Goal: Task Accomplishment & Management: Manage account settings

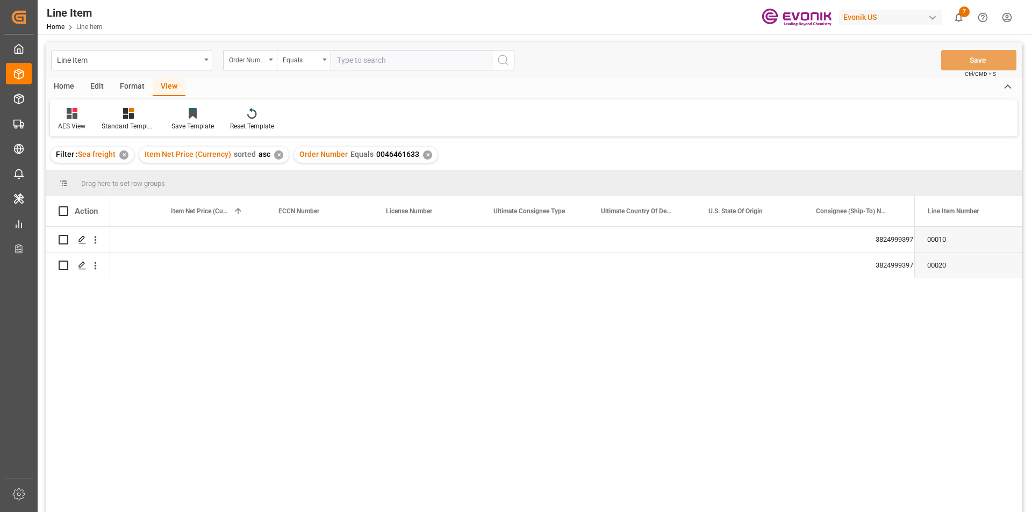
scroll to position [0, 920]
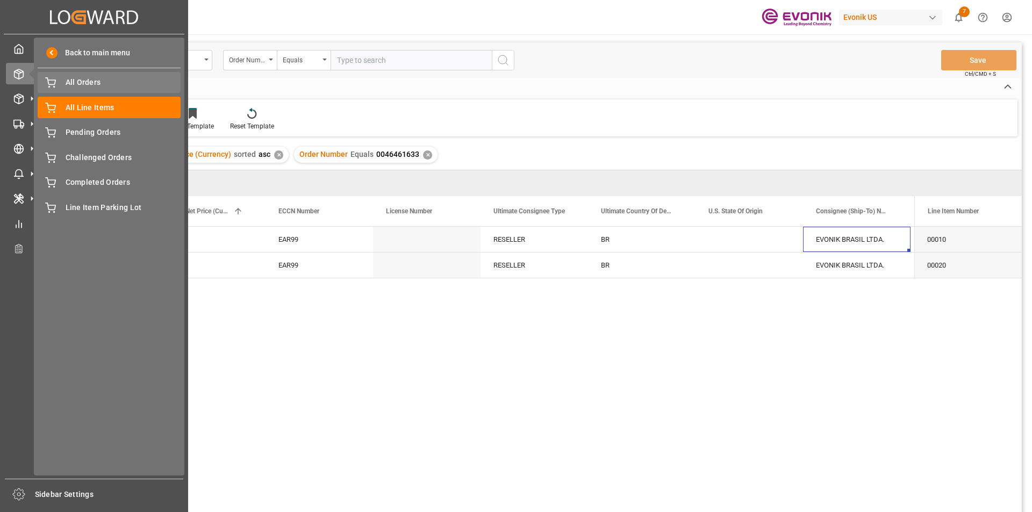
click at [72, 81] on span "All Orders" at bounding box center [124, 82] width 116 height 11
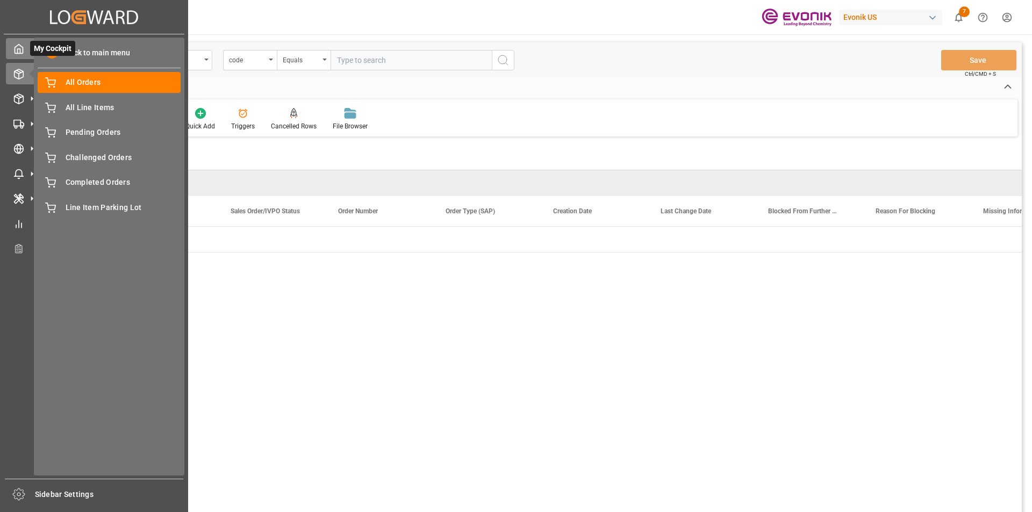
click at [22, 49] on icon at bounding box center [18, 49] width 11 height 11
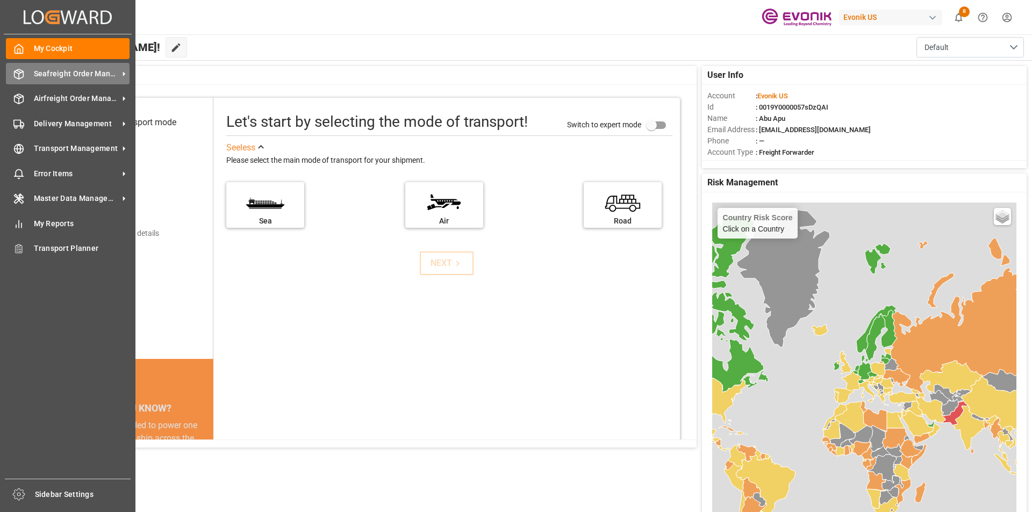
click at [58, 74] on span "Seafreight Order Management" at bounding box center [76, 73] width 85 height 11
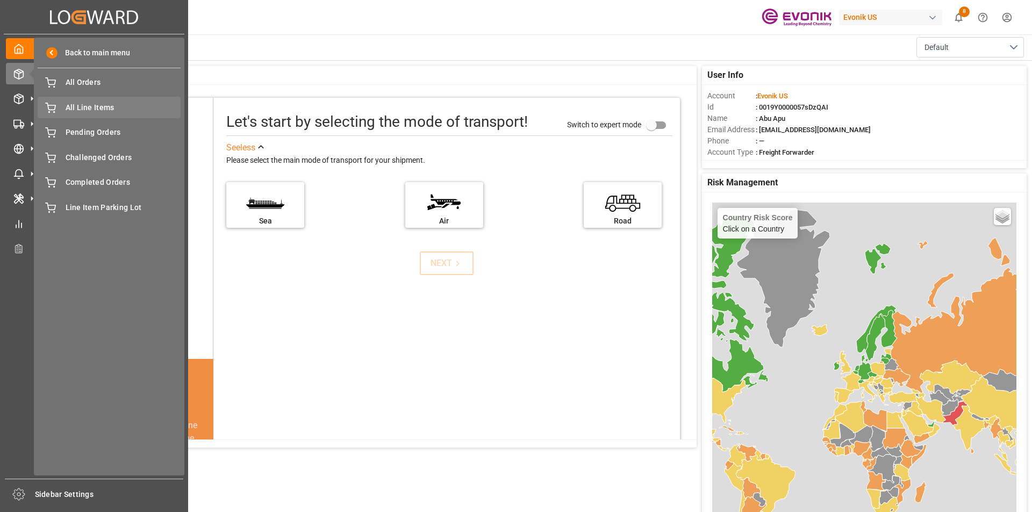
click at [89, 108] on span "All Line Items" at bounding box center [124, 107] width 116 height 11
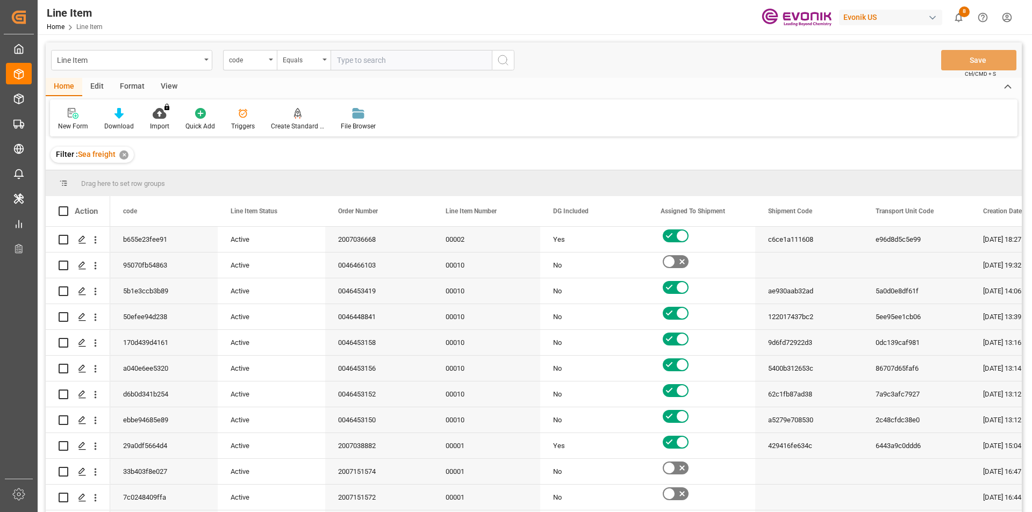
click at [366, 60] on input "text" at bounding box center [411, 60] width 161 height 20
click at [266, 62] on div "code" at bounding box center [250, 60] width 54 height 20
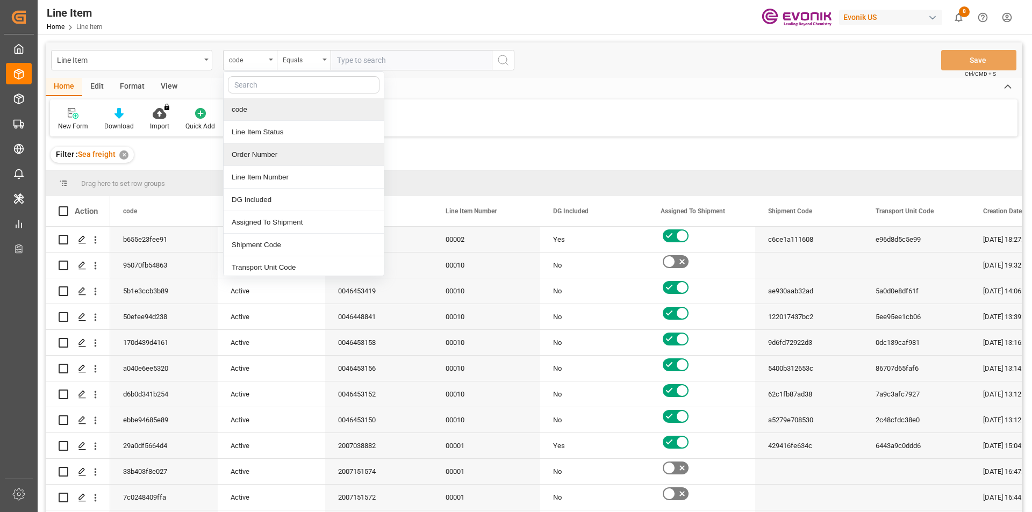
click at [249, 152] on div "Order Number" at bounding box center [304, 155] width 160 height 23
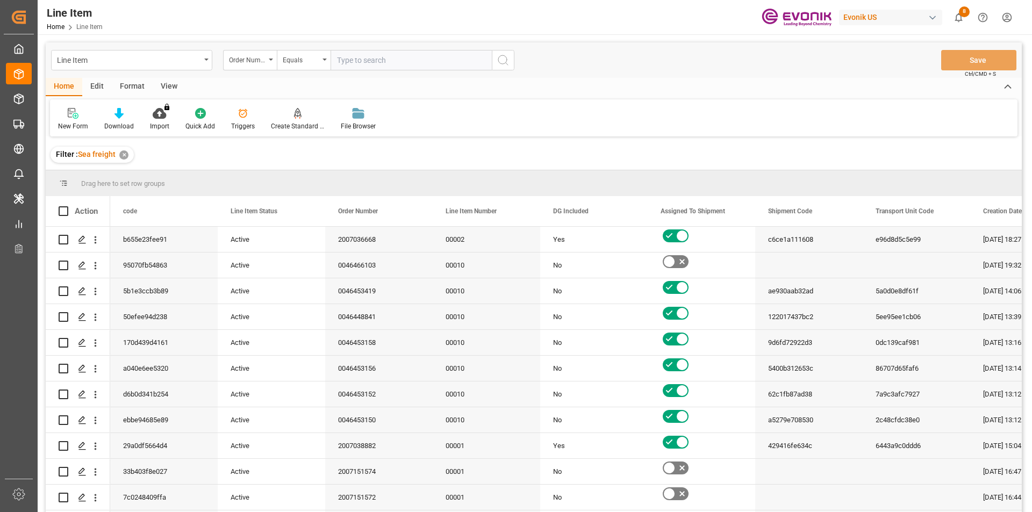
click at [369, 53] on input "text" at bounding box center [411, 60] width 161 height 20
paste input "2007137997"
type input "2007137997"
click at [504, 62] on icon "search button" at bounding box center [503, 60] width 13 height 13
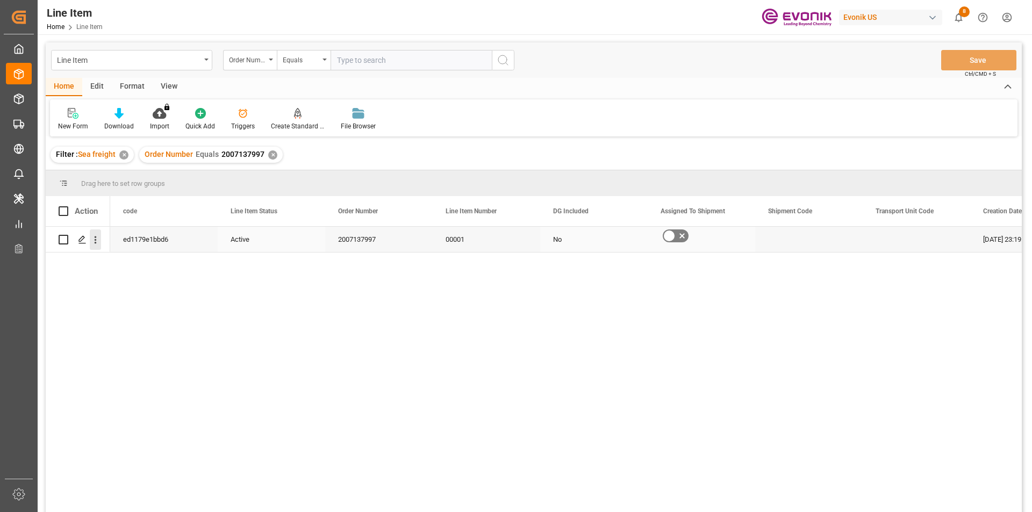
click at [95, 242] on icon "open menu" at bounding box center [95, 239] width 11 height 11
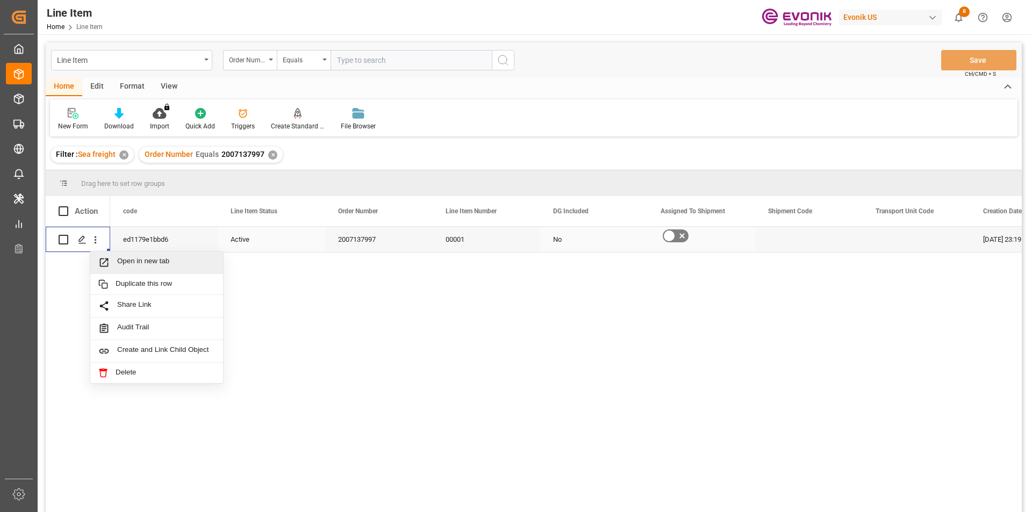
click at [128, 262] on span "Open in new tab" at bounding box center [166, 262] width 98 height 11
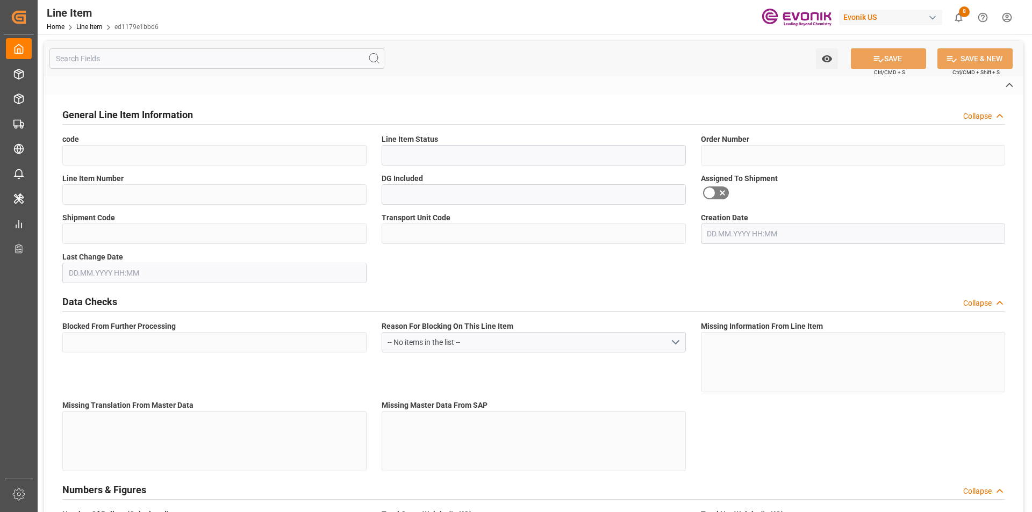
type input "ed1179e1bbd6"
type input "Active"
type input "2007137997"
type input "00001"
type input "No"
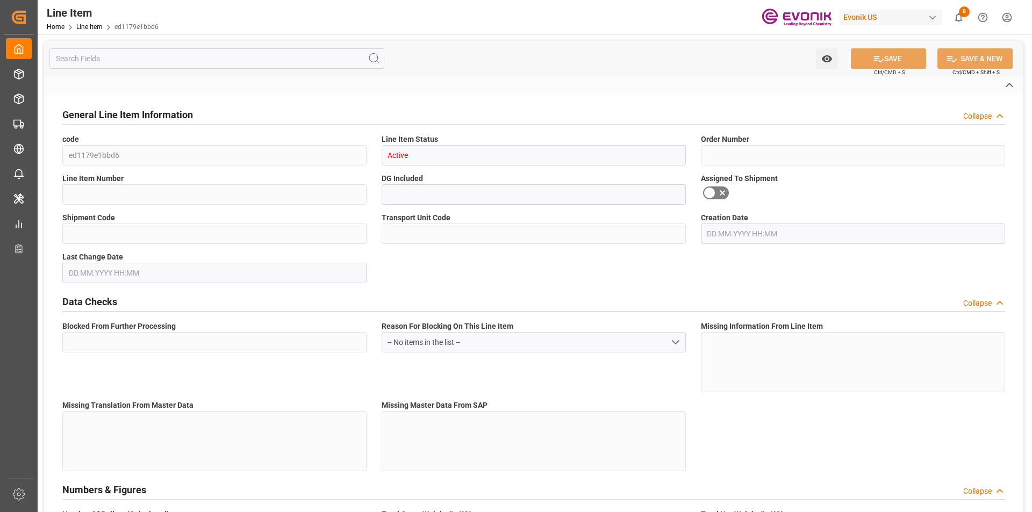
type input "Yes"
type input "DR"
type input "No"
type input "99104745"
type textarea "SURFYNOL 440:2446:200:OI:C"
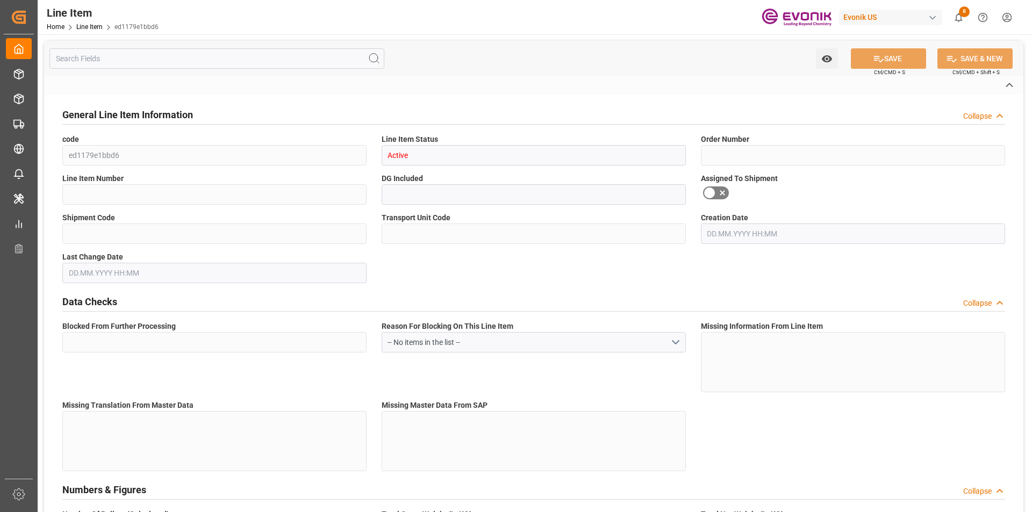
type input "USD"
type input "PACK"
type input "3824999397"
type input "EAR99"
type input "US"
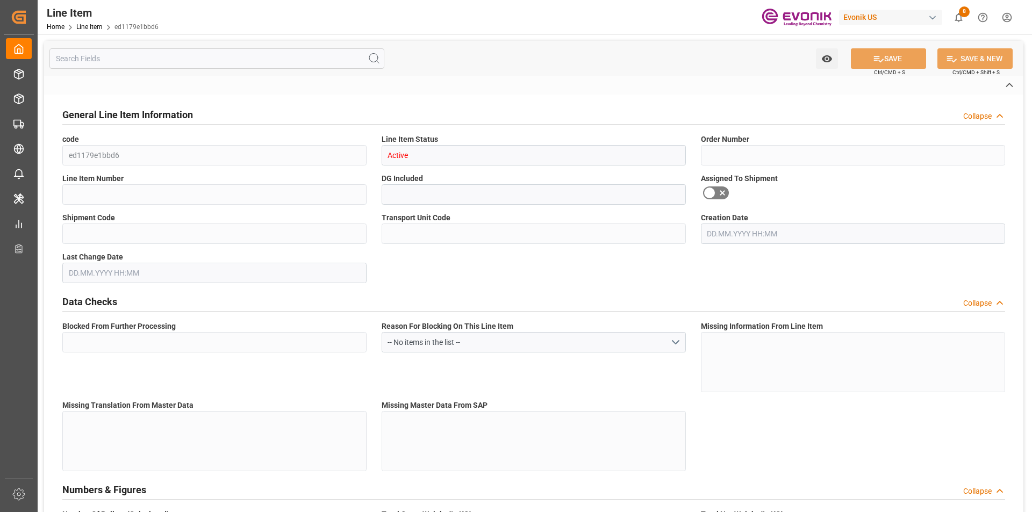
type input "DR"
type input "KGM"
type textarea "KGM"
type input "KGM"
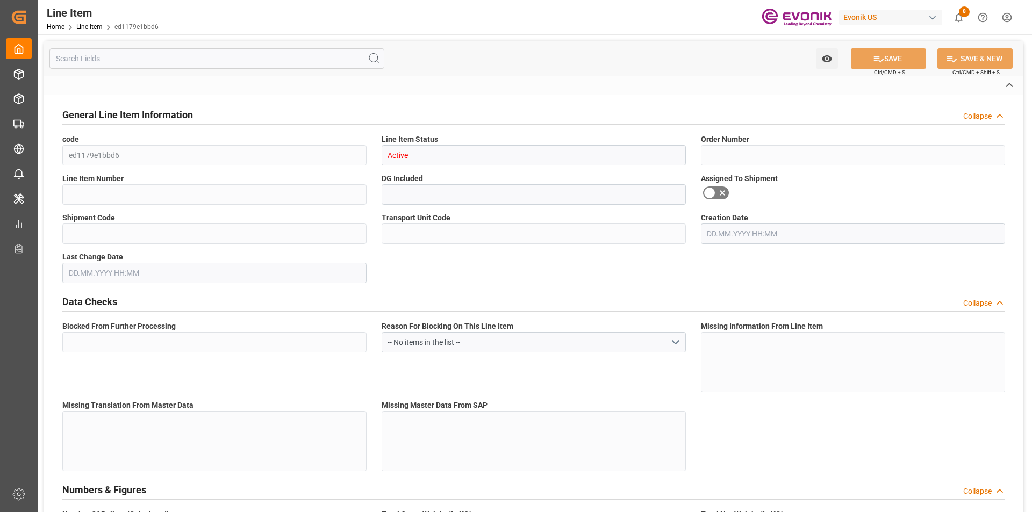
type input "KGM"
type textarea "KGM"
type input "M3"
type textarea "DMQ"
type input "M3"
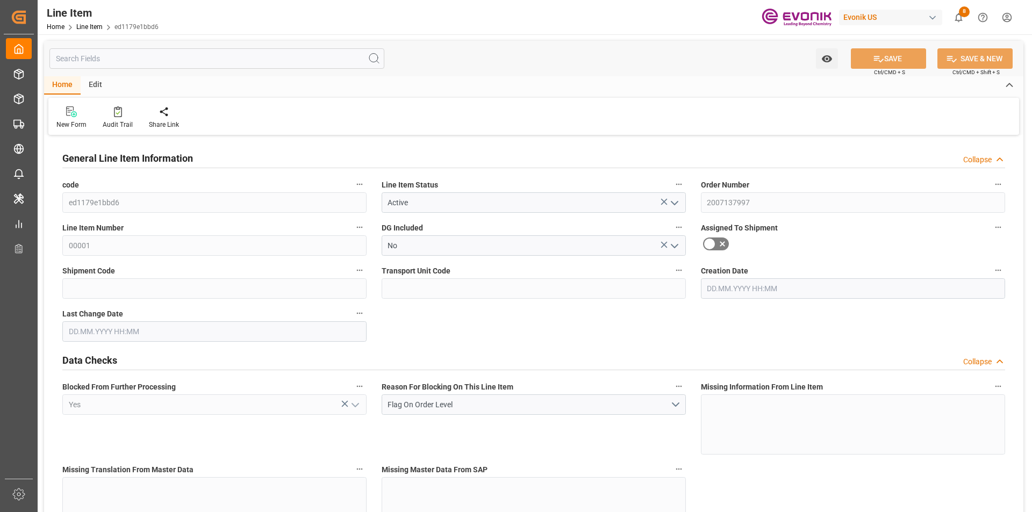
type input "5"
type input "4322"
type input "4000"
type input "5.7182"
type input "20"
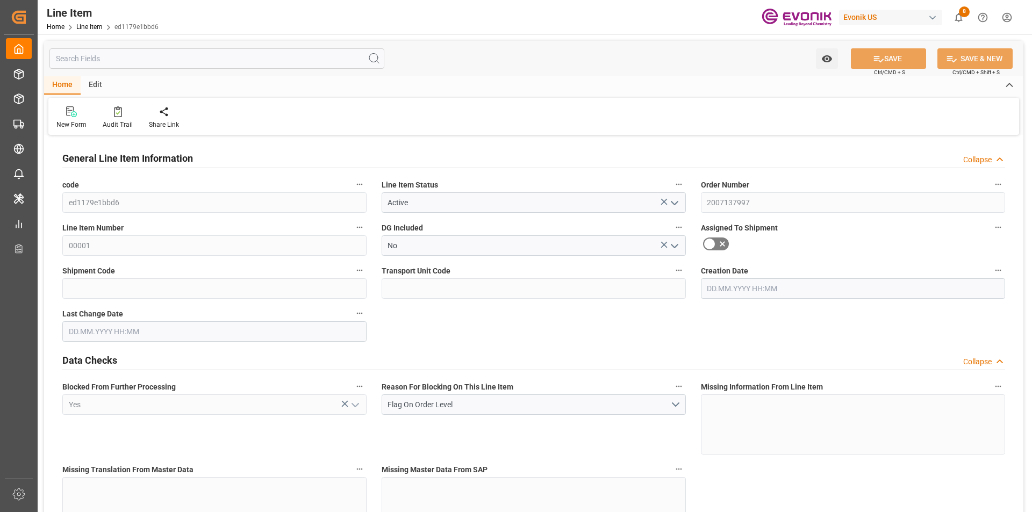
type input "43200"
type input "20"
type input "4000"
type input "4322"
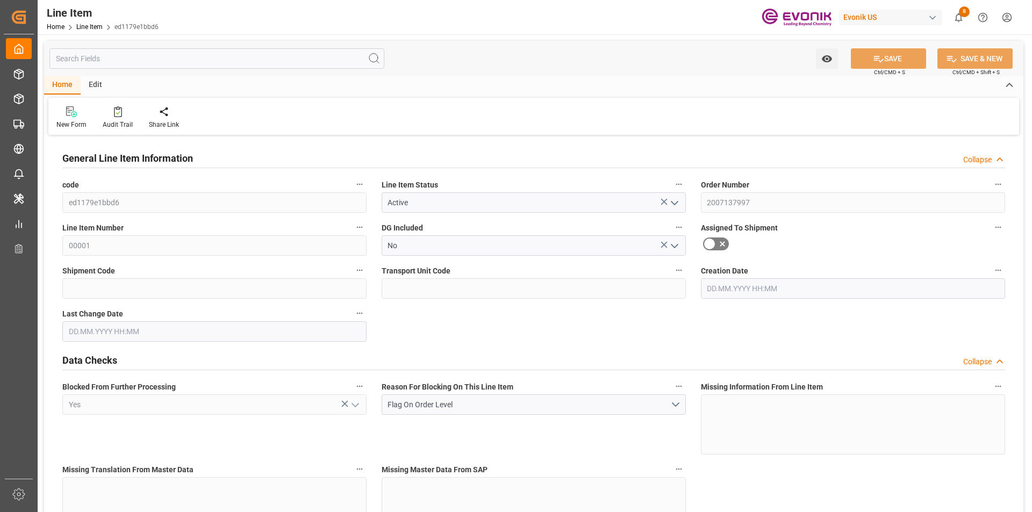
type input "4422"
type input "4000"
type input "5.7182"
type input "5718.24"
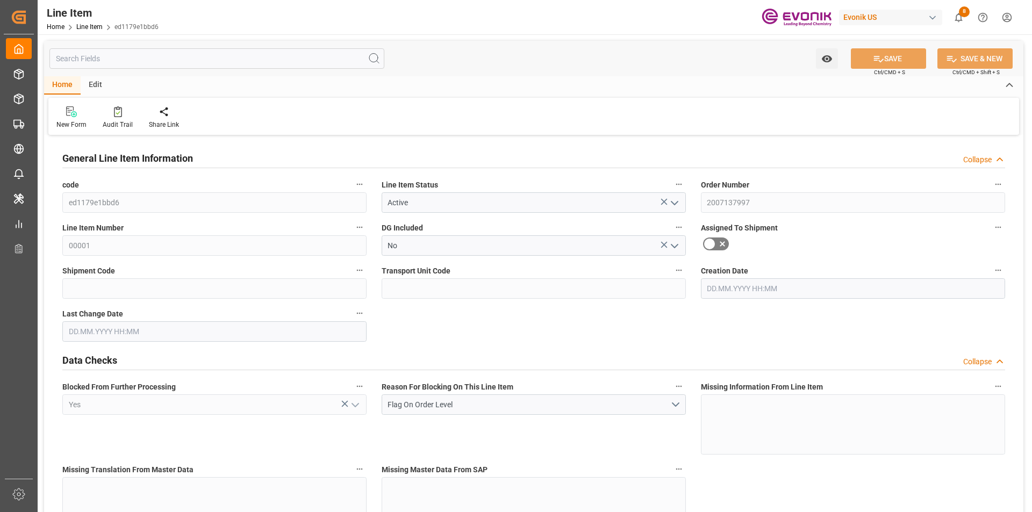
type input "0"
type input "[DATE] 23:19"
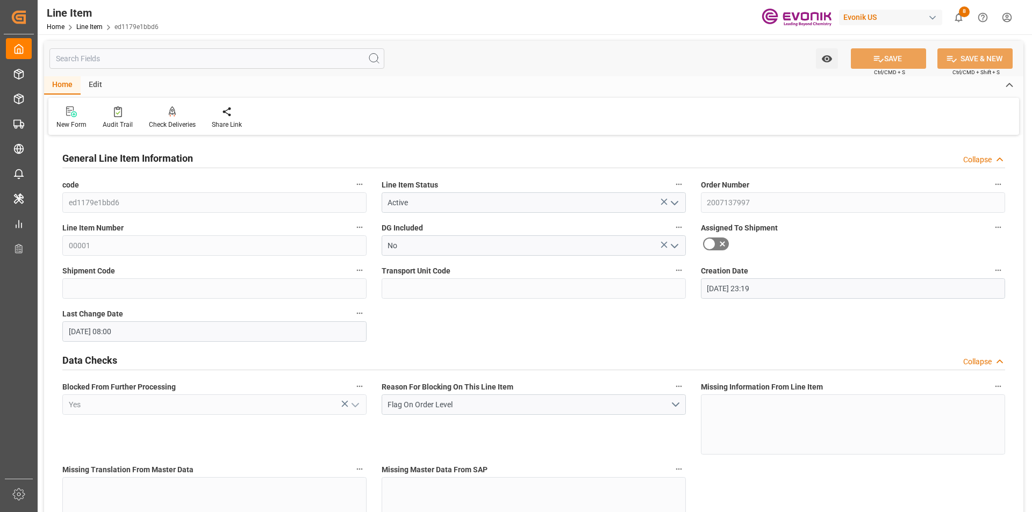
type input "[DATE] 08:00"
type input "01.11.2025"
type input "26.09.2025"
type input "19.09.2025"
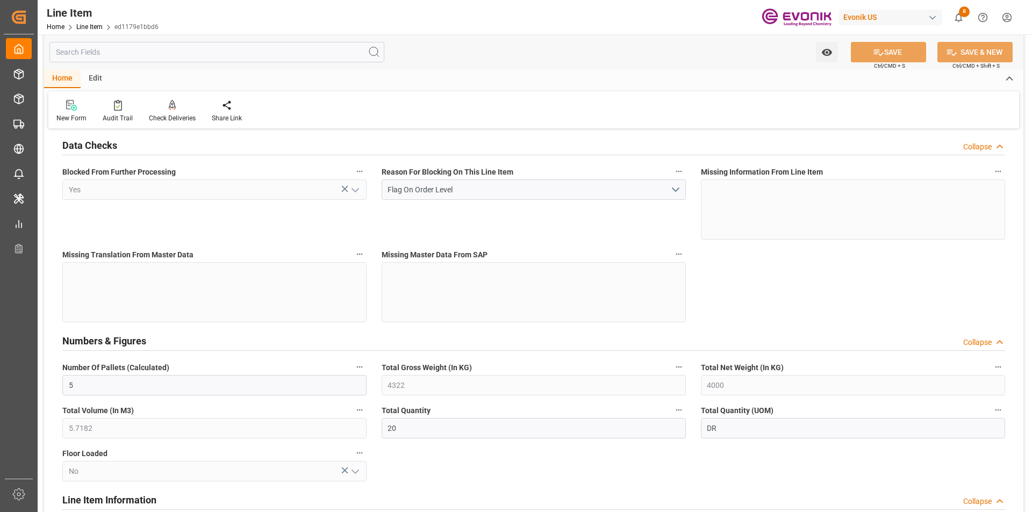
scroll to position [269, 0]
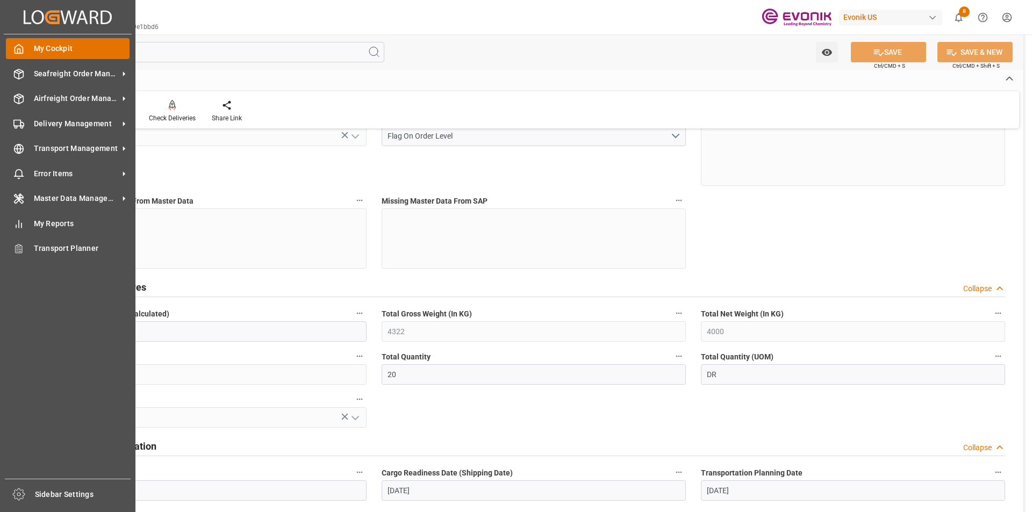
click at [24, 47] on icon at bounding box center [18, 49] width 11 height 11
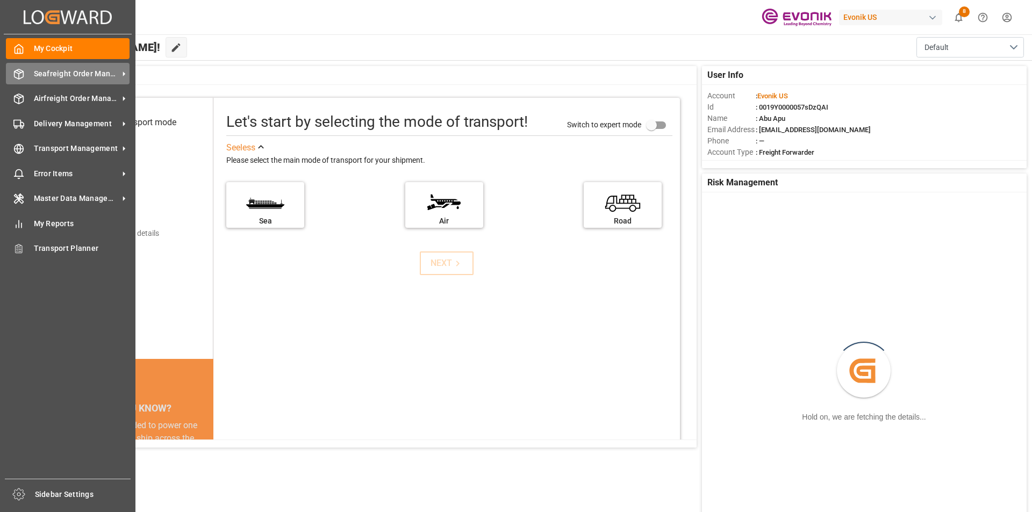
click at [38, 72] on span "Seafreight Order Management" at bounding box center [76, 73] width 85 height 11
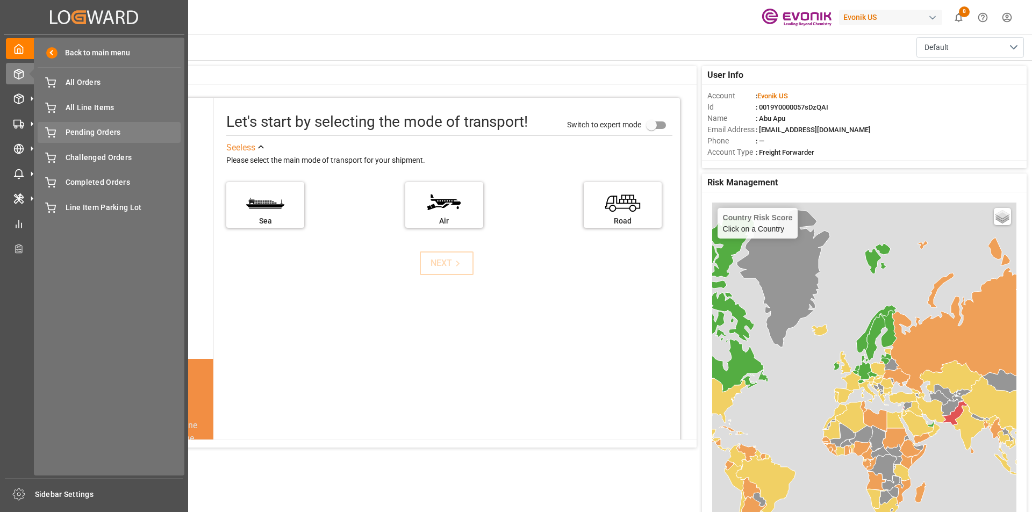
click at [74, 131] on span "Pending Orders" at bounding box center [124, 132] width 116 height 11
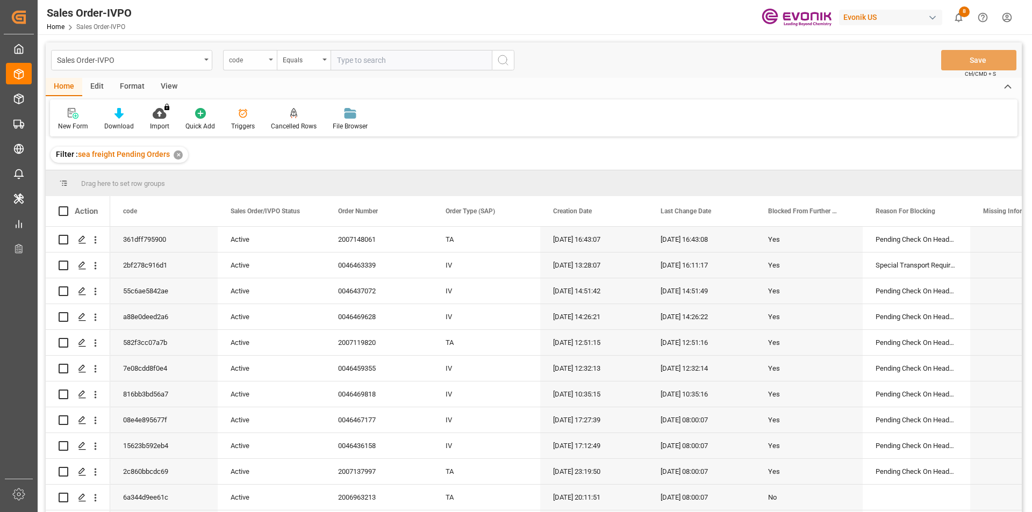
click at [271, 61] on div "code" at bounding box center [250, 60] width 54 height 20
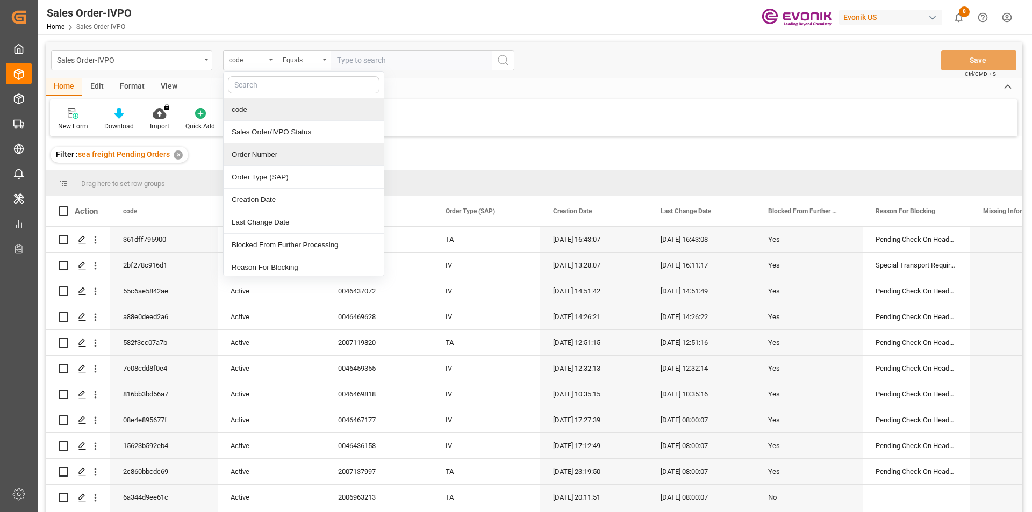
click at [251, 152] on div "Order Number" at bounding box center [304, 155] width 160 height 23
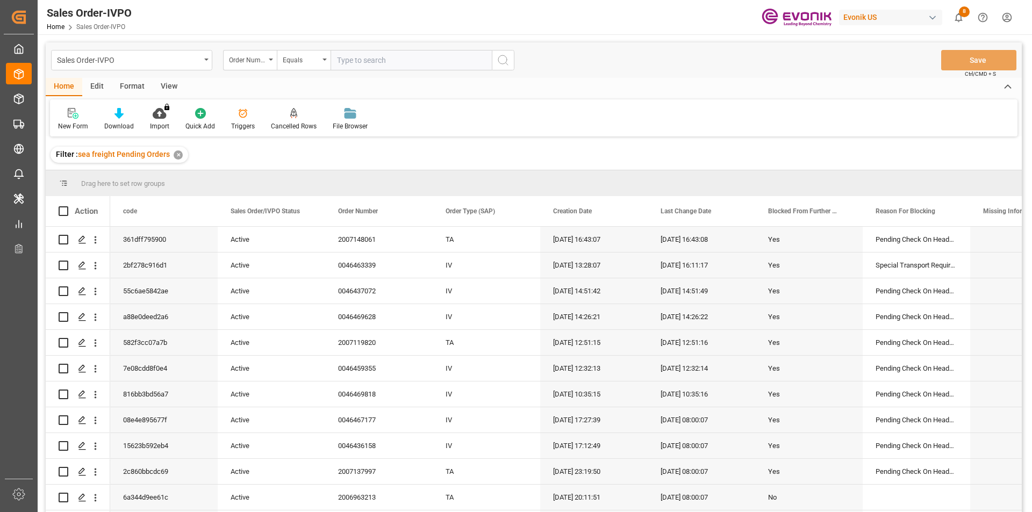
click at [349, 56] on input "text" at bounding box center [411, 60] width 161 height 20
paste input "2007137997"
type input "2007137997"
click at [505, 55] on icon "search button" at bounding box center [503, 60] width 13 height 13
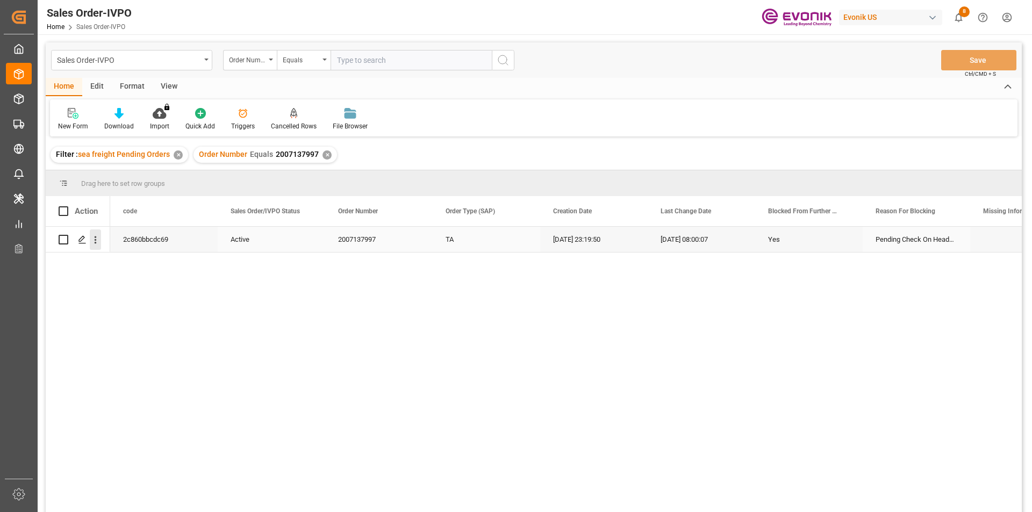
click at [97, 244] on icon "open menu" at bounding box center [95, 239] width 11 height 11
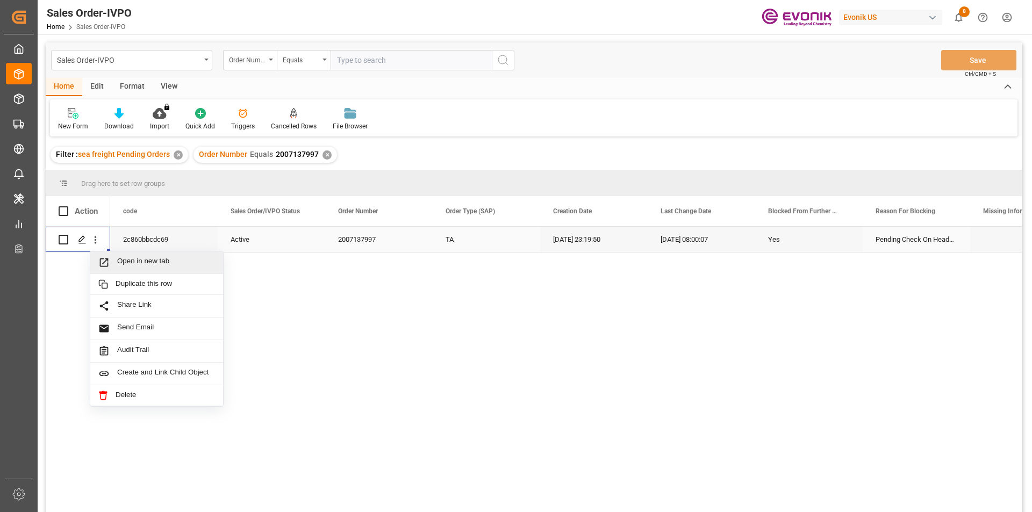
click at [119, 260] on span "Open in new tab" at bounding box center [166, 262] width 98 height 11
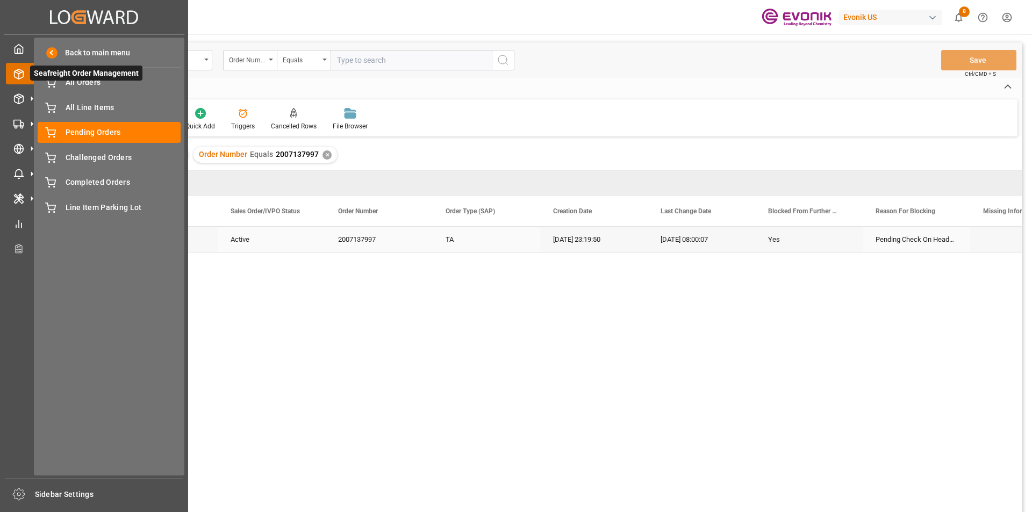
click at [18, 74] on icon at bounding box center [18, 74] width 11 height 11
drag, startPoint x: 6, startPoint y: 70, endPoint x: 31, endPoint y: 79, distance: 25.7
click at [7, 70] on div at bounding box center [15, 73] width 18 height 11
click at [22, 74] on icon at bounding box center [31, 73] width 23 height 23
click at [33, 34] on div "My Cockpit My Cockpit Seafreight Order Management Seafreight Order Management A…" at bounding box center [94, 256] width 181 height 445
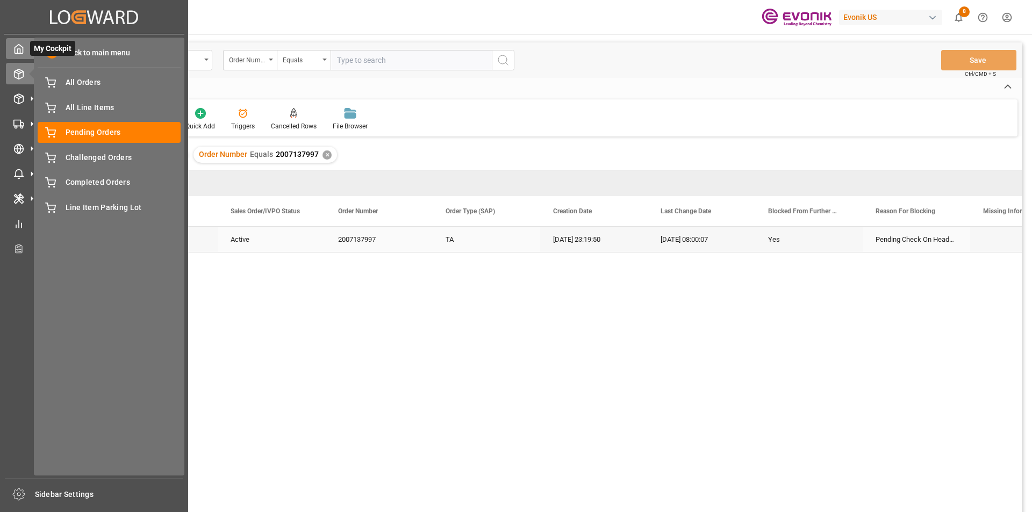
click at [21, 48] on icon at bounding box center [18, 49] width 11 height 11
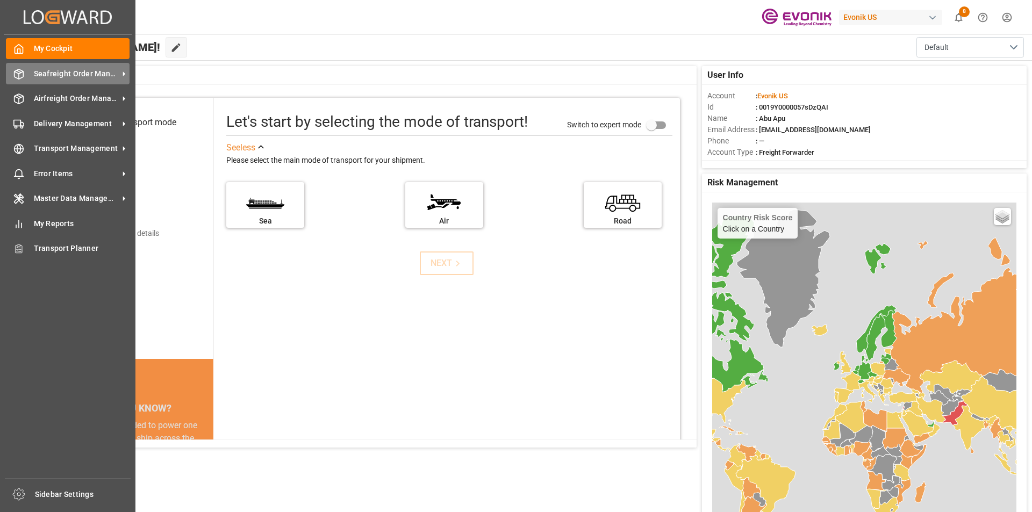
click at [83, 76] on span "Seafreight Order Management" at bounding box center [76, 73] width 85 height 11
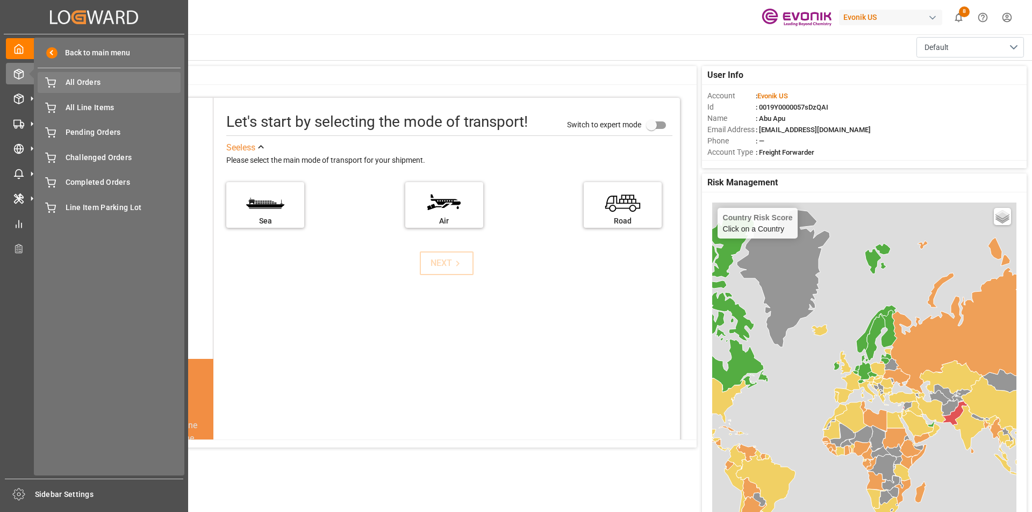
click at [101, 85] on span "All Orders" at bounding box center [124, 82] width 116 height 11
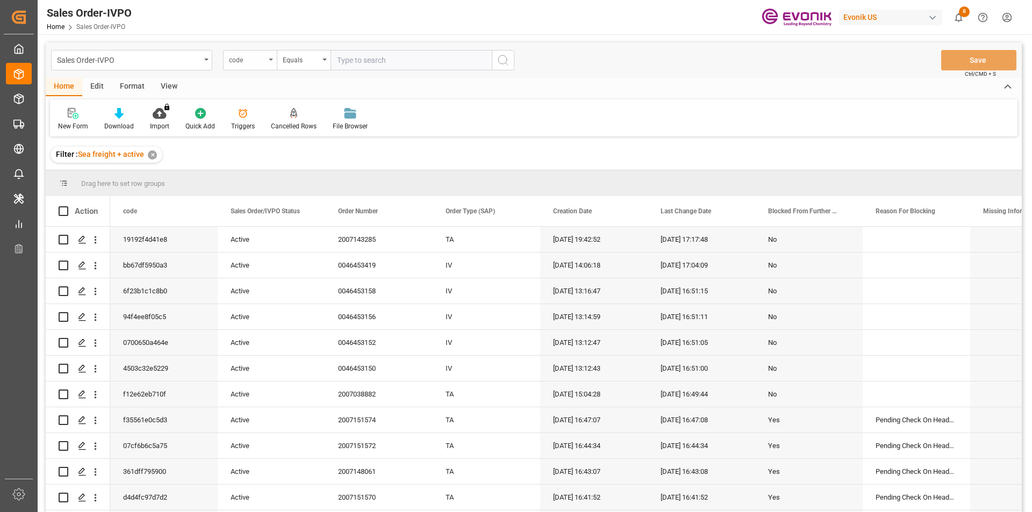
click at [246, 62] on div "code" at bounding box center [247, 59] width 37 height 12
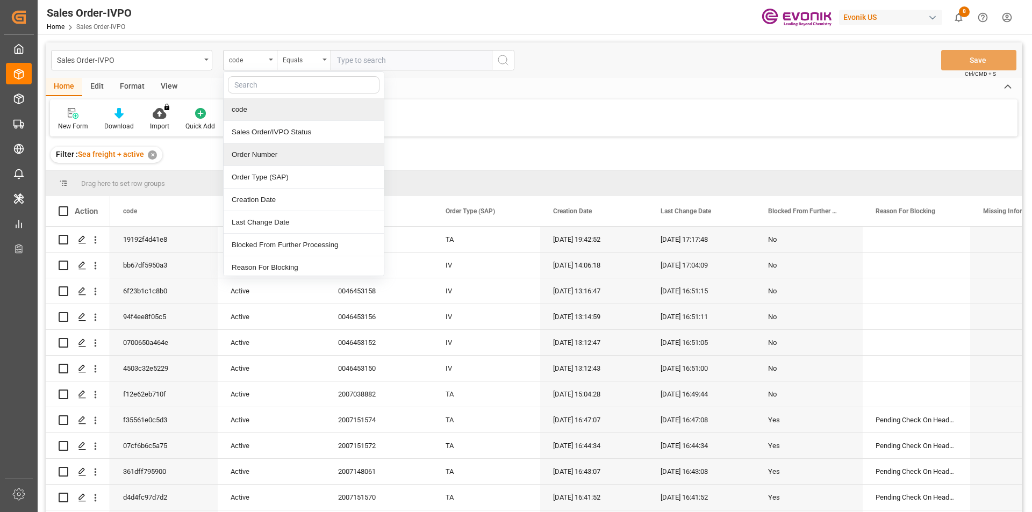
click at [247, 149] on div "Order Number" at bounding box center [304, 155] width 160 height 23
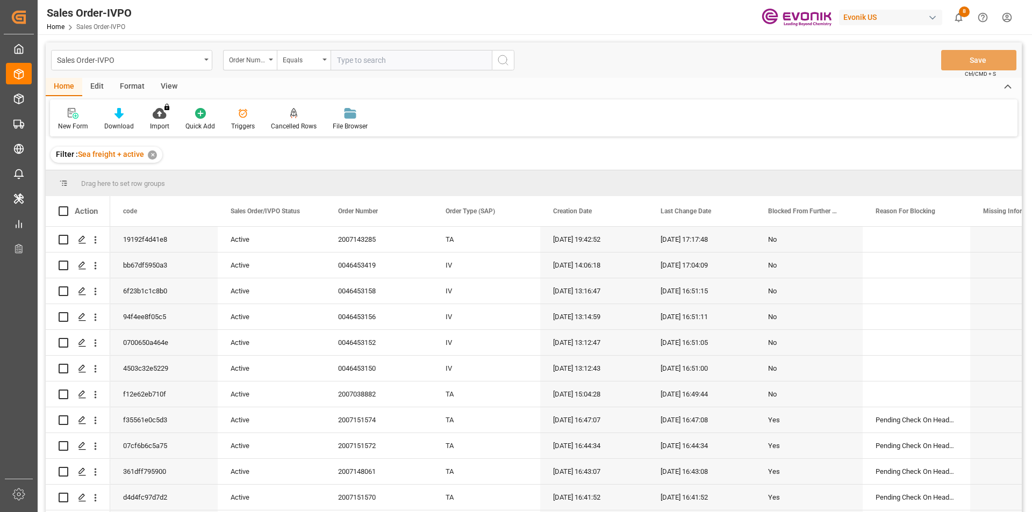
click at [354, 60] on input "text" at bounding box center [411, 60] width 161 height 20
paste input "2007137997"
type input "2007137997"
click at [504, 61] on icon "search button" at bounding box center [503, 60] width 13 height 13
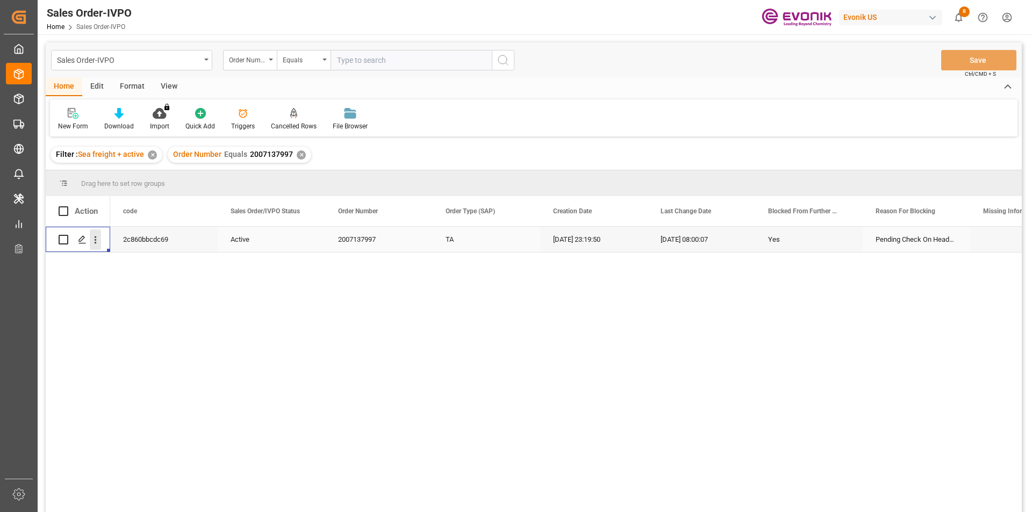
click at [100, 243] on icon "open menu" at bounding box center [95, 239] width 11 height 11
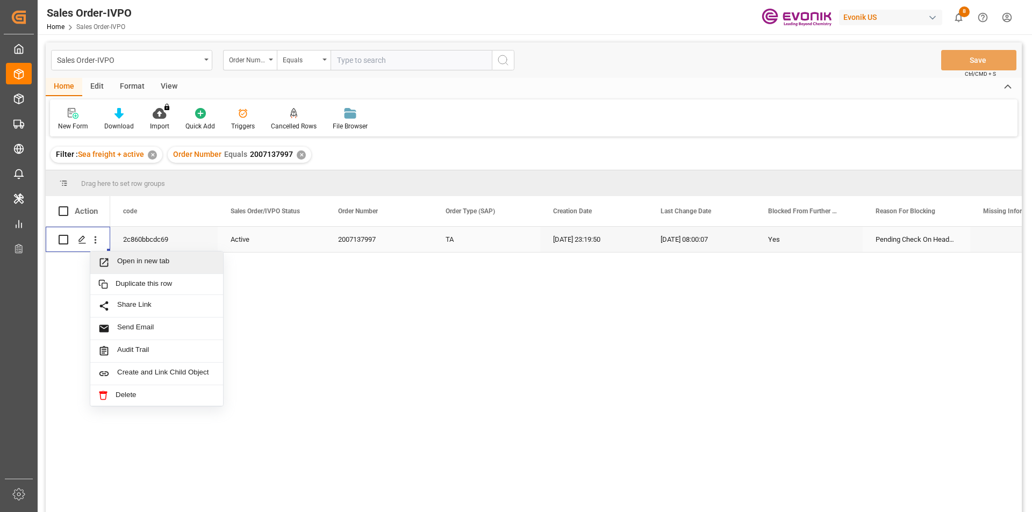
click at [112, 261] on span "Press SPACE to select this row." at bounding box center [107, 262] width 19 height 11
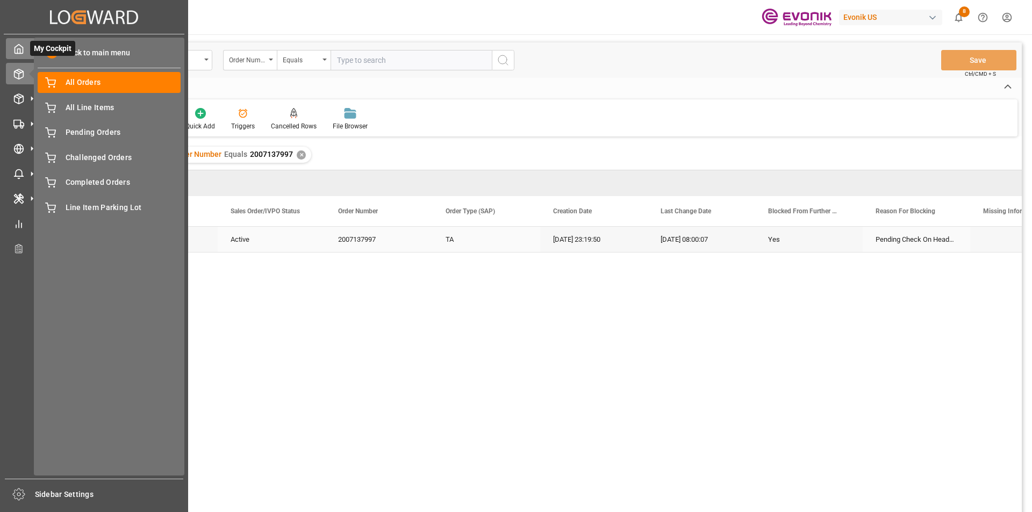
click at [17, 46] on icon at bounding box center [19, 49] width 8 height 9
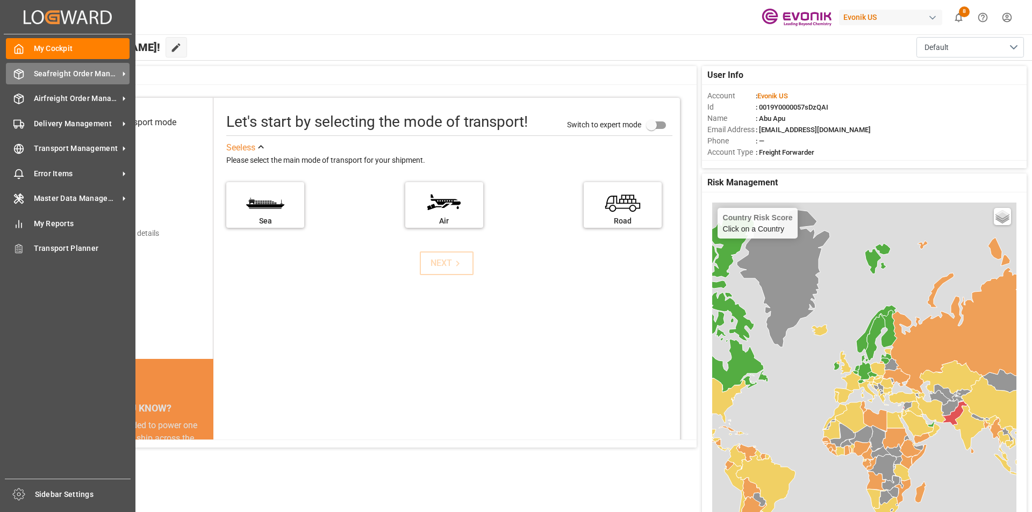
click at [63, 77] on span "Seafreight Order Management" at bounding box center [76, 73] width 85 height 11
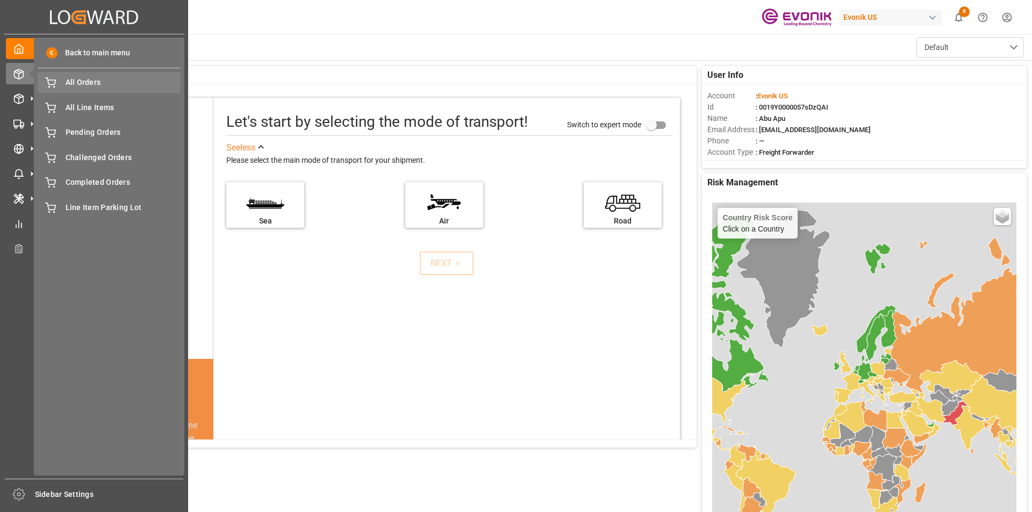
click at [95, 85] on span "All Orders" at bounding box center [124, 82] width 116 height 11
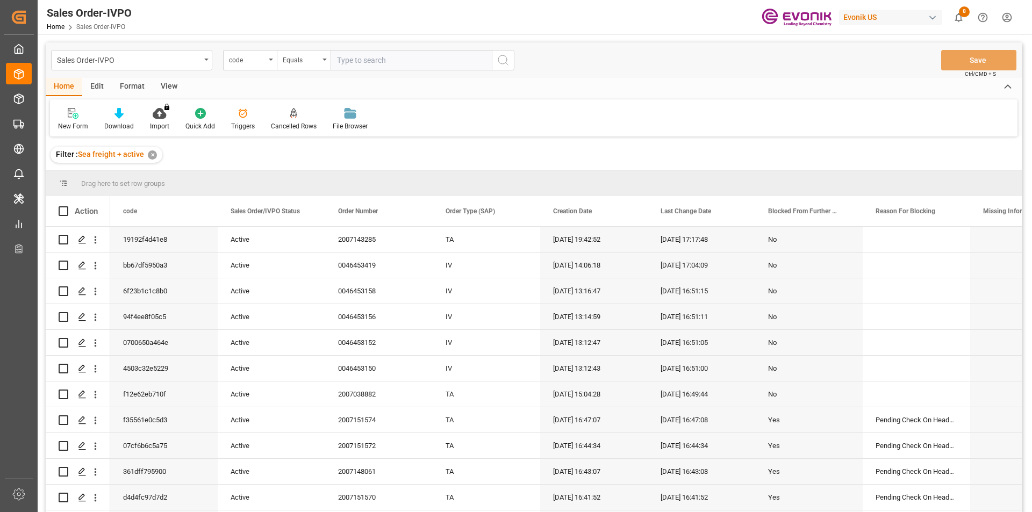
click at [269, 62] on div "code" at bounding box center [250, 60] width 54 height 20
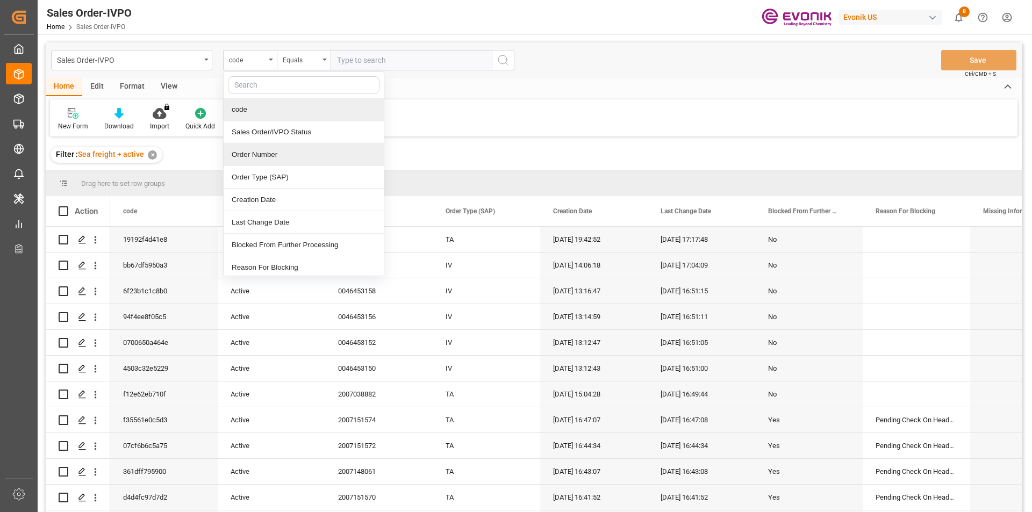
click at [254, 153] on div "Order Number" at bounding box center [304, 155] width 160 height 23
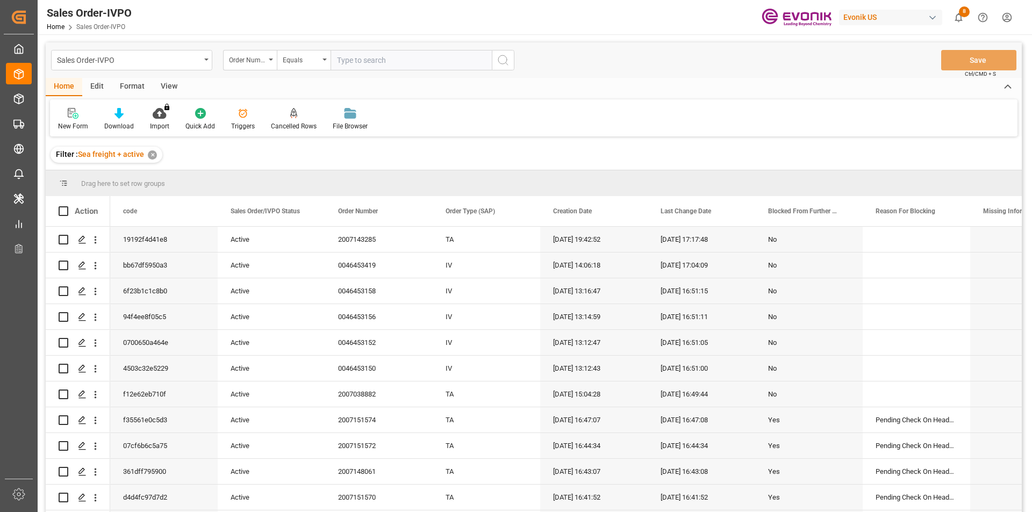
click at [358, 58] on input "text" at bounding box center [411, 60] width 161 height 20
paste input "2007140657"
type input "2007140657"
click at [507, 59] on circle "search button" at bounding box center [502, 59] width 9 height 9
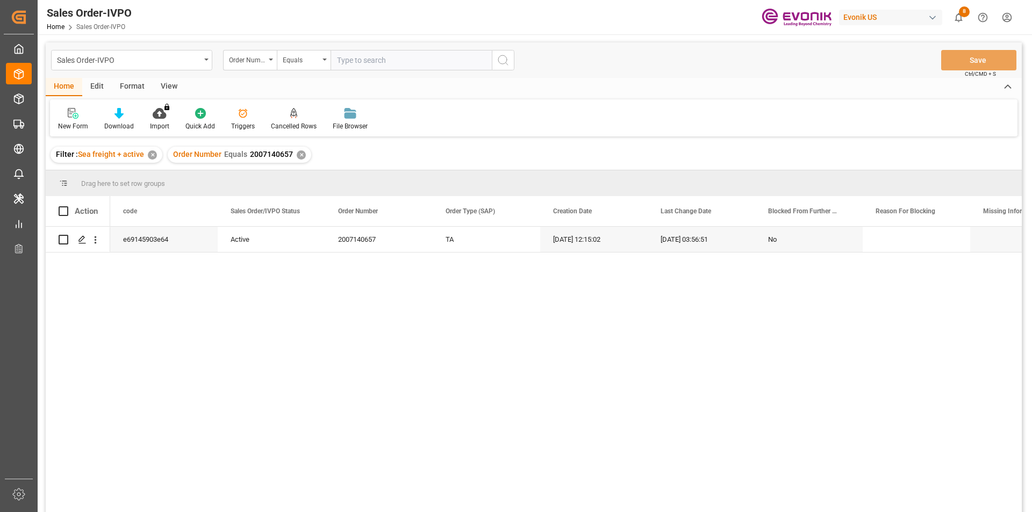
click at [169, 87] on div "View" at bounding box center [169, 87] width 33 height 18
click at [123, 119] on div "Standard Templates" at bounding box center [122, 120] width 70 height 24
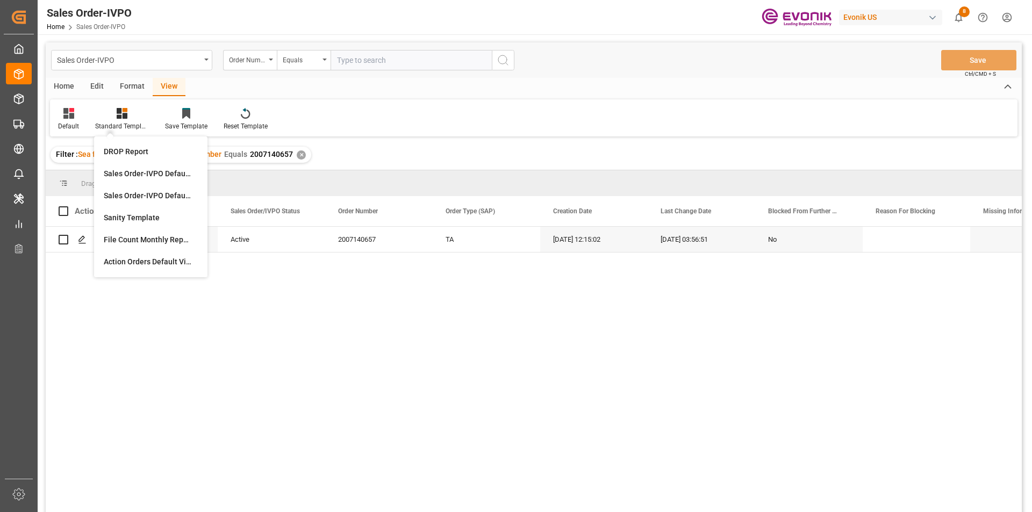
click at [354, 103] on div "Default Standard Templates DROP Report Sales Order-IVPO Default view Sales Orde…" at bounding box center [534, 117] width 968 height 37
click at [352, 92] on div "Home Edit Format View" at bounding box center [534, 87] width 976 height 18
click at [120, 112] on icon at bounding box center [122, 113] width 11 height 11
click at [275, 95] on div "Home Edit Format View" at bounding box center [534, 87] width 976 height 18
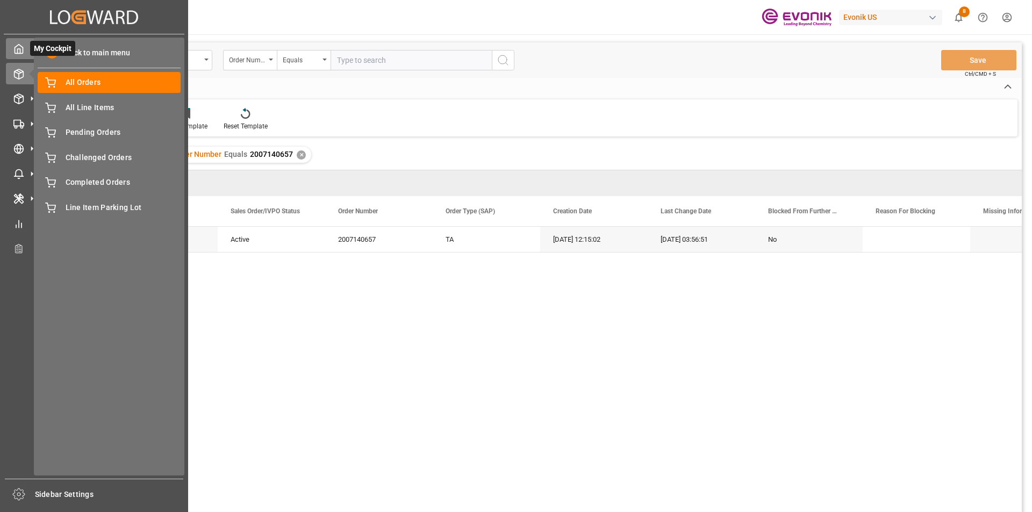
click at [24, 52] on icon at bounding box center [18, 49] width 11 height 11
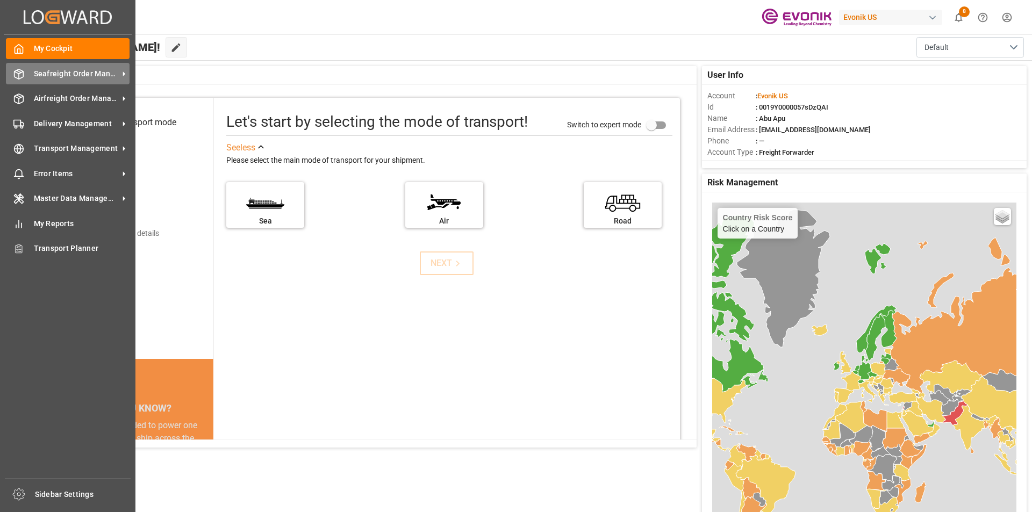
click at [47, 75] on span "Seafreight Order Management" at bounding box center [76, 73] width 85 height 11
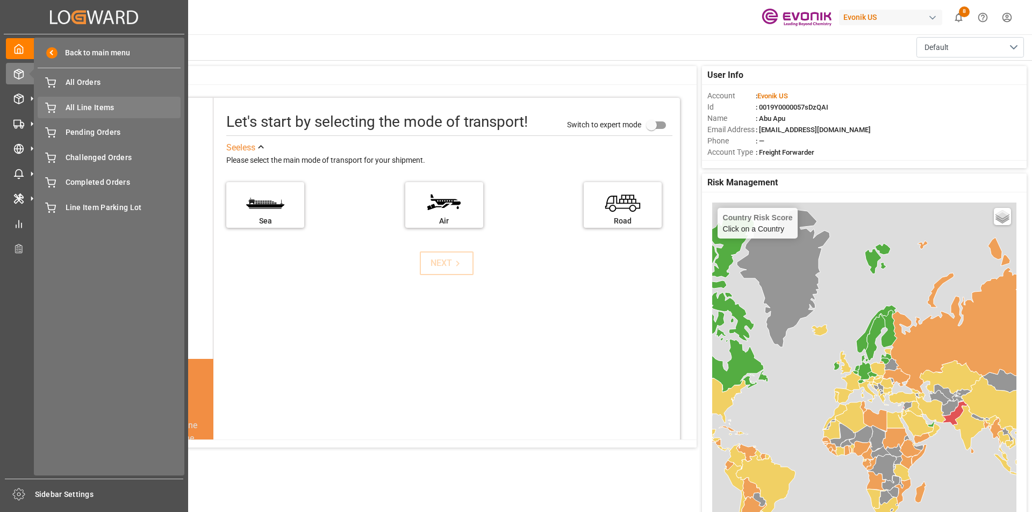
click at [84, 110] on span "All Line Items" at bounding box center [124, 107] width 116 height 11
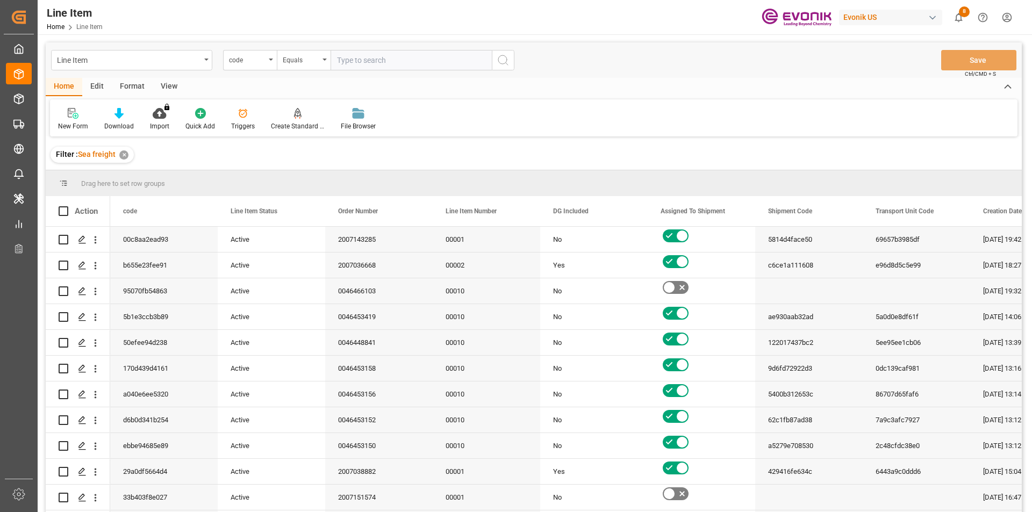
click at [271, 63] on div "code" at bounding box center [250, 60] width 54 height 20
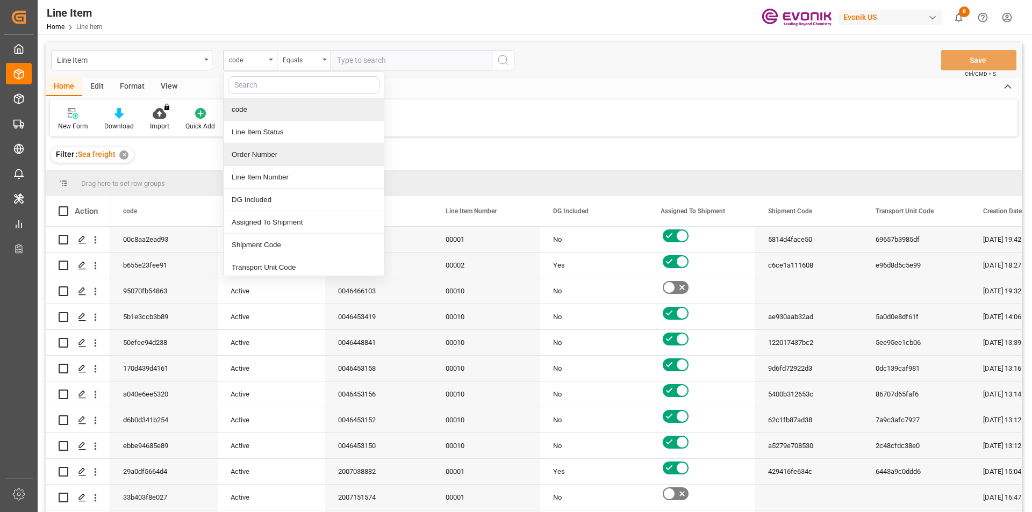
click at [245, 152] on div "Order Number" at bounding box center [304, 155] width 160 height 23
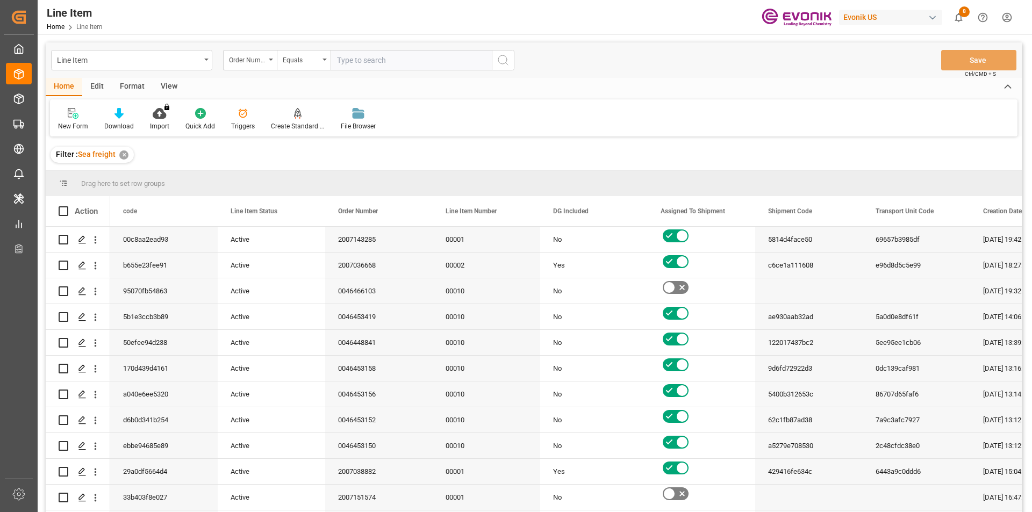
click at [343, 60] on input "text" at bounding box center [411, 60] width 161 height 20
paste input "2007140657"
type input "2007140657"
click at [503, 63] on icon "search button" at bounding box center [503, 60] width 13 height 13
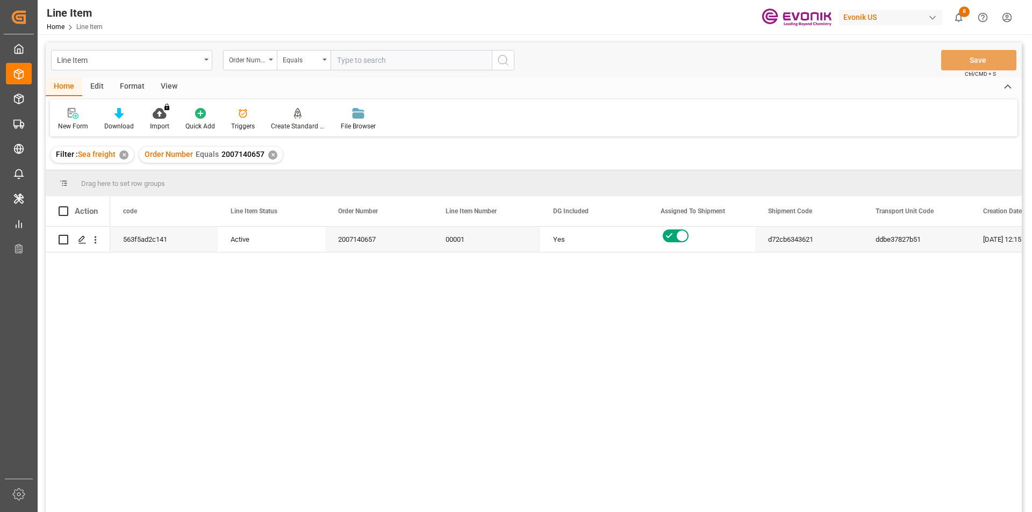
click at [163, 82] on div "View" at bounding box center [169, 87] width 33 height 18
click at [126, 119] on icon at bounding box center [122, 113] width 11 height 11
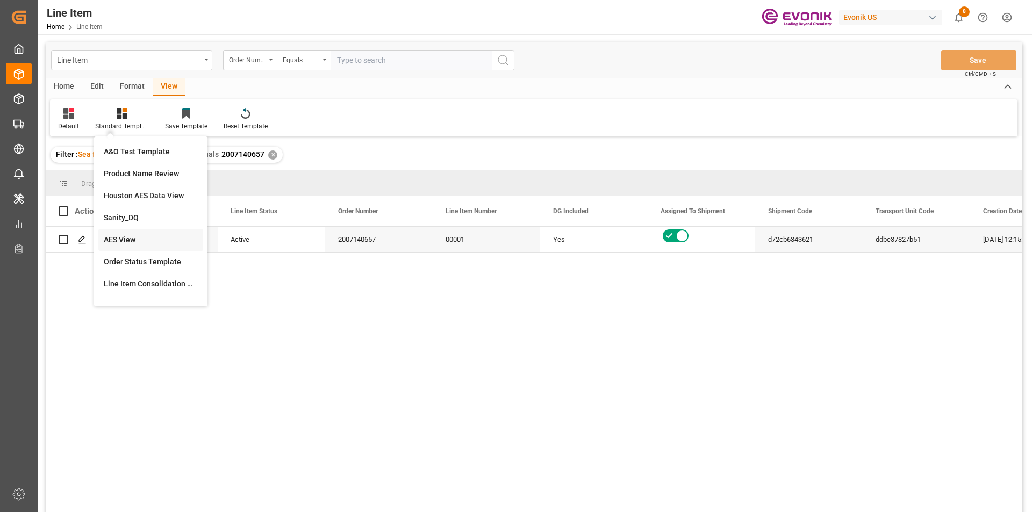
click at [119, 241] on div "AES View" at bounding box center [151, 239] width 94 height 11
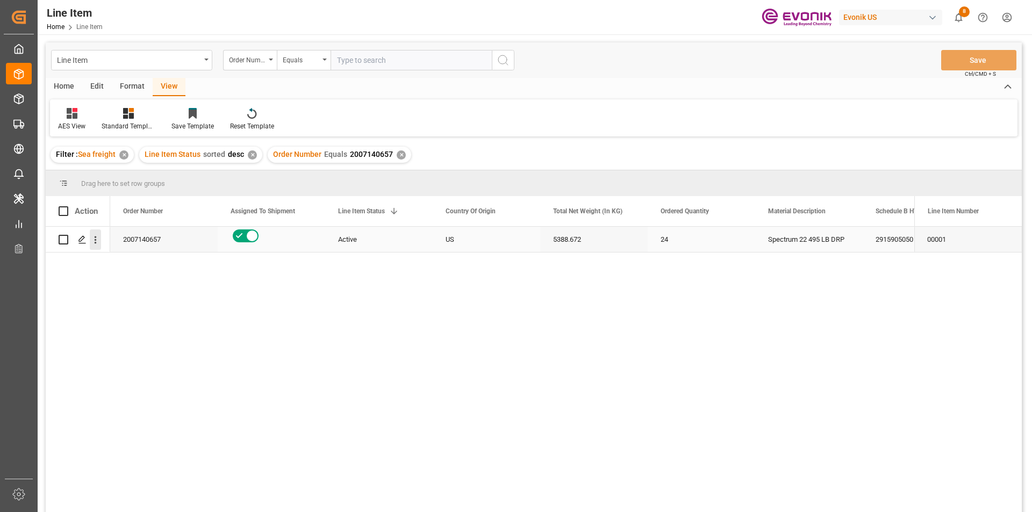
click at [91, 240] on icon "open menu" at bounding box center [95, 239] width 11 height 11
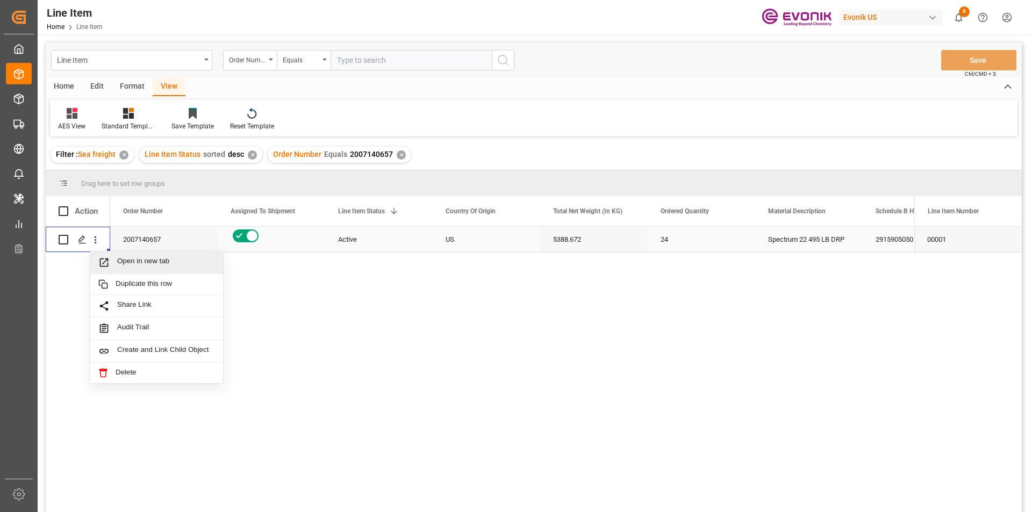
click at [110, 258] on span "Press SPACE to select this row." at bounding box center [107, 262] width 19 height 11
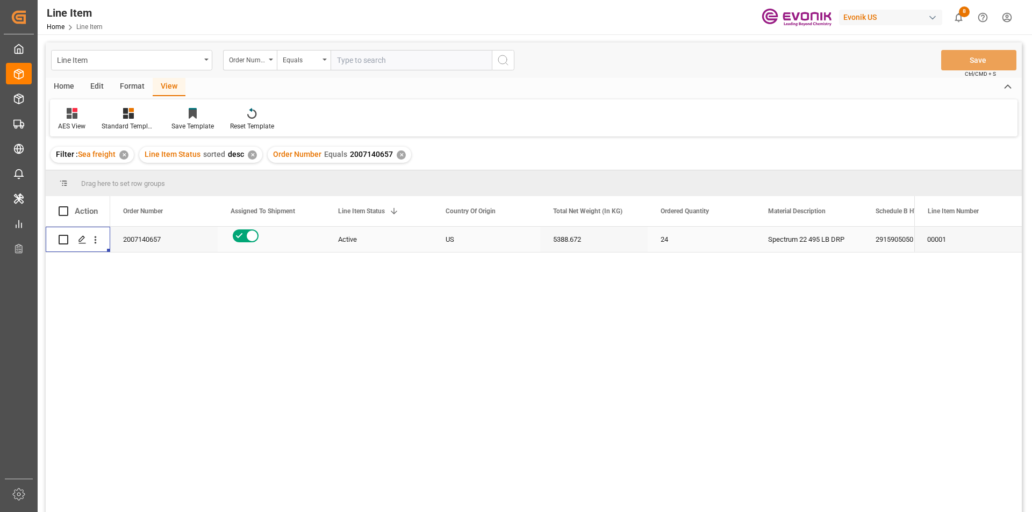
click at [368, 234] on div "Active" at bounding box center [379, 239] width 82 height 25
click at [452, 240] on div "US" at bounding box center [487, 239] width 108 height 25
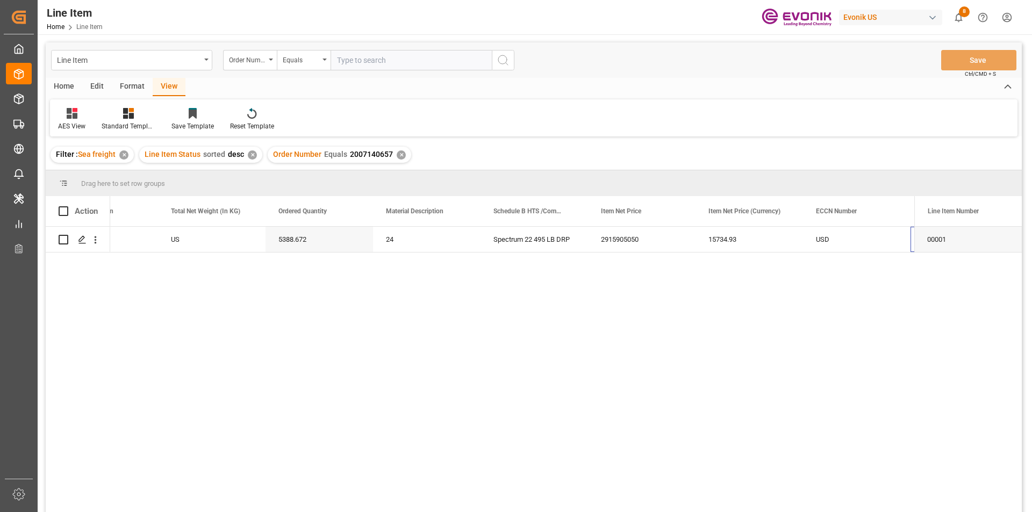
scroll to position [0, 382]
click at [191, 235] on div "5388.672" at bounding box center [212, 239] width 108 height 25
click at [612, 235] on div "15734.93" at bounding box center [642, 239] width 108 height 25
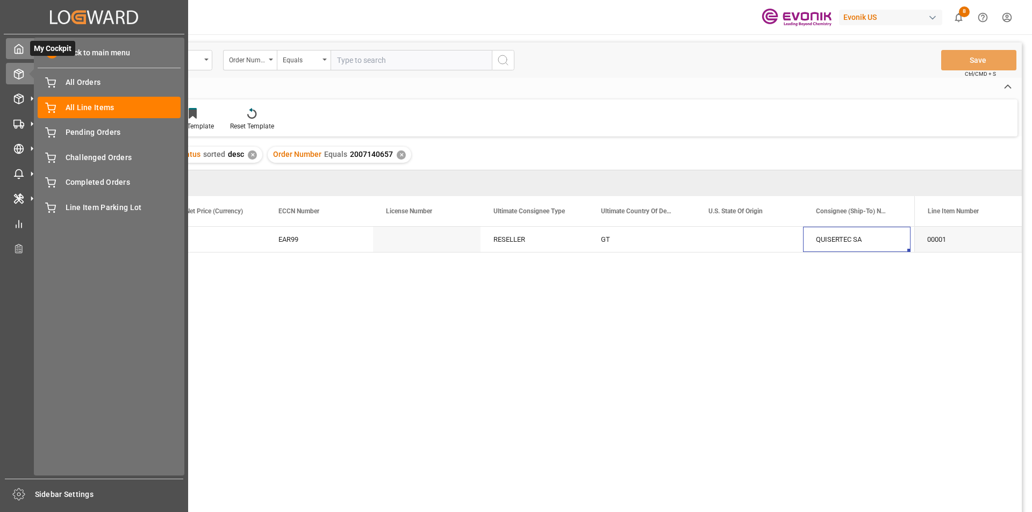
click at [22, 49] on icon at bounding box center [18, 49] width 11 height 11
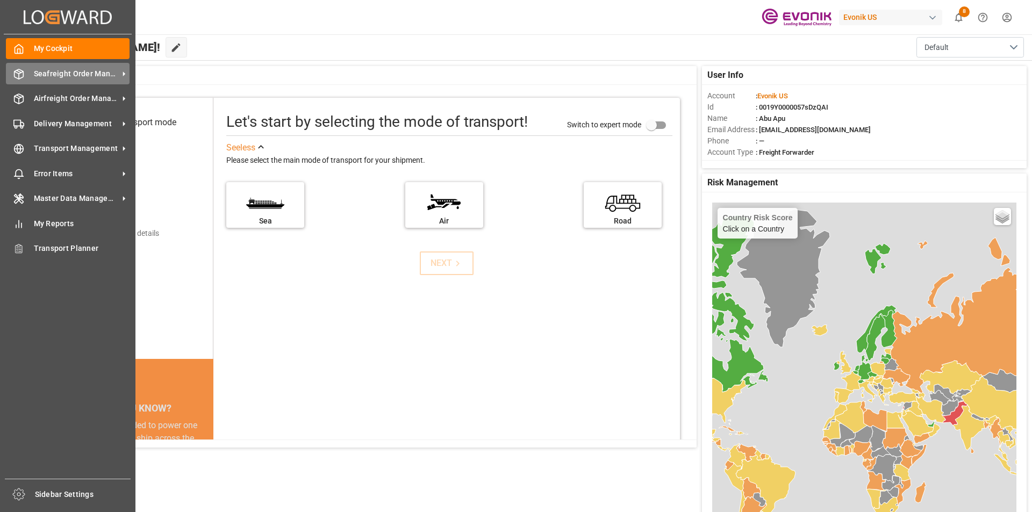
click at [64, 71] on span "Seafreight Order Management" at bounding box center [76, 73] width 85 height 11
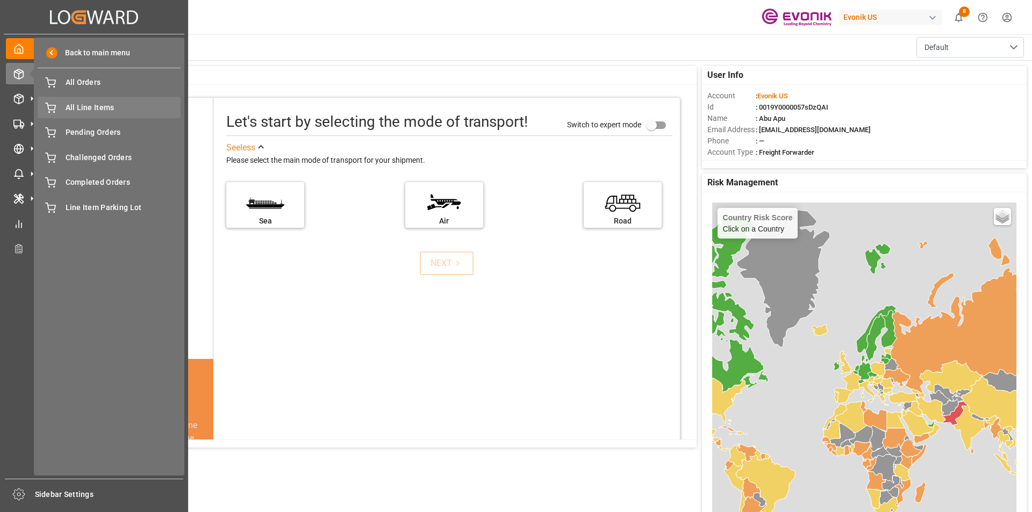
click at [98, 109] on span "All Line Items" at bounding box center [124, 107] width 116 height 11
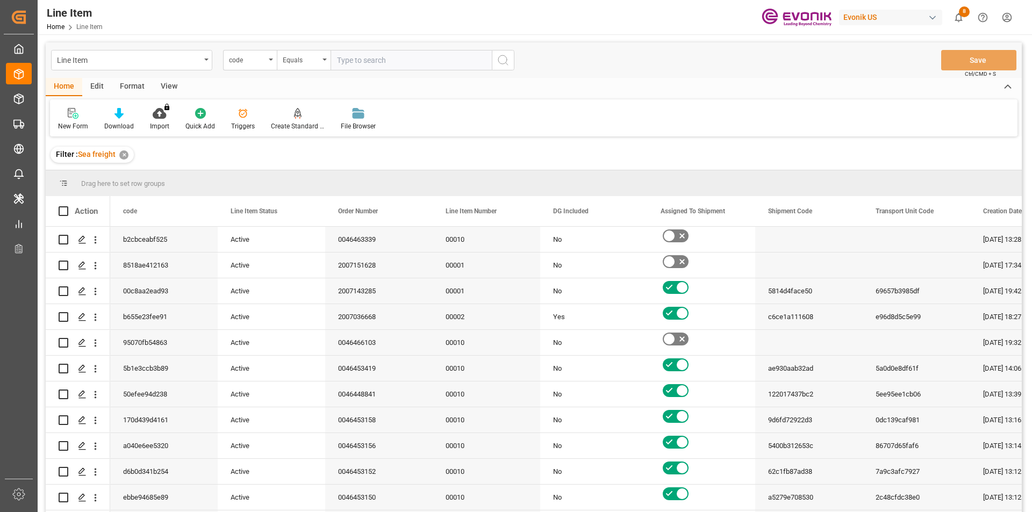
click at [268, 62] on div "code" at bounding box center [250, 60] width 54 height 20
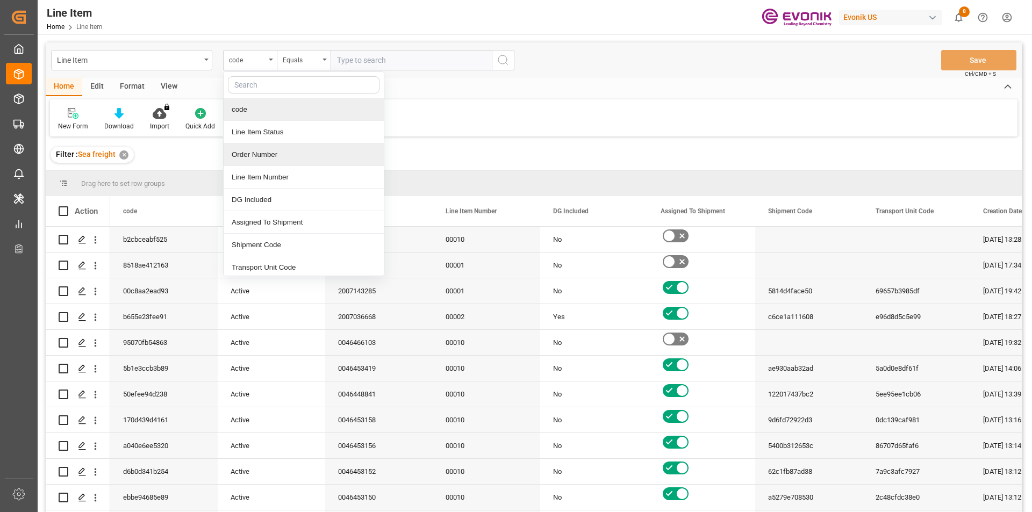
click at [258, 152] on div "Order Number" at bounding box center [304, 155] width 160 height 23
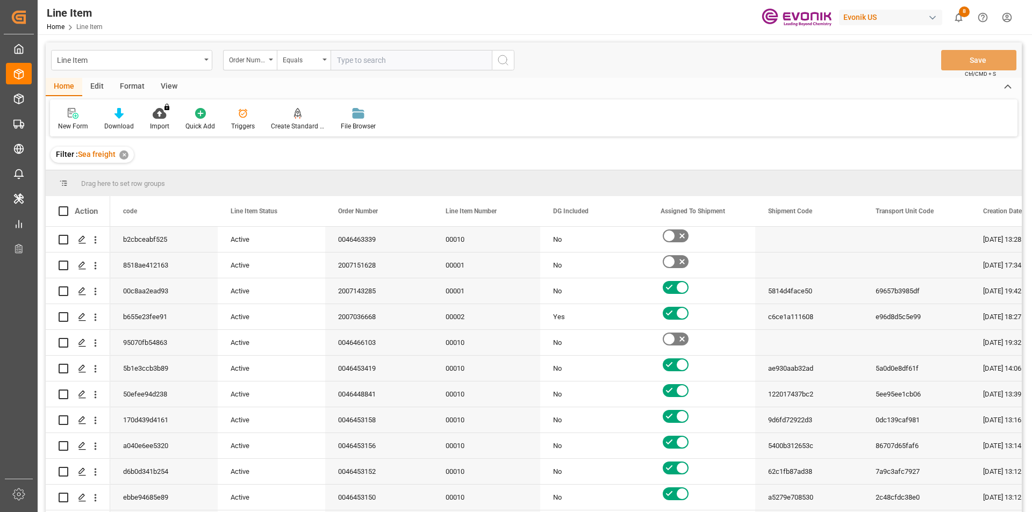
click at [357, 60] on input "text" at bounding box center [411, 60] width 161 height 20
paste input "0046441404"
type input "0046441404"
click at [500, 64] on icon "search button" at bounding box center [503, 60] width 13 height 13
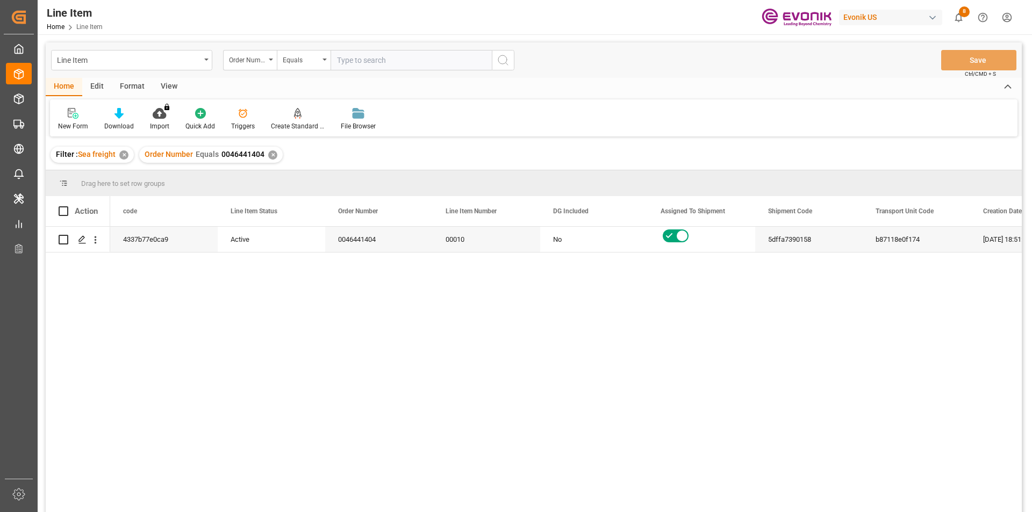
click at [175, 85] on div "View" at bounding box center [169, 87] width 33 height 18
click at [127, 117] on div at bounding box center [122, 113] width 54 height 11
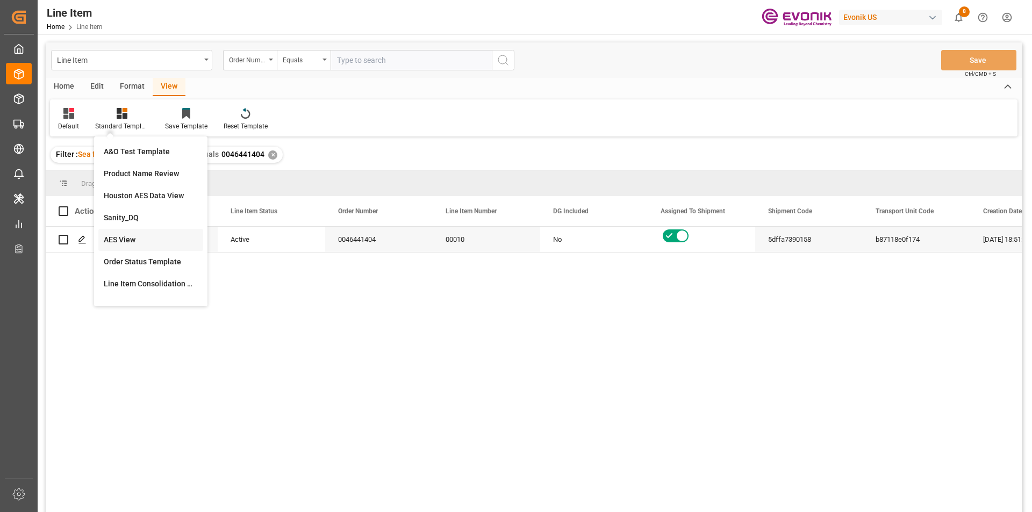
click at [133, 238] on div "AES View" at bounding box center [151, 239] width 94 height 11
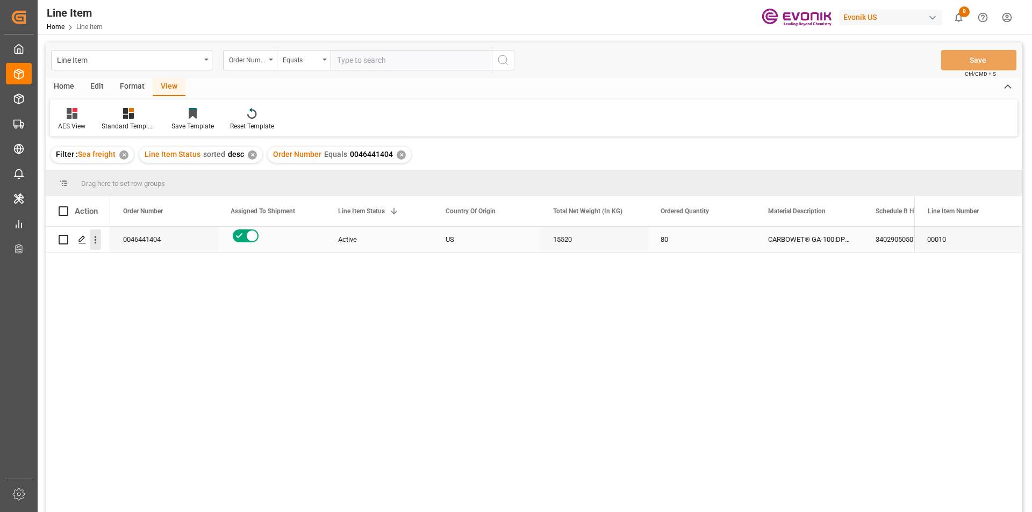
click at [94, 242] on icon "open menu" at bounding box center [95, 239] width 11 height 11
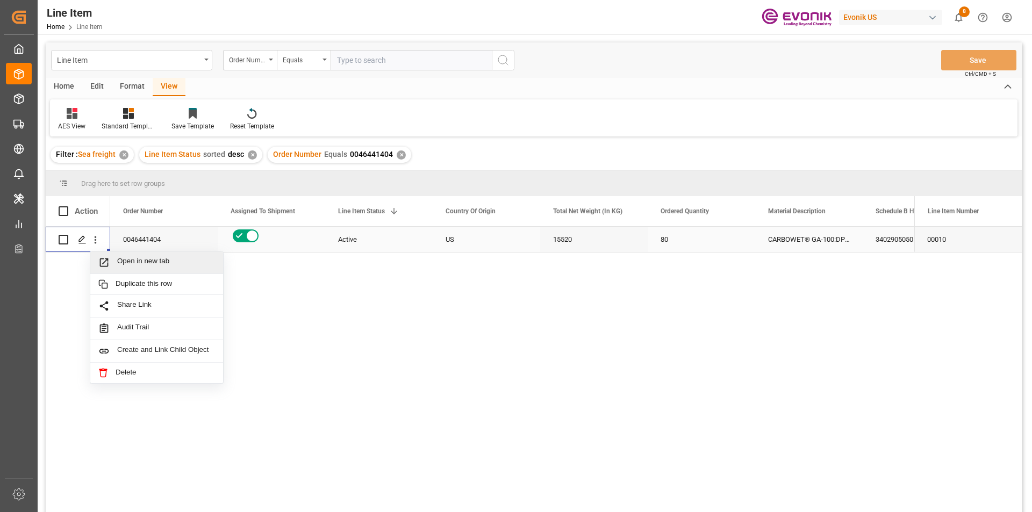
click at [126, 261] on span "Open in new tab" at bounding box center [166, 262] width 98 height 11
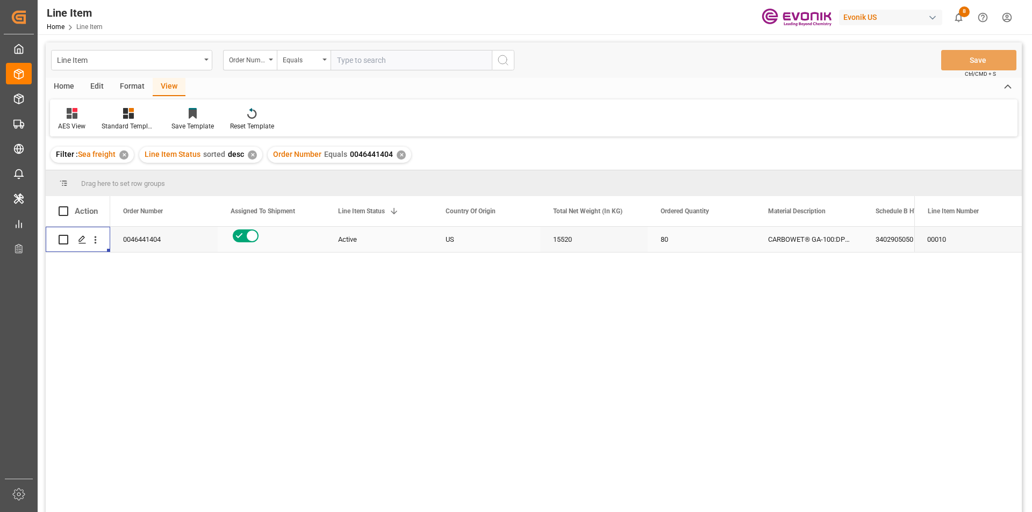
click at [344, 241] on div "Active" at bounding box center [379, 239] width 82 height 25
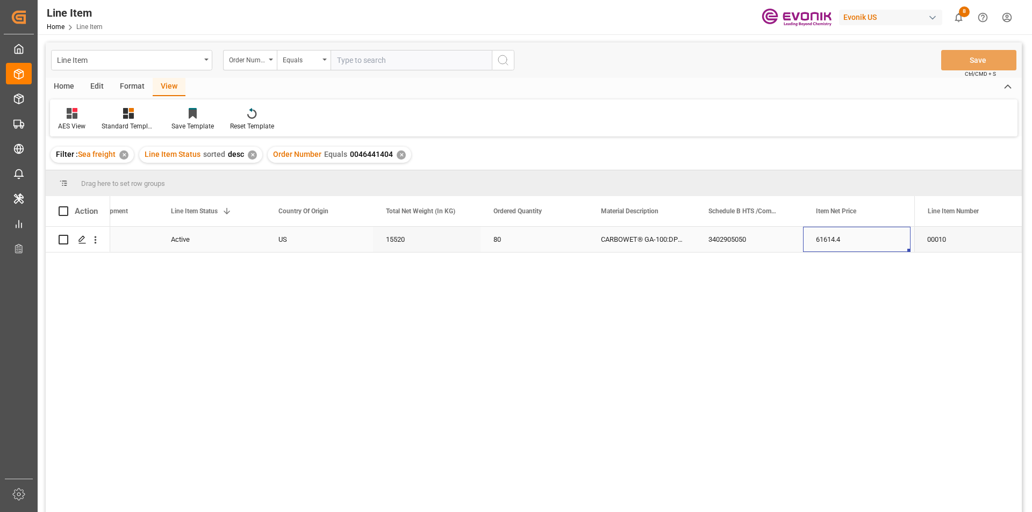
scroll to position [0, 275]
click at [301, 235] on div "15520" at bounding box center [320, 239] width 108 height 25
click at [725, 238] on div "61614.4" at bounding box center [750, 239] width 108 height 25
click at [192, 240] on div "US" at bounding box center [212, 239] width 108 height 25
click at [821, 239] on div "USD" at bounding box center [857, 239] width 108 height 25
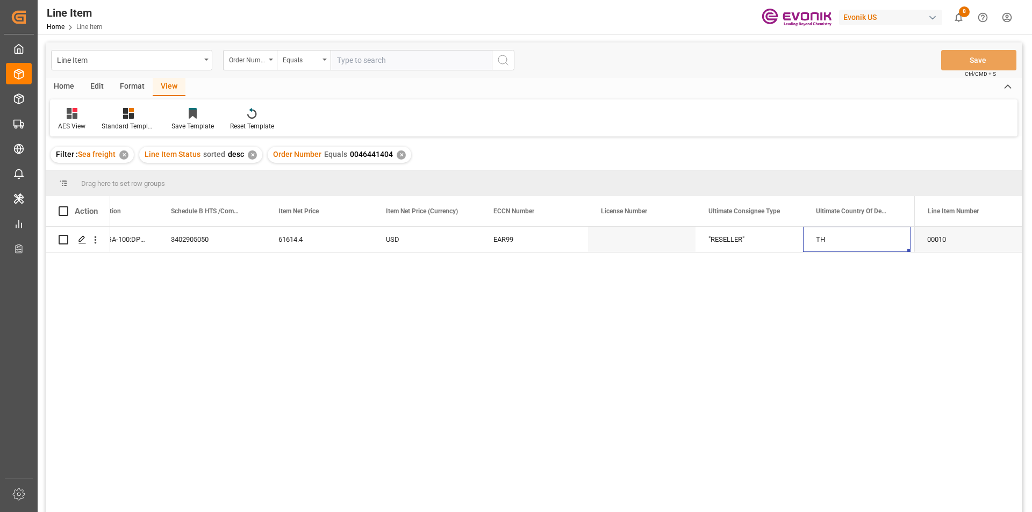
scroll to position [0, 812]
click at [725, 238] on div "TH" at bounding box center [750, 239] width 108 height 25
click at [626, 239] on div ""RESELLER"" at bounding box center [642, 239] width 108 height 25
click at [373, 62] on input "text" at bounding box center [411, 60] width 161 height 20
paste input "0046461633"
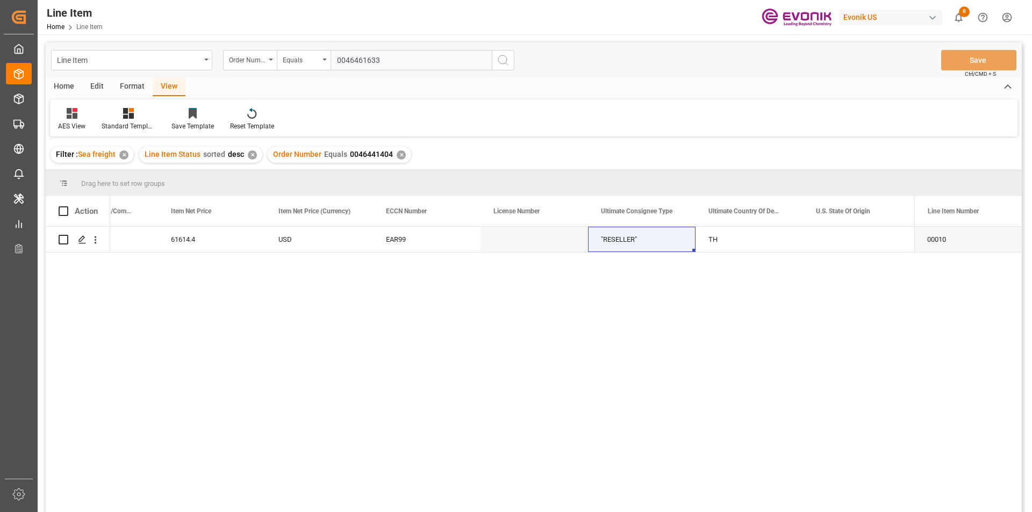
type input "0046461633"
click at [509, 60] on icon "search button" at bounding box center [503, 60] width 13 height 13
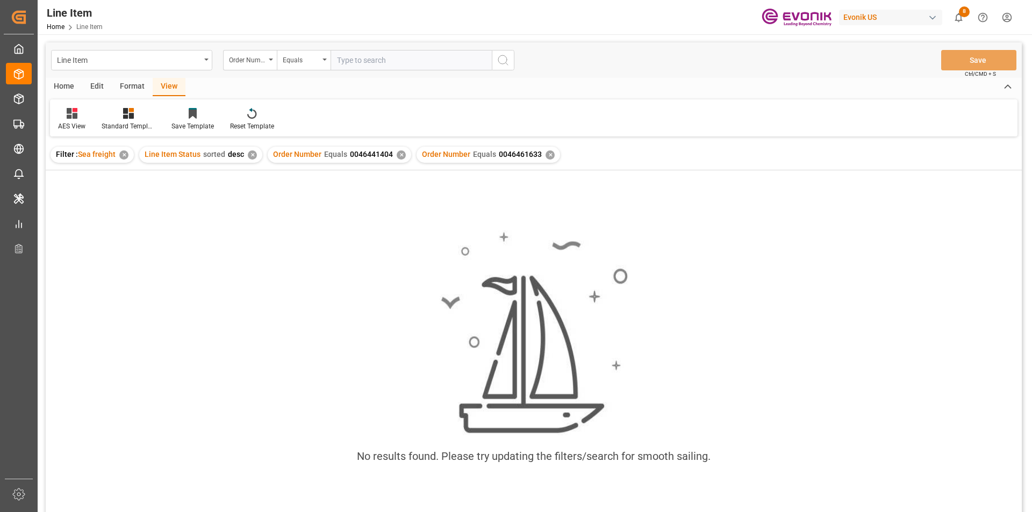
click at [398, 155] on div "✕" at bounding box center [401, 155] width 9 height 9
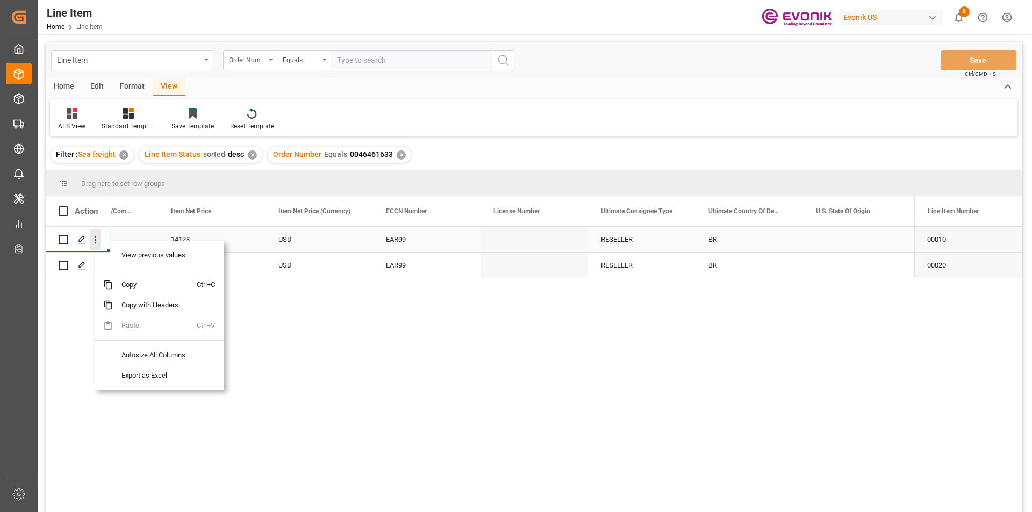
click at [94, 240] on icon "open menu" at bounding box center [95, 239] width 11 height 11
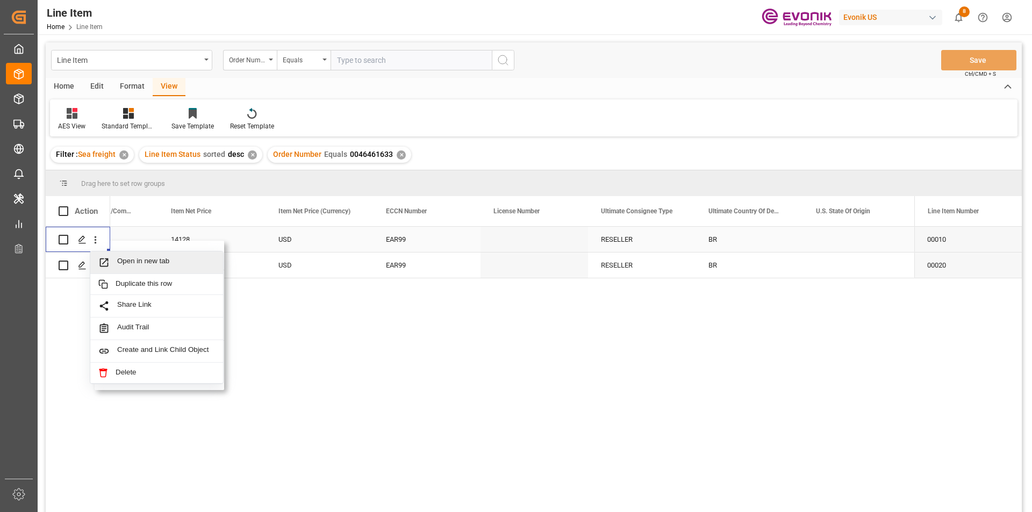
click at [113, 261] on span "Press SPACE to select this row." at bounding box center [107, 262] width 19 height 11
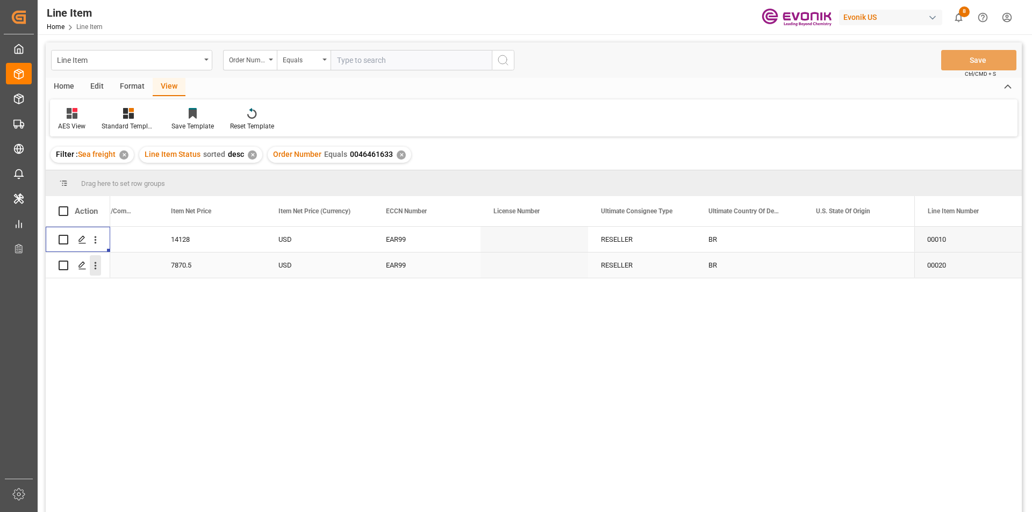
click at [95, 265] on icon "open menu" at bounding box center [95, 265] width 11 height 11
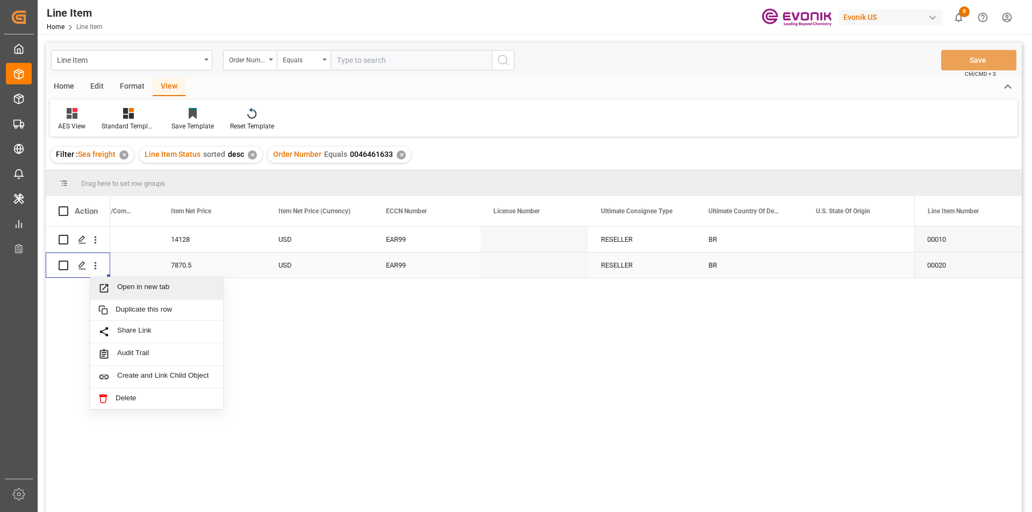
click at [128, 290] on span "Open in new tab" at bounding box center [166, 288] width 98 height 11
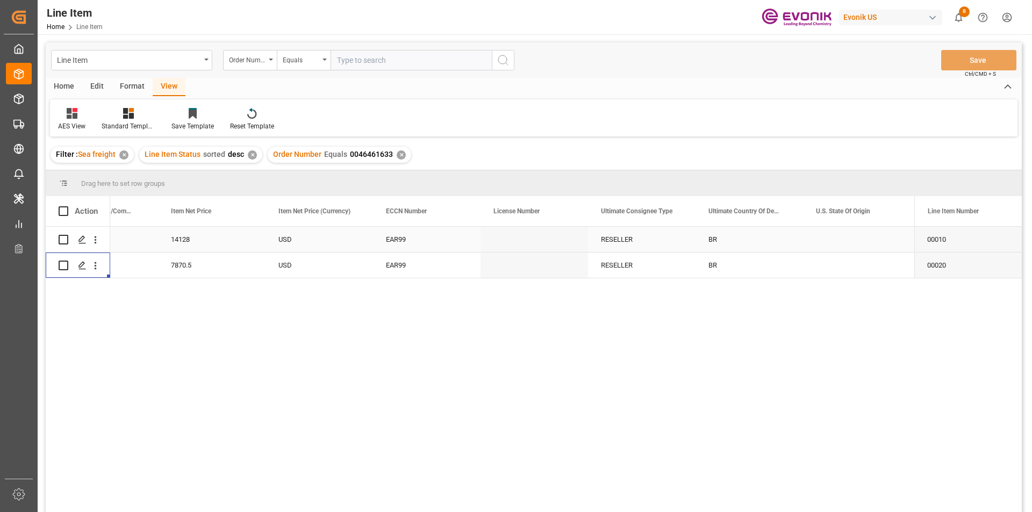
click at [410, 240] on div "EAR99" at bounding box center [427, 239] width 82 height 25
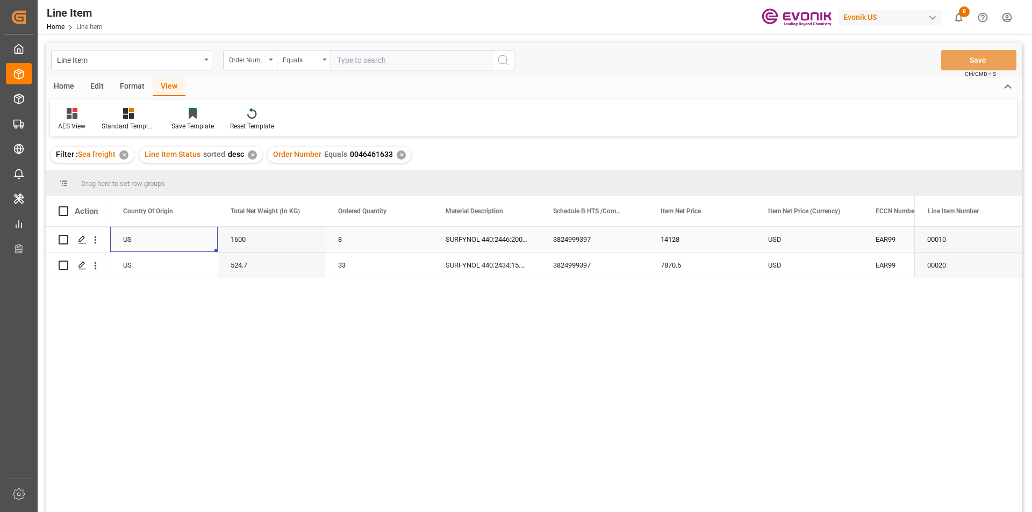
scroll to position [0, 323]
click at [337, 59] on input "text" at bounding box center [411, 60] width 161 height 20
paste input "0046466975"
type input "0046466975"
click at [506, 62] on icon "search button" at bounding box center [503, 60] width 13 height 13
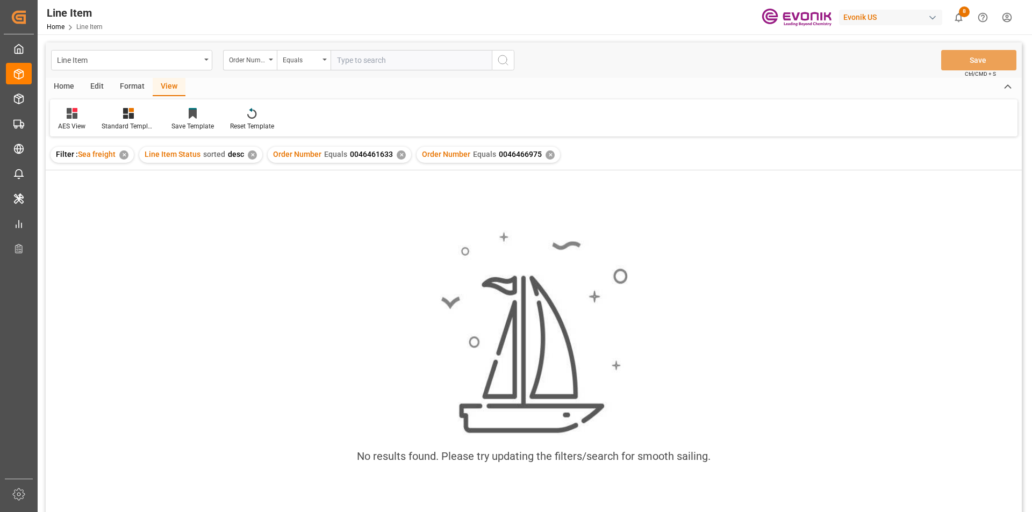
click at [397, 152] on div "✕" at bounding box center [401, 155] width 9 height 9
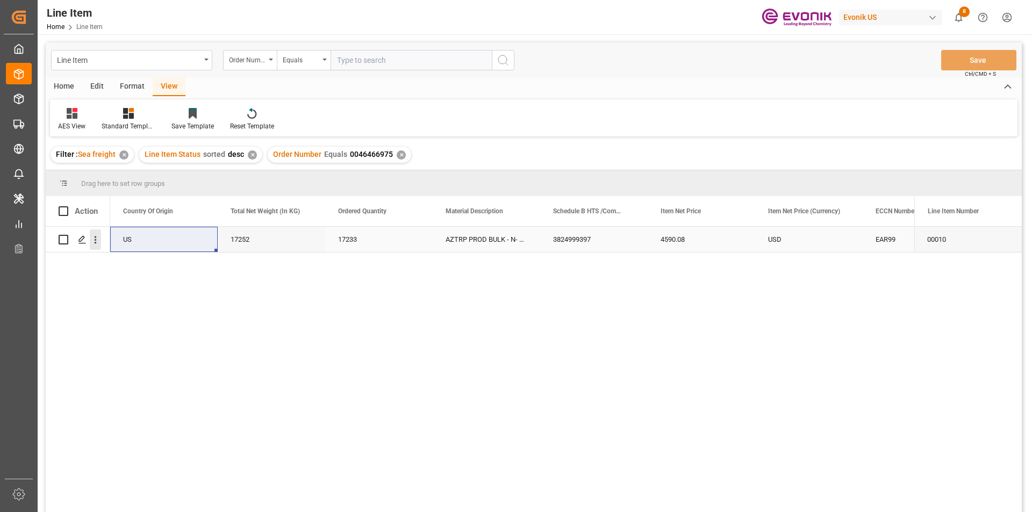
click at [98, 240] on icon "open menu" at bounding box center [95, 239] width 11 height 11
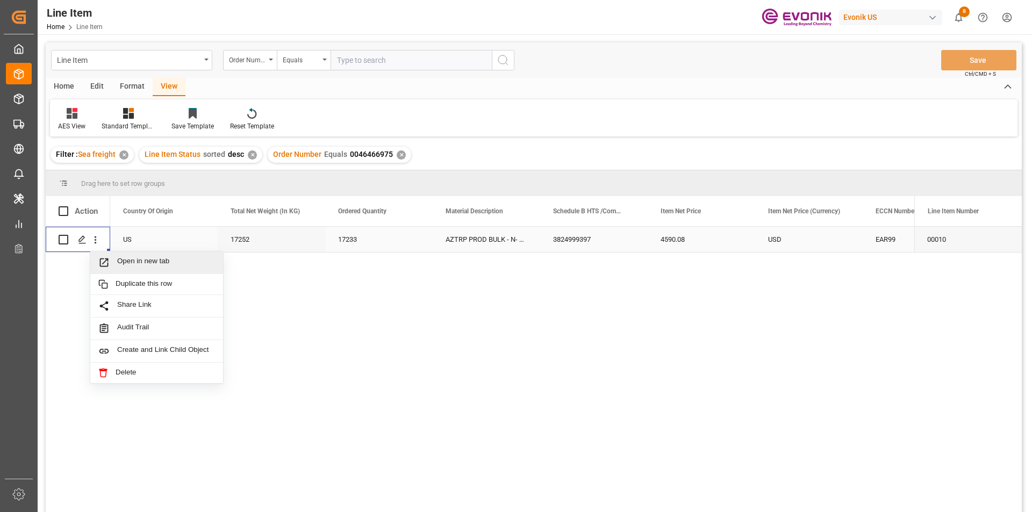
click at [111, 259] on span "Press SPACE to select this row." at bounding box center [107, 262] width 19 height 11
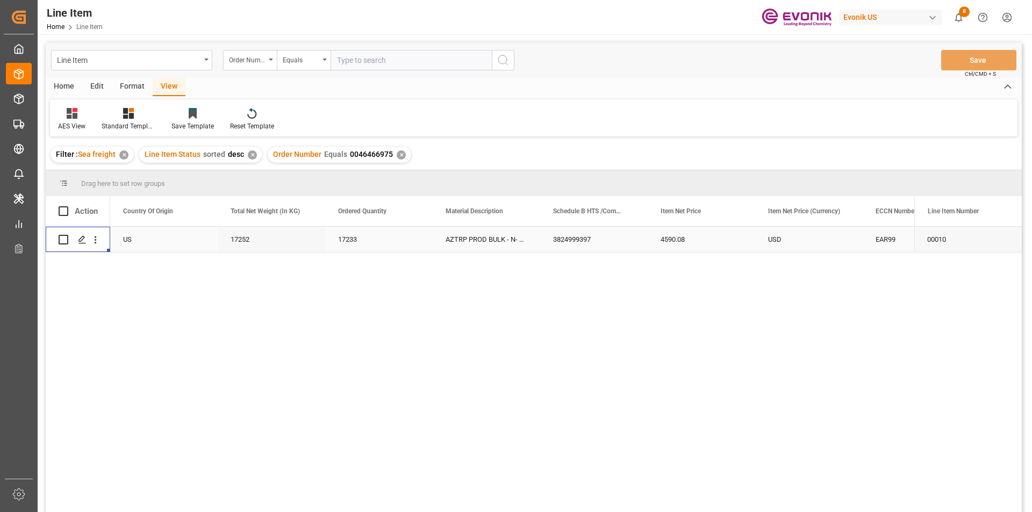
click at [239, 242] on div "17252" at bounding box center [272, 239] width 108 height 25
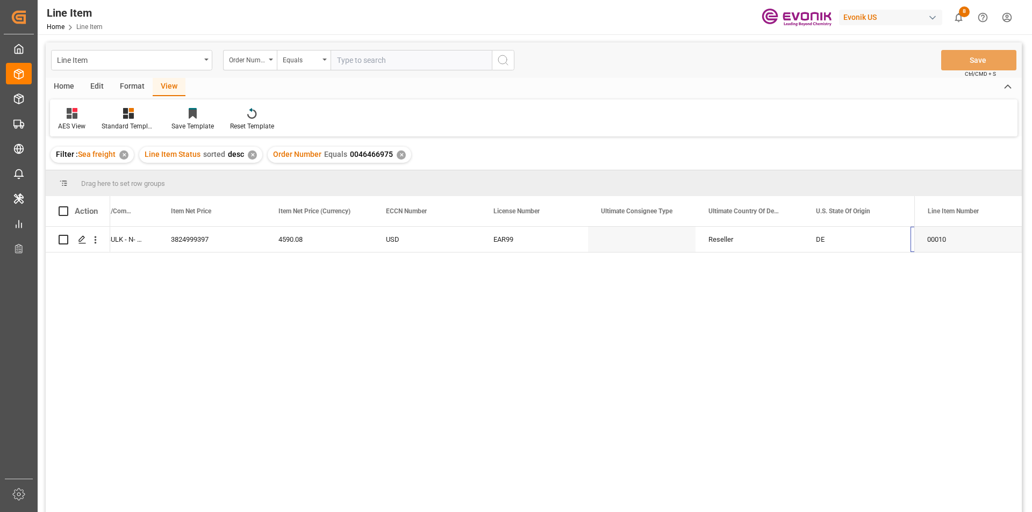
scroll to position [0, 812]
click at [357, 62] on input "text" at bounding box center [411, 60] width 161 height 20
paste input "0046454848"
type input "0046454848"
click at [503, 56] on icon "search button" at bounding box center [503, 60] width 13 height 13
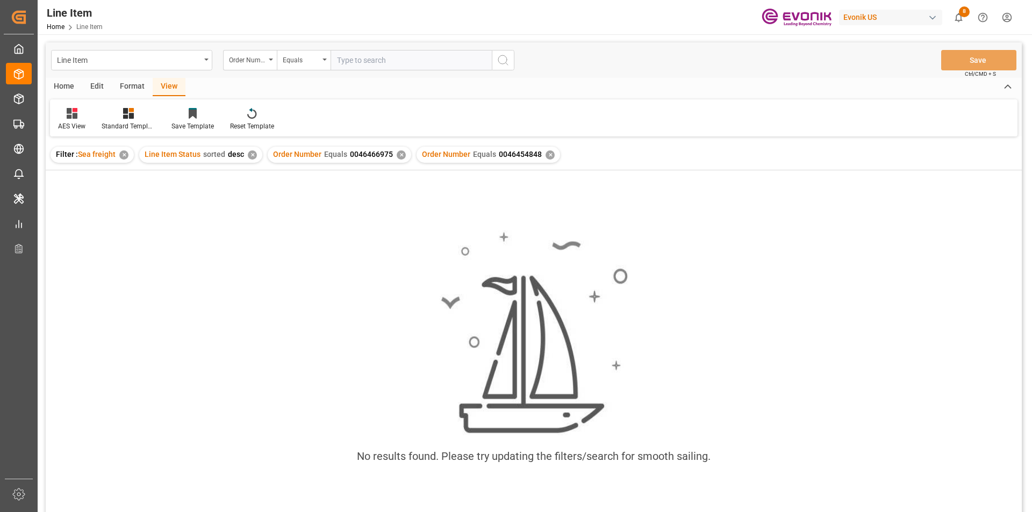
click at [397, 153] on div "✕" at bounding box center [401, 155] width 9 height 9
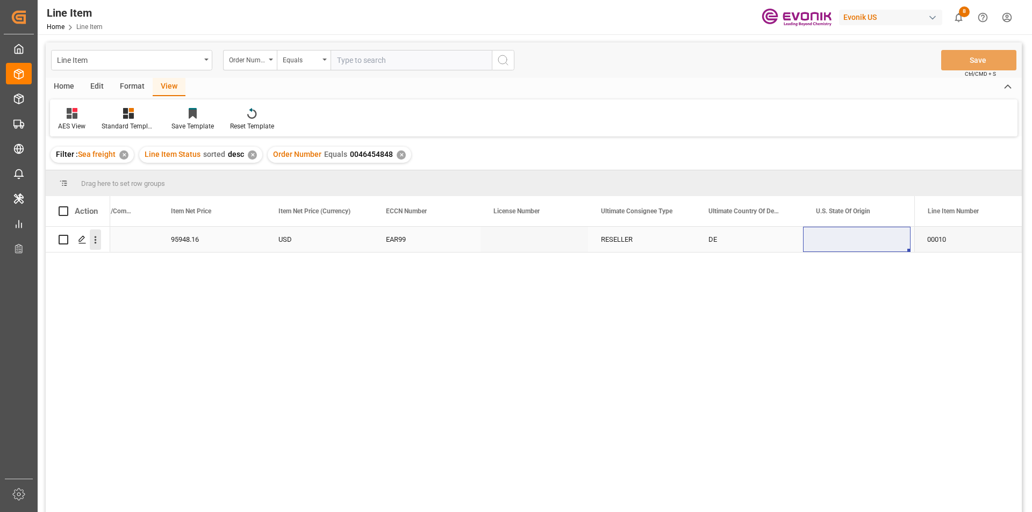
click at [95, 240] on icon "open menu" at bounding box center [96, 241] width 2 height 8
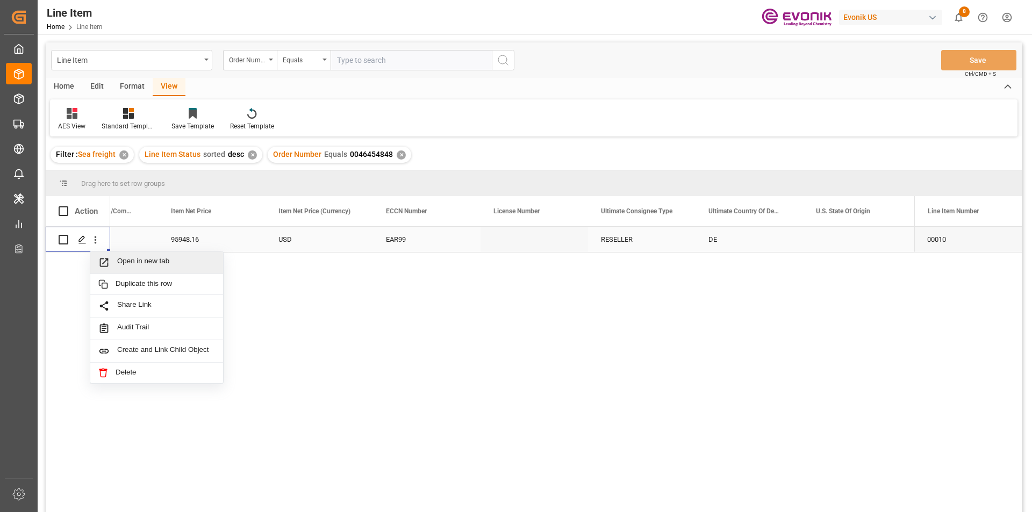
click at [123, 260] on span "Open in new tab" at bounding box center [166, 262] width 98 height 11
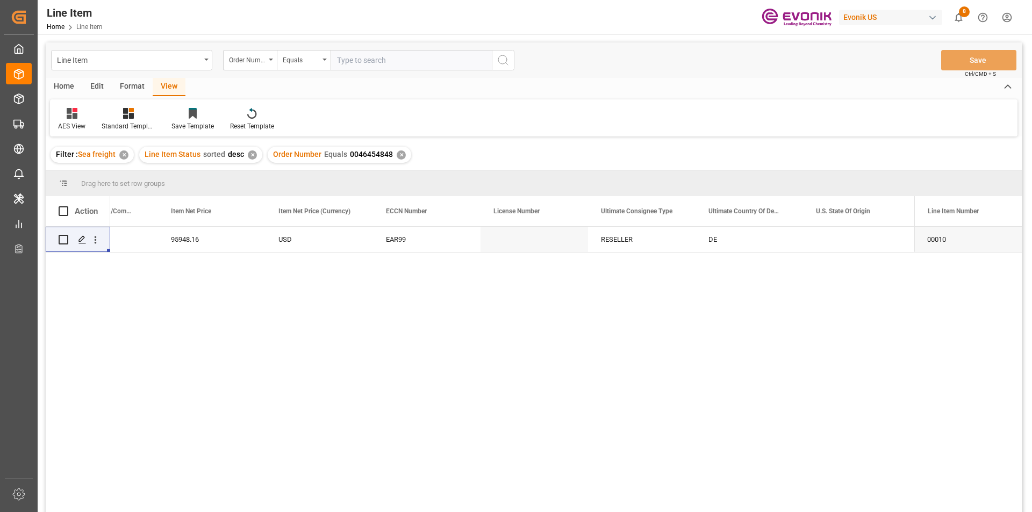
click at [356, 62] on input "text" at bounding box center [411, 60] width 161 height 20
paste input "0046466975"
type input "0046466975"
click at [500, 56] on icon "search button" at bounding box center [503, 60] width 13 height 13
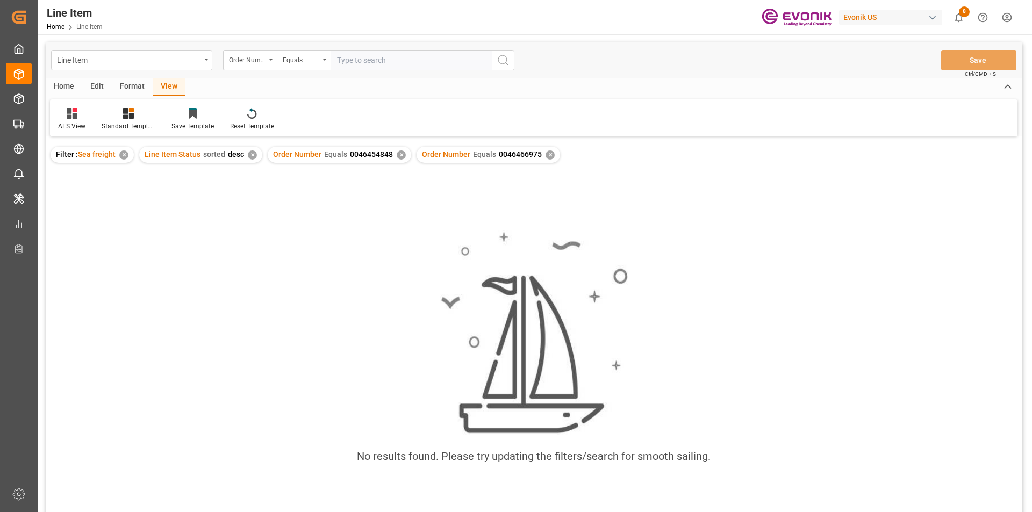
click at [397, 155] on div "✕" at bounding box center [401, 155] width 9 height 9
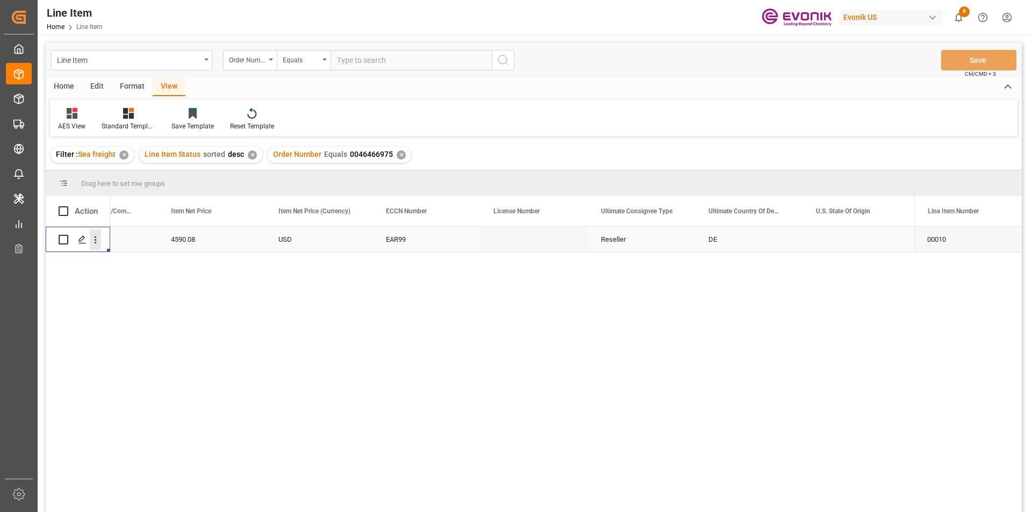
click at [97, 240] on icon "open menu" at bounding box center [95, 239] width 11 height 11
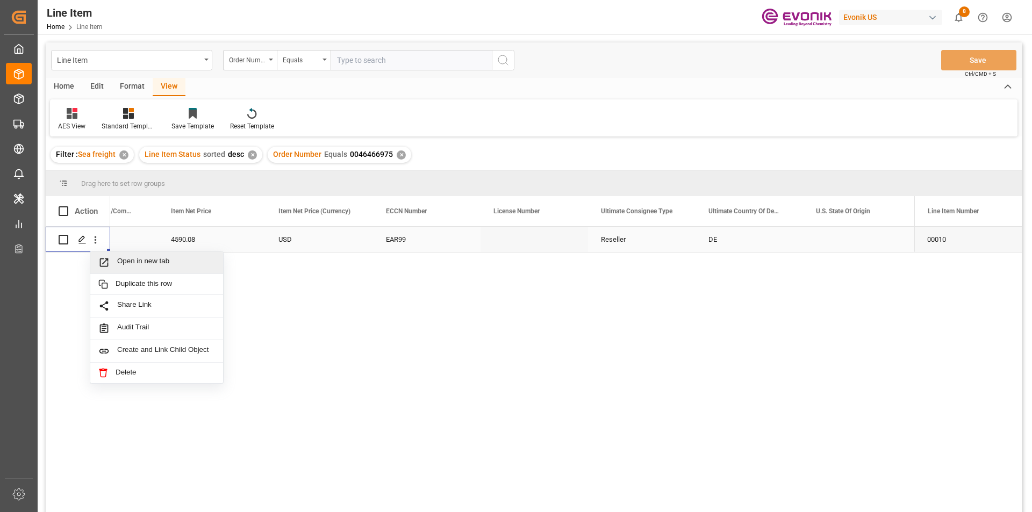
click at [103, 260] on icon "Press SPACE to select this row." at bounding box center [103, 262] width 11 height 11
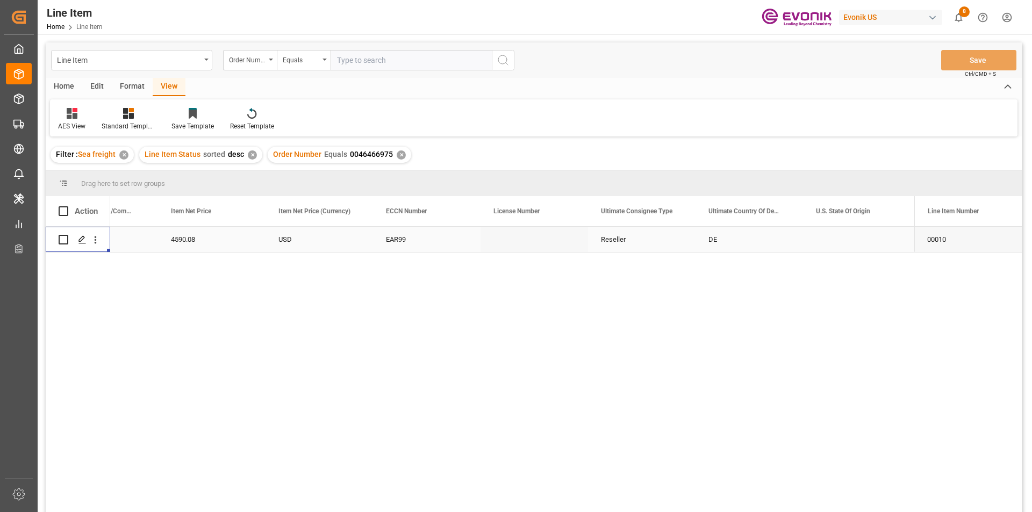
click at [720, 239] on div "DE" at bounding box center [750, 239] width 108 height 25
click at [191, 239] on div "4590.08" at bounding box center [212, 239] width 108 height 25
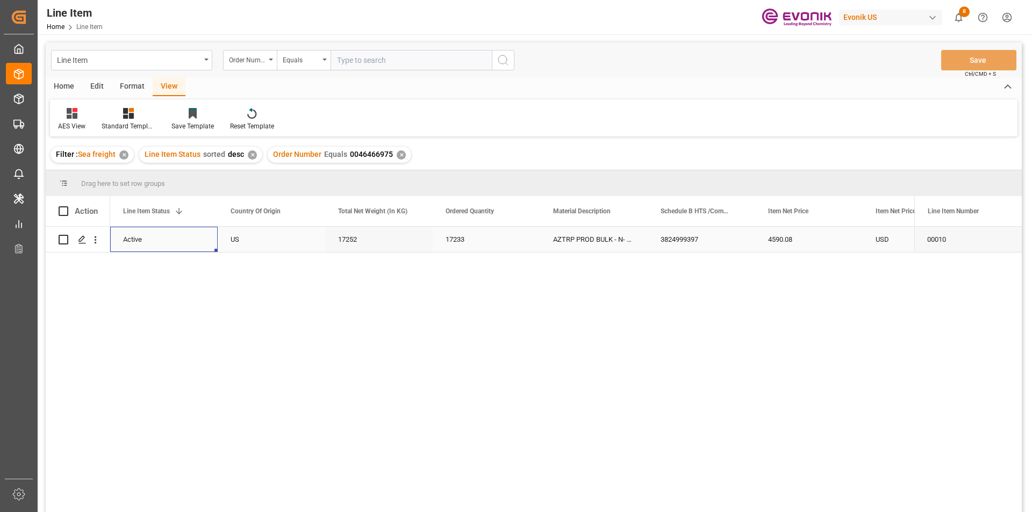
scroll to position [0, 108]
click at [882, 239] on div "4590.08" at bounding box center [917, 239] width 108 height 25
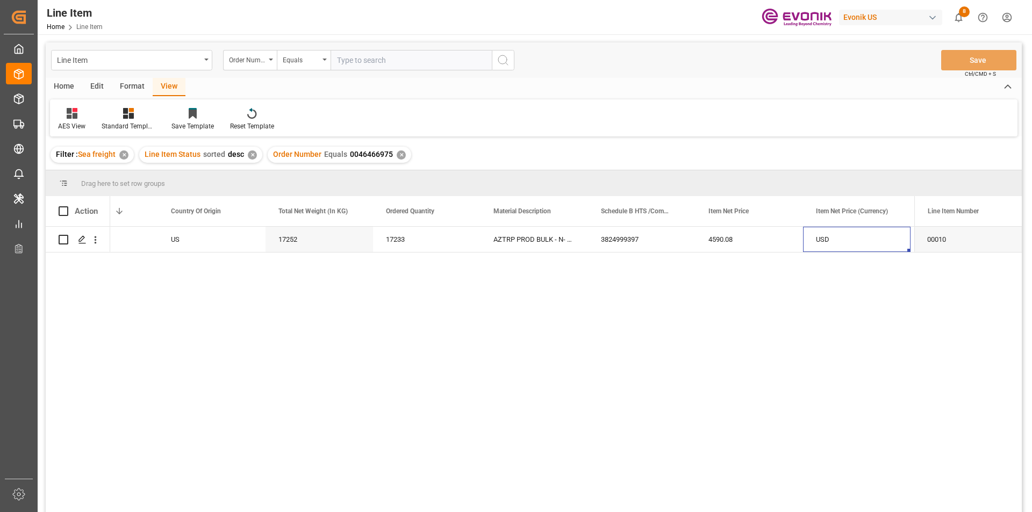
scroll to position [0, 275]
click at [721, 241] on div "4590.08" at bounding box center [750, 239] width 108 height 25
click at [341, 63] on input "text" at bounding box center [411, 60] width 161 height 20
paste input "0046454848"
type input "0046454848"
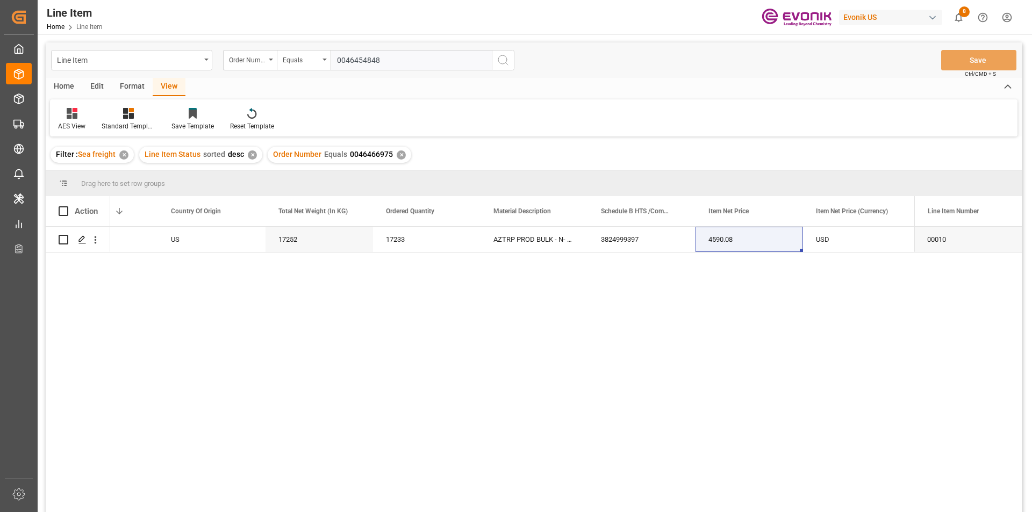
click at [507, 60] on icon "search button" at bounding box center [503, 60] width 13 height 13
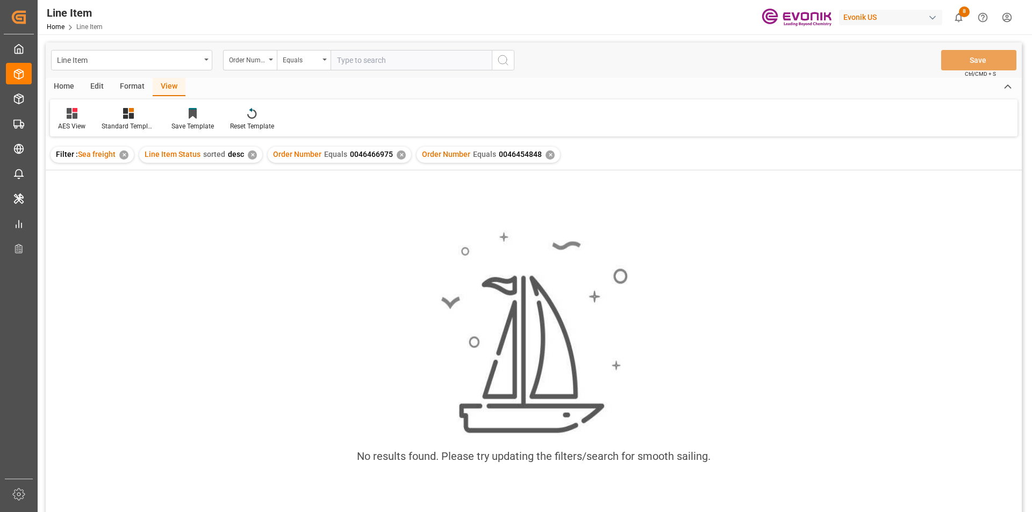
click at [397, 155] on div "✕" at bounding box center [401, 155] width 9 height 9
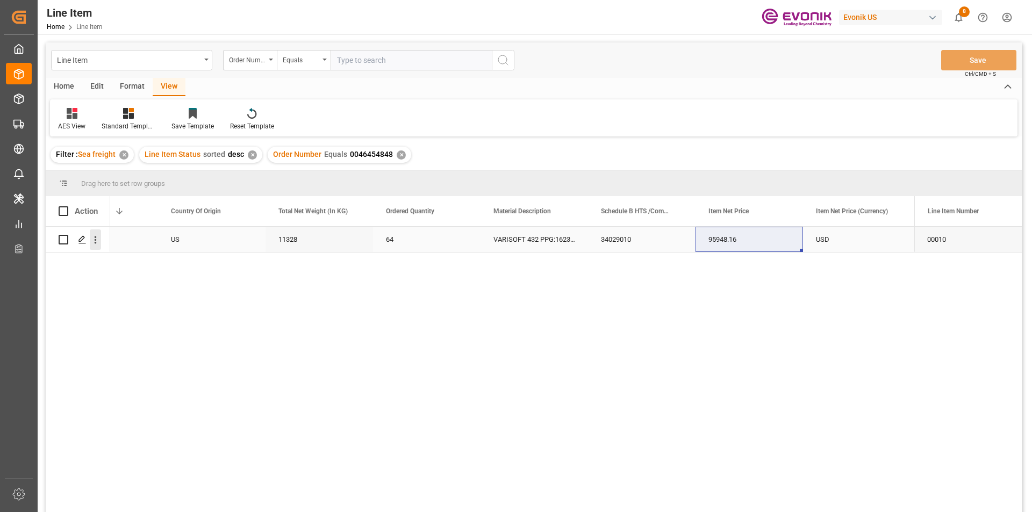
click at [96, 240] on icon "open menu" at bounding box center [96, 241] width 2 height 8
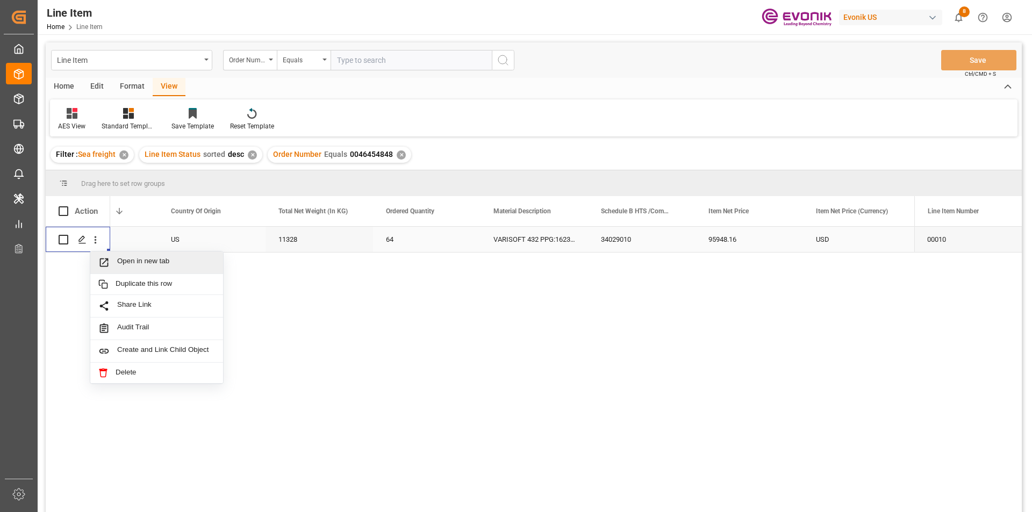
click at [138, 263] on span "Open in new tab" at bounding box center [166, 262] width 98 height 11
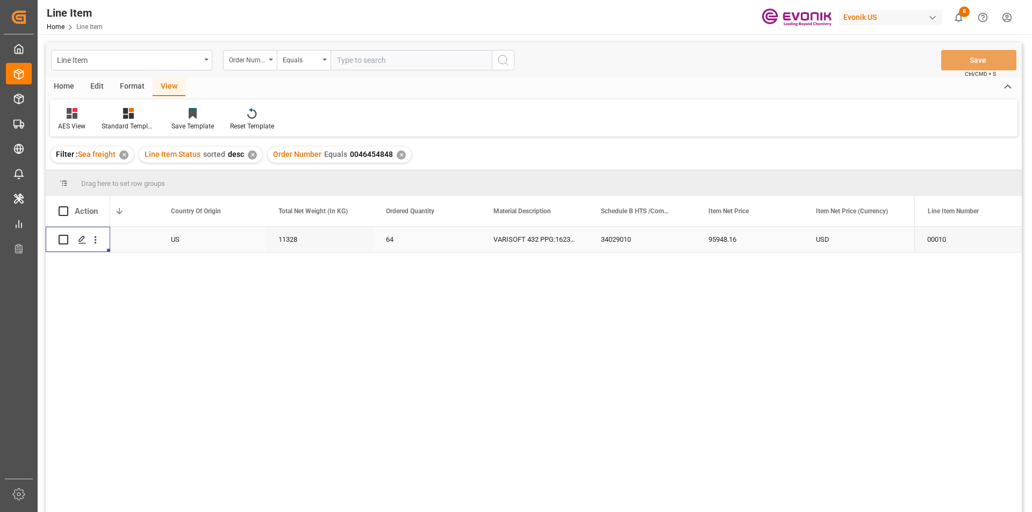
click at [820, 241] on div "USD" at bounding box center [857, 239] width 108 height 25
click at [195, 242] on div "95948.16" at bounding box center [212, 239] width 108 height 25
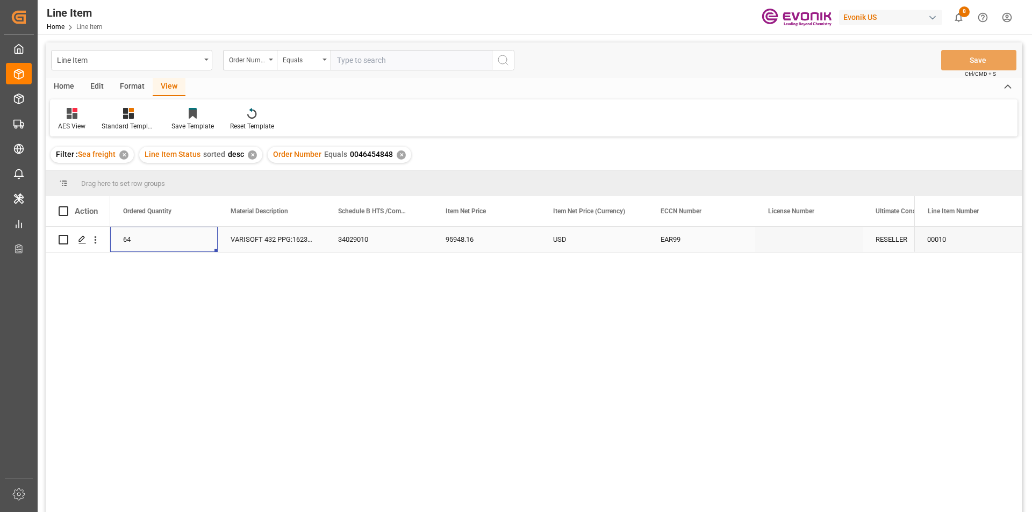
scroll to position [0, 430]
click at [351, 59] on input "text" at bounding box center [411, 60] width 161 height 20
paste input "0046456716"
type input "0046456716"
click at [502, 61] on icon "search button" at bounding box center [503, 60] width 13 height 13
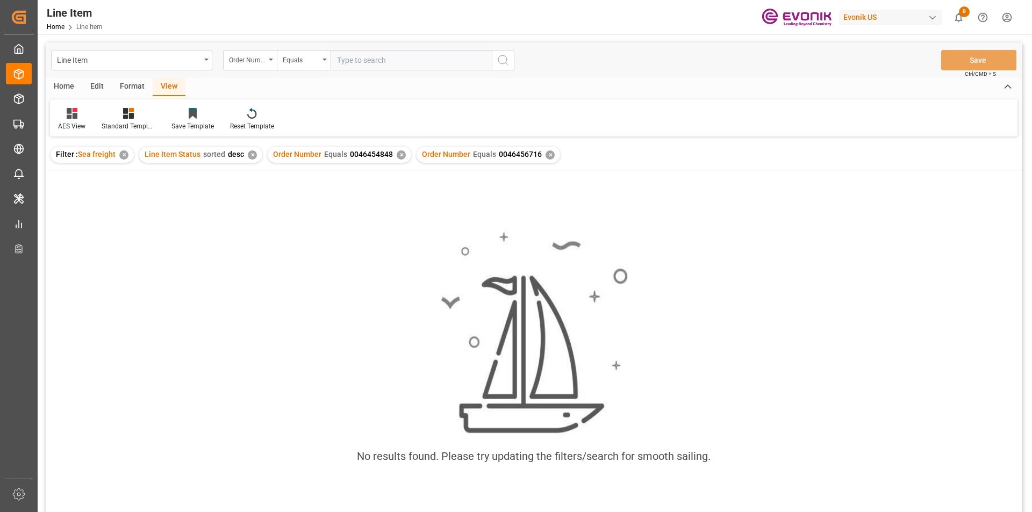
click at [397, 154] on div "✕" at bounding box center [401, 155] width 9 height 9
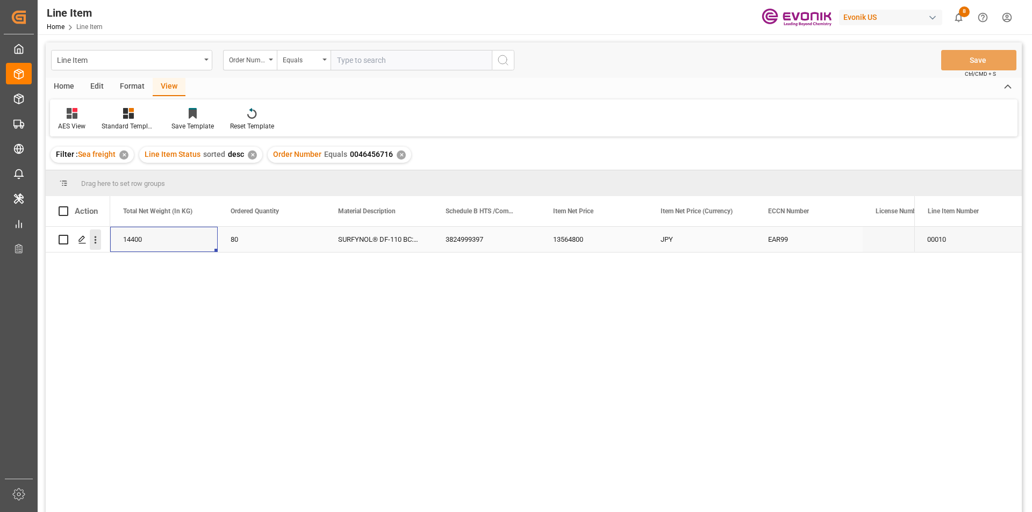
click at [98, 241] on icon "open menu" at bounding box center [95, 239] width 11 height 11
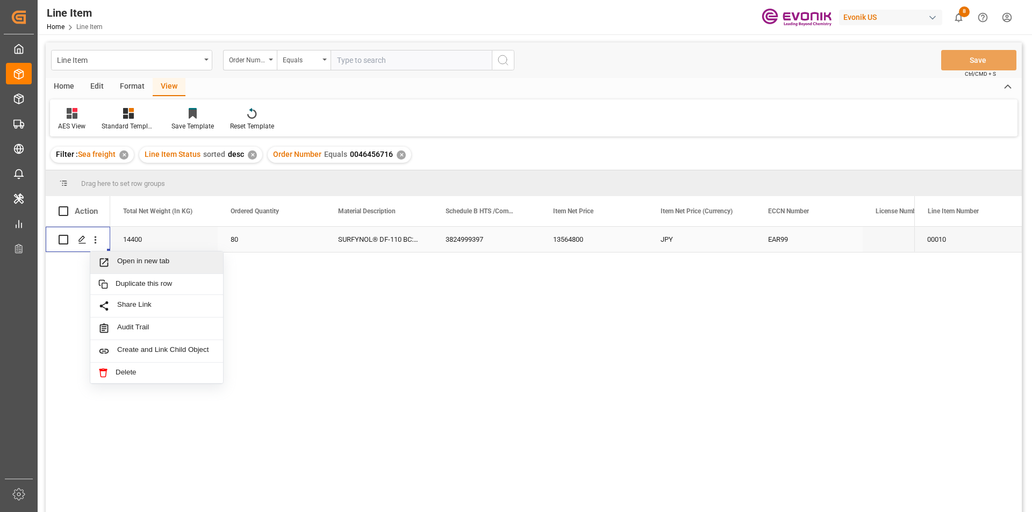
click at [112, 260] on span "Press SPACE to select this row." at bounding box center [107, 262] width 19 height 11
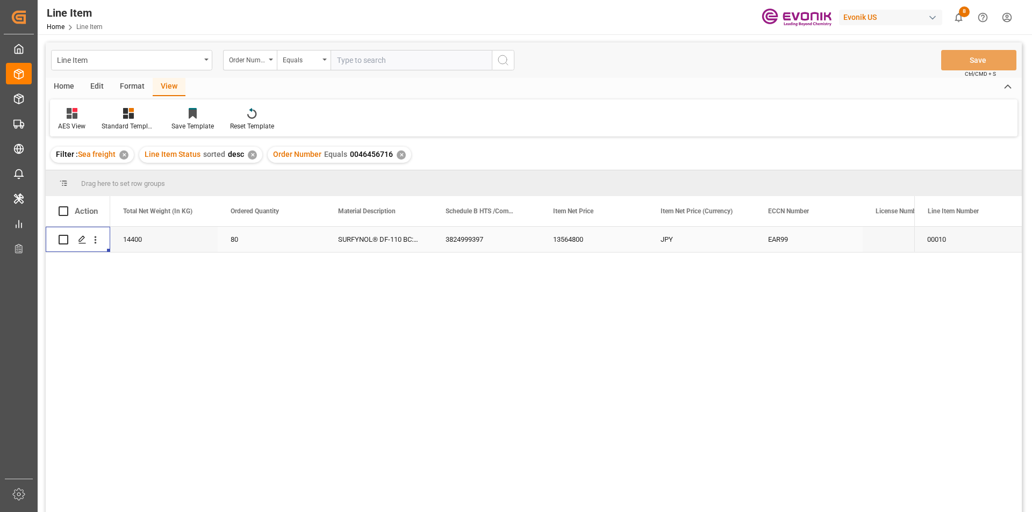
click at [681, 241] on div "JPY" at bounding box center [702, 239] width 108 height 25
click at [98, 241] on icon "open menu" at bounding box center [95, 239] width 11 height 11
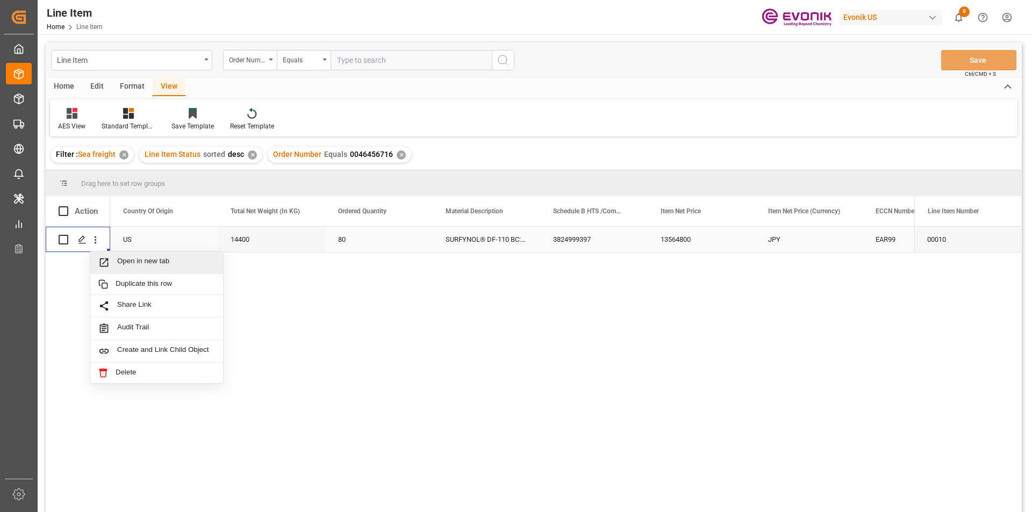
click at [114, 261] on span "Press SPACE to select this row." at bounding box center [107, 262] width 19 height 11
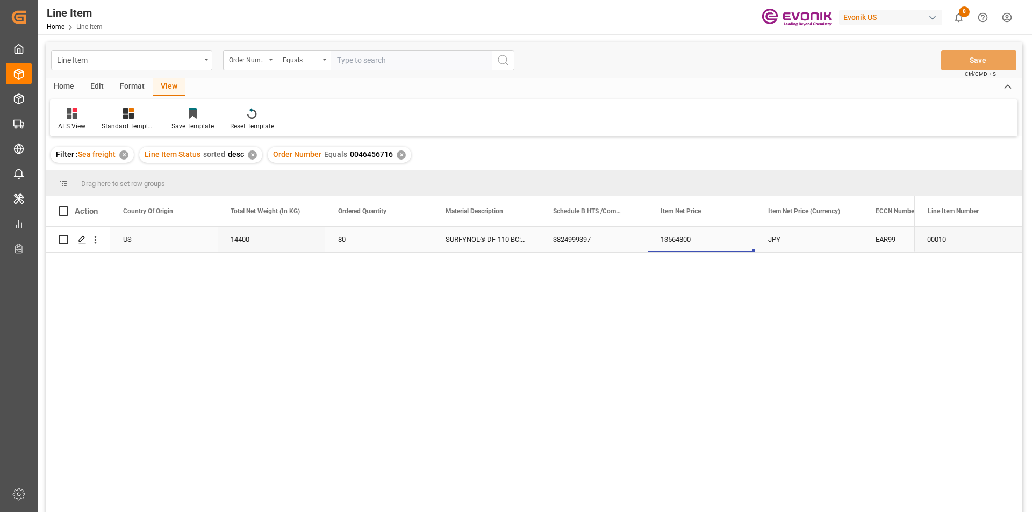
click at [679, 238] on div "13564800" at bounding box center [702, 239] width 108 height 25
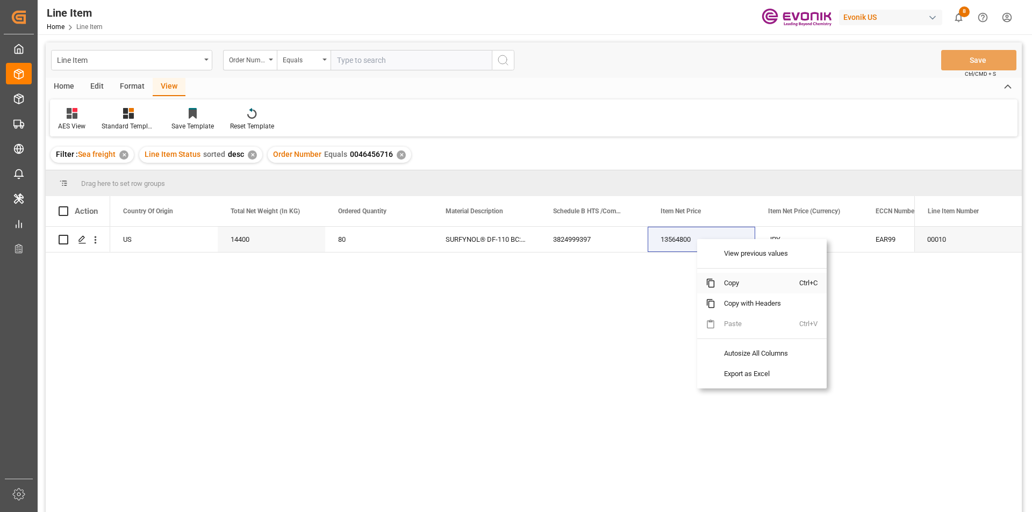
click at [719, 282] on span "Copy" at bounding box center [758, 283] width 84 height 20
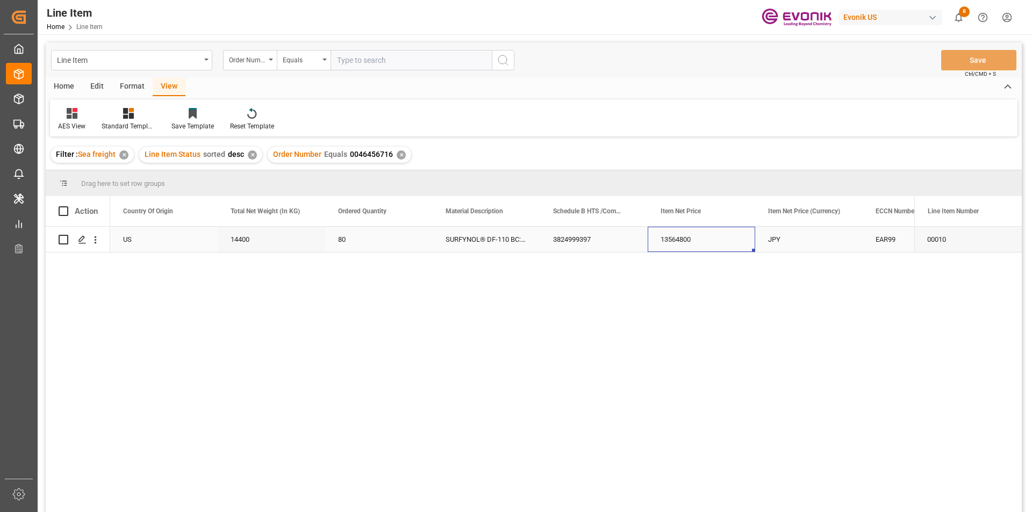
click at [242, 237] on div "14400" at bounding box center [272, 239] width 108 height 25
click at [352, 60] on input "text" at bounding box center [411, 60] width 161 height 20
paste input "0046462506"
type input "0046462506"
click at [505, 63] on icon "search button" at bounding box center [503, 60] width 13 height 13
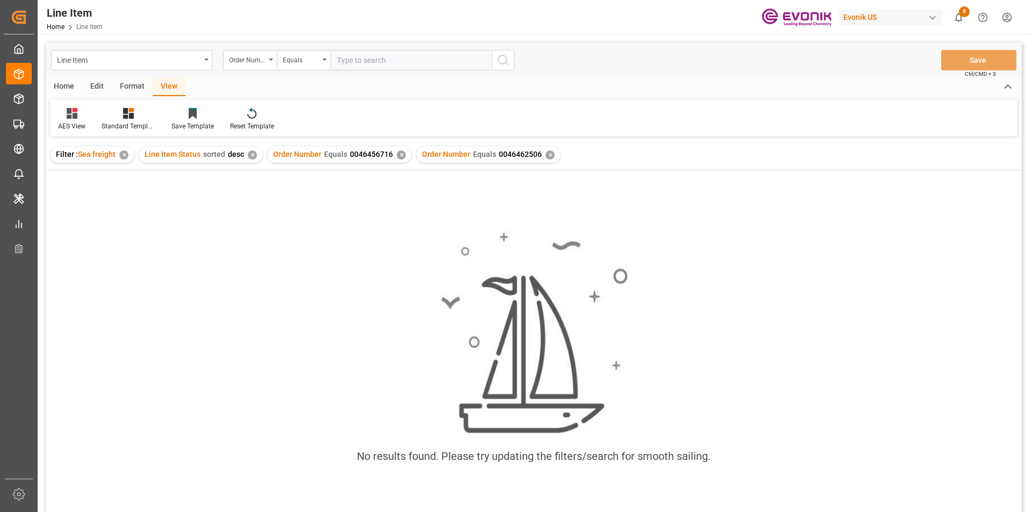
click at [397, 155] on div "✕" at bounding box center [401, 155] width 9 height 9
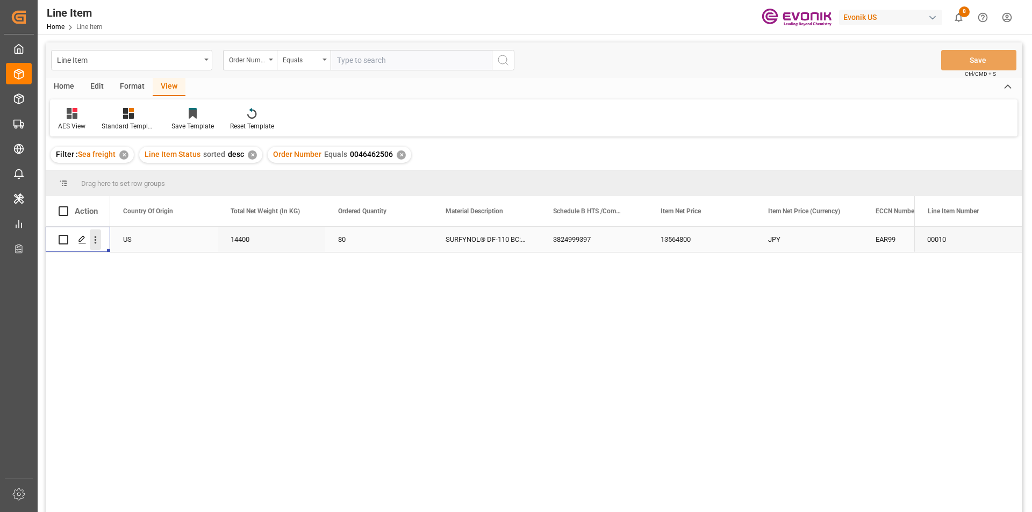
click at [95, 242] on icon "open menu" at bounding box center [95, 239] width 11 height 11
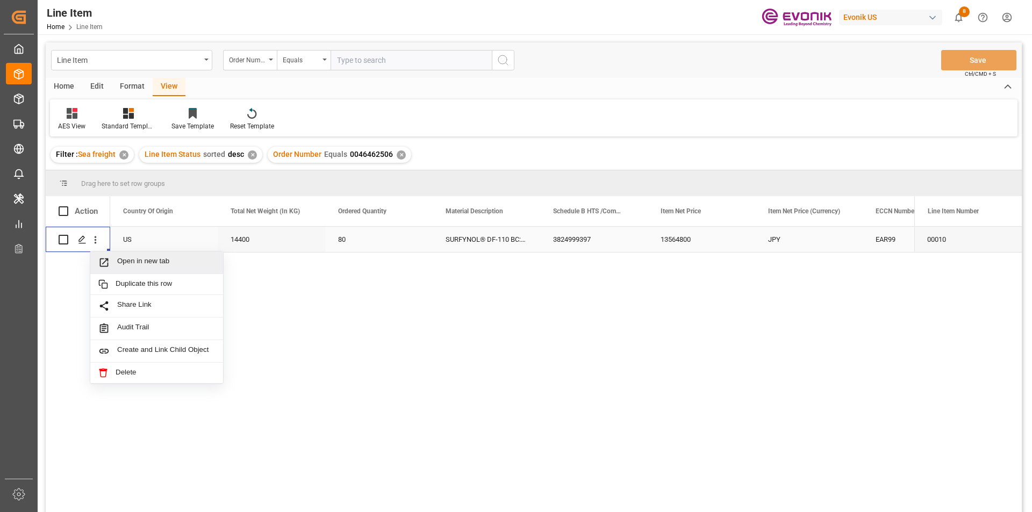
click at [117, 260] on span "Open in new tab" at bounding box center [166, 262] width 98 height 11
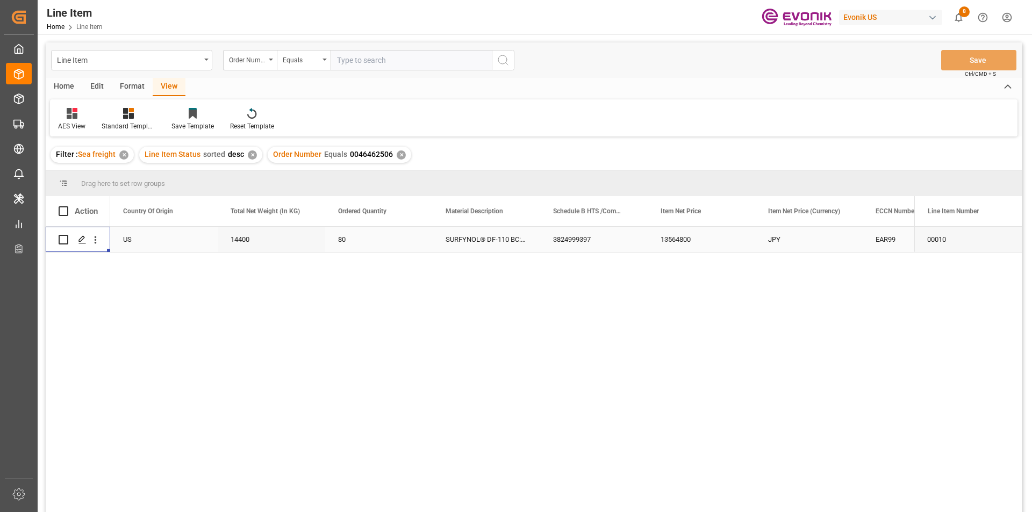
click at [884, 242] on div "EAR99" at bounding box center [917, 239] width 82 height 25
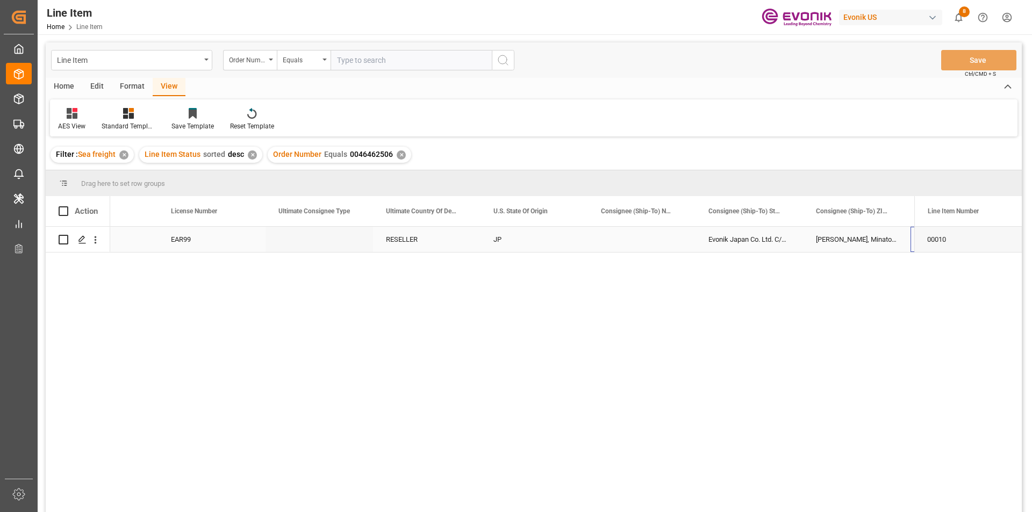
scroll to position [0, 1135]
click at [220, 237] on div "Press SPACE to select this row." at bounding box center [212, 239] width 108 height 25
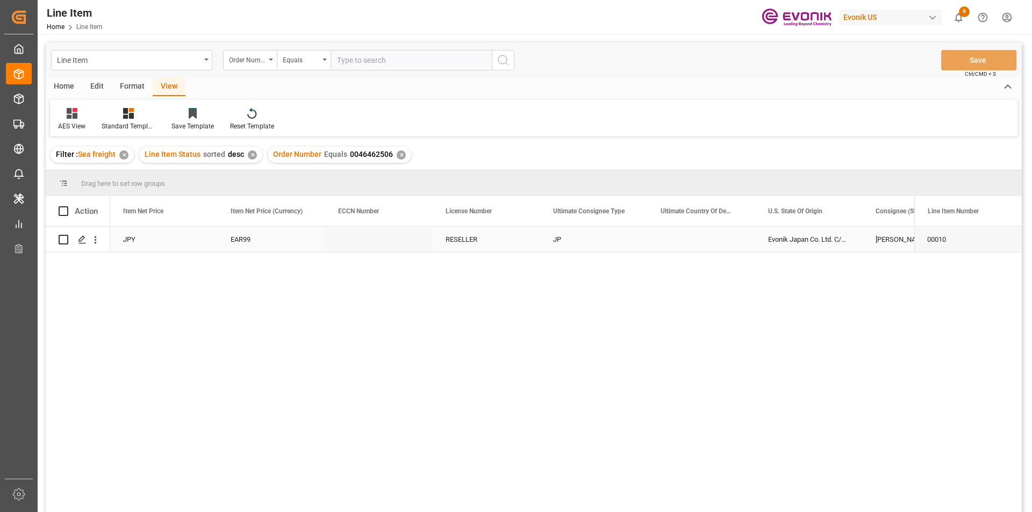
scroll to position [0, 860]
click at [95, 242] on icon "open menu" at bounding box center [95, 239] width 11 height 11
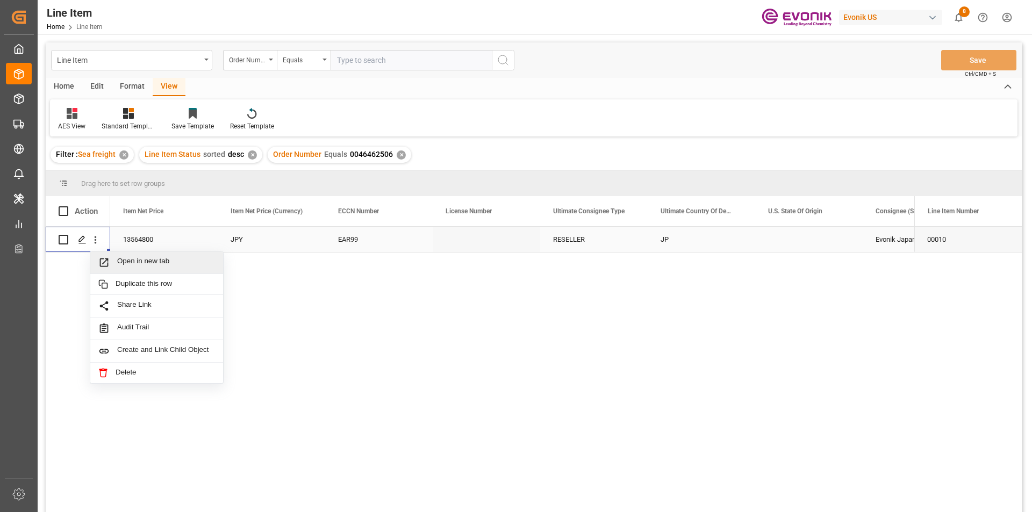
click at [130, 265] on span "Open in new tab" at bounding box center [166, 262] width 98 height 11
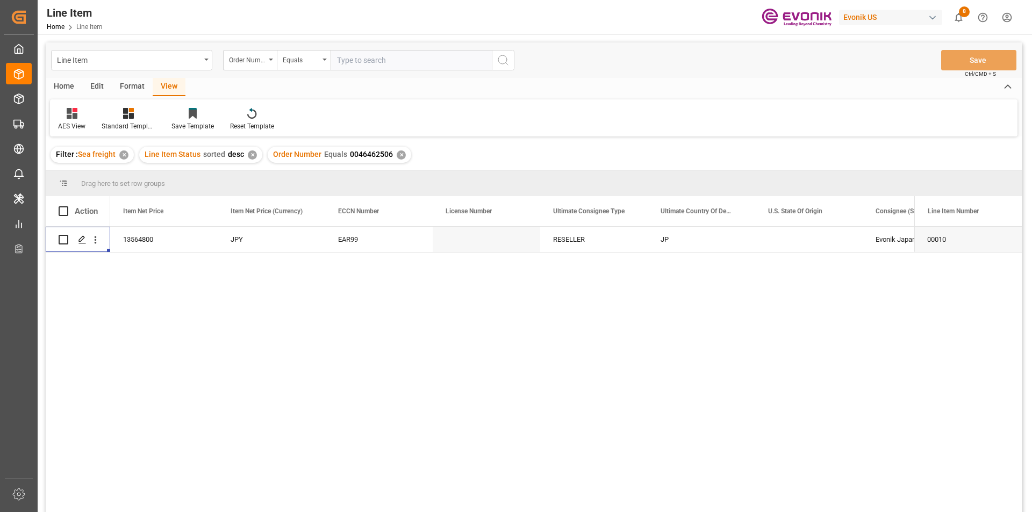
click at [397, 63] on input "text" at bounding box center [411, 60] width 161 height 20
paste input "0046468231"
type input "0046468231"
click at [498, 62] on icon "search button" at bounding box center [503, 60] width 13 height 13
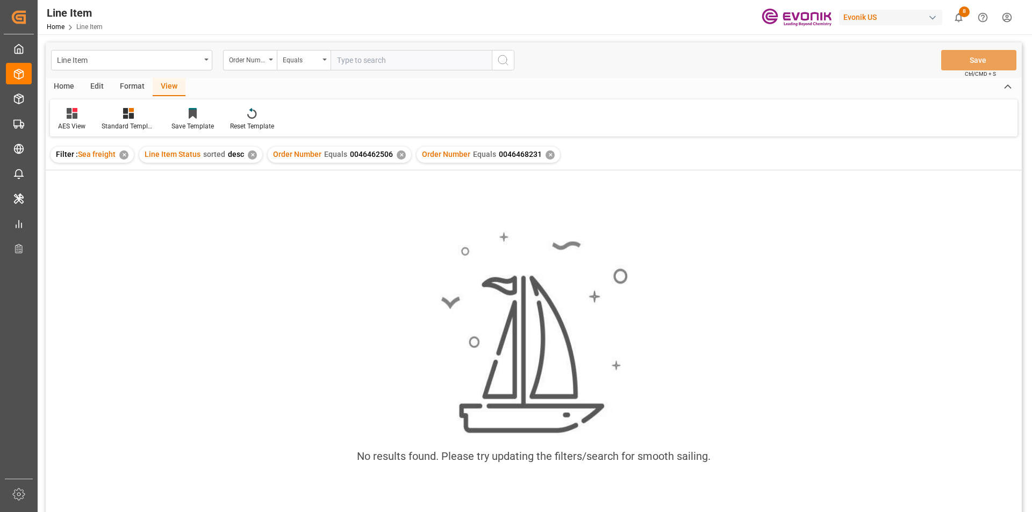
click at [397, 154] on div "✕" at bounding box center [401, 155] width 9 height 9
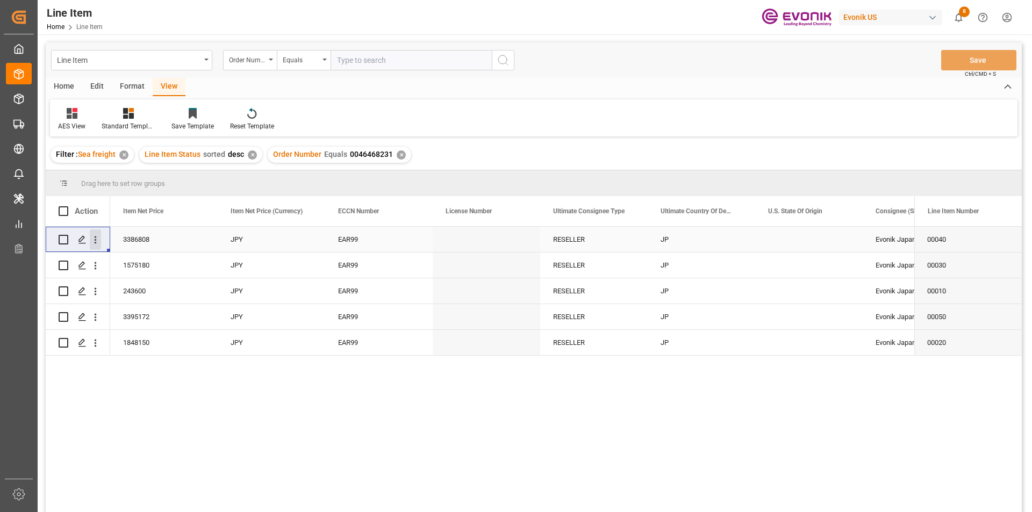
click at [94, 242] on icon "open menu" at bounding box center [95, 239] width 11 height 11
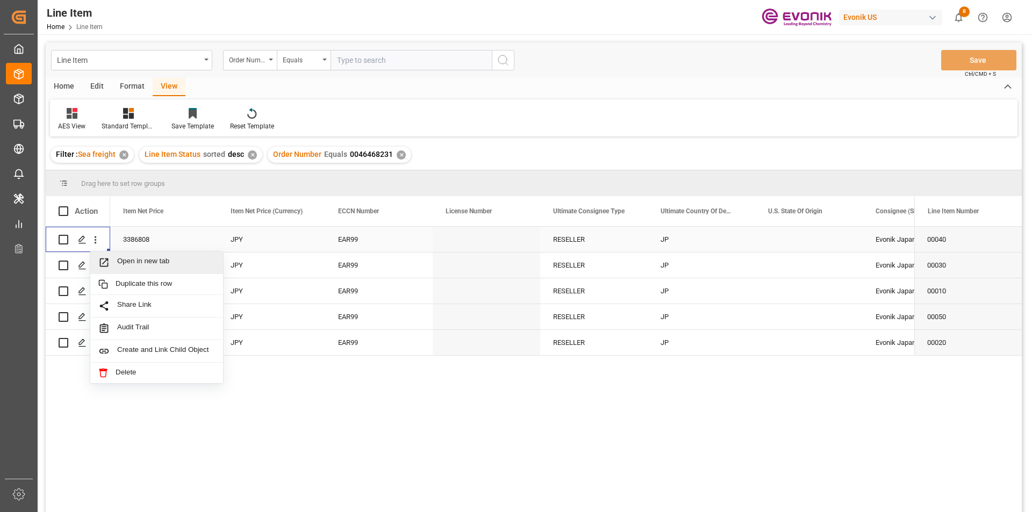
click at [114, 264] on span "Press SPACE to select this row." at bounding box center [107, 262] width 19 height 11
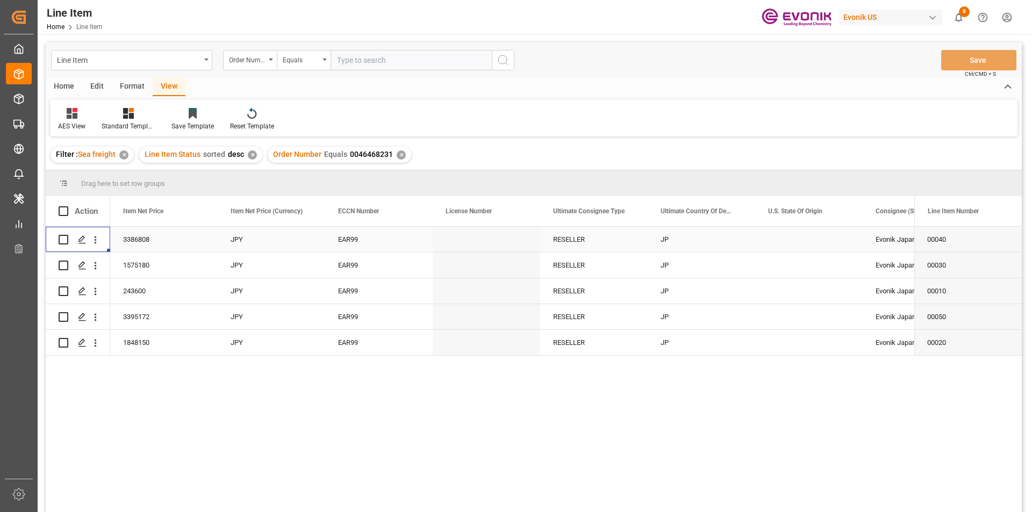
click at [783, 235] on div "Press SPACE to select this row." at bounding box center [809, 239] width 108 height 25
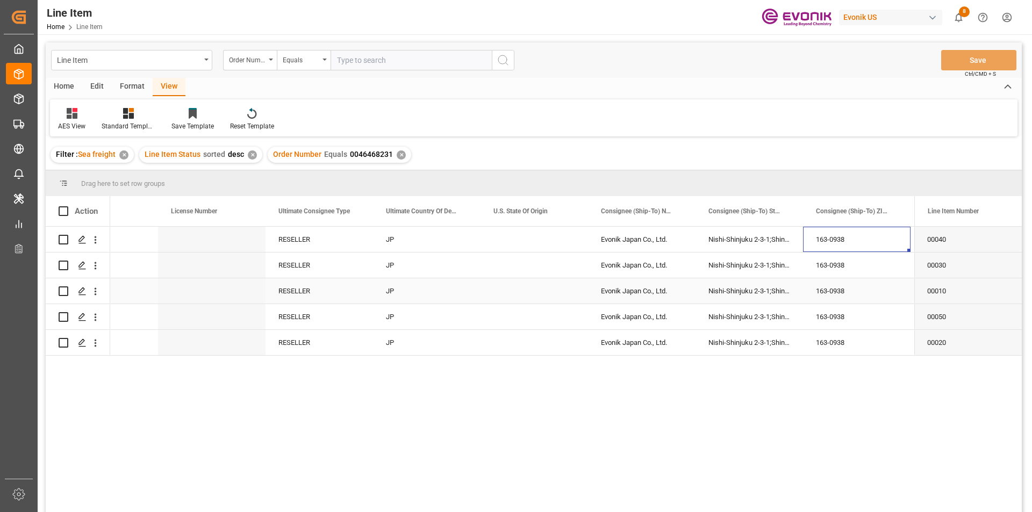
scroll to position [0, 1239]
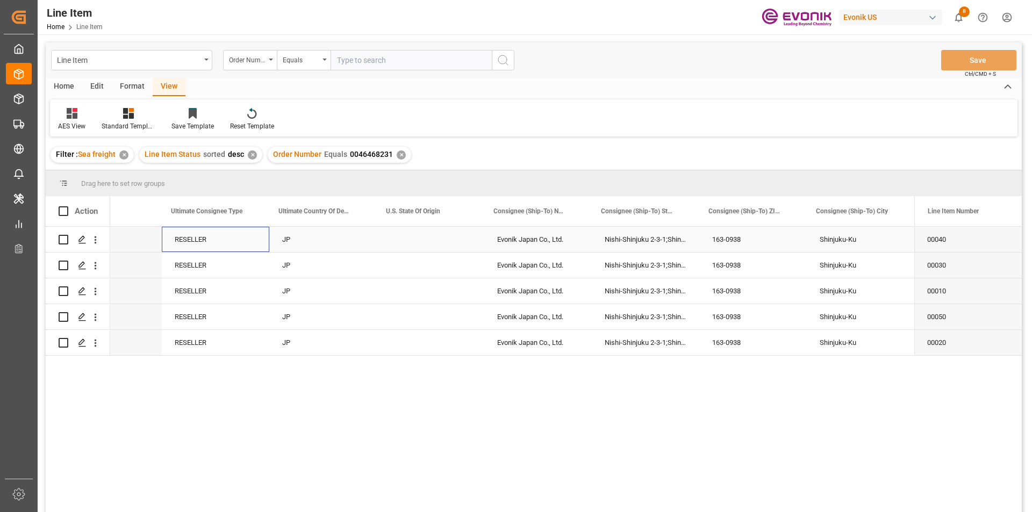
click at [202, 240] on div "RESELLER" at bounding box center [216, 239] width 108 height 25
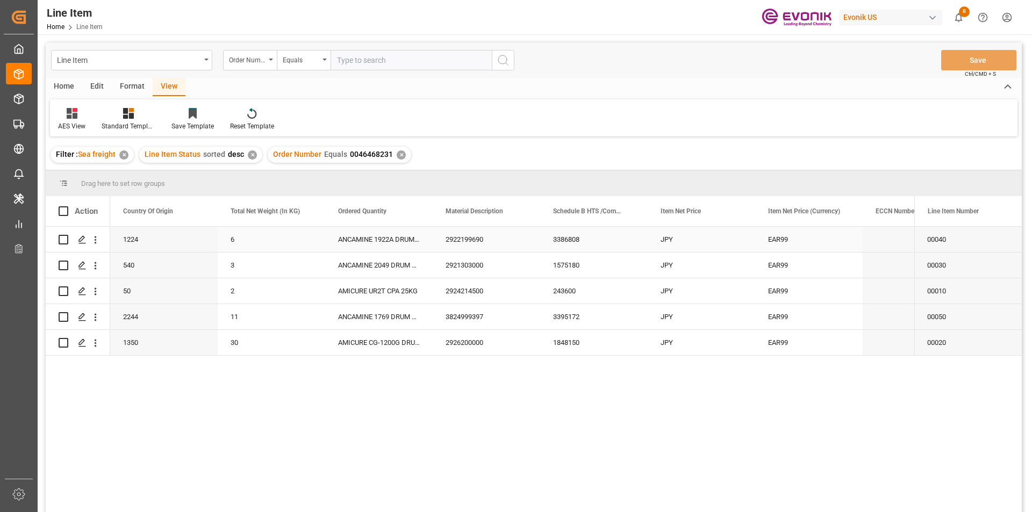
scroll to position [0, 323]
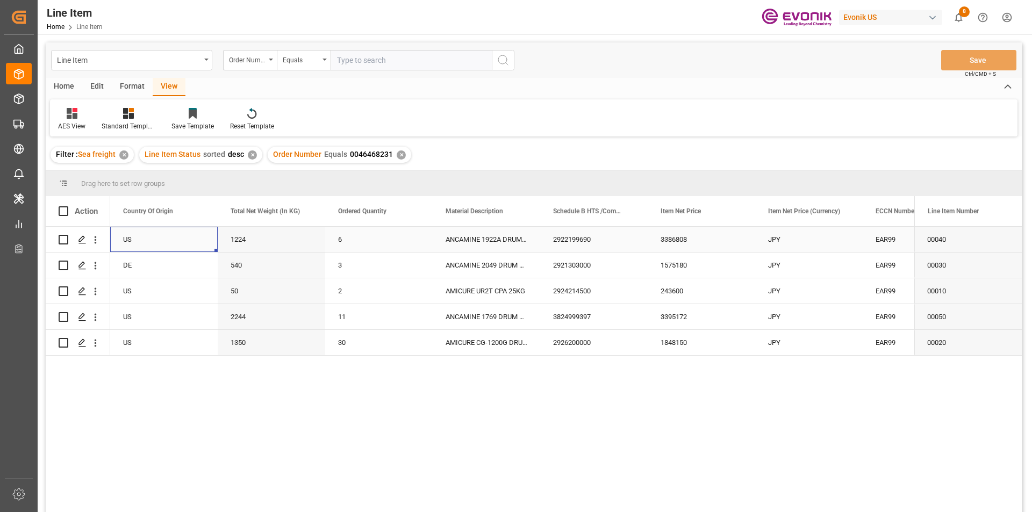
click at [349, 238] on div "6" at bounding box center [379, 239] width 108 height 25
click at [266, 246] on div "1224" at bounding box center [272, 239] width 108 height 25
click at [676, 239] on div "3386808" at bounding box center [702, 239] width 108 height 25
click at [131, 267] on div "DE" at bounding box center [164, 265] width 108 height 25
click at [253, 269] on div "540" at bounding box center [272, 265] width 108 height 25
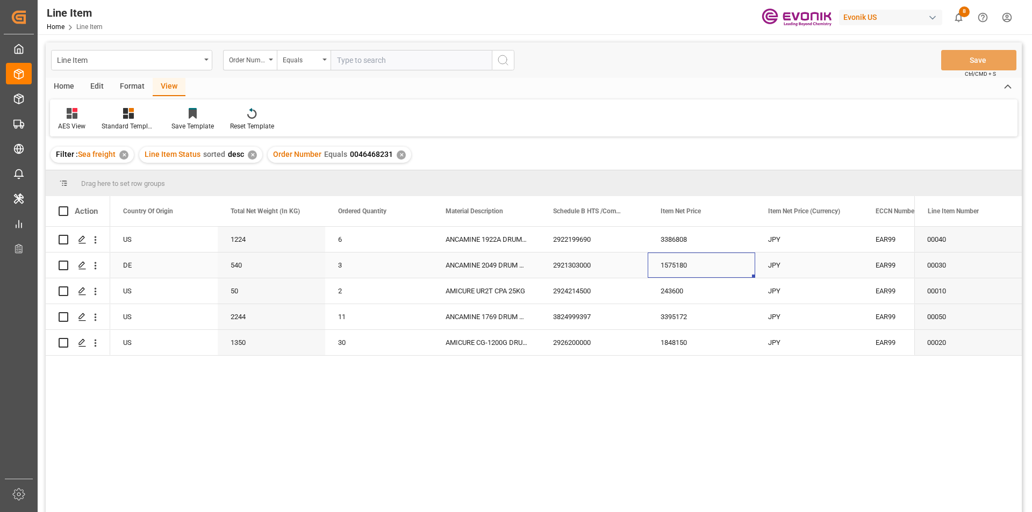
click at [674, 263] on div "1575180" at bounding box center [702, 265] width 108 height 25
click at [258, 318] on div "2244" at bounding box center [272, 316] width 108 height 25
click at [669, 318] on div "3395172" at bounding box center [702, 316] width 108 height 25
click at [275, 290] on div "50" at bounding box center [272, 290] width 108 height 25
click at [674, 287] on div "243600" at bounding box center [702, 290] width 108 height 25
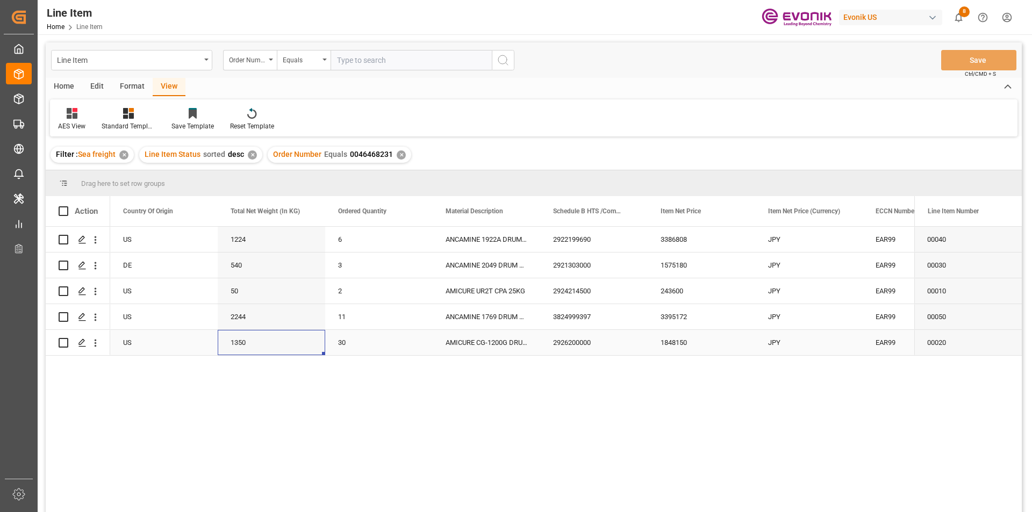
click at [247, 347] on div "1350" at bounding box center [272, 342] width 108 height 25
click at [677, 338] on div "1848150" at bounding box center [702, 342] width 108 height 25
click at [372, 63] on input "text" at bounding box center [411, 60] width 161 height 20
paste input "2007128233"
type input "2007128233"
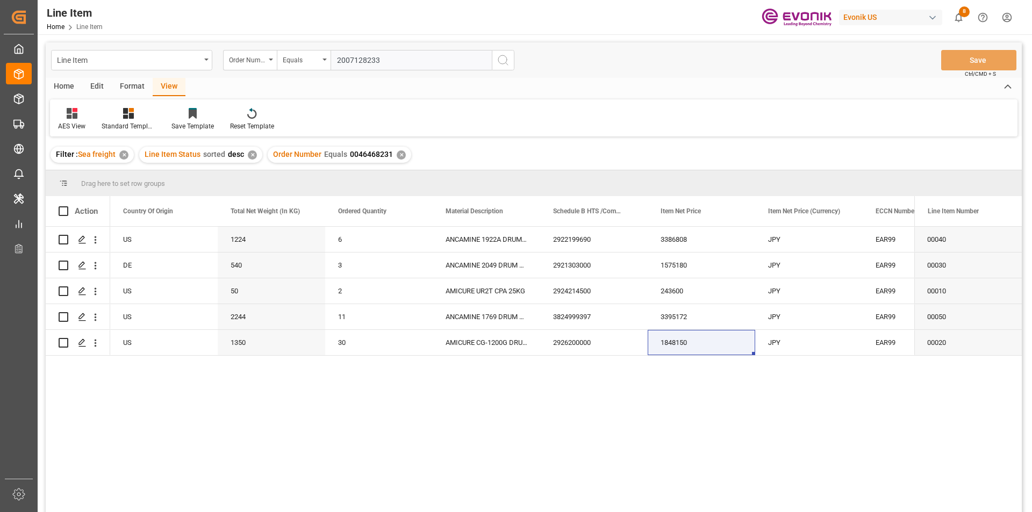
click at [503, 56] on icon "search button" at bounding box center [503, 60] width 13 height 13
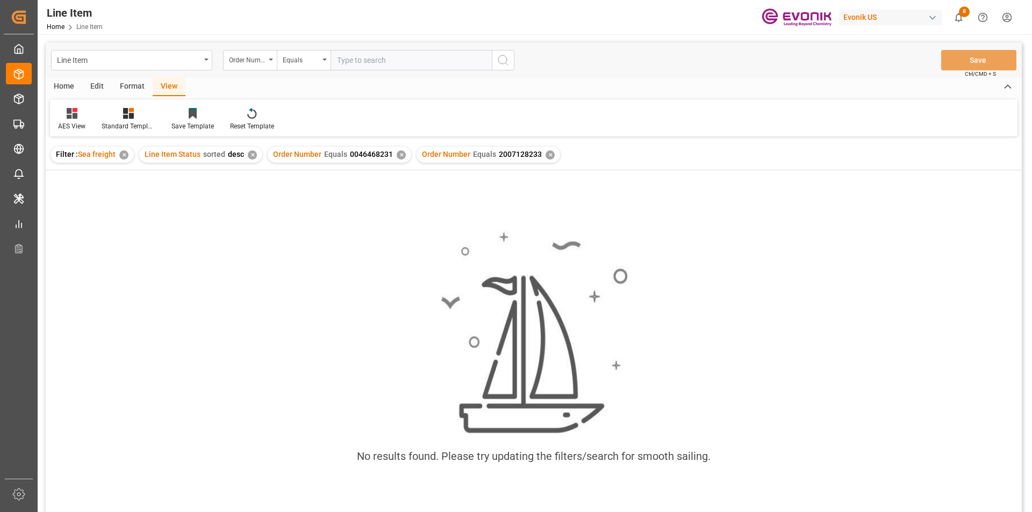
click at [397, 155] on div "✕" at bounding box center [401, 155] width 9 height 9
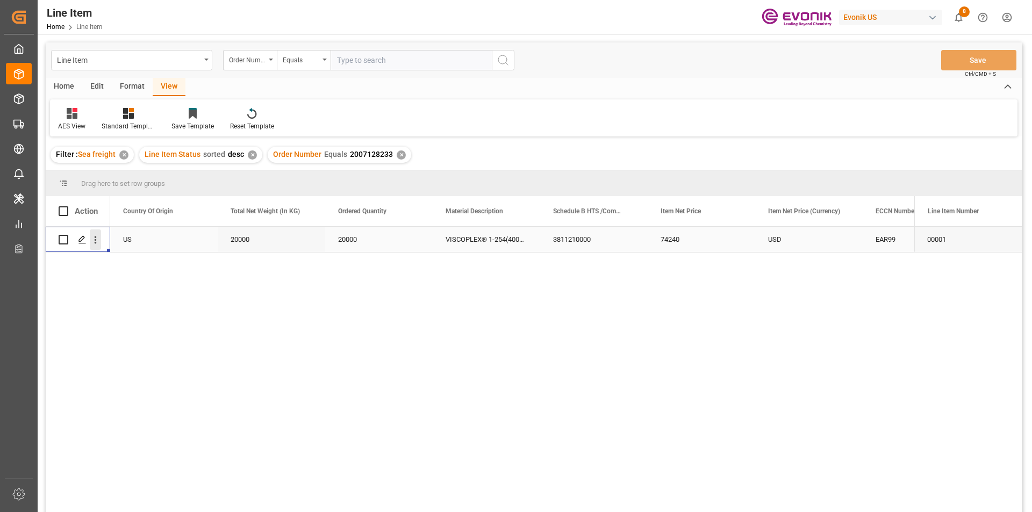
click at [96, 240] on icon "open menu" at bounding box center [96, 241] width 2 height 8
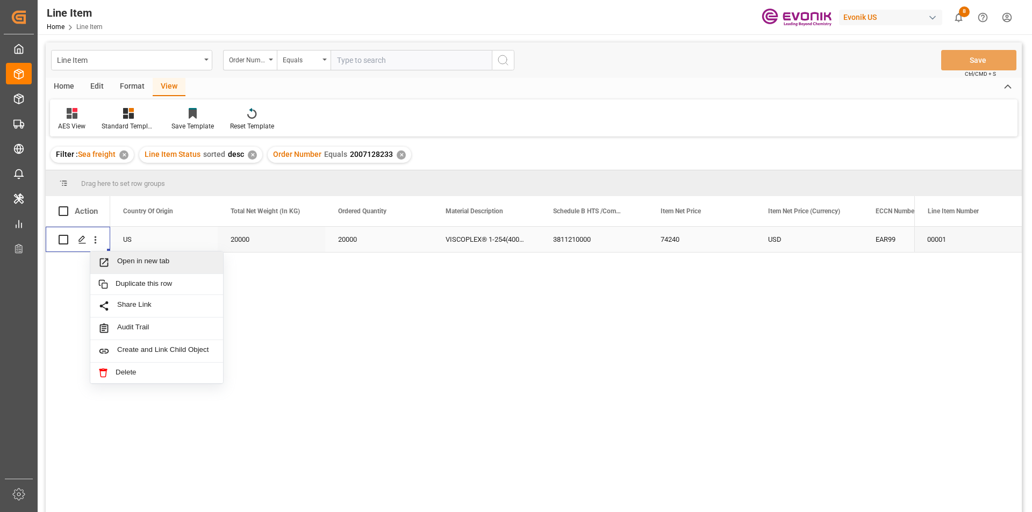
click at [111, 260] on span "Press SPACE to select this row." at bounding box center [107, 262] width 19 height 11
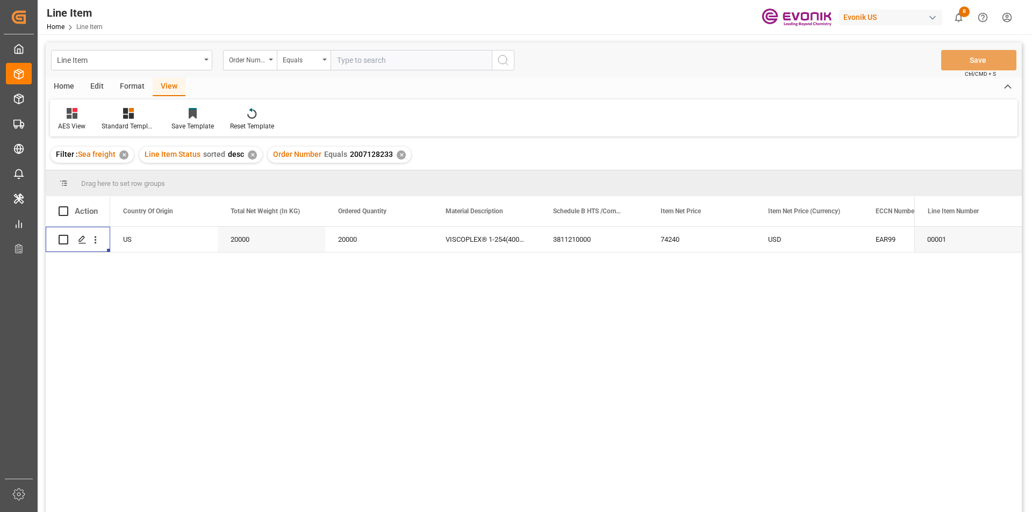
click at [360, 62] on input "text" at bounding box center [411, 60] width 161 height 20
paste input "0046468231"
type input "0046468231"
click at [507, 61] on icon "search button" at bounding box center [503, 60] width 13 height 13
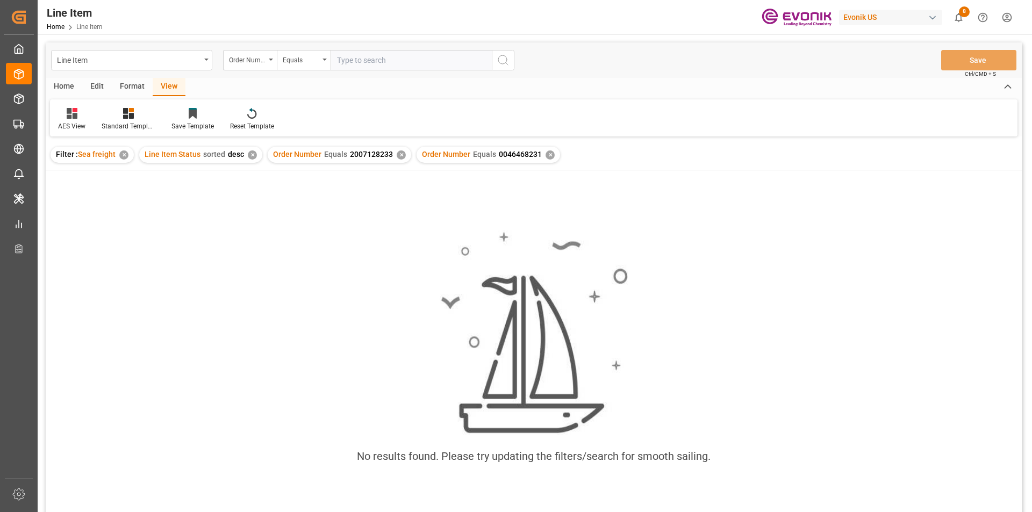
click at [397, 157] on div "✕" at bounding box center [401, 155] width 9 height 9
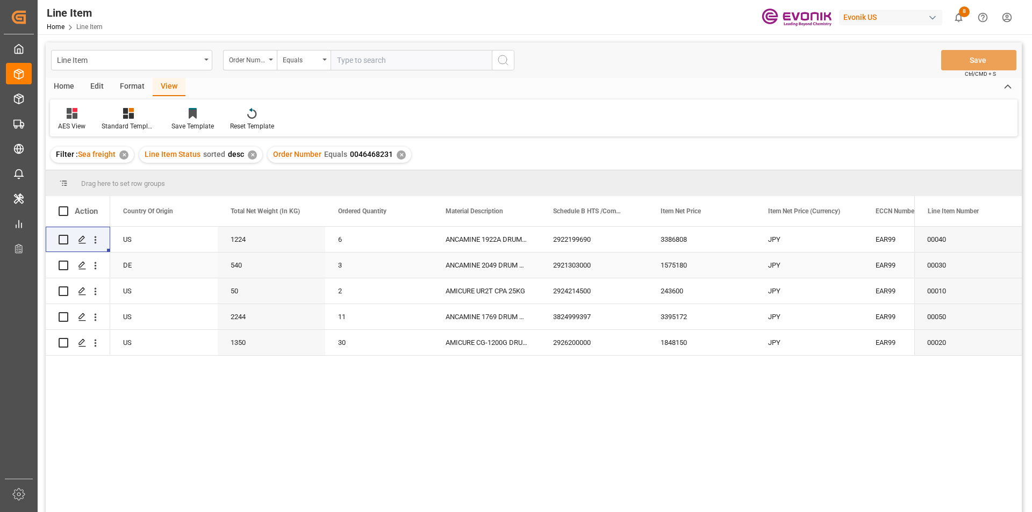
click at [571, 267] on div "2921303000" at bounding box center [594, 265] width 108 height 25
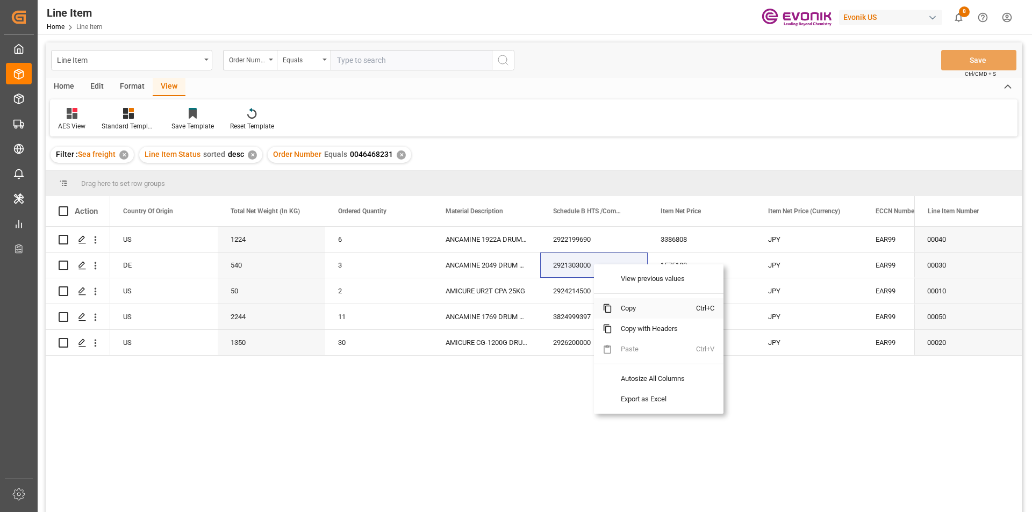
click at [628, 309] on span "Copy" at bounding box center [654, 308] width 84 height 20
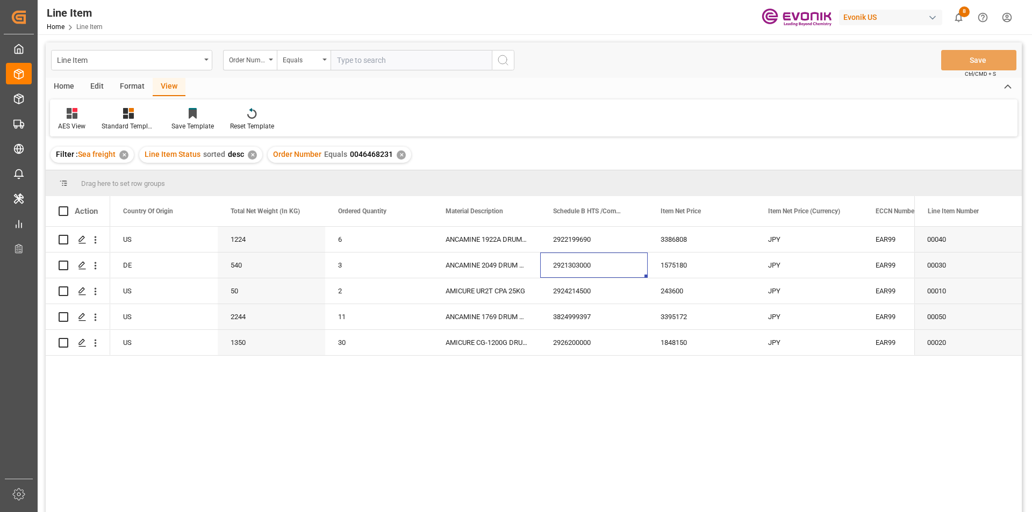
click at [356, 60] on input "text" at bounding box center [411, 60] width 161 height 20
paste input "2007128233"
type input "2007128233"
click at [499, 56] on icon "search button" at bounding box center [503, 60] width 13 height 13
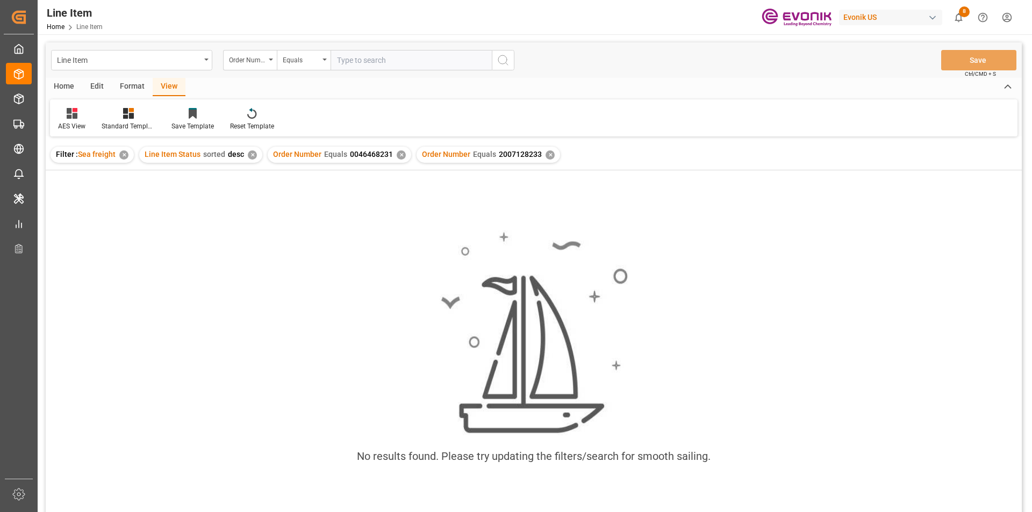
click at [397, 155] on div "✕" at bounding box center [401, 155] width 9 height 9
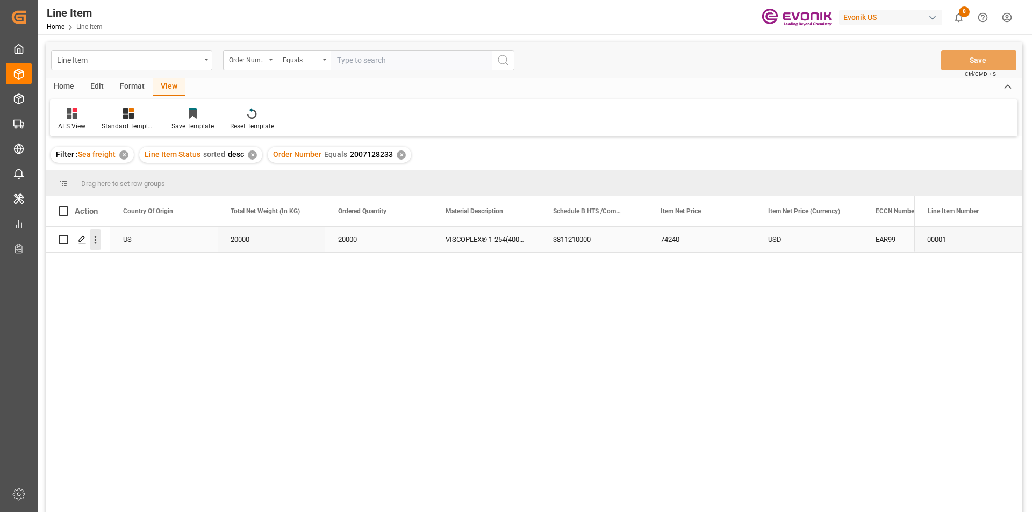
click at [94, 240] on icon "open menu" at bounding box center [95, 239] width 11 height 11
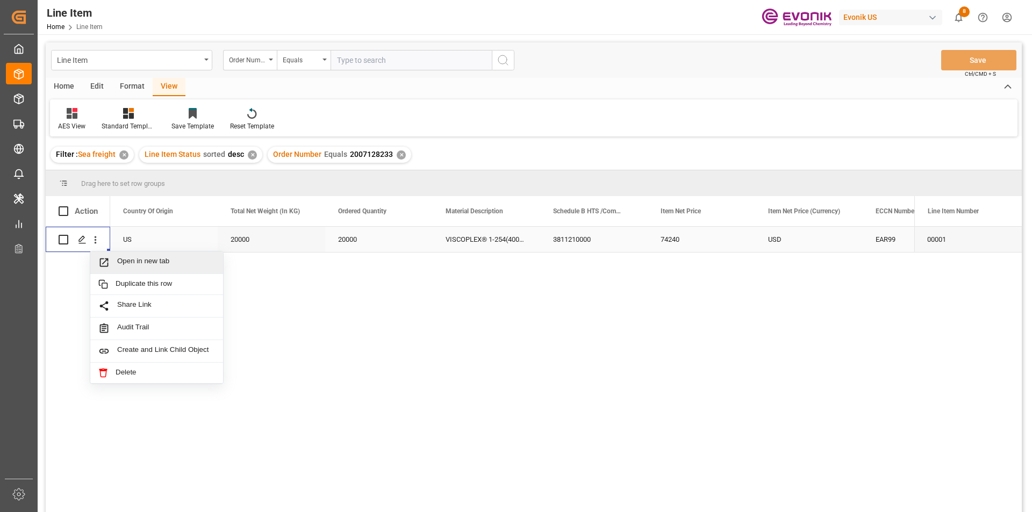
click at [127, 263] on span "Open in new tab" at bounding box center [166, 262] width 98 height 11
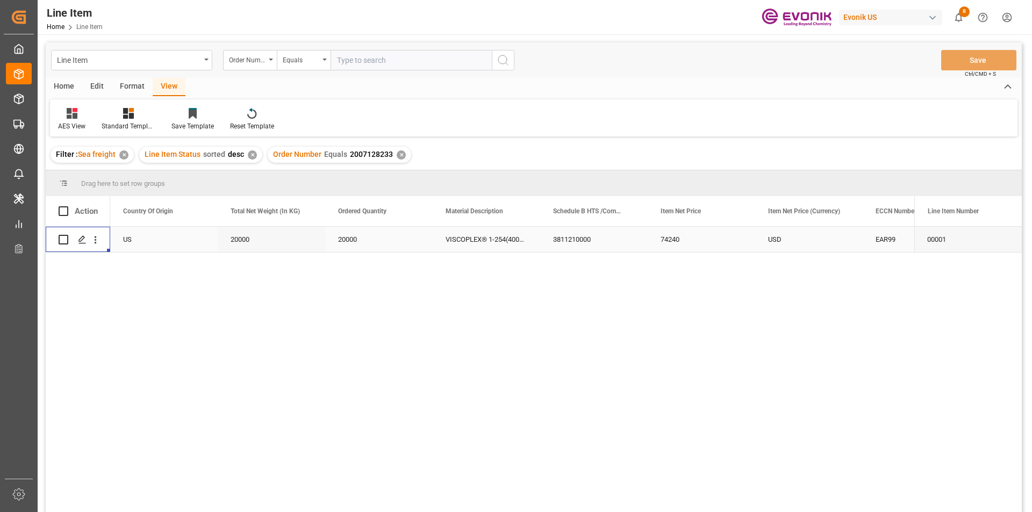
click at [592, 239] on div "3811210000" at bounding box center [594, 239] width 108 height 25
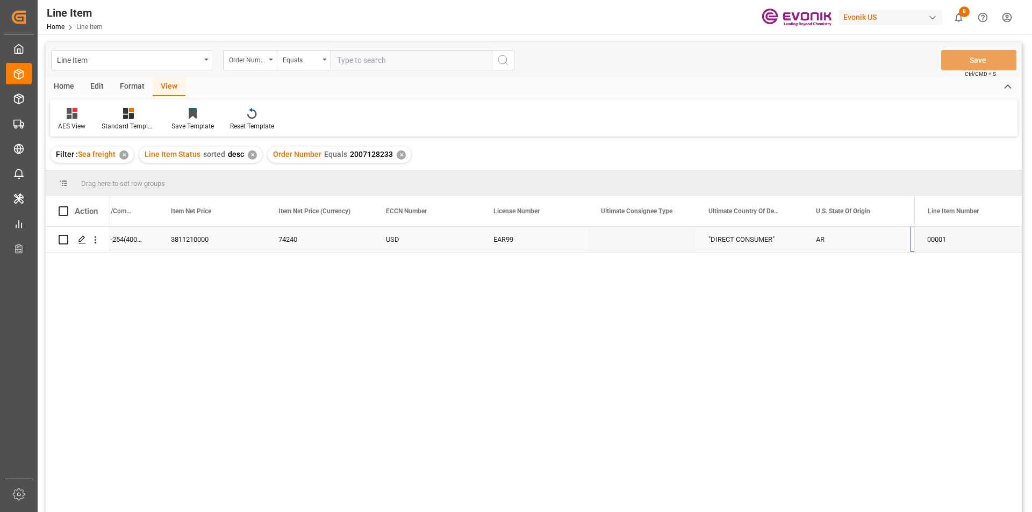
scroll to position [0, 812]
click at [298, 241] on div "USD" at bounding box center [320, 239] width 108 height 25
click at [226, 240] on div "74240" at bounding box center [212, 239] width 108 height 25
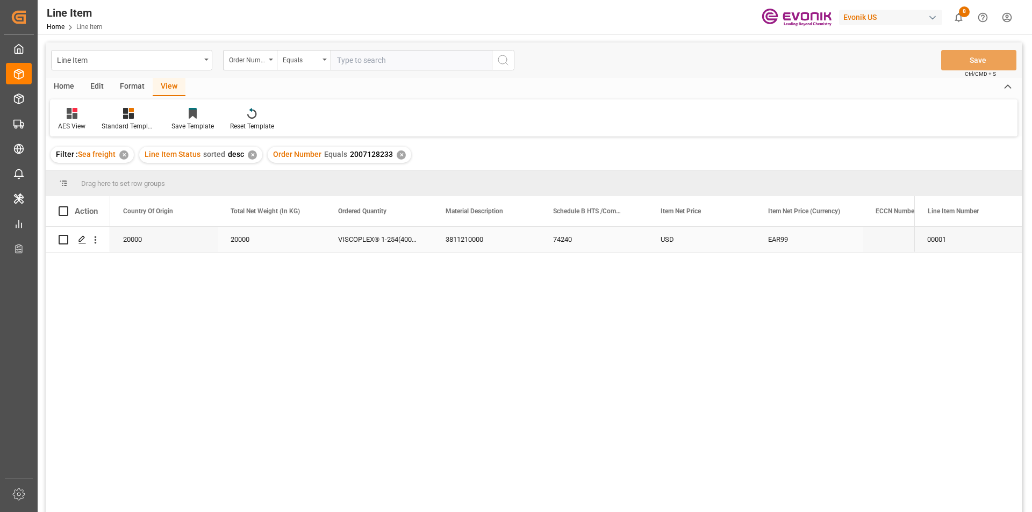
scroll to position [0, 323]
click at [348, 60] on input "text" at bounding box center [411, 60] width 161 height 20
paste input "2007139197"
type input "2007139197"
click at [507, 62] on icon "search button" at bounding box center [503, 60] width 13 height 13
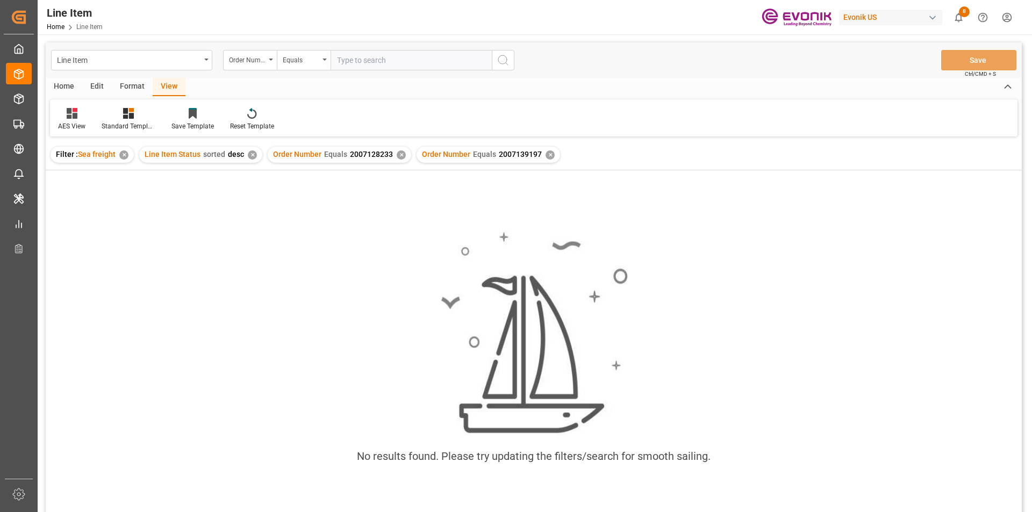
click at [397, 153] on div "✕" at bounding box center [401, 155] width 9 height 9
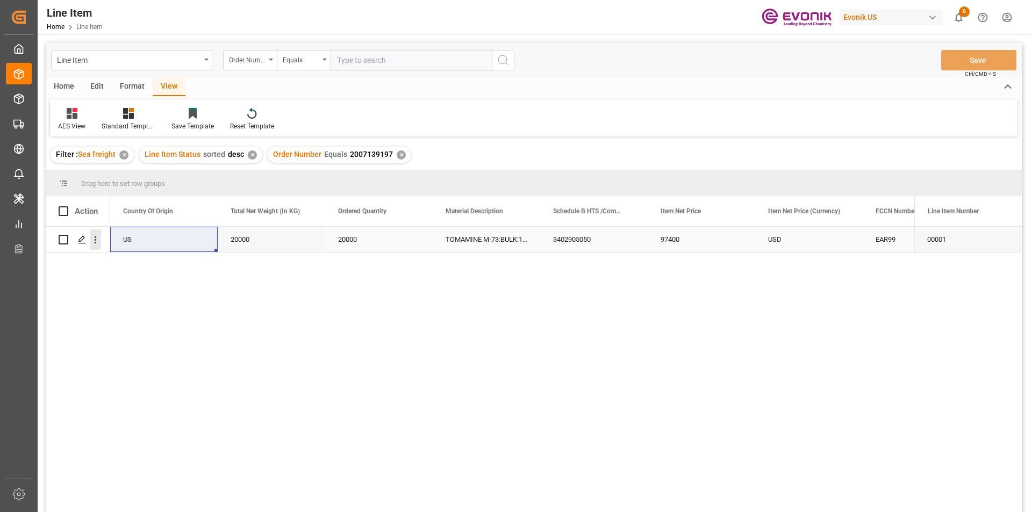
click at [96, 235] on icon "open menu" at bounding box center [95, 239] width 11 height 11
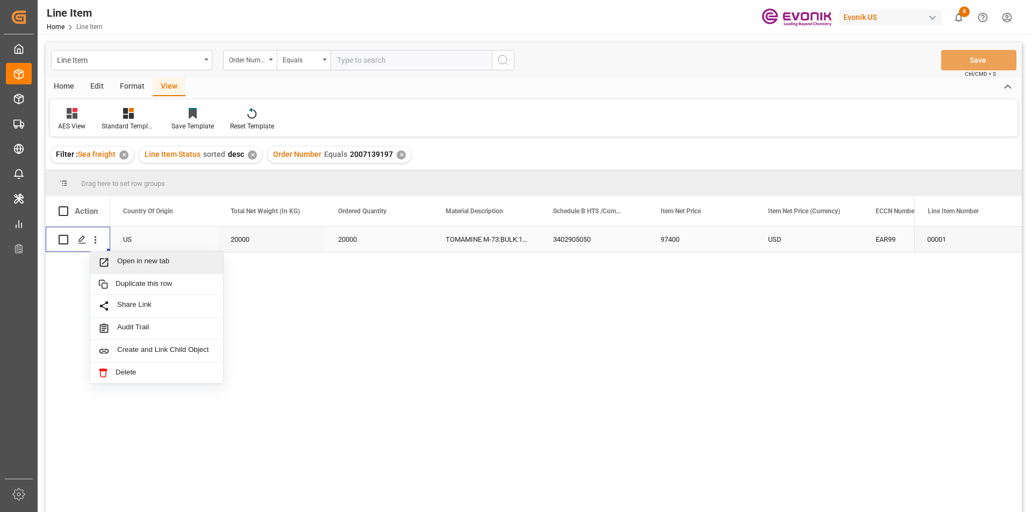
click at [137, 263] on span "Open in new tab" at bounding box center [166, 262] width 98 height 11
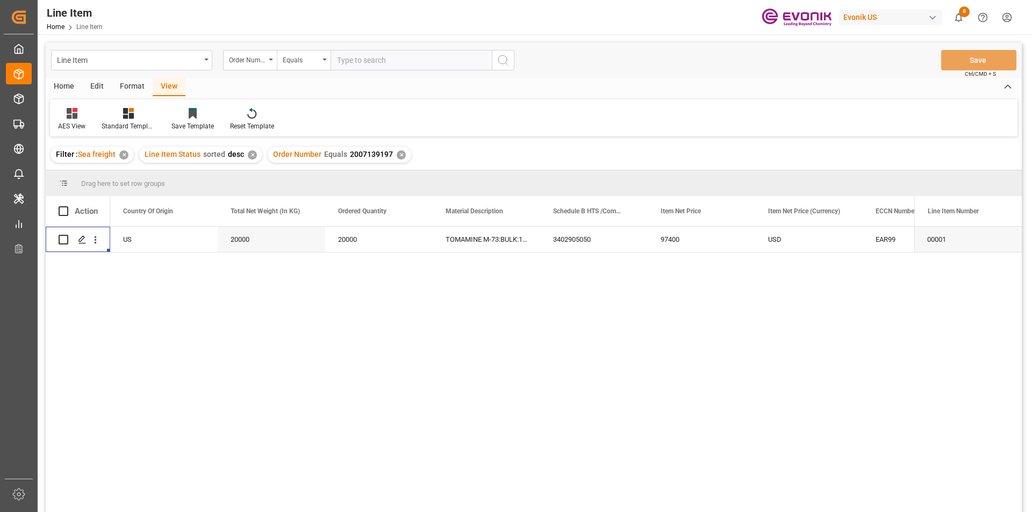
click at [349, 59] on input "text" at bounding box center [411, 60] width 161 height 20
paste input "0046456719"
type input "0046456719"
click at [509, 52] on button "search button" at bounding box center [503, 60] width 23 height 20
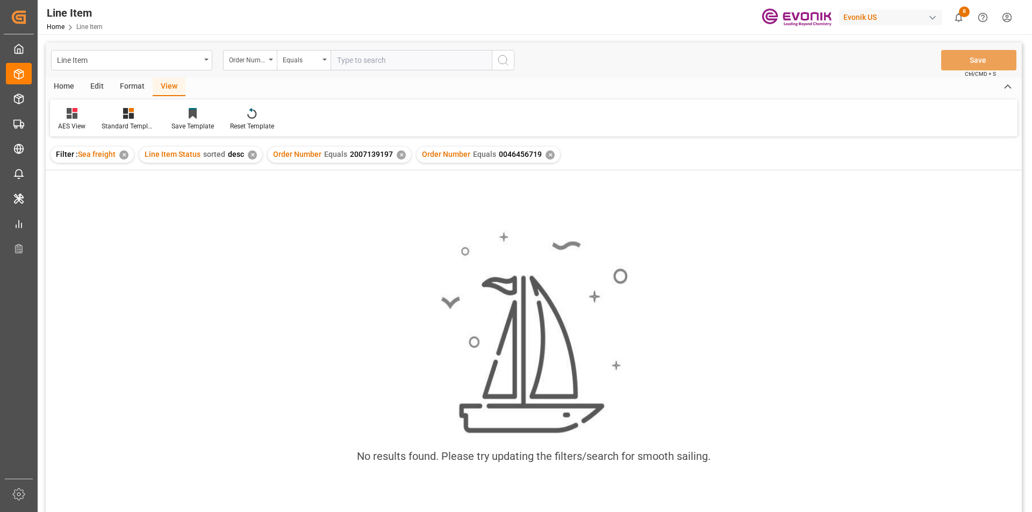
click at [397, 151] on div "✕" at bounding box center [401, 155] width 9 height 9
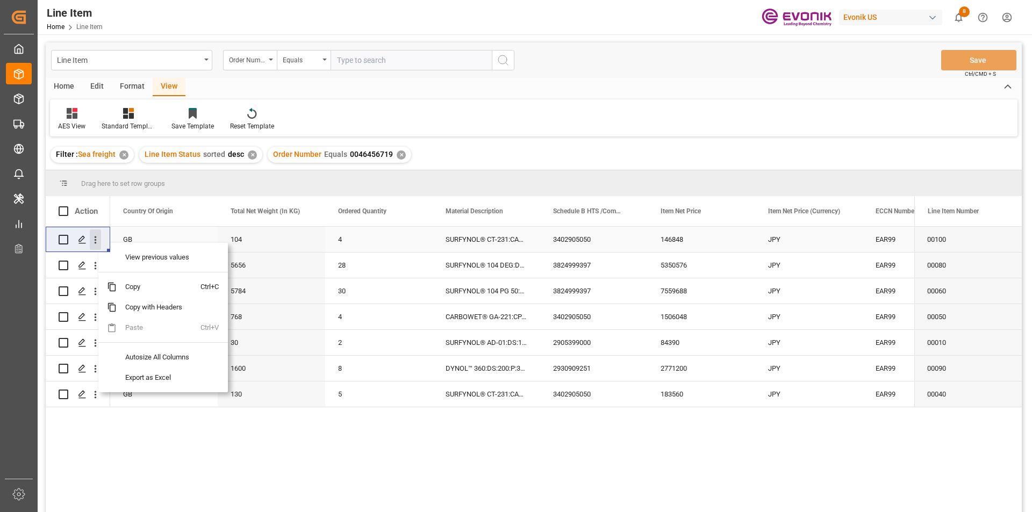
click at [97, 239] on icon "open menu" at bounding box center [95, 239] width 11 height 11
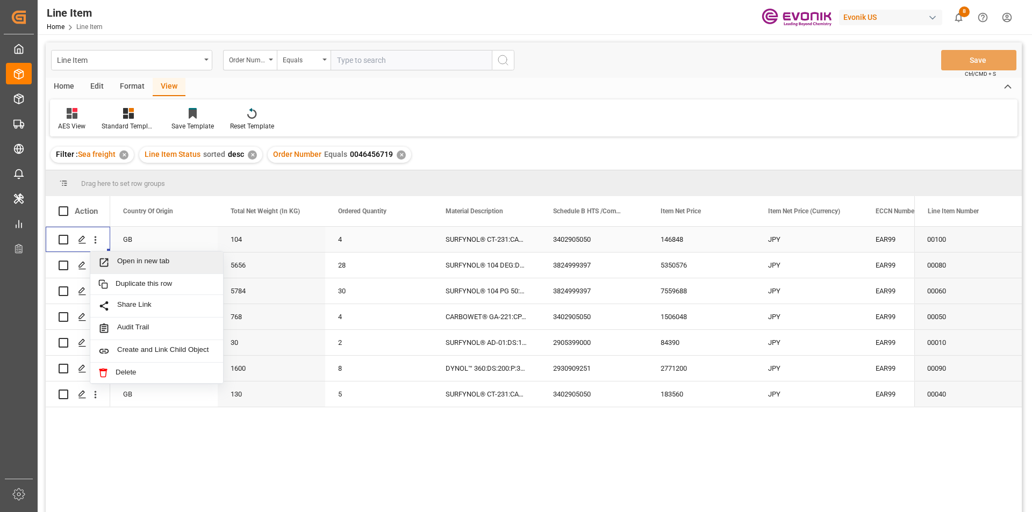
click at [118, 258] on span "Open in new tab" at bounding box center [166, 262] width 98 height 11
click at [507, 238] on div "SURFYNOL® CT-231:CAP:26:P:35" at bounding box center [487, 239] width 108 height 25
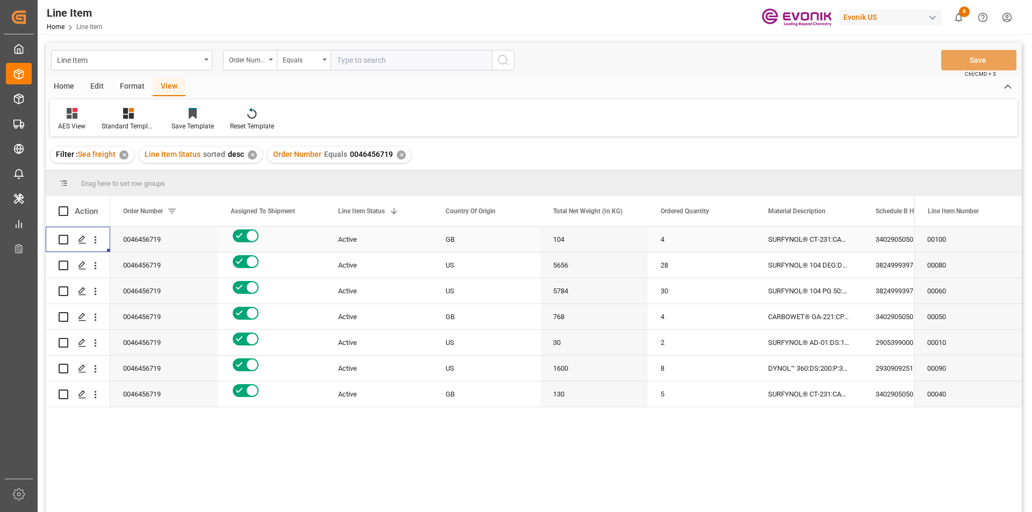
click at [792, 242] on div "SURFYNOL® CT-231:CAP:26:P:35" at bounding box center [809, 239] width 108 height 25
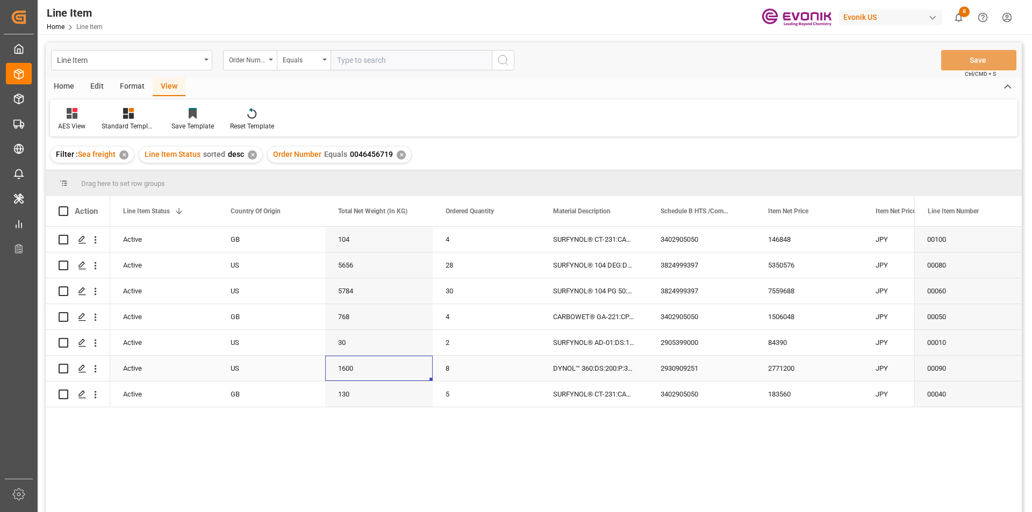
click at [352, 371] on div "1600" at bounding box center [379, 368] width 108 height 25
click at [781, 363] on div "2771200" at bounding box center [809, 368] width 108 height 25
click at [797, 364] on div "2771200" at bounding box center [809, 368] width 108 height 25
click at [444, 393] on div "5" at bounding box center [487, 394] width 108 height 25
click at [345, 394] on div "130" at bounding box center [379, 394] width 108 height 25
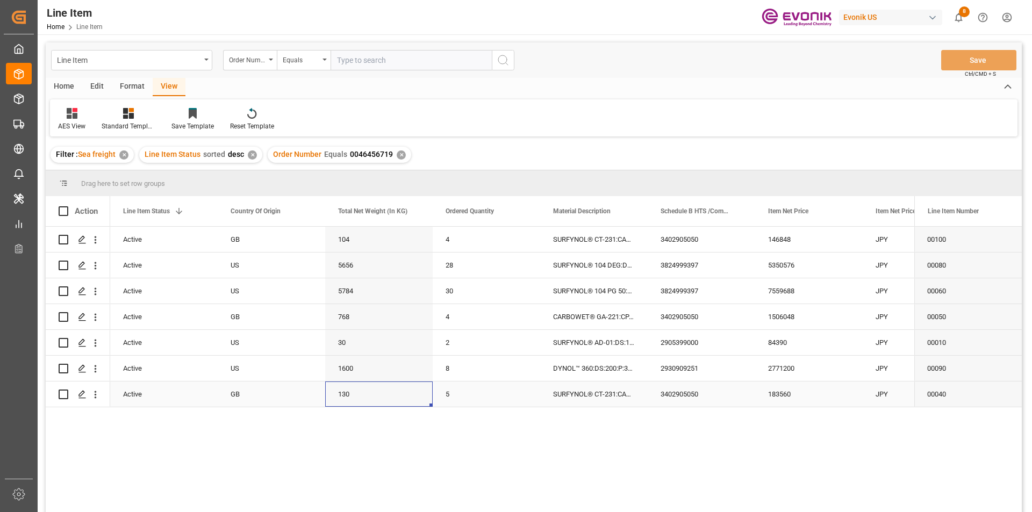
click at [786, 395] on div "183560" at bounding box center [809, 394] width 108 height 25
click at [343, 341] on div "30" at bounding box center [379, 342] width 108 height 25
click at [782, 344] on div "84390" at bounding box center [809, 342] width 108 height 25
click at [402, 318] on div "768" at bounding box center [379, 316] width 108 height 25
click at [781, 316] on div "1506048" at bounding box center [809, 316] width 108 height 25
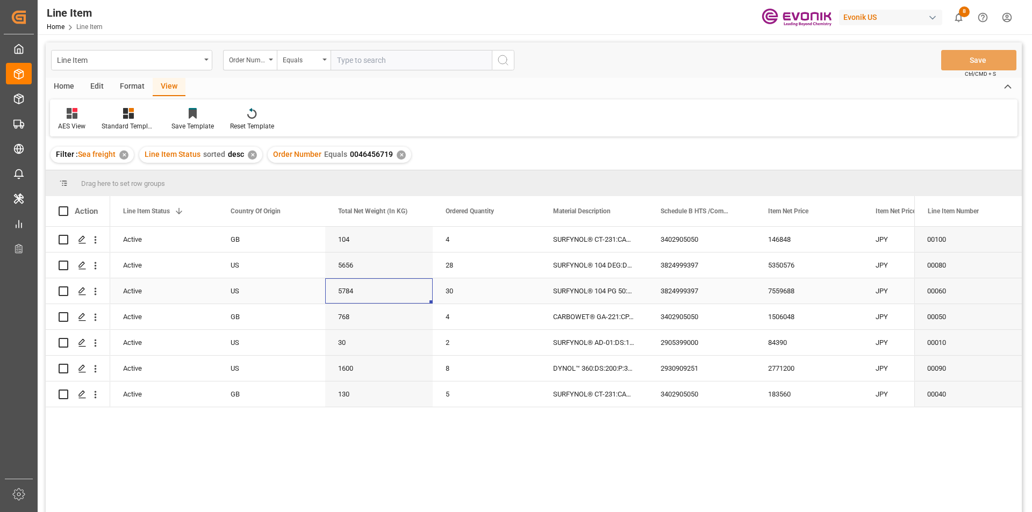
click at [354, 293] on div "5784" at bounding box center [379, 290] width 108 height 25
click at [784, 288] on div "7559688" at bounding box center [809, 290] width 108 height 25
click at [351, 268] on div "5656" at bounding box center [379, 265] width 108 height 25
click at [779, 266] on div "5350576" at bounding box center [809, 265] width 108 height 25
click at [358, 246] on div "104" at bounding box center [379, 239] width 108 height 25
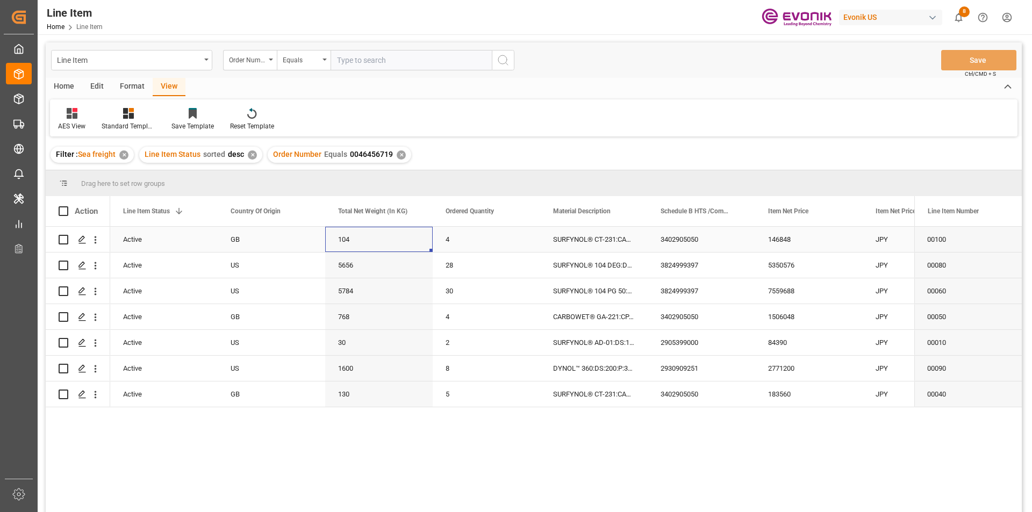
click at [776, 240] on div "146848" at bounding box center [809, 239] width 108 height 25
click at [688, 240] on div "3402905050" at bounding box center [702, 239] width 108 height 25
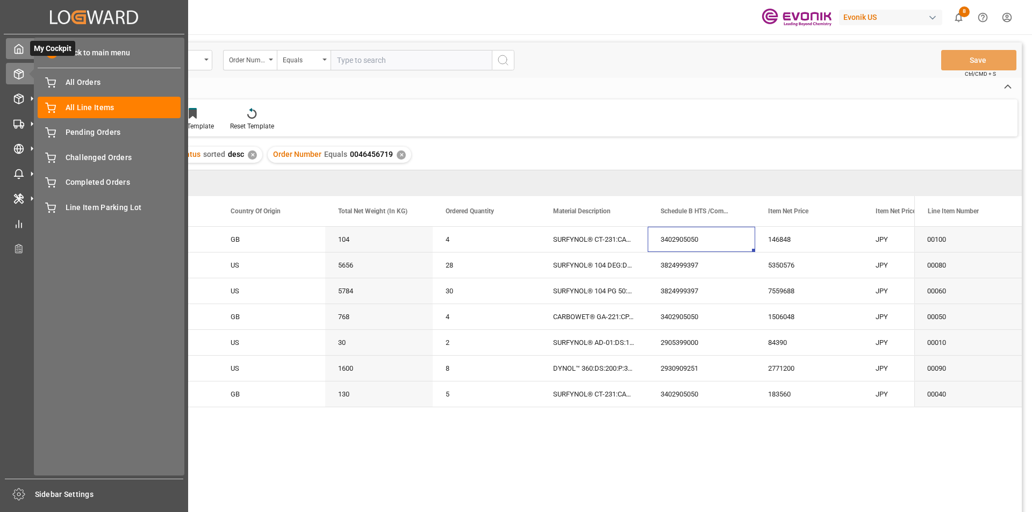
click at [17, 45] on icon at bounding box center [18, 49] width 11 height 11
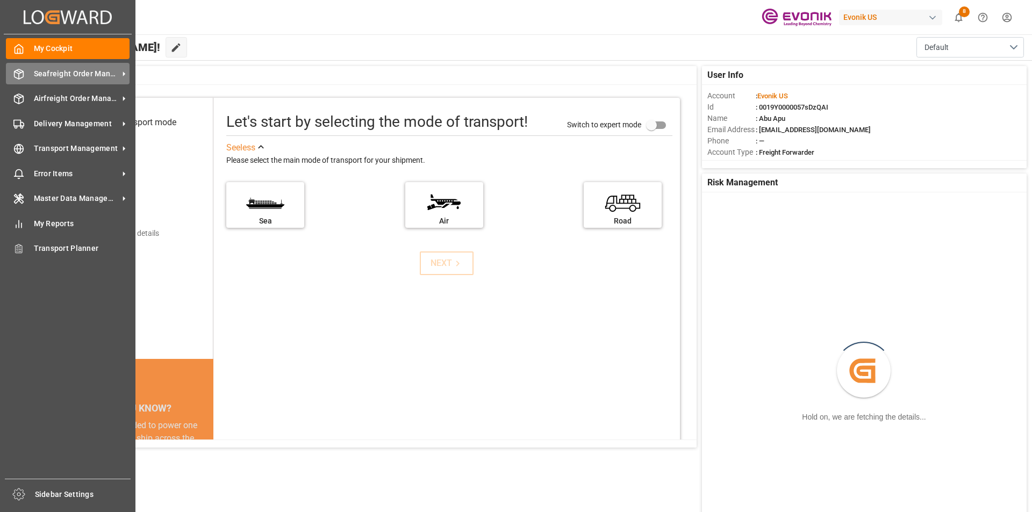
click at [53, 73] on span "Seafreight Order Management" at bounding box center [76, 73] width 85 height 11
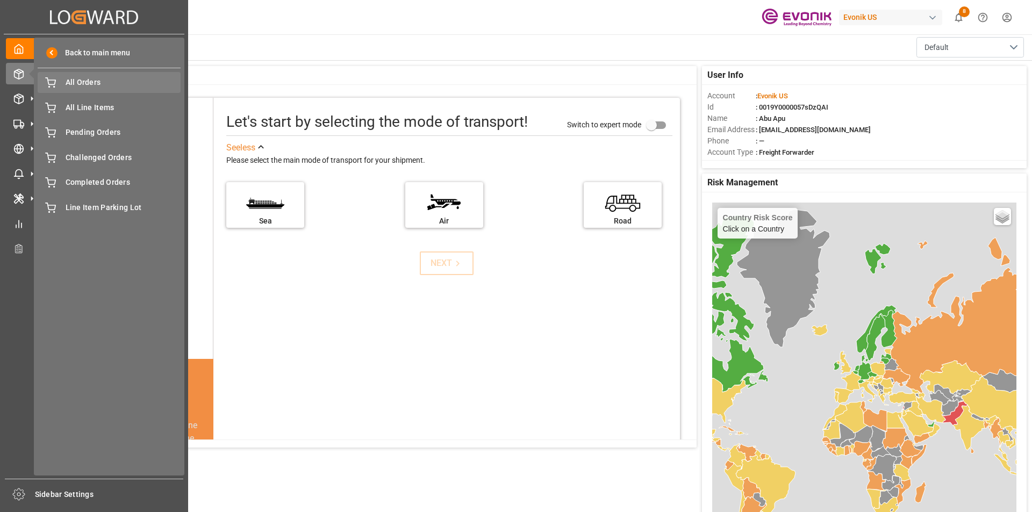
click at [70, 84] on span "All Orders" at bounding box center [124, 82] width 116 height 11
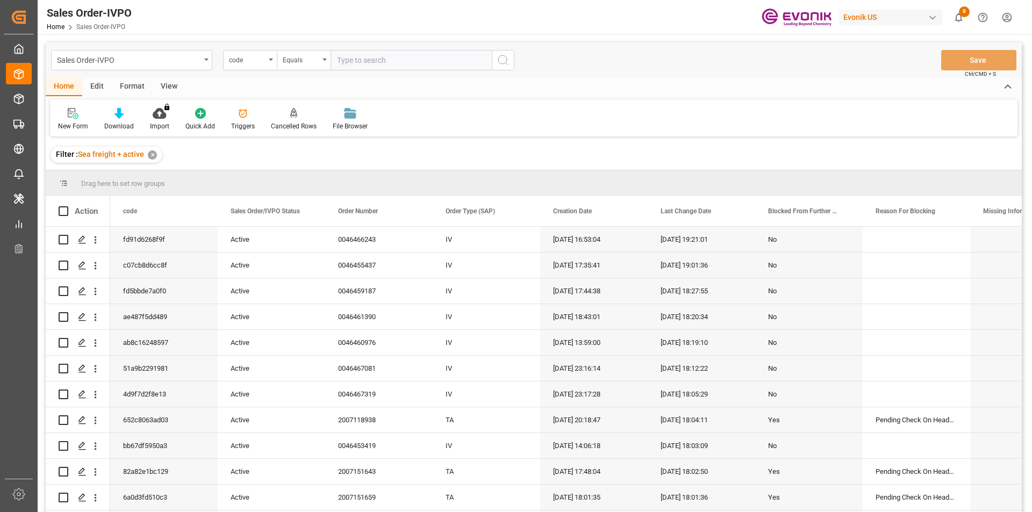
click at [362, 61] on input "text" at bounding box center [411, 60] width 161 height 20
type input "2007137997"
click at [499, 65] on icon "search button" at bounding box center [503, 60] width 13 height 13
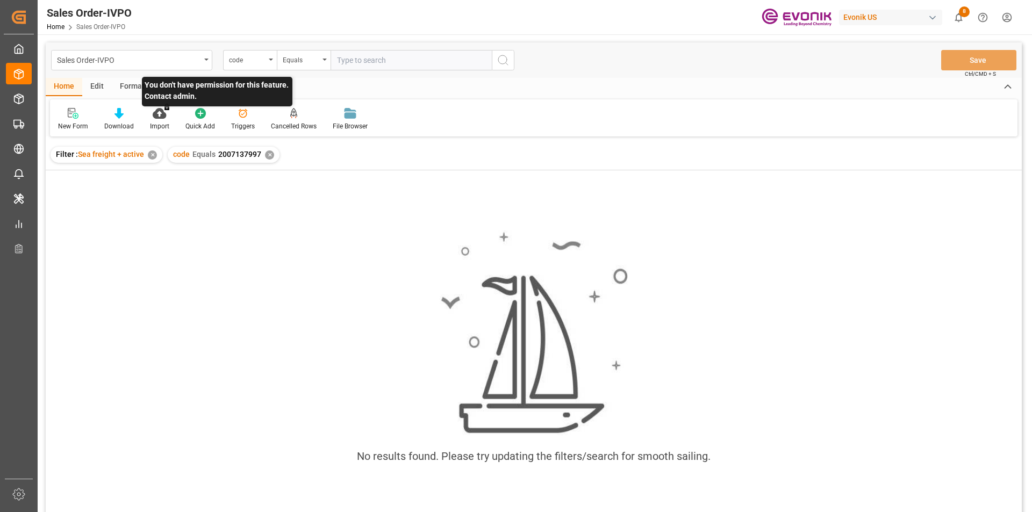
click at [169, 89] on p "You don't have permission for this feature. Contact admin." at bounding box center [217, 92] width 151 height 30
click at [347, 89] on div "Home Edit Format View" at bounding box center [534, 87] width 976 height 18
click at [180, 84] on div "View" at bounding box center [169, 87] width 33 height 18
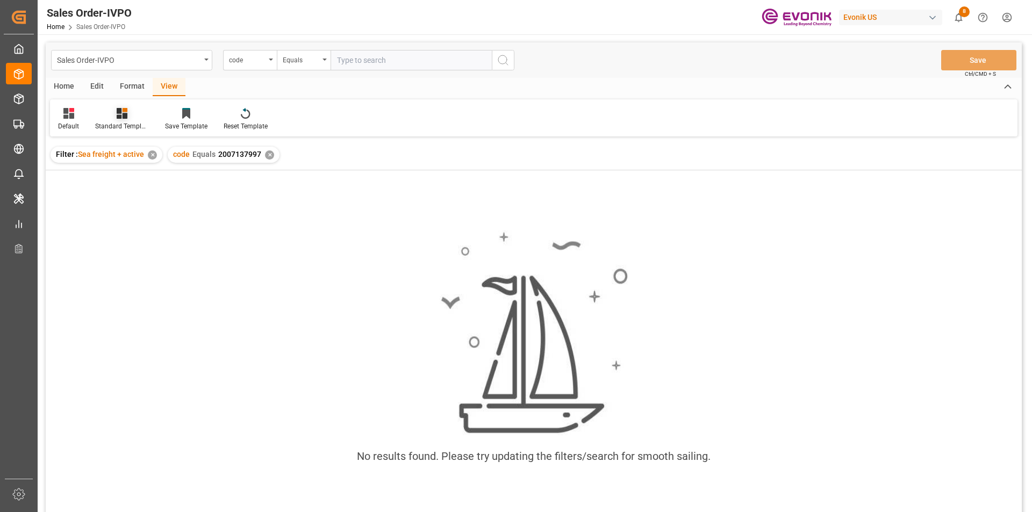
click at [105, 124] on div "Standard Templates" at bounding box center [122, 126] width 54 height 10
click at [298, 227] on div "No results found. Please try updating the filters/search for smooth sailing." at bounding box center [534, 353] width 976 height 262
click at [262, 62] on div "code" at bounding box center [247, 59] width 37 height 12
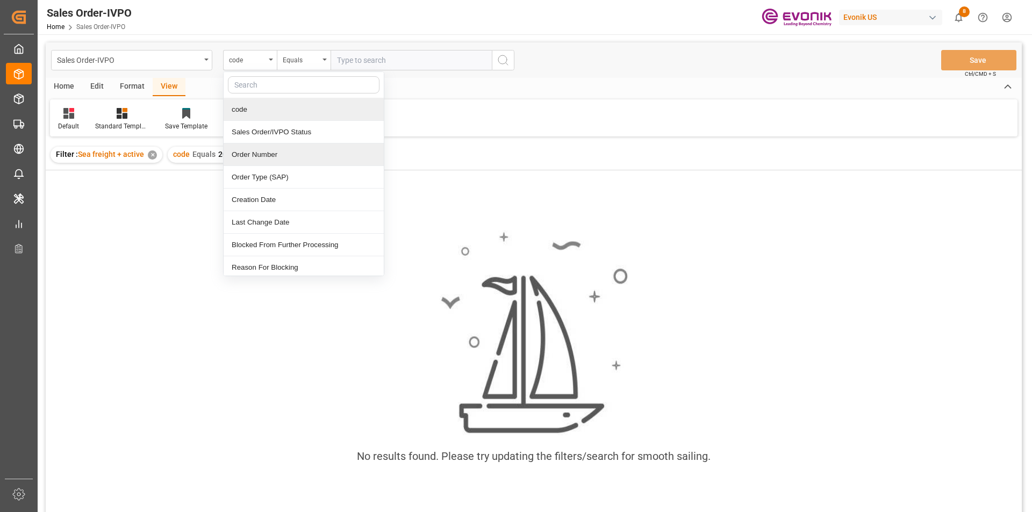
click at [249, 154] on div "Order Number" at bounding box center [304, 155] width 160 height 23
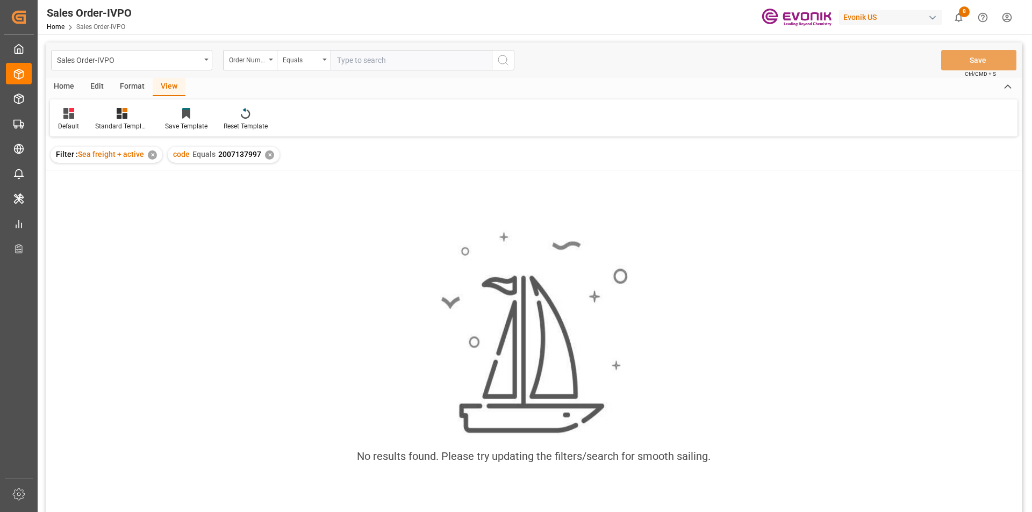
click at [347, 57] on input "text" at bounding box center [411, 60] width 161 height 20
paste input "2007137997"
type input "2007137997"
click at [507, 62] on icon "search button" at bounding box center [503, 60] width 13 height 13
click at [267, 152] on div "✕" at bounding box center [269, 155] width 9 height 9
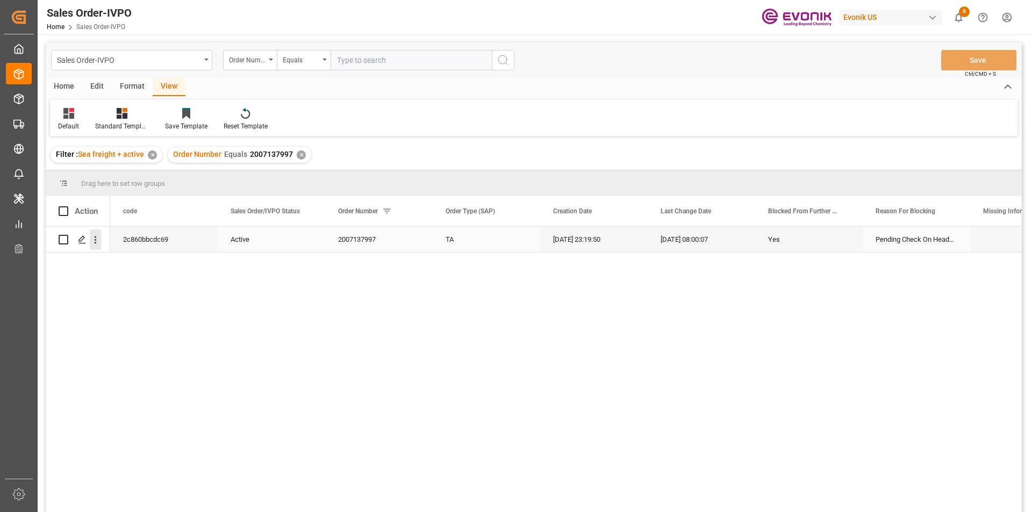
click at [96, 242] on icon "open menu" at bounding box center [95, 239] width 11 height 11
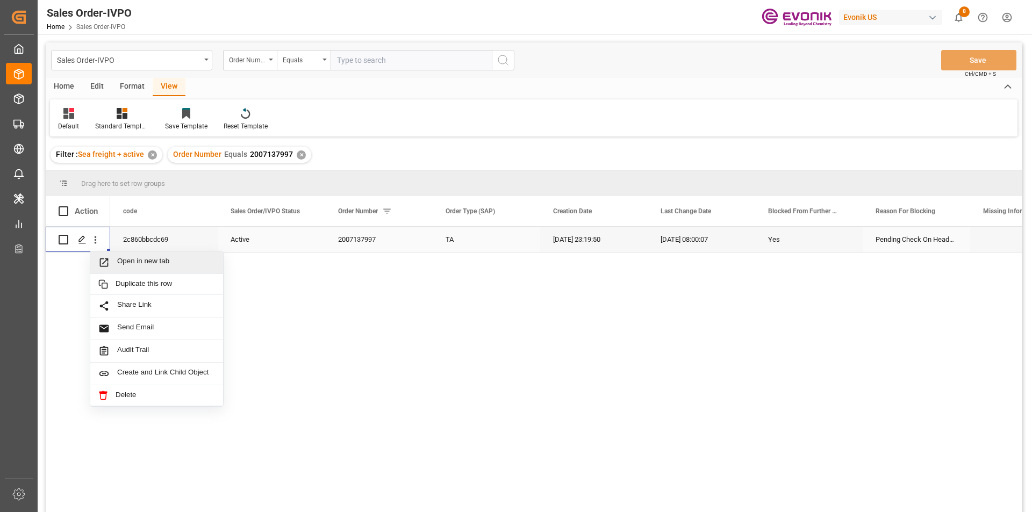
click at [123, 260] on span "Open in new tab" at bounding box center [166, 262] width 98 height 11
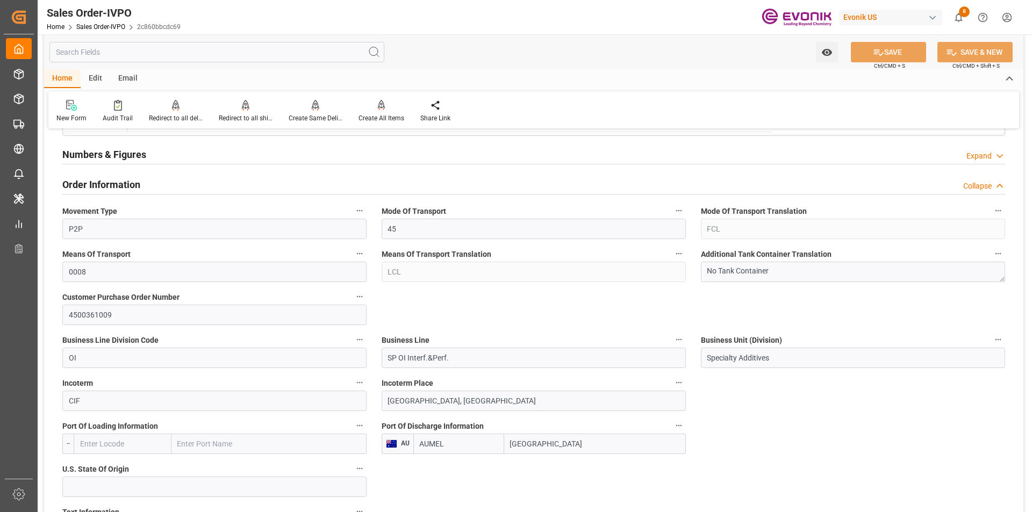
scroll to position [645, 0]
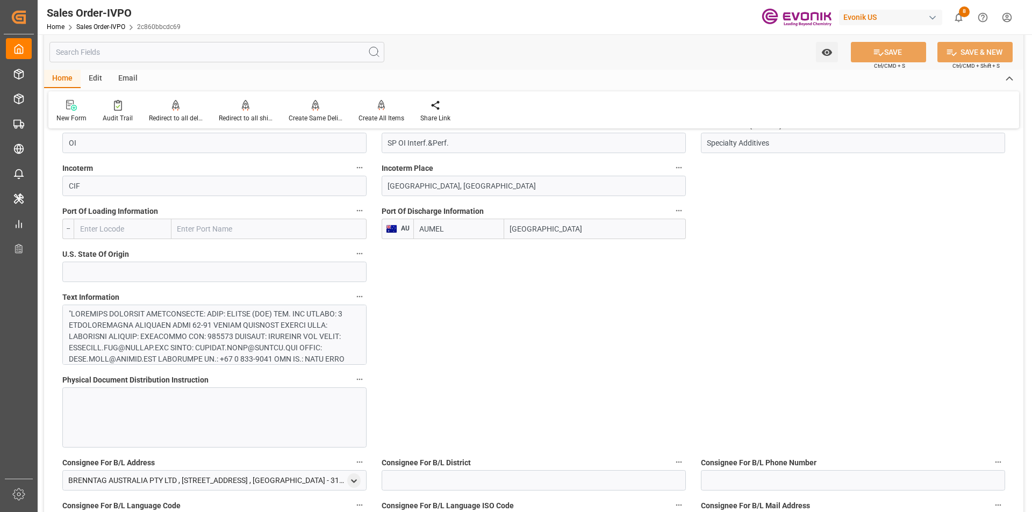
click at [205, 338] on div at bounding box center [210, 484] width 283 height 350
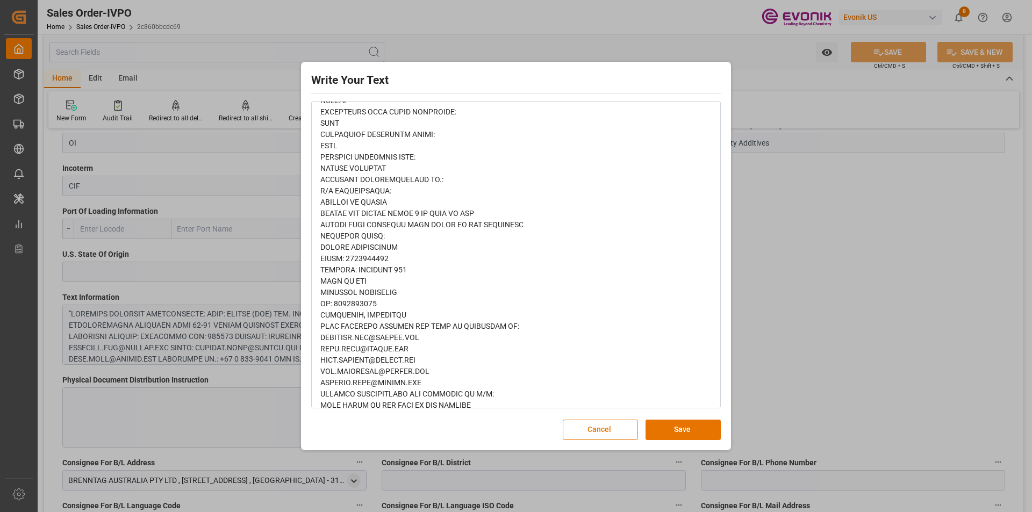
scroll to position [690, 0]
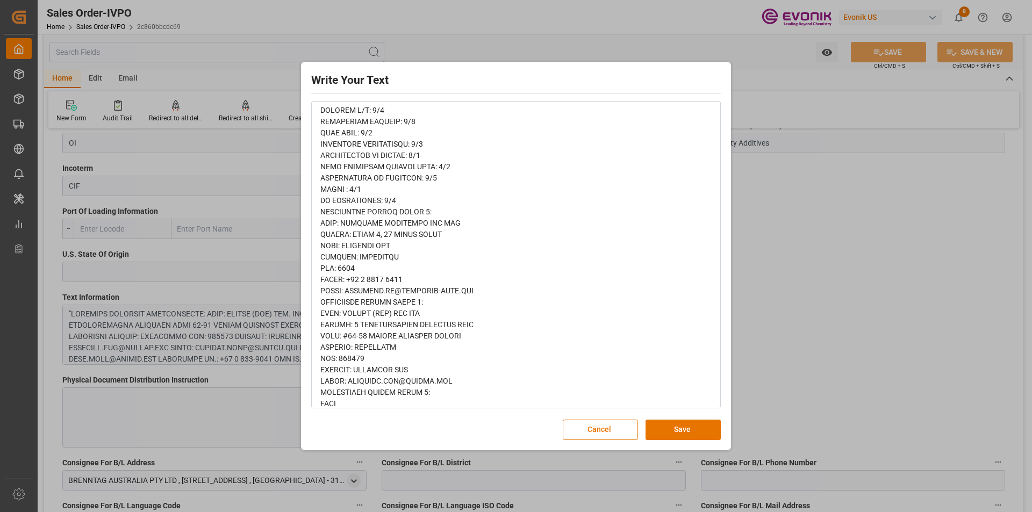
scroll to position [0, 0]
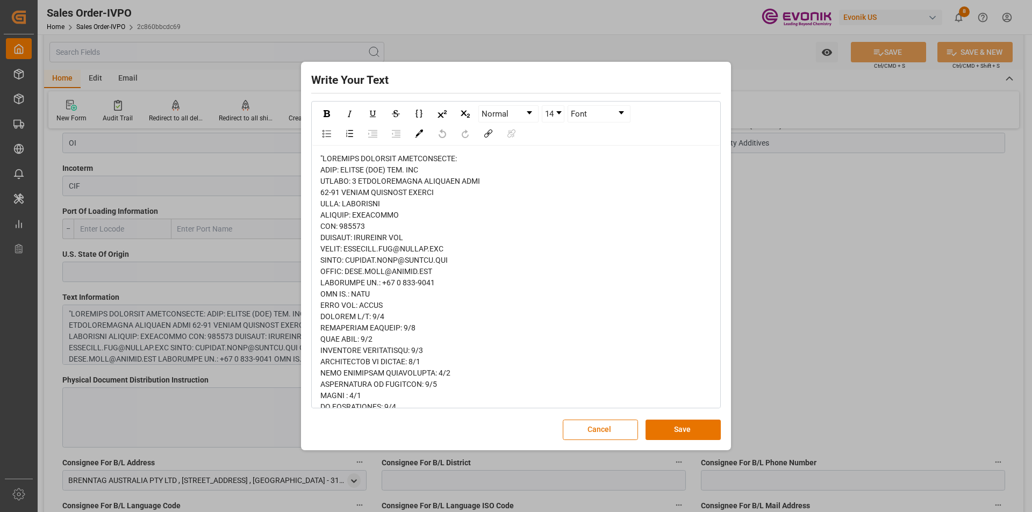
click at [761, 330] on div "Write Your Text Normal 14 Font Cancel Save" at bounding box center [516, 256] width 1032 height 512
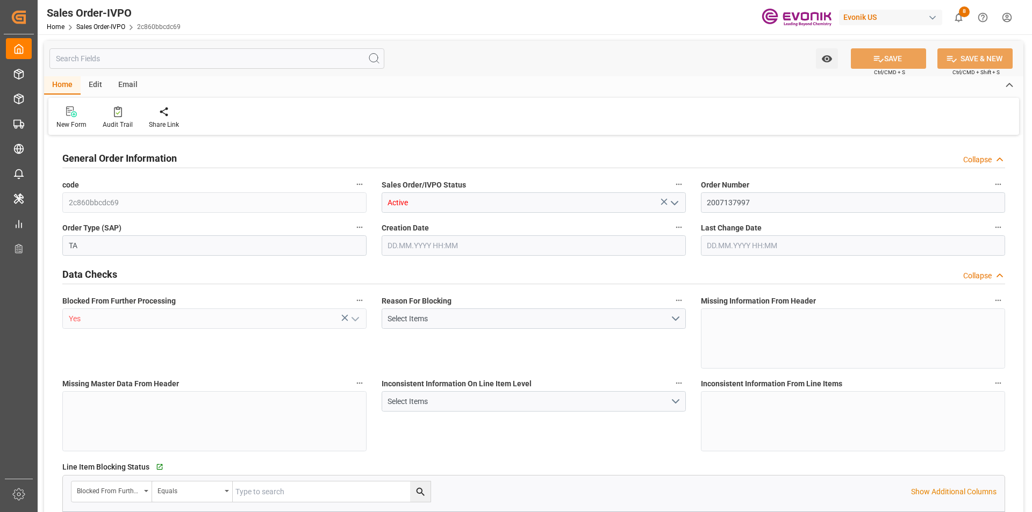
type input "AUMEL"
type input "0"
type input "1"
type input "4422"
type input "5.7182"
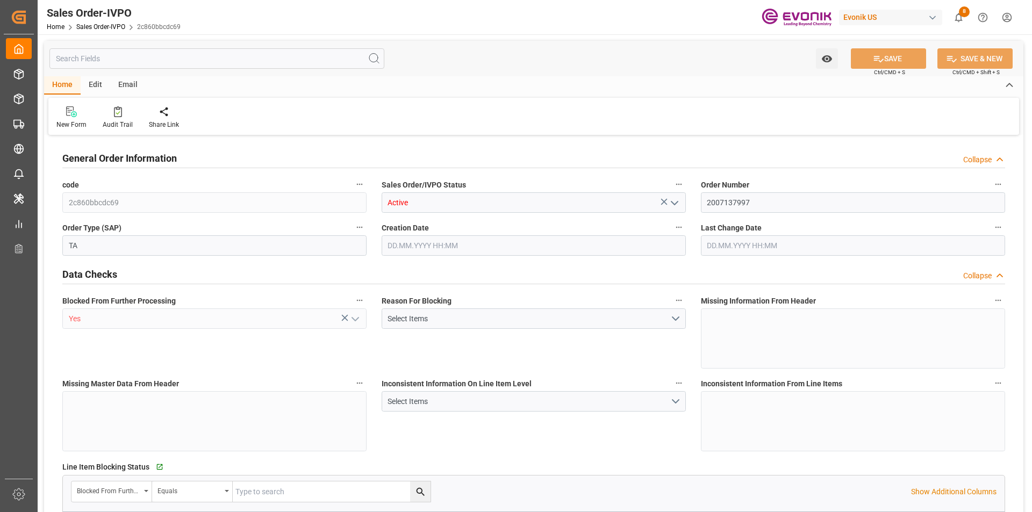
type input "0"
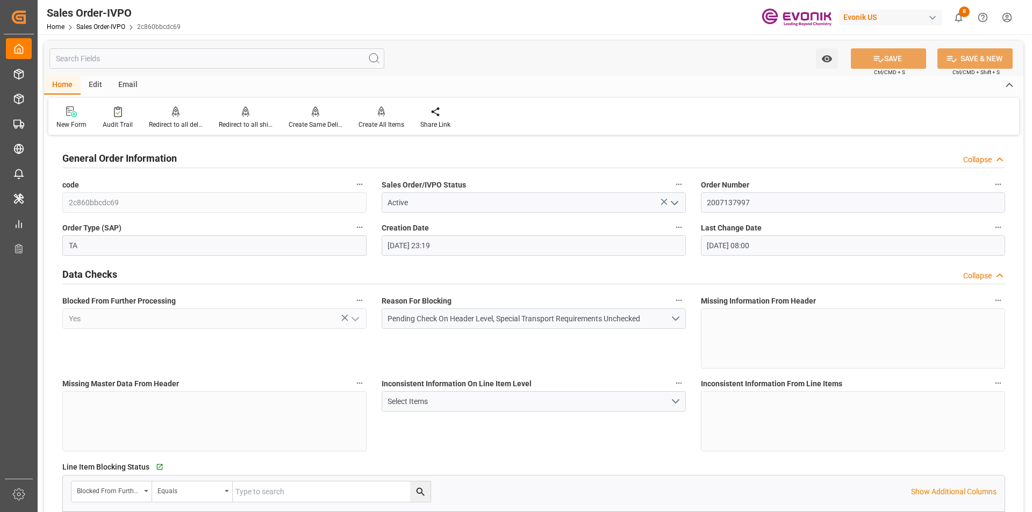
type input "20.08.2025 23:19"
type input "22.08.2025 08:00"
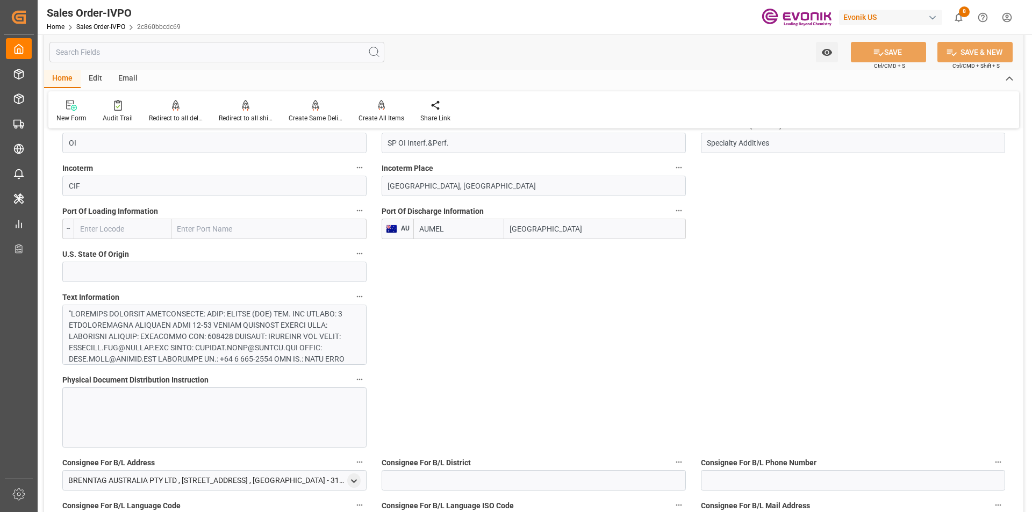
scroll to position [753, 0]
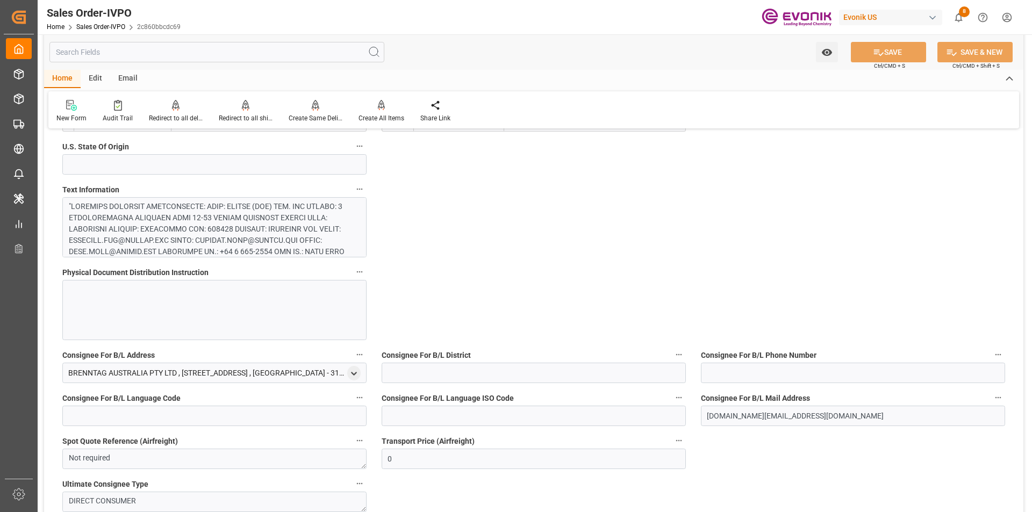
click at [213, 234] on div at bounding box center [210, 376] width 283 height 350
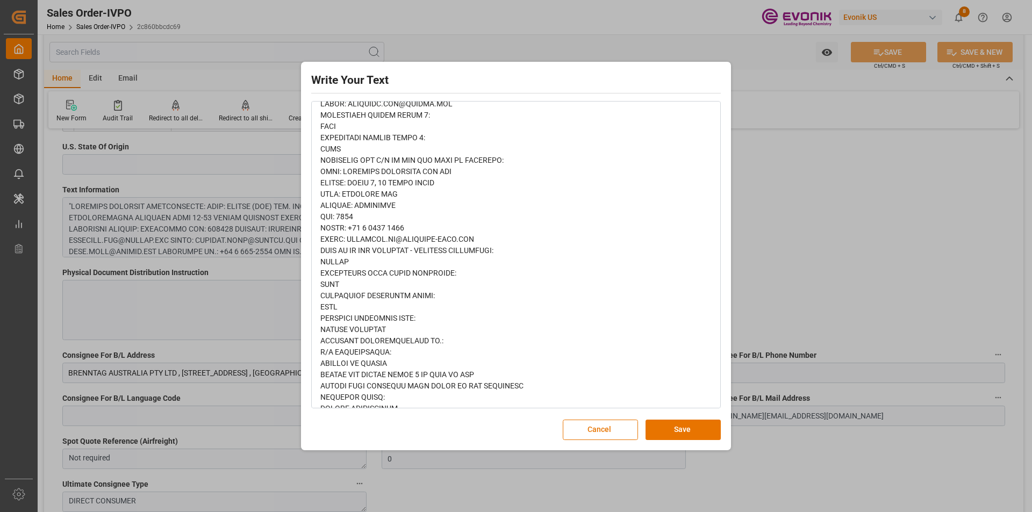
scroll to position [690, 0]
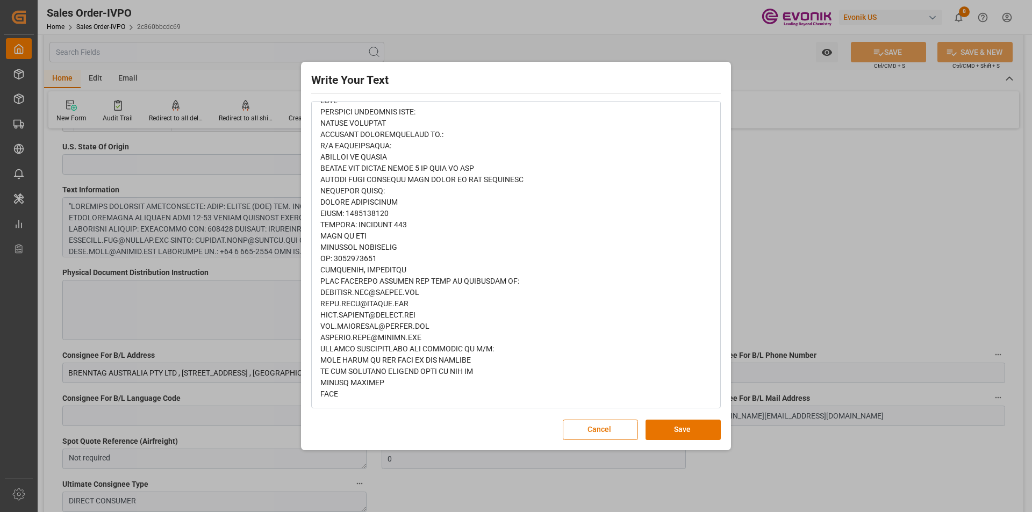
click at [787, 233] on div "Write Your Text Normal 14 Font Cancel Save" at bounding box center [516, 256] width 1032 height 512
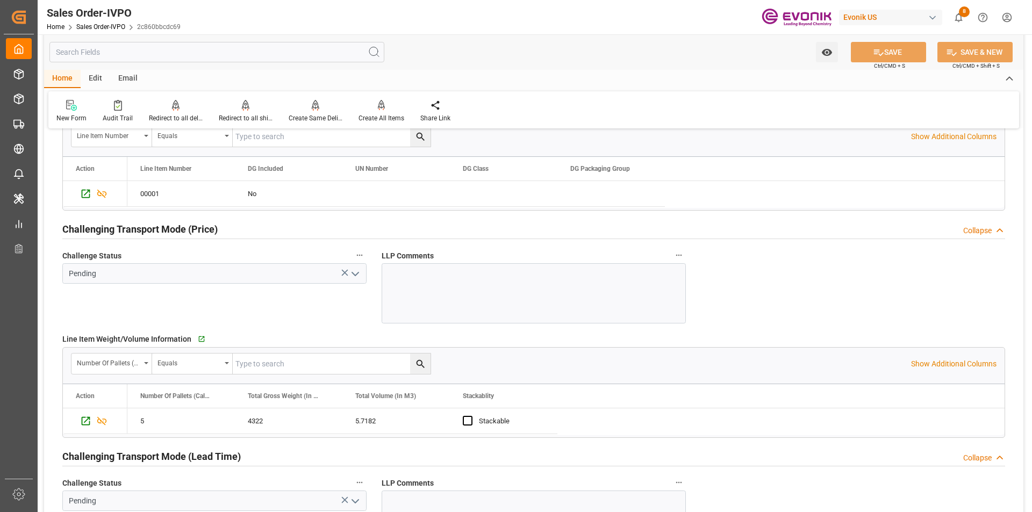
scroll to position [1613, 0]
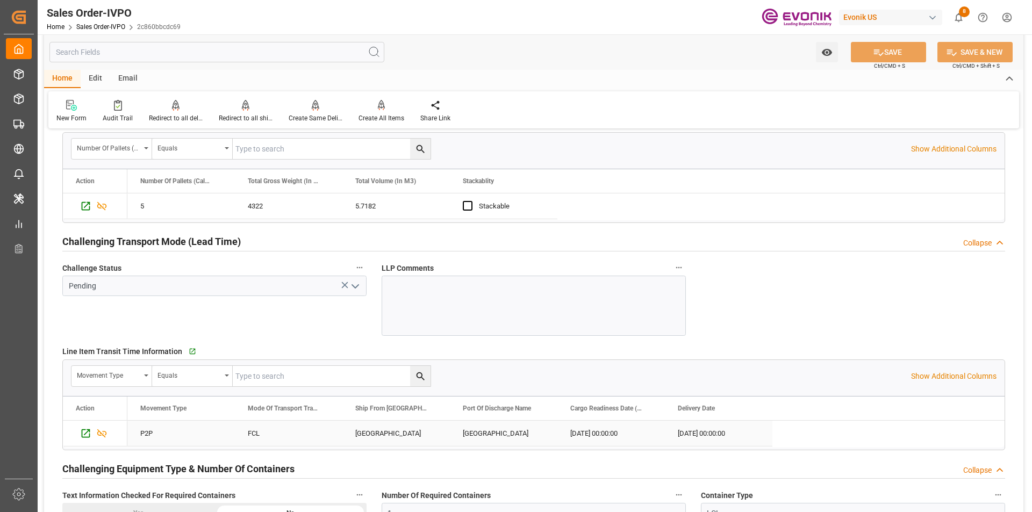
click at [369, 433] on div "CALVERT CITY" at bounding box center [396, 433] width 108 height 25
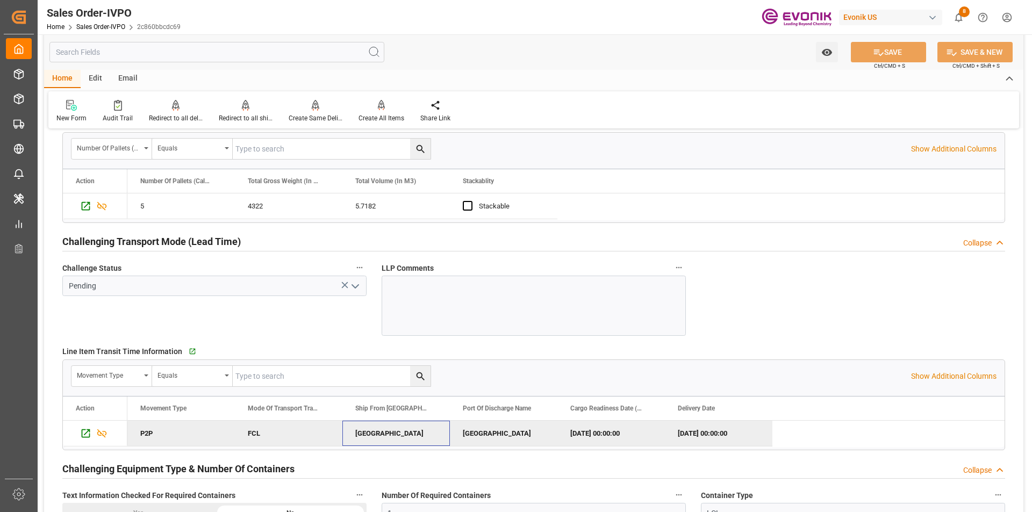
click at [486, 432] on div "Melbourne" at bounding box center [504, 433] width 108 height 25
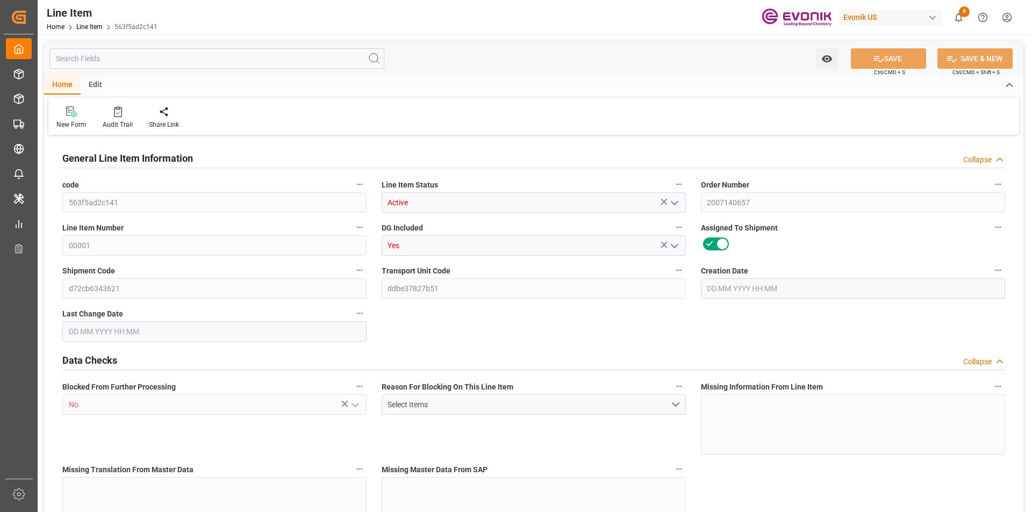
type input "6"
type input "5610.672"
type input "5388.672"
type input "7.6682"
type input "24"
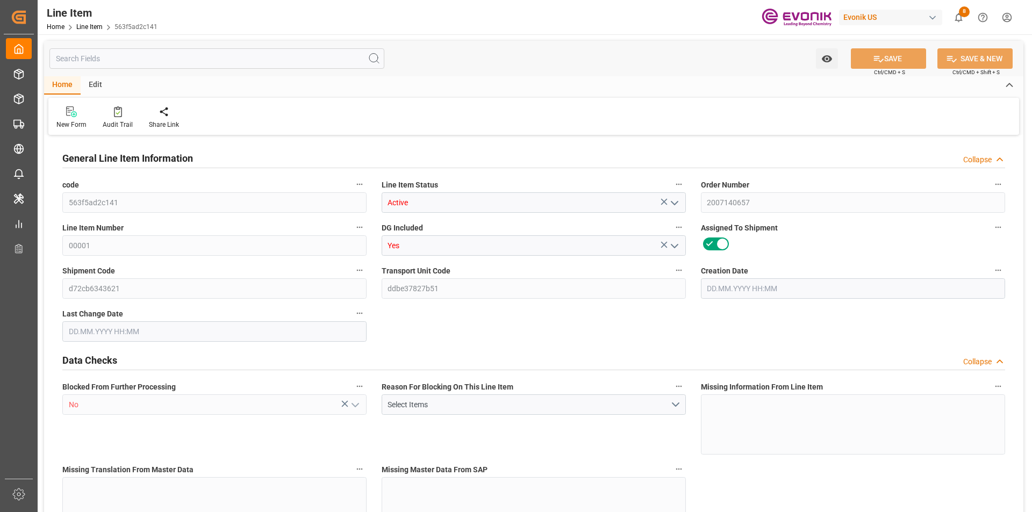
type input "15734.93"
type input "24"
type input "5610.672"
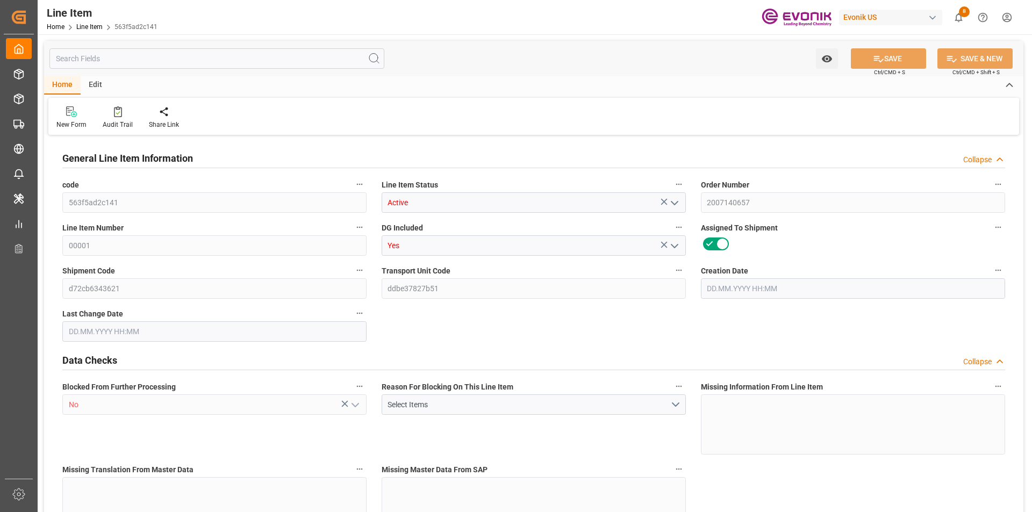
type input "5772.672"
type input "5388.672"
type input "7.6682"
type input "7668.168"
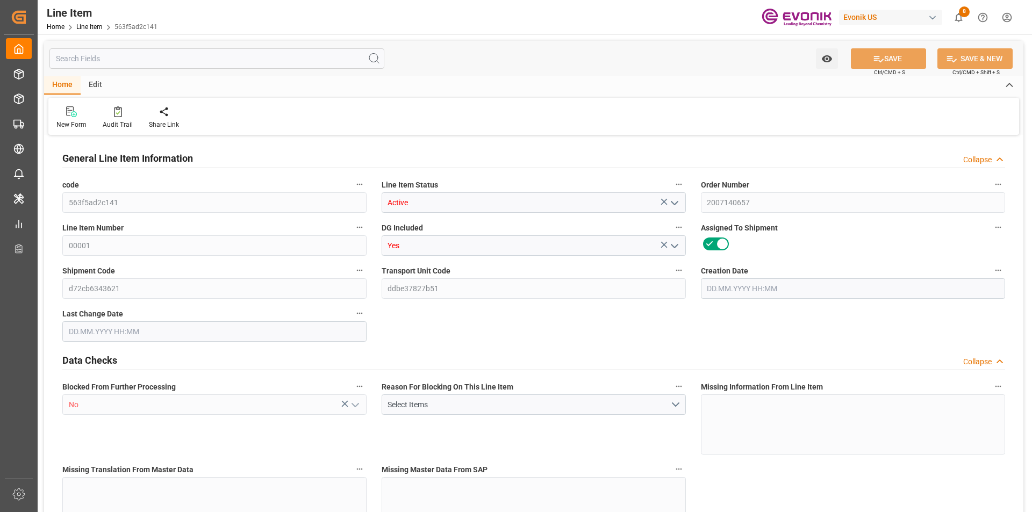
type input "0"
type input "[DATE] 12:15"
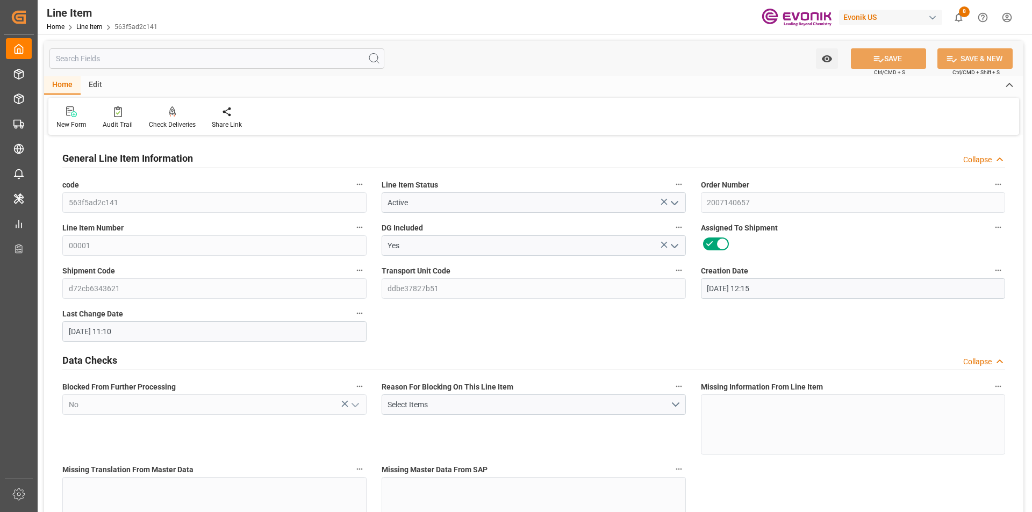
type input "[DATE] 11:10"
type input "[DATE]"
click at [174, 59] on input "text" at bounding box center [216, 58] width 335 height 20
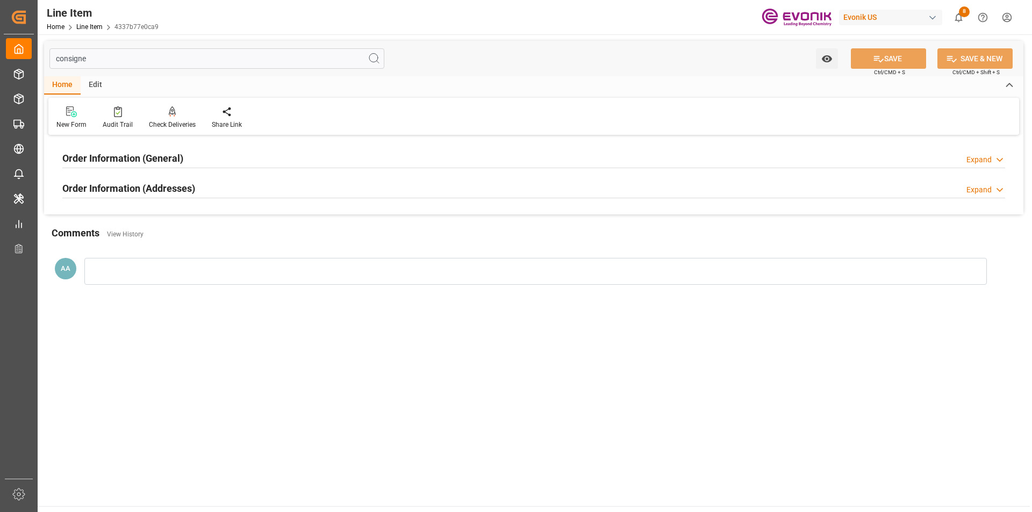
type input "consigne"
click at [137, 161] on h2 "Order Information (General)" at bounding box center [122, 158] width 121 height 15
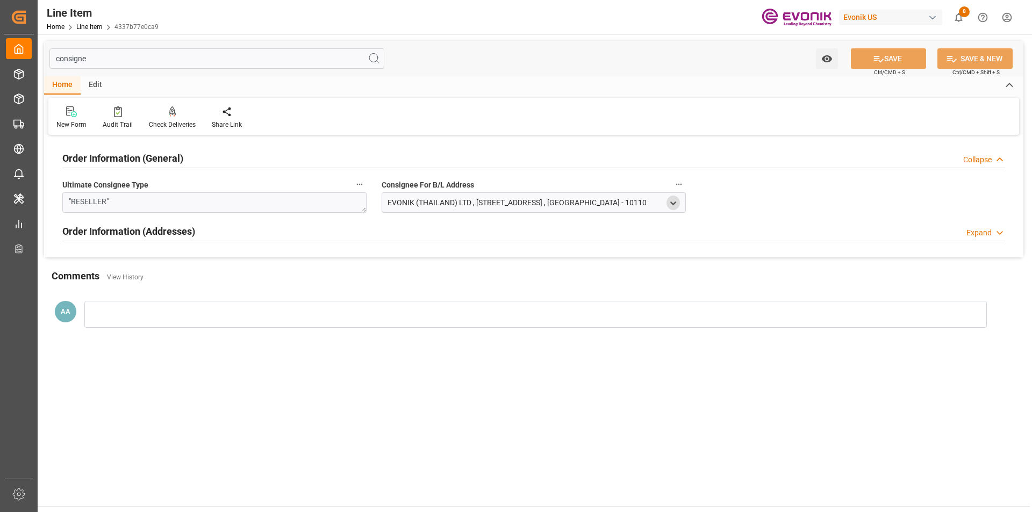
click at [674, 204] on polyline "open menu" at bounding box center [673, 203] width 5 height 2
click at [395, 260] on input "EVONIK ([GEOGRAPHIC_DATA]) LTD" at bounding box center [530, 259] width 281 height 12
type input "[STREET_ADDRESS]"
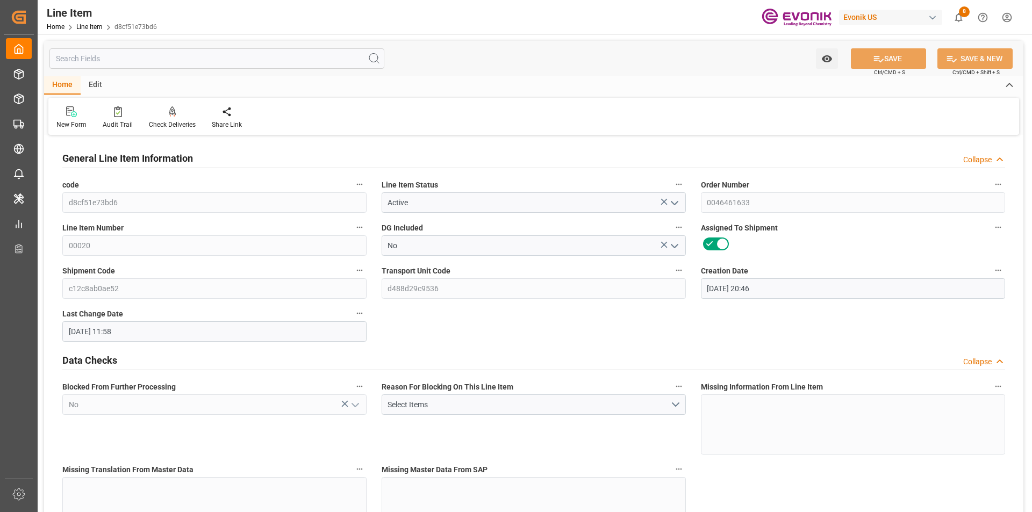
click at [208, 62] on input "text" at bounding box center [216, 58] width 335 height 20
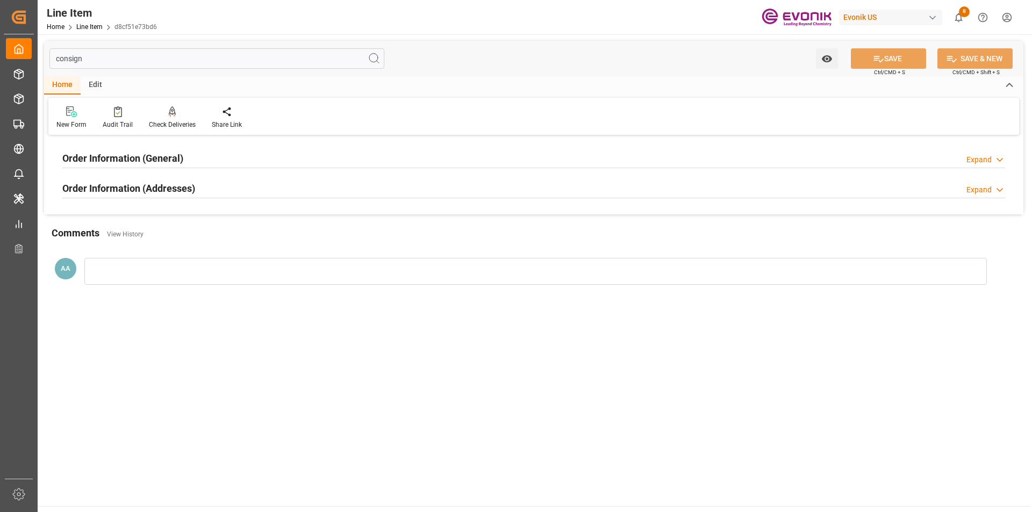
type input "consign"
click at [178, 156] on h2 "Order Information (General)" at bounding box center [122, 158] width 121 height 15
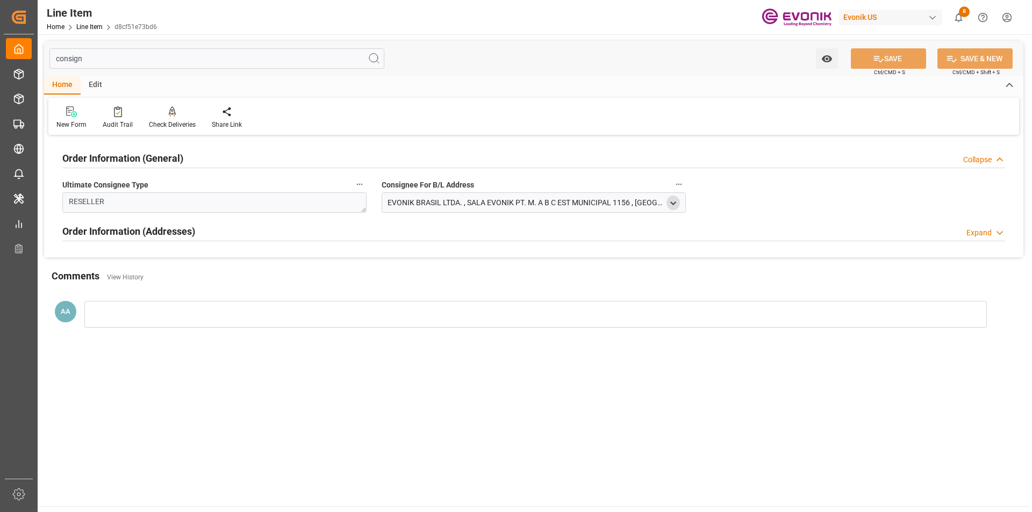
click at [677, 206] on icon "open menu" at bounding box center [673, 203] width 9 height 9
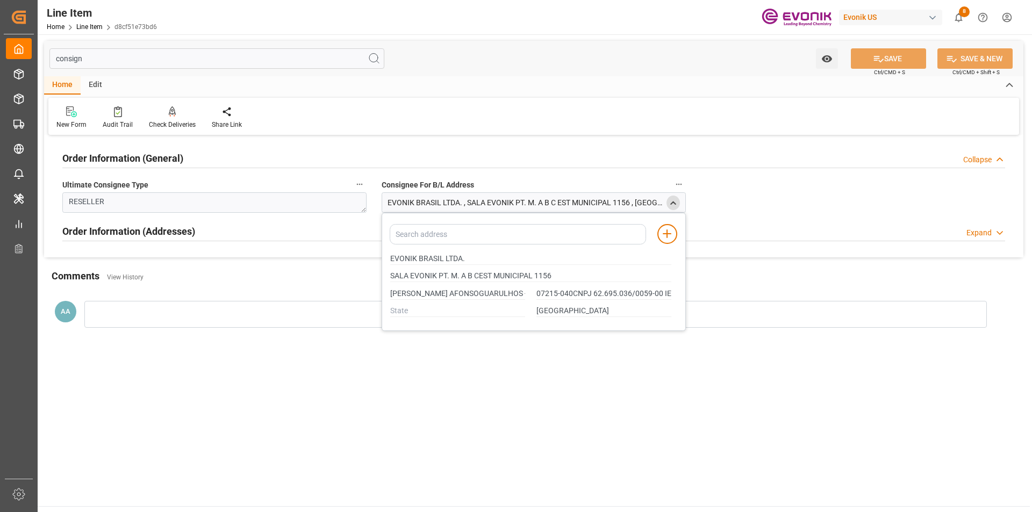
type input "SALA EVONIK PT. M. A B CEST MUNICIPAL 1156"
type input "[PERSON_NAME] AFONSOGUARULHOS - [GEOGRAPHIC_DATA]"
type input "07215-040CNPJ 62.695.036/0059-00 IE 127347322116"
type input "SALA EVONIK PT. M. A B CEST MUNICIPAL 1156"
type input "[PERSON_NAME] AFONSOGUARULHOS - [GEOGRAPHIC_DATA]"
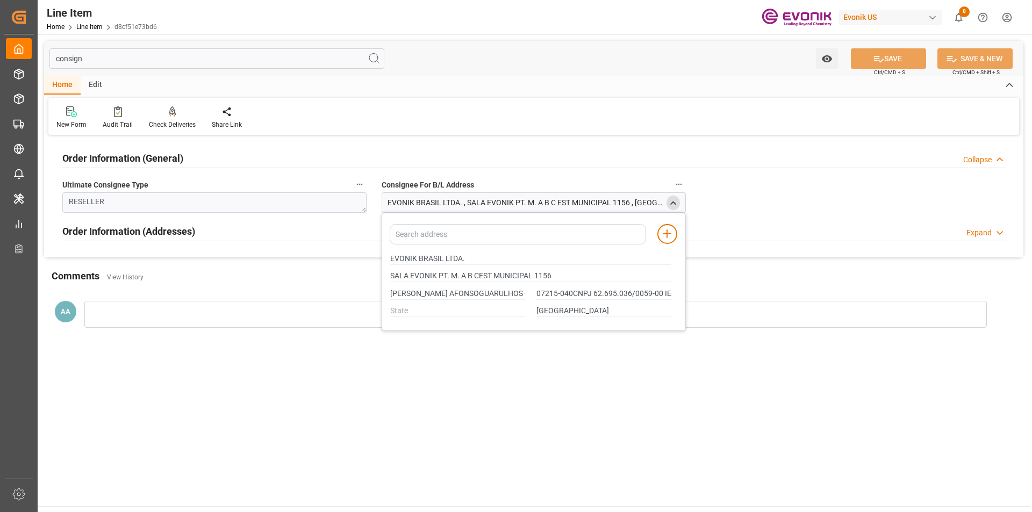
type input "07215-040CNPJ 62.695.036/0059-00 IE 127347322116"
type input "SALA EVONIK PT. M. A B CEST MUNICIPAL 1156"
type input "[PERSON_NAME] AFONSOGUARULHOS - [GEOGRAPHIC_DATA]"
type input "07215-040CNPJ 62.695.036/0059-00 IE 127347322116"
type input "SALA EVONIK PT. M. A B CEST MUNICIPAL 1156"
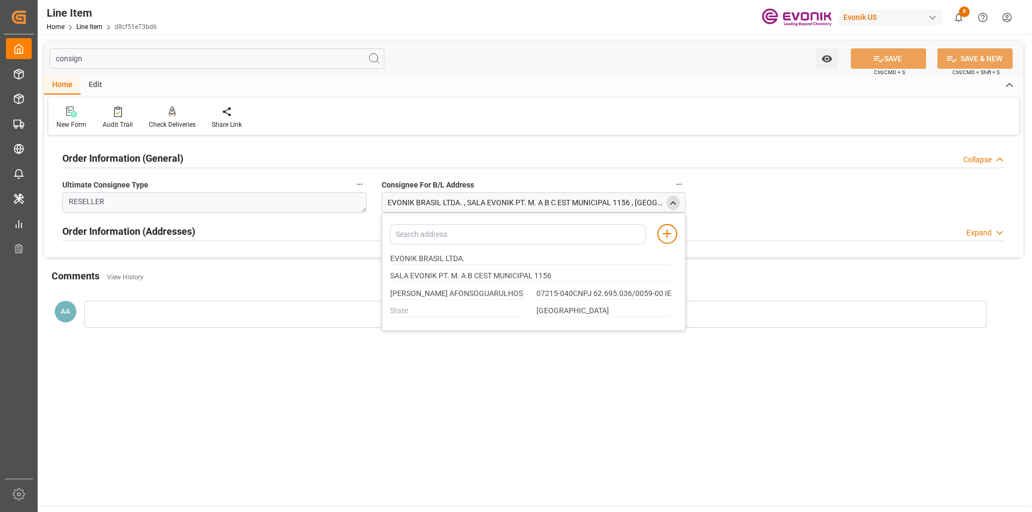
type input "[PERSON_NAME] AFONSOGUARULHOS - [GEOGRAPHIC_DATA]"
type input "07215-040CNPJ 62.695.036/0059-00 IE 127347322116"
type input "SALA EVONIK PT. M. A B CEST MUNICIPAL 1156"
type input "[PERSON_NAME] AFONSOGUARULHOS - [GEOGRAPHIC_DATA]"
type input "07215-040CNPJ 62.695.036/0059-00 IE 127347322116"
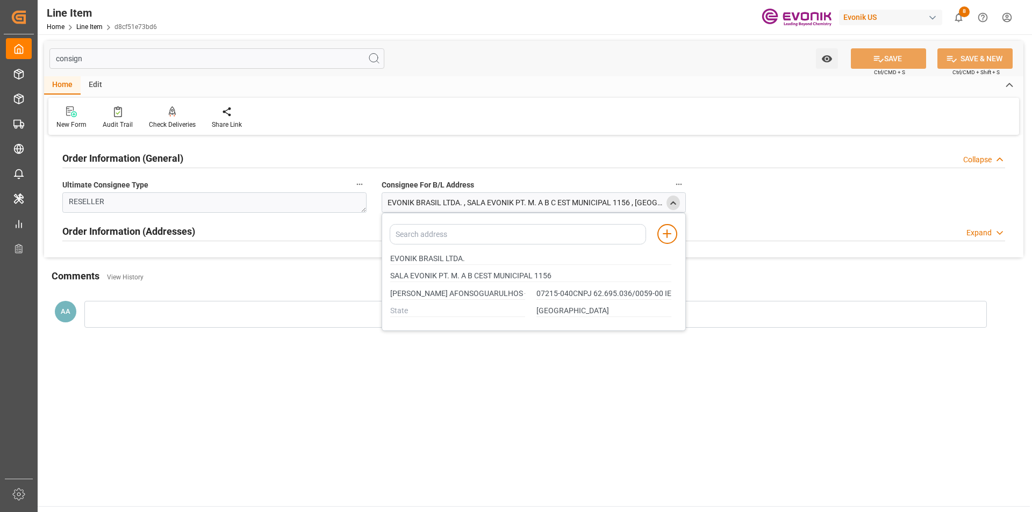
type input "SALA EVONIK PT. M. A B CEST MUNICIPAL 1156"
type input "[PERSON_NAME] AFONSOGUARULHOS - [GEOGRAPHIC_DATA]"
type input "07215-040CNPJ 62.695.036/0059-00 IE 127347322116"
type input "SALA EVONIK PT. M. A B CEST MUNICIPAL 1156"
type input "[PERSON_NAME] AFONSOGUARULHOS - [GEOGRAPHIC_DATA]"
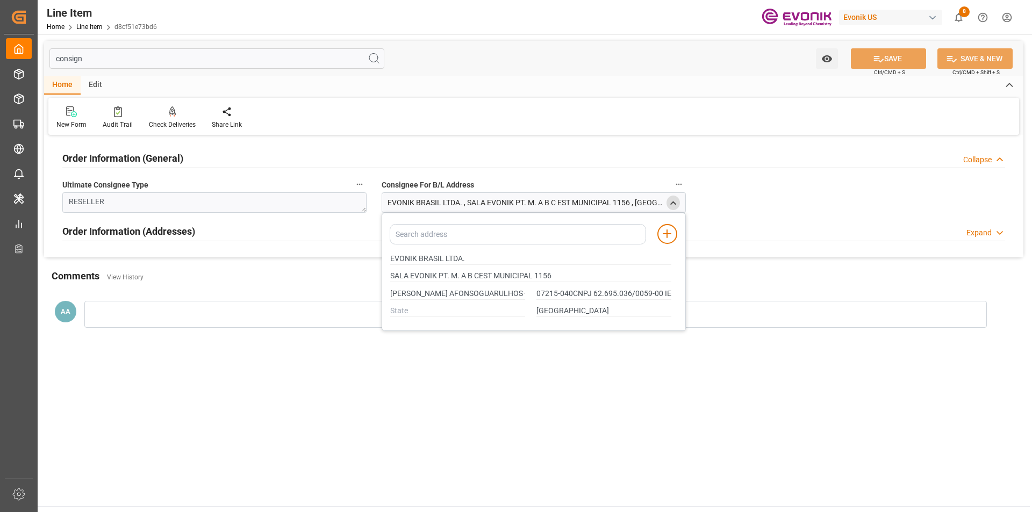
type input "07215-040CNPJ 62.695.036/0059-00 IE 127347322116"
type input "SALA EVONIK PT. M. A B CEST MUNICIPAL 1156"
type input "[PERSON_NAME] AFONSOGUARULHOS - [GEOGRAPHIC_DATA]"
type input "07215-040CNPJ 62.695.036/0059-00 IE 127347322116"
type input "SALA EVONIK PT. M. A B CEST MUNICIPAL 1156"
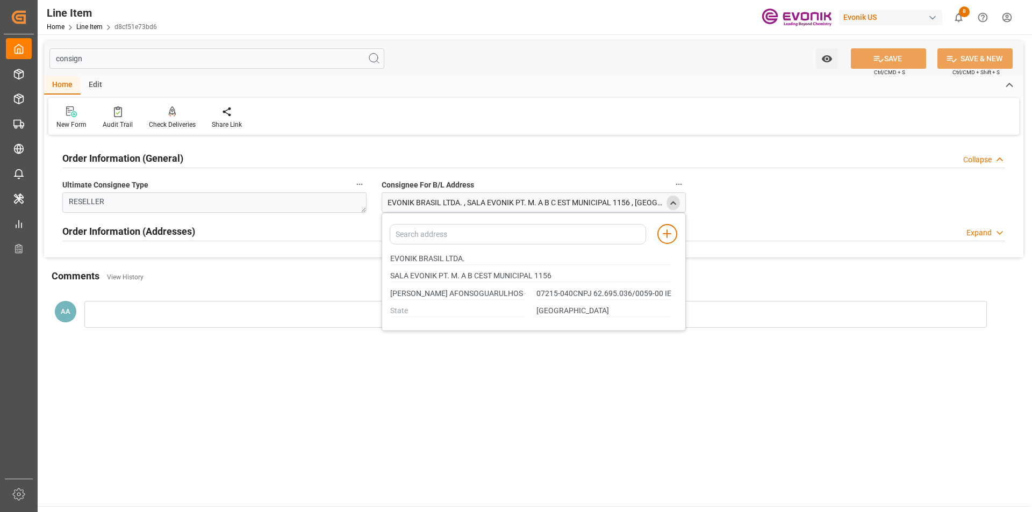
type input "[PERSON_NAME] AFONSOGUARULHOS - [GEOGRAPHIC_DATA]"
type input "07215-040CNPJ 62.695.036/0059-00 IE 127347322116"
type input "SALA EVONIK PT. M. A B CEST MUNICIPAL 1156"
type input "[PERSON_NAME] AFONSOGUARULHOS - [GEOGRAPHIC_DATA]"
type input "07215-040CNPJ 62.695.036/0059-00 IE 127347322116"
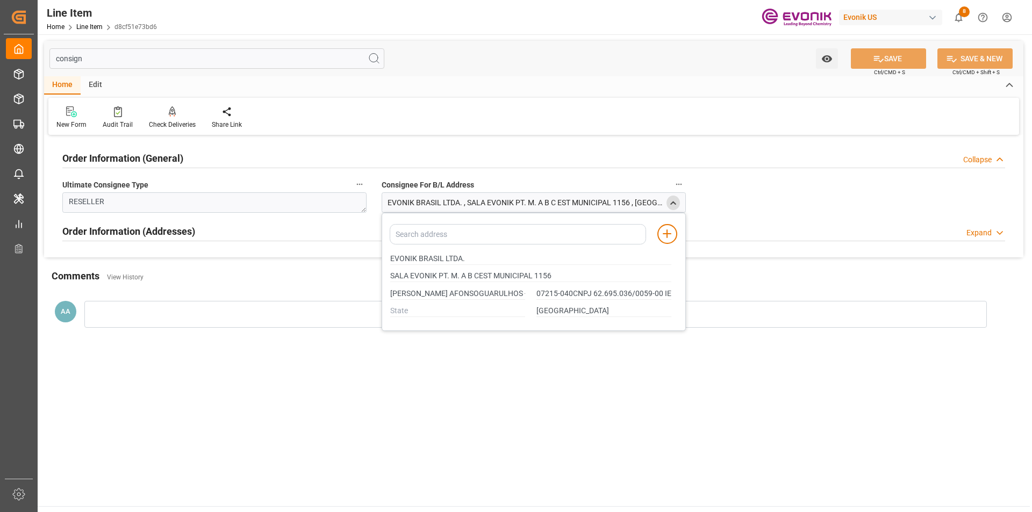
type input "SALA EVONIK PT. M. A B CEST MUNICIPAL 1156"
type input "[PERSON_NAME] AFONSOGUARULHOS - [GEOGRAPHIC_DATA]"
type input "07215-040CNPJ 62.695.036/0059-00 IE 127347322116"
type input "SALA EVONIK PT. M. A B CEST MUNICIPAL 1156"
type input "[PERSON_NAME] AFONSOGUARULHOS - [GEOGRAPHIC_DATA]"
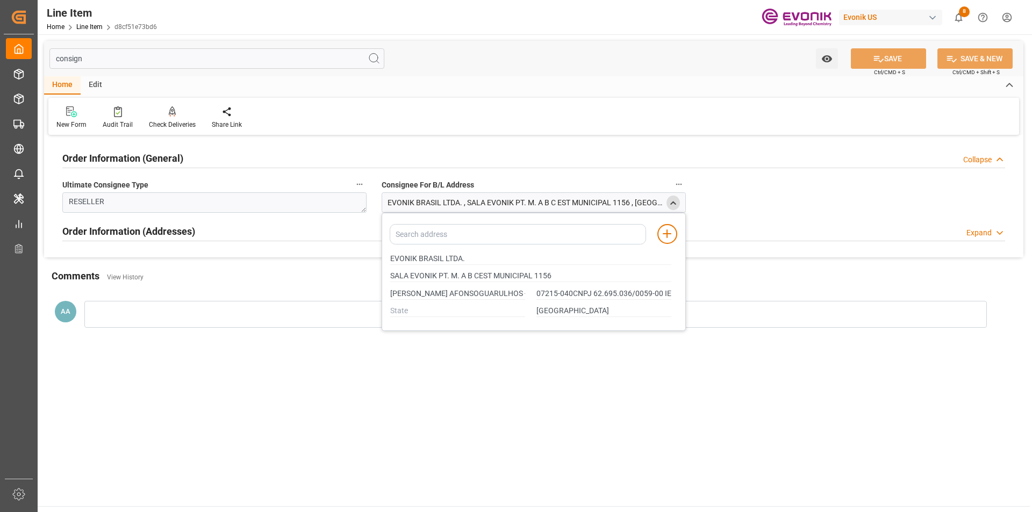
type input "07215-040CNPJ 62.695.036/0059-00 IE 127347322116"
type input "SALA EVONIK PT. M. A B CEST MUNICIPAL 1156"
type input "[PERSON_NAME] AFONSOGUARULHOS - [GEOGRAPHIC_DATA]"
type input "07215-040CNPJ 62.695.036/0059-00 IE 127347322116"
type input "SALA EVONIK PT. M. A B CEST MUNICIPAL 1156"
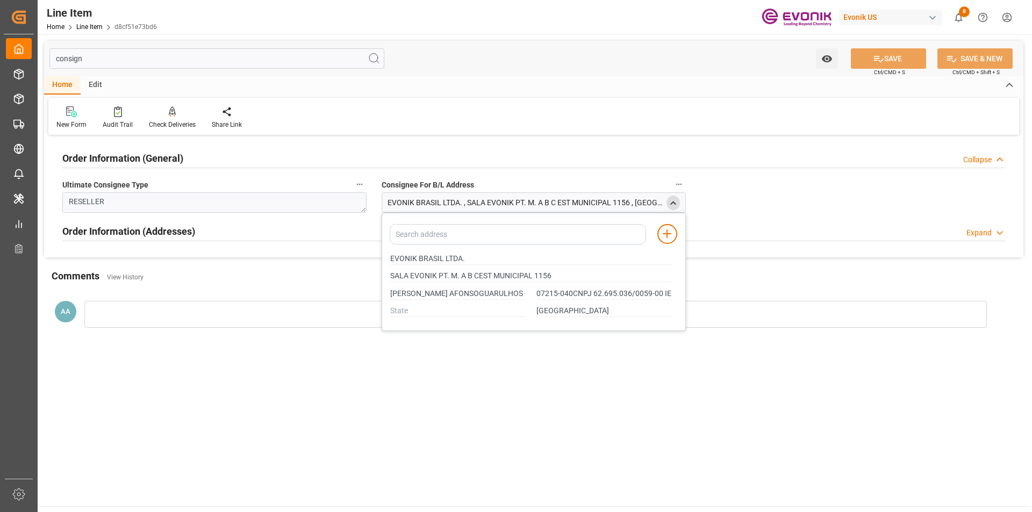
type input "[PERSON_NAME] AFONSOGUARULHOS - [GEOGRAPHIC_DATA]"
type input "07215-040CNPJ 62.695.036/0059-00 IE 127347322116"
type input "SALA EVONIK PT. M. A B CEST MUNICIPAL 1156"
type input "[PERSON_NAME] AFONSOGUARULHOS - [GEOGRAPHIC_DATA]"
type input "07215-040CNPJ 62.695.036/0059-00 IE 127347322116"
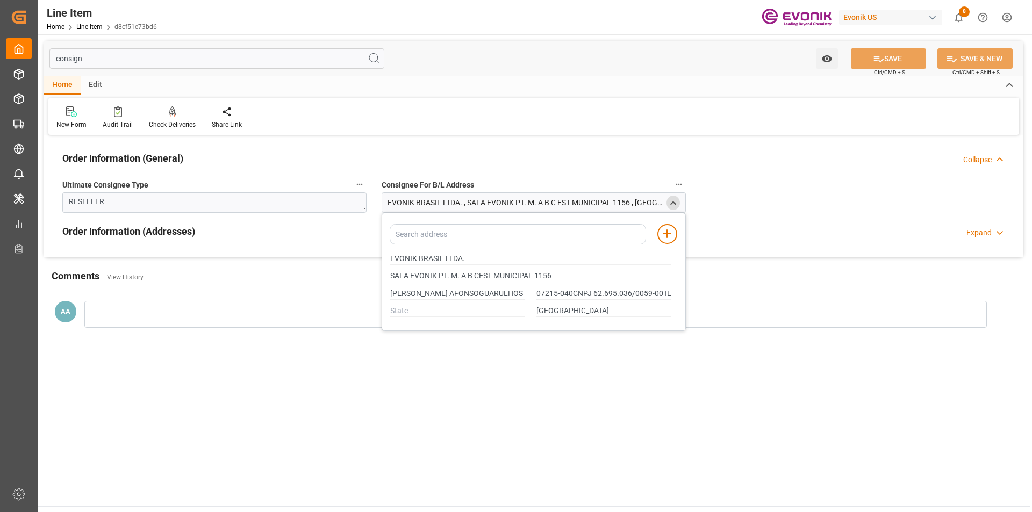
type input "SALA EVONIK PT. M. A B CEST MUNICIPAL 1156"
type input "[PERSON_NAME] AFONSOGUARULHOS - [GEOGRAPHIC_DATA]"
type input "07215-040CNPJ 62.695.036/0059-00 IE 127347322116"
type input "SALA EVONIK PT. M. A B CEST MUNICIPAL 1156"
type input "[PERSON_NAME] AFONSOGUARULHOS - [GEOGRAPHIC_DATA]"
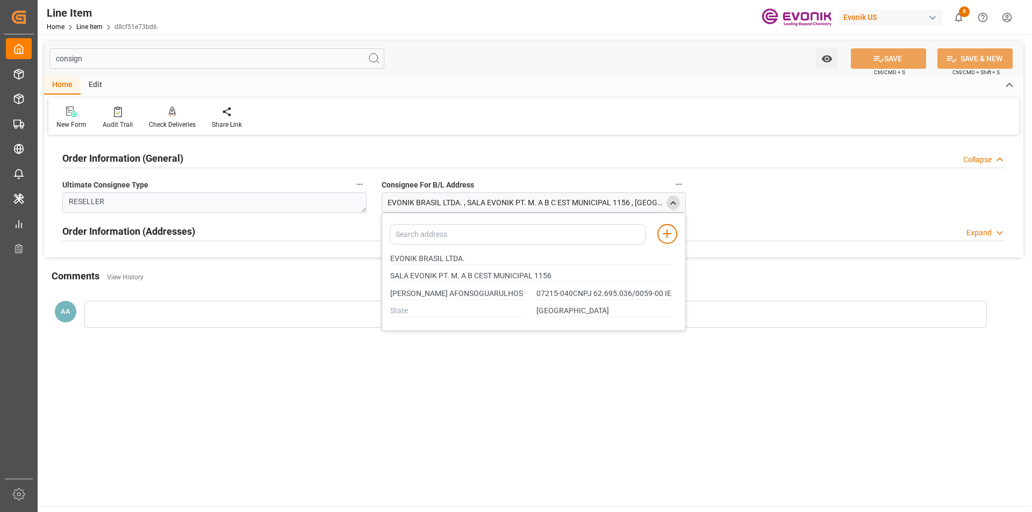
type input "07215-040CNPJ 62.695.036/0059-00 IE 127347322116"
type input "SALA EVONIK PT. M. A B CEST MUNICIPAL 1156"
type input "[PERSON_NAME] AFONSOGUARULHOS - [GEOGRAPHIC_DATA]"
type input "07215-040CNPJ 62.695.036/0059-00 IE 127347322116"
type input "SALA EVONIK PT. M. A B CEST MUNICIPAL 1156"
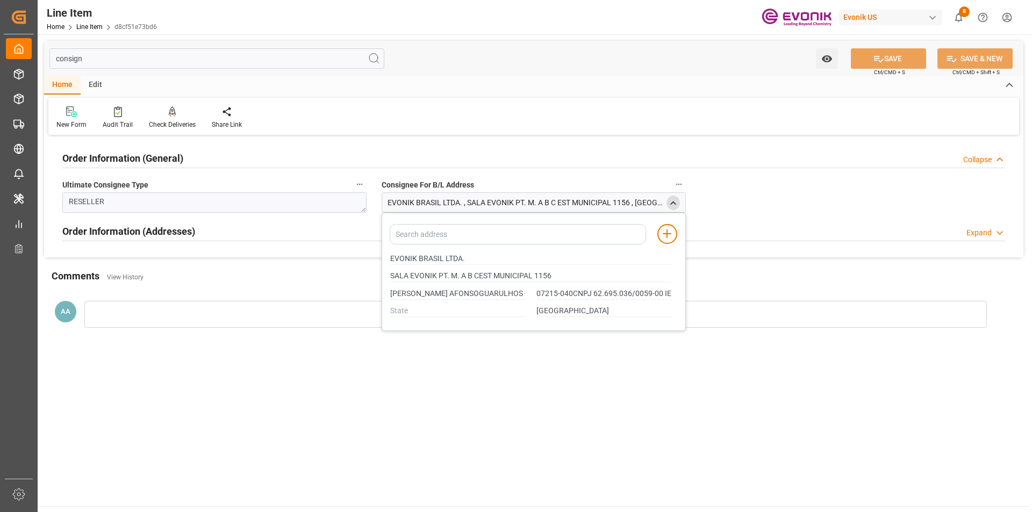
type input "[PERSON_NAME] AFONSOGUARULHOS - [GEOGRAPHIC_DATA]"
type input "07215-040CNPJ 62.695.036/0059-00 IE 127347322116"
type input "SALA EVONIK PT. M. A B CEST MUNICIPAL 1156"
type input "[PERSON_NAME] AFONSOGUARULHOS - [GEOGRAPHIC_DATA]"
type input "07215-040CNPJ 62.695.036/0059-00 IE 127347322116"
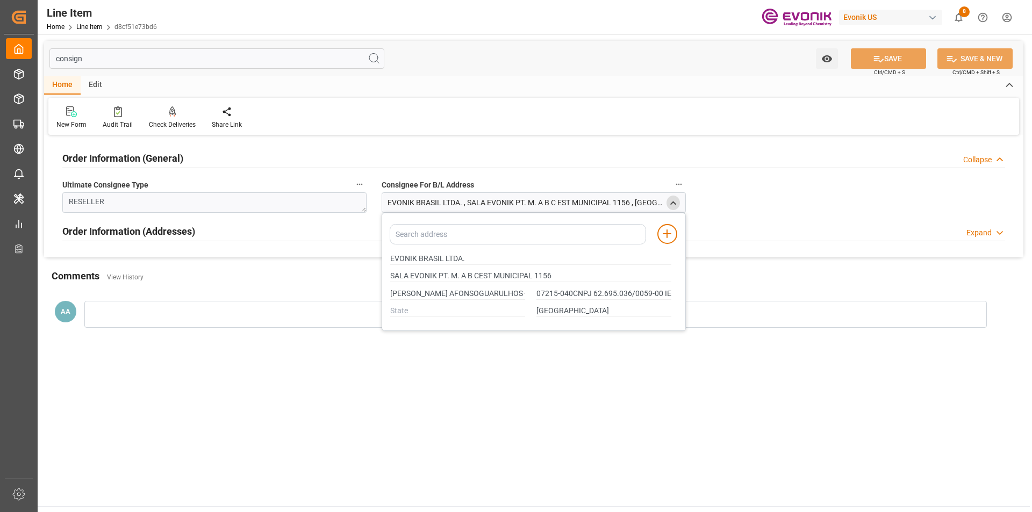
type input "SALA EVONIK PT. M. A B CEST MUNICIPAL 1156"
type input "[PERSON_NAME] AFONSOGUARULHOS - [GEOGRAPHIC_DATA]"
type input "07215-040CNPJ 62.695.036/0059-00 IE 127347322116"
type input "SALA EVONIK PT. M. A B CEST MUNICIPAL 1156"
type input "[PERSON_NAME] AFONSOGUARULHOS - [GEOGRAPHIC_DATA]"
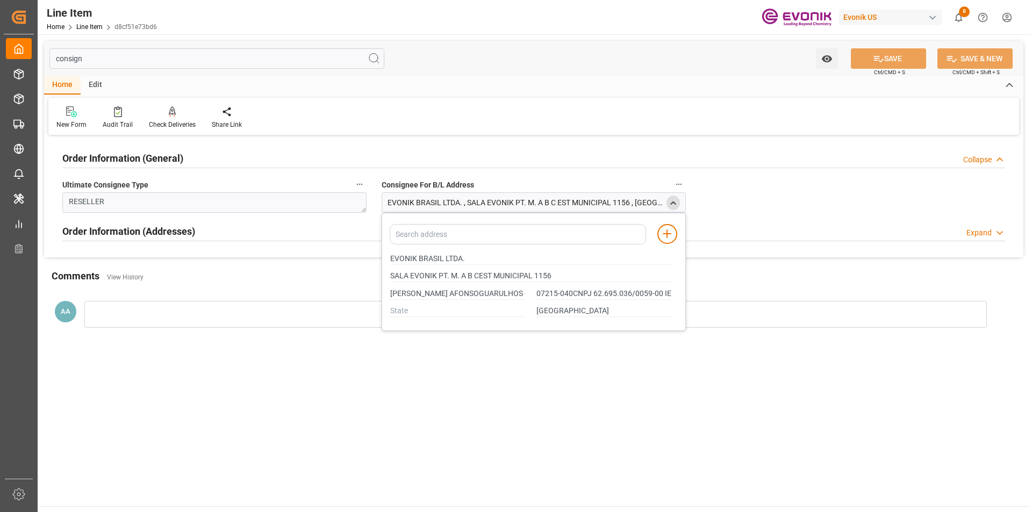
type input "07215-040CNPJ 62.695.036/0059-00 IE 127347322116"
type input "SALA EVONIK PT. M. A B CEST MUNICIPAL 1156"
type input "[PERSON_NAME] AFONSOGUARULHOS - [GEOGRAPHIC_DATA]"
type input "07215-040CNPJ 62.695.036/0059-00 IE 127347322116"
type input "SALA EVONIK PT. M. A B CEST MUNICIPAL 1156"
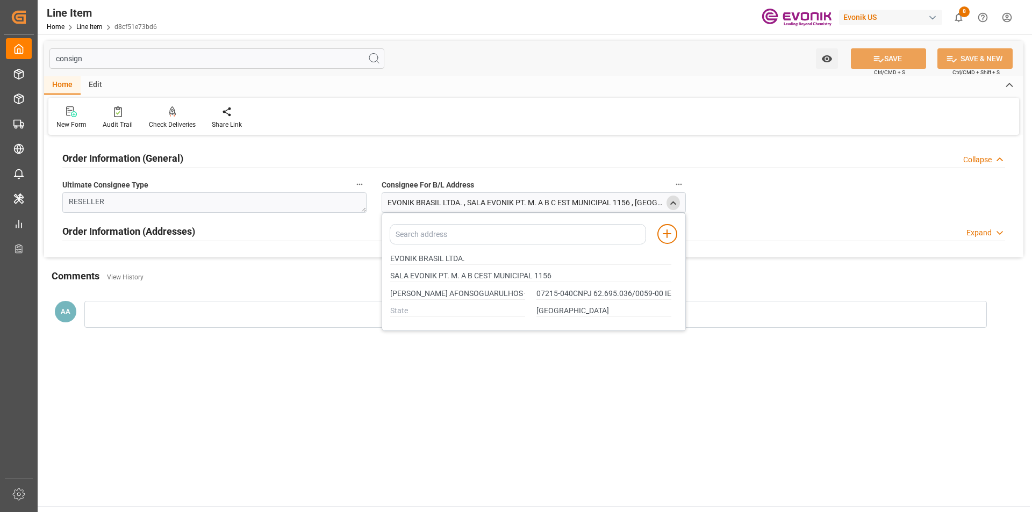
type input "[PERSON_NAME] AFONSOGUARULHOS - [GEOGRAPHIC_DATA]"
type input "07215-040CNPJ 62.695.036/0059-00 IE 127347322116"
type input "SALA EVONIK PT. M. A B CEST MUNICIPAL 1156"
type input "[PERSON_NAME] AFONSOGUARULHOS - [GEOGRAPHIC_DATA]"
type input "07215-040CNPJ 62.695.036/0059-00 IE 127347322116"
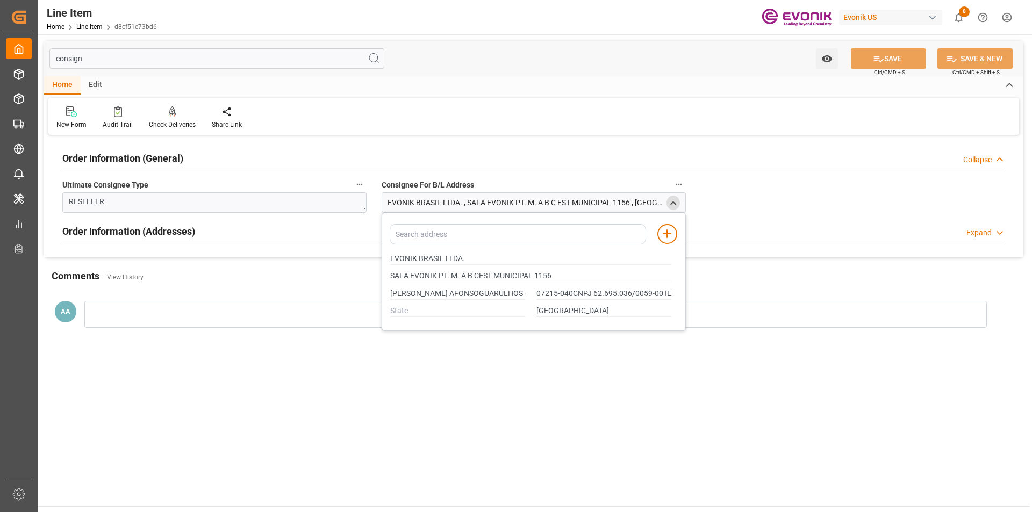
type input "SALA EVONIK PT. M. A B CEST MUNICIPAL 1156"
type input "[PERSON_NAME] AFONSOGUARULHOS - [GEOGRAPHIC_DATA]"
type input "07215-040CNPJ 62.695.036/0059-00 IE 127347322116"
type input "SALA EVONIK PT. M. A B CEST MUNICIPAL 1156"
type input "[PERSON_NAME] AFONSOGUARULHOS - [GEOGRAPHIC_DATA]"
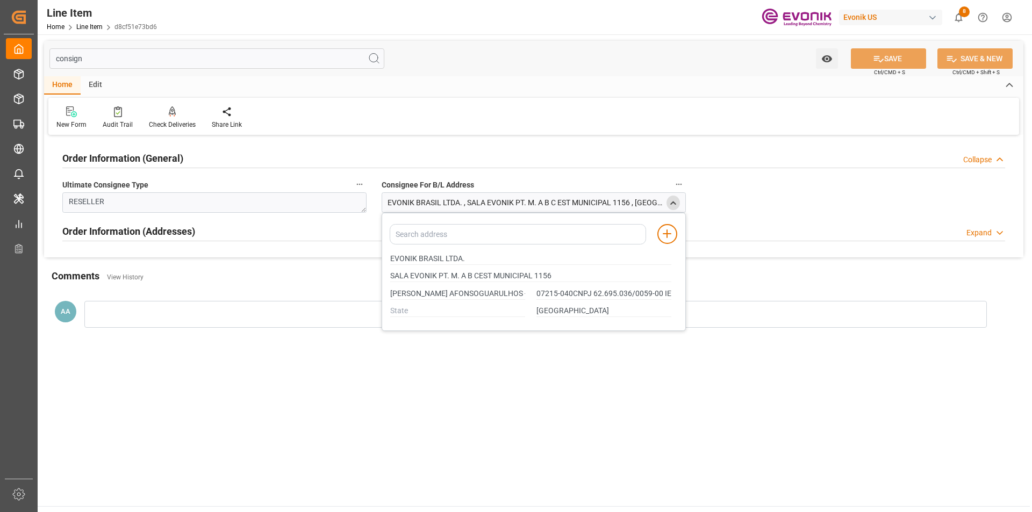
type input "07215-040CNPJ 62.695.036/0059-00 IE 127347322116"
type input "SALA EVONIK PT. M. A B CEST MUNICIPAL 1156"
type input "[PERSON_NAME] AFONSOGUARULHOS - [GEOGRAPHIC_DATA]"
type input "07215-040CNPJ 62.695.036/0059-00 IE 127347322116"
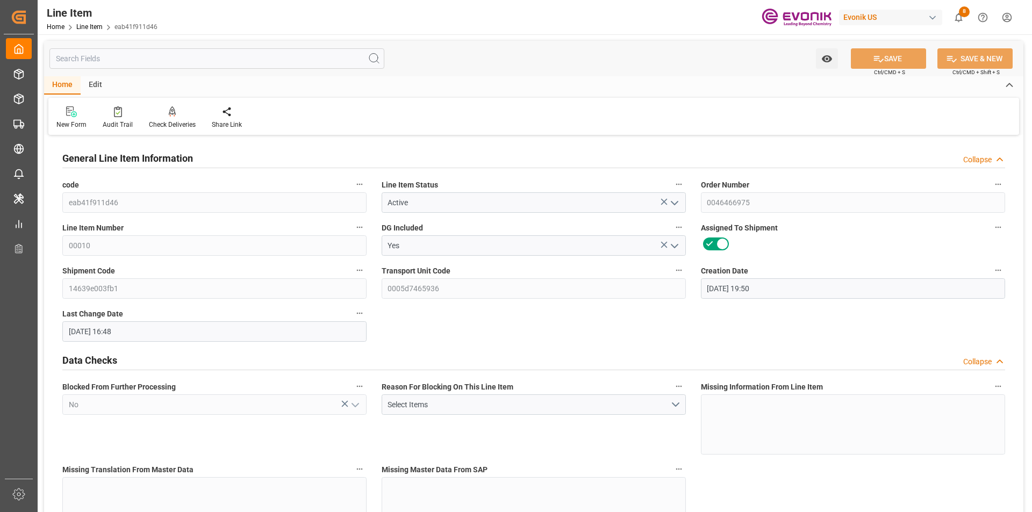
click at [191, 59] on input "text" at bounding box center [216, 58] width 335 height 20
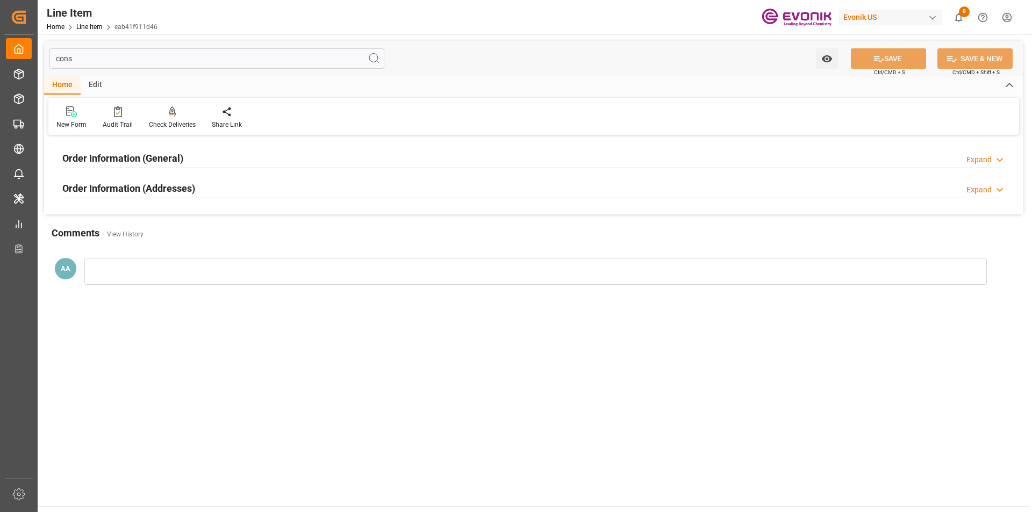
type input "cons"
click at [180, 162] on h2 "Order Information (General)" at bounding box center [122, 158] width 121 height 15
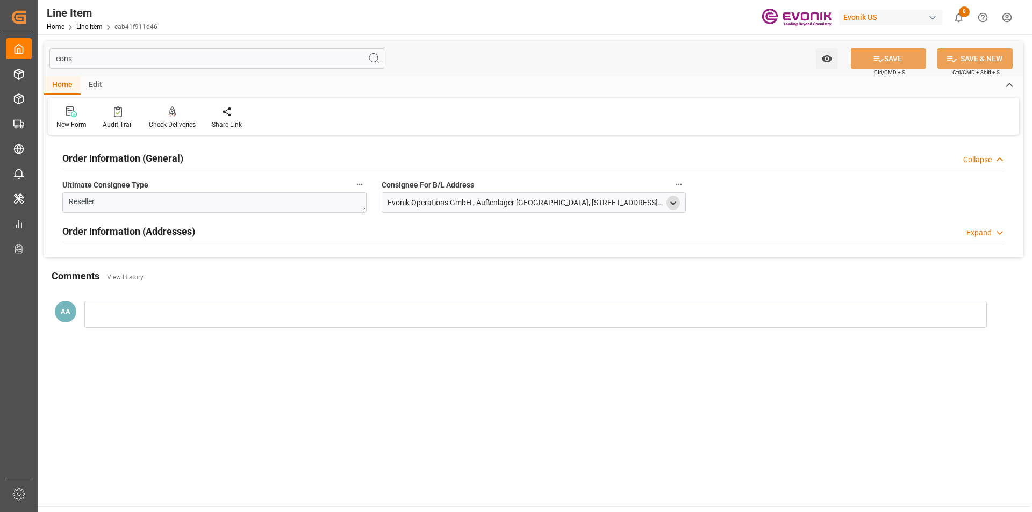
click at [672, 204] on icon "open menu" at bounding box center [673, 203] width 9 height 9
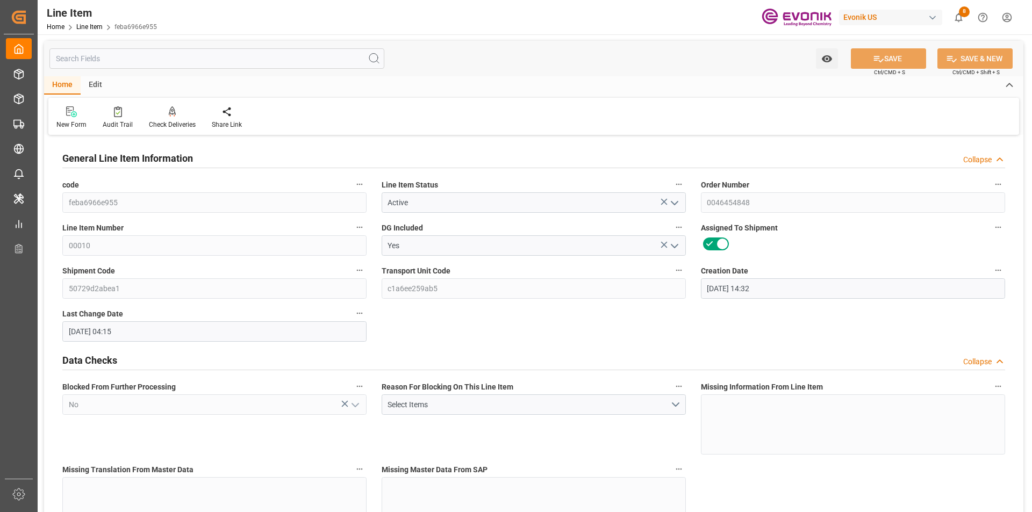
click at [219, 61] on input "text" at bounding box center [216, 58] width 335 height 20
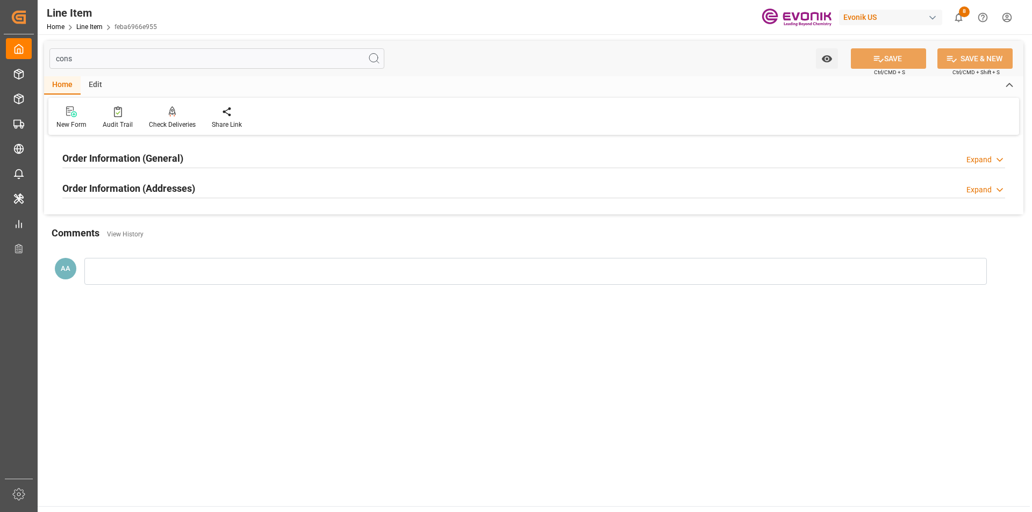
type input "cons"
click at [175, 156] on h2 "Order Information (General)" at bounding box center [122, 158] width 121 height 15
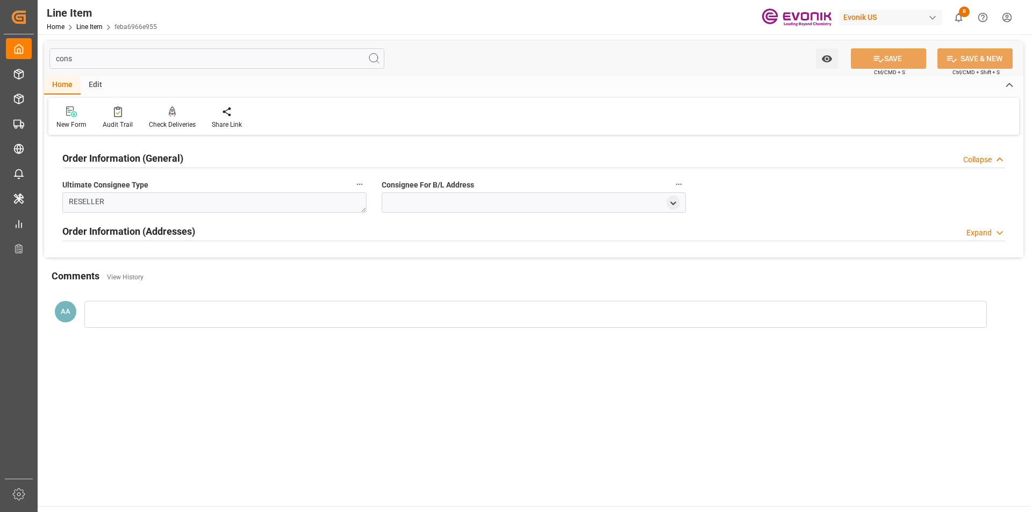
click at [154, 156] on h2 "Order Information (General)" at bounding box center [122, 158] width 121 height 15
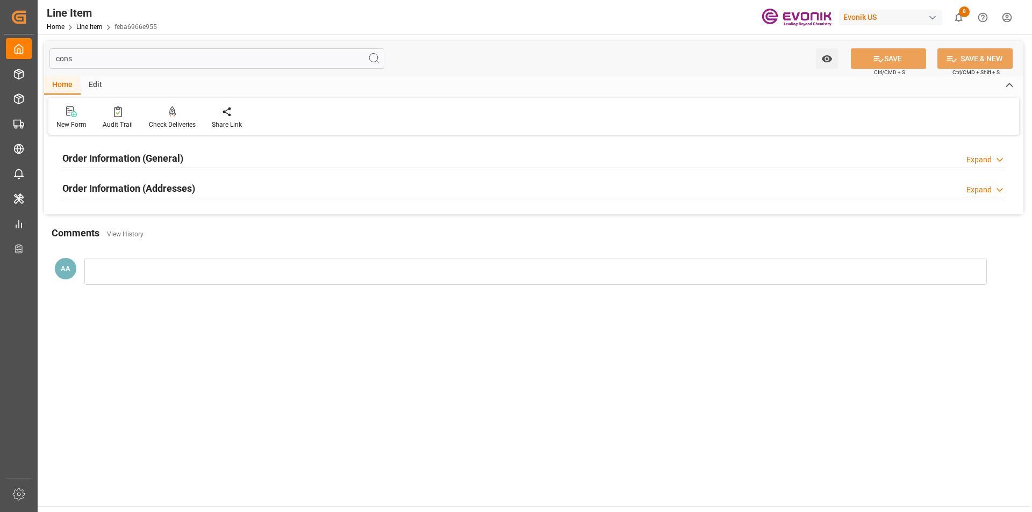
click at [175, 191] on h2 "Order Information (Addresses)" at bounding box center [128, 188] width 133 height 15
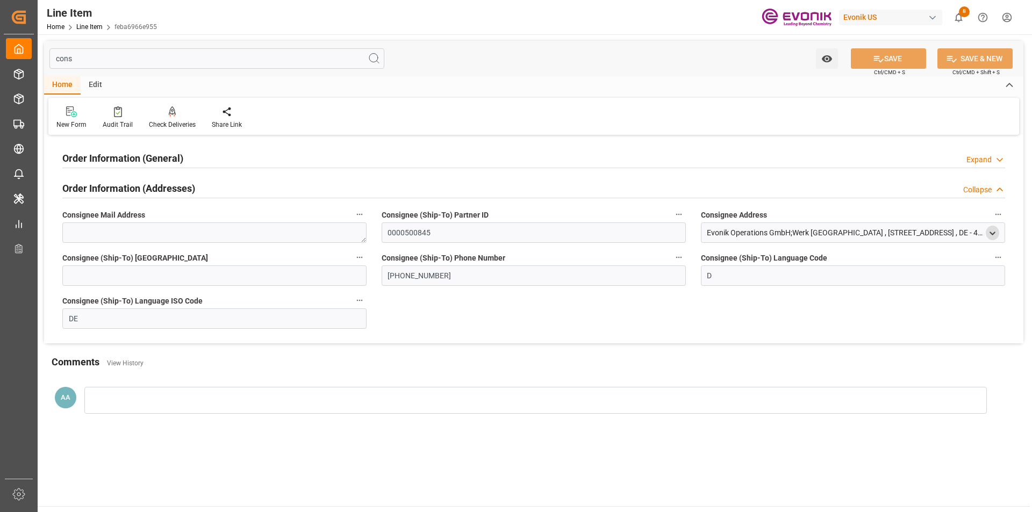
click at [992, 234] on polyline "open menu" at bounding box center [992, 233] width 5 height 2
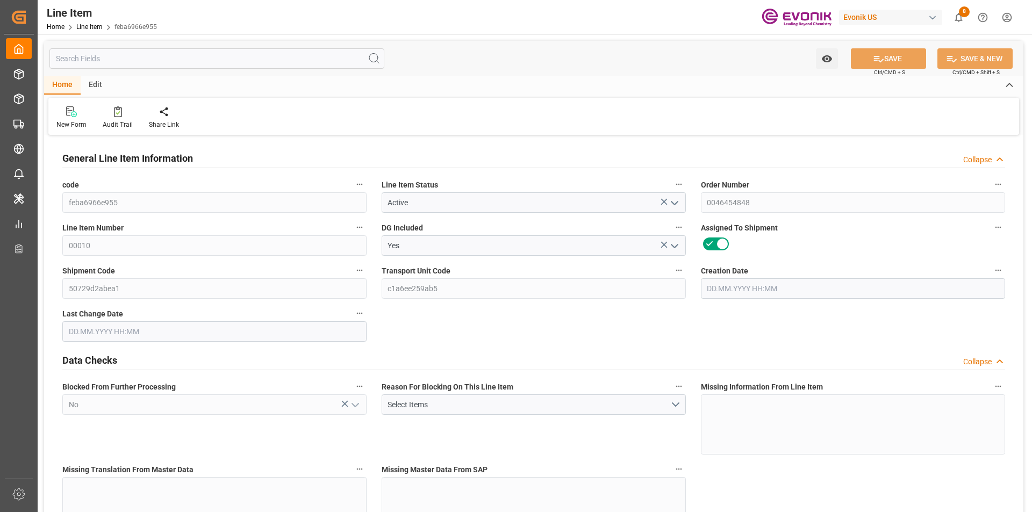
type input "16"
type input "12416"
type input "11328"
type input "18.5008"
type input "64"
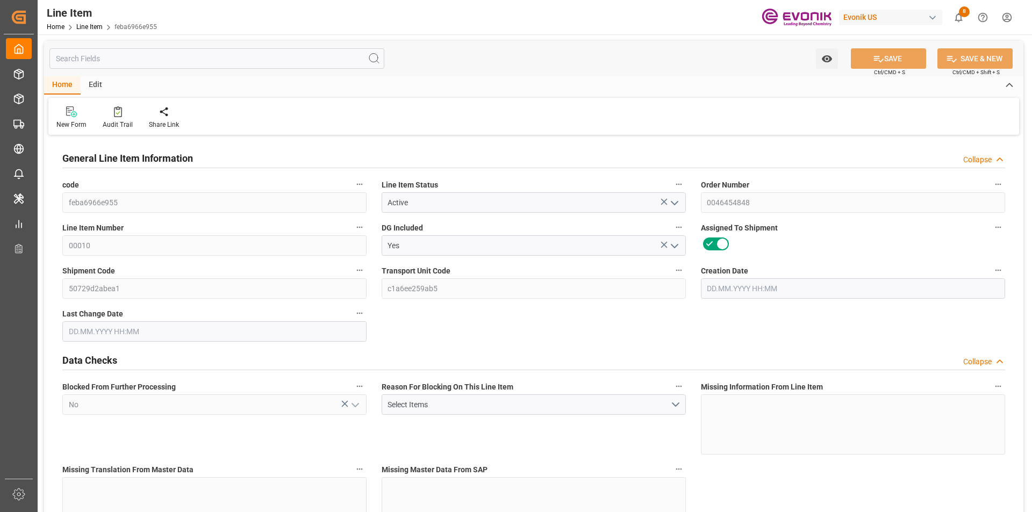
type input "95948.16"
type input "64"
type input "12416"
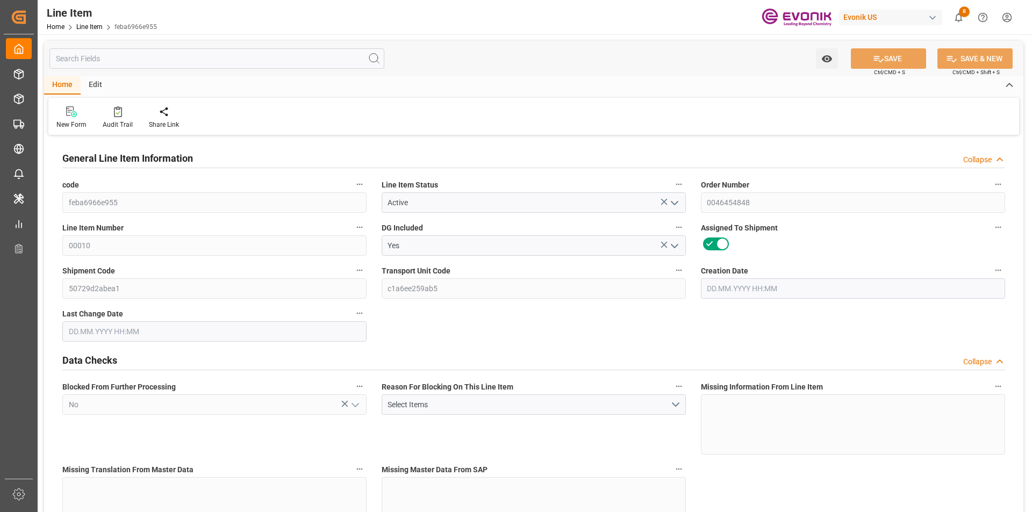
type input "12816"
type input "11328"
type input "18.5008"
type input "18500.8"
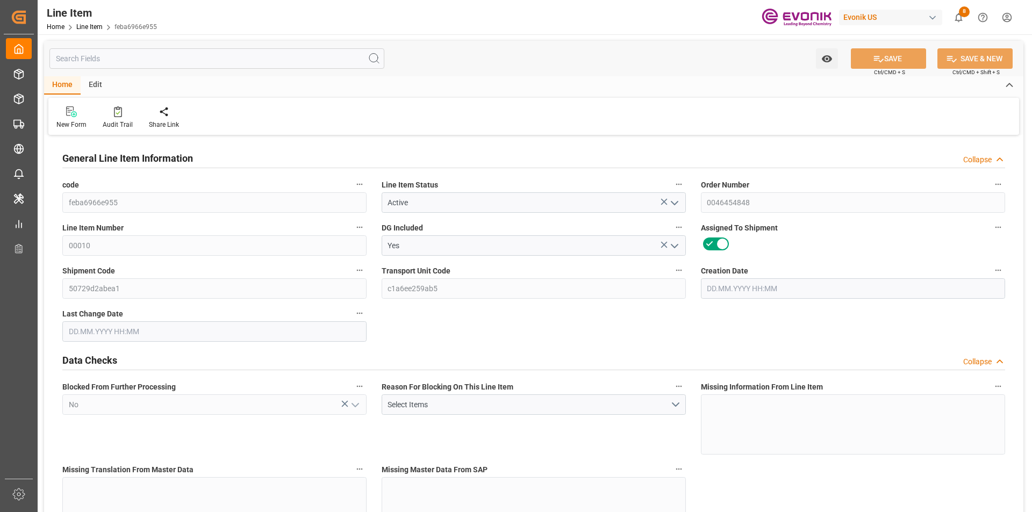
type input "0"
type input "13.08.2025 14:32"
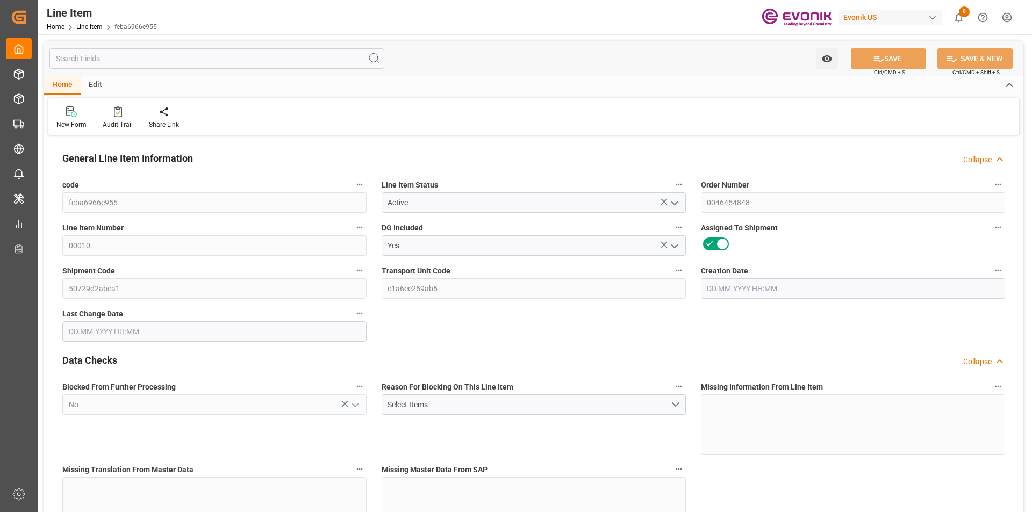
type input "14.08.2025 04:15"
type input "05.10.2025"
type input "26.08.2025"
type input "19.08.2025"
click at [211, 63] on input "text" at bounding box center [216, 58] width 335 height 20
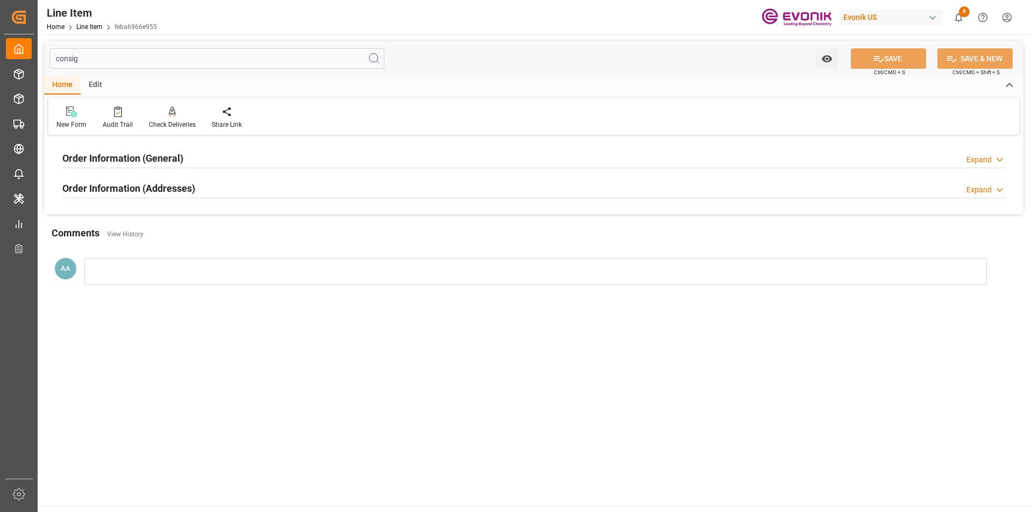
type input "consig"
click at [185, 158] on div "Order Information (General) Expand" at bounding box center [533, 157] width 943 height 20
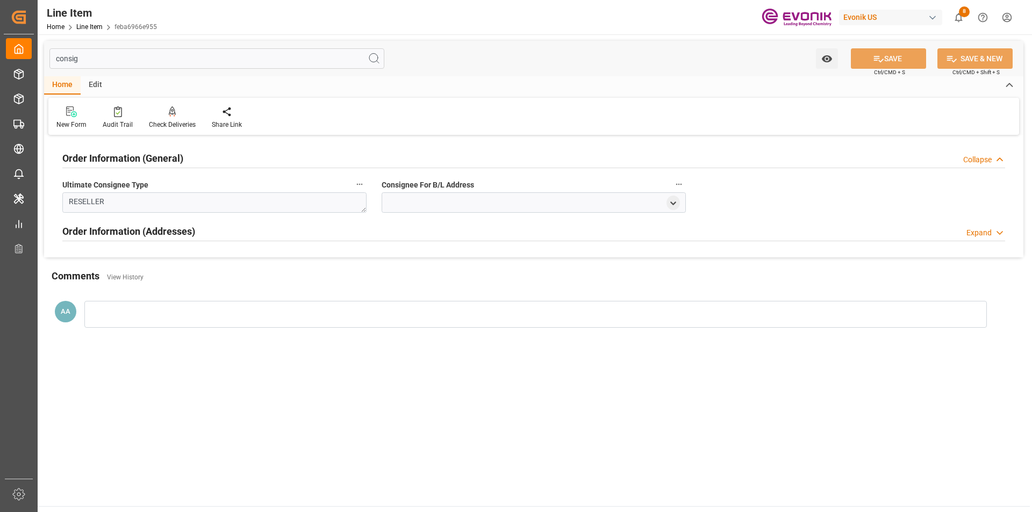
click at [188, 153] on div "Order Information (General) Collapse" at bounding box center [533, 157] width 943 height 20
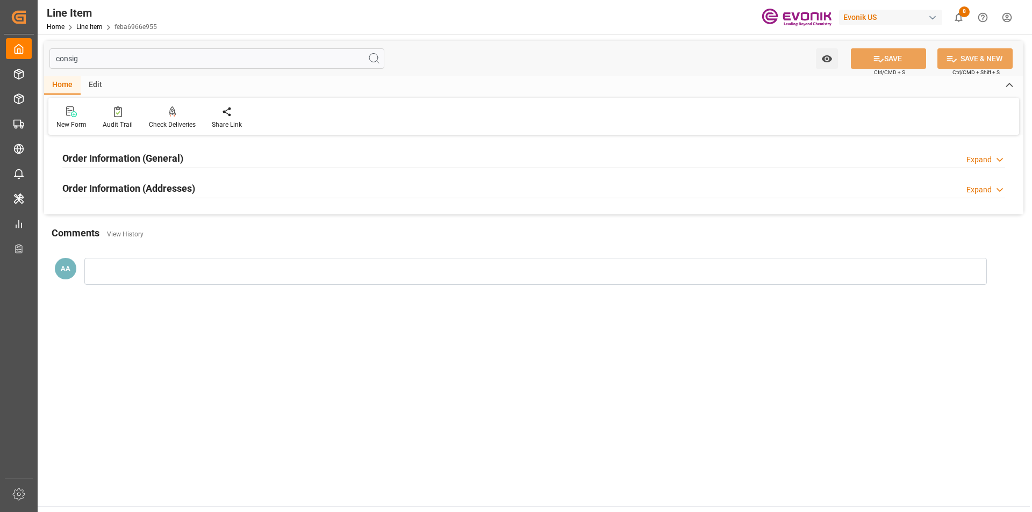
drag, startPoint x: 189, startPoint y: 185, endPoint x: 213, endPoint y: 191, distance: 25.3
click at [189, 185] on h2 "Order Information (Addresses)" at bounding box center [128, 188] width 133 height 15
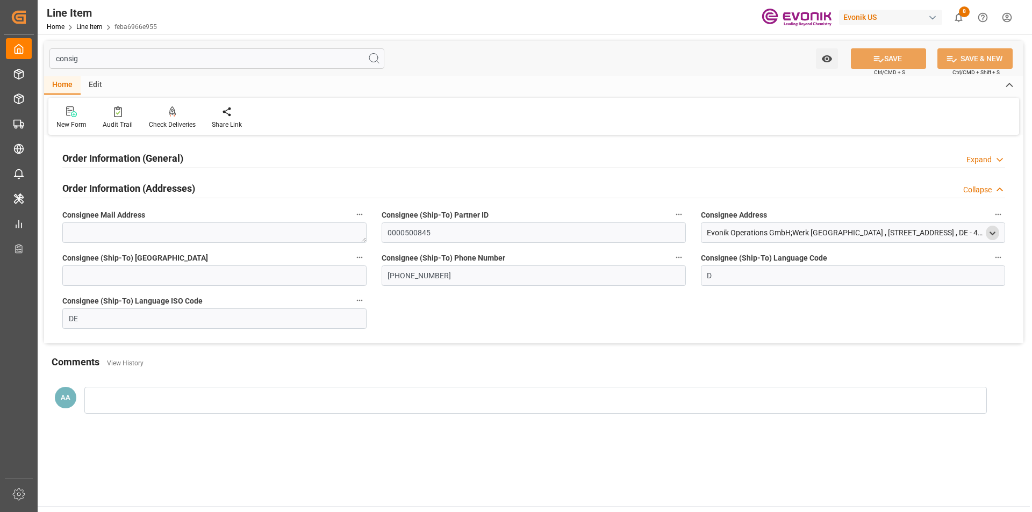
click at [993, 233] on icon "open menu" at bounding box center [992, 233] width 9 height 9
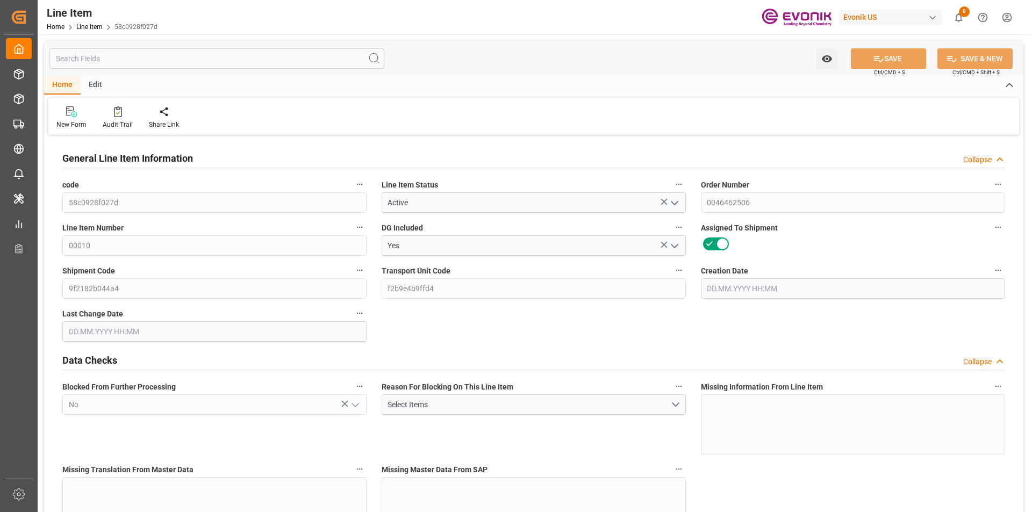
type input "20"
type input "15688"
type input "14400"
type input "26.1529"
type input "80"
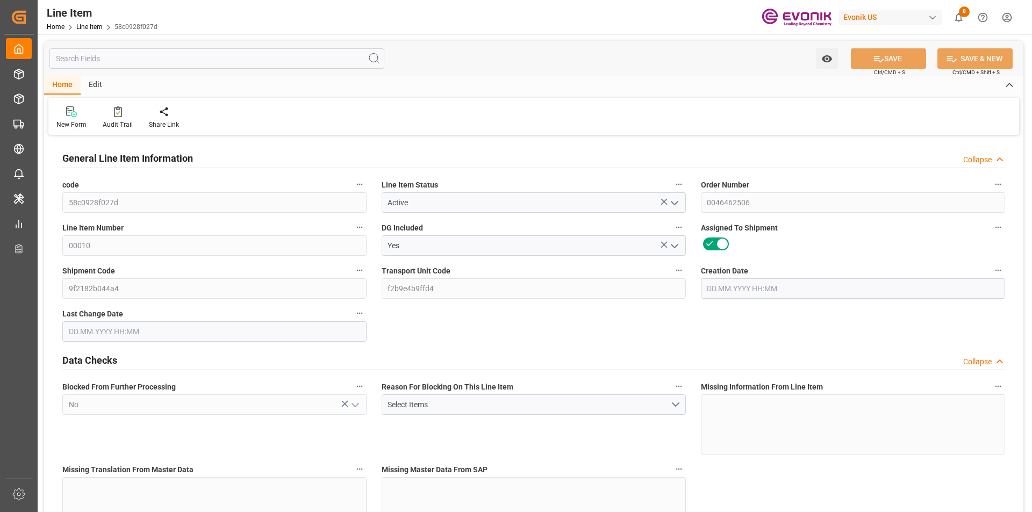
type input "13564800"
type input "80"
type input "15688"
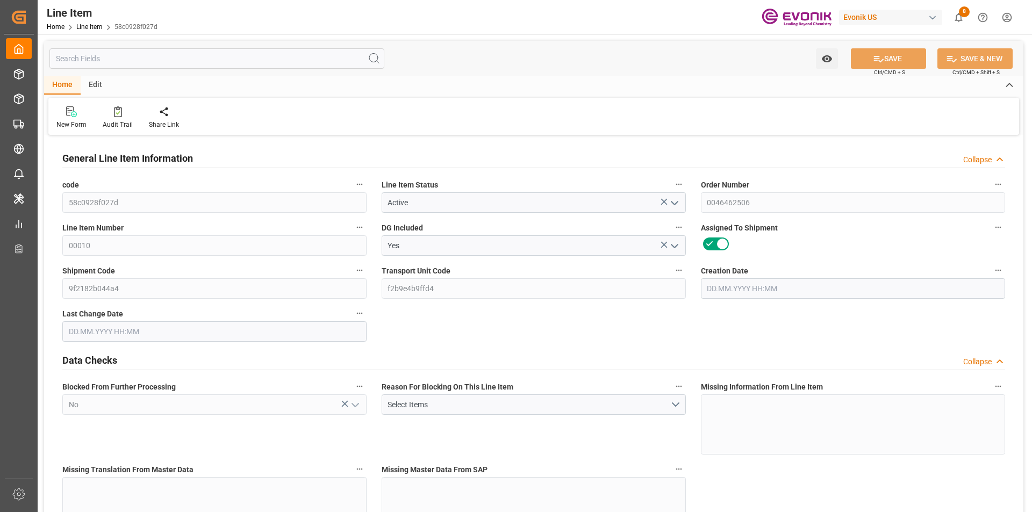
type input "16188"
type input "14400"
type input "26.1529"
type input "26152.88"
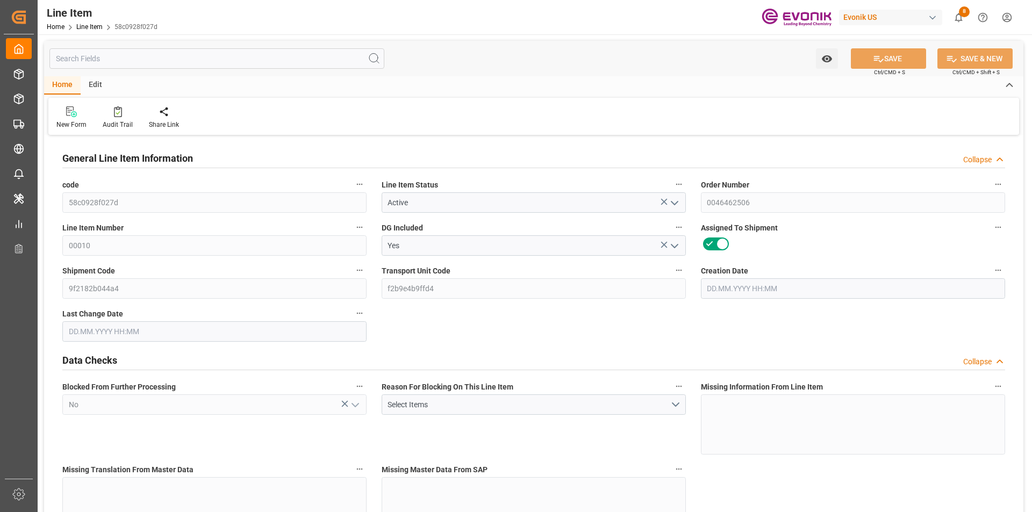
type input "80"
type input "15688"
type input "14400"
type input "26.1529"
type input "13.08.2025 15:56"
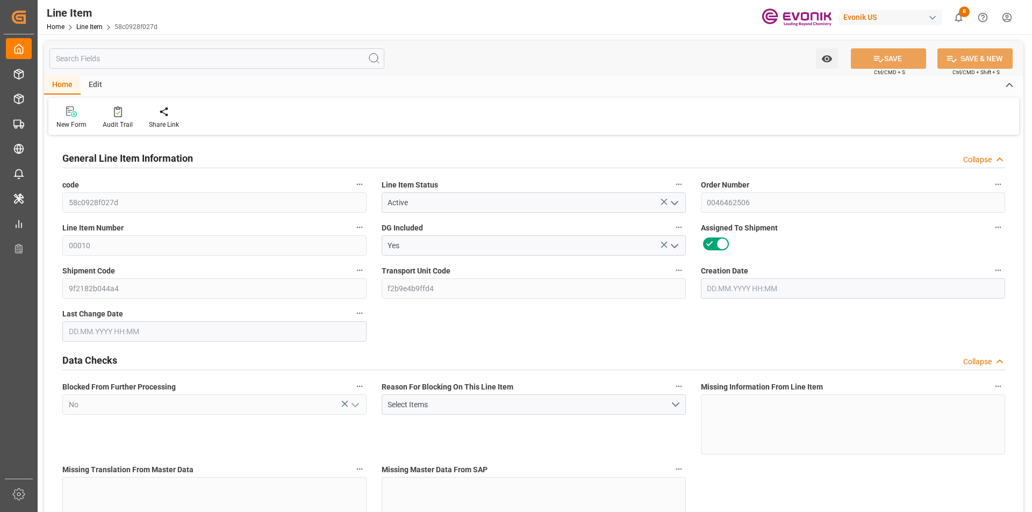
type input "15.08.2025 12:22"
type input "11.10.2025"
type input "22.08.2025"
type input "15.08.2025"
click at [194, 64] on input "text" at bounding box center [216, 58] width 335 height 20
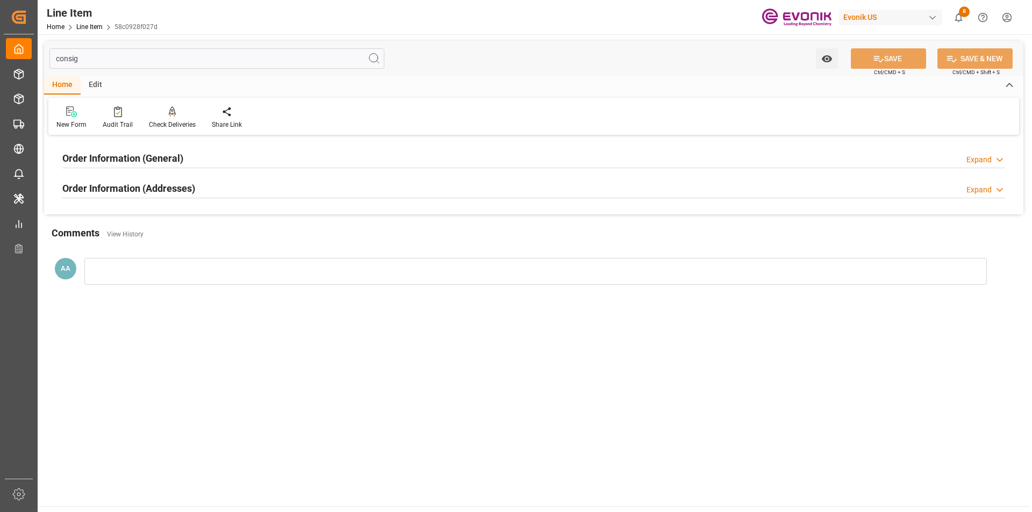
type input "consig"
click at [174, 156] on h2 "Order Information (General)" at bounding box center [122, 158] width 121 height 15
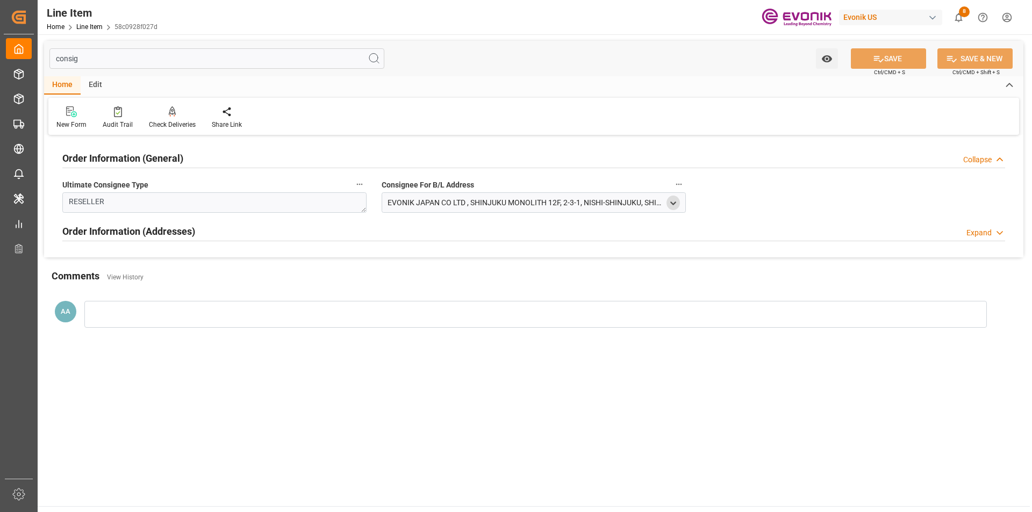
click at [676, 203] on icon "open menu" at bounding box center [673, 203] width 9 height 9
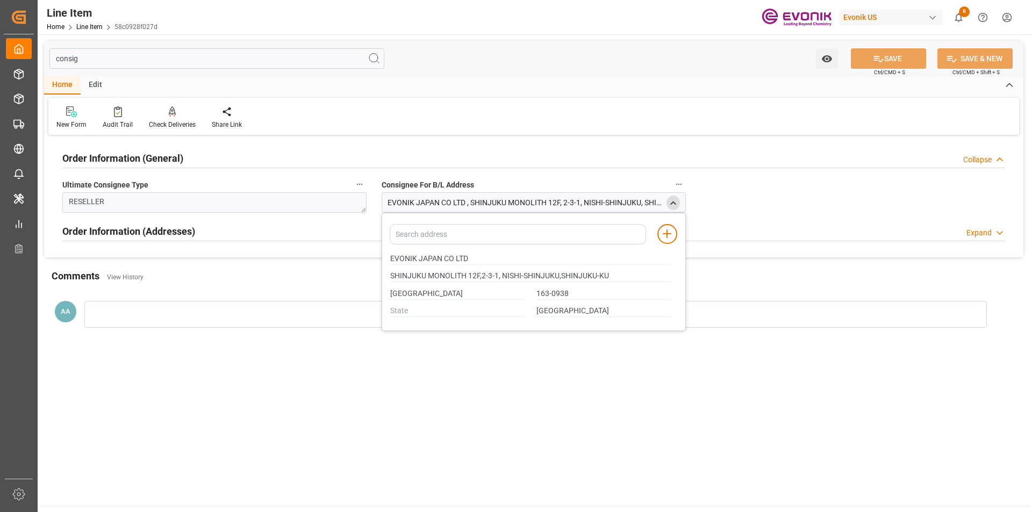
type input "SHINJUKU MONOLITH 12F,2-3-1, NISHI-SHINJUKU,SHINJUKU-KU"
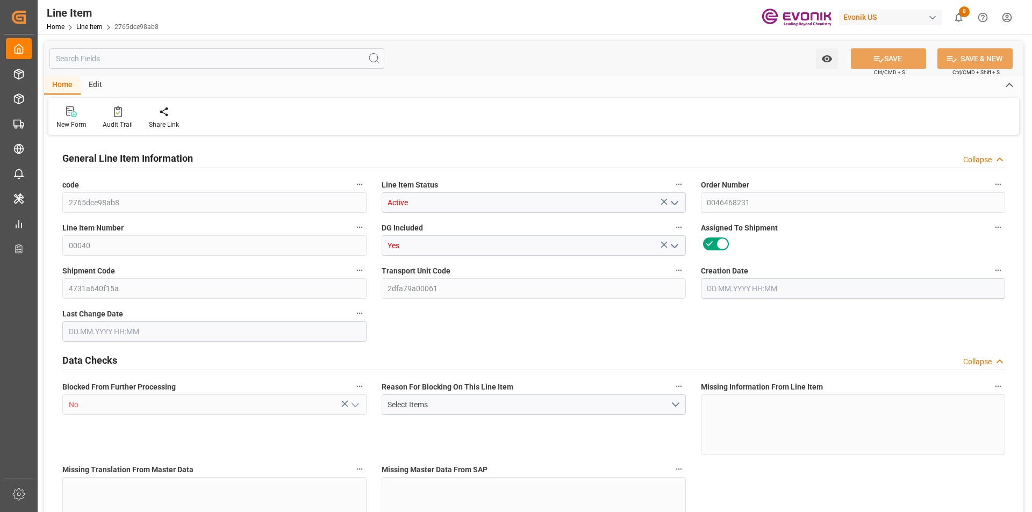
type input "2765dce98ab8"
type input "Active"
type input "0046468231"
type input "00040"
type input "Yes"
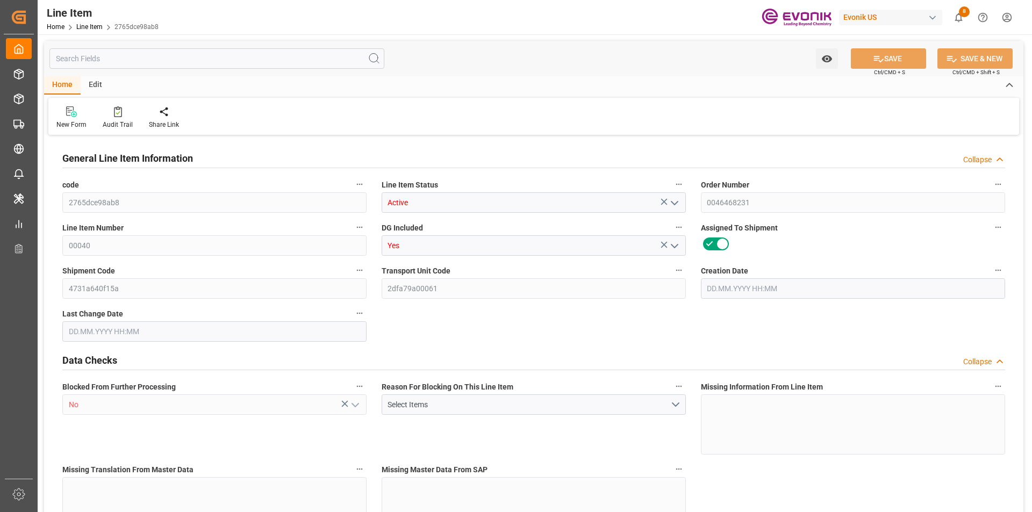
type input "4731a640f15a"
type input "2dfa79a00061"
type input "No"
type input "DR"
type input "Yes"
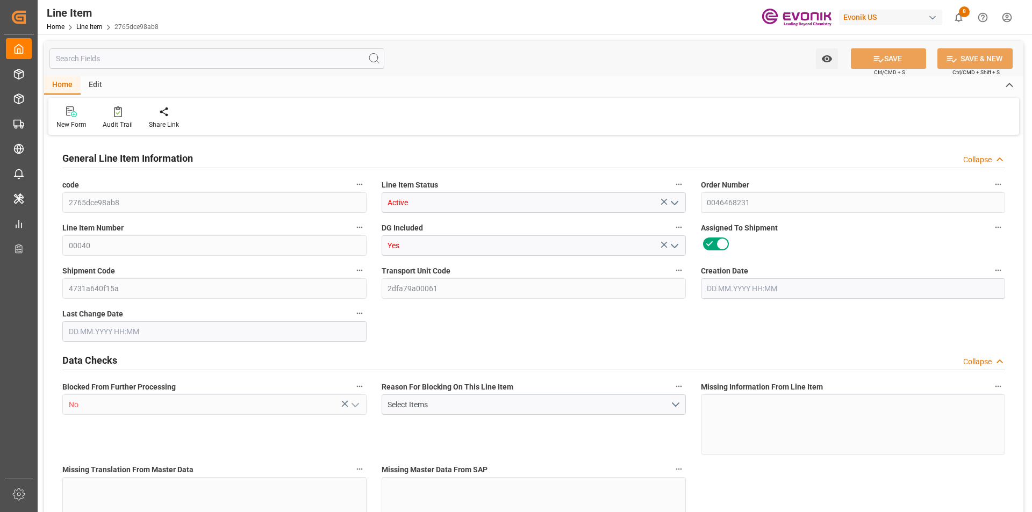
type input "99098087"
type textarea "ANCAMINE 1922A DRUM 204KG"
type input "JPY"
type input "PACK"
type input "2922199690"
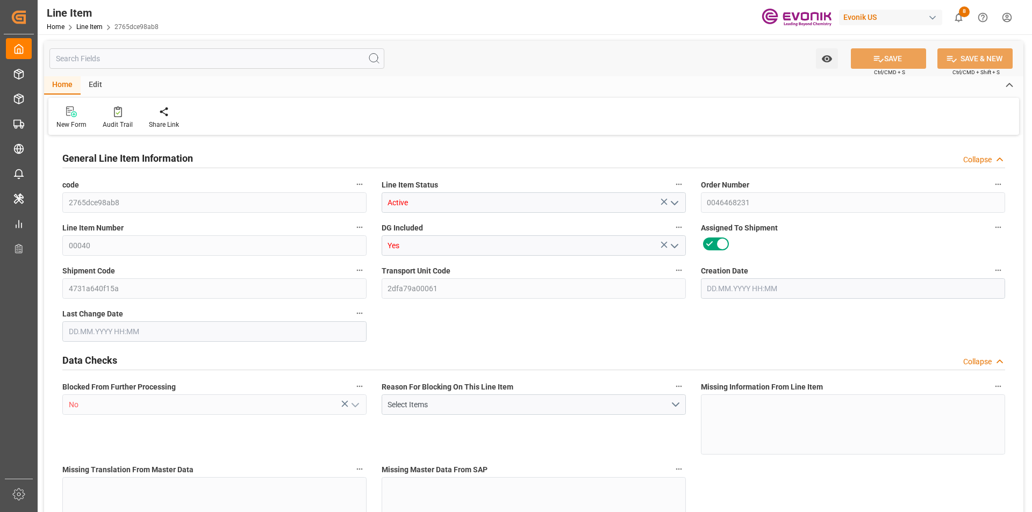
type input "EAR99"
type input "US"
type input "DR"
type input "PCE"
type input "KGM"
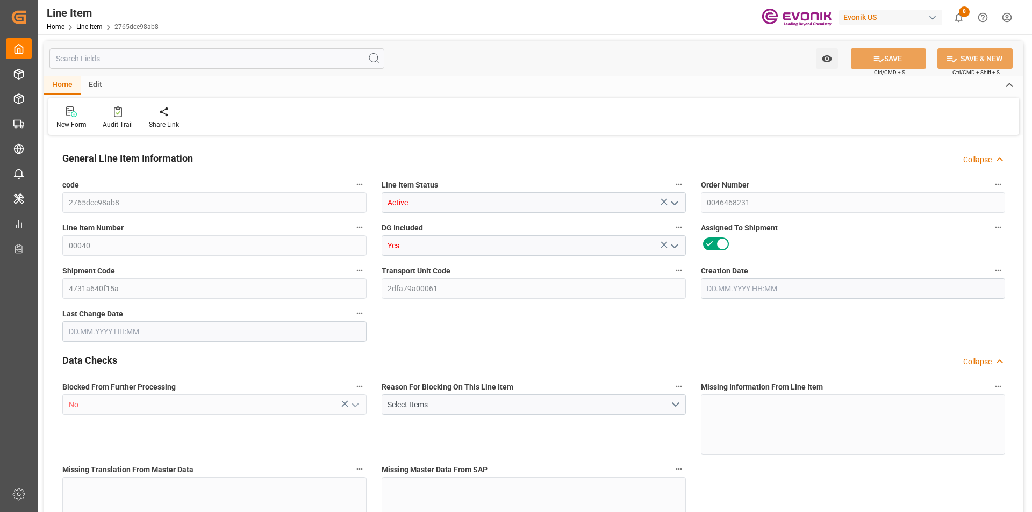
type textarea "KGM"
type input "KGM"
type textarea "KGM"
type input "M3"
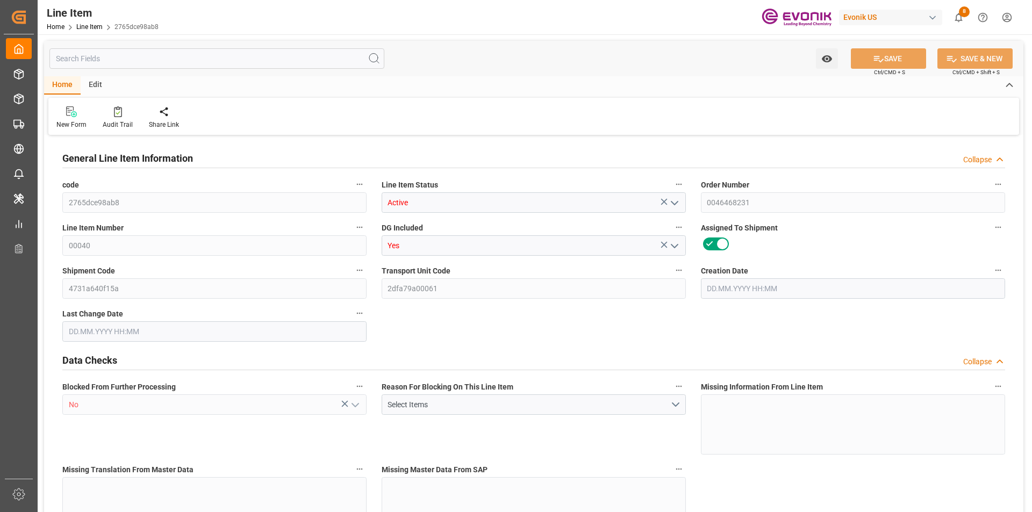
type textarea "DMQ"
type input "M3"
type input "DR"
type input "KGM"
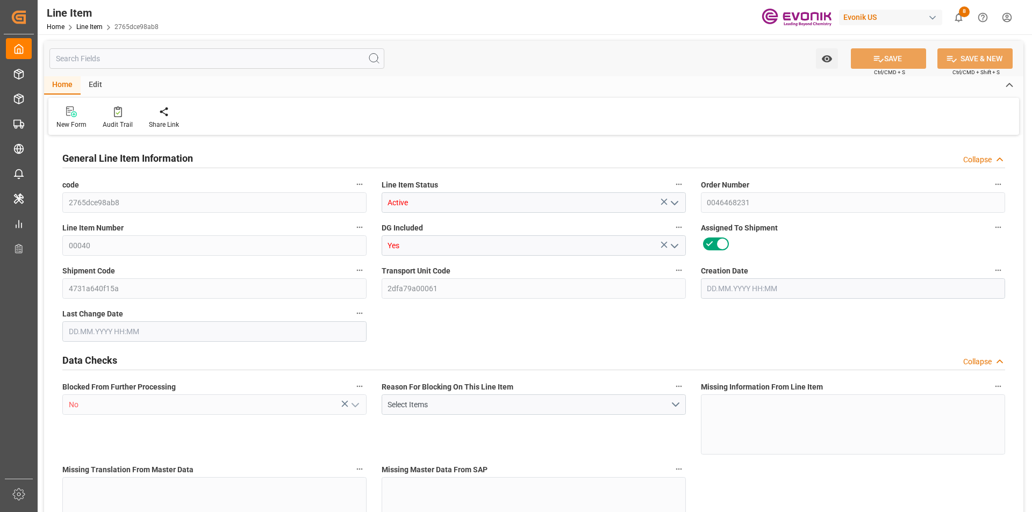
type input "M3"
type input "2"
type input "1324.8"
type input "1224"
type input "1.7252"
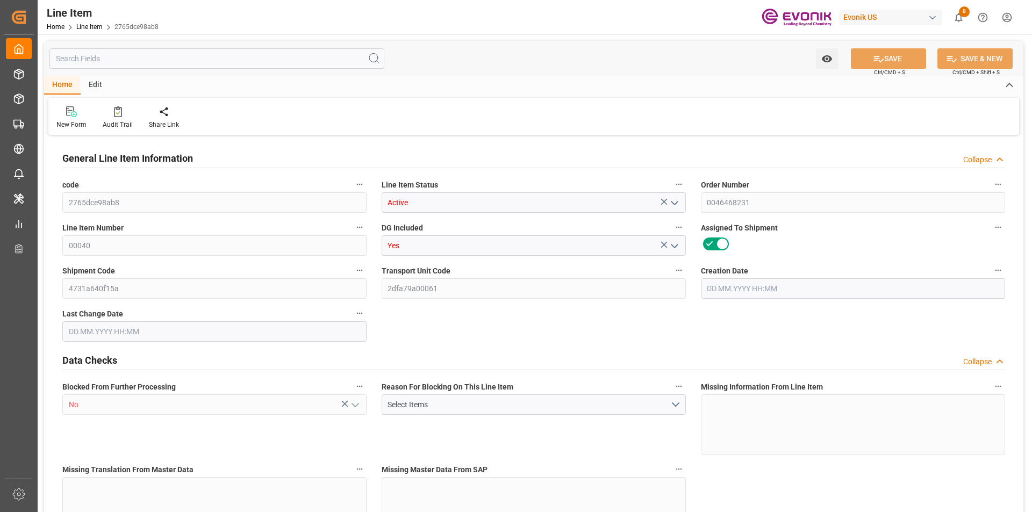
type input "6"
type input "3386808"
type input "6"
type input "1324.8"
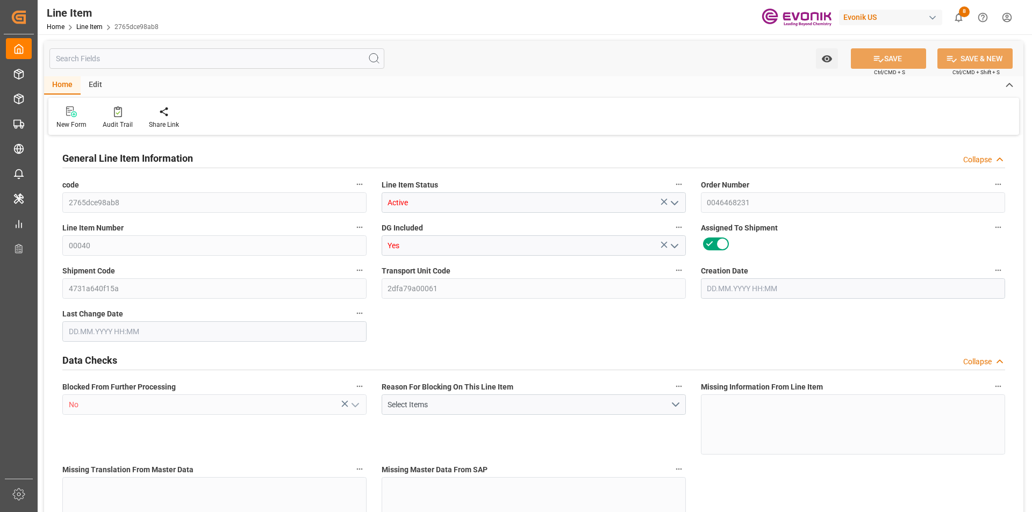
type input "1324.8"
type input "1364.8"
type input "1224"
type input "1.7252"
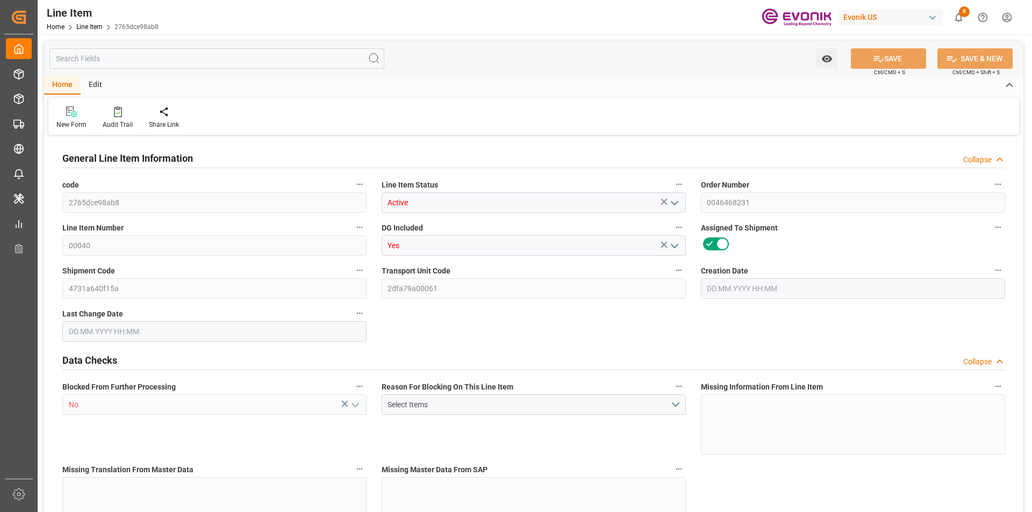
type input "1725.222"
type input "6"
type input "1324.8"
type input "1224"
type input "1.7252"
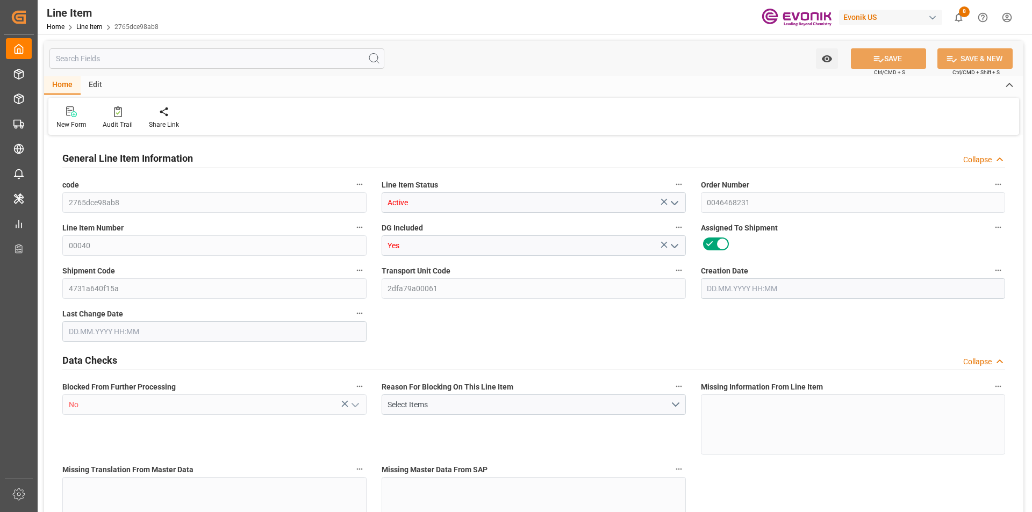
type input "13.08.2025 17:37"
type input "18.08.2025 20:55"
type input "10.10.2025"
type input "29.08.2025"
type input "22.08.2025"
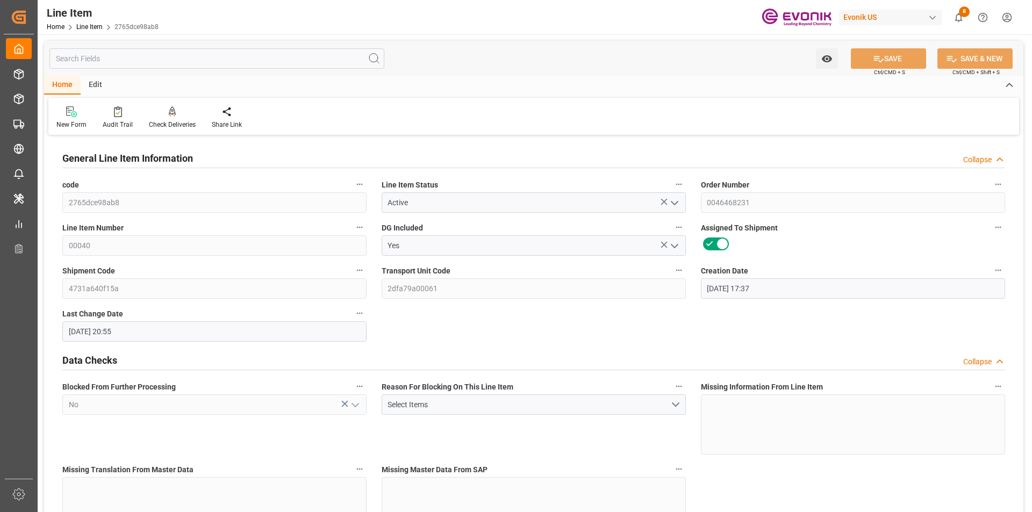
click at [169, 60] on input "text" at bounding box center [216, 58] width 335 height 20
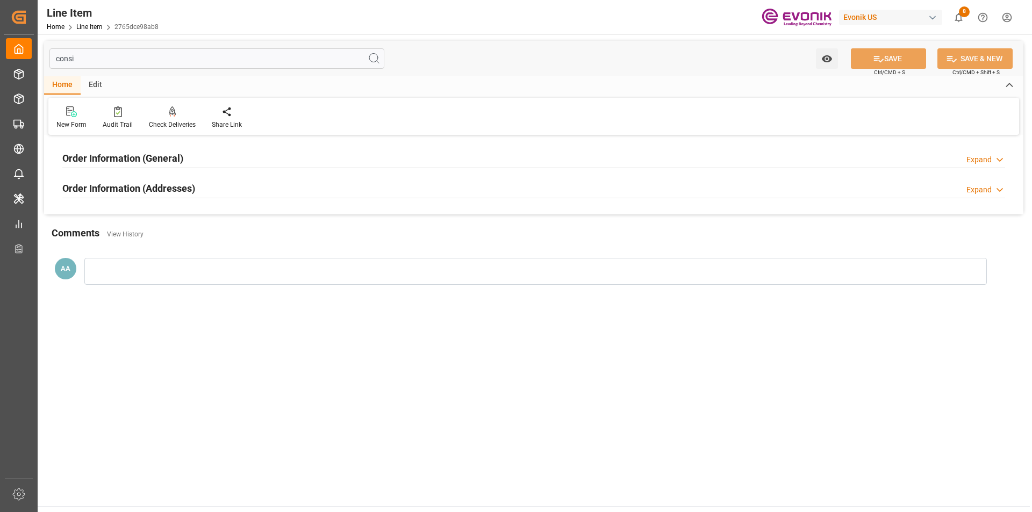
type input "consi"
click at [173, 186] on h2 "Order Information (Addresses)" at bounding box center [128, 188] width 133 height 15
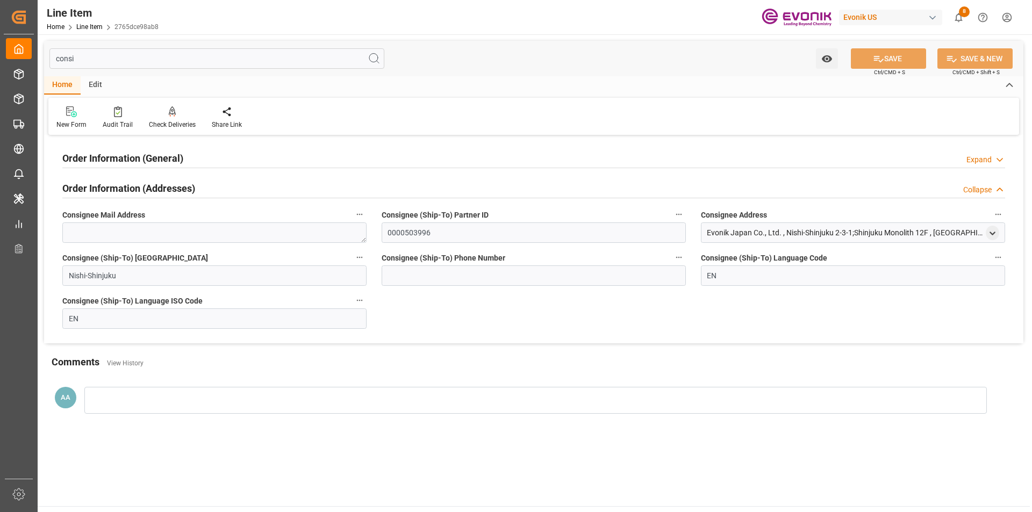
click at [161, 162] on h2 "Order Information (General)" at bounding box center [122, 158] width 121 height 15
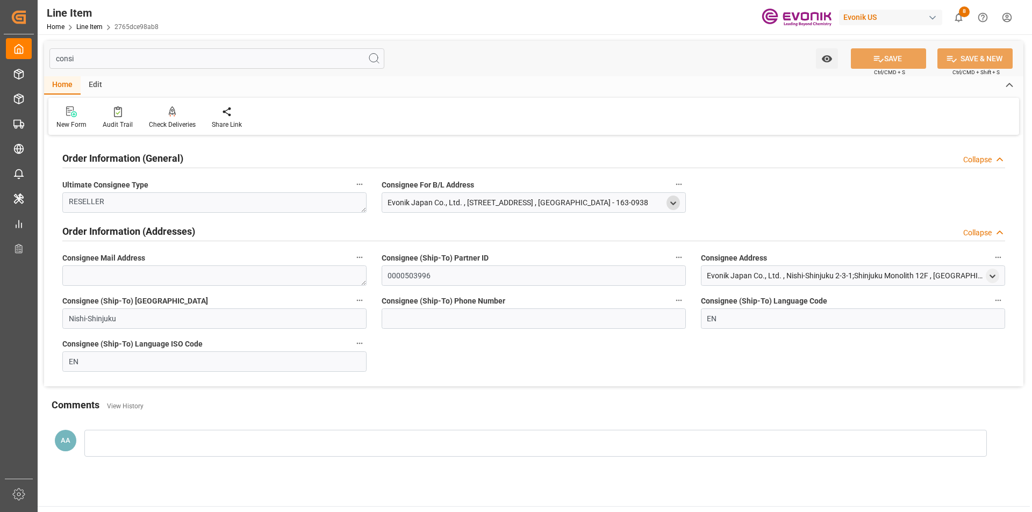
click at [672, 203] on polyline "open menu" at bounding box center [673, 203] width 5 height 2
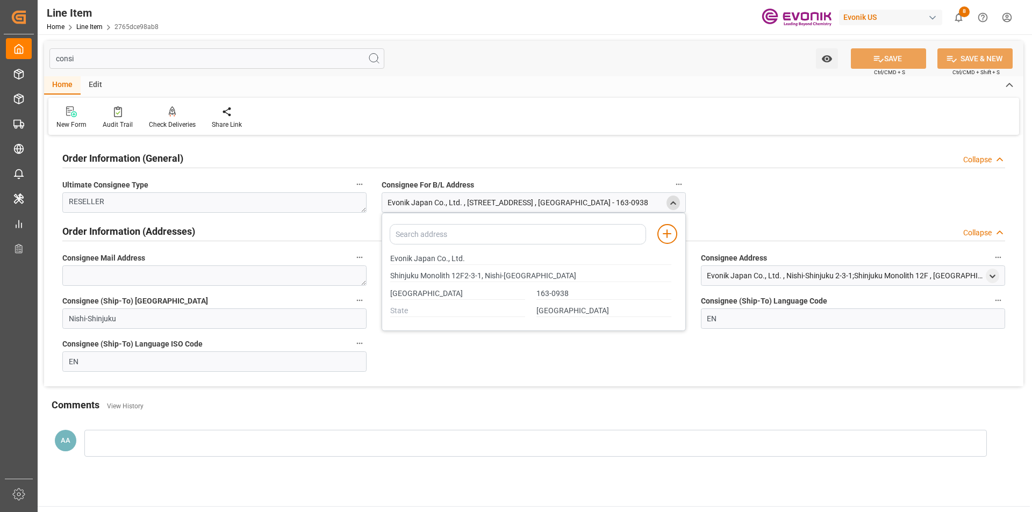
type input "Shinjuku Monolith 12F2-3-1, Nishi-ShinjukuShinjuku-ku"
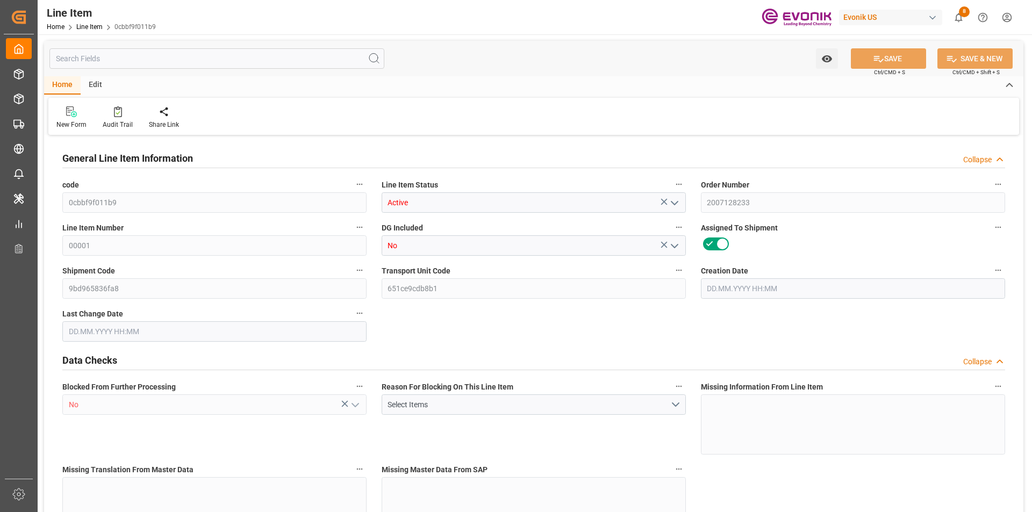
type input "0cbbf9f011b9"
type input "Active"
type input "2007128233"
type input "00001"
type input "No"
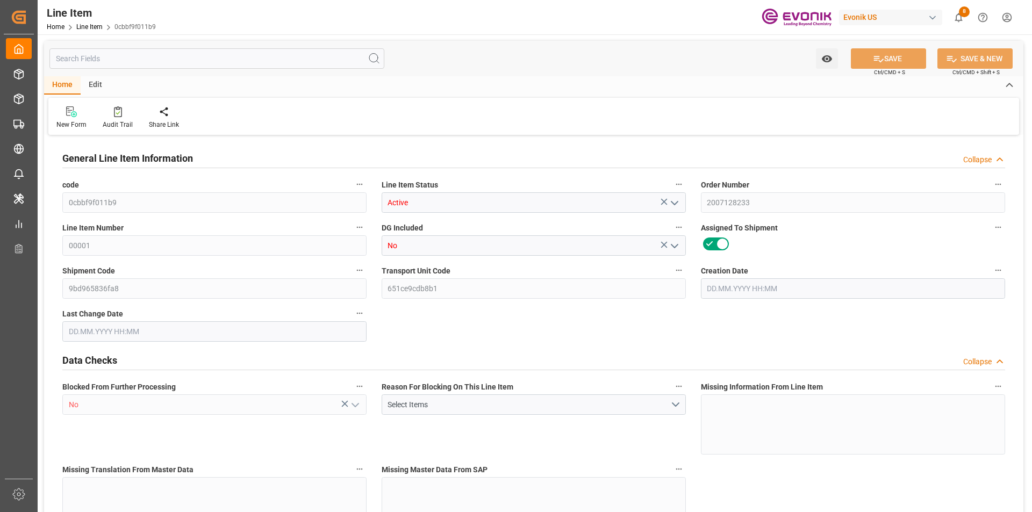
type input "9bd965836fa8"
type input "651ce9cdb8b1"
type input "No"
type input "KGM"
type input "99979088"
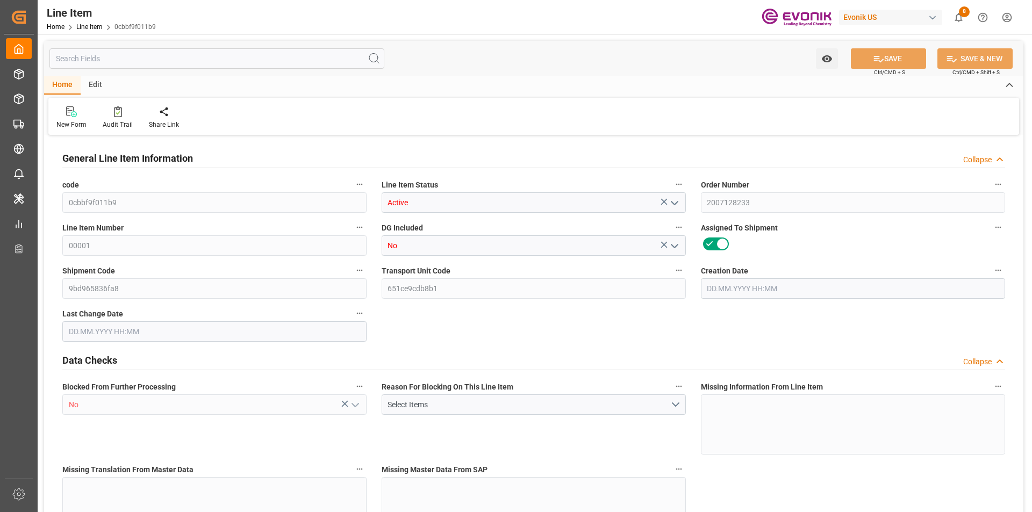
type textarea "VISCOPLEX® 1-254(4001) BC"
type input "USD"
type input "BULQ"
type input "3811210000"
type input "EAR99"
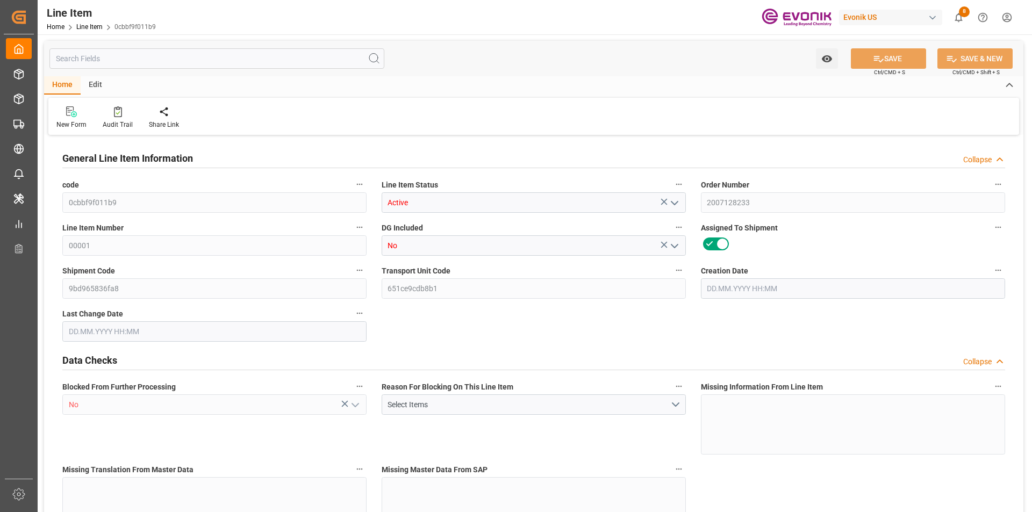
type input "US"
type input "KGM"
type textarea "KGM"
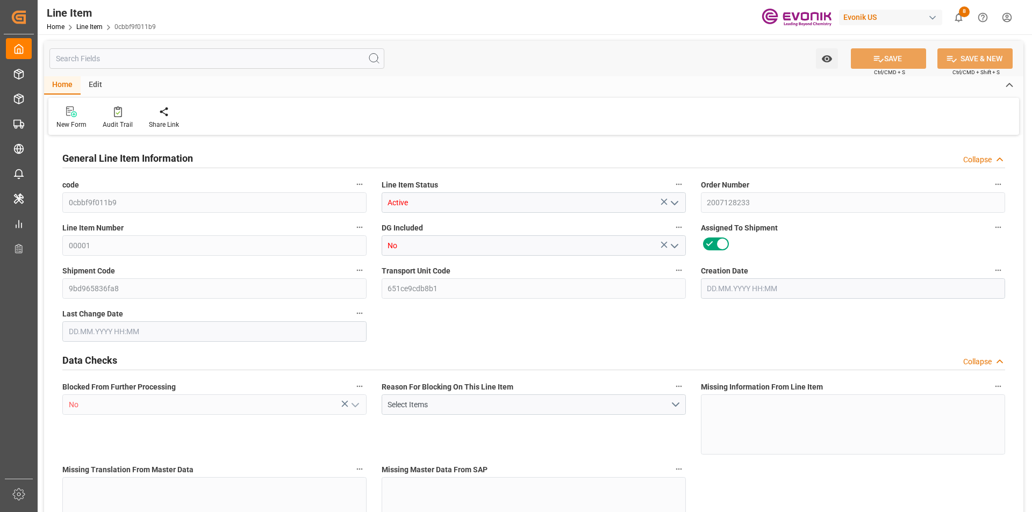
type input "KGM"
type textarea "KGM"
type input "KGM"
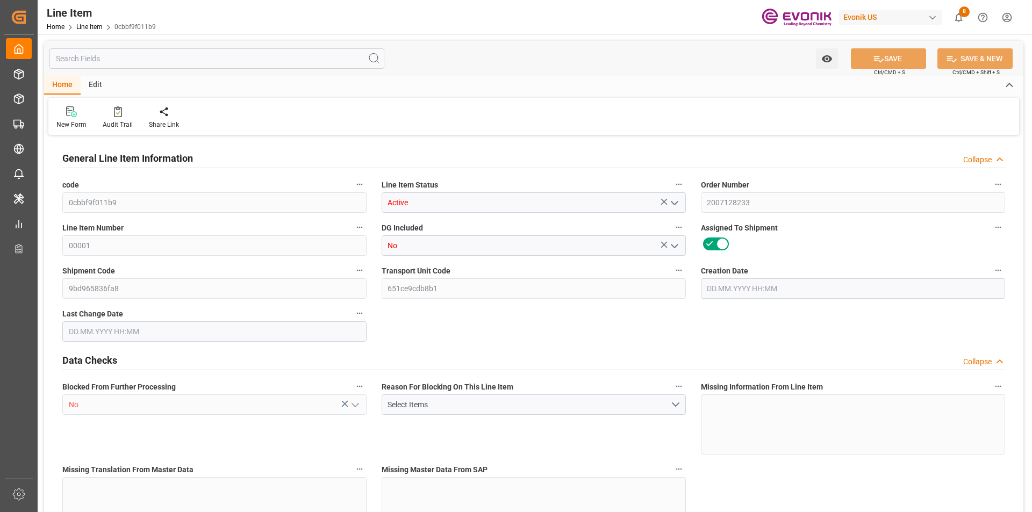
type input "0"
type input "20000"
type input "0"
type input "20000"
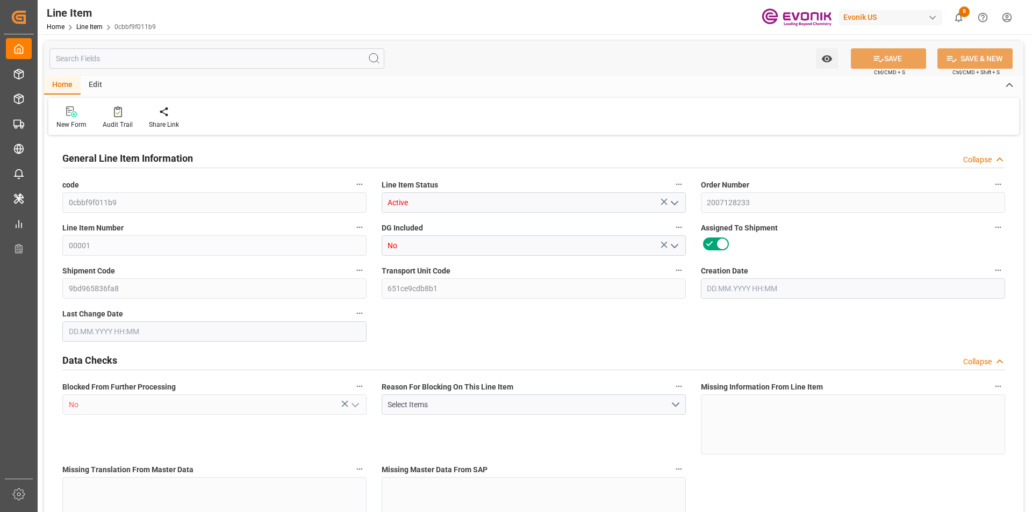
type input "74240"
type input "20000"
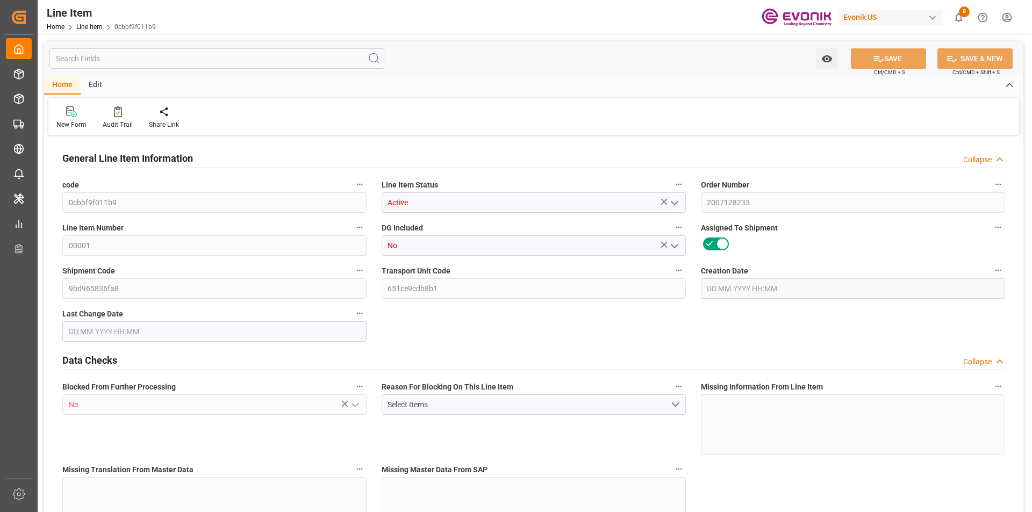
type input "20000"
type input "0"
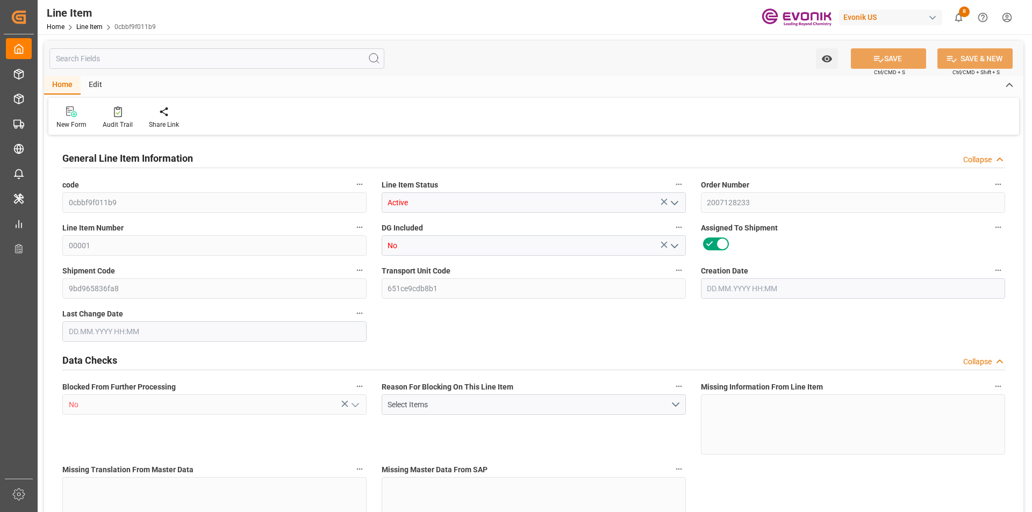
type input "20000"
type input "0"
type input "[DATE] 15:22"
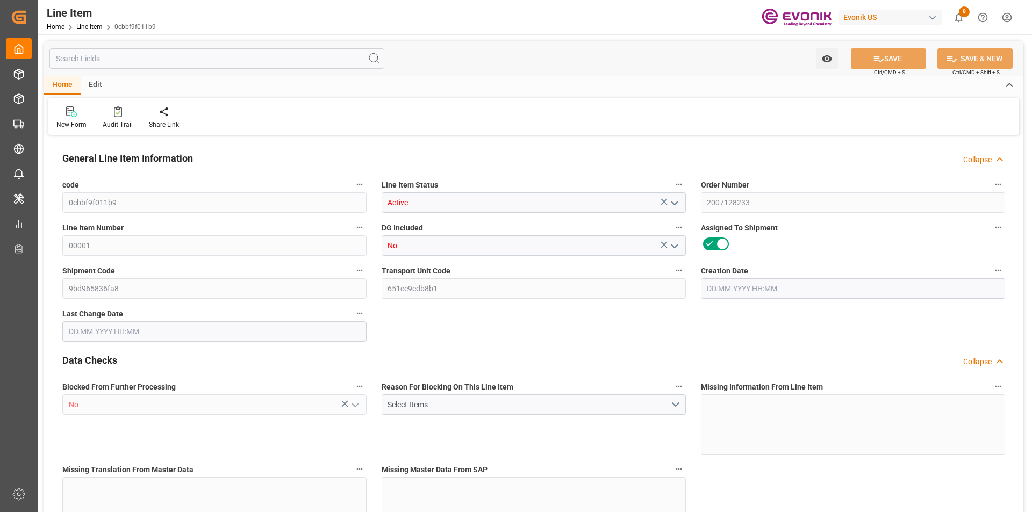
type input "[DATE] 13:47"
type input "[DATE]"
type input "0"
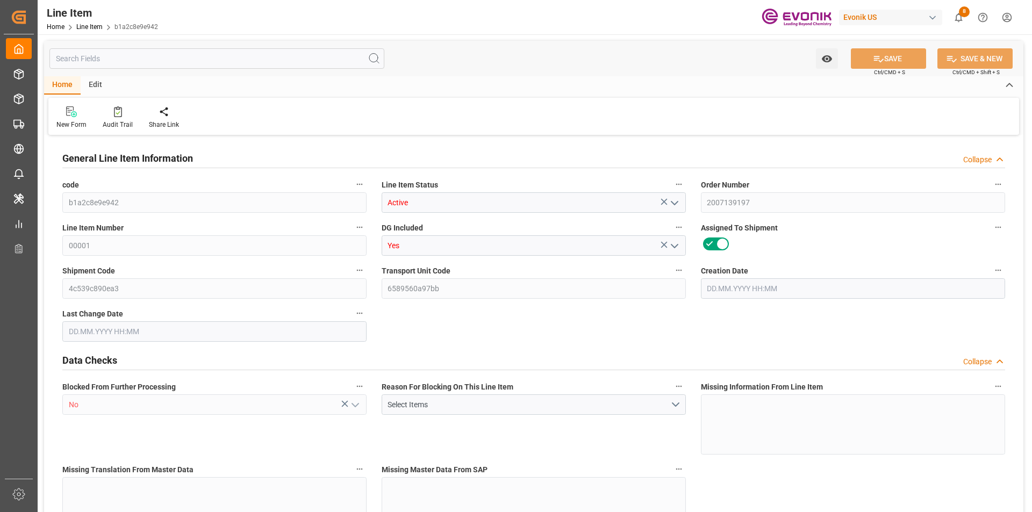
type input "20000"
type input "0"
type input "20000"
type input "97400"
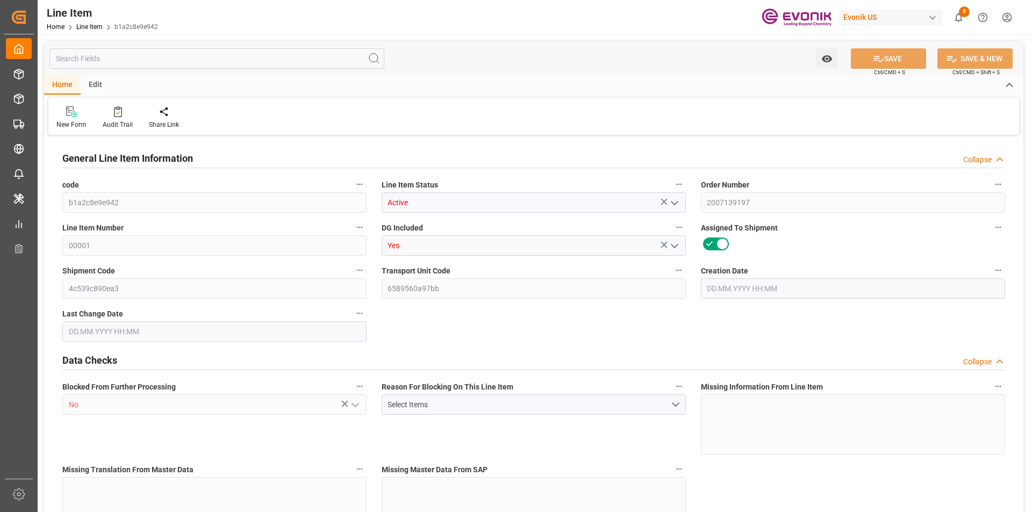
type input "20000"
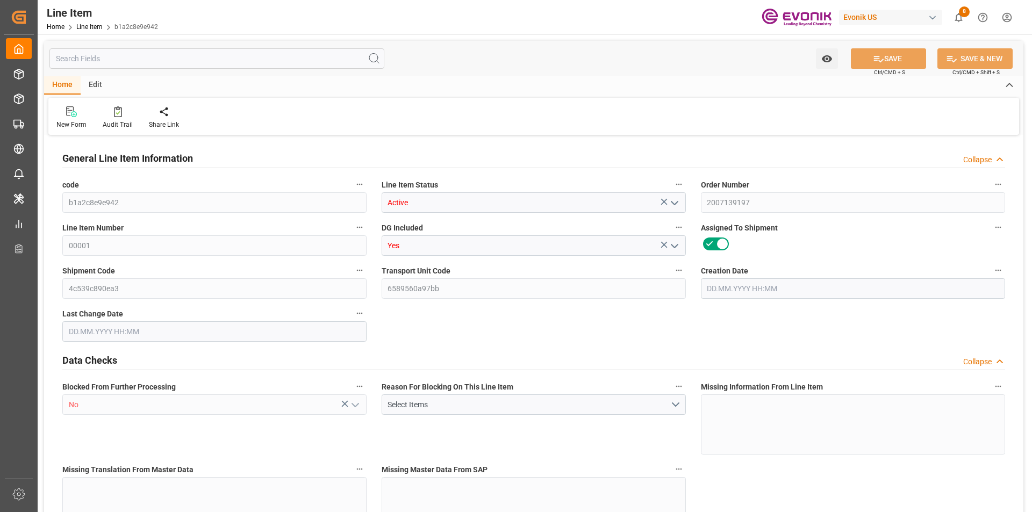
type input "20000"
type input "0"
type input "20000"
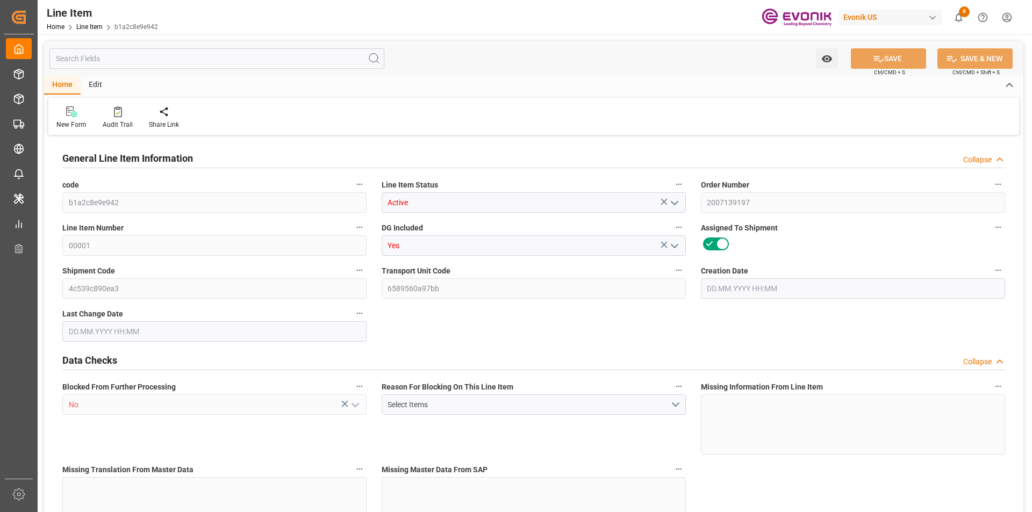
type input "20000"
type input "0"
type input "[DATE] 19:18"
type input "[DATE] 13:33"
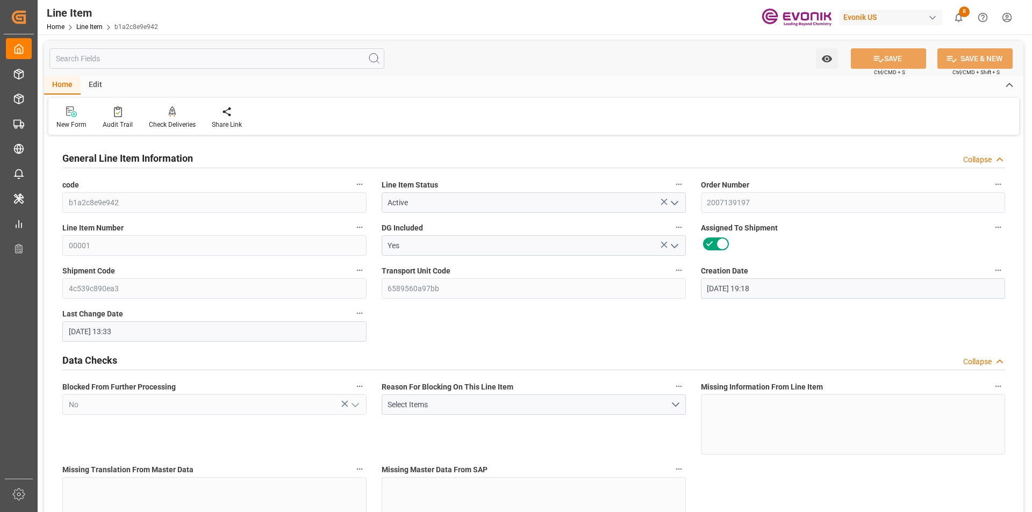
type input "[DATE]"
click at [208, 66] on input "text" at bounding box center [216, 58] width 335 height 20
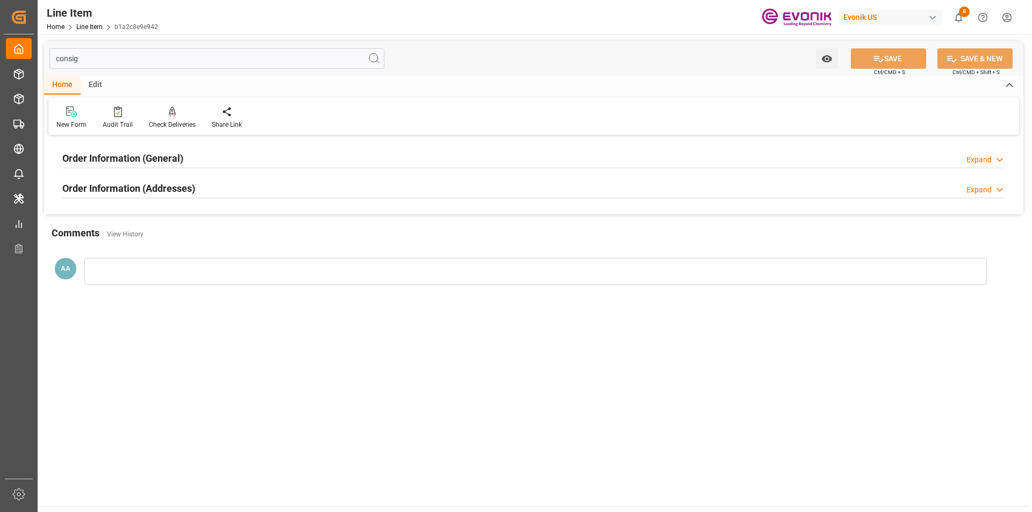
type input "consig"
click at [188, 160] on div "Order Information (General) Expand" at bounding box center [533, 157] width 943 height 20
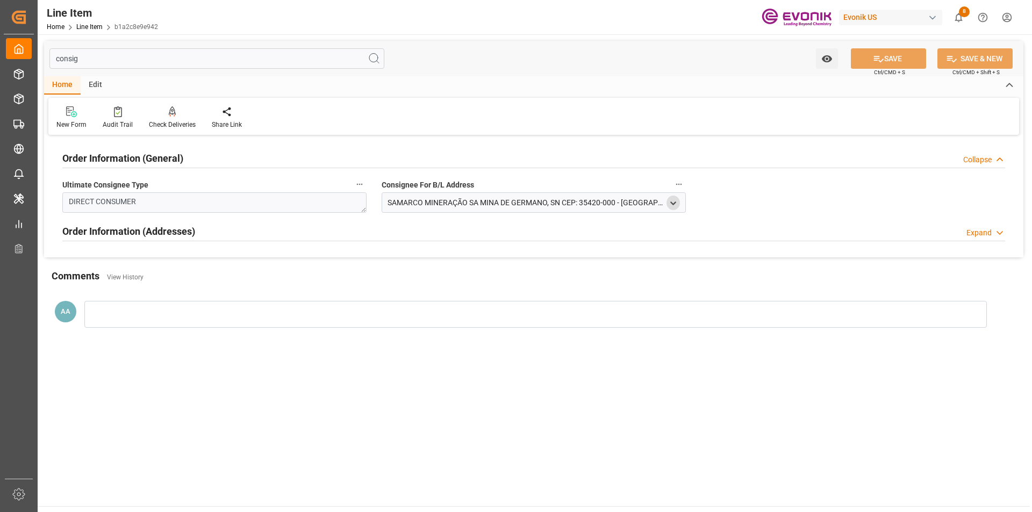
click at [671, 202] on icon "open menu" at bounding box center [673, 203] width 9 height 9
type input "SAMARCO MINERAÇÃO SAMINA DE GERMANO, SNCEP: 35420-000 - [GEOGRAPHIC_DATA]-MGCNP…"
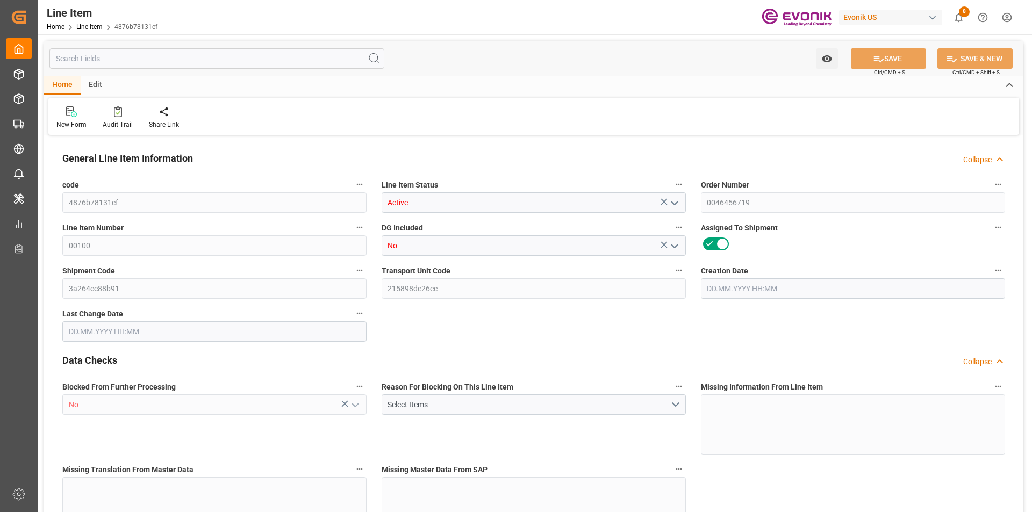
type input "4876b78131ef"
type input "Active"
type input "0046456719"
type input "00100"
type input "No"
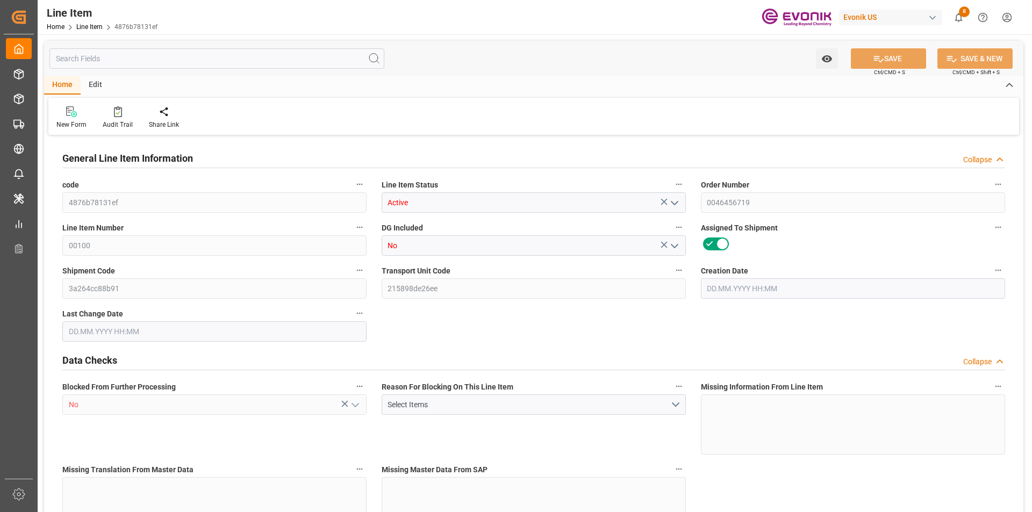
type input "3a264cc88b91"
type input "215898de26ee"
type input "No"
type input "CAN"
type input "Yes"
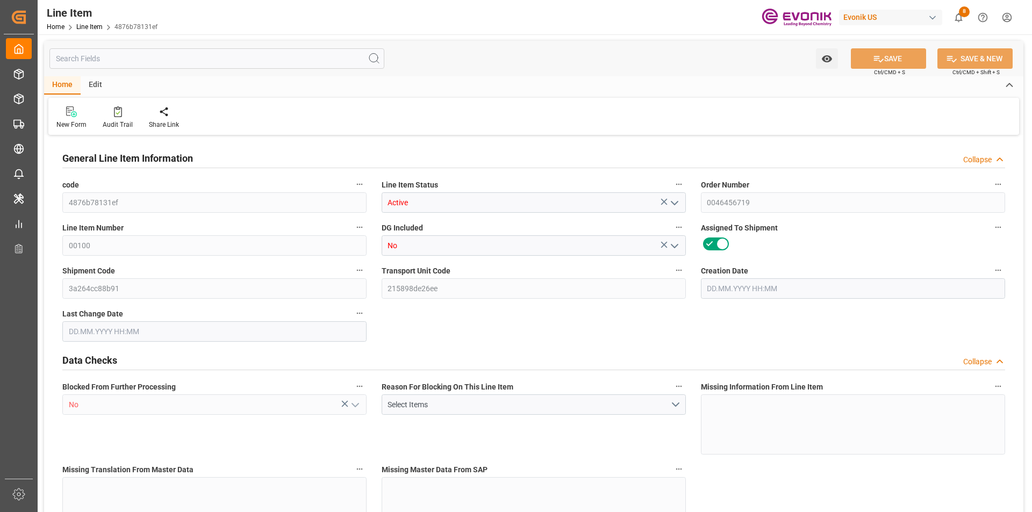
type input "99101824"
type textarea "SURFYNOL® CT-231:CAP:26:P:35"
type input "JPY"
type input "PACK"
type input "3402905050"
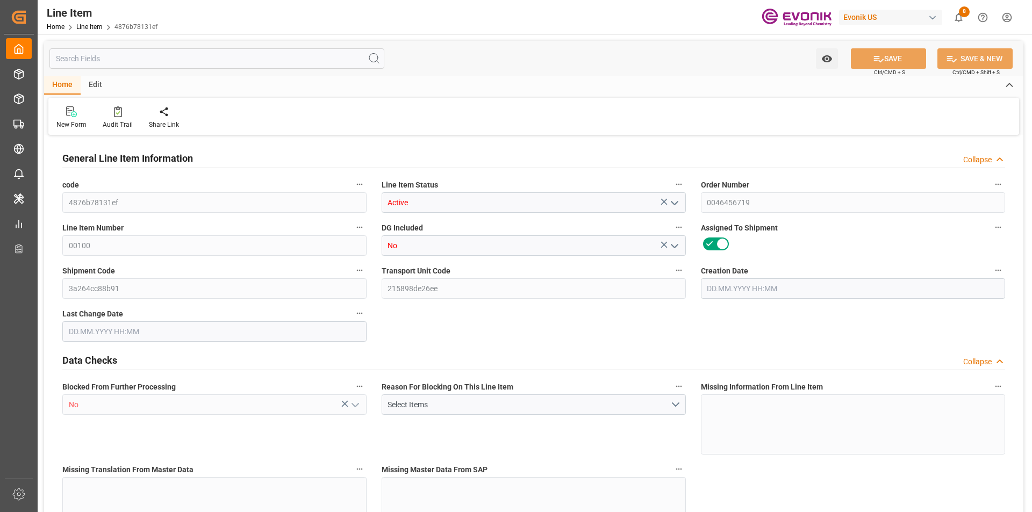
type input "EAR99"
type input "GB"
type input "CAN"
type input "PCE"
type input "KGM"
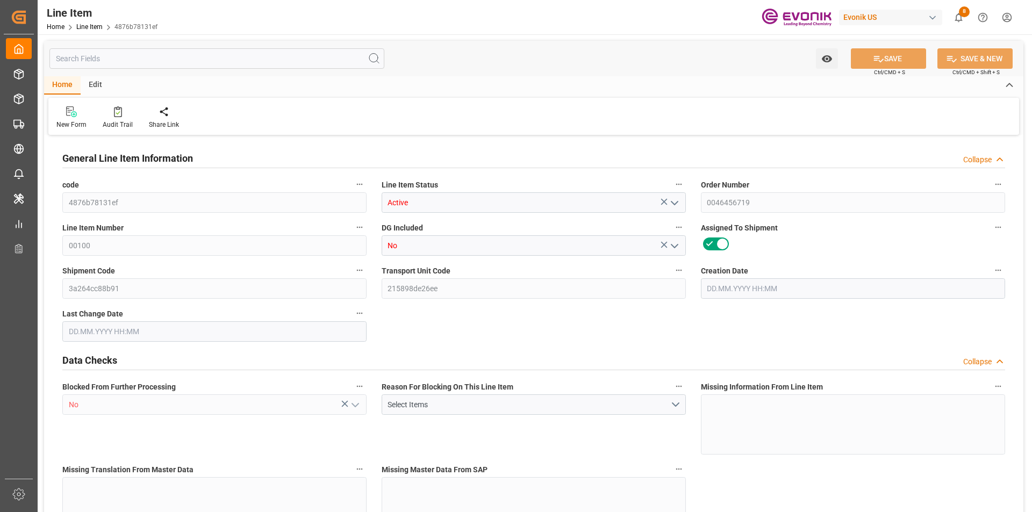
type textarea "KGM"
type input "KGM"
type textarea "KGM"
type input "M3"
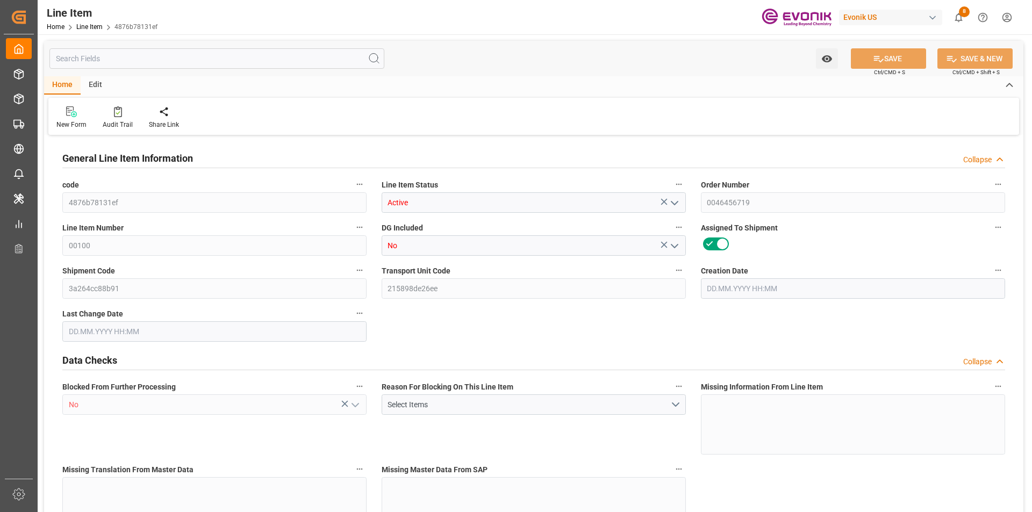
type textarea "DMQ"
type input "M3"
type input "CAN"
type input "KGM"
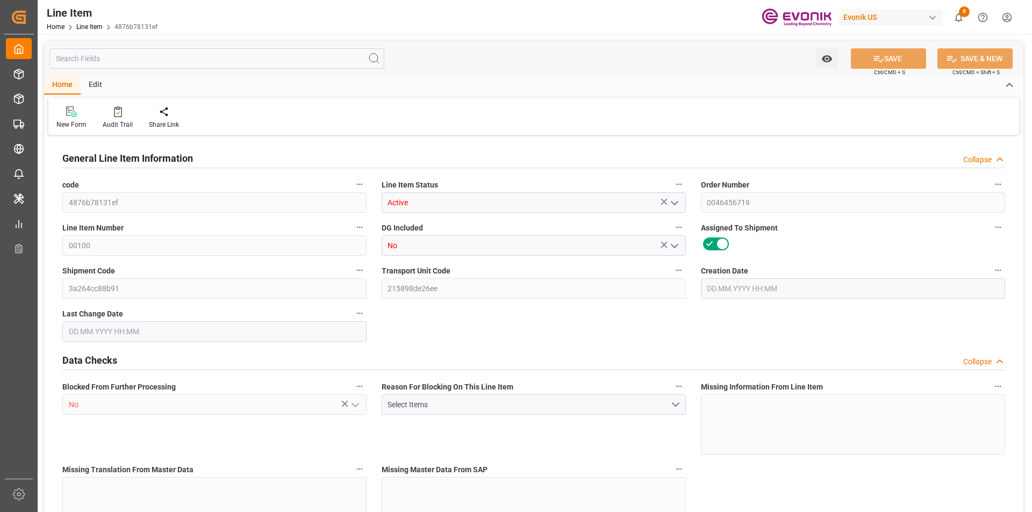
type input "M3"
type input "1"
type input "108.8"
type input "104"
type input "0.2308"
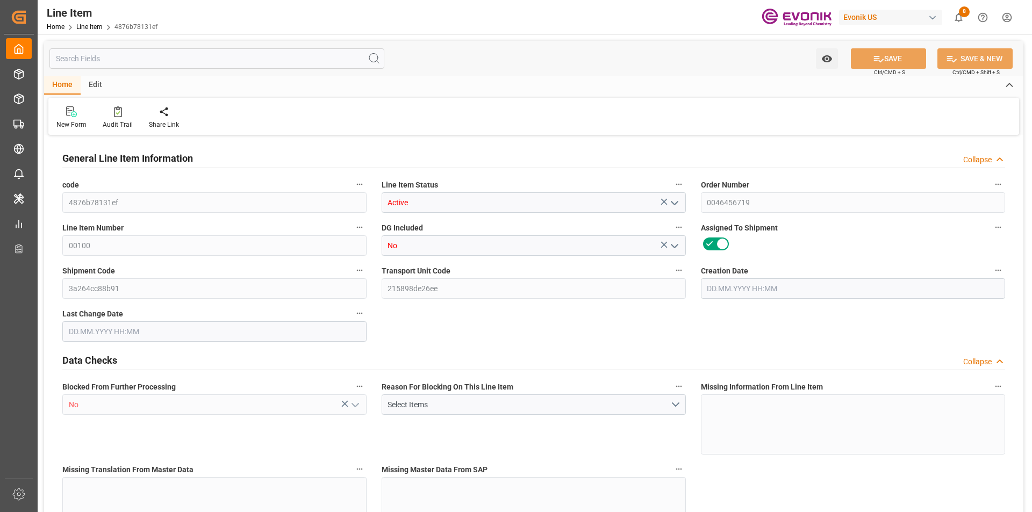
type input "4"
type input "146848"
type input "4"
type input "108.8"
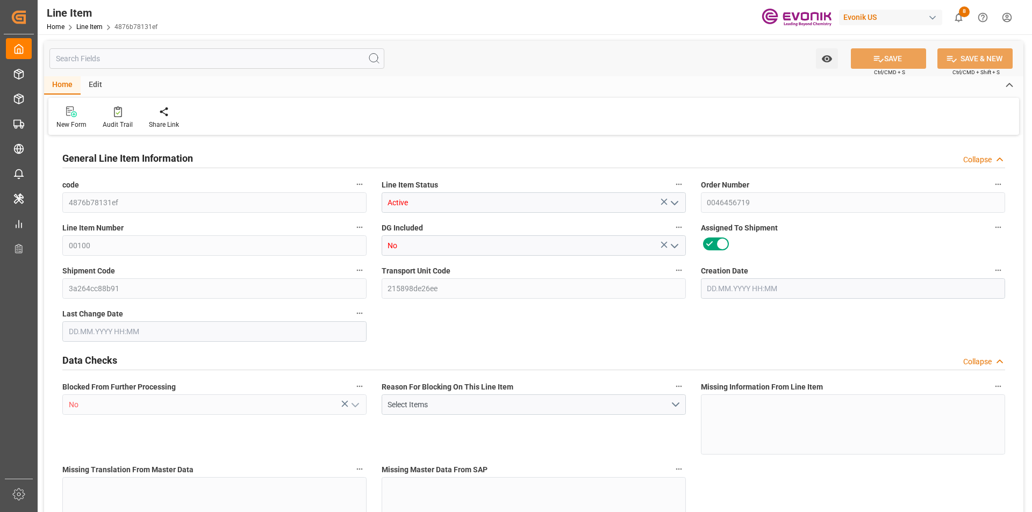
type input "108.8"
type input "133.8"
type input "104"
type input "0.2308"
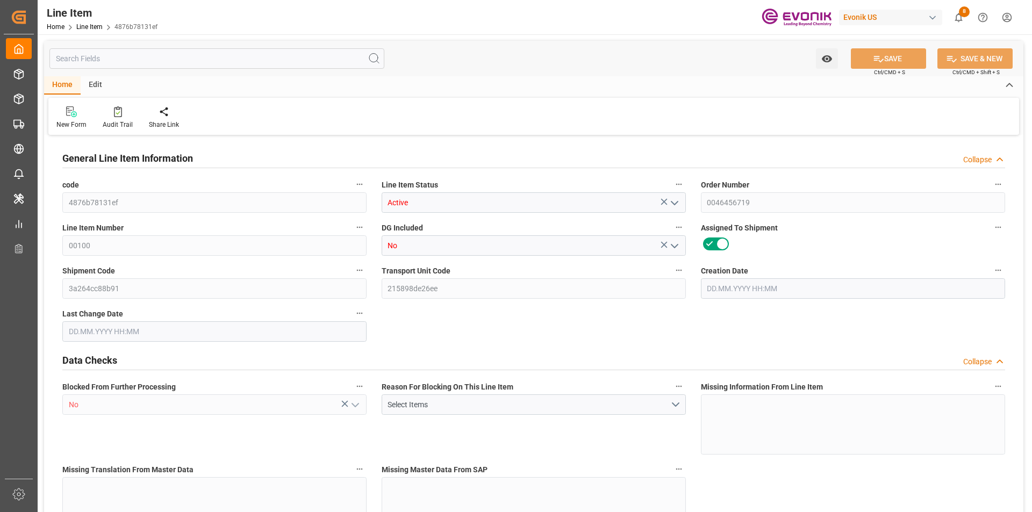
type input "230.82"
type input "4"
type input "108.8"
type input "104"
type input "0.2308"
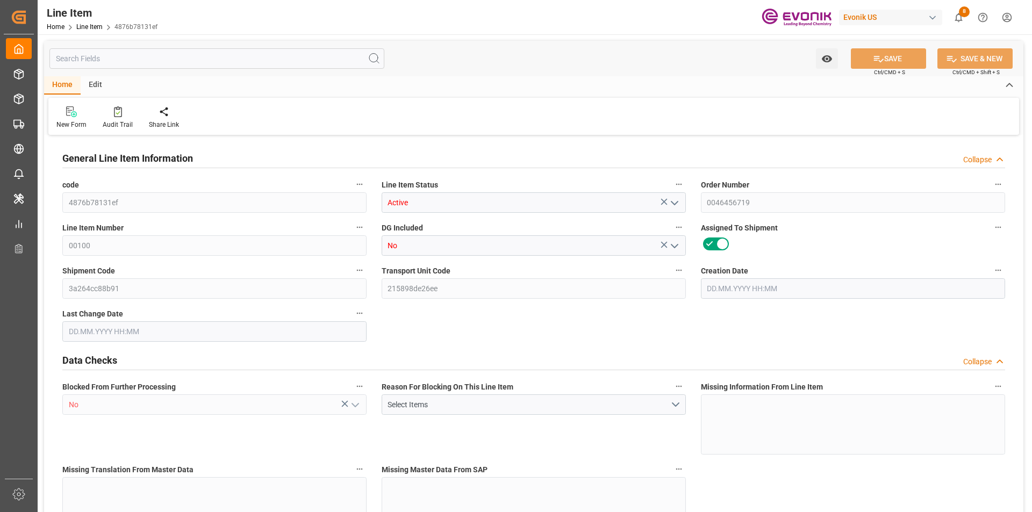
type input "14.08.2025 13:51"
type input "18.08.2025 15:40"
type input "14.10.2025"
type input "25.08.2025"
type input "18.08.2025"
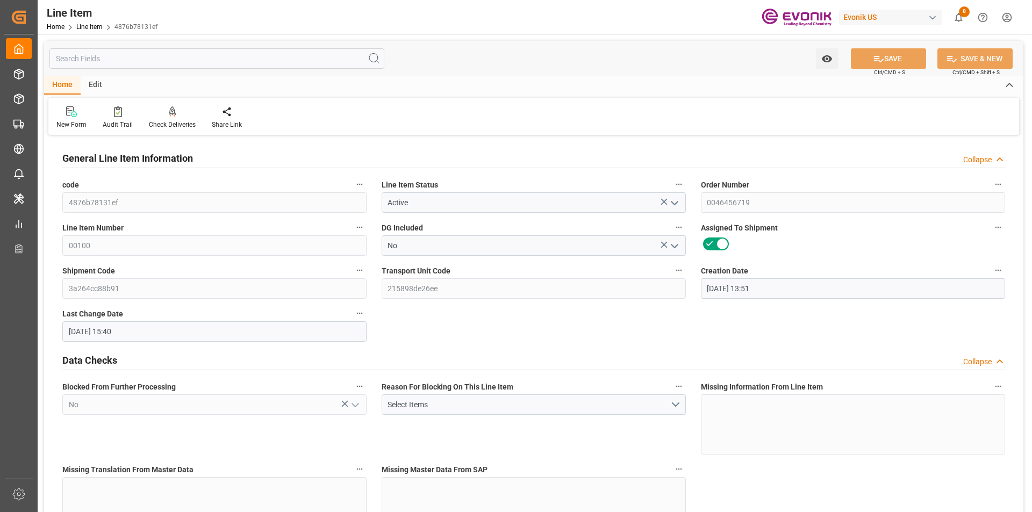
click at [184, 55] on input "text" at bounding box center [216, 58] width 335 height 20
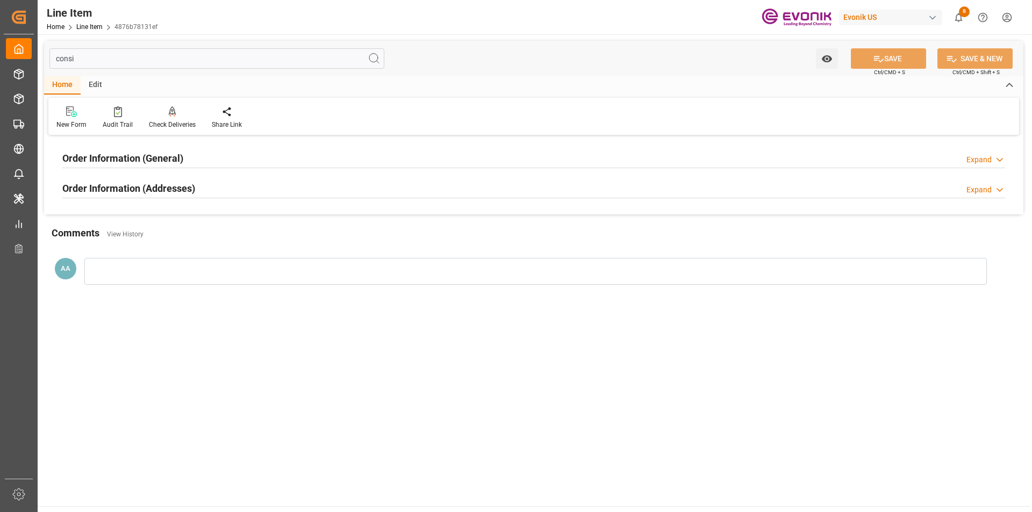
type input "consi"
click at [141, 191] on h2 "Order Information (Addresses)" at bounding box center [128, 188] width 133 height 15
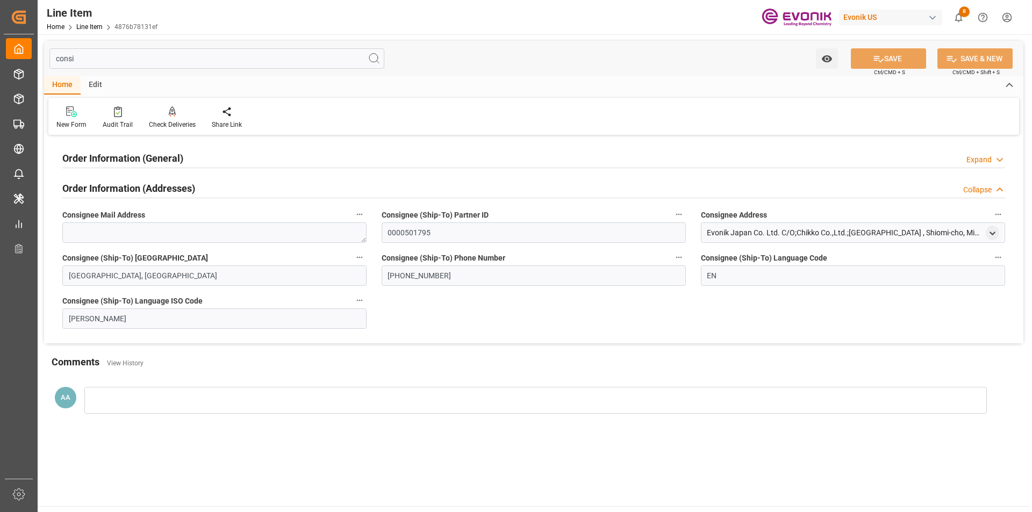
click at [146, 161] on h2 "Order Information (General)" at bounding box center [122, 158] width 121 height 15
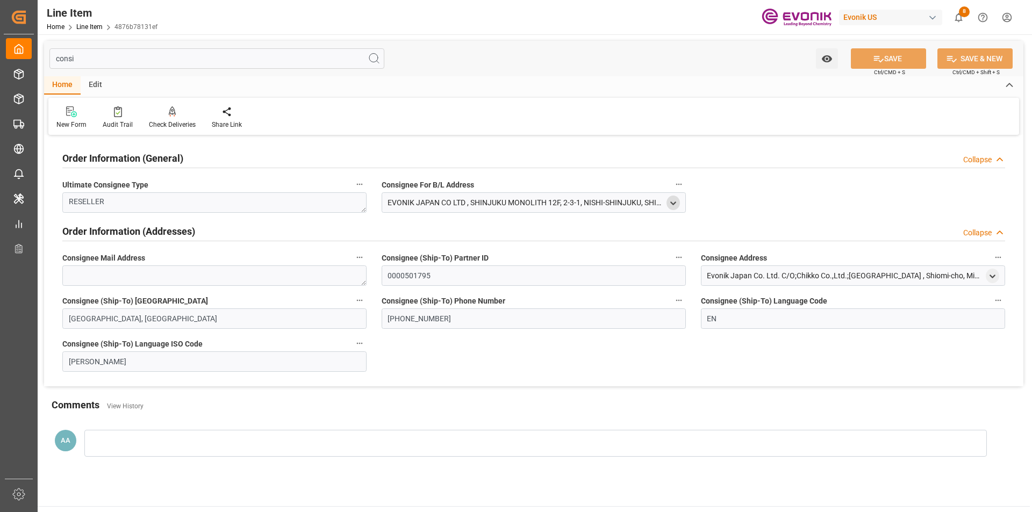
click at [671, 202] on icon "open menu" at bounding box center [673, 203] width 9 height 9
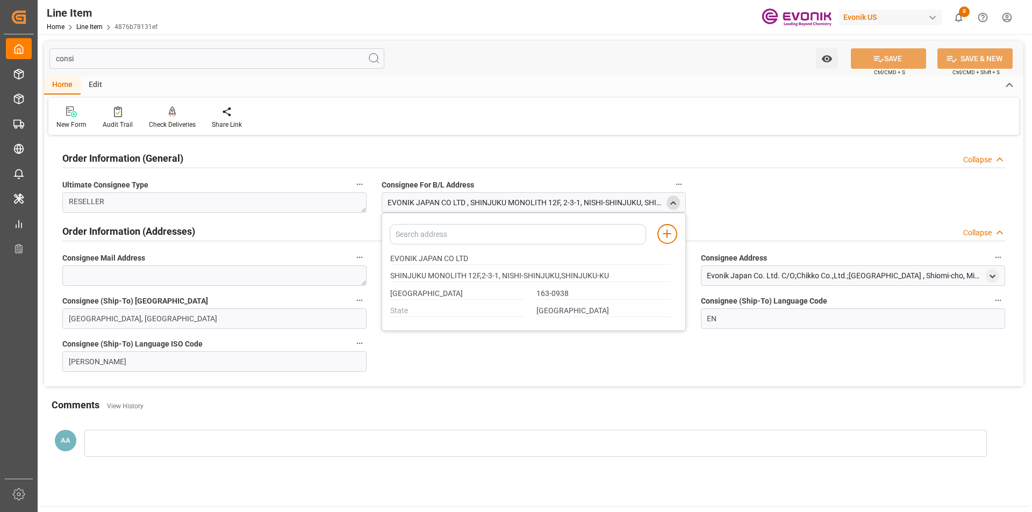
type input "SHINJUKU MONOLITH 12F,2-3-1, NISHI-SHINJUKU,SHINJUKU-KU"
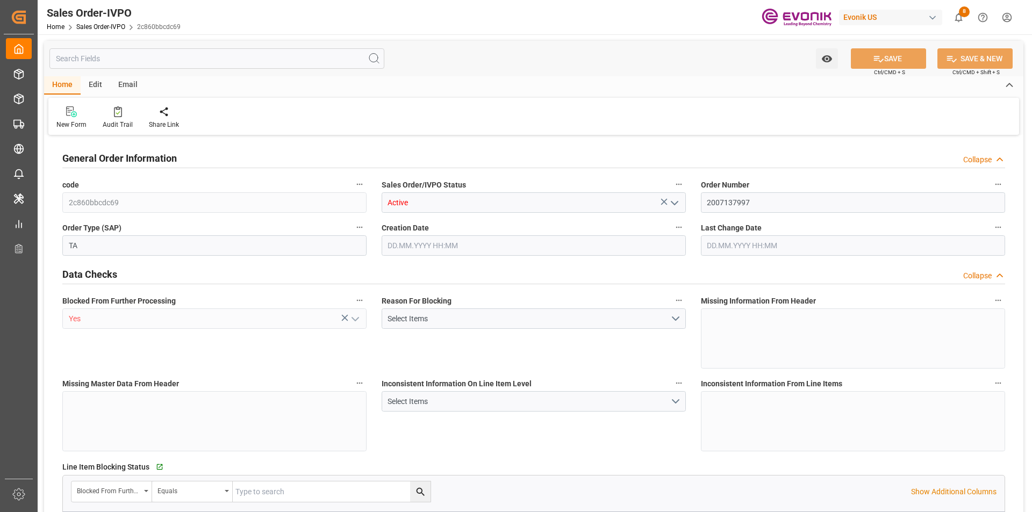
type input "AUMEL"
type input "0"
type input "1"
type input "4422"
type input "5.7182"
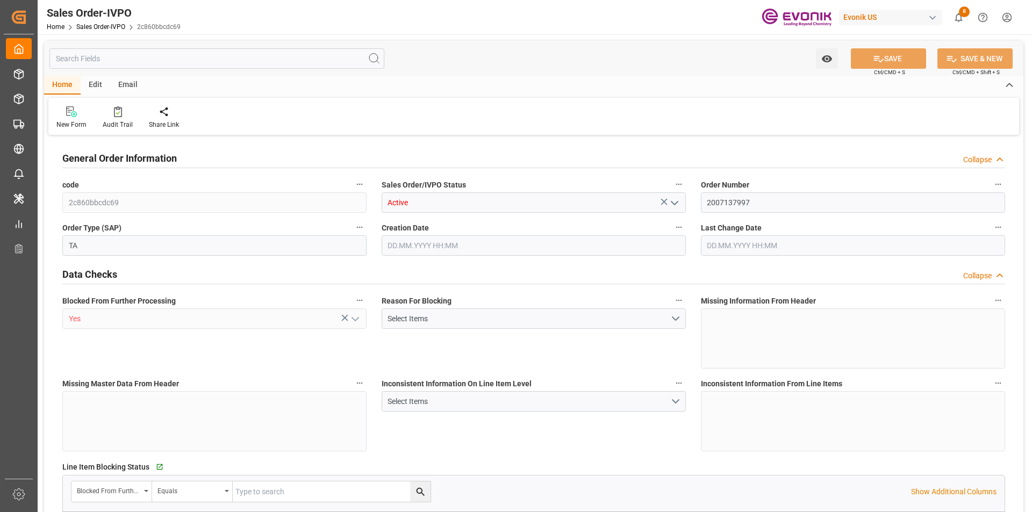
type input "0"
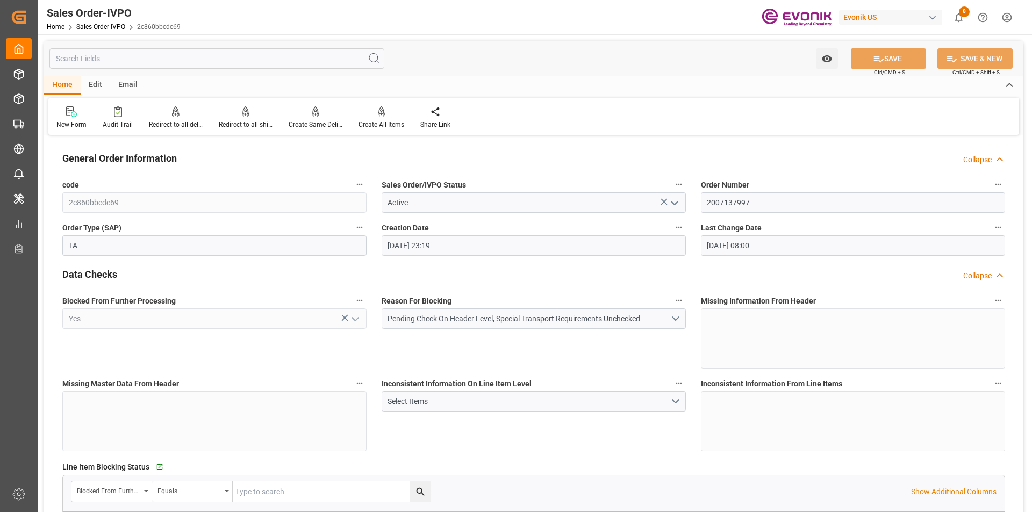
type input "[DATE] 23:19"
type input "[DATE] 08:00"
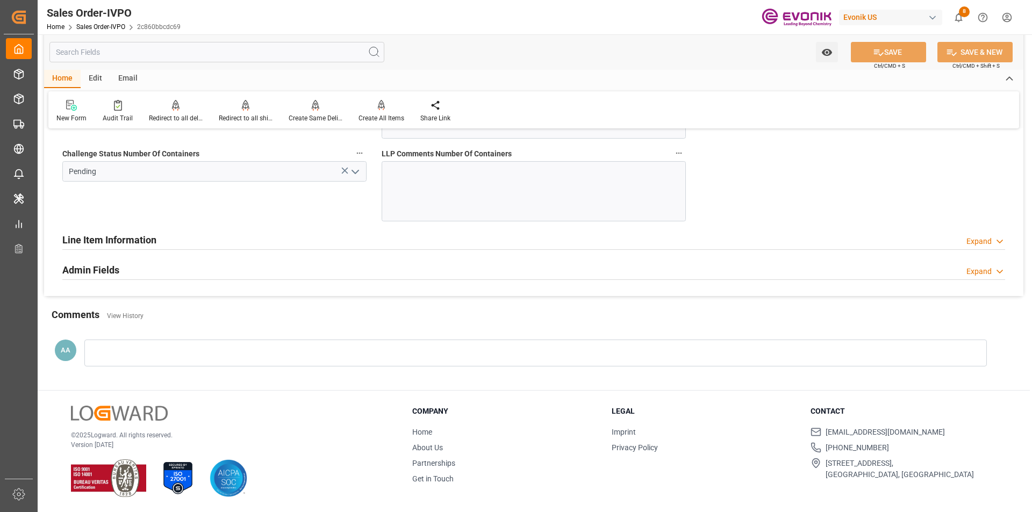
scroll to position [1994, 0]
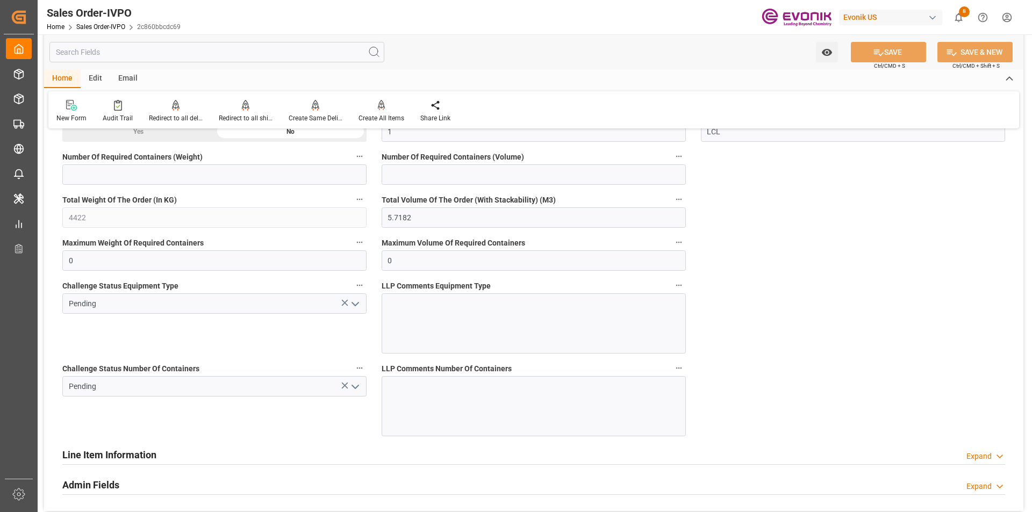
click at [355, 388] on polyline "open menu" at bounding box center [355, 386] width 6 height 3
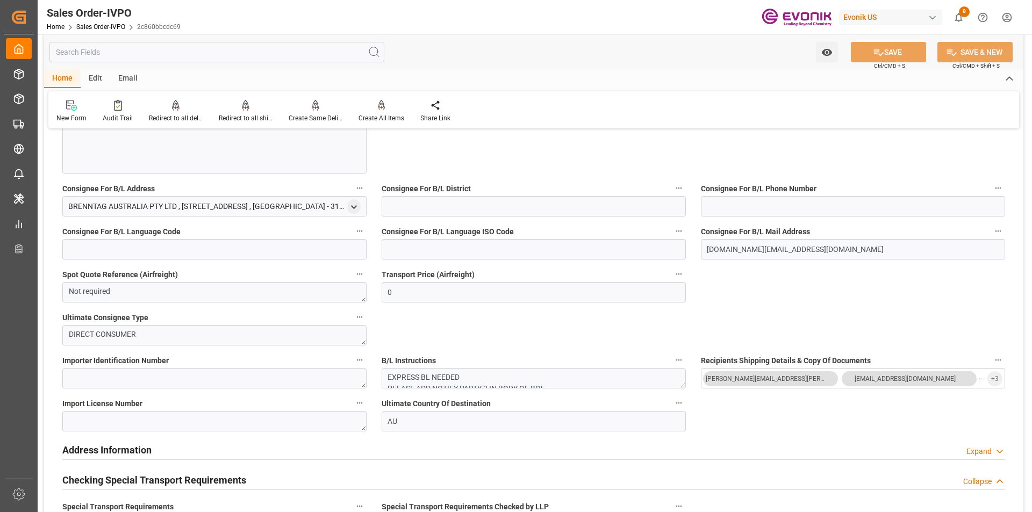
scroll to position [704, 0]
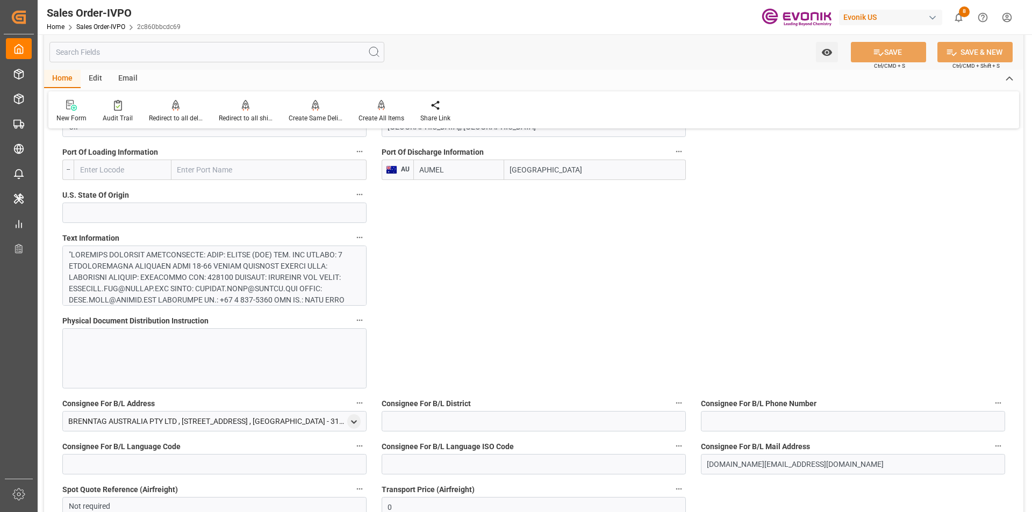
click at [289, 287] on div at bounding box center [210, 424] width 283 height 350
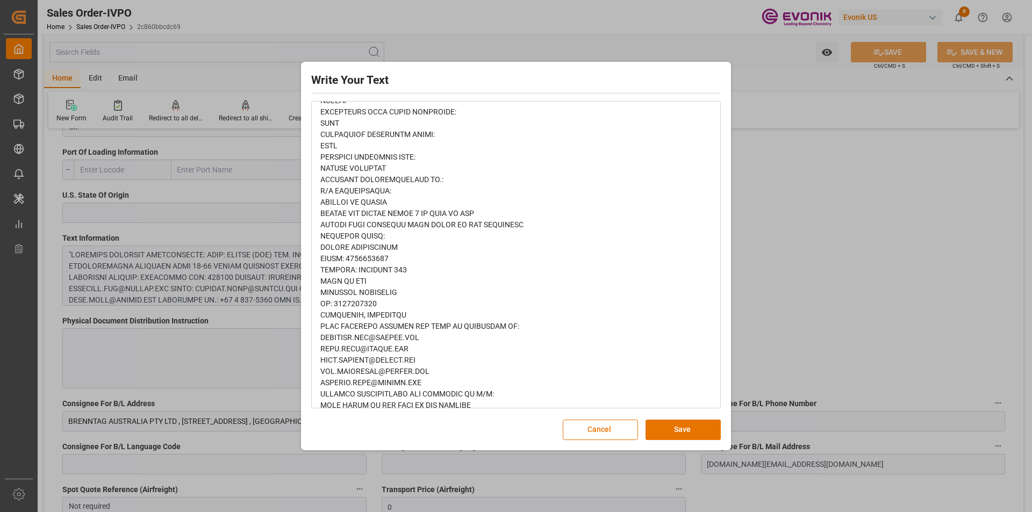
scroll to position [690, 0]
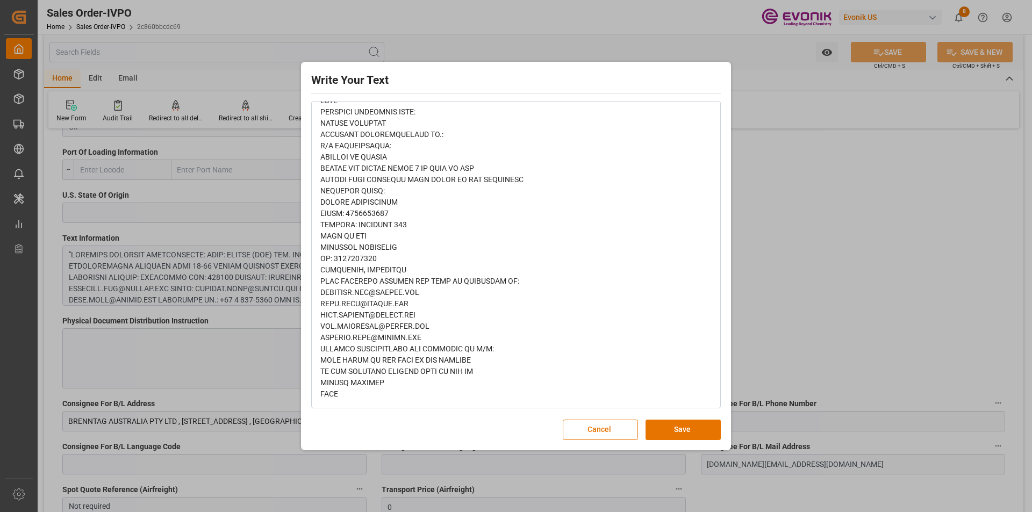
click at [791, 284] on div "Write Your Text Normal 14 Font Cancel Save" at bounding box center [516, 256] width 1032 height 512
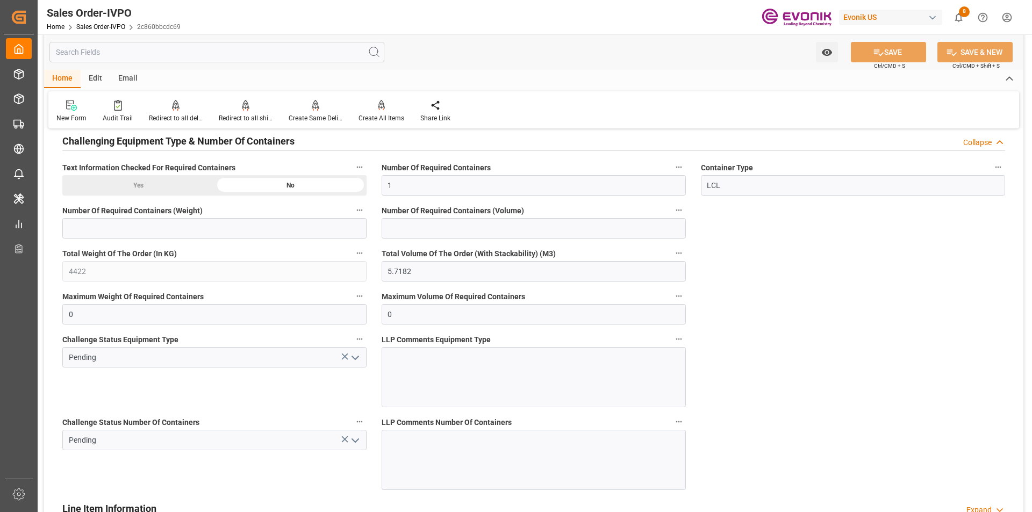
scroll to position [2102, 0]
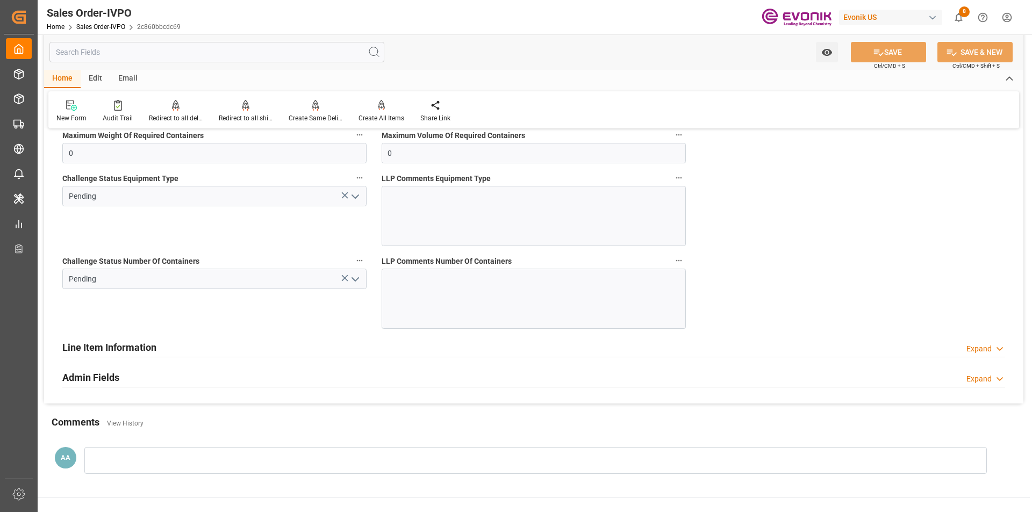
click at [357, 280] on polyline "open menu" at bounding box center [355, 279] width 6 height 3
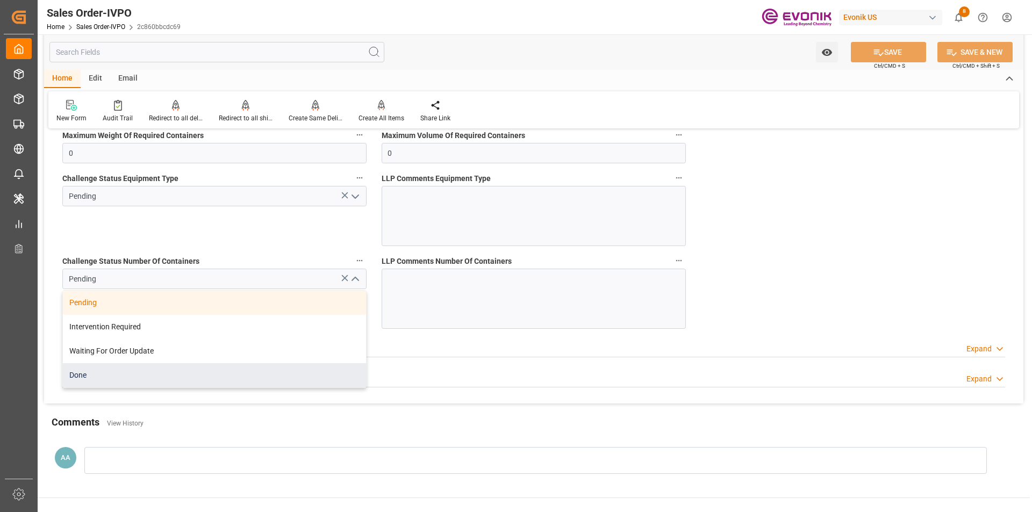
click at [220, 374] on div "Done" at bounding box center [214, 375] width 303 height 24
type input "Done"
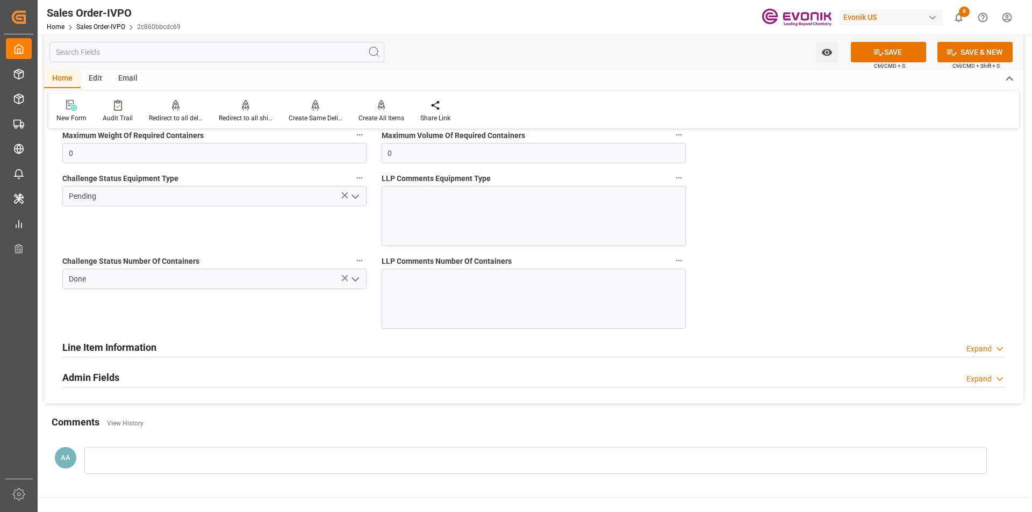
scroll to position [1994, 0]
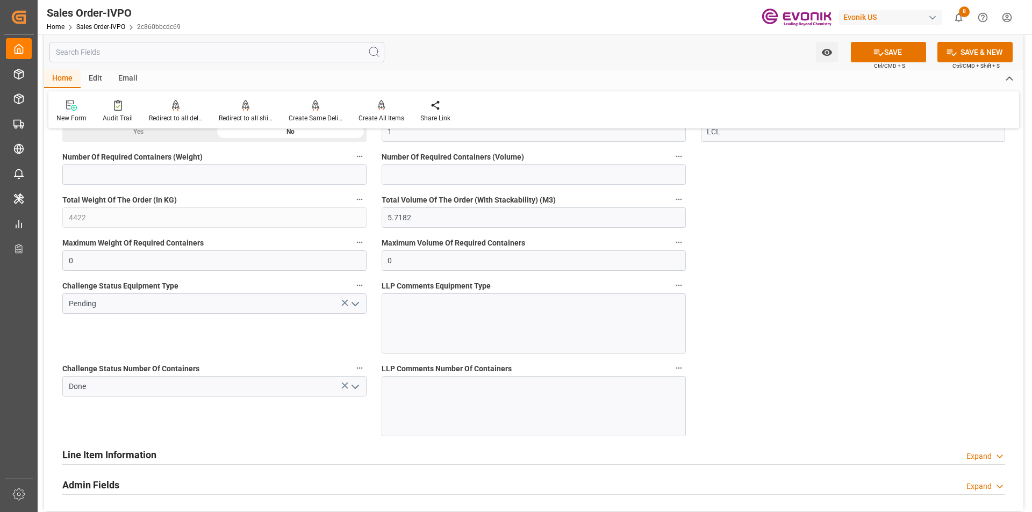
click at [356, 309] on icon "open menu" at bounding box center [355, 304] width 13 height 13
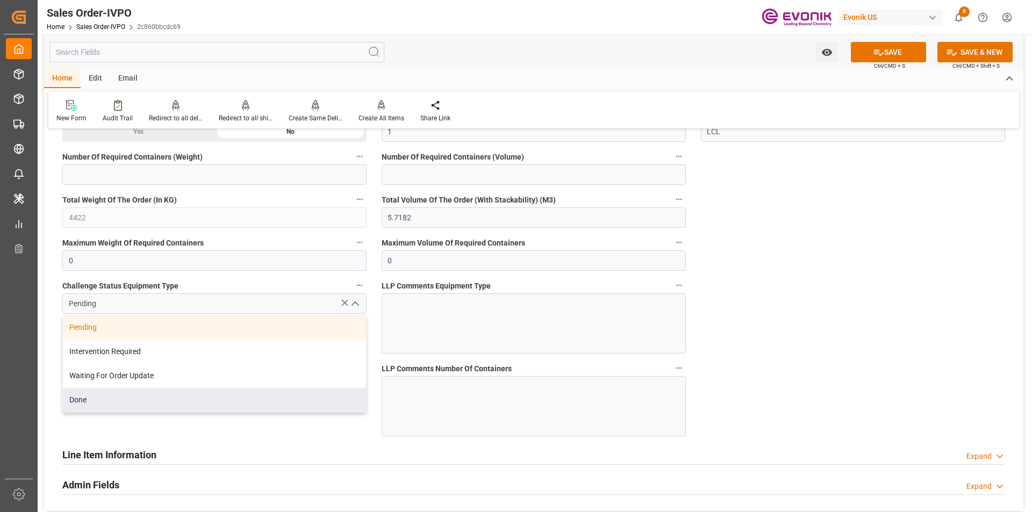
click at [204, 404] on div "Done" at bounding box center [214, 400] width 303 height 24
type input "Done"
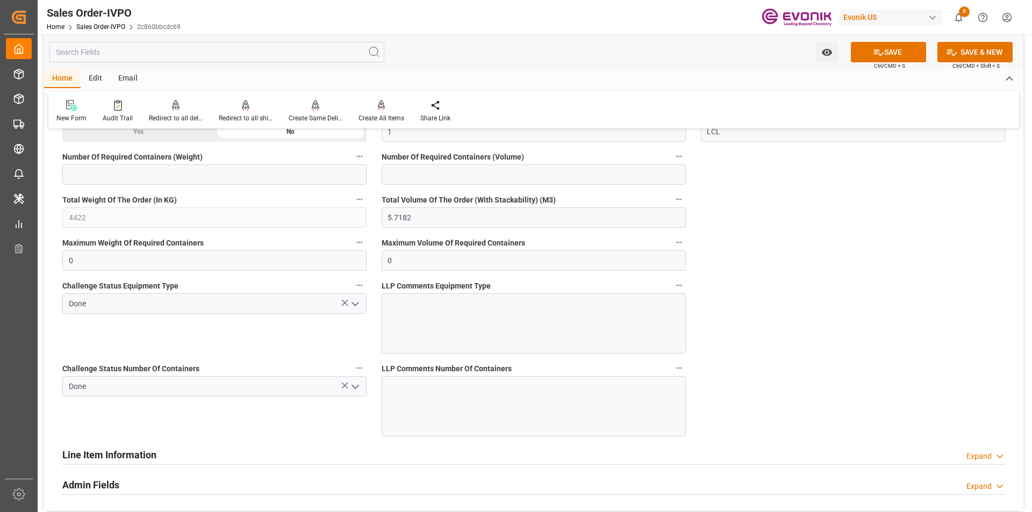
scroll to position [1779, 0]
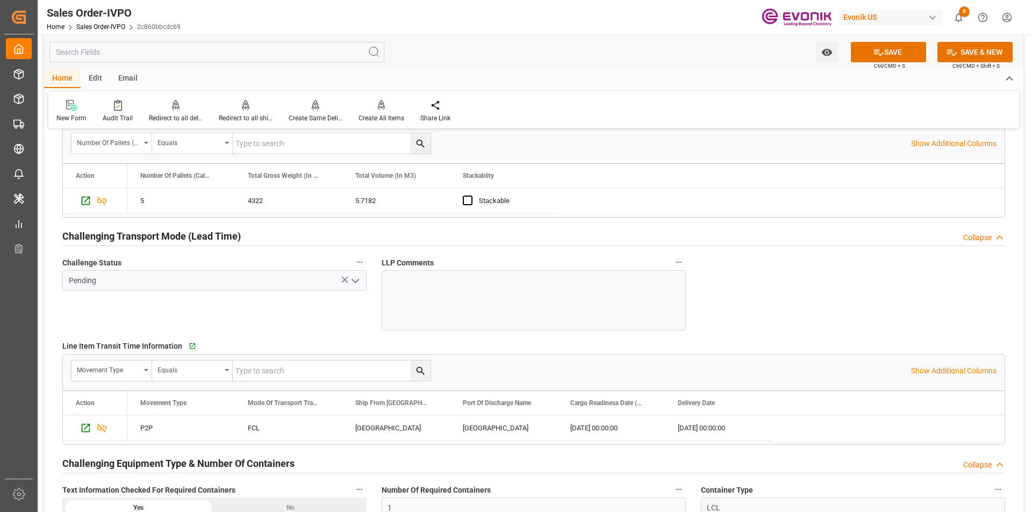
click at [355, 282] on polyline "open menu" at bounding box center [355, 281] width 6 height 3
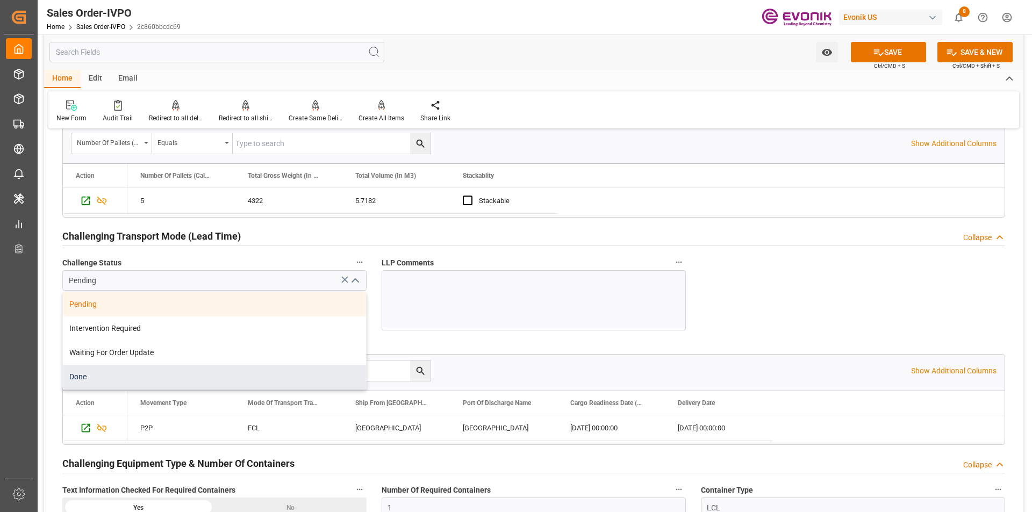
click at [250, 373] on div "Done" at bounding box center [214, 377] width 303 height 24
type input "Done"
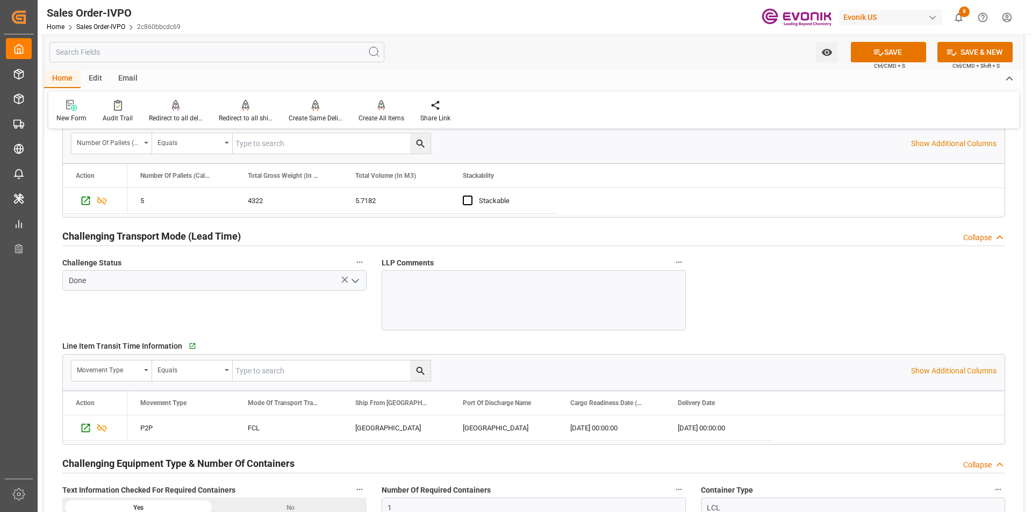
scroll to position [1457, 0]
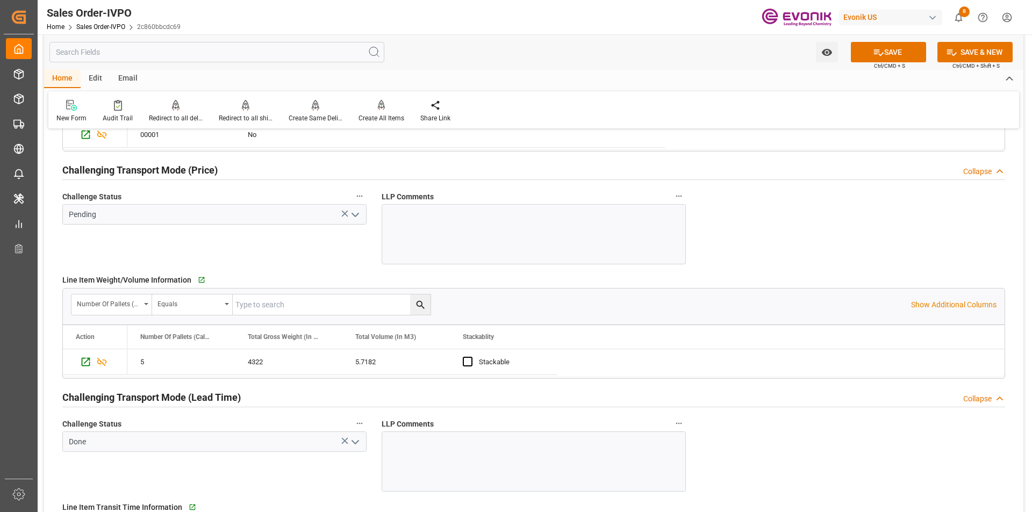
click at [355, 218] on icon "open menu" at bounding box center [355, 215] width 13 height 13
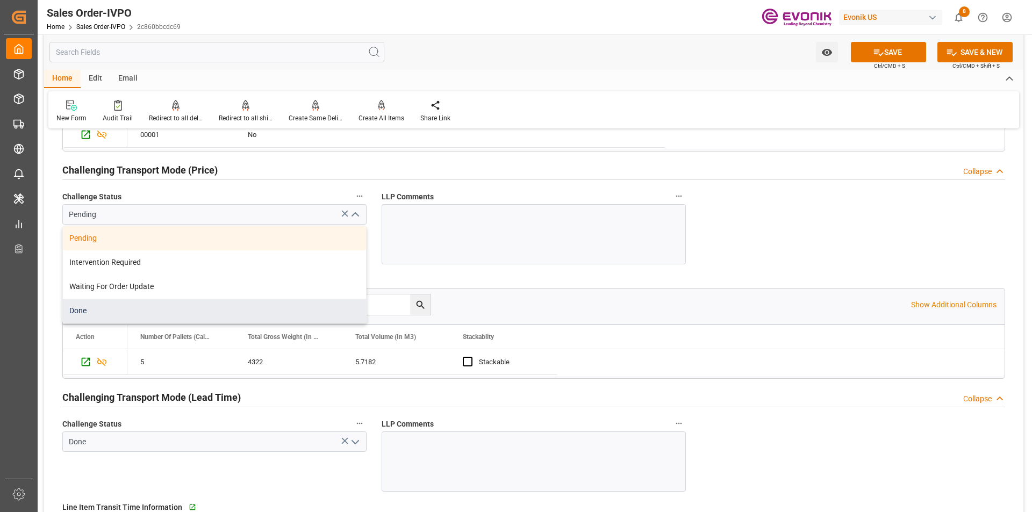
click at [238, 309] on div "Done" at bounding box center [214, 311] width 303 height 24
type input "Done"
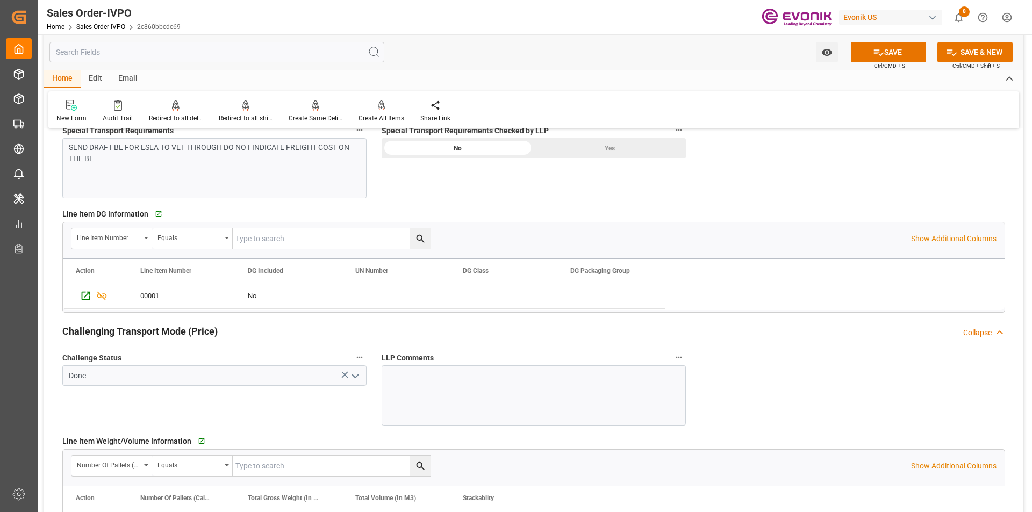
scroll to position [1188, 0]
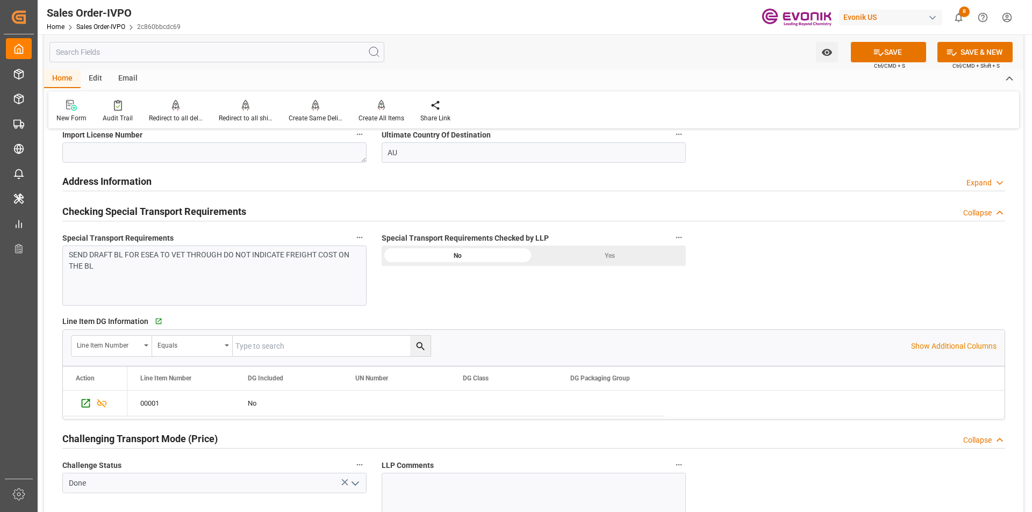
click at [581, 253] on div "Yes" at bounding box center [610, 256] width 152 height 20
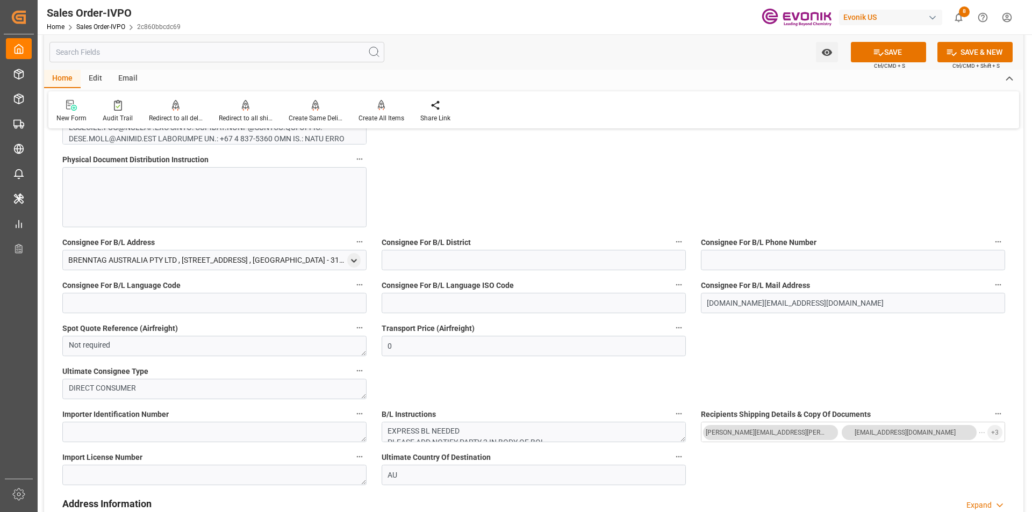
scroll to position [758, 0]
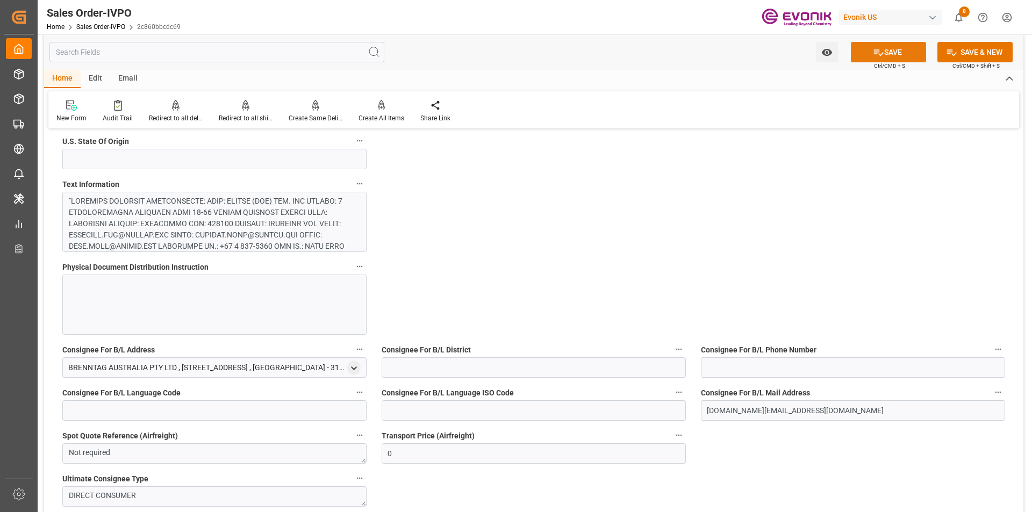
click at [879, 53] on icon at bounding box center [878, 52] width 11 height 11
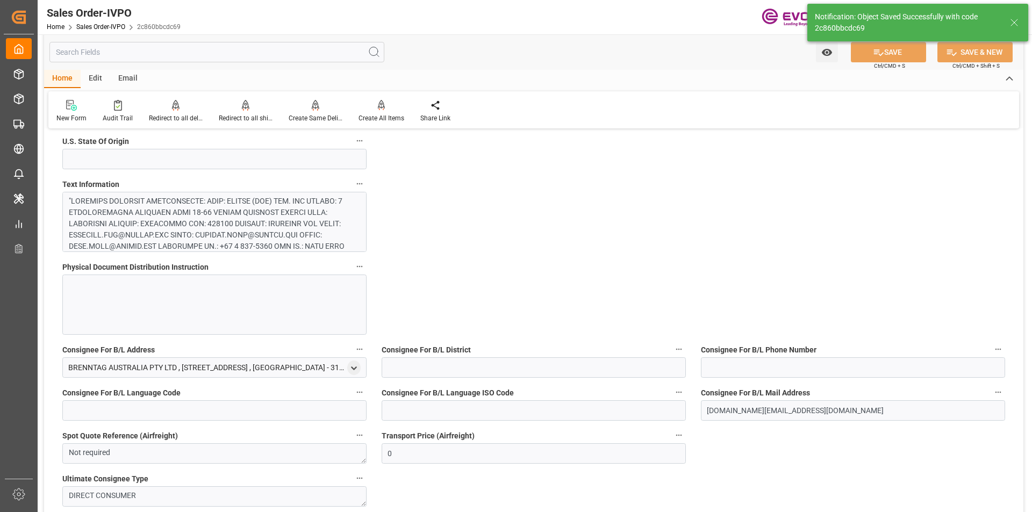
type input "22.08.2025 19:54"
type input "No"
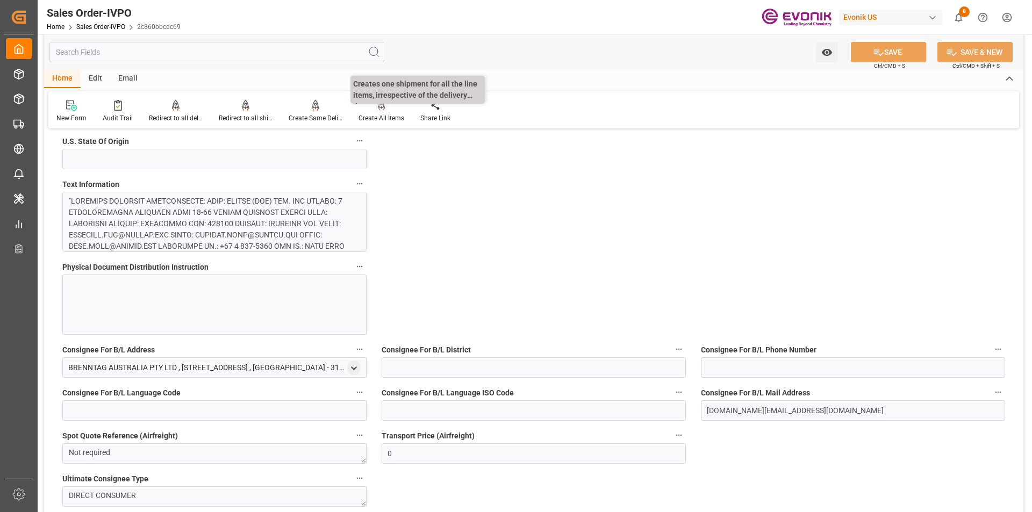
click at [380, 110] on icon at bounding box center [382, 105] width 8 height 11
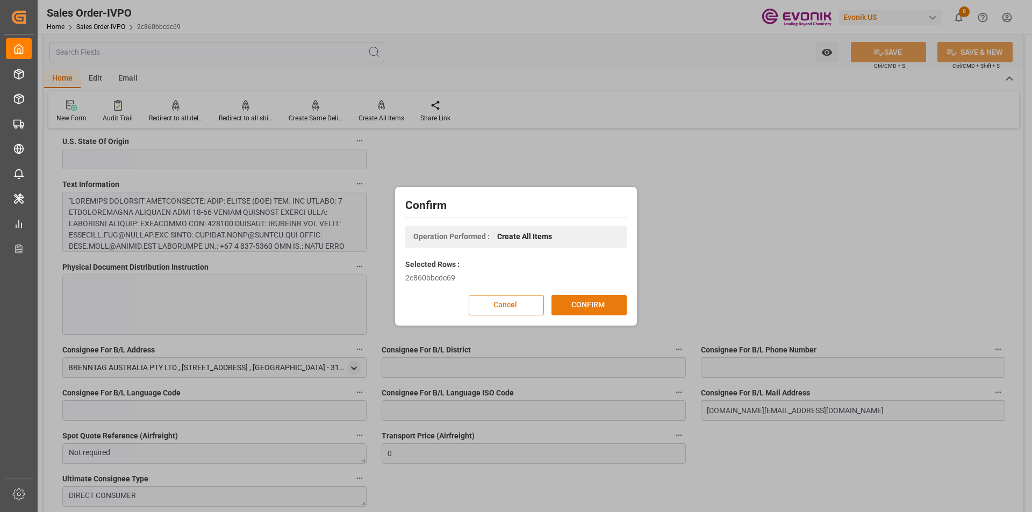
click at [580, 304] on button "CONFIRM" at bounding box center [589, 305] width 75 height 20
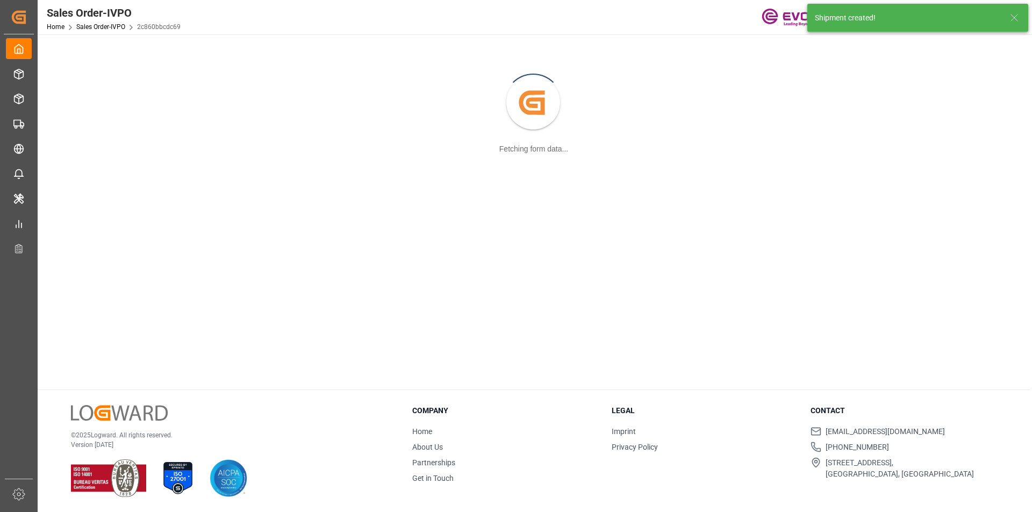
scroll to position [117, 0]
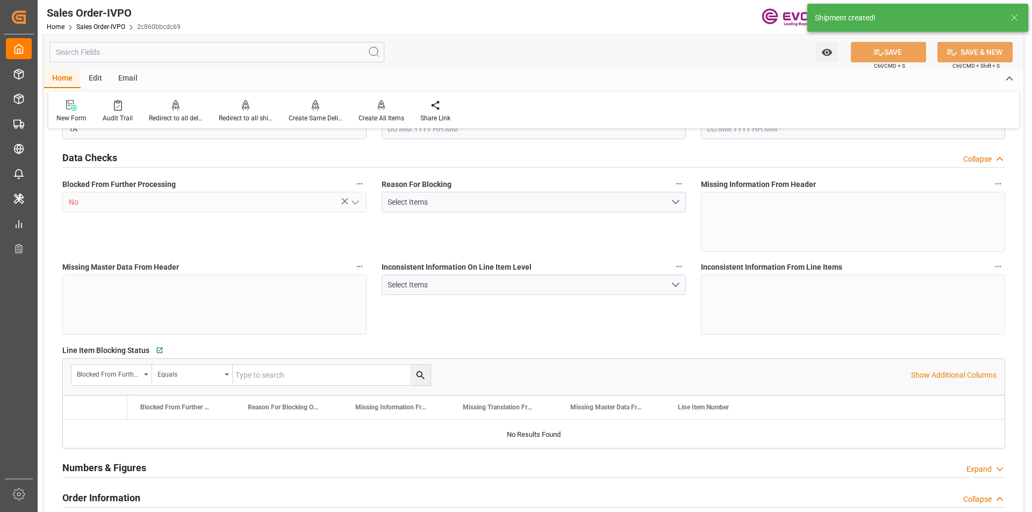
type input "AUMEL"
type input "0"
type input "1"
type input "4422"
type input "5.7182"
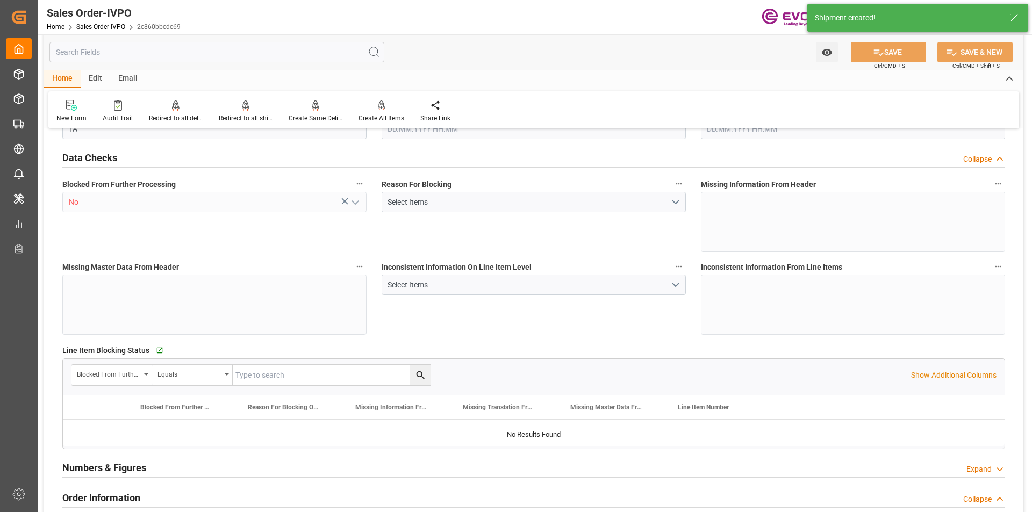
type input "0"
type input "20.08.2025 23:19"
type input "22.08.2025 19:54"
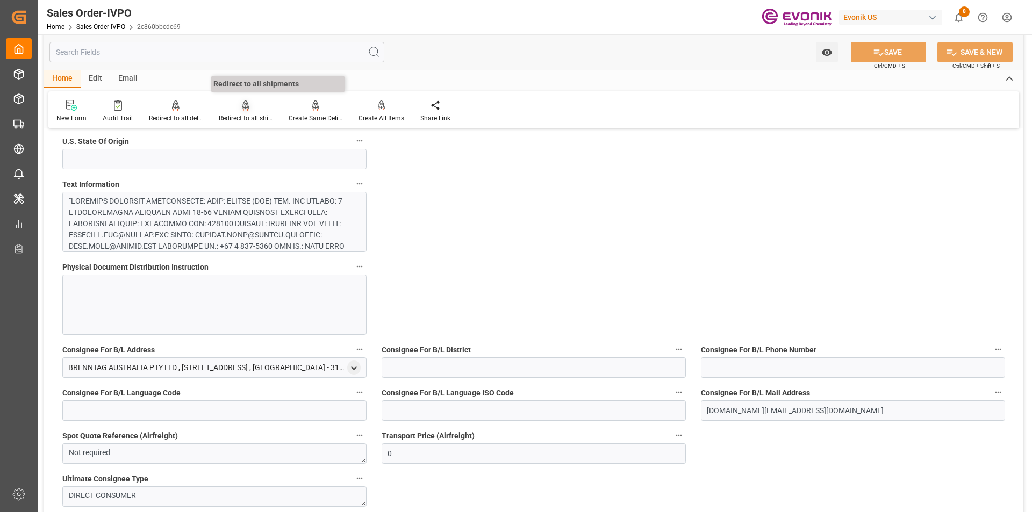
click at [246, 108] on icon at bounding box center [246, 104] width 8 height 9
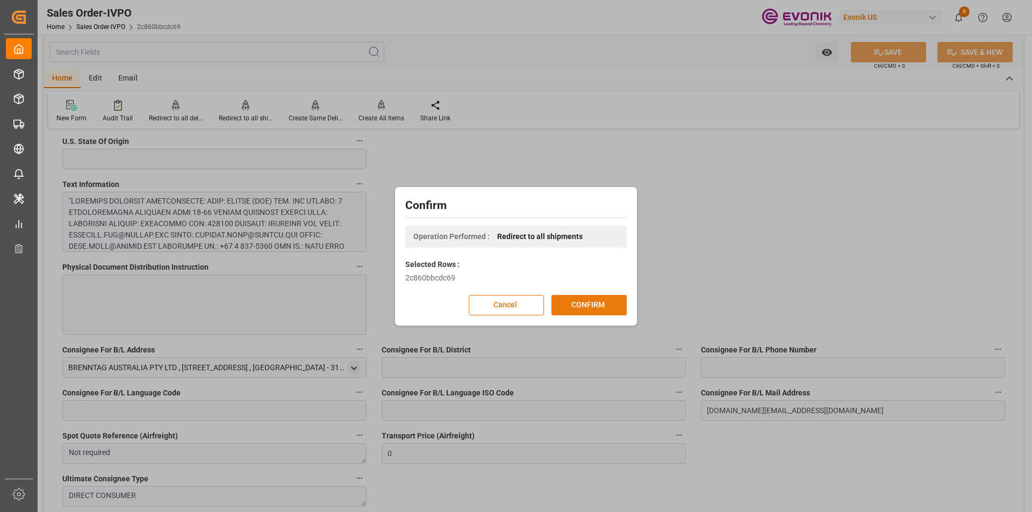
click at [574, 304] on button "CONFIRM" at bounding box center [589, 305] width 75 height 20
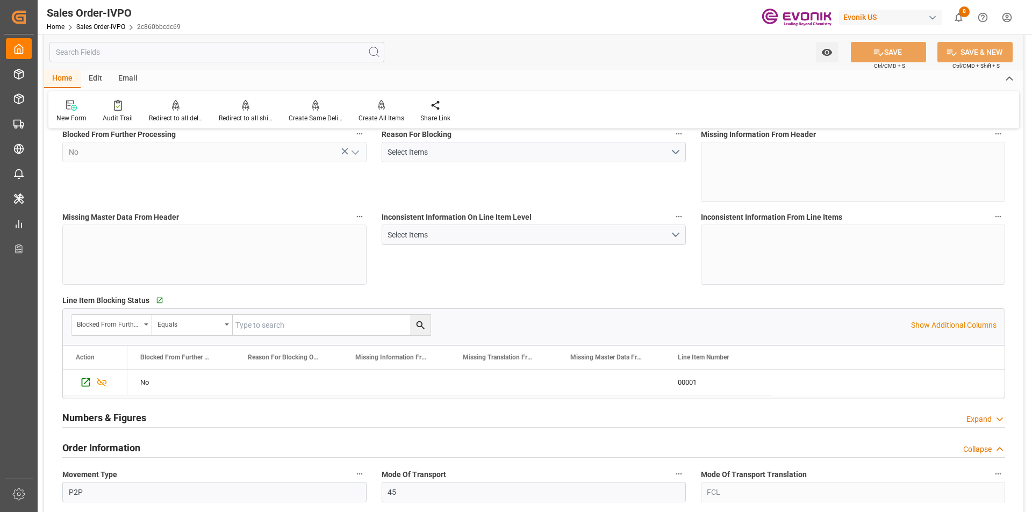
scroll to position [0, 0]
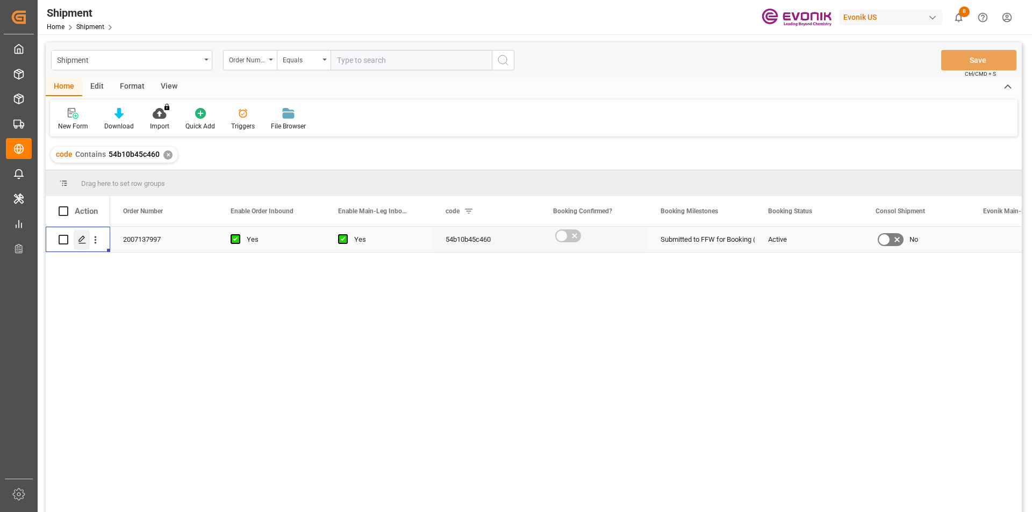
click at [82, 240] on polygon "Press SPACE to select this row." at bounding box center [81, 239] width 5 height 5
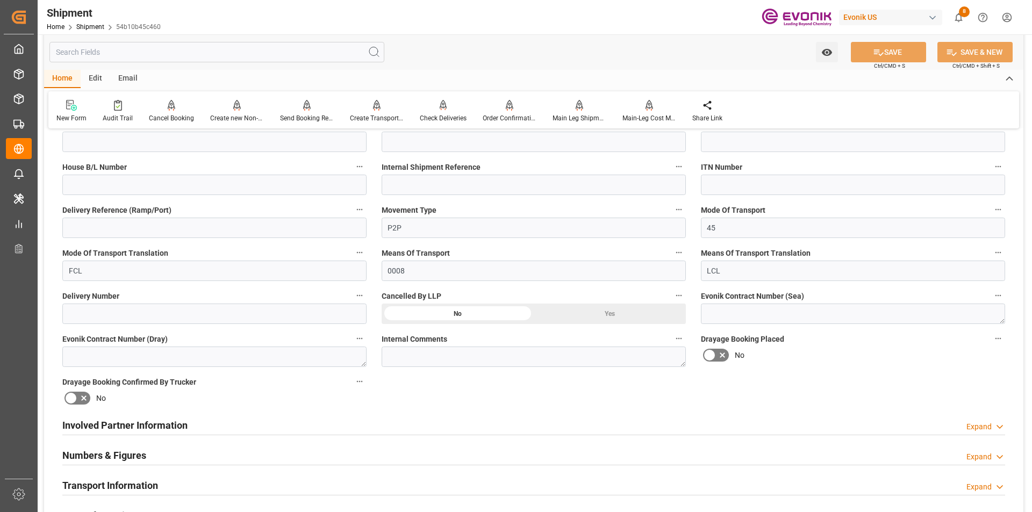
scroll to position [484, 0]
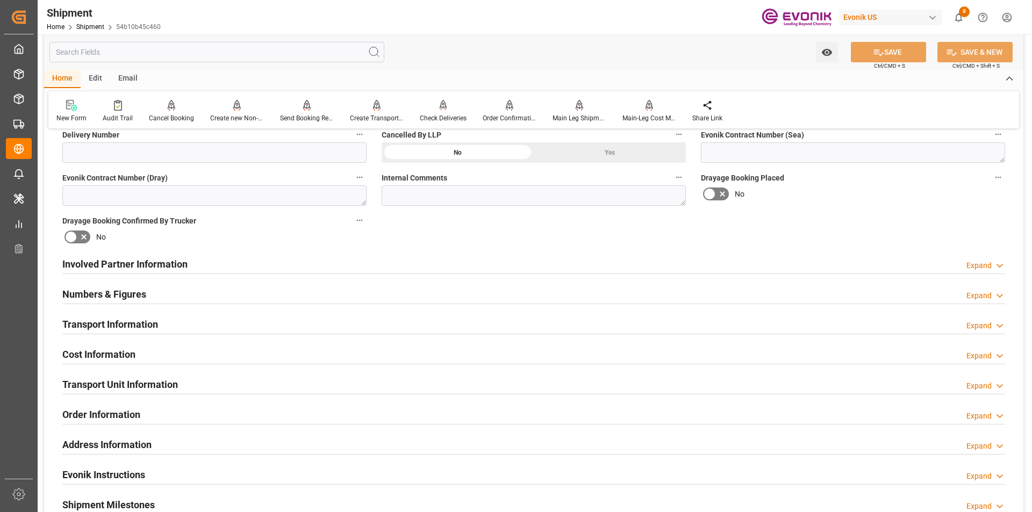
click at [152, 266] on h2 "Involved Partner Information" at bounding box center [124, 264] width 125 height 15
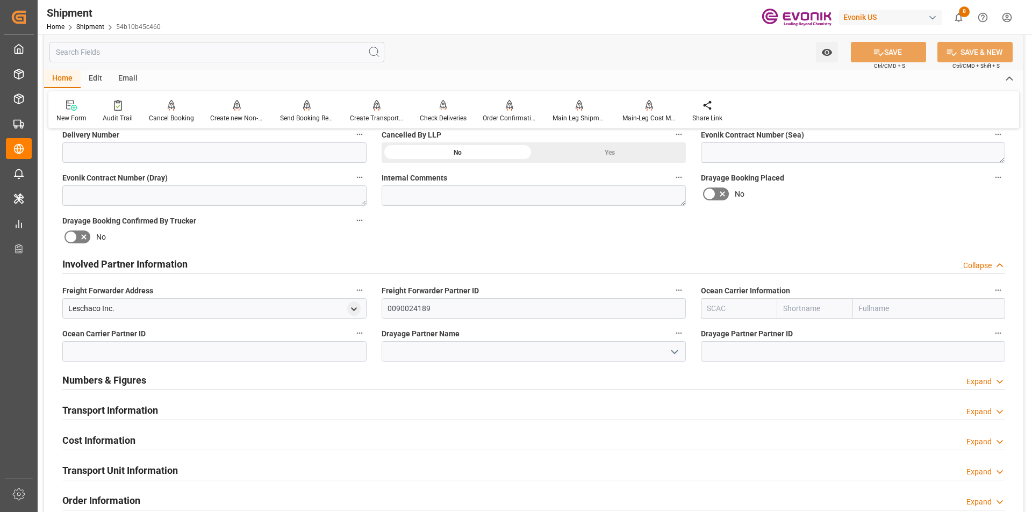
click at [714, 306] on input "text" at bounding box center [739, 308] width 76 height 20
type input "ALRB"
click at [721, 331] on b "ALRB" at bounding box center [717, 332] width 19 height 9
type input "AC Containerline"
type input "AC Containerline GmbH"
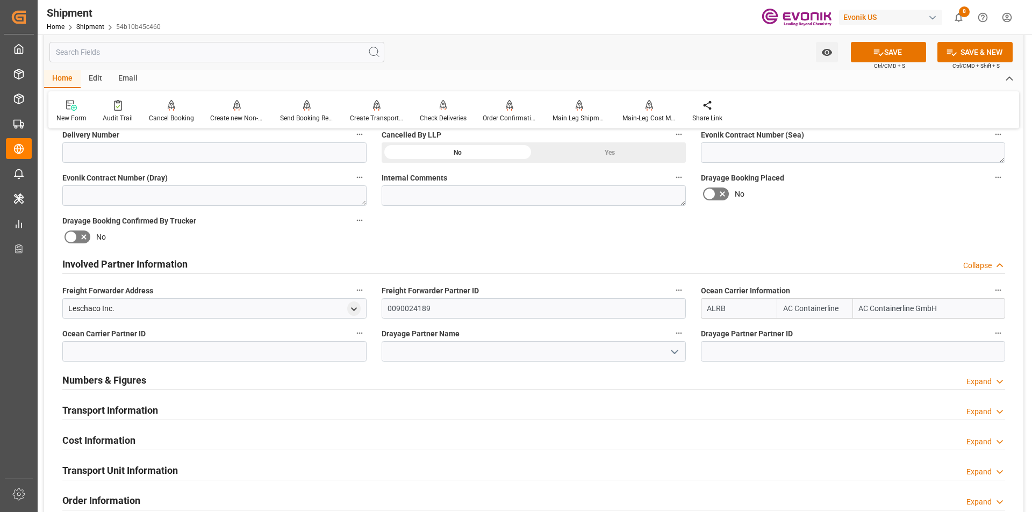
type input "ALRB"
click at [554, 349] on input at bounding box center [534, 351] width 304 height 20
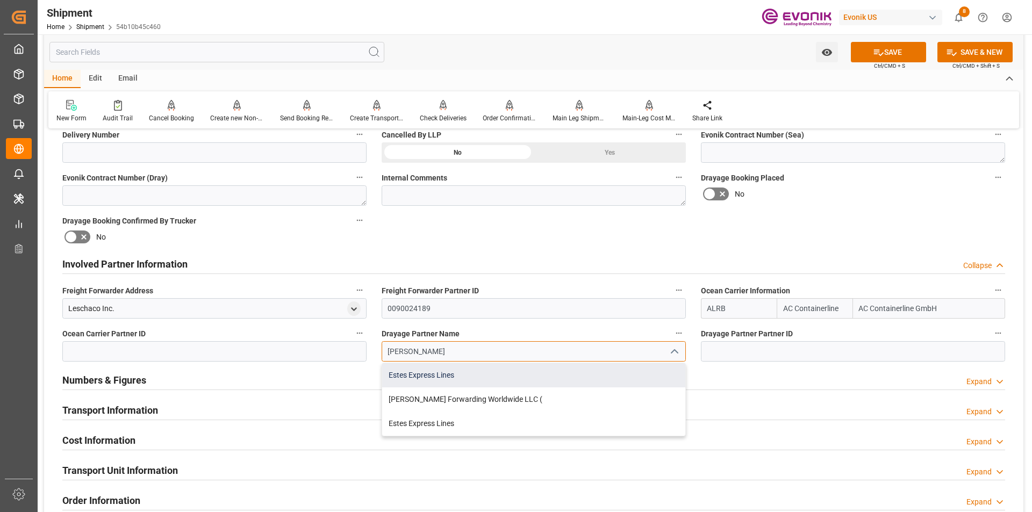
click at [513, 376] on div "Estes Express Lines" at bounding box center [533, 375] width 303 height 24
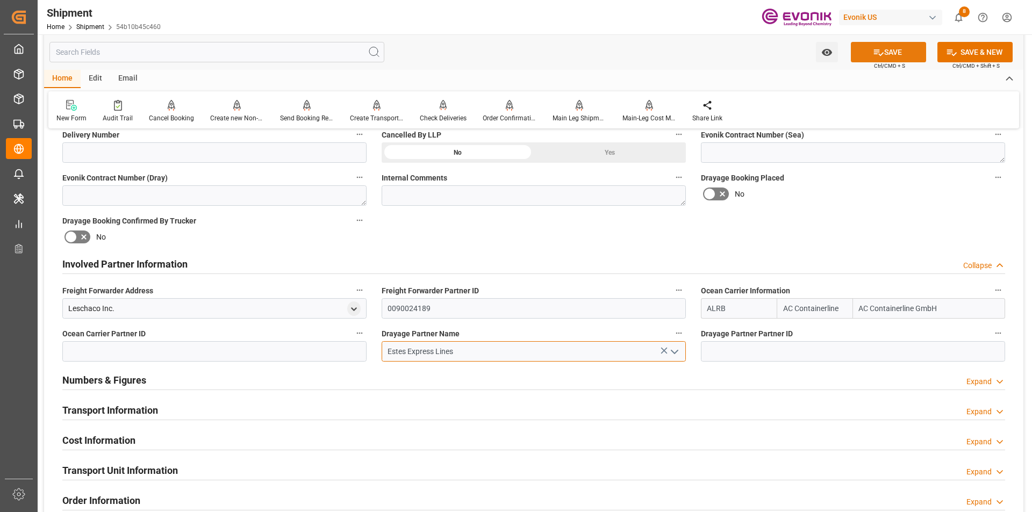
type input "Estes Express Lines"
click at [889, 46] on button "SAVE" at bounding box center [888, 52] width 75 height 20
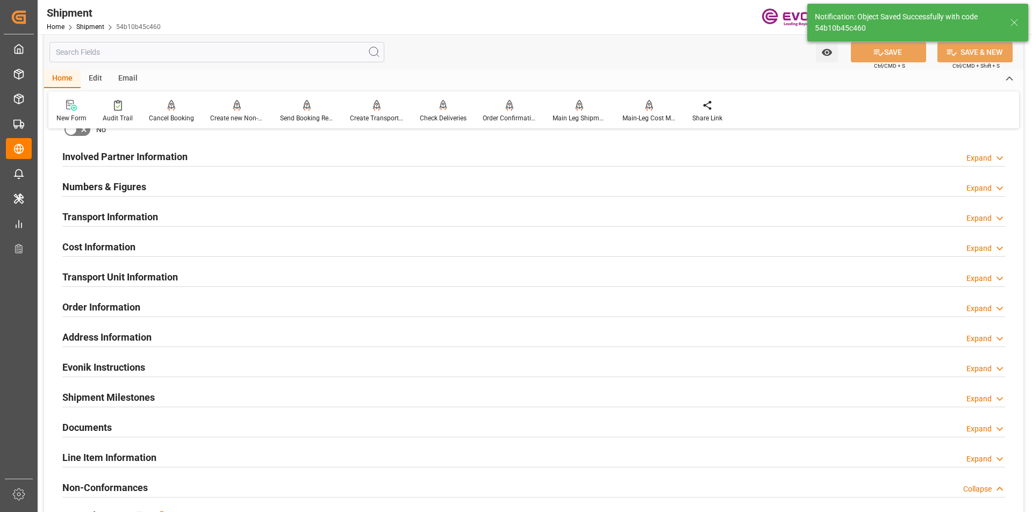
scroll to position [538, 0]
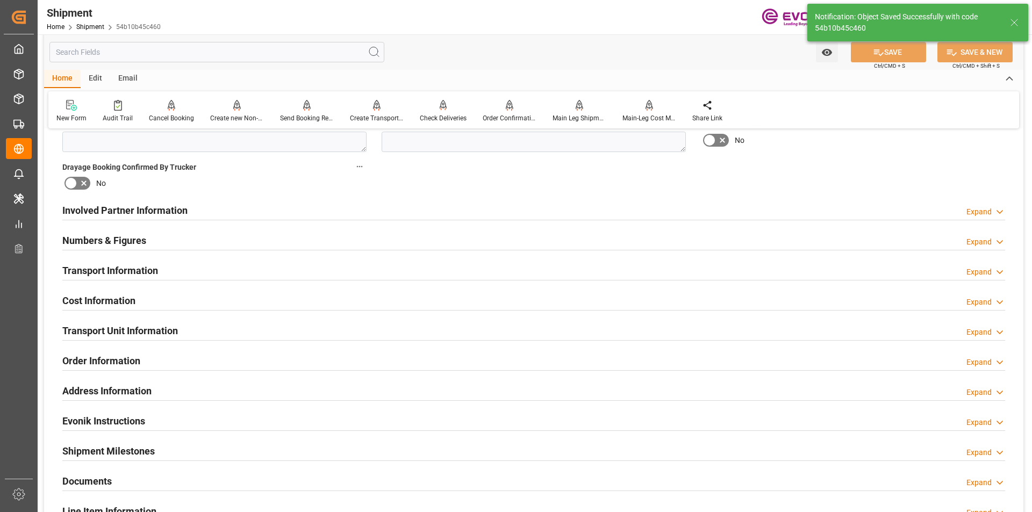
click at [121, 274] on h2 "Transport Information" at bounding box center [110, 270] width 96 height 15
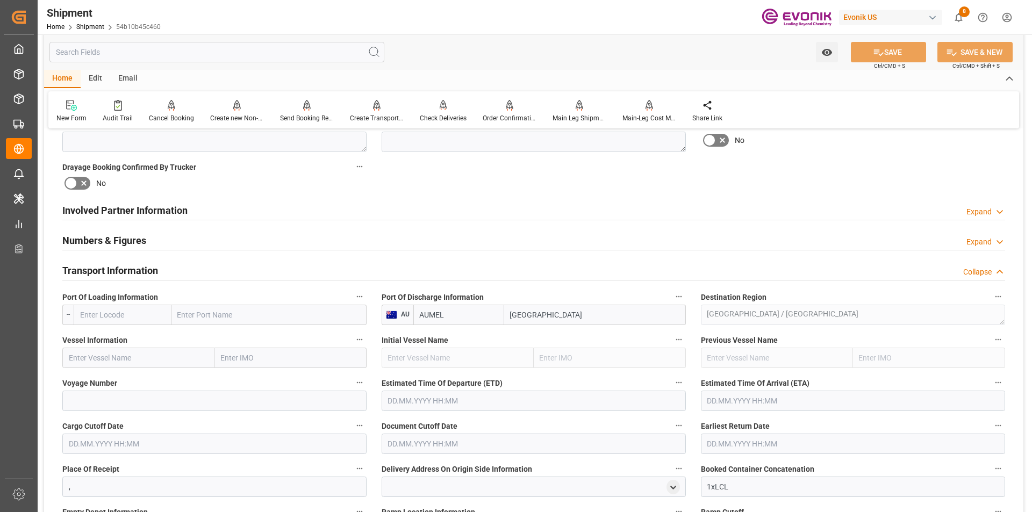
click at [135, 314] on input "text" at bounding box center [123, 315] width 98 height 20
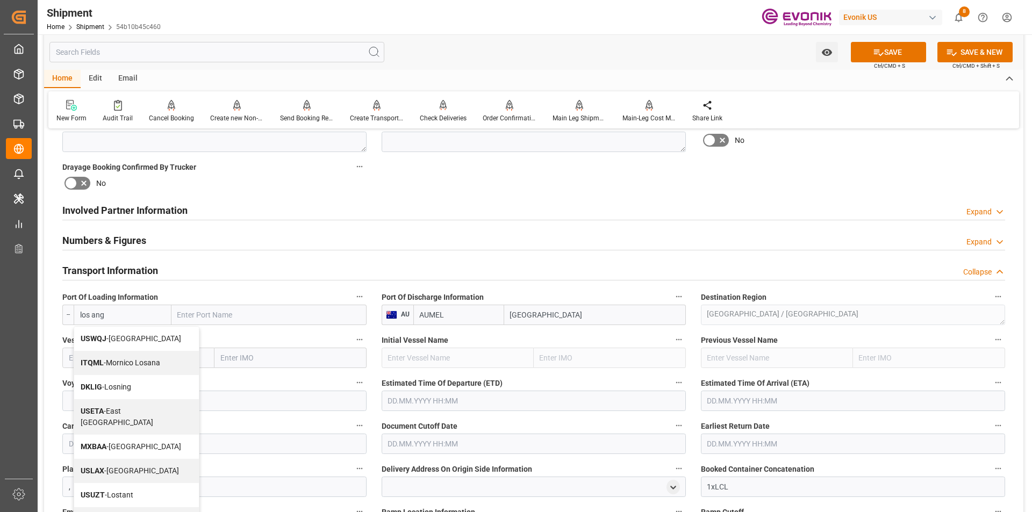
drag, startPoint x: 112, startPoint y: 314, endPoint x: 72, endPoint y: 312, distance: 39.9
click at [72, 312] on div "-- los ang USWQJ - West Los Angeles ITQML - Mornico Losana DKLIG - Losning USET…" at bounding box center [214, 315] width 304 height 20
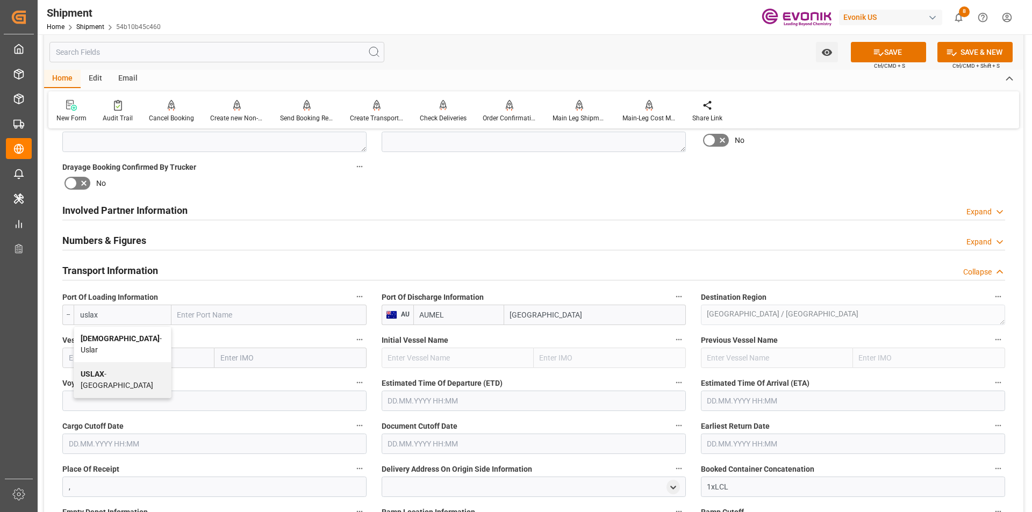
click at [103, 370] on b "USLAX" at bounding box center [93, 374] width 24 height 9
type input "USLAX"
type input "Los Angeles"
click at [113, 317] on input "USLAX" at bounding box center [139, 315] width 91 height 20
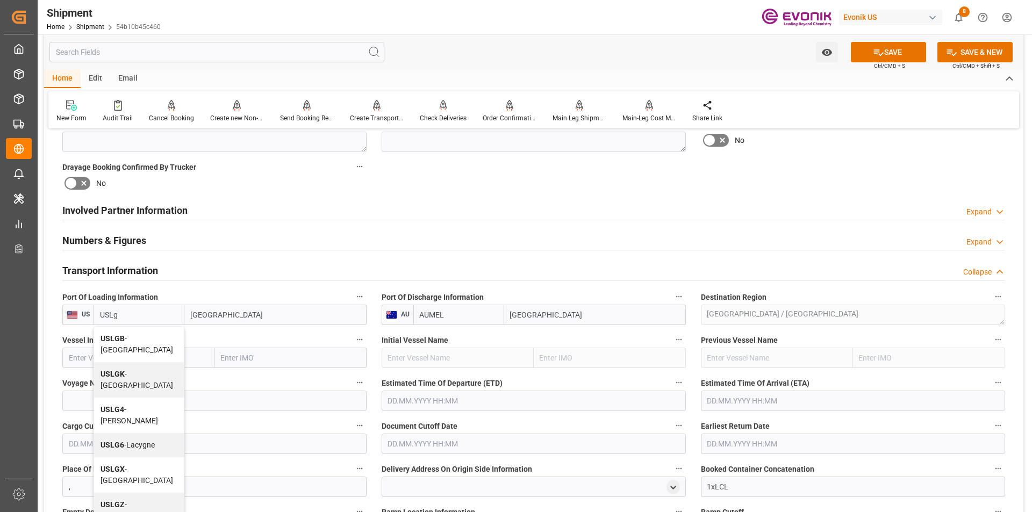
click at [140, 341] on span "USLGB - Long Beach" at bounding box center [137, 344] width 73 height 20
type input "USLGB"
type input "[GEOGRAPHIC_DATA]"
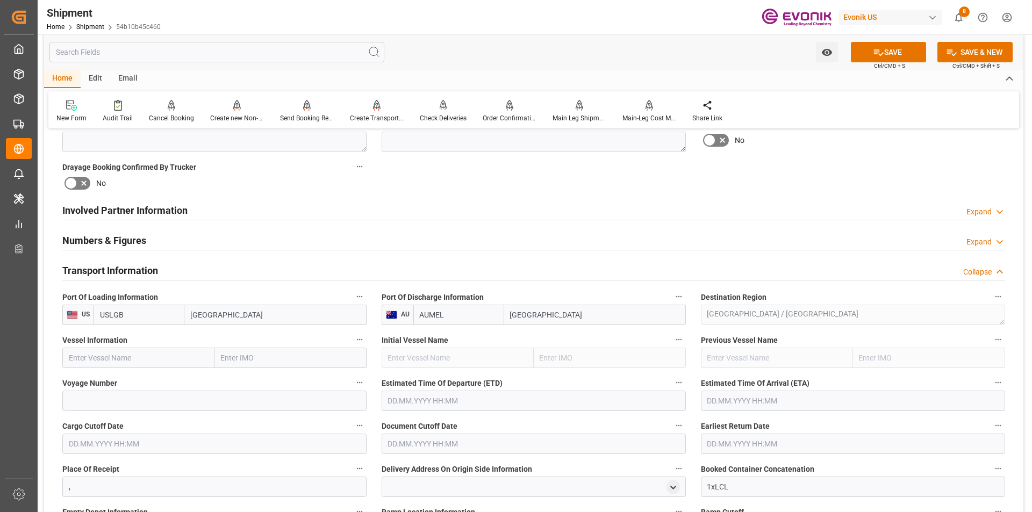
scroll to position [591, 0]
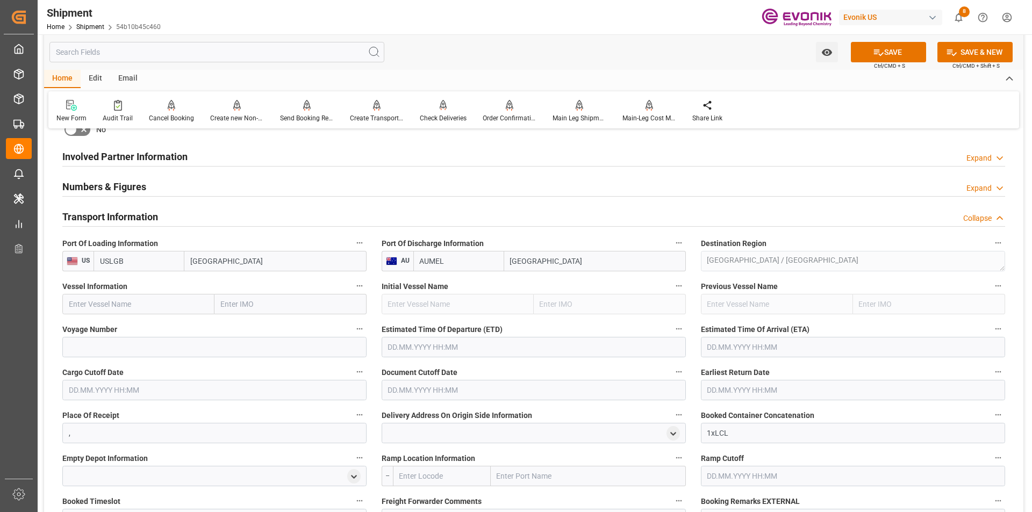
type input "USLGB"
click at [115, 299] on input "text" at bounding box center [138, 304] width 152 height 20
paste input "CMA CGM DUTCH HARBOR / 541S"
type input "CMA CGM DUTCH HARBOR / 541S"
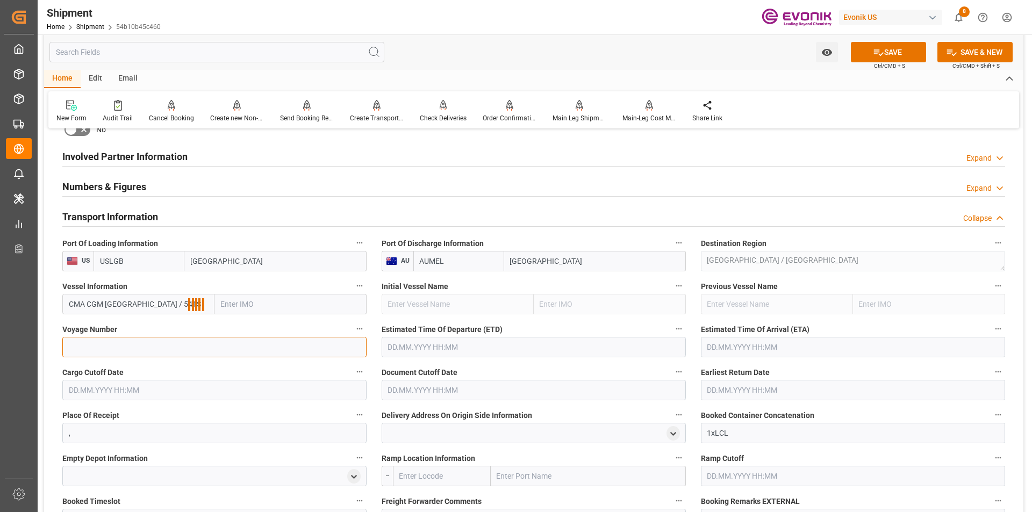
click at [101, 339] on input at bounding box center [214, 347] width 304 height 20
paste input "CMA CGM DUTCH HARBOR / 541S"
type input "CMA CGM DUTCH HARBOR / 541S"
click at [187, 304] on input "CMA CGM DUTCH HARBOR / 541S" at bounding box center [138, 304] width 152 height 20
type input "CMA CGM [GEOGRAPHIC_DATA]"
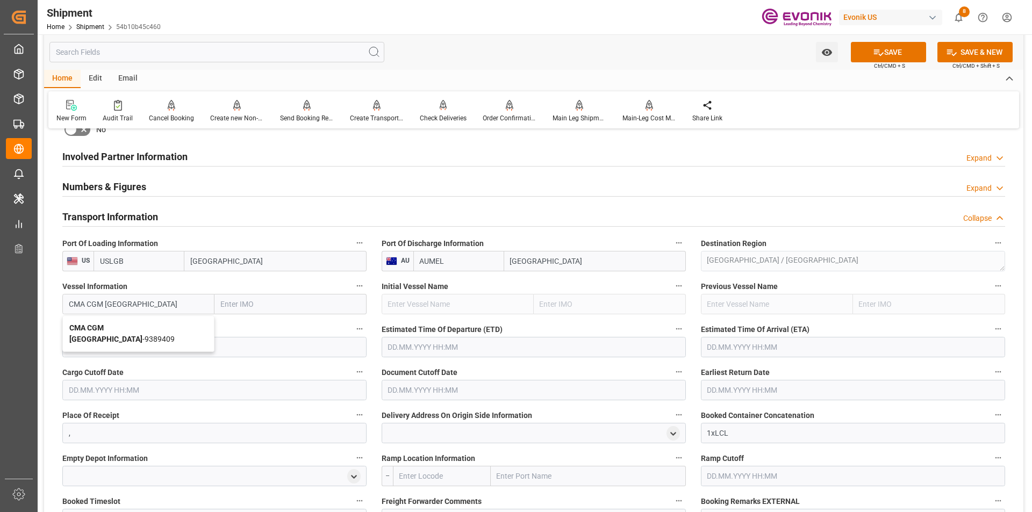
click at [142, 327] on b "CMA CGM [GEOGRAPHIC_DATA]" at bounding box center [105, 334] width 73 height 20
type input "9389409"
type input "CMA CGM [GEOGRAPHIC_DATA]"
click at [169, 344] on input "CMA CGM DUTCH HARBOR / 541S" at bounding box center [214, 347] width 304 height 20
type input "541S"
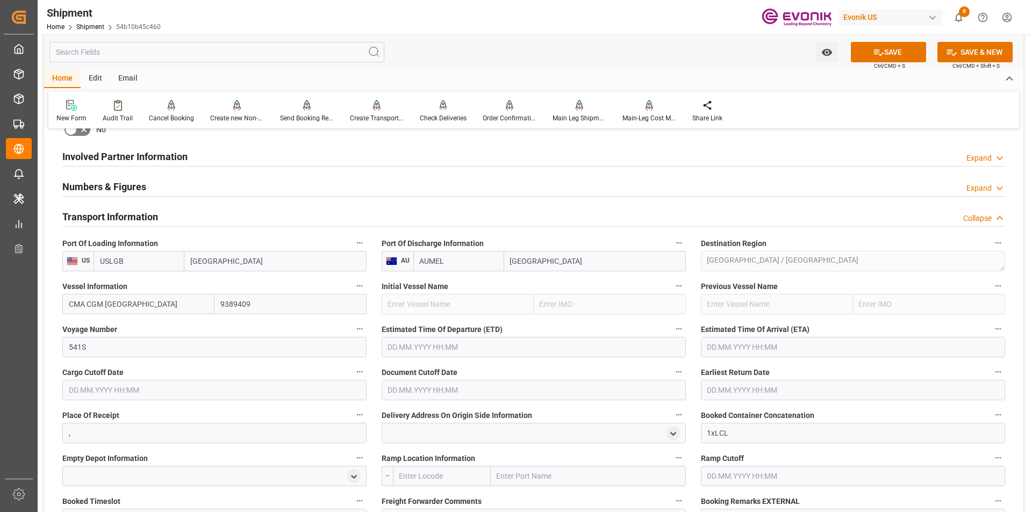
click at [434, 348] on input "text" at bounding box center [534, 347] width 304 height 20
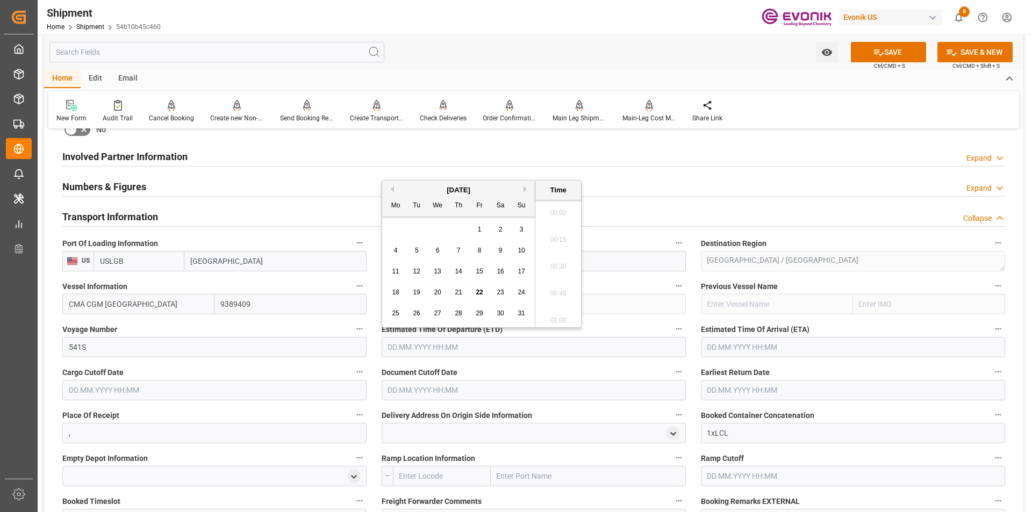
scroll to position [1643, 0]
click at [525, 188] on button "Next Month" at bounding box center [527, 189] width 6 height 6
click at [398, 290] on span "20" at bounding box center [395, 293] width 7 height 8
type input "[DATE] 00:00"
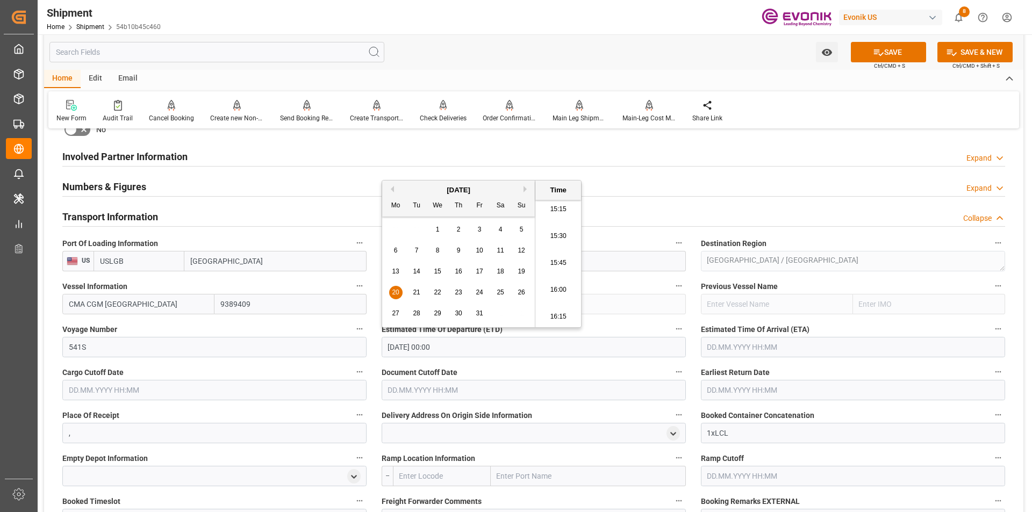
click at [735, 344] on input "text" at bounding box center [853, 347] width 304 height 20
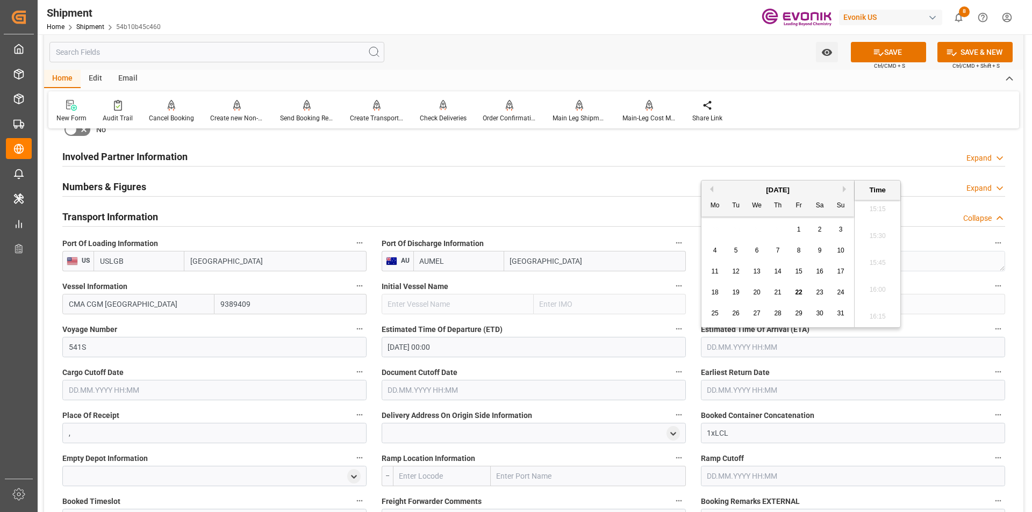
click at [840, 189] on div "August 2025" at bounding box center [778, 190] width 153 height 11
click at [843, 189] on button "Next Month" at bounding box center [846, 189] width 6 height 6
click at [776, 292] on span "20" at bounding box center [777, 293] width 7 height 8
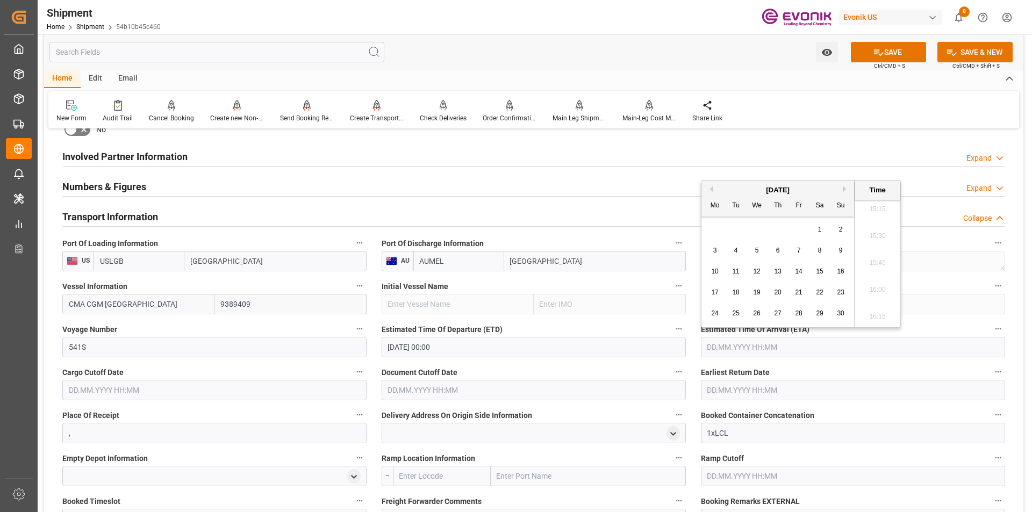
type input "[DATE] 00:00"
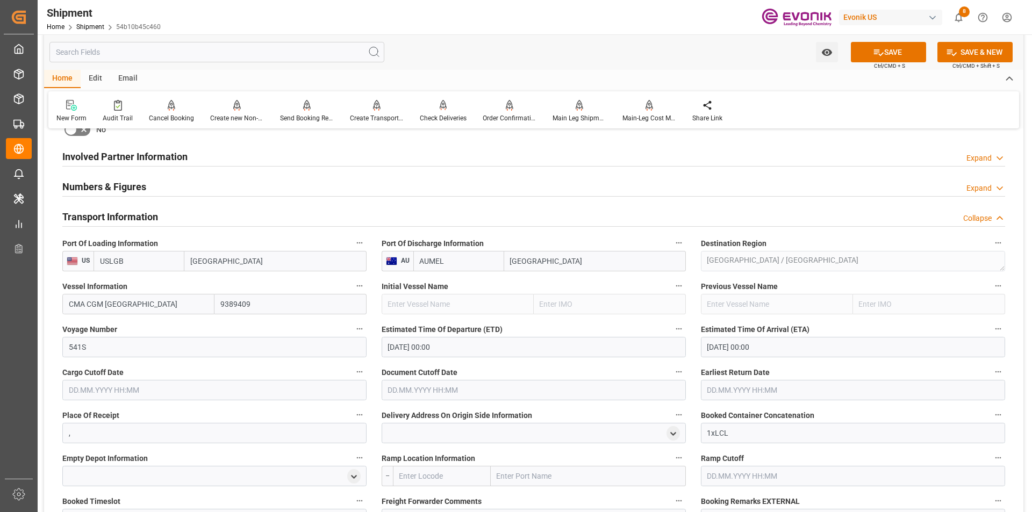
click at [930, 324] on label "Estimated Time Of Arrival (ETA)" at bounding box center [853, 329] width 304 height 15
click at [991, 324] on button "Estimated Time Of Arrival (ETA)" at bounding box center [998, 329] width 14 height 14
click at [248, 388] on div at bounding box center [516, 256] width 1032 height 512
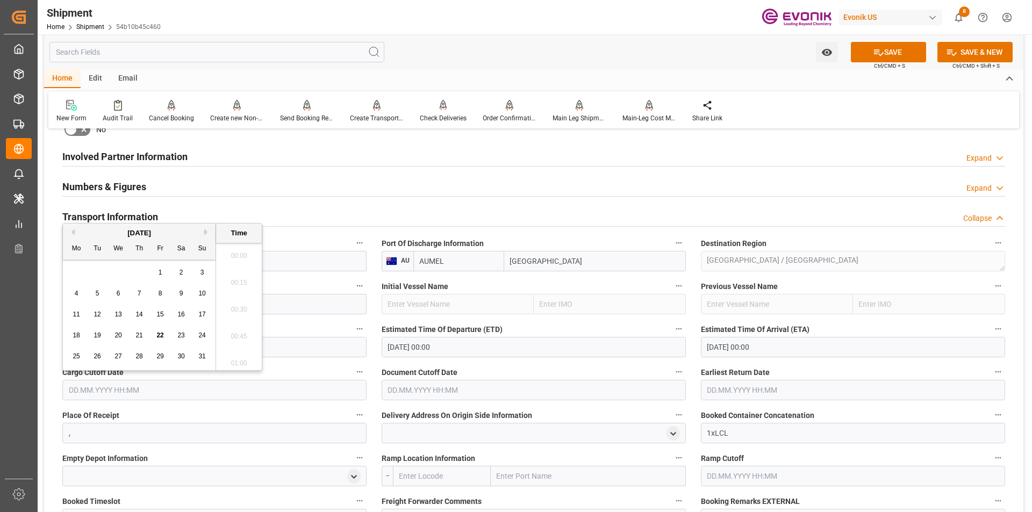
click at [90, 391] on input "text" at bounding box center [214, 390] width 304 height 20
click at [202, 232] on div "August 2025" at bounding box center [139, 233] width 153 height 11
click at [205, 232] on button "Next Month" at bounding box center [207, 232] width 6 height 6
click at [98, 352] on div "30" at bounding box center [97, 357] width 13 height 13
type input "[DATE] 00:00"
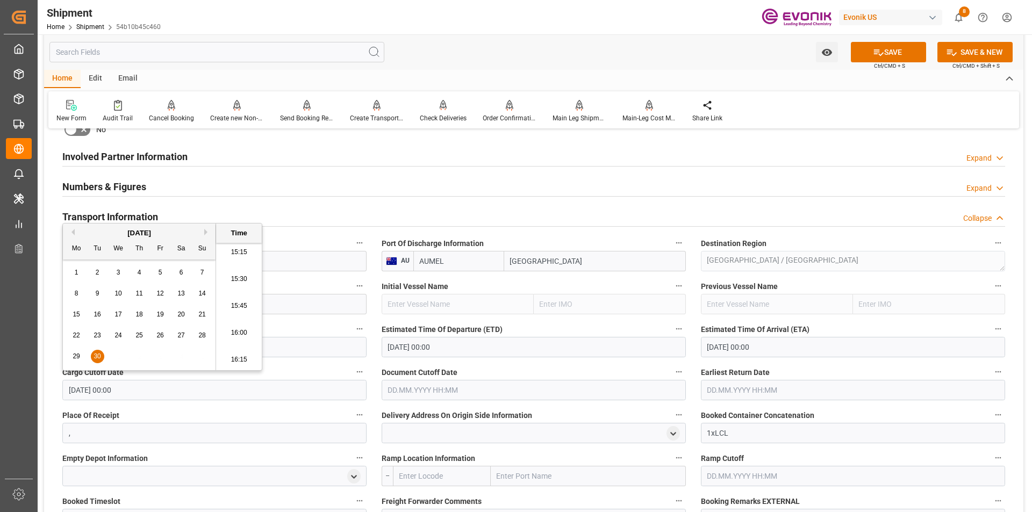
click at [398, 392] on input "text" at bounding box center [534, 390] width 304 height 20
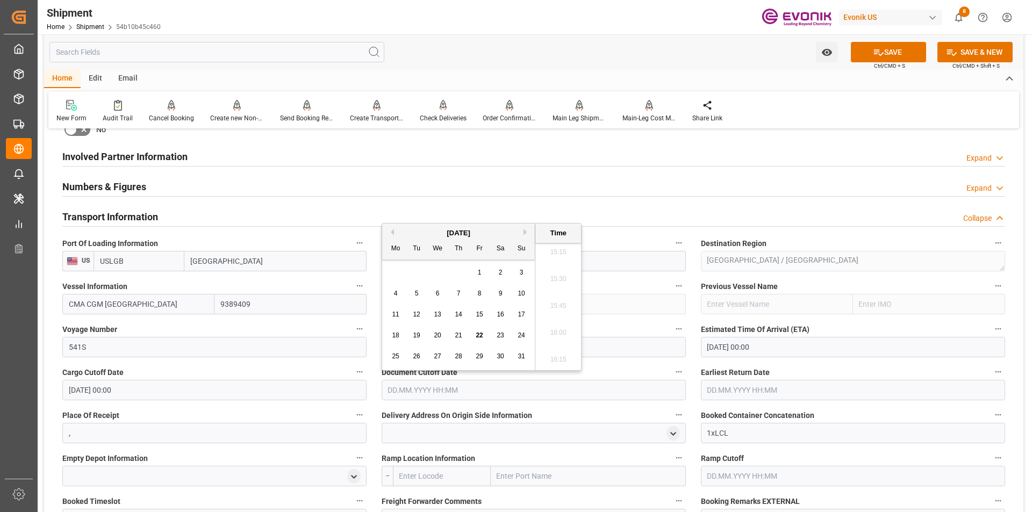
click at [524, 231] on button "Next Month" at bounding box center [527, 232] width 6 height 6
click at [417, 355] on span "30" at bounding box center [416, 357] width 7 height 8
type input "30.09.2025 00:00"
click at [726, 390] on input "text" at bounding box center [853, 390] width 304 height 20
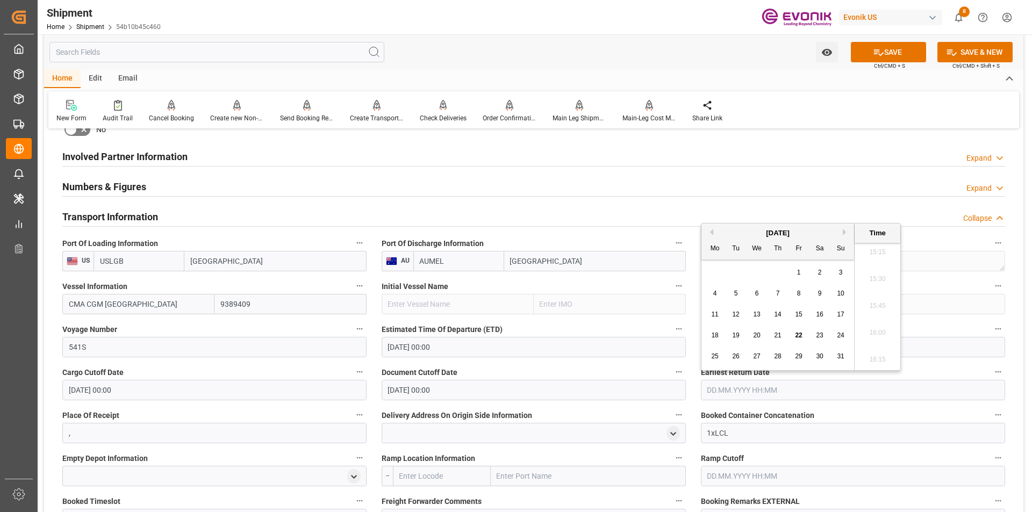
click at [844, 231] on button "Next Month" at bounding box center [846, 232] width 6 height 6
click at [738, 355] on span "30" at bounding box center [735, 357] width 7 height 8
type input "30.09.2025 00:00"
click at [632, 369] on label "Document Cutoff Date" at bounding box center [534, 372] width 304 height 15
click at [672, 369] on button "Document Cutoff Date" at bounding box center [679, 372] width 14 height 14
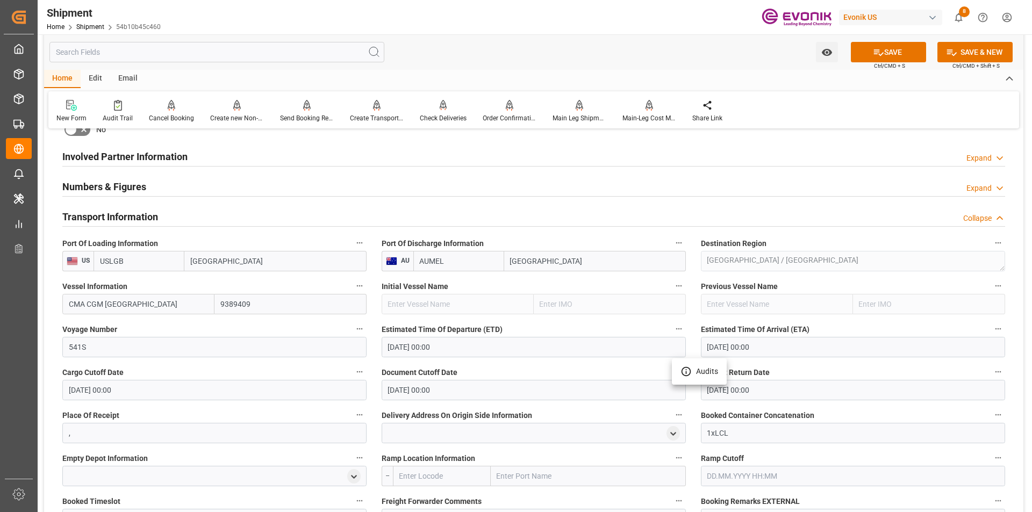
click at [809, 208] on div at bounding box center [516, 256] width 1032 height 512
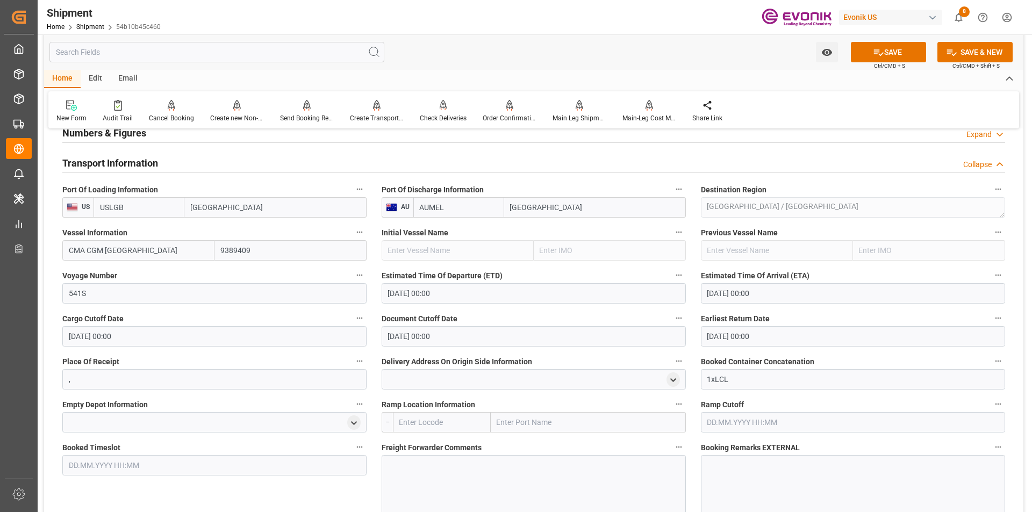
click at [413, 421] on input "text" at bounding box center [442, 422] width 98 height 20
click at [420, 448] on b "USCHI" at bounding box center [411, 446] width 22 height 9
type input "USCHI"
type input "Chicago"
type input "USCHI"
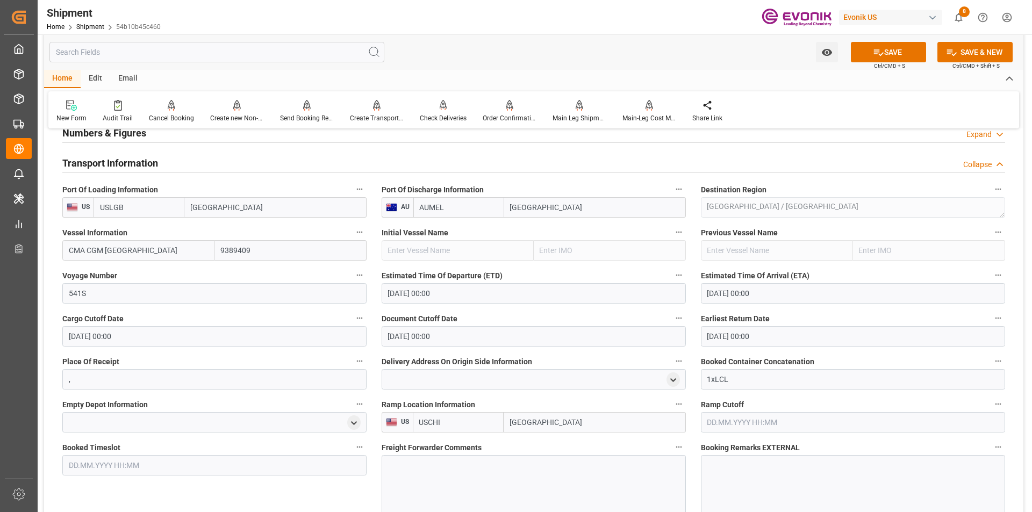
click at [484, 467] on div at bounding box center [534, 485] width 304 height 60
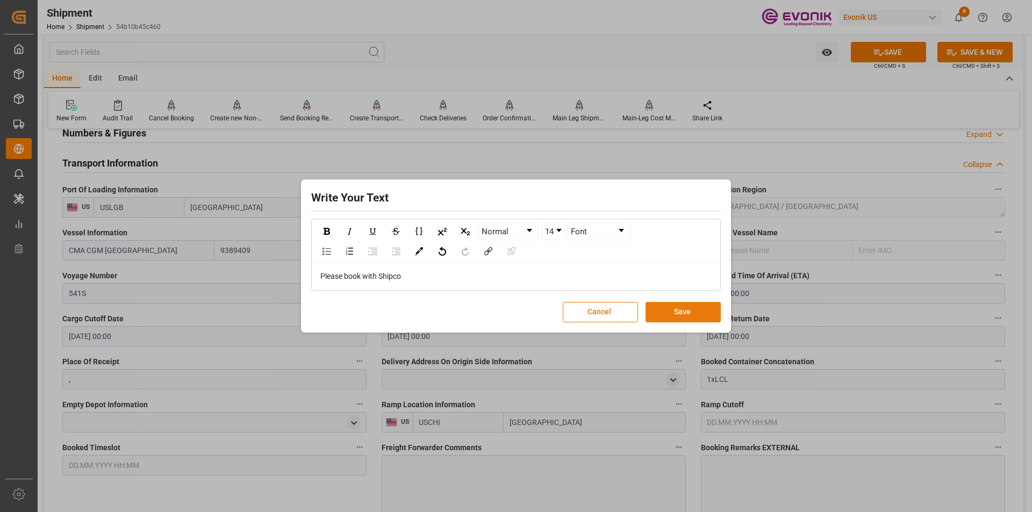
click at [668, 312] on button "Save" at bounding box center [683, 312] width 75 height 20
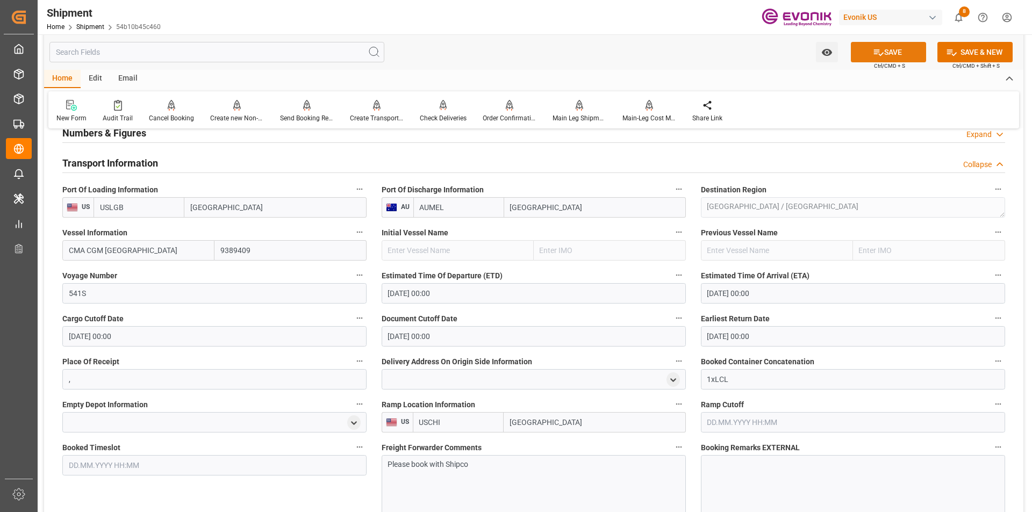
click at [893, 47] on button "SAVE" at bounding box center [888, 52] width 75 height 20
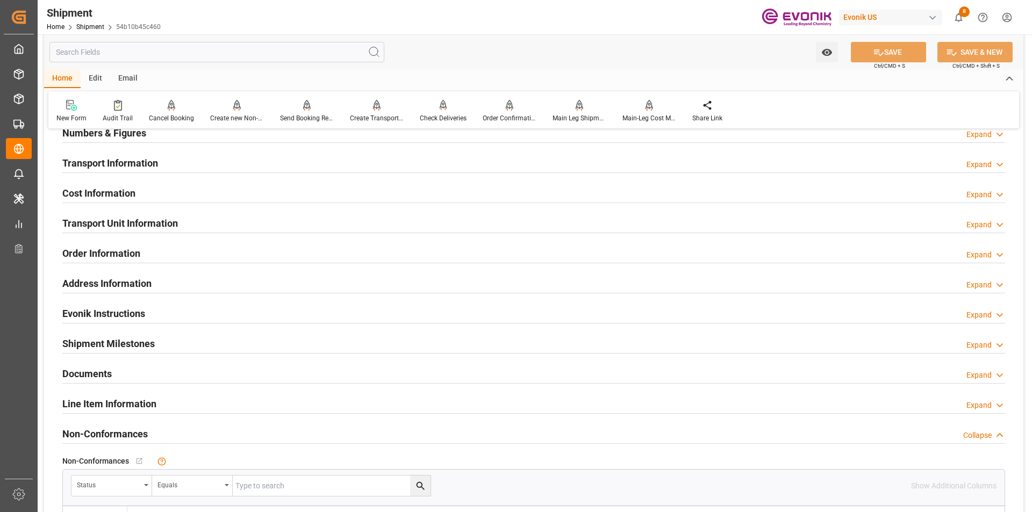
click at [128, 165] on h2 "Transport Information" at bounding box center [110, 163] width 96 height 15
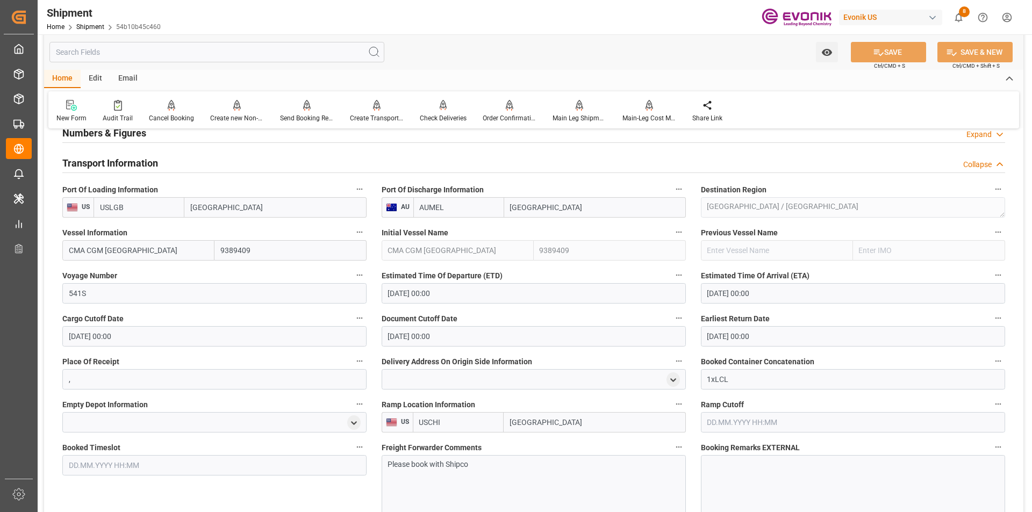
click at [128, 165] on h2 "Transport Information" at bounding box center [110, 163] width 96 height 15
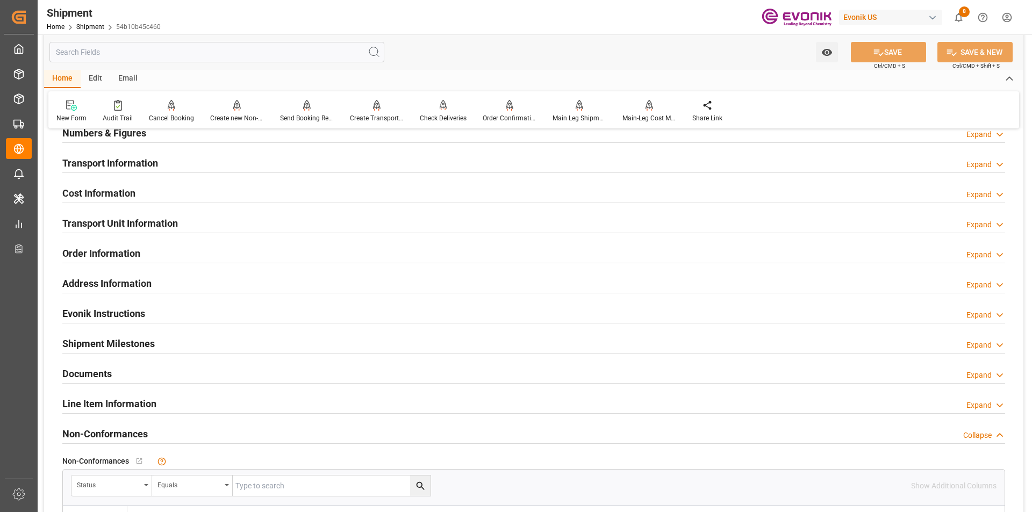
click at [116, 191] on h2 "Cost Information" at bounding box center [98, 193] width 73 height 15
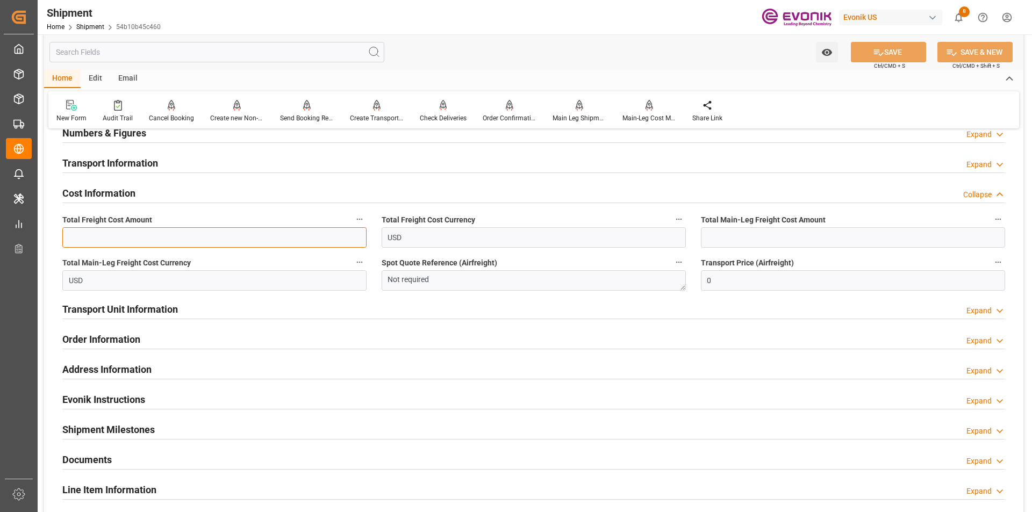
click at [224, 238] on input "text" at bounding box center [214, 237] width 304 height 20
type input "1407"
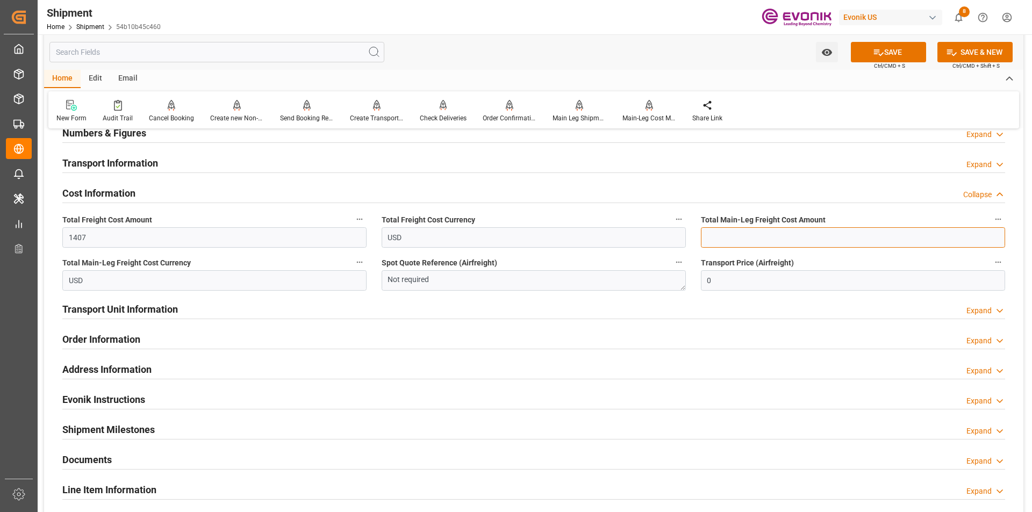
click at [738, 237] on input "text" at bounding box center [853, 237] width 304 height 20
type input "881"
click at [889, 51] on button "SAVE" at bounding box center [888, 52] width 75 height 20
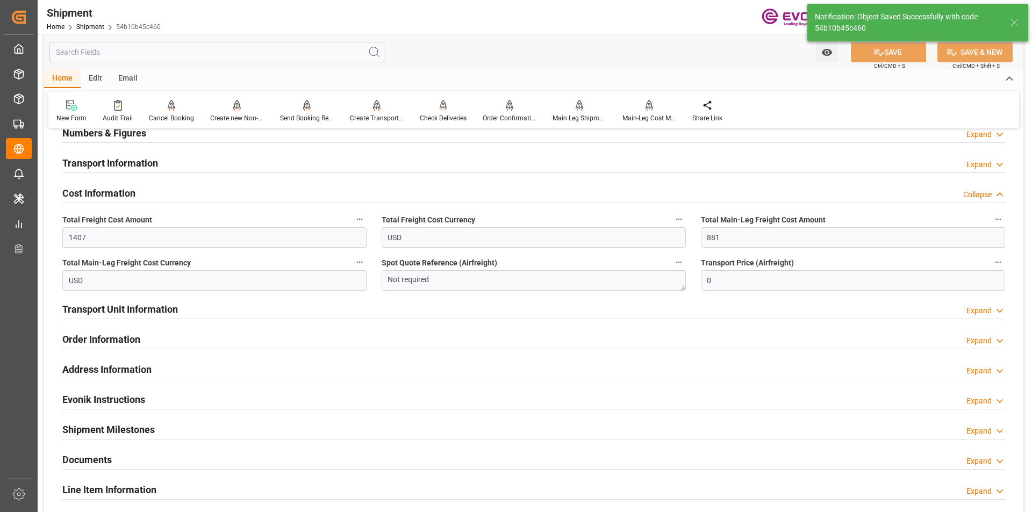
click at [143, 392] on h2 "Evonik Instructions" at bounding box center [103, 399] width 83 height 15
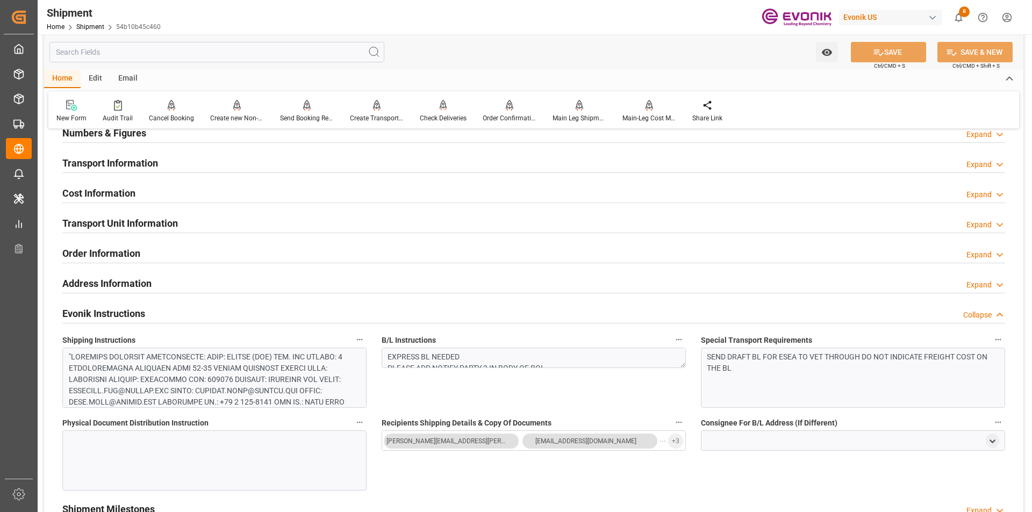
click at [118, 311] on h2 "Evonik Instructions" at bounding box center [103, 313] width 83 height 15
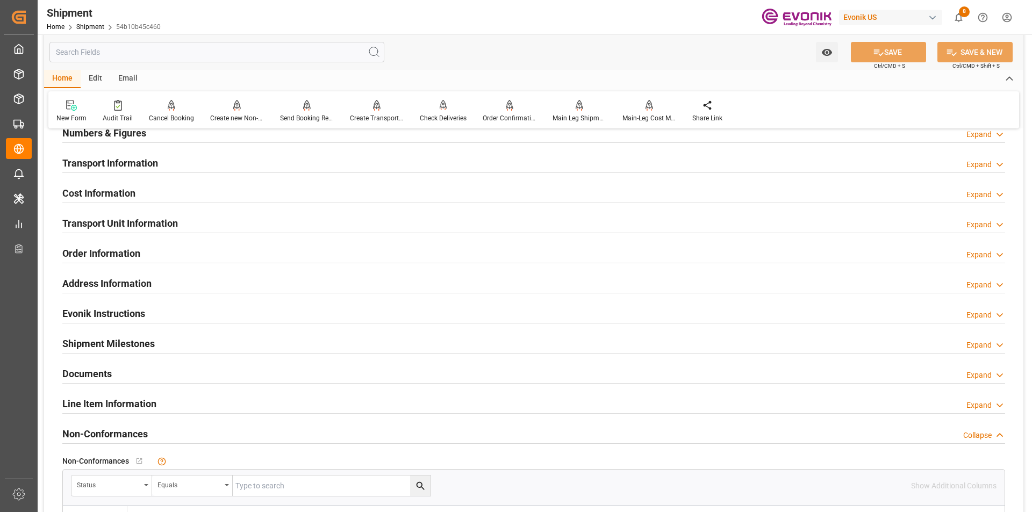
scroll to position [538, 0]
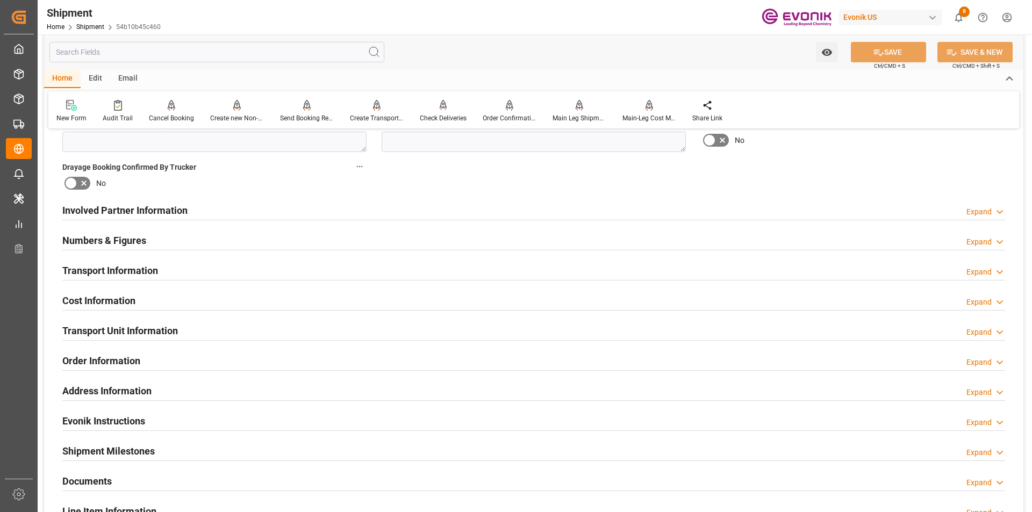
click at [96, 328] on h2 "Transport Unit Information" at bounding box center [120, 331] width 116 height 15
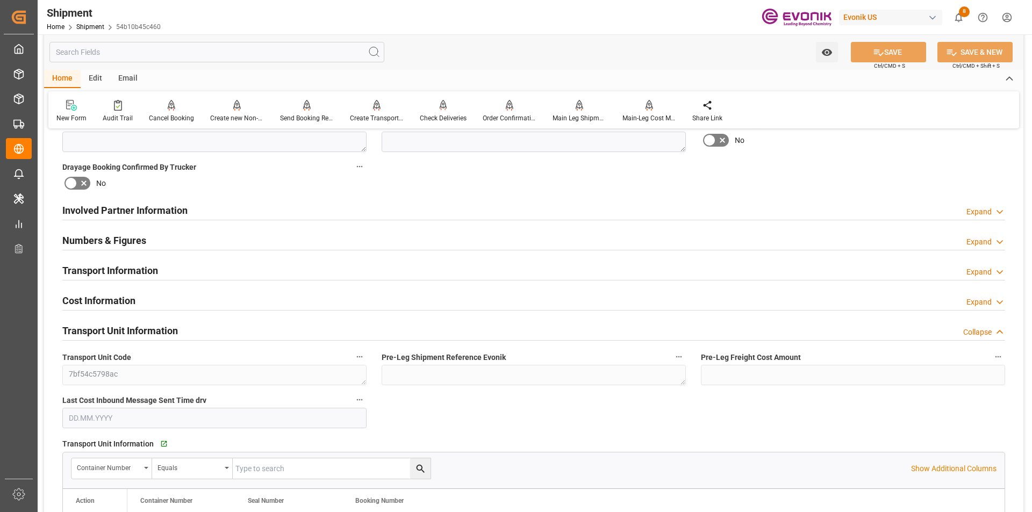
scroll to position [699, 0]
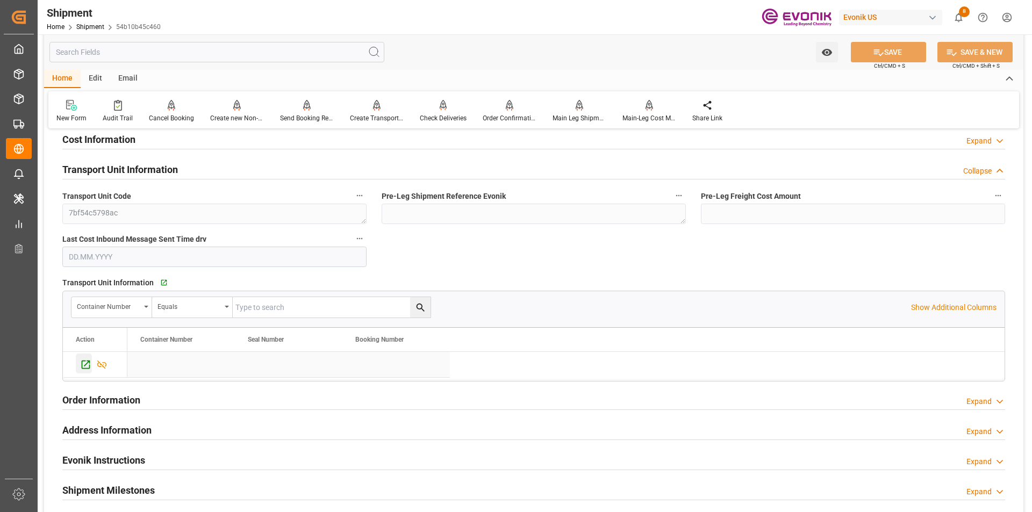
click at [83, 363] on icon "Press SPACE to select this row." at bounding box center [85, 364] width 11 height 11
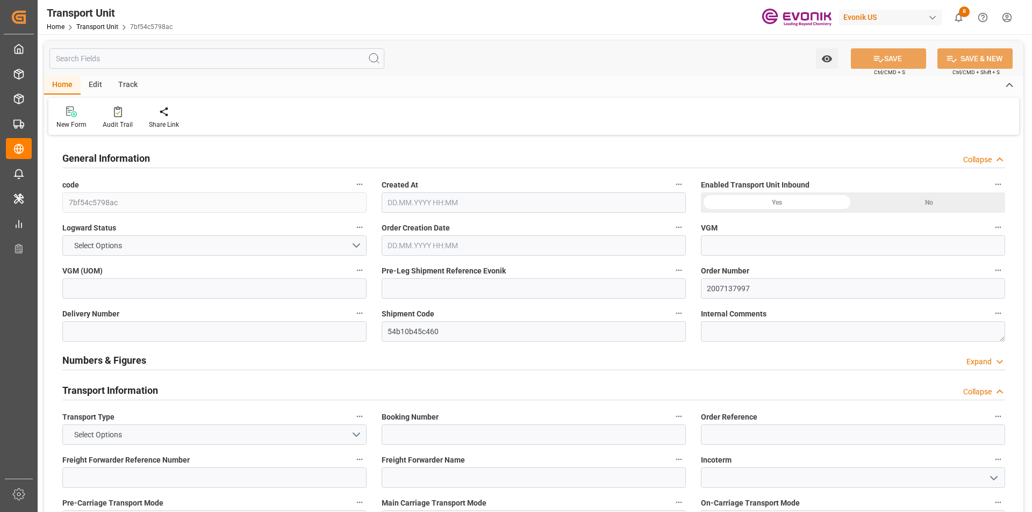
type input "AC Containerline"
type input "AC Containerline GmbH"
type input "USLGB"
type input "AUMEL"
type input "4422"
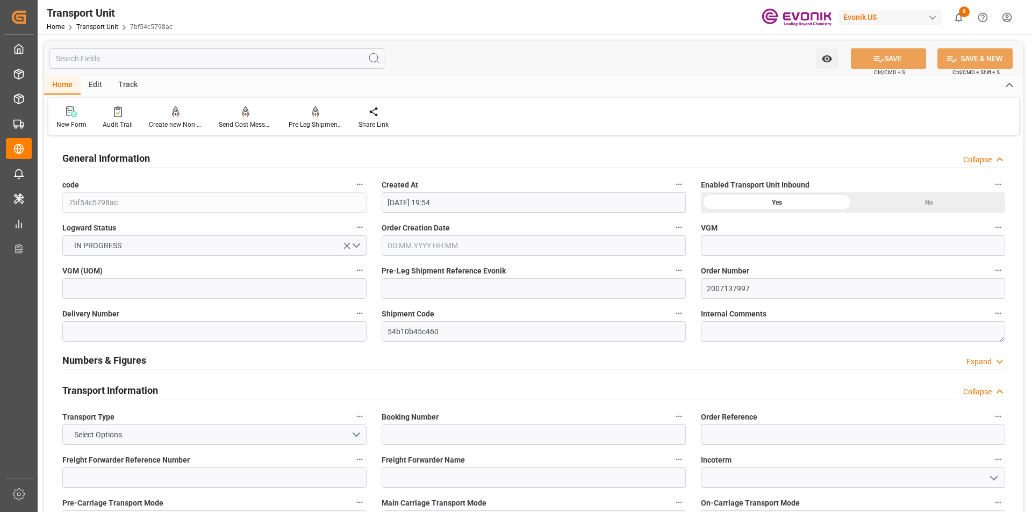
type input "[DATE] 19:54"
type input "[DATE]"
type input "[DATE] 00:00"
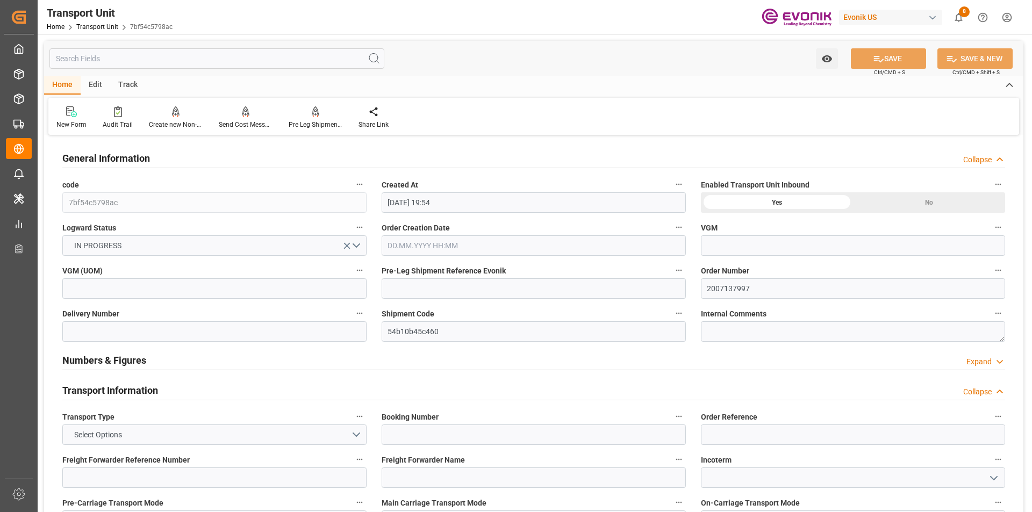
type input "[DATE] 00:00"
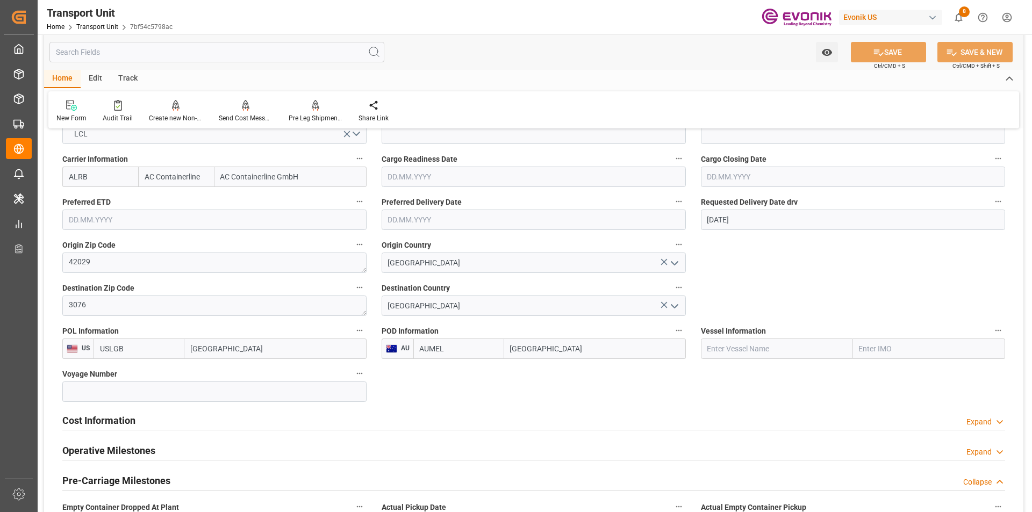
scroll to position [538, 0]
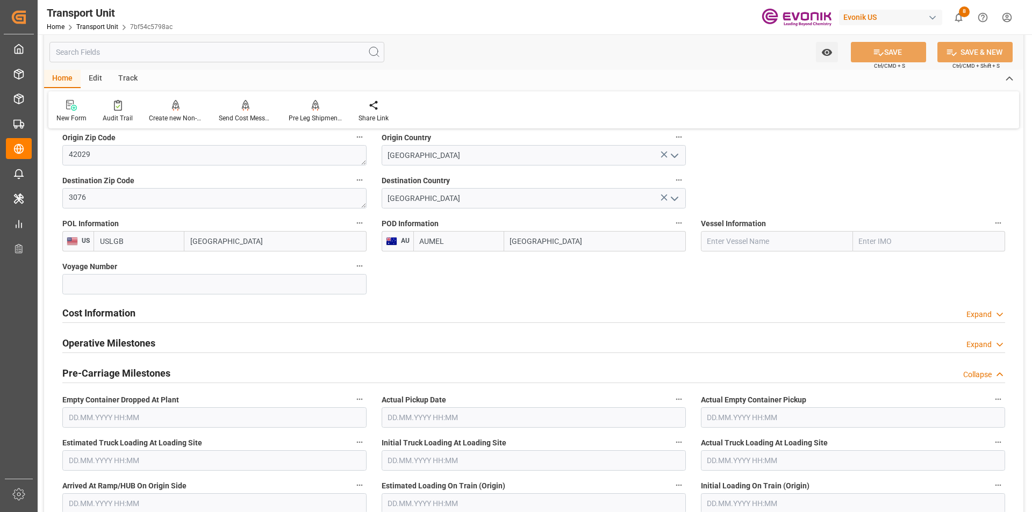
click at [108, 310] on h2 "Cost Information" at bounding box center [98, 313] width 73 height 15
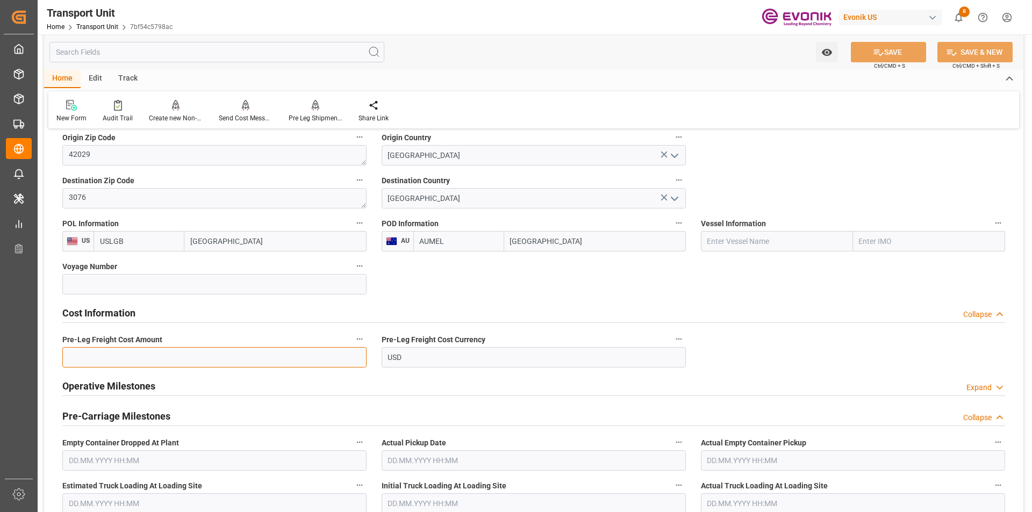
click at [180, 359] on input "text" at bounding box center [214, 357] width 304 height 20
type input "526"
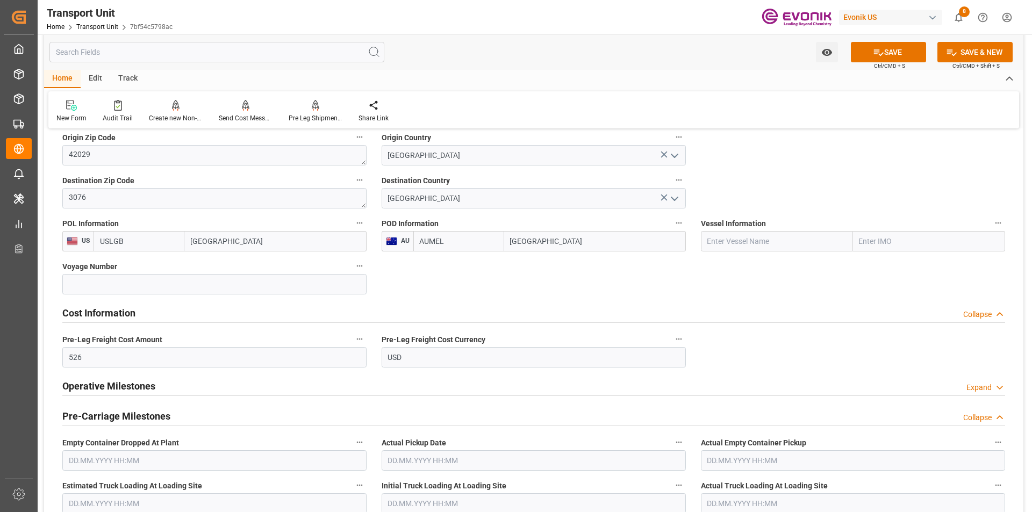
click at [888, 54] on button "SAVE" at bounding box center [888, 52] width 75 height 20
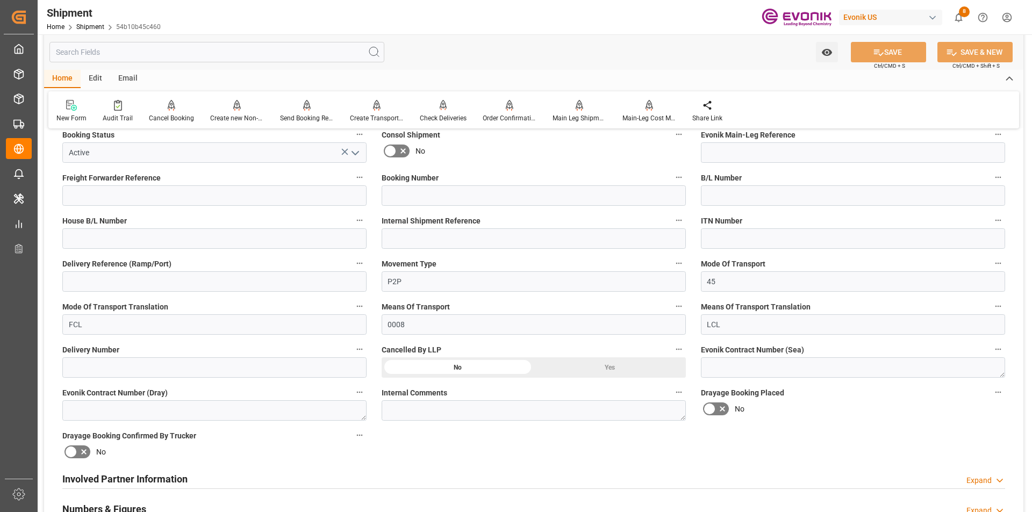
scroll to position [484, 0]
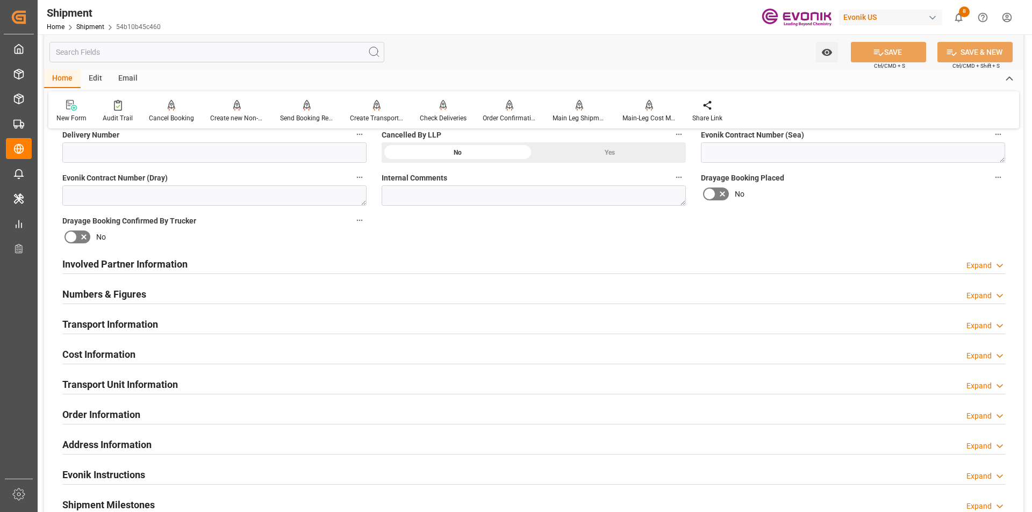
click at [156, 267] on h2 "Involved Partner Information" at bounding box center [124, 264] width 125 height 15
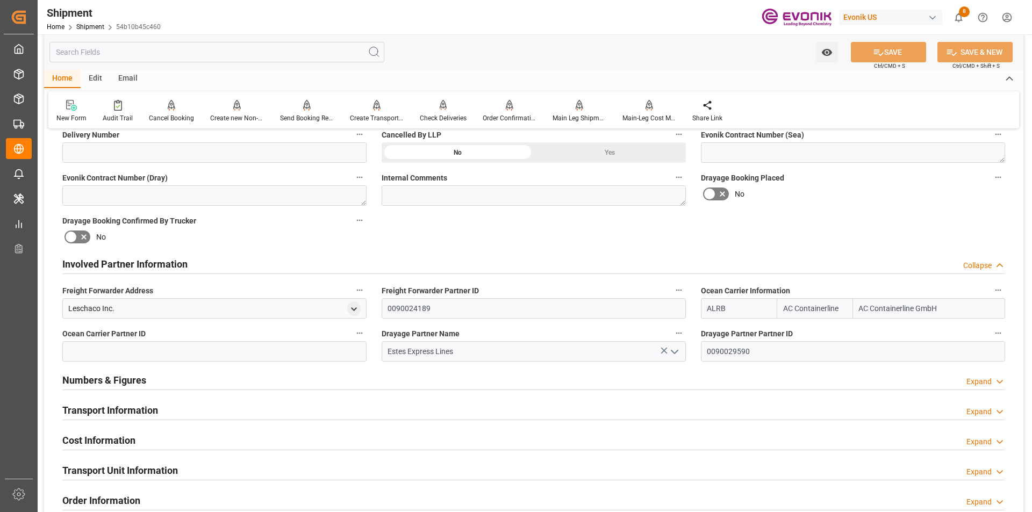
scroll to position [591, 0]
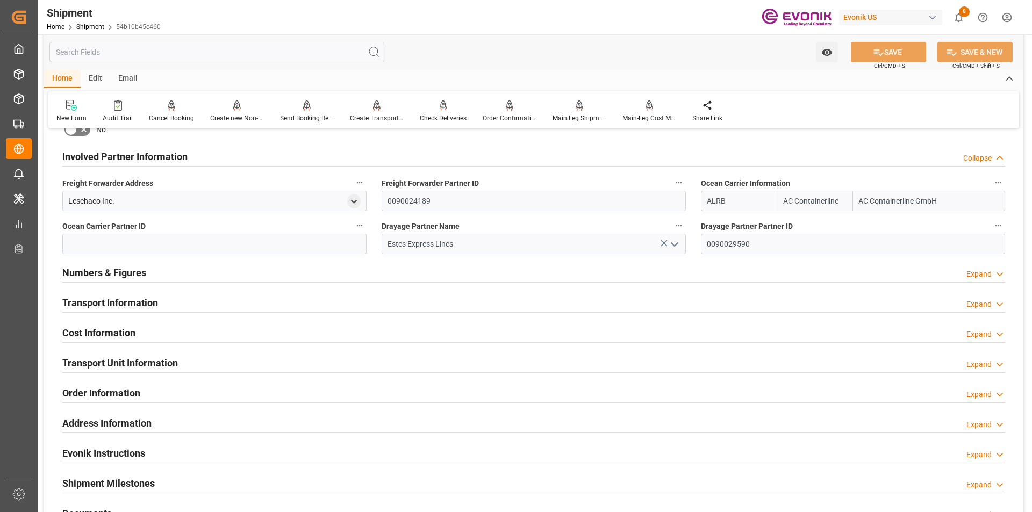
click at [131, 307] on h2 "Transport Information" at bounding box center [110, 303] width 96 height 15
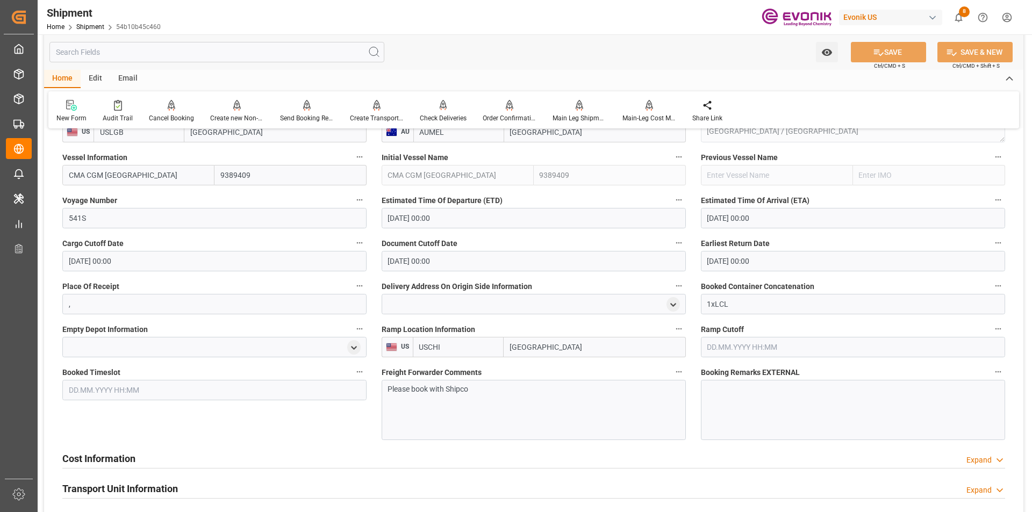
scroll to position [968, 0]
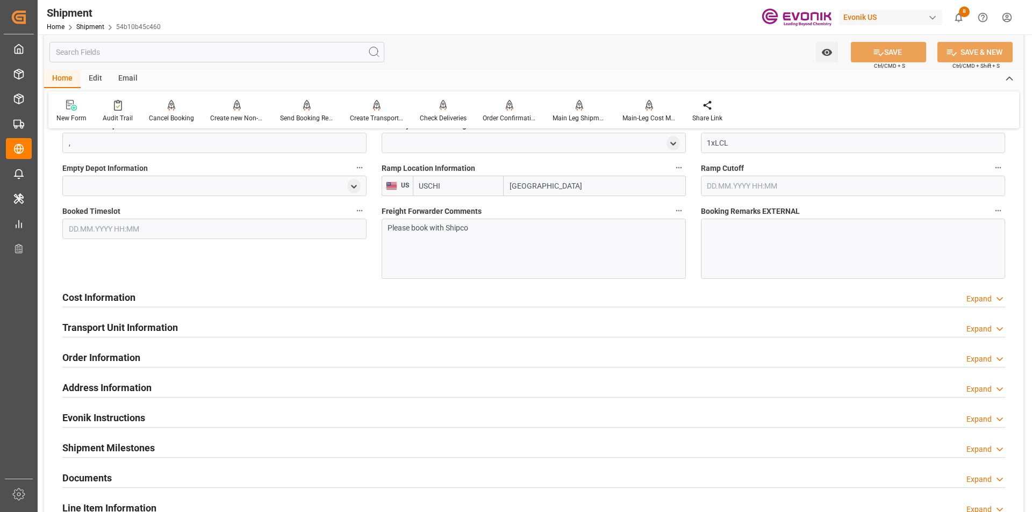
click at [109, 298] on h2 "Cost Information" at bounding box center [98, 297] width 73 height 15
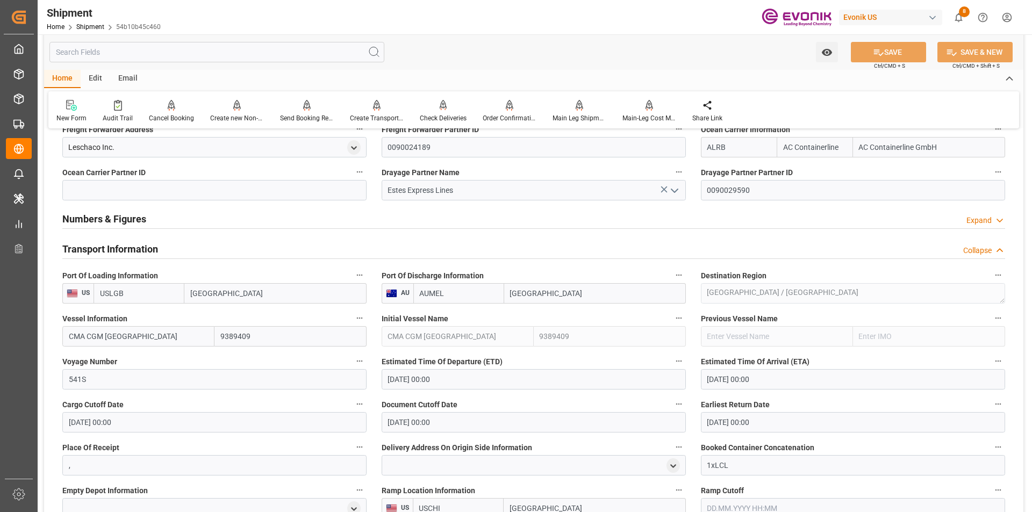
scroll to position [591, 0]
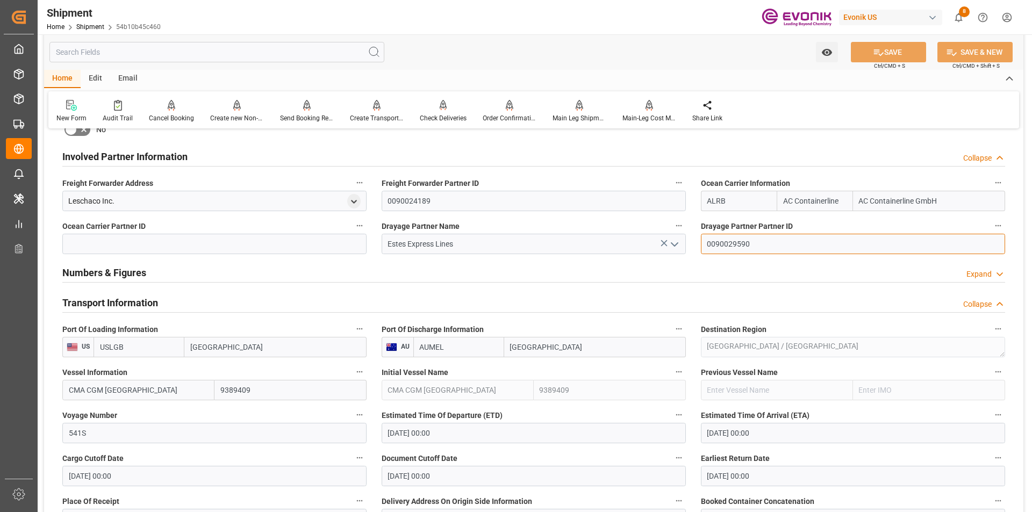
click at [731, 245] on input "0090029590" at bounding box center [853, 244] width 304 height 20
click at [137, 245] on input at bounding box center [214, 244] width 304 height 20
paste input "0090029590"
type input "0090029590"
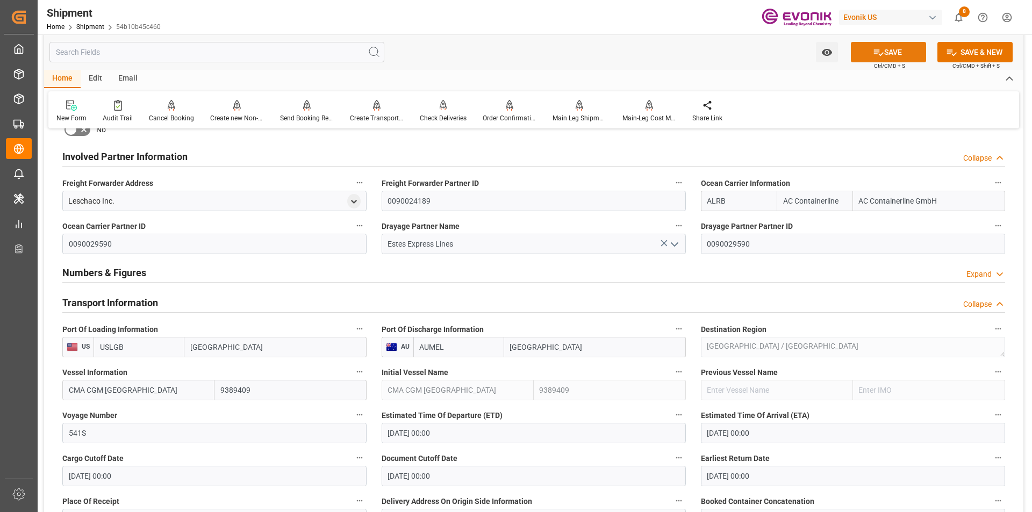
click at [885, 49] on button "SAVE" at bounding box center [888, 52] width 75 height 20
click at [99, 244] on input "0090029590" at bounding box center [214, 244] width 304 height 20
click at [466, 274] on div "Numbers & Figures Expand" at bounding box center [533, 272] width 943 height 20
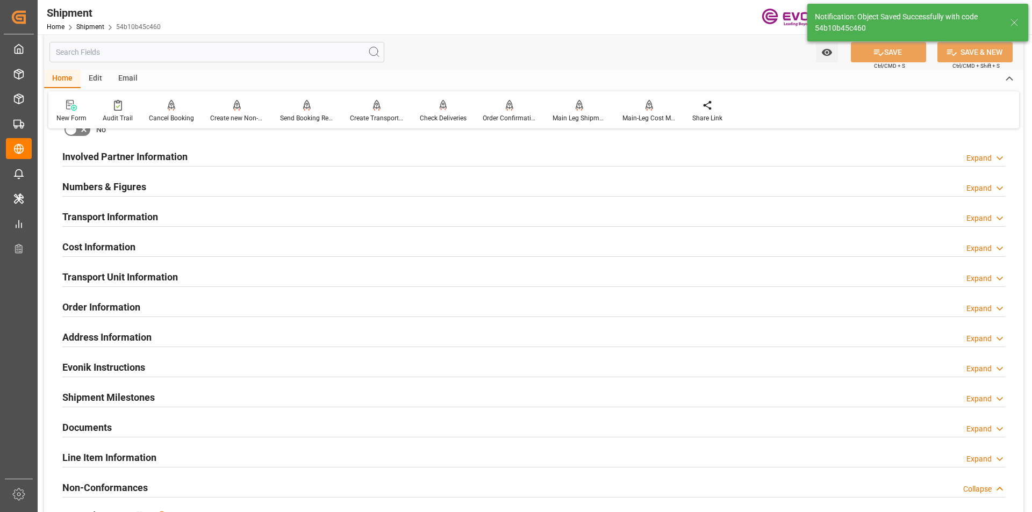
click at [146, 155] on h2 "Involved Partner Information" at bounding box center [124, 156] width 125 height 15
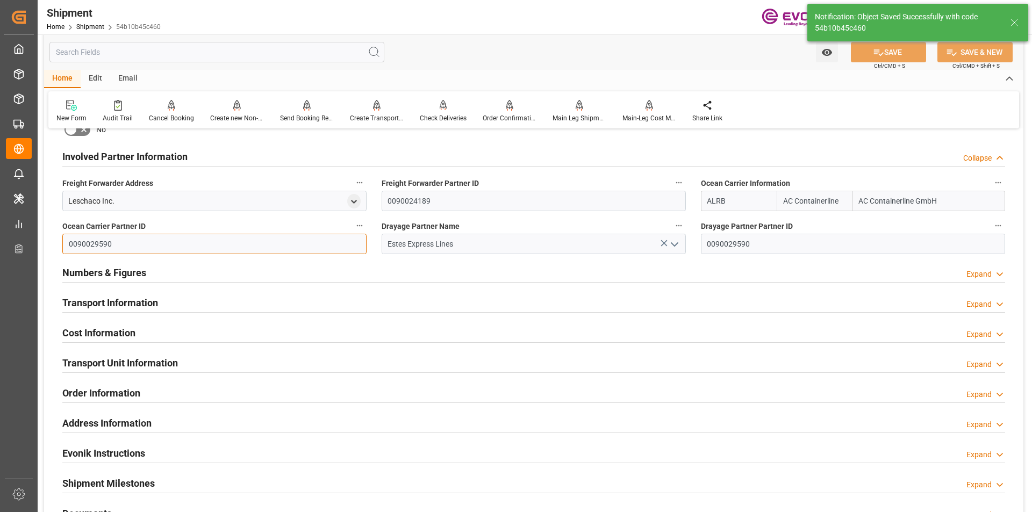
click at [91, 242] on input "0090029590" at bounding box center [214, 244] width 304 height 20
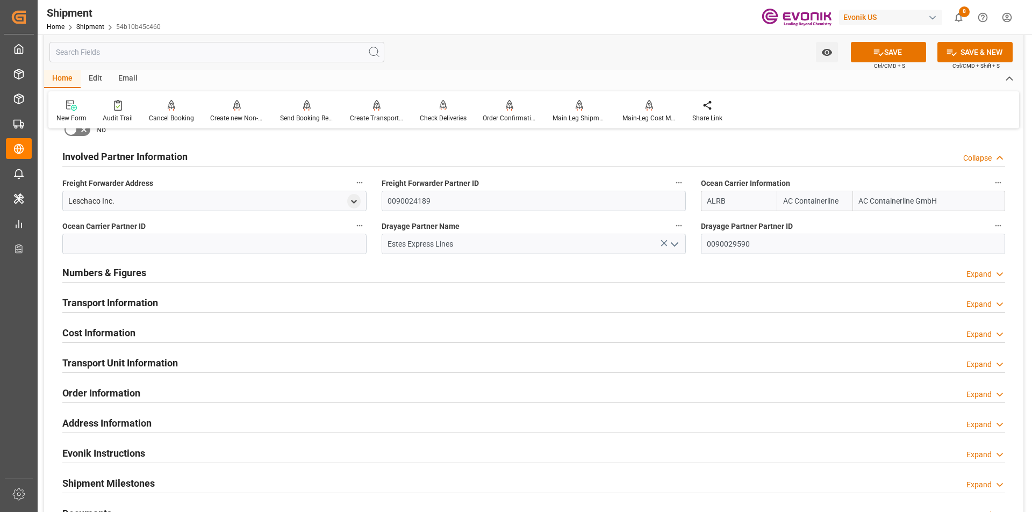
click at [888, 54] on button "SAVE" at bounding box center [888, 52] width 75 height 20
click at [129, 299] on h2 "Transport Information" at bounding box center [110, 303] width 96 height 15
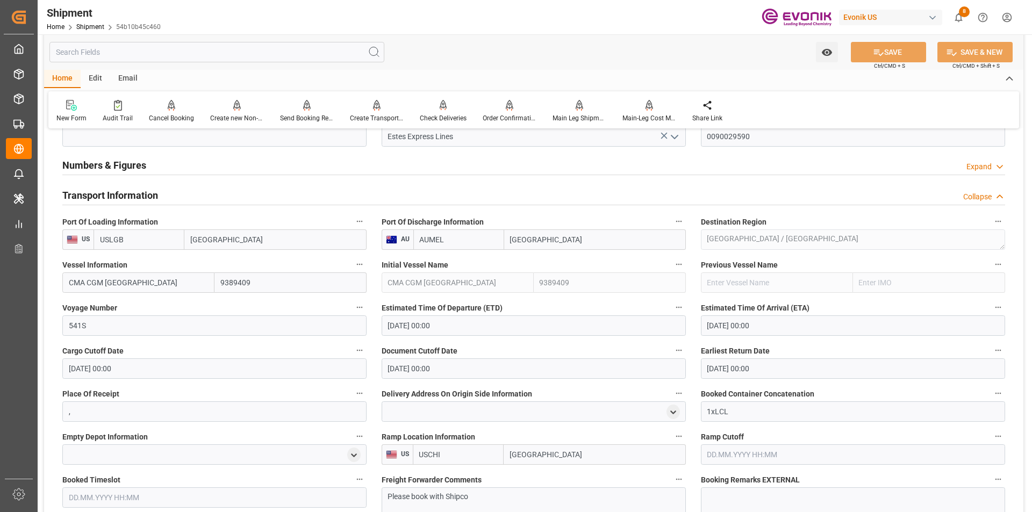
scroll to position [860, 0]
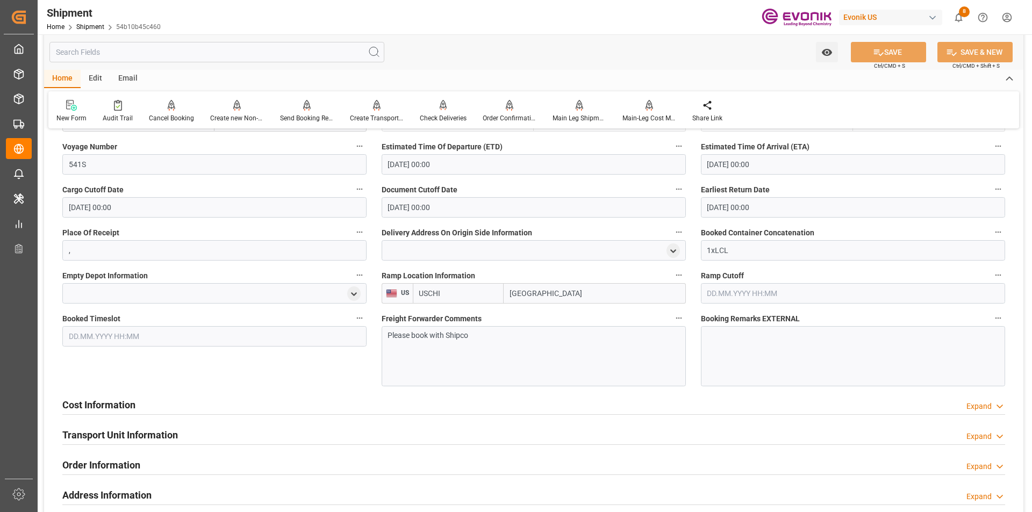
click at [109, 404] on h2 "Cost Information" at bounding box center [98, 405] width 73 height 15
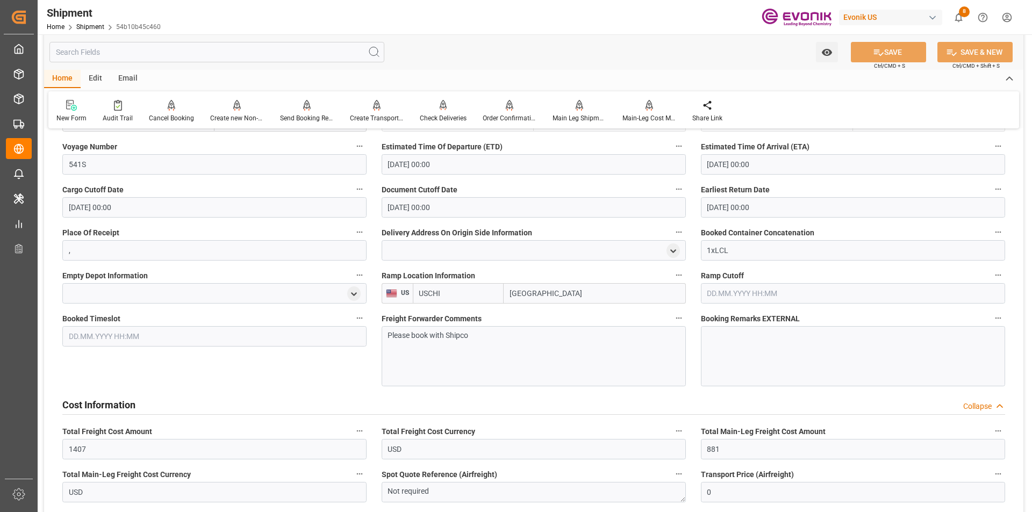
scroll to position [1021, 0]
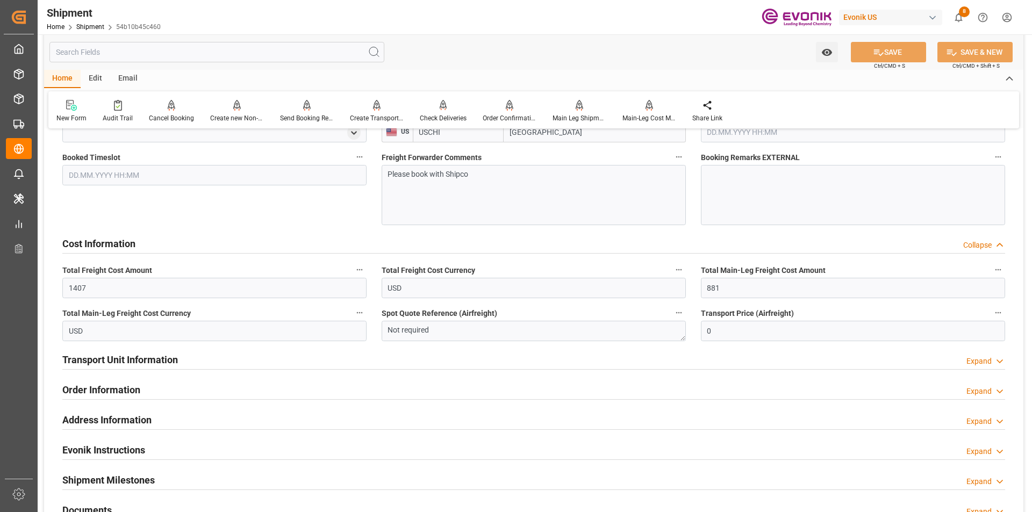
click at [155, 361] on h2 "Transport Unit Information" at bounding box center [120, 360] width 116 height 15
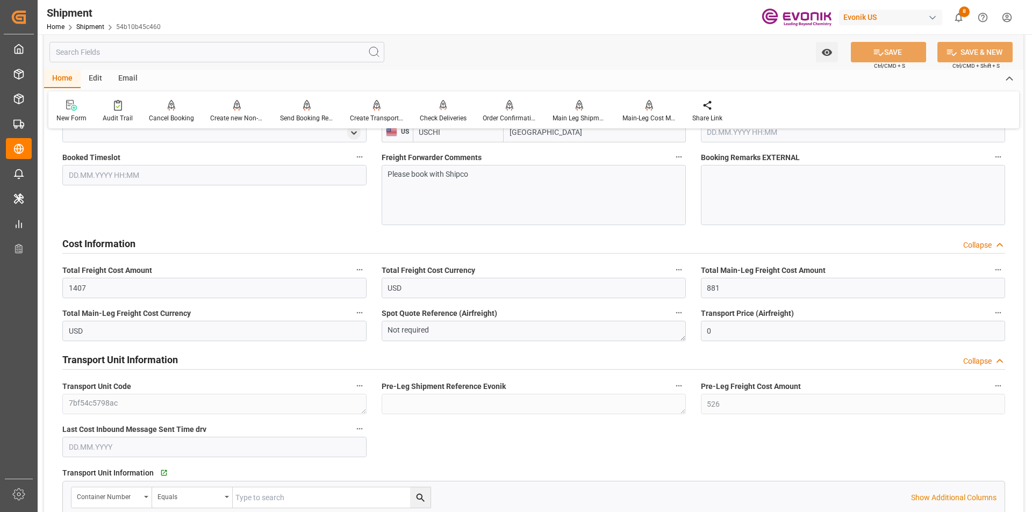
scroll to position [860, 0]
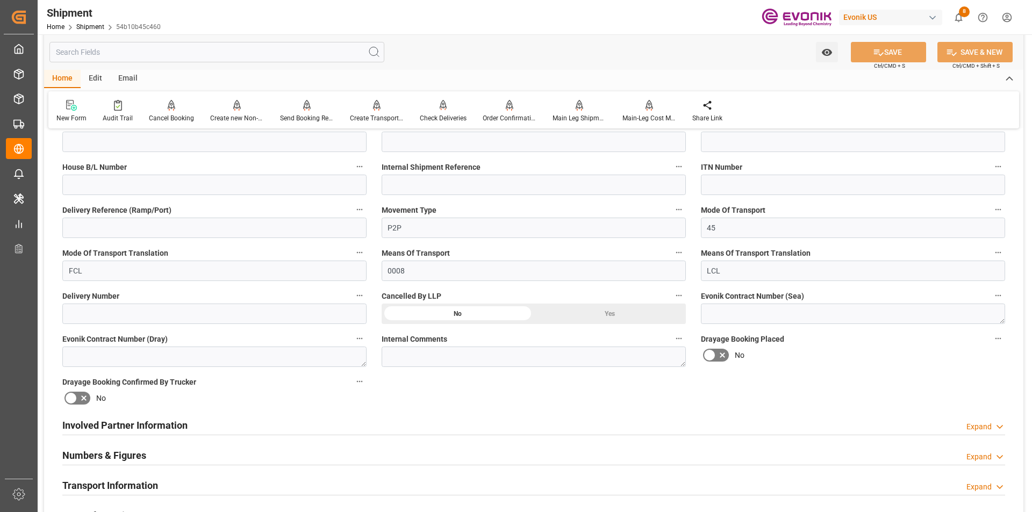
scroll to position [538, 0]
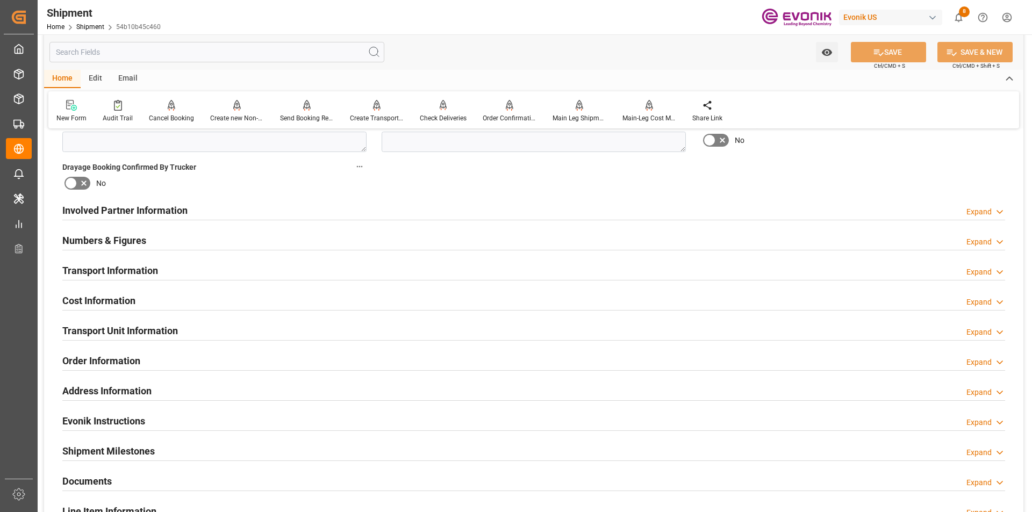
click at [150, 211] on h2 "Involved Partner Information" at bounding box center [124, 210] width 125 height 15
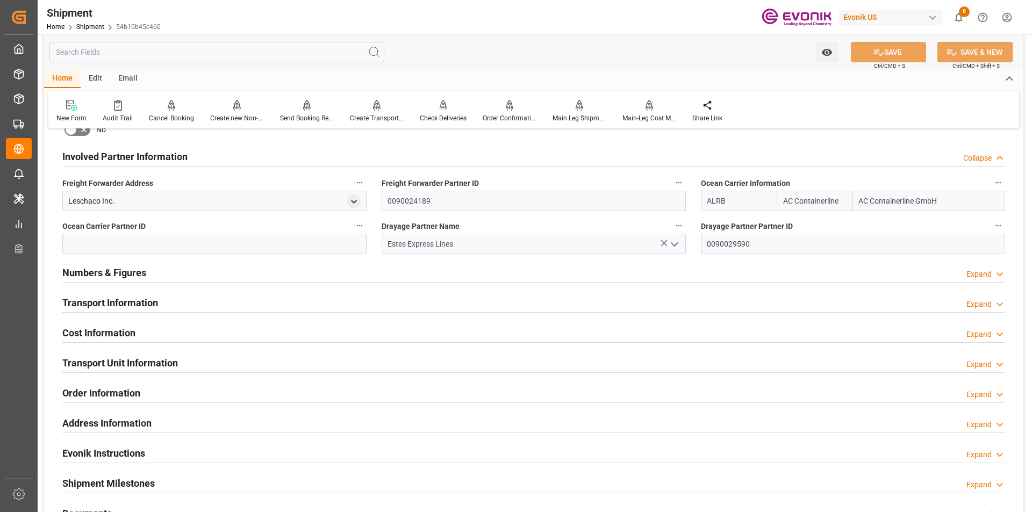
scroll to position [484, 0]
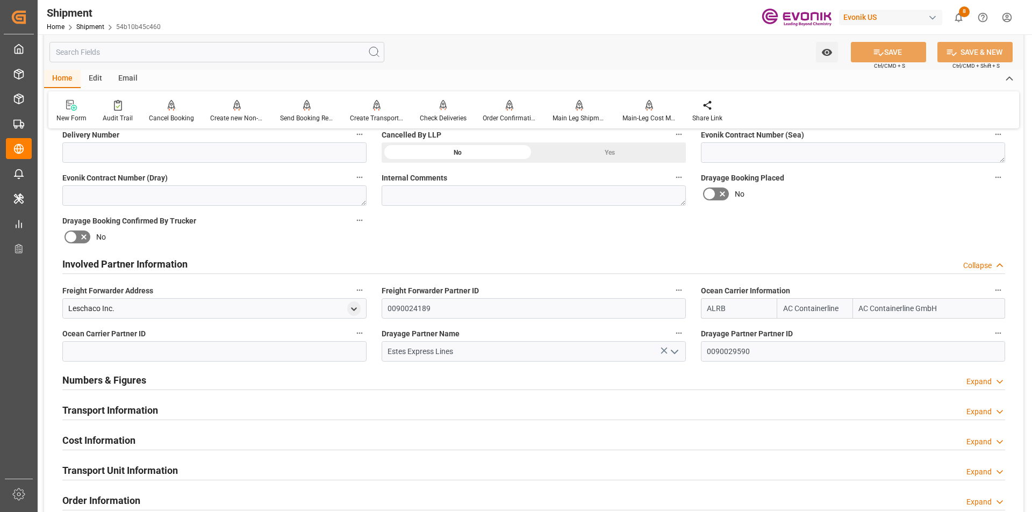
click at [173, 406] on div "Transport Information Expand" at bounding box center [533, 409] width 943 height 20
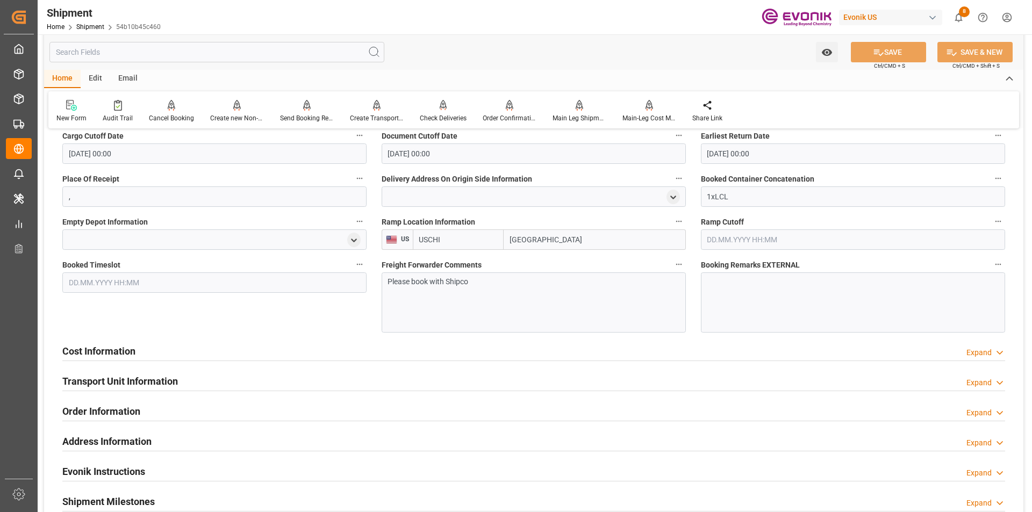
scroll to position [968, 0]
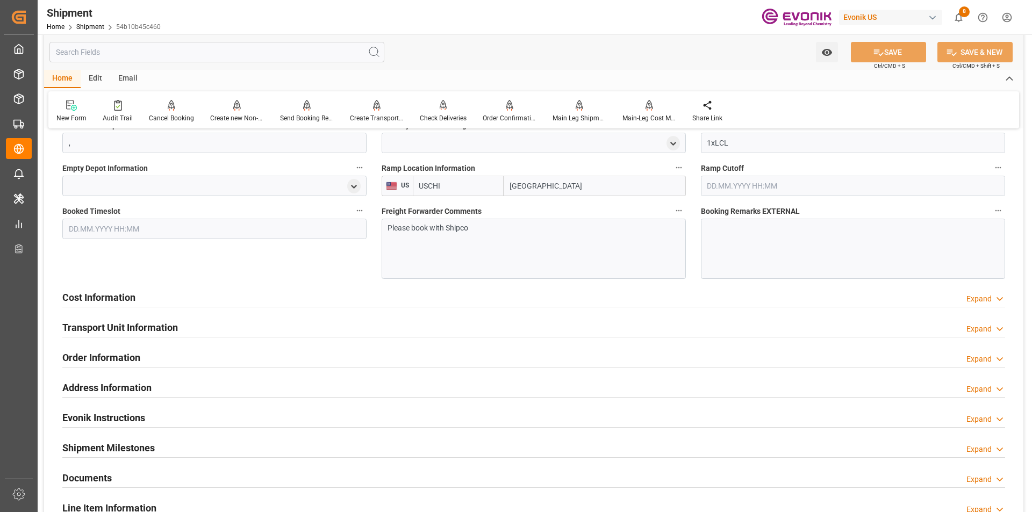
click at [149, 300] on div "Cost Information Expand" at bounding box center [533, 297] width 943 height 20
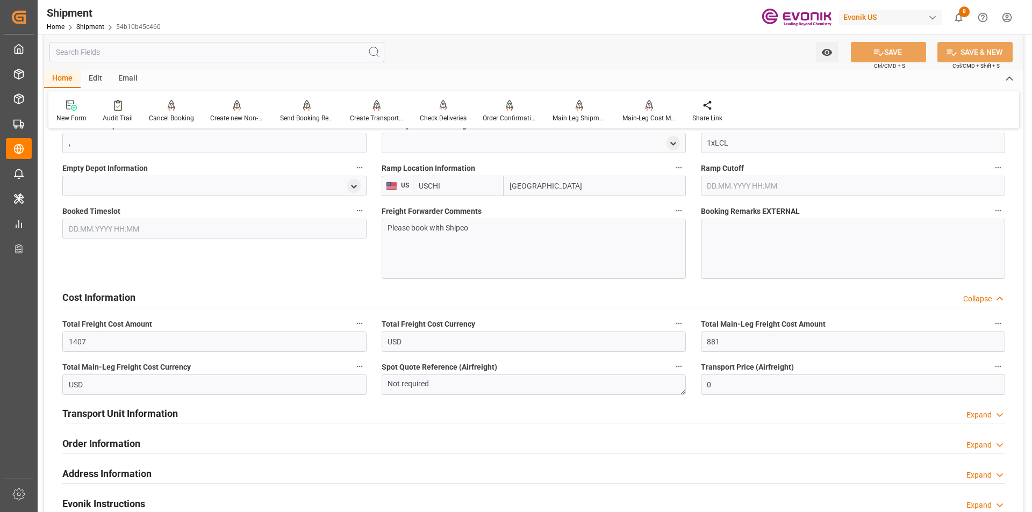
click at [149, 414] on h2 "Transport Unit Information" at bounding box center [120, 413] width 116 height 15
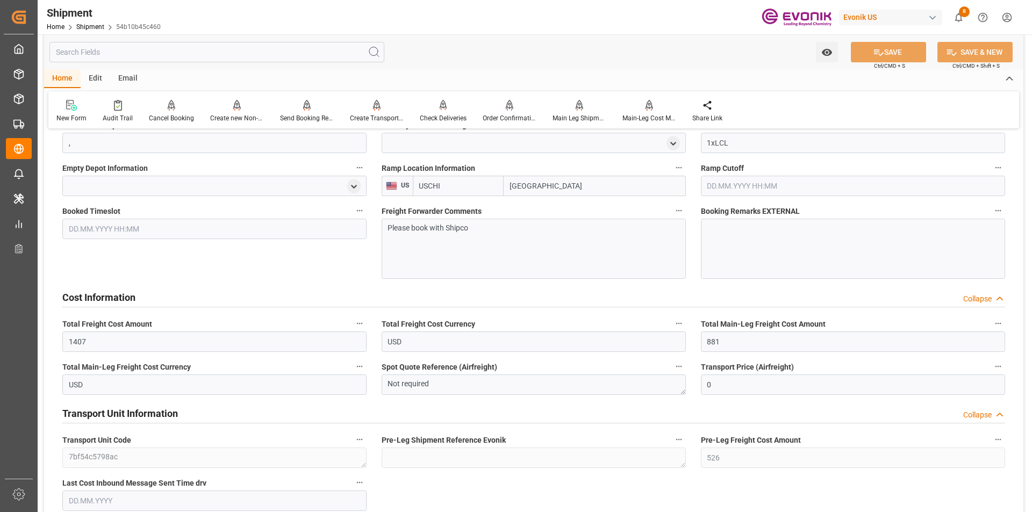
scroll to position [1021, 0]
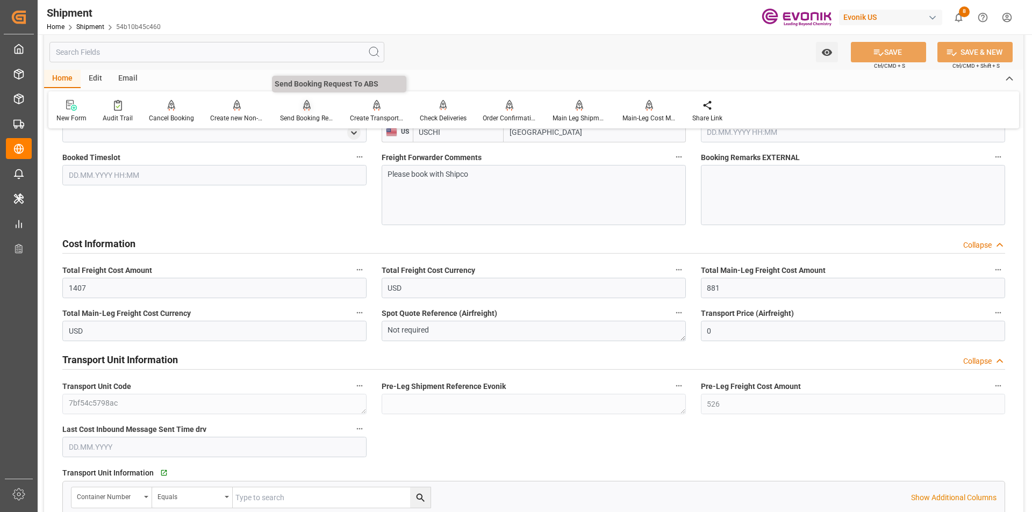
click at [287, 114] on div "Send Booking Request To ABS" at bounding box center [307, 118] width 54 height 10
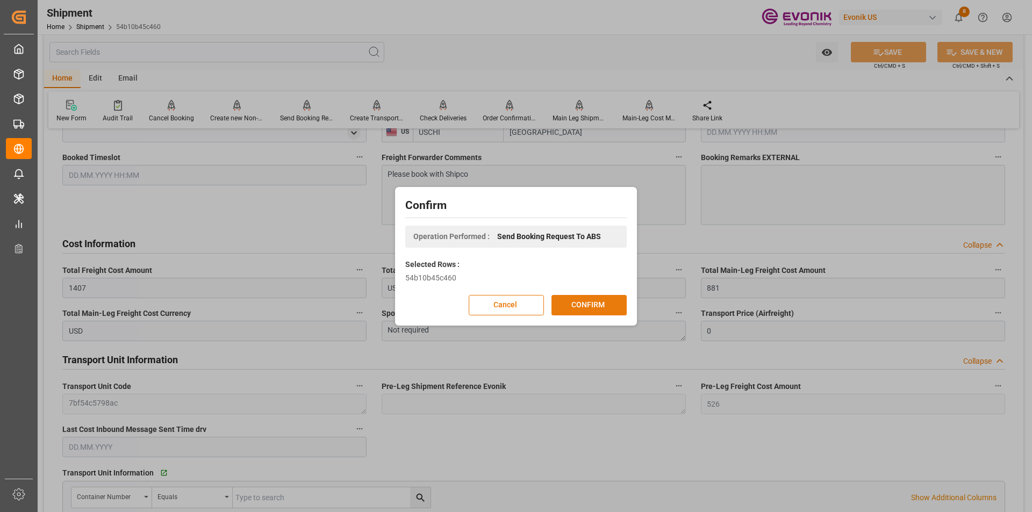
click at [575, 301] on button "CONFIRM" at bounding box center [589, 305] width 75 height 20
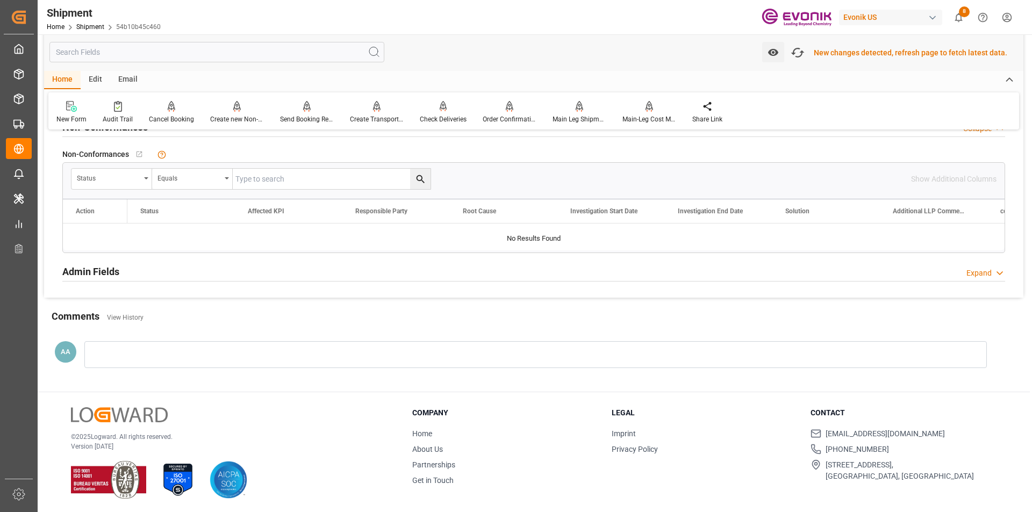
scroll to position [954, 0]
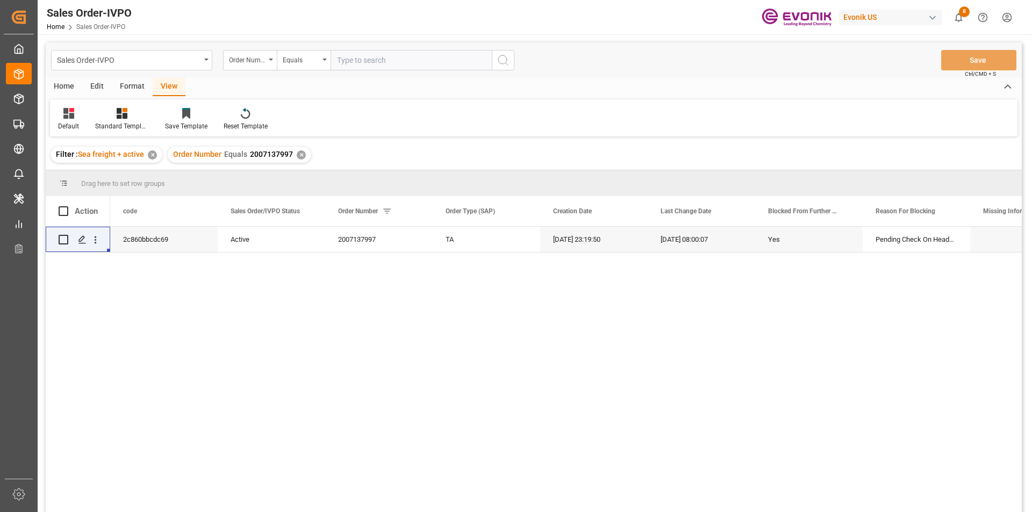
click at [363, 54] on input "text" at bounding box center [411, 60] width 161 height 20
paste input "2007103563"
type input "2007103563"
click at [502, 57] on icon "search button" at bounding box center [503, 60] width 13 height 13
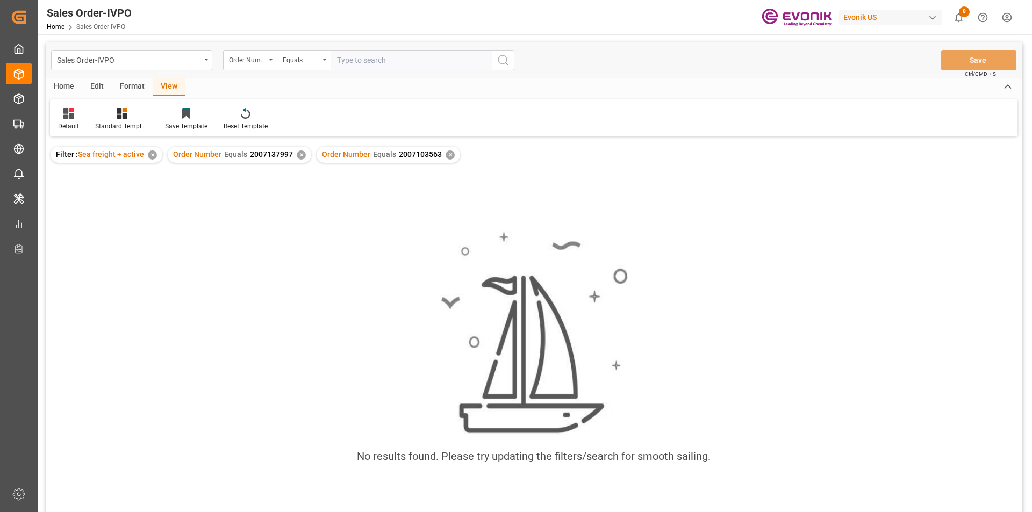
click at [297, 155] on div "✕" at bounding box center [301, 155] width 9 height 9
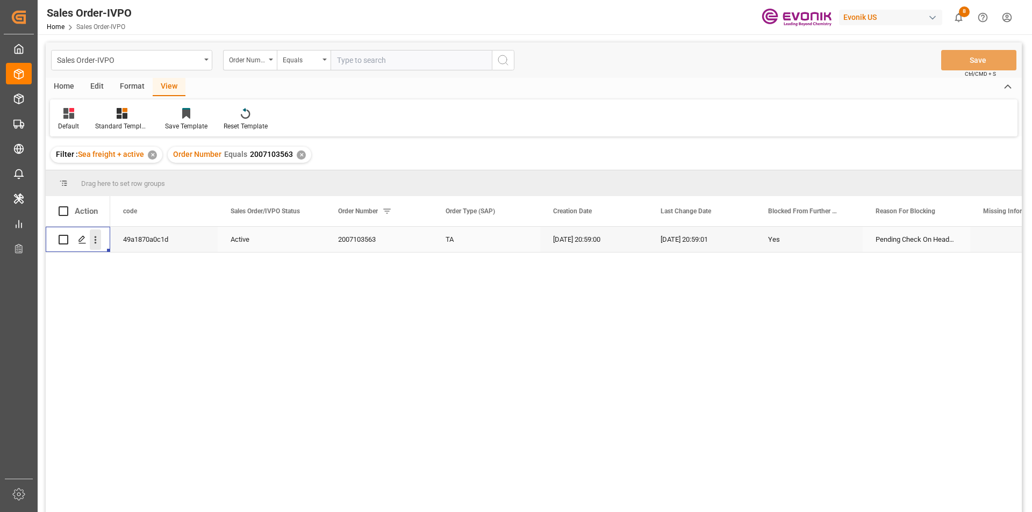
click at [97, 244] on icon "open menu" at bounding box center [95, 239] width 11 height 11
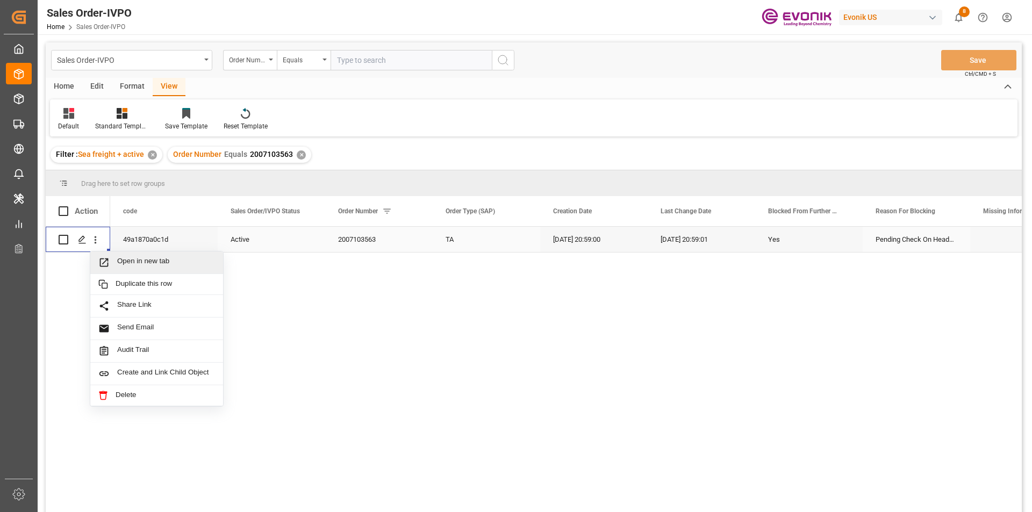
click at [108, 261] on icon "Press SPACE to select this row." at bounding box center [104, 263] width 9 height 9
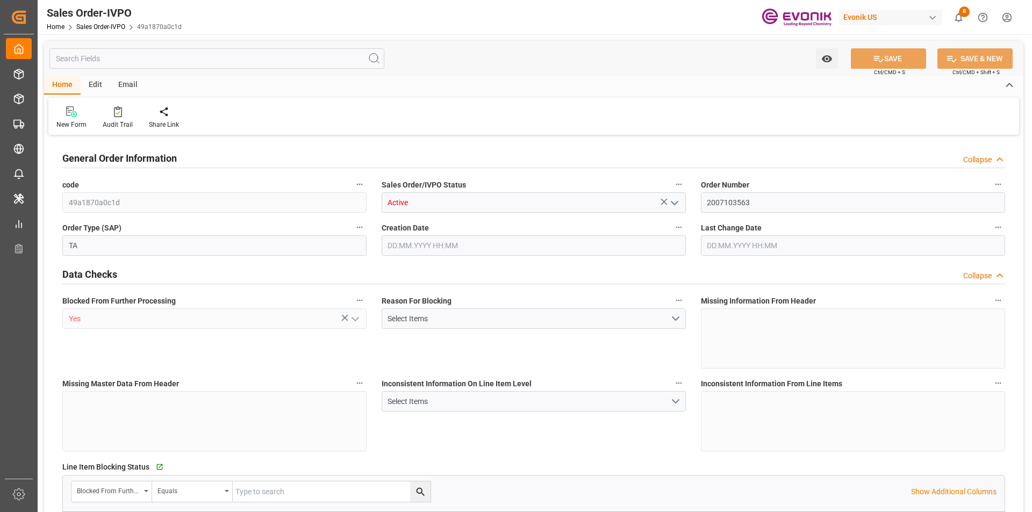
type input "AUMEL"
type input "0"
type input "1"
type input "2724"
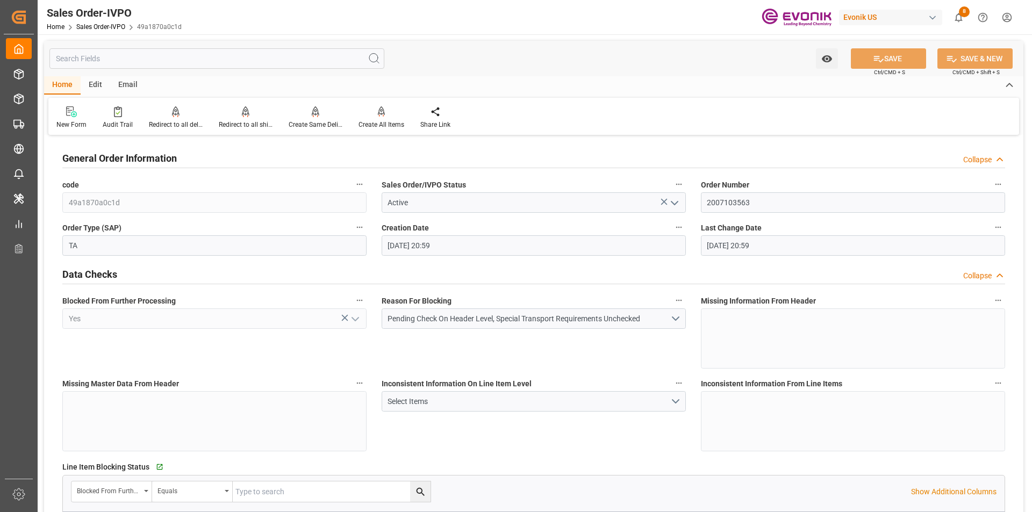
type input "[DATE] 20:59"
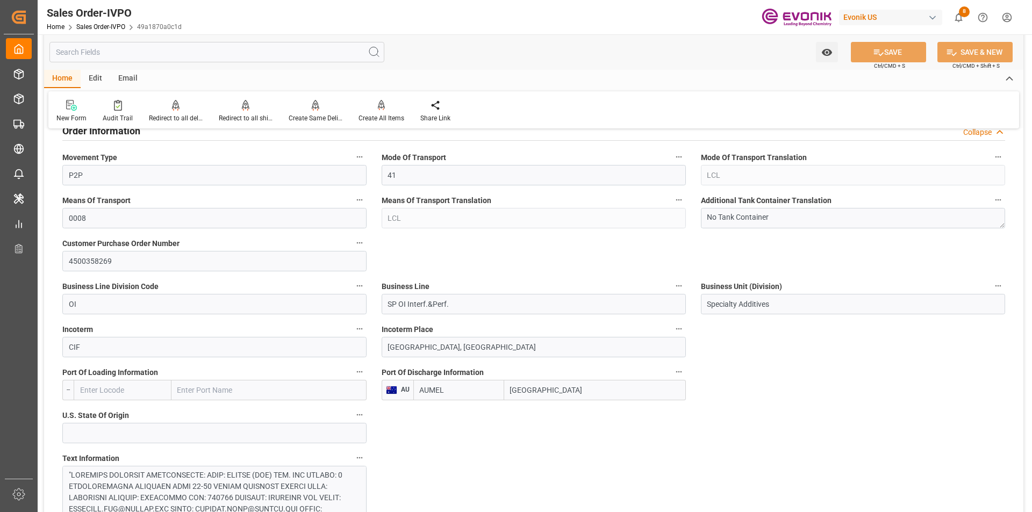
scroll to position [699, 0]
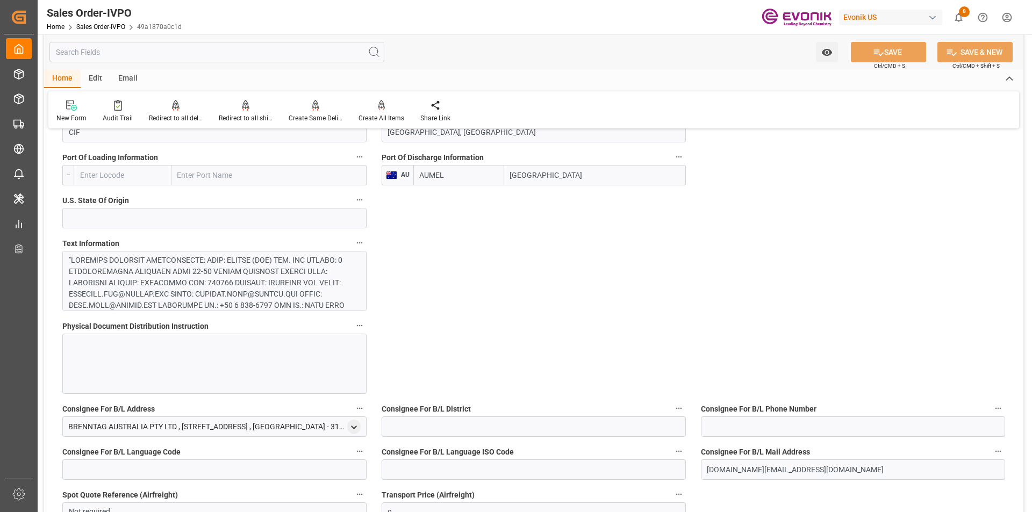
click at [301, 283] on div at bounding box center [210, 430] width 283 height 350
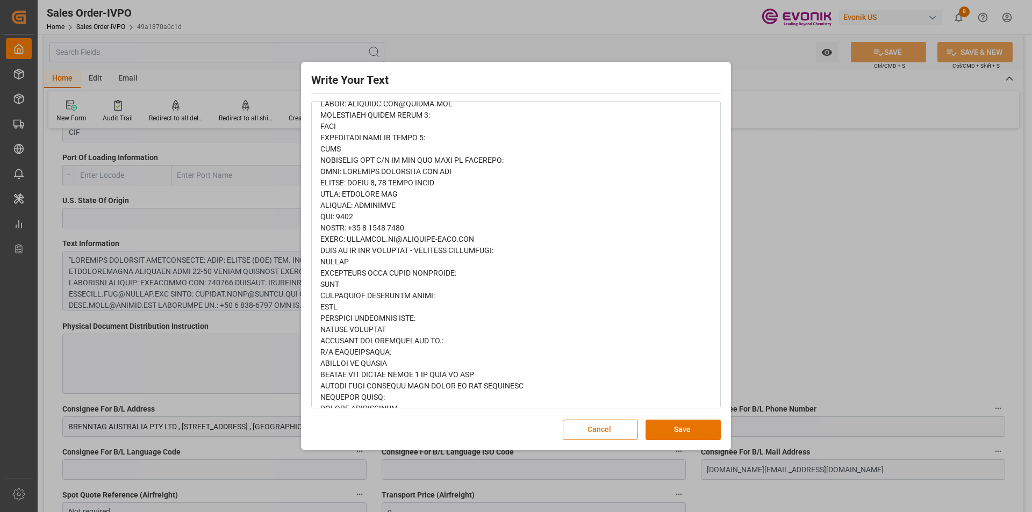
scroll to position [690, 0]
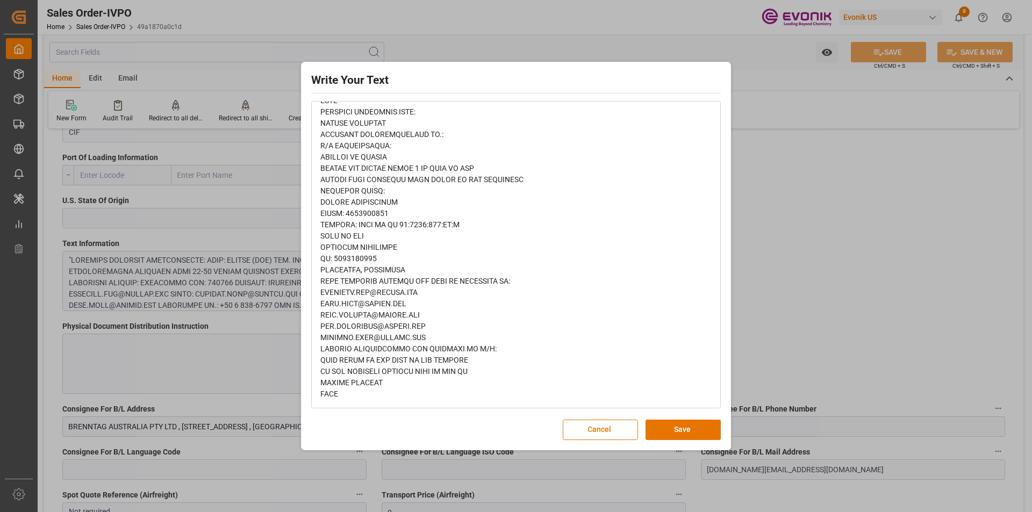
click at [801, 315] on div "Write Your Text Normal 14 Font Cancel Save" at bounding box center [516, 256] width 1032 height 512
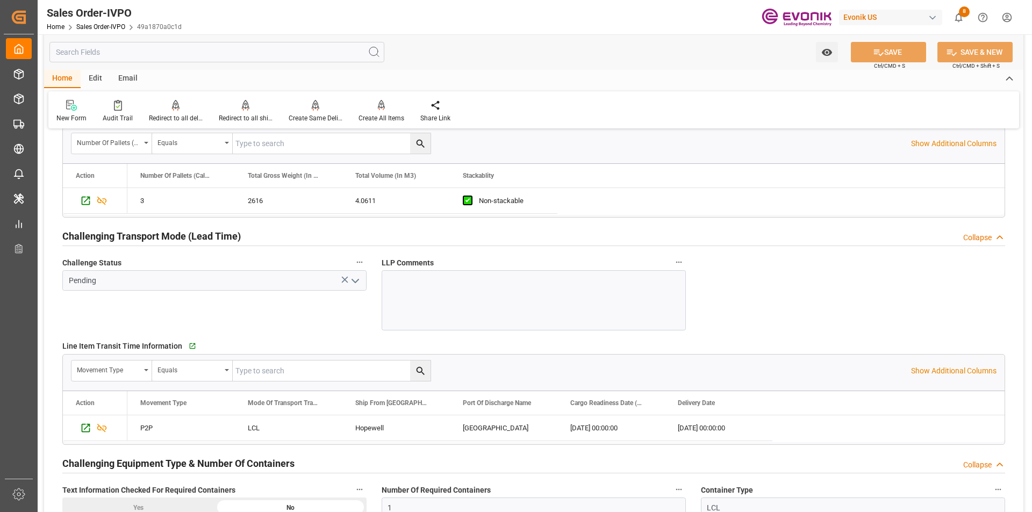
scroll to position [1726, 0]
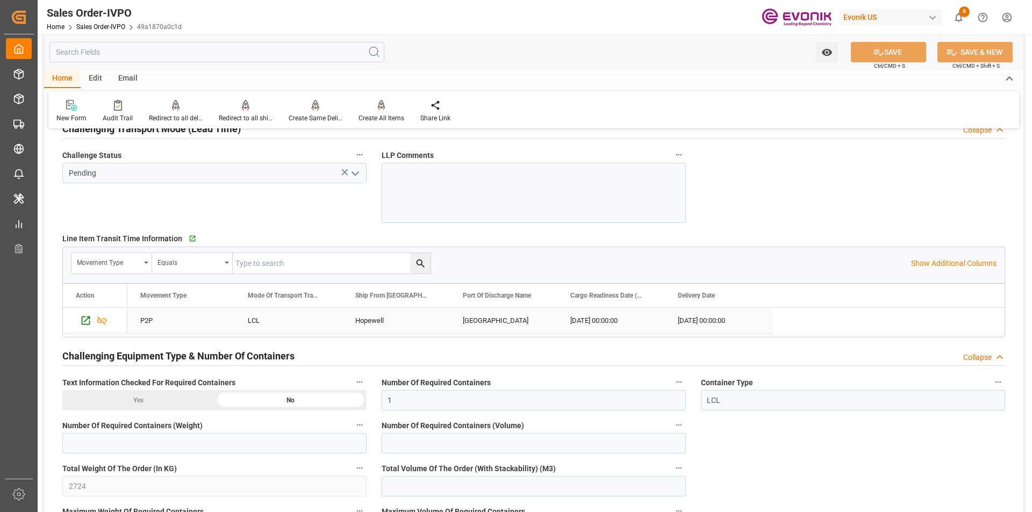
drag, startPoint x: 376, startPoint y: 319, endPoint x: 404, endPoint y: 353, distance: 44.3
click at [376, 319] on div "Hopewell" at bounding box center [396, 320] width 108 height 25
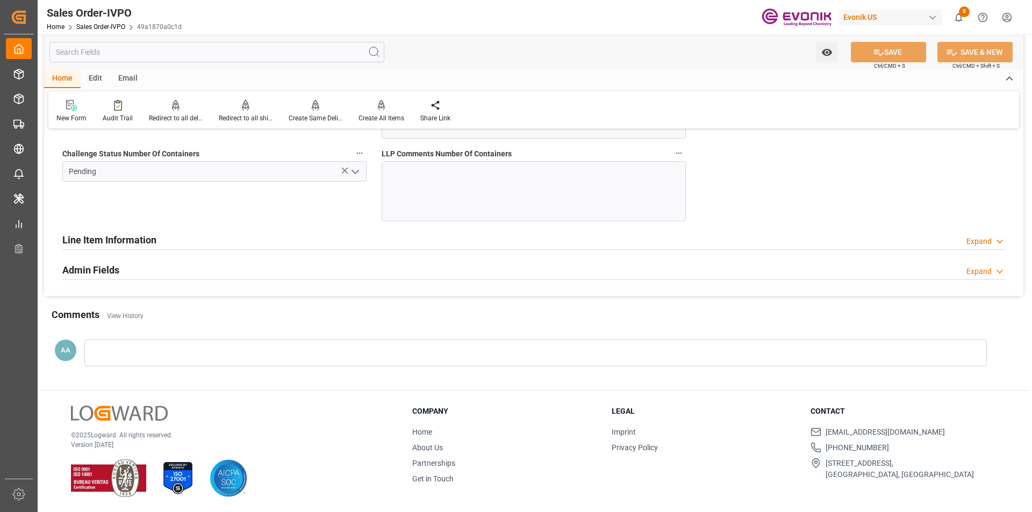
scroll to position [1994, 0]
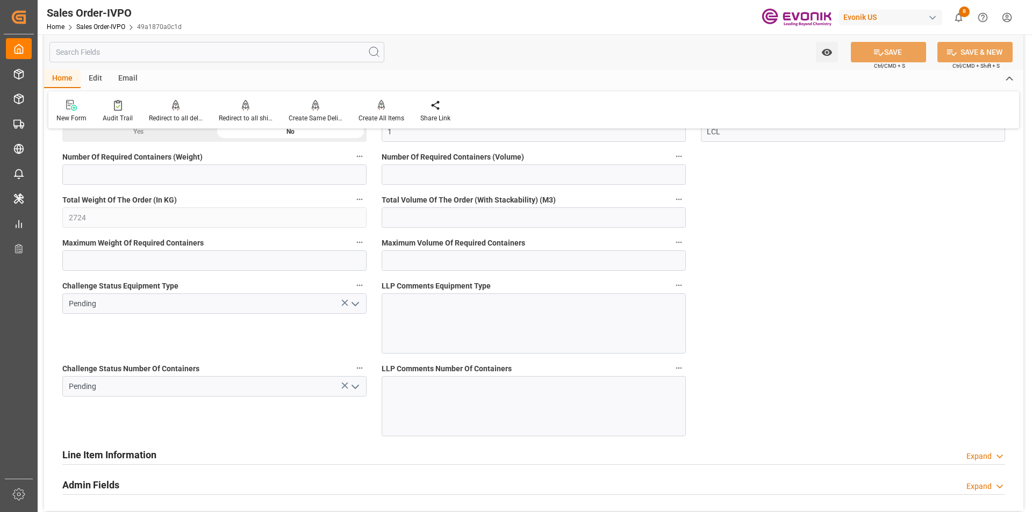
click at [355, 386] on icon "open menu" at bounding box center [355, 387] width 13 height 13
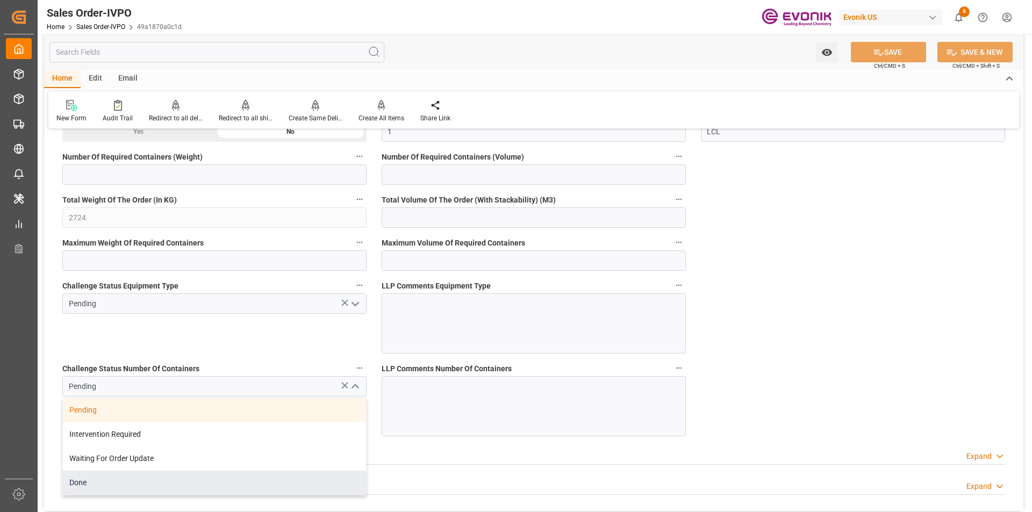
click at [98, 480] on div "Done" at bounding box center [214, 483] width 303 height 24
type input "Done"
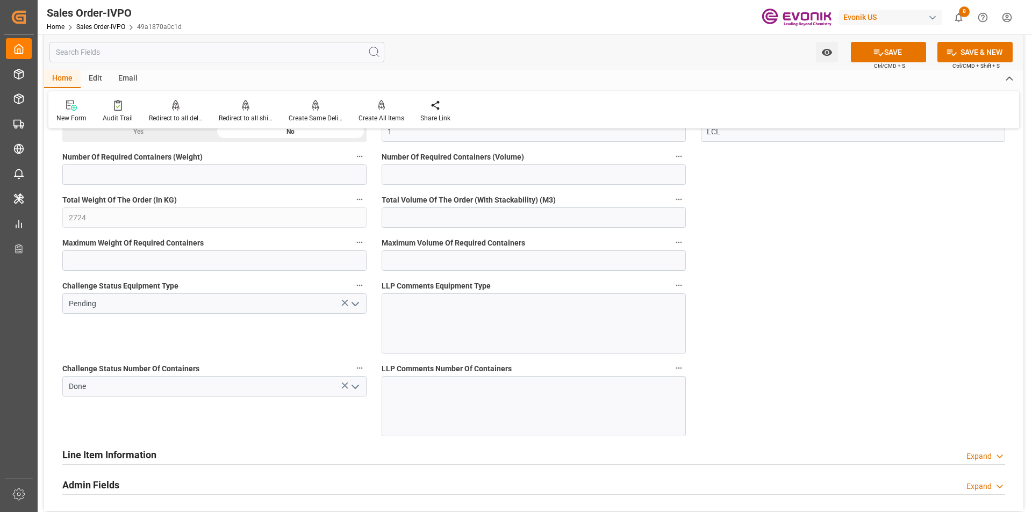
click at [357, 305] on icon "open menu" at bounding box center [355, 304] width 13 height 13
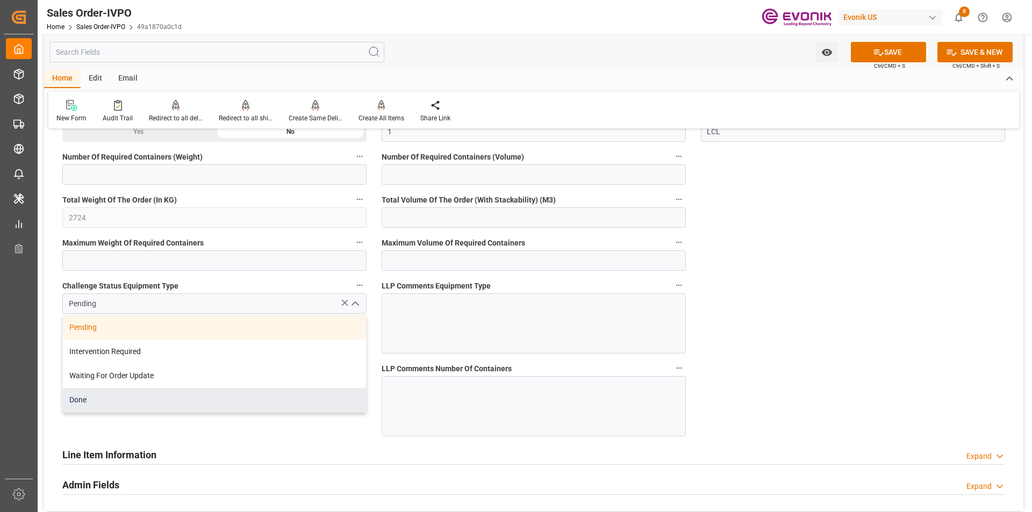
click at [129, 405] on div "Done" at bounding box center [214, 400] width 303 height 24
type input "Done"
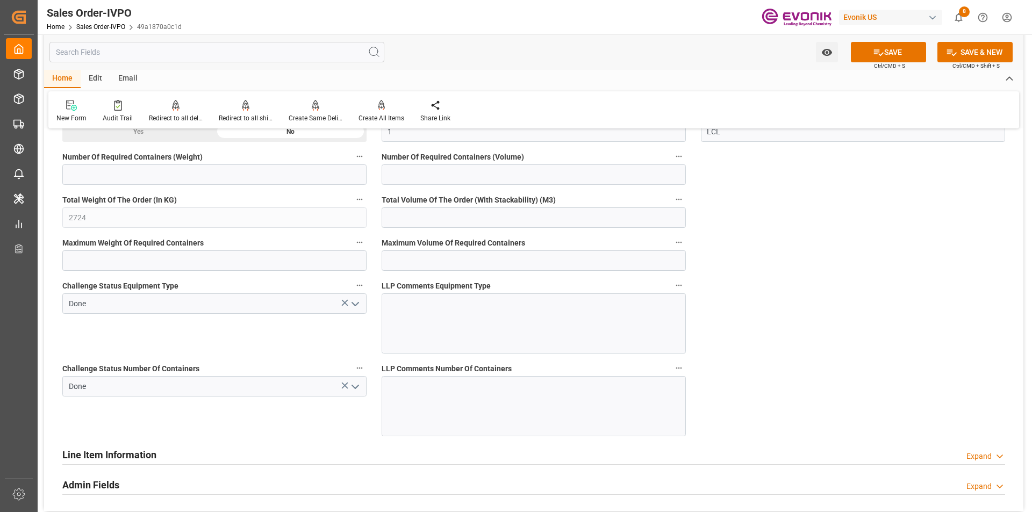
scroll to position [1887, 0]
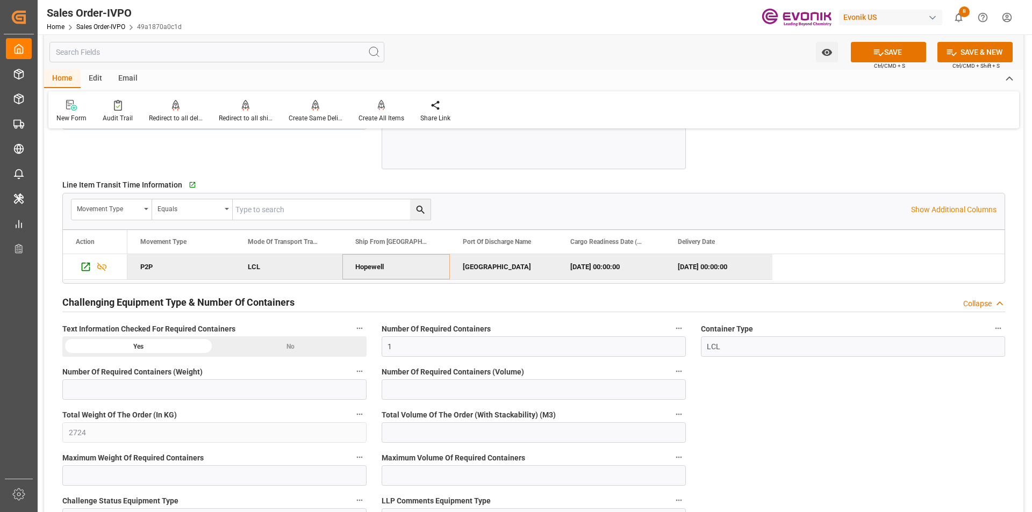
scroll to position [1618, 0]
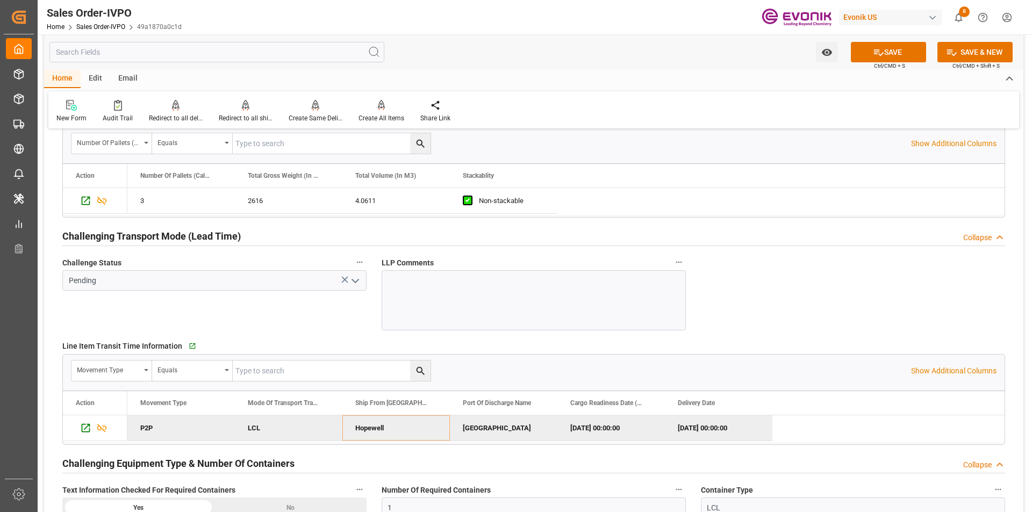
click at [357, 280] on icon "open menu" at bounding box center [355, 281] width 13 height 13
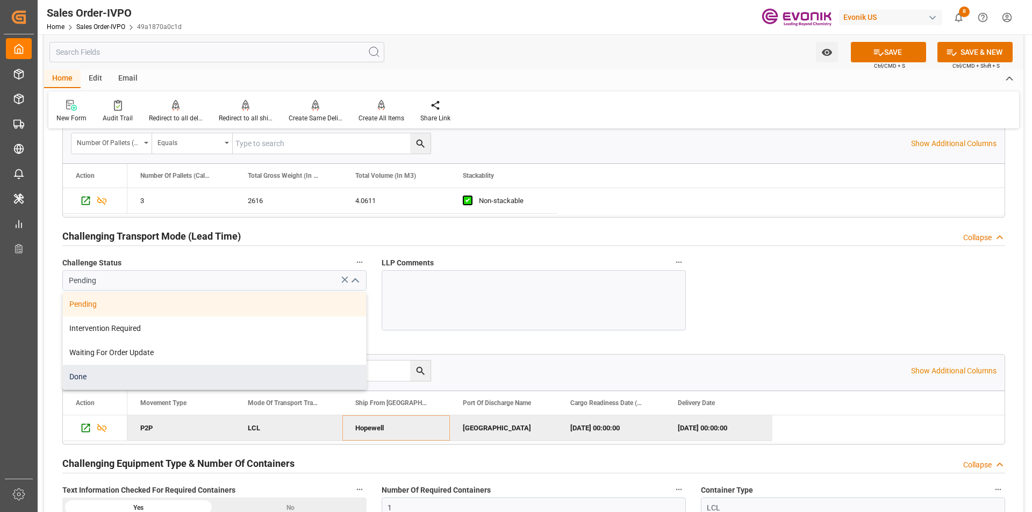
click at [233, 378] on div "Done" at bounding box center [214, 377] width 303 height 24
type input "Done"
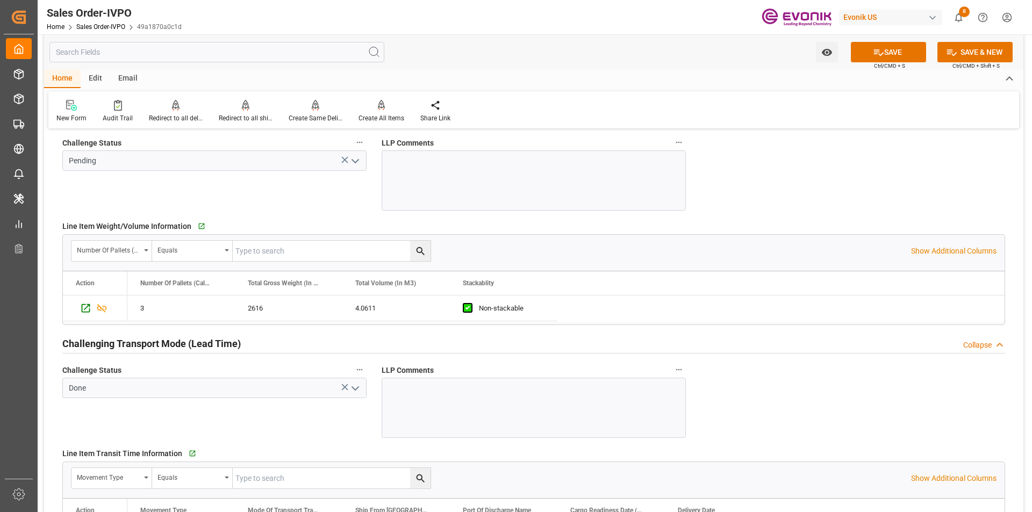
scroll to position [1349, 0]
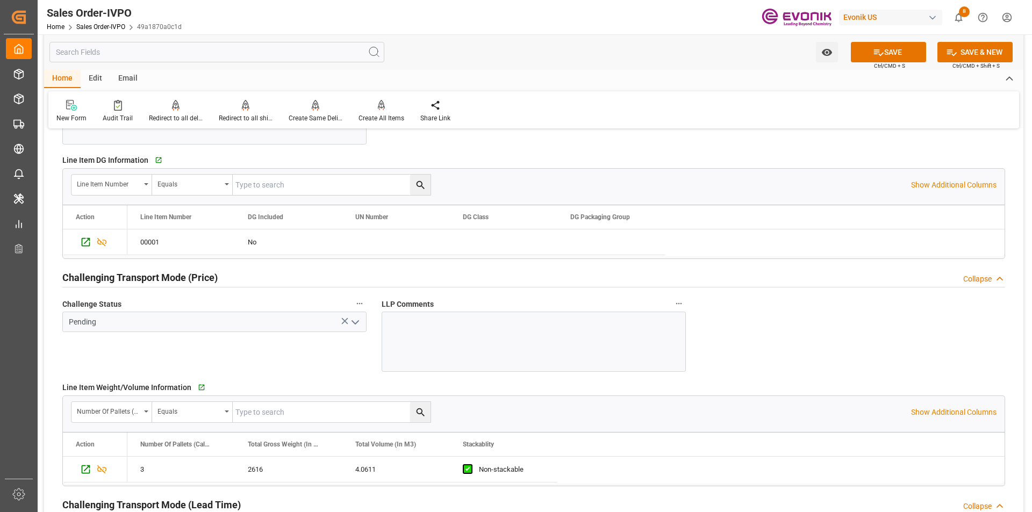
click at [359, 321] on polyline "open menu" at bounding box center [355, 322] width 6 height 3
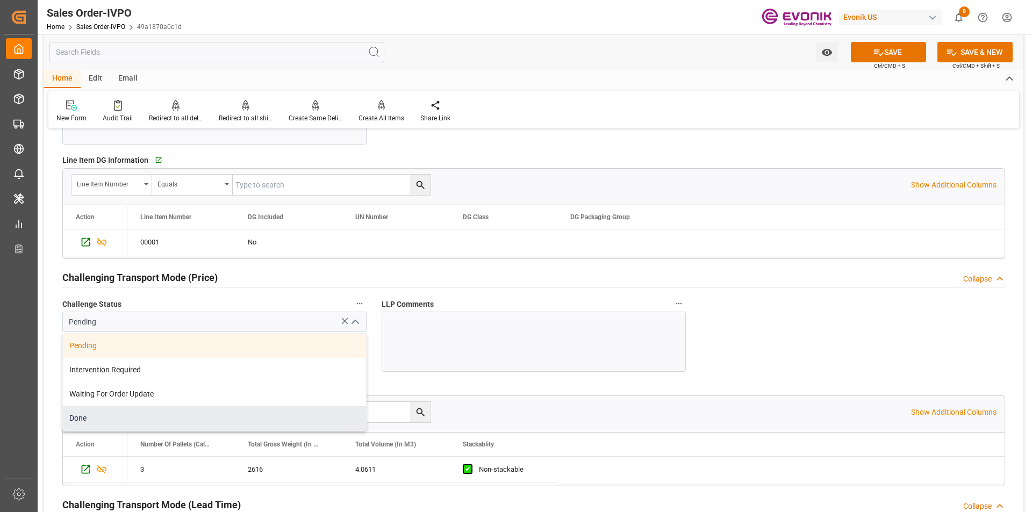
click at [206, 419] on div "Done" at bounding box center [214, 418] width 303 height 24
type input "Done"
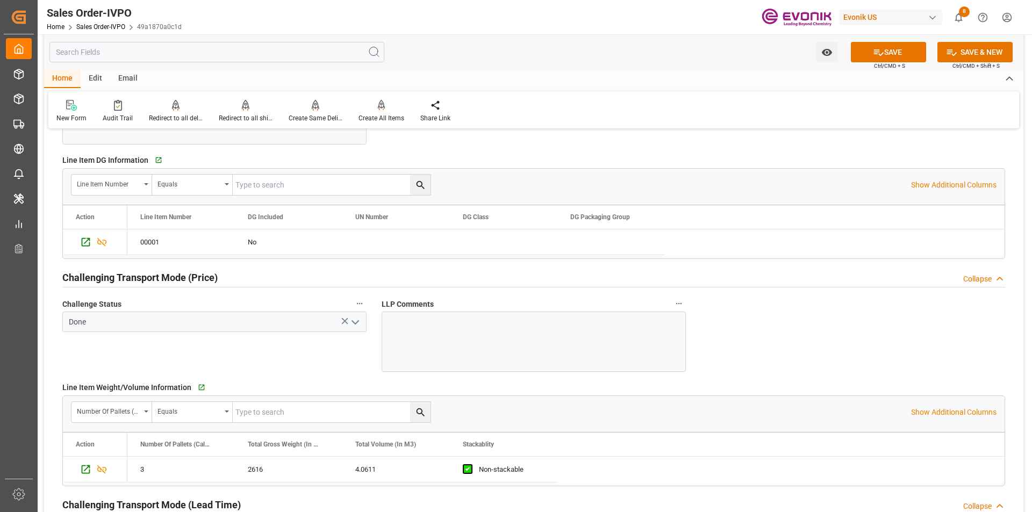
scroll to position [1188, 0]
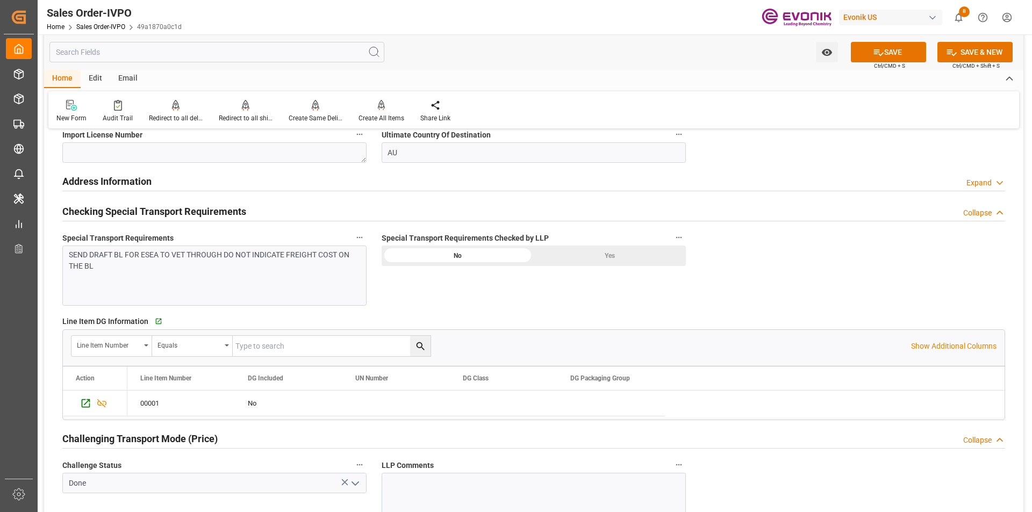
click at [583, 256] on div "Yes" at bounding box center [610, 256] width 152 height 20
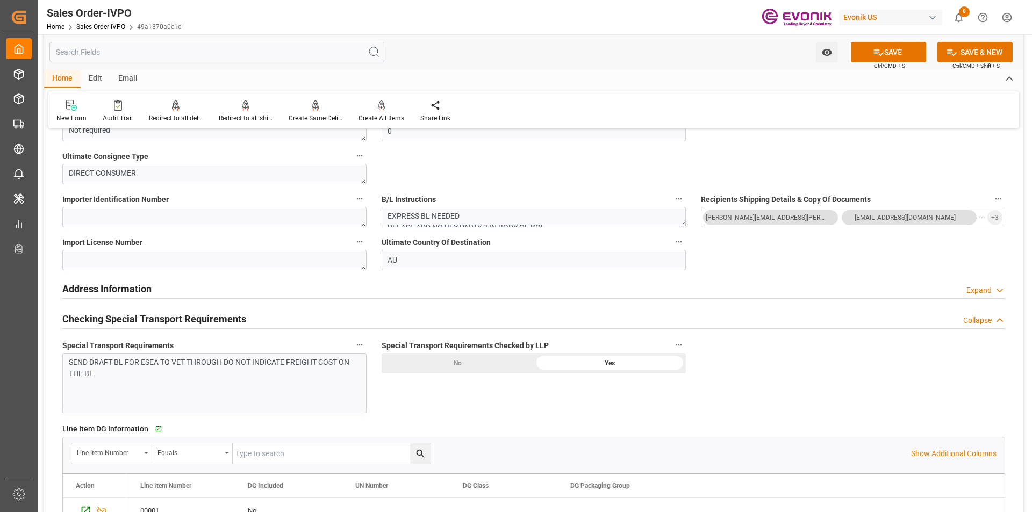
scroll to position [866, 0]
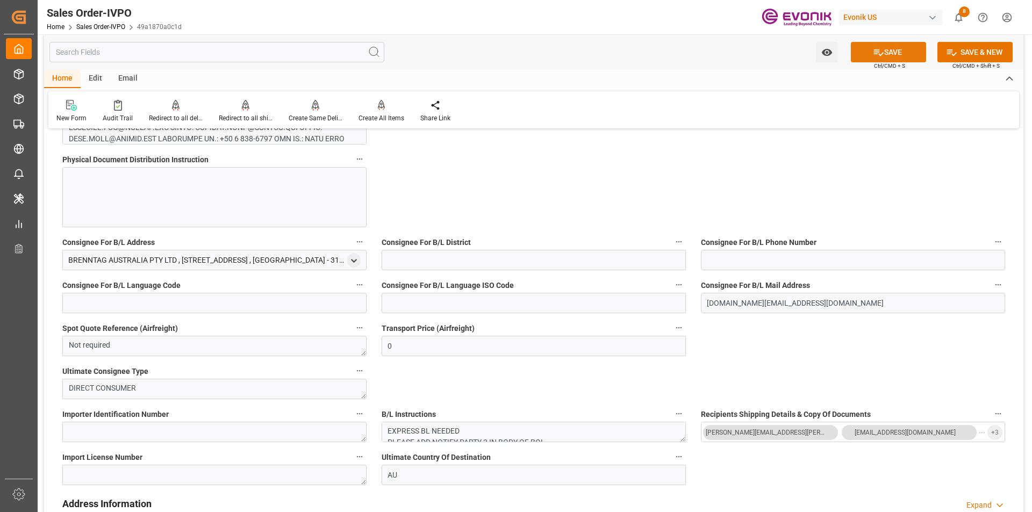
click at [891, 48] on button "SAVE" at bounding box center [888, 52] width 75 height 20
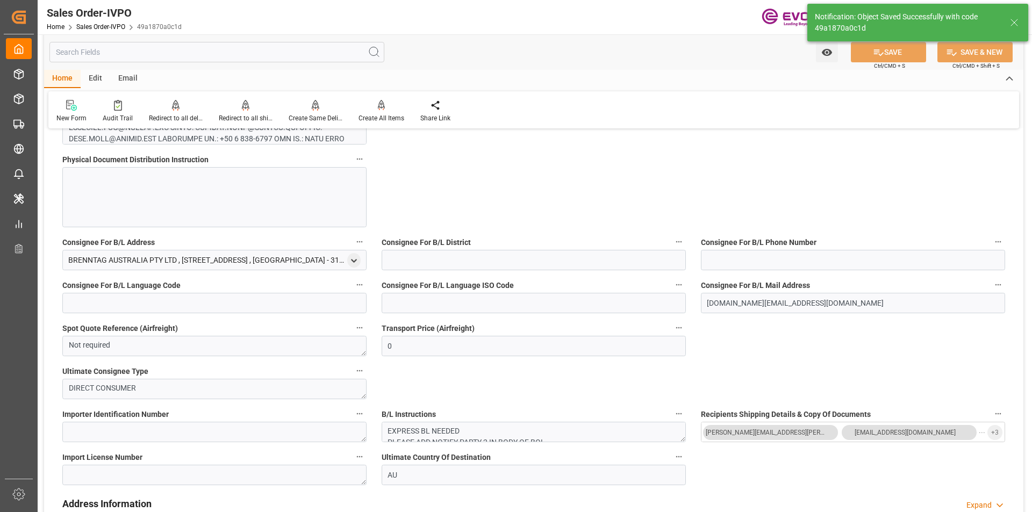
type input "[DATE] 20:26"
type input "No"
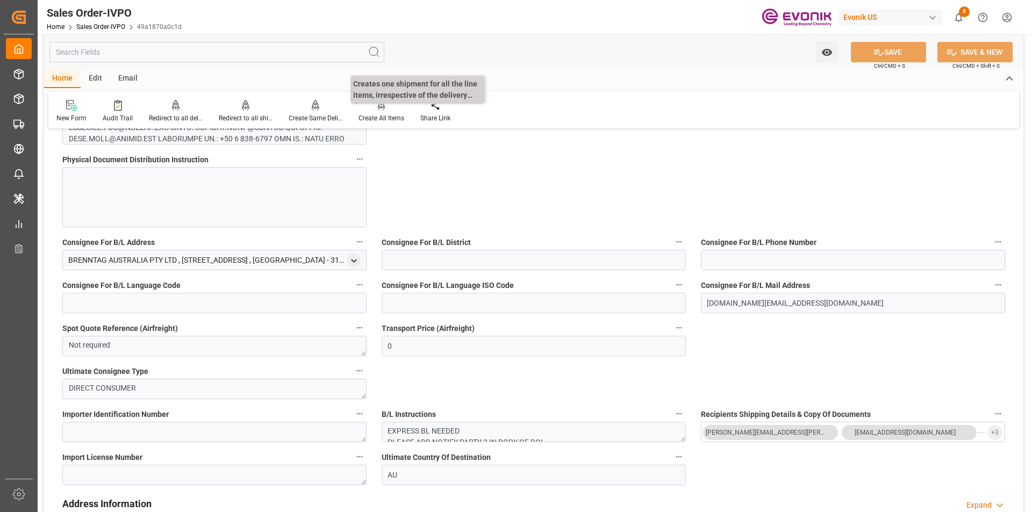
click at [378, 109] on icon at bounding box center [382, 105] width 8 height 11
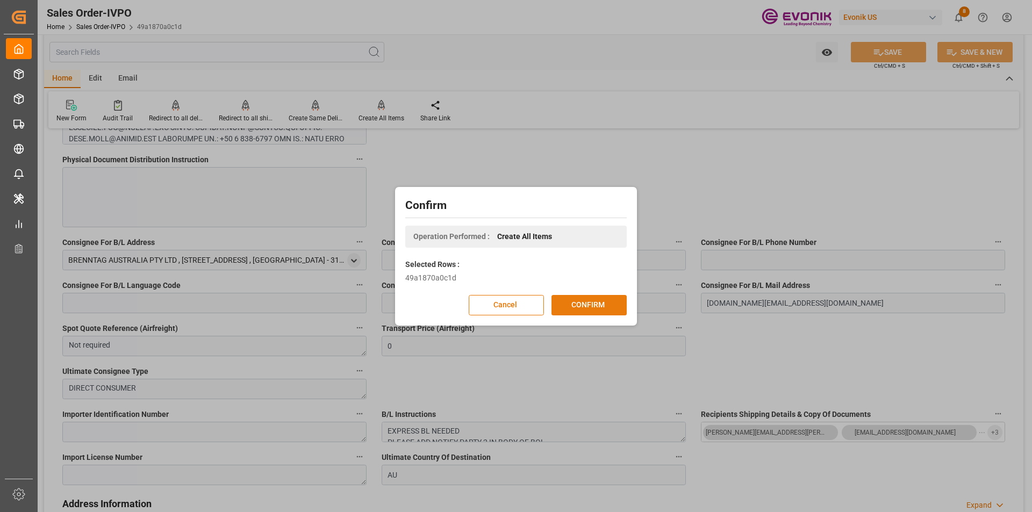
click at [580, 306] on button "CONFIRM" at bounding box center [589, 305] width 75 height 20
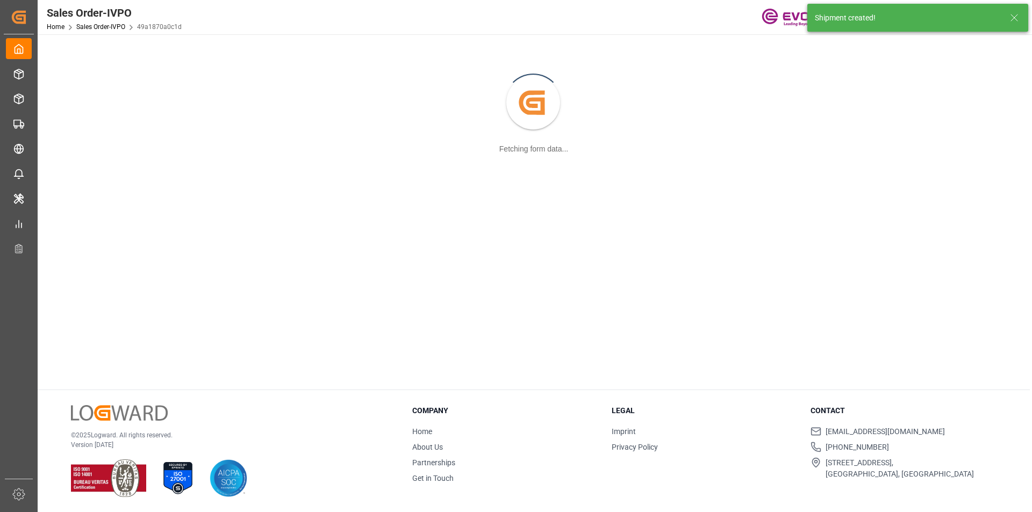
scroll to position [117, 0]
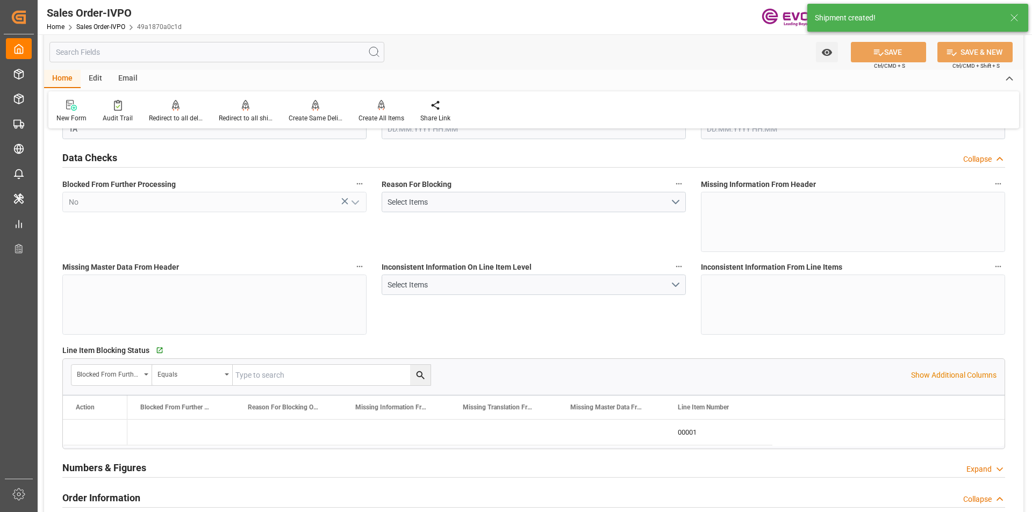
type input "AUMEL"
type input "0"
type input "1"
type input "2724"
type input "[DATE] 20:59"
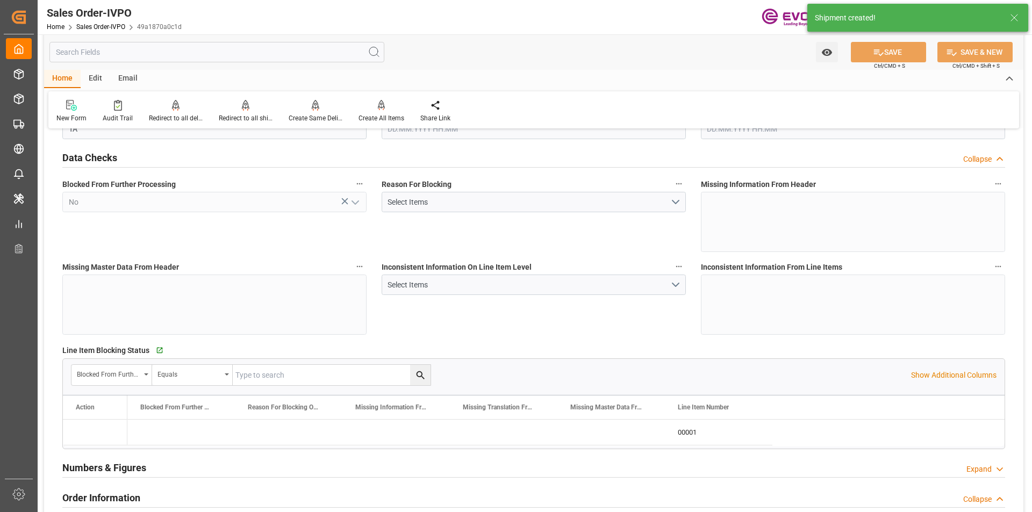
type input "[DATE] 20:26"
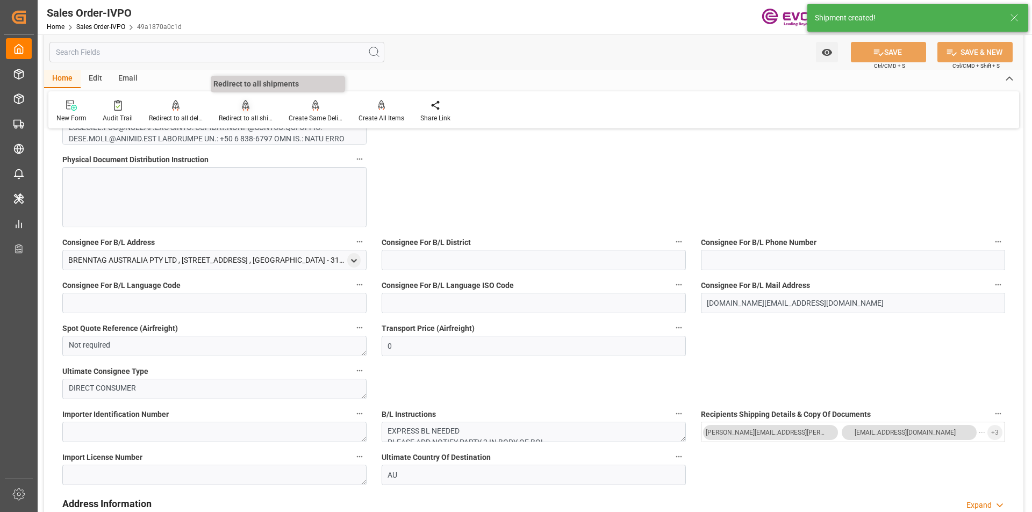
click at [242, 109] on icon at bounding box center [246, 105] width 8 height 11
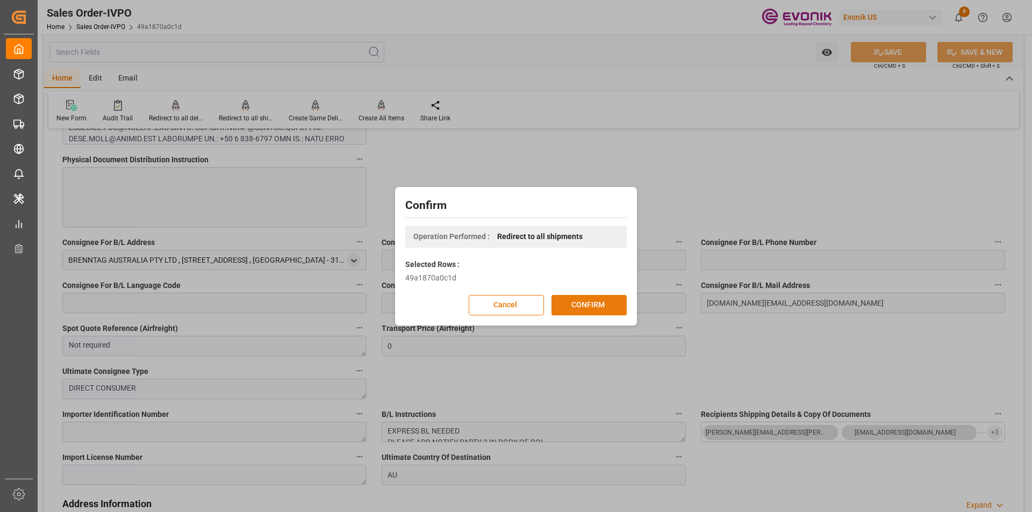
click at [585, 301] on button "CONFIRM" at bounding box center [589, 305] width 75 height 20
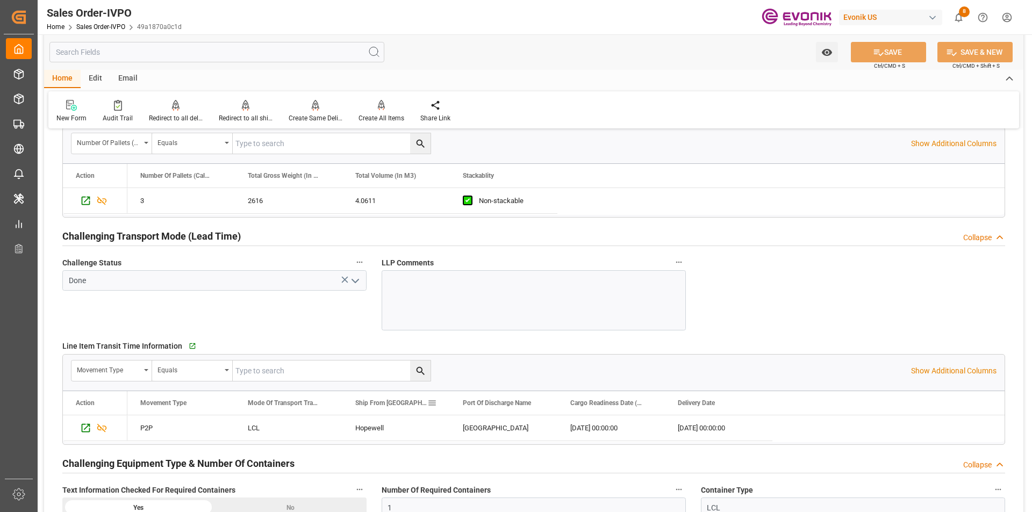
scroll to position [1511, 0]
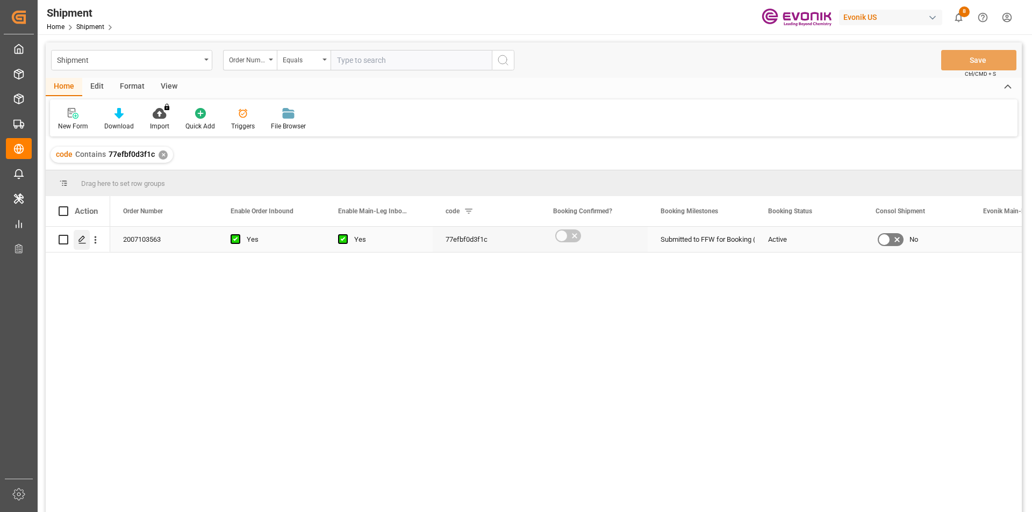
click at [79, 241] on polygon "Press SPACE to select this row." at bounding box center [81, 239] width 5 height 5
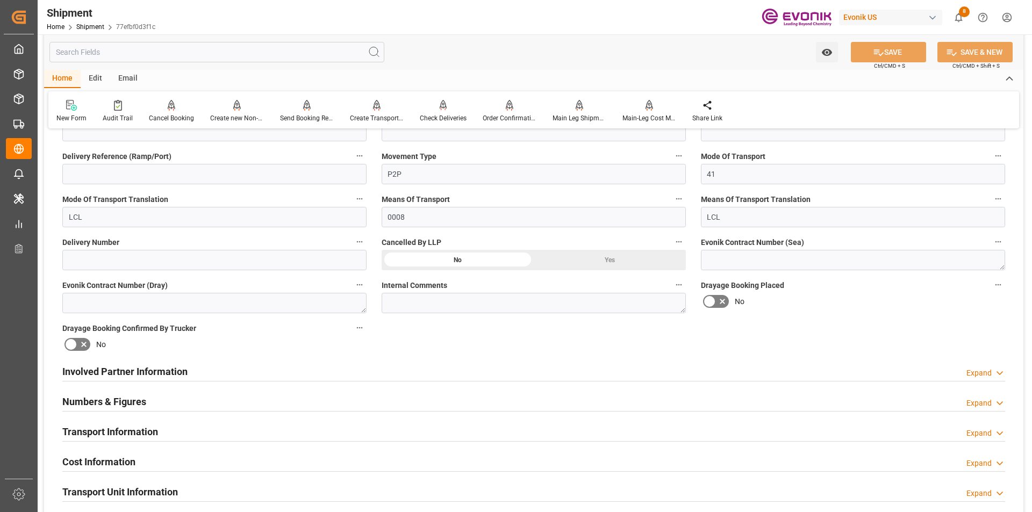
scroll to position [484, 0]
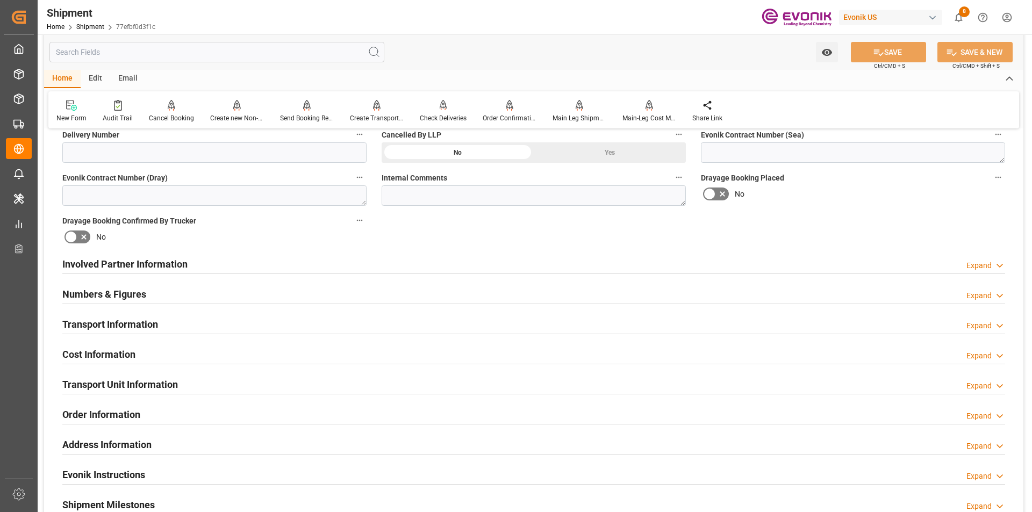
click at [159, 265] on h2 "Involved Partner Information" at bounding box center [124, 264] width 125 height 15
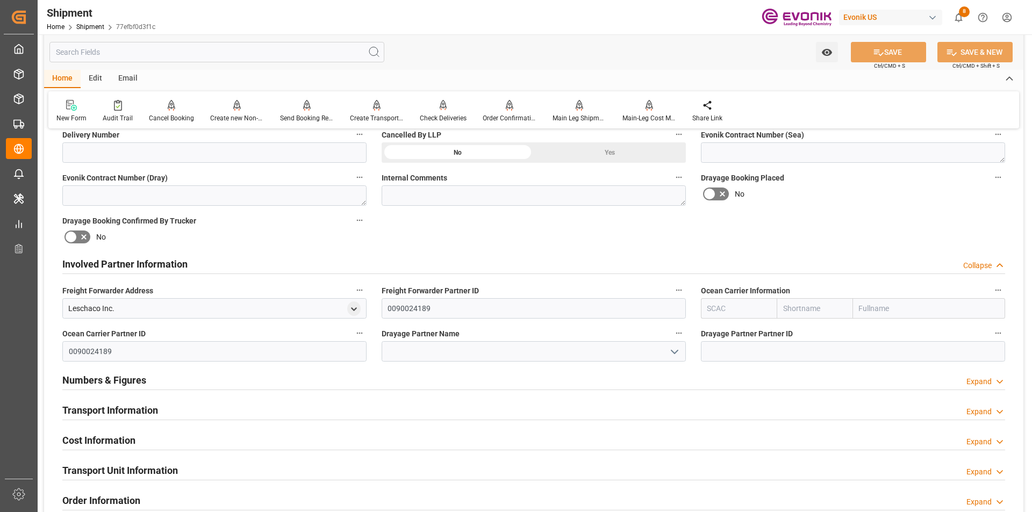
click at [726, 306] on input "text" at bounding box center [739, 308] width 76 height 20
type input "ALRB"
click at [714, 336] on b "ALRB" at bounding box center [717, 332] width 19 height 9
type input "AC Containerline"
type input "AC Containerline GmbH"
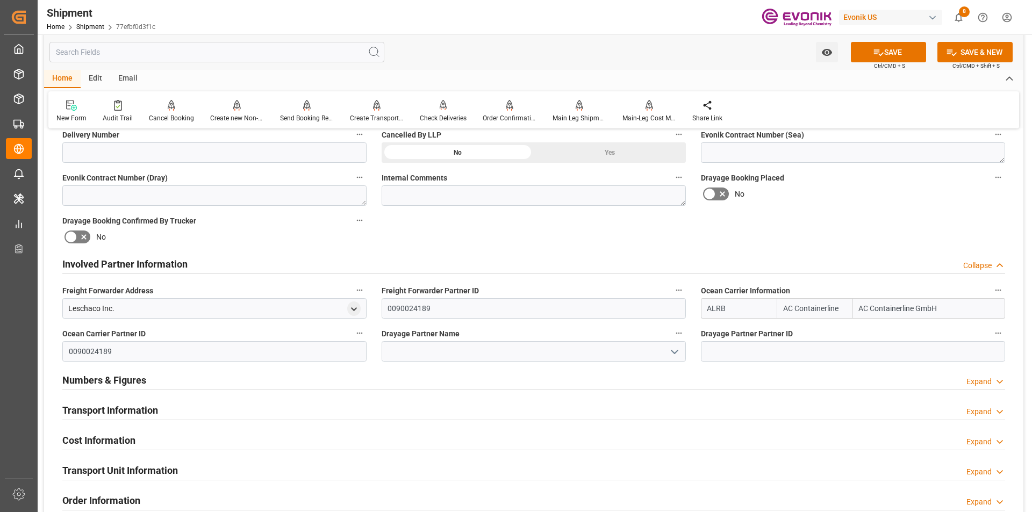
type input "ALRB"
click at [579, 352] on input at bounding box center [534, 351] width 304 height 20
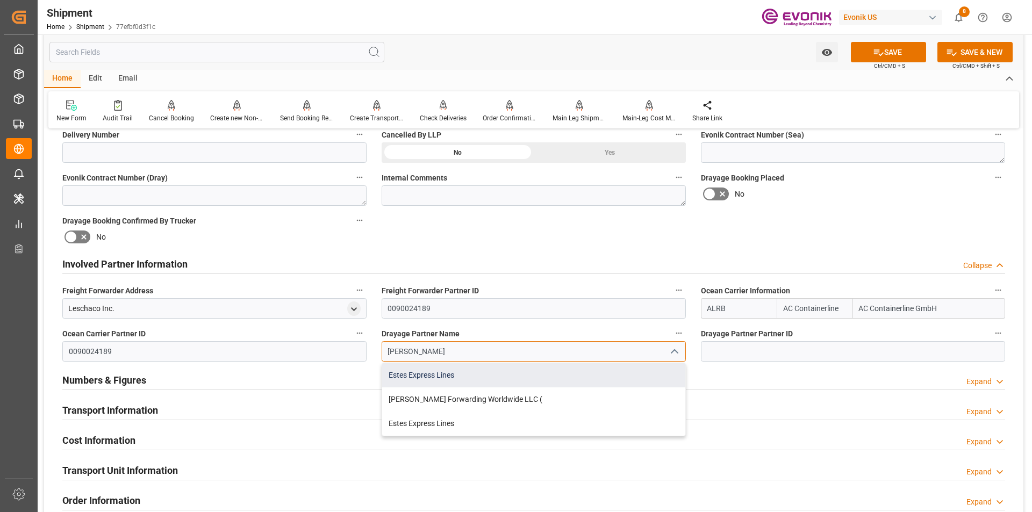
click at [472, 384] on div "Estes Express Lines" at bounding box center [533, 375] width 303 height 24
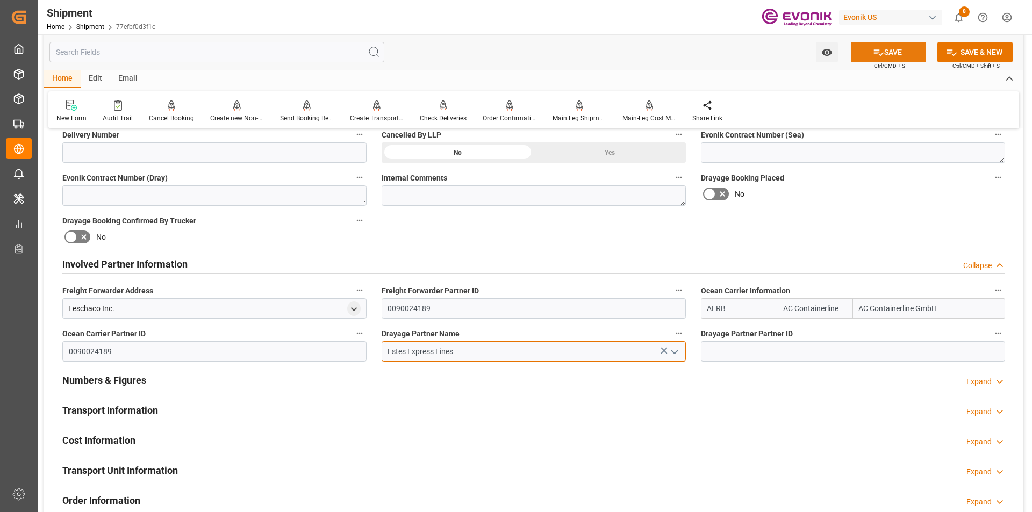
type input "Estes Express Lines"
click at [888, 53] on button "SAVE" at bounding box center [888, 52] width 75 height 20
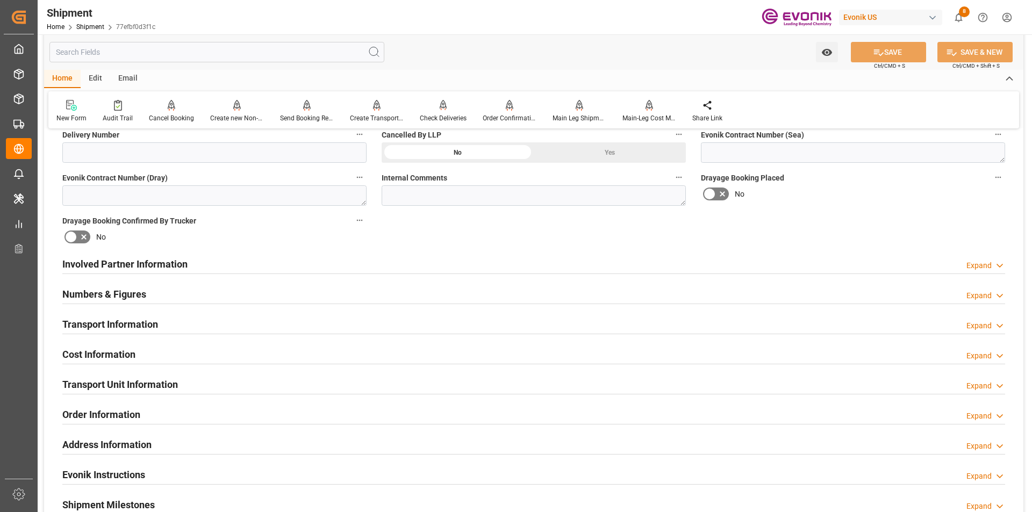
click at [118, 318] on h2 "Transport Information" at bounding box center [110, 324] width 96 height 15
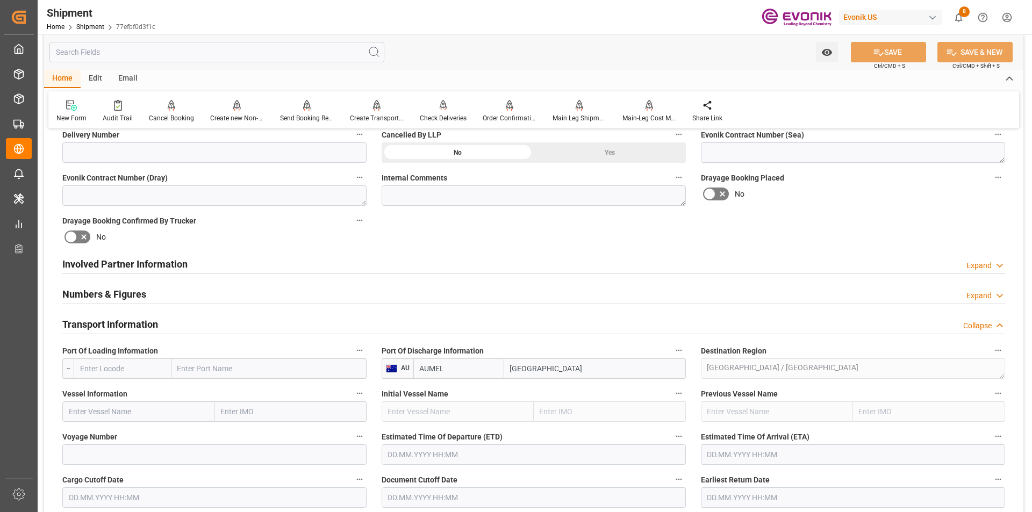
scroll to position [538, 0]
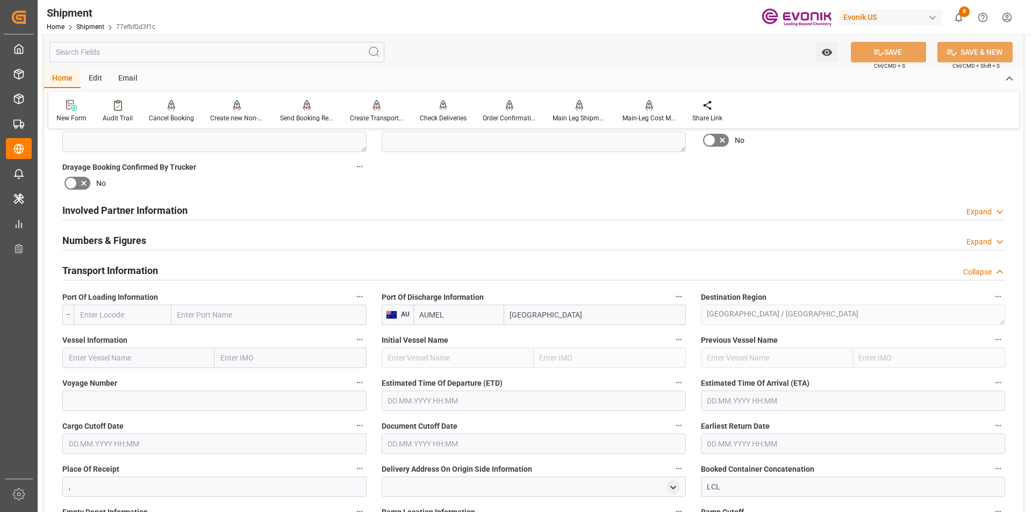
click at [124, 317] on input "text" at bounding box center [123, 315] width 98 height 20
click at [140, 314] on input "text" at bounding box center [123, 315] width 98 height 20
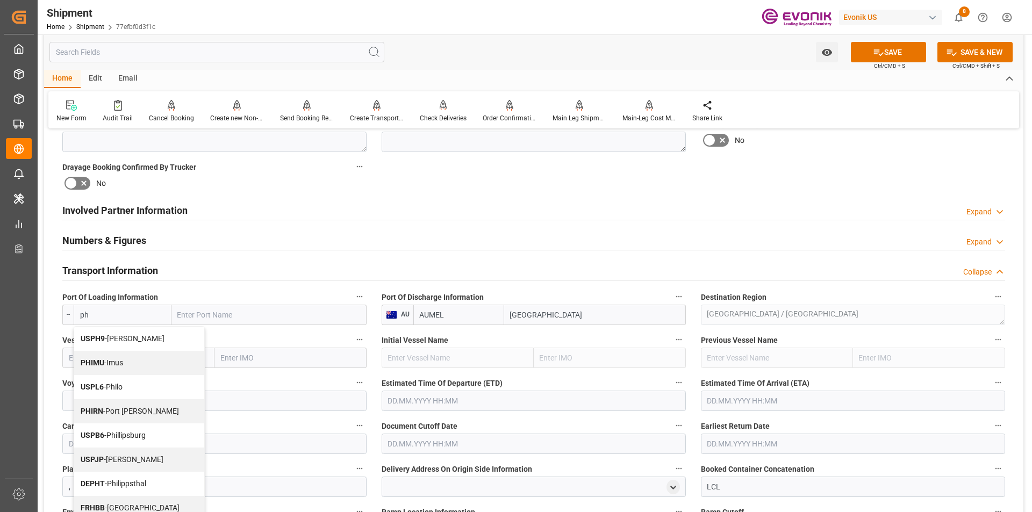
type input "p"
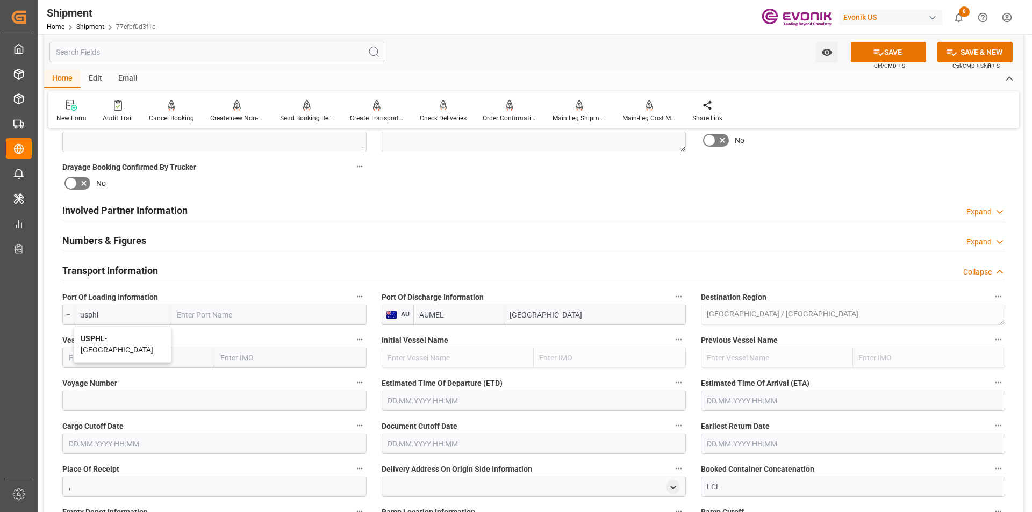
click at [127, 340] on span "USPHL - Philadelphia" at bounding box center [117, 344] width 73 height 20
type input "USPHL"
type input "[GEOGRAPHIC_DATA]"
type input "USPHL"
click at [126, 362] on input "text" at bounding box center [138, 358] width 152 height 20
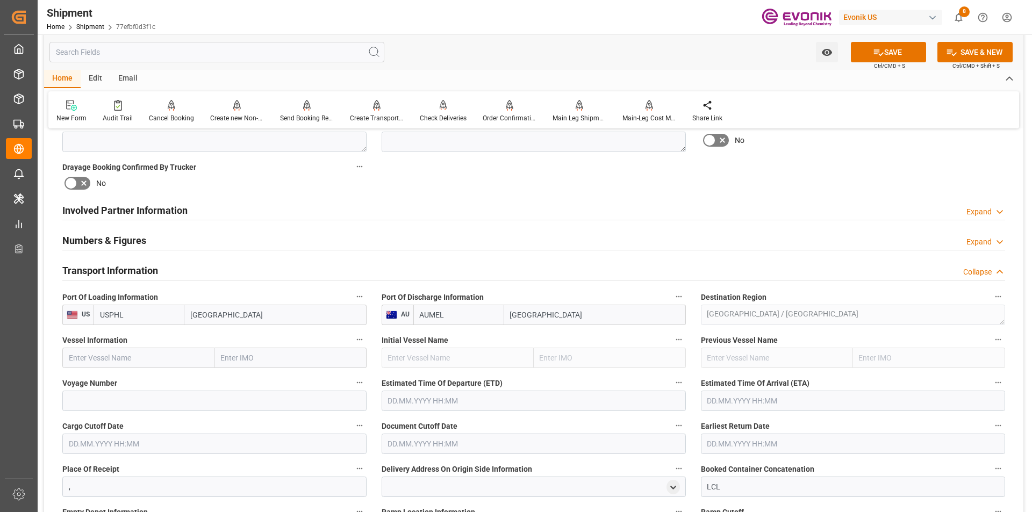
paste input "OLGA MAERSK"
click at [124, 379] on span "Olga Maersk - 9251614" at bounding box center [114, 381] width 90 height 9
type input "[PERSON_NAME]"
type input "9251614"
type input "[PERSON_NAME]"
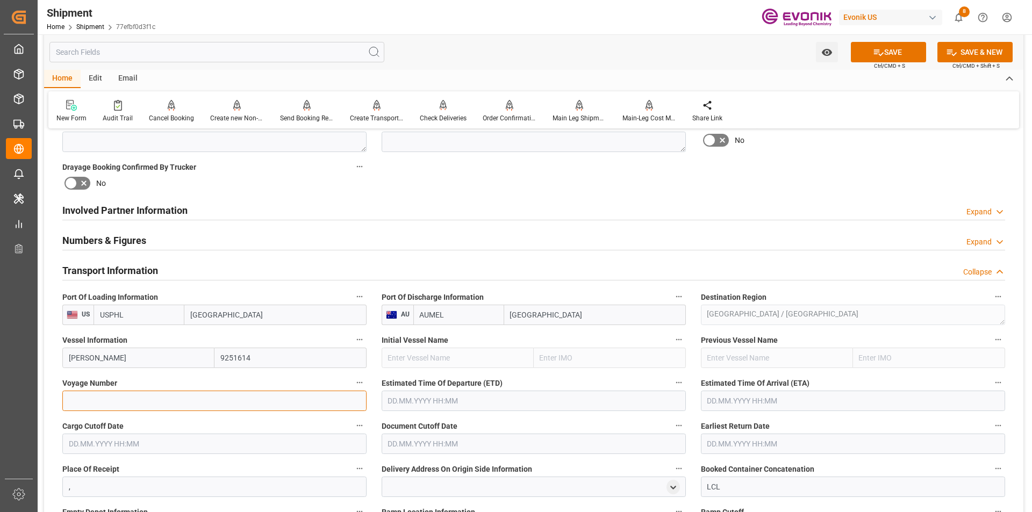
click at [126, 400] on input at bounding box center [214, 401] width 304 height 20
paste input "537S"
type input "537S"
click at [404, 402] on input "text" at bounding box center [534, 401] width 304 height 20
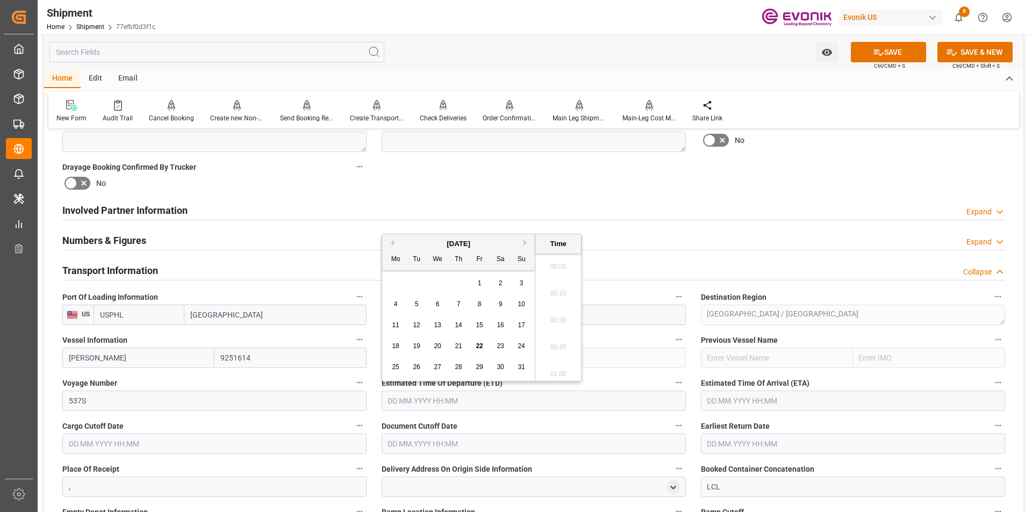
scroll to position [1697, 0]
click at [708, 400] on input "text" at bounding box center [853, 401] width 304 height 20
type input "10.09.2025 00:00"
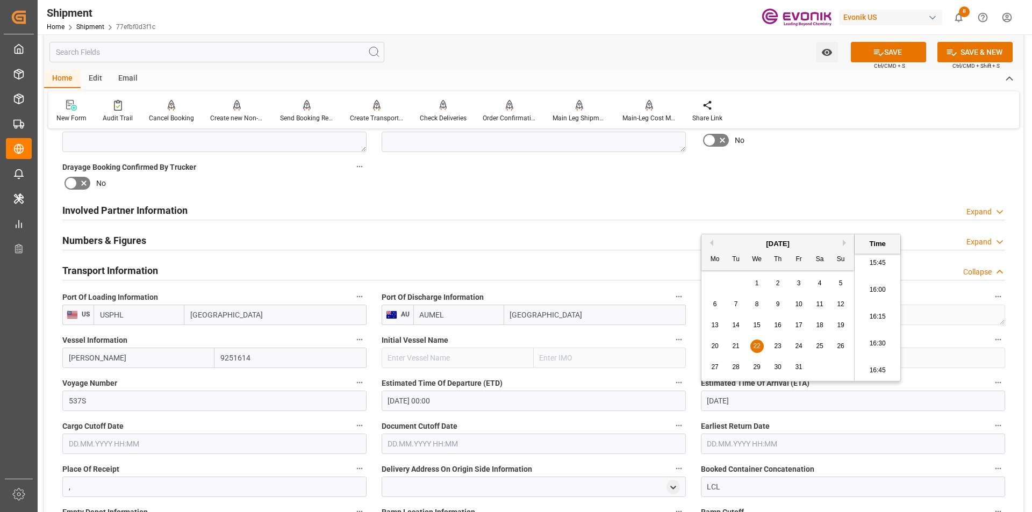
click at [756, 345] on span "22" at bounding box center [756, 346] width 7 height 8
type input "22.10.2025 00:00"
click at [221, 446] on input "text" at bounding box center [214, 444] width 304 height 20
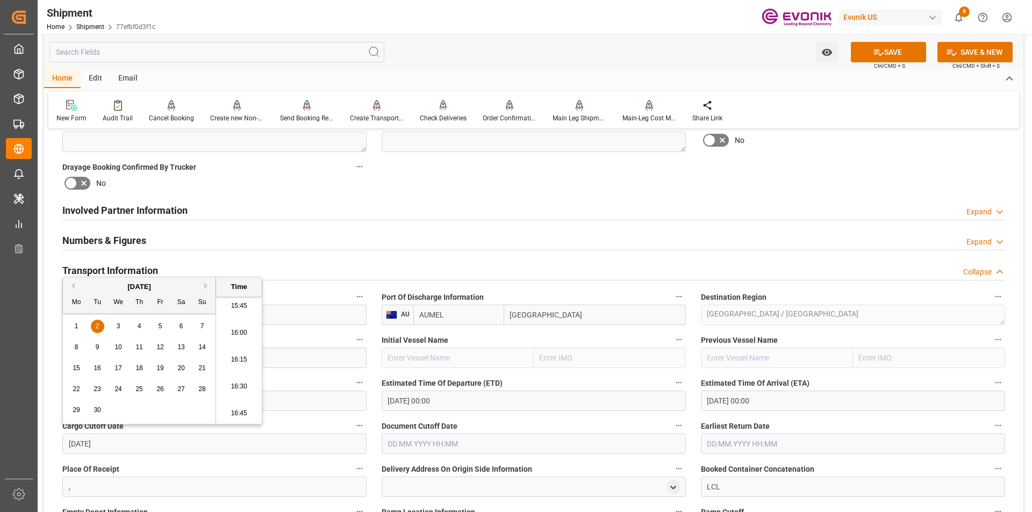
click at [411, 444] on input "text" at bounding box center [534, 444] width 304 height 20
type input "02.09.2025 00:00"
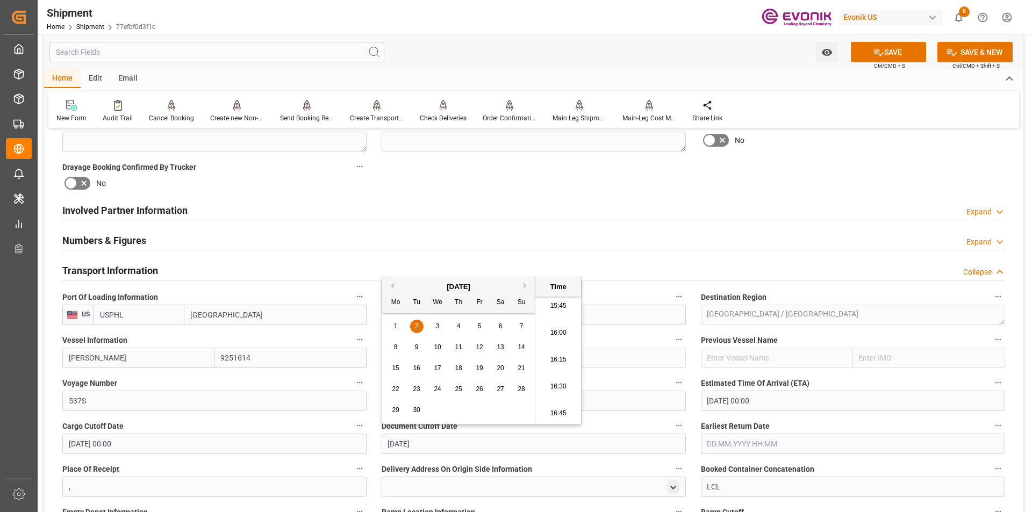
click at [732, 444] on input "text" at bounding box center [853, 444] width 304 height 20
type input "02.09.2025 00:00"
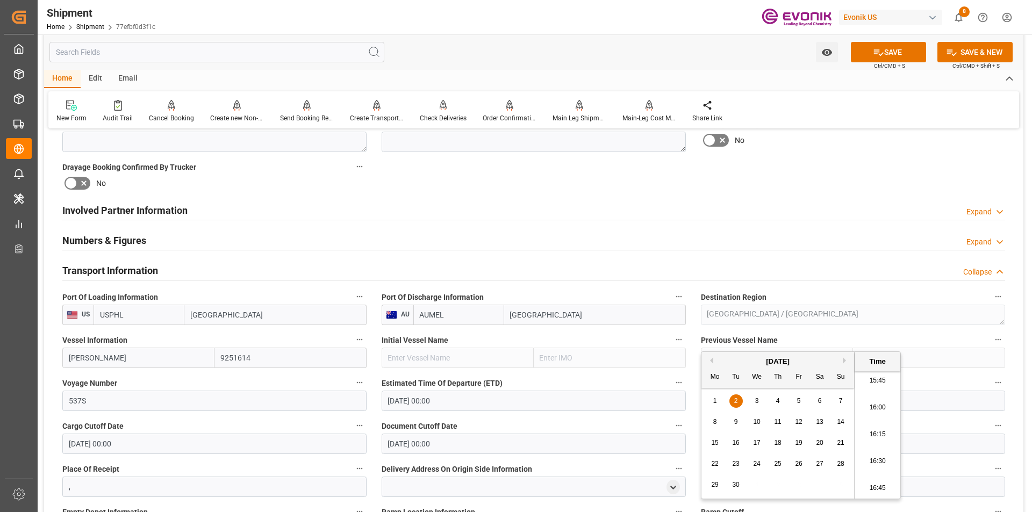
scroll to position [699, 0]
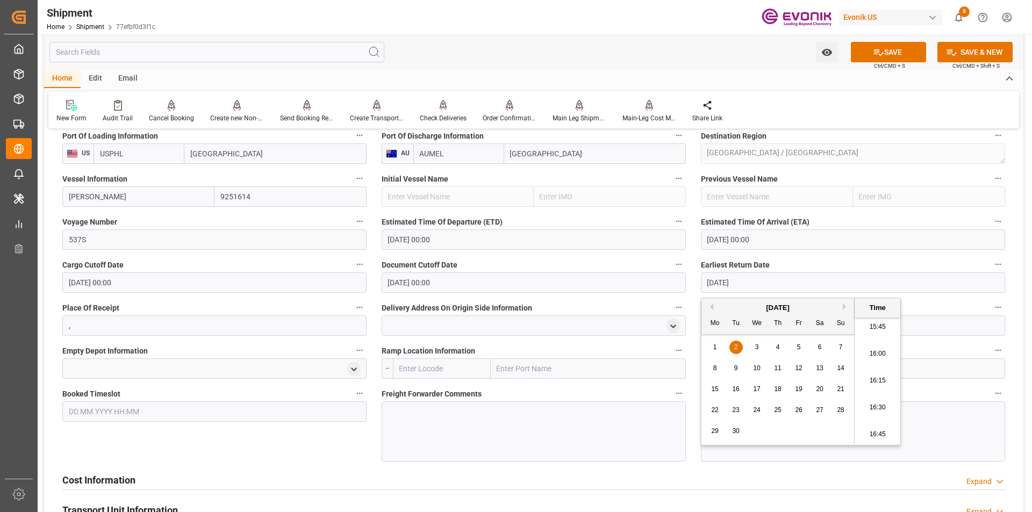
click at [441, 369] on input "text" at bounding box center [442, 369] width 98 height 20
type input "02.09.2025 00:00"
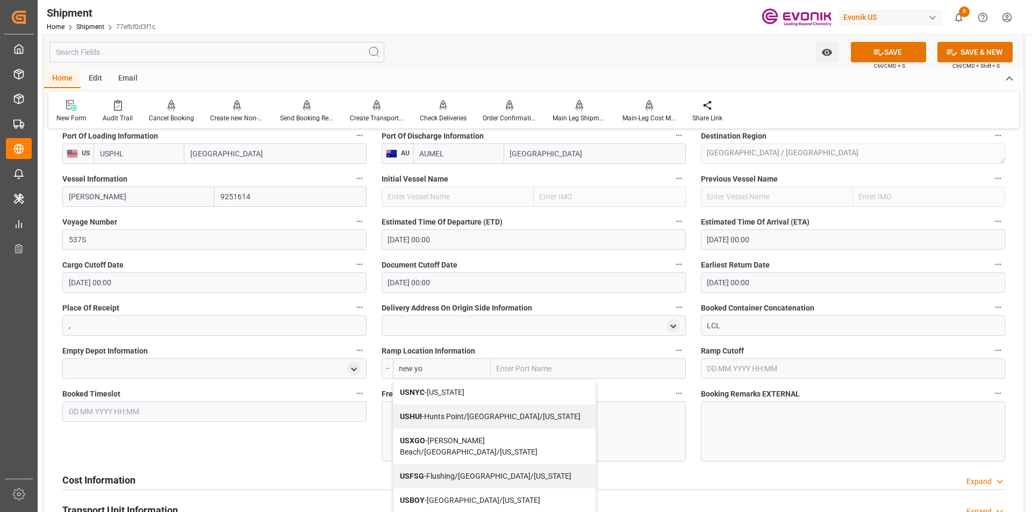
click at [441, 390] on span "USNYC - New York" at bounding box center [432, 392] width 65 height 9
type input "USNYC"
type input "New York"
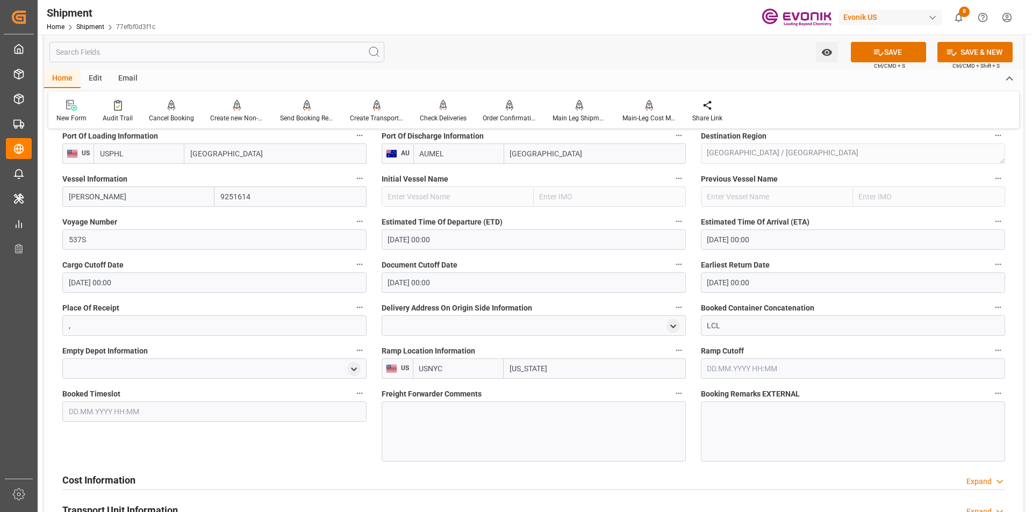
type input "USNYC"
click at [421, 416] on div at bounding box center [534, 432] width 304 height 60
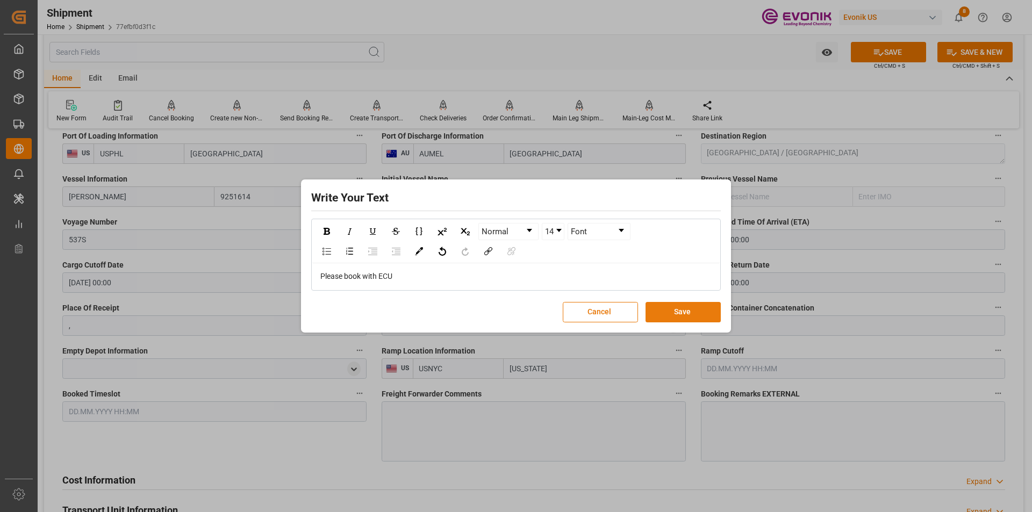
click at [668, 314] on button "Save" at bounding box center [683, 312] width 75 height 20
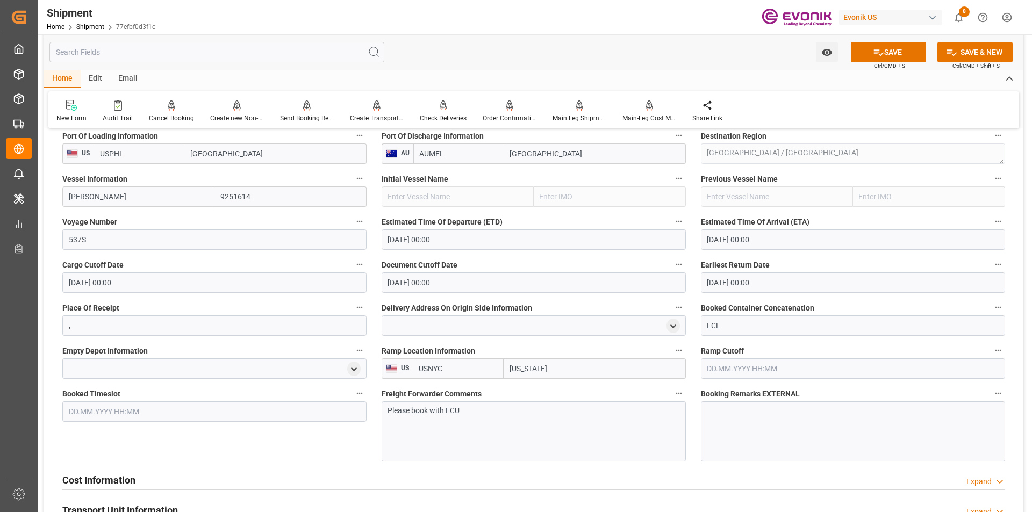
scroll to position [753, 0]
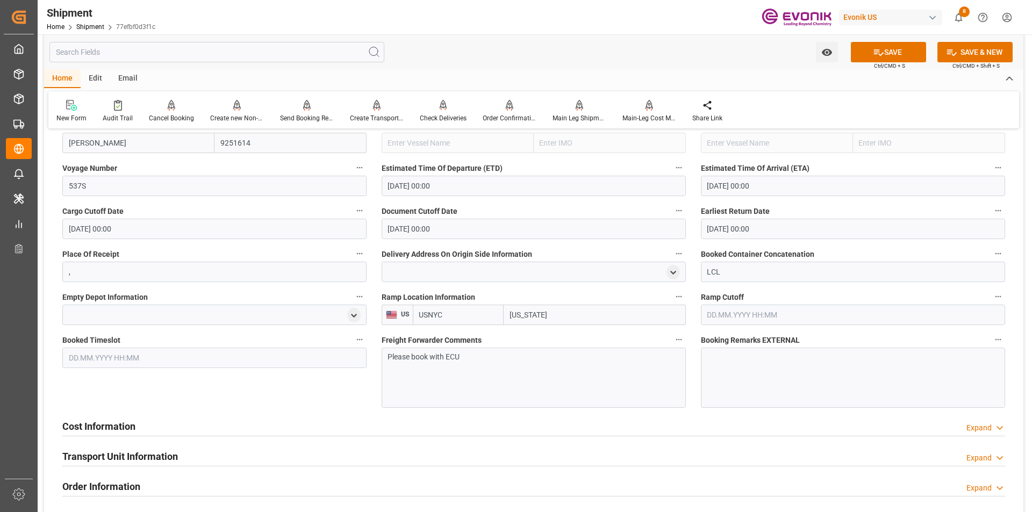
click at [118, 423] on h2 "Cost Information" at bounding box center [98, 426] width 73 height 15
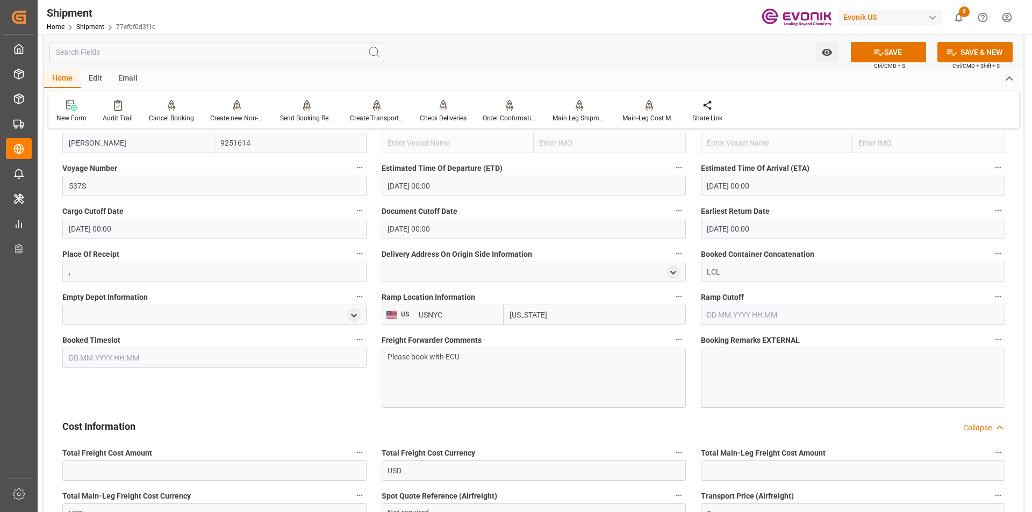
scroll to position [914, 0]
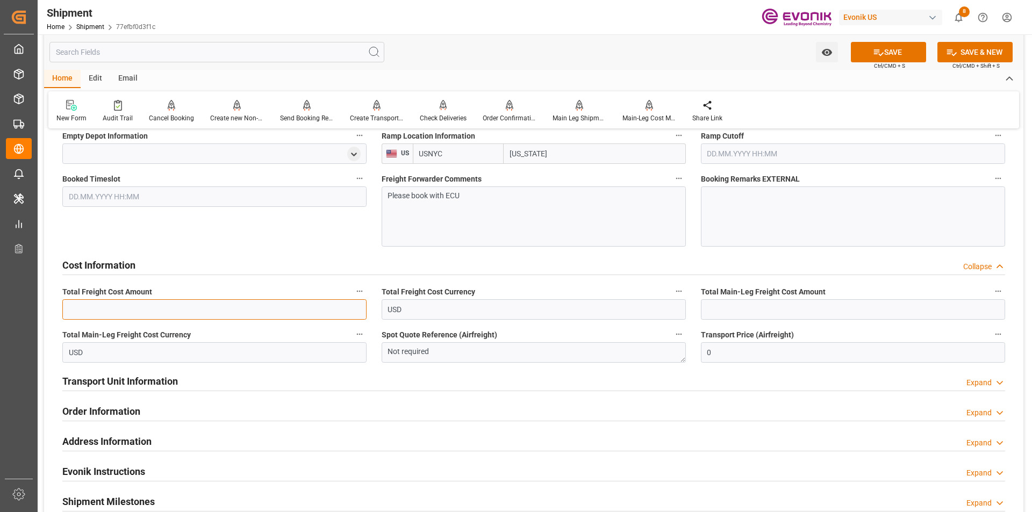
click at [175, 315] on input "text" at bounding box center [214, 309] width 304 height 20
type input "1269"
click at [734, 311] on input "text" at bounding box center [853, 309] width 304 height 20
type input "795"
click at [878, 53] on icon at bounding box center [878, 52] width 11 height 11
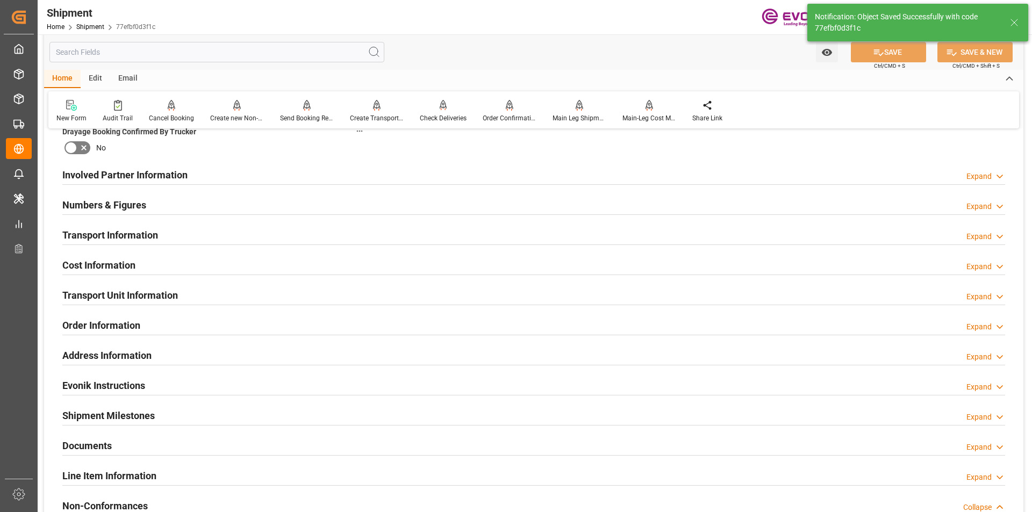
scroll to position [466, 0]
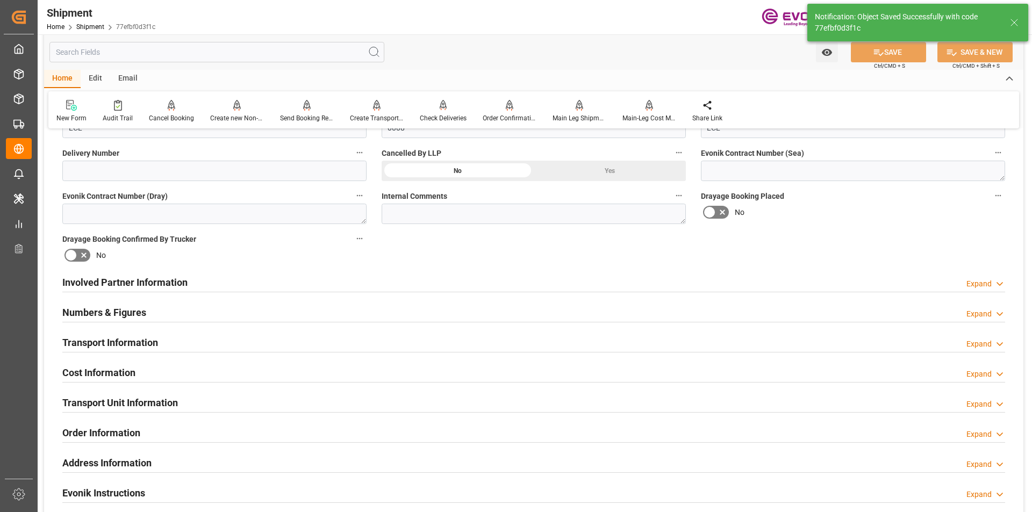
click at [170, 280] on h2 "Involved Partner Information" at bounding box center [124, 282] width 125 height 15
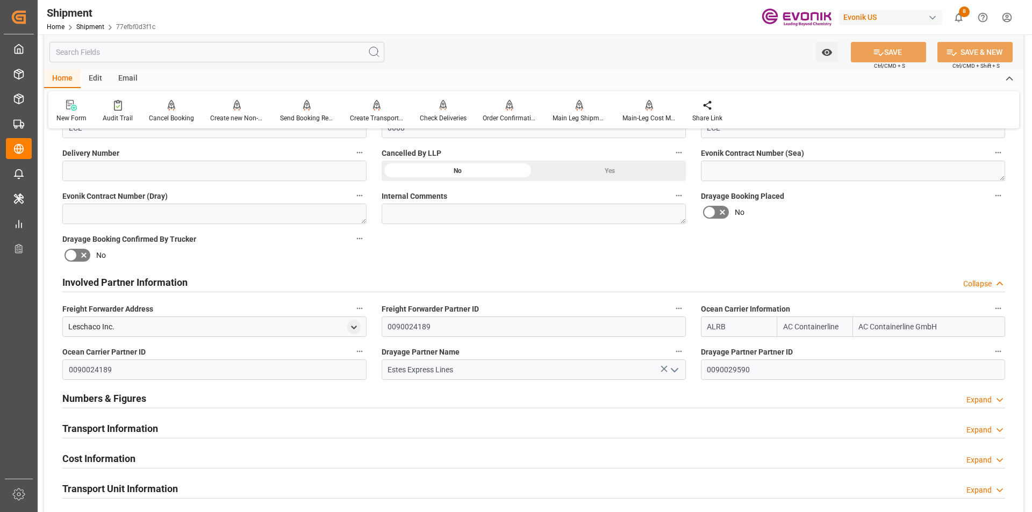
scroll to position [573, 0]
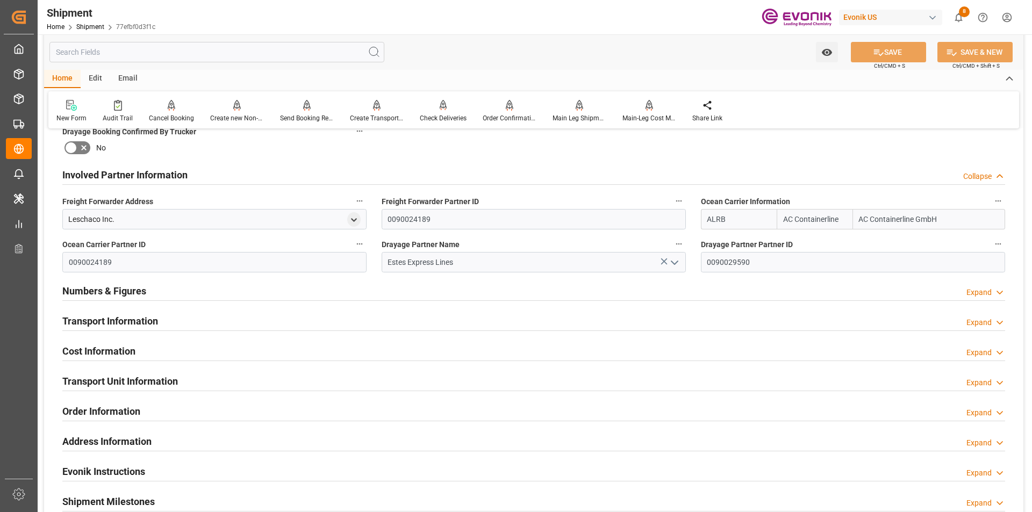
click at [129, 321] on h2 "Transport Information" at bounding box center [110, 321] width 96 height 15
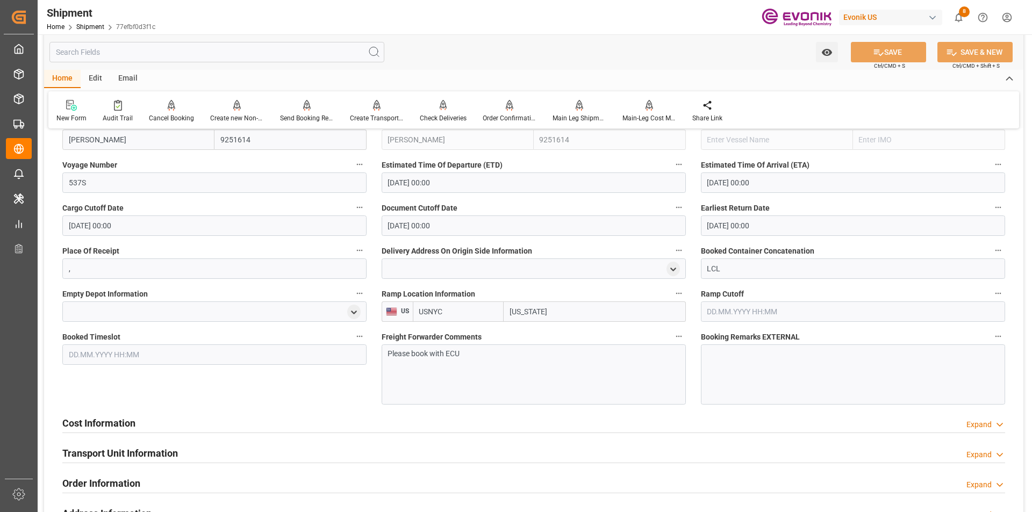
scroll to position [1003, 0]
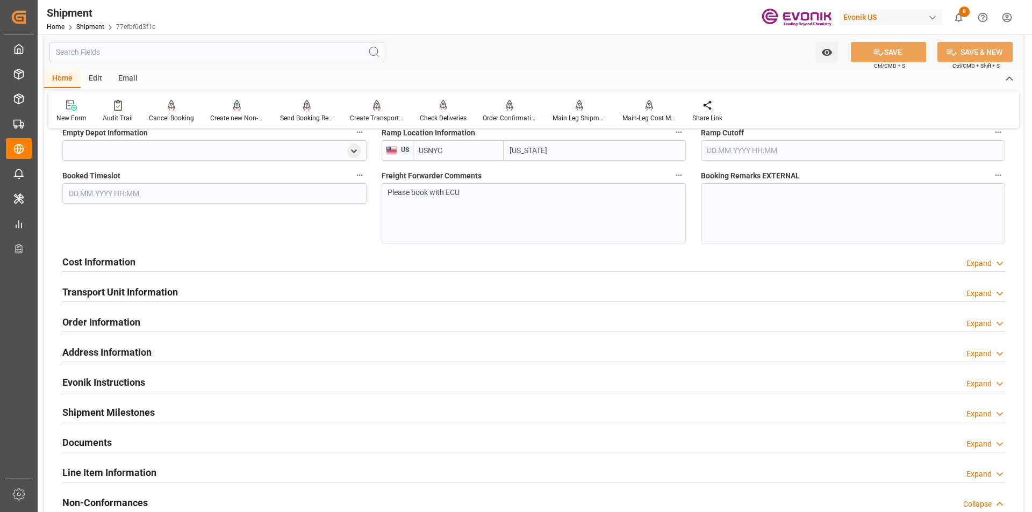
click at [130, 289] on h2 "Transport Unit Information" at bounding box center [120, 292] width 116 height 15
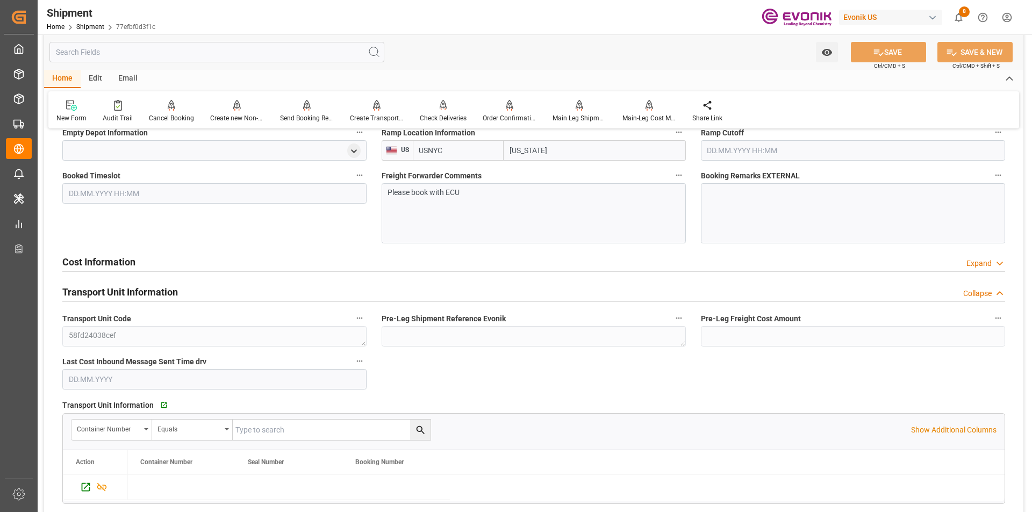
scroll to position [1111, 0]
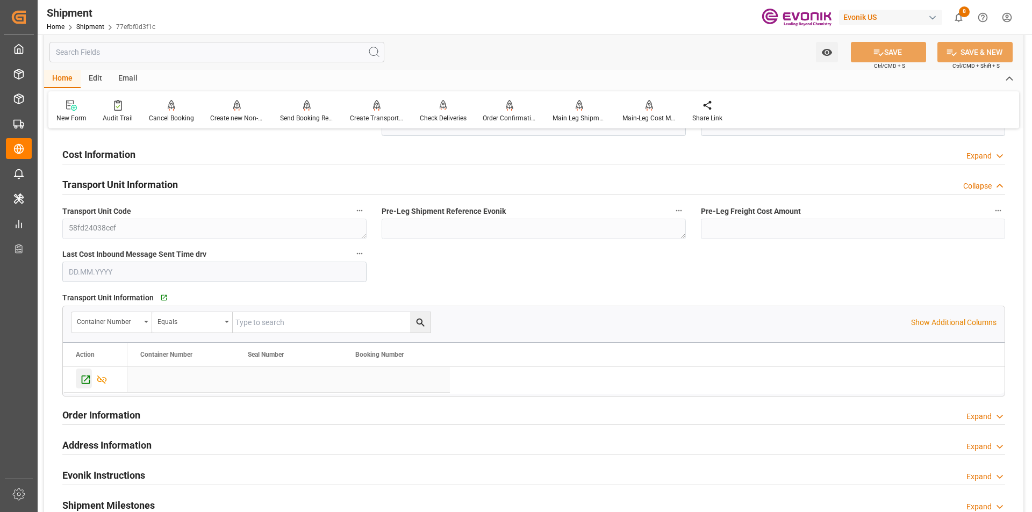
click at [85, 381] on icon "Press SPACE to select this row." at bounding box center [86, 380] width 9 height 9
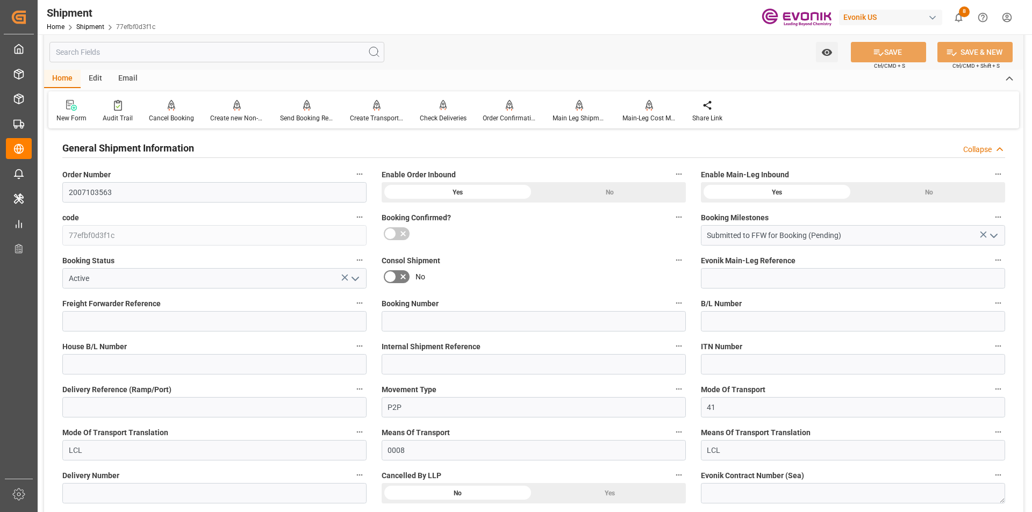
scroll to position [0, 0]
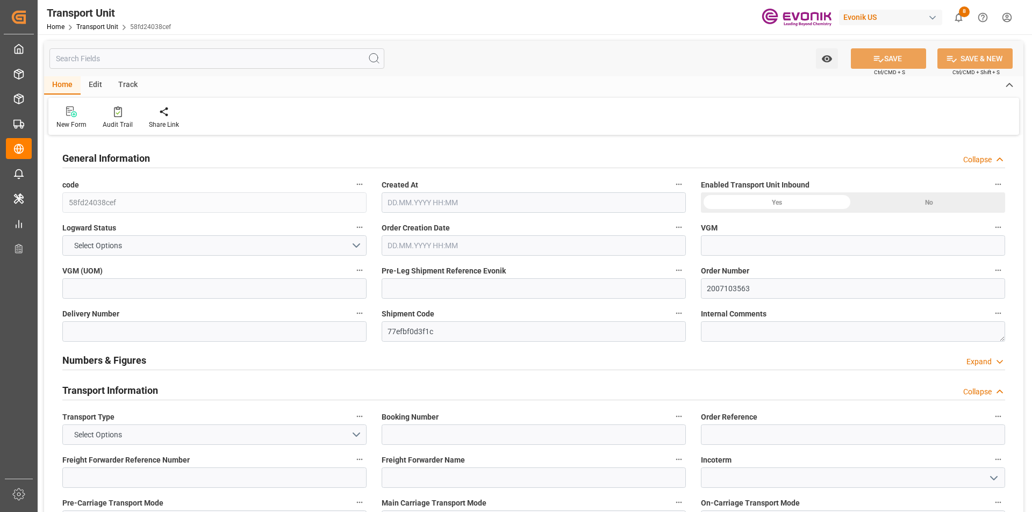
type input "AC Containerline"
type input "Leschaco Inc."
type input "USPHL"
type input "AUMEL"
type input "2724"
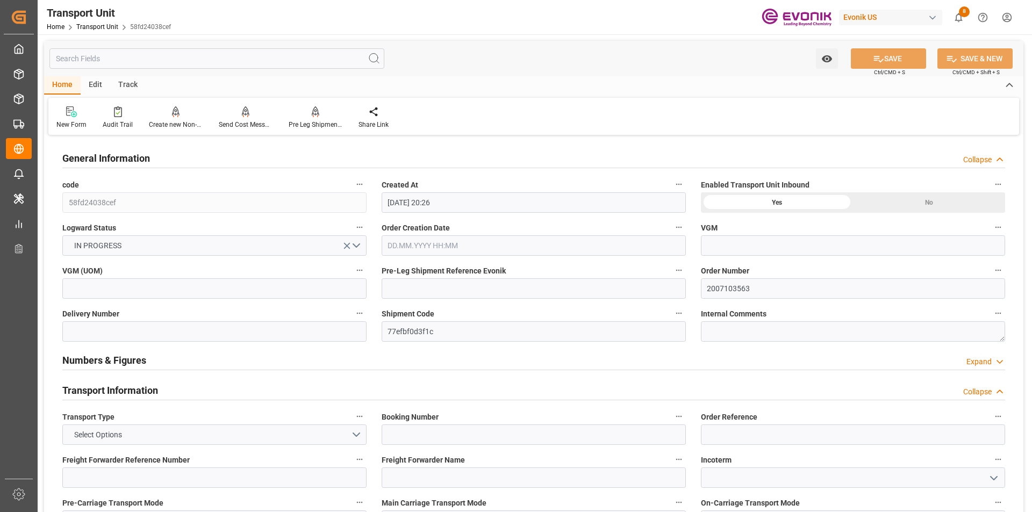
type input "[DATE] 20:26"
type input "[DATE]"
type input "[DATE] 00:00"
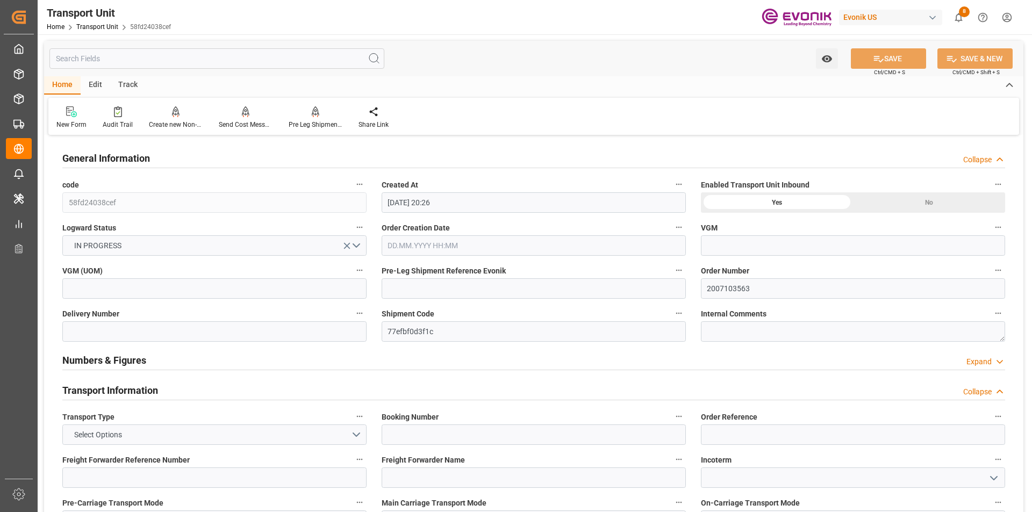
type input "[DATE] 00:00"
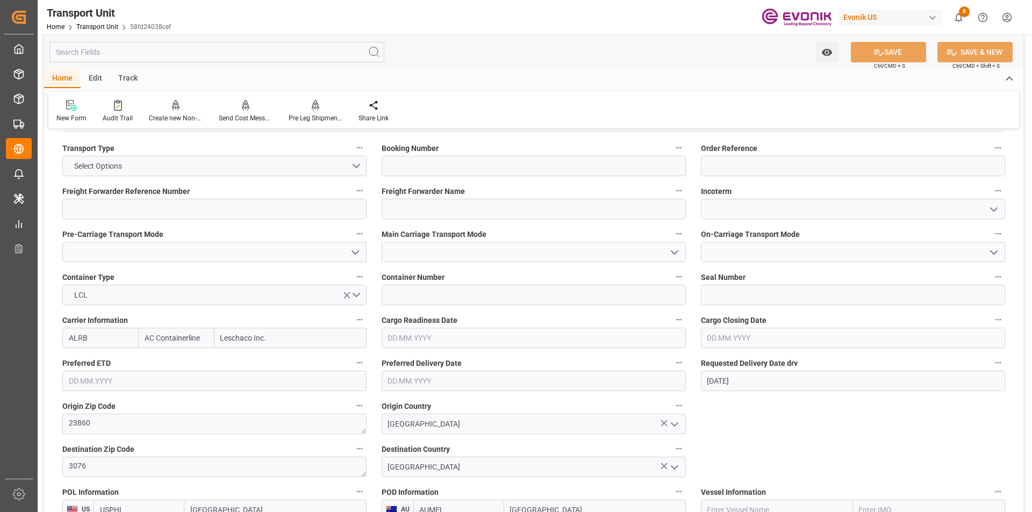
scroll to position [430, 0]
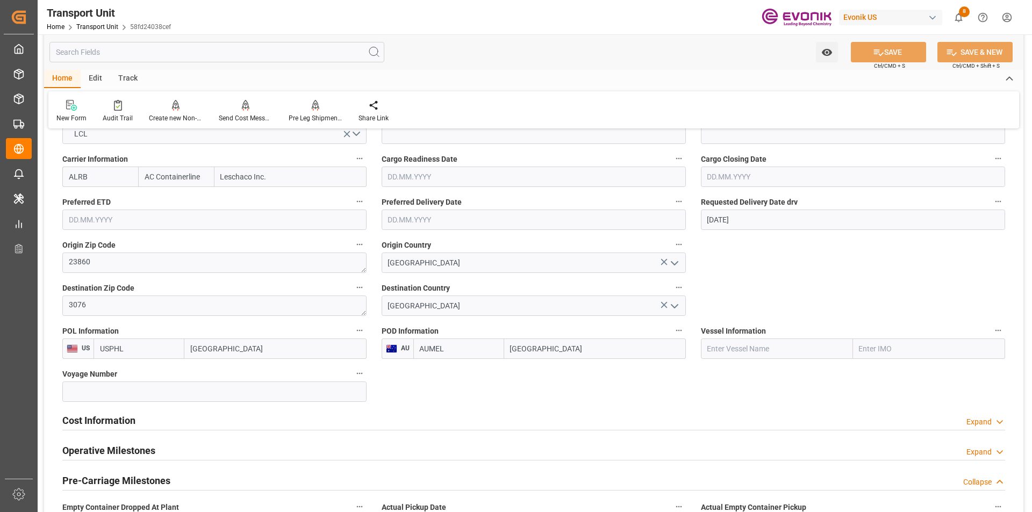
click at [125, 419] on h2 "Cost Information" at bounding box center [98, 420] width 73 height 15
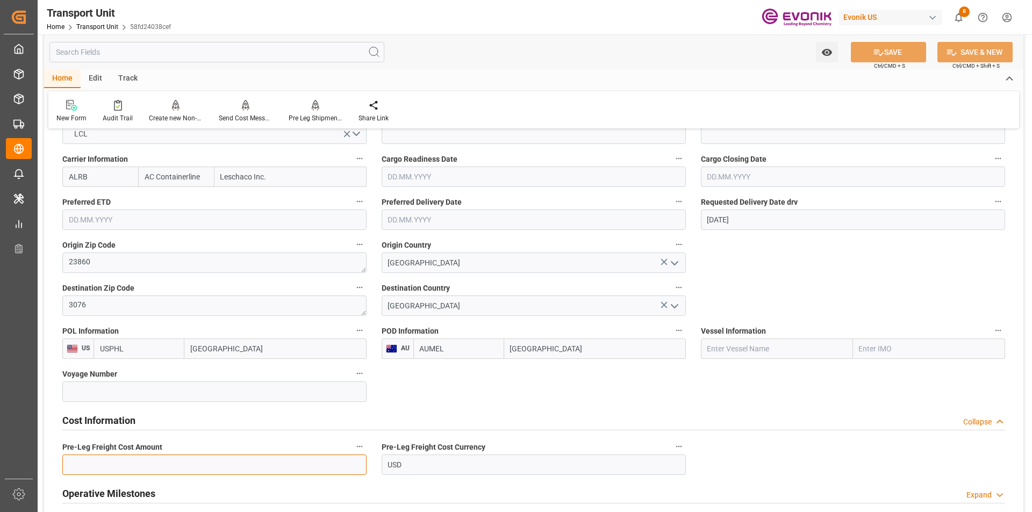
click at [105, 466] on input "text" at bounding box center [214, 465] width 304 height 20
type input "7"
type input "474"
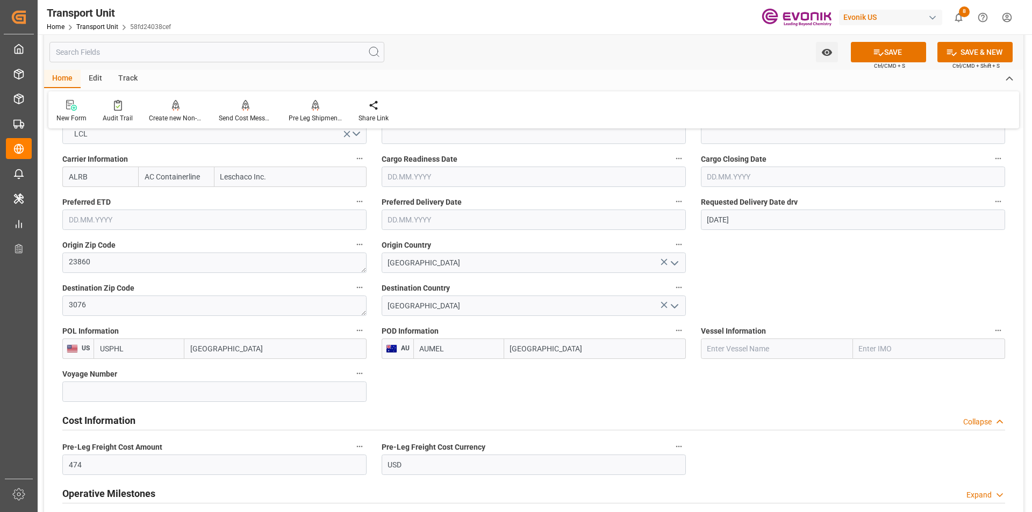
drag, startPoint x: 888, startPoint y: 57, endPoint x: 749, endPoint y: 300, distance: 280.1
click at [888, 57] on button "SAVE" at bounding box center [888, 52] width 75 height 20
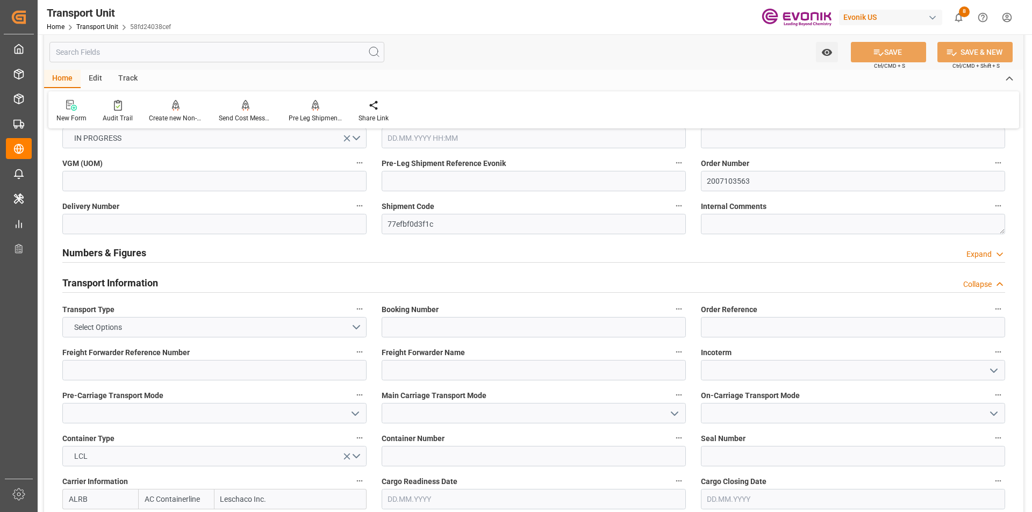
scroll to position [0, 0]
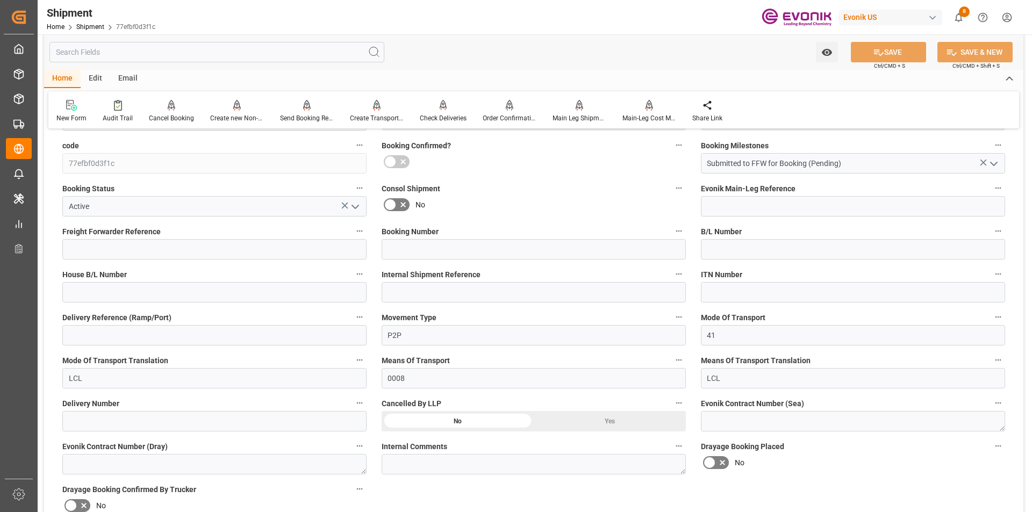
scroll to position [376, 0]
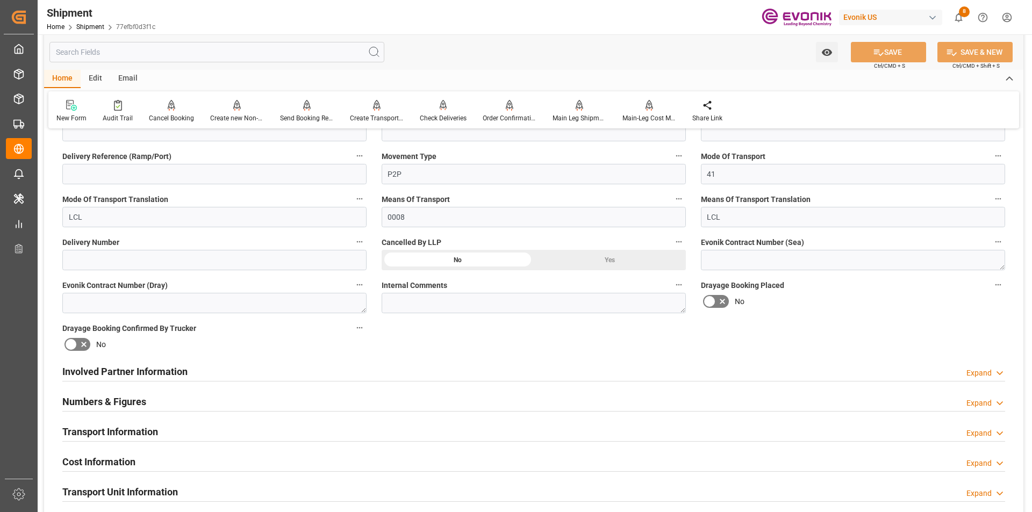
click at [154, 374] on h2 "Involved Partner Information" at bounding box center [124, 371] width 125 height 15
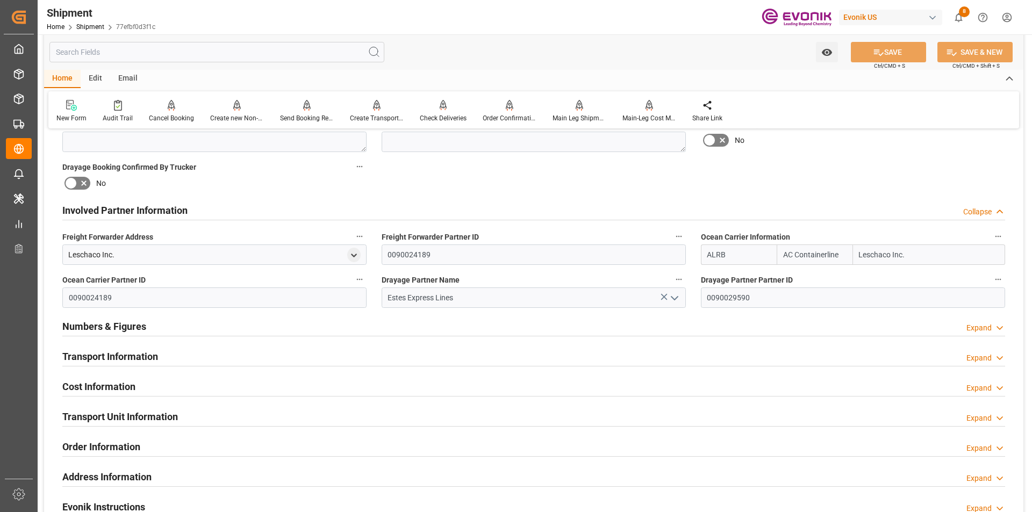
scroll to position [591, 0]
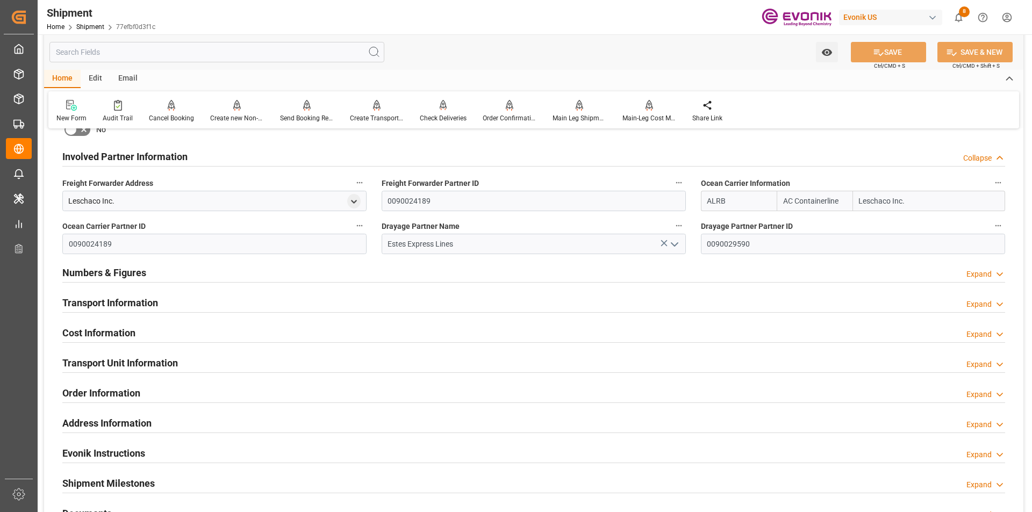
click at [124, 298] on h2 "Transport Information" at bounding box center [110, 303] width 96 height 15
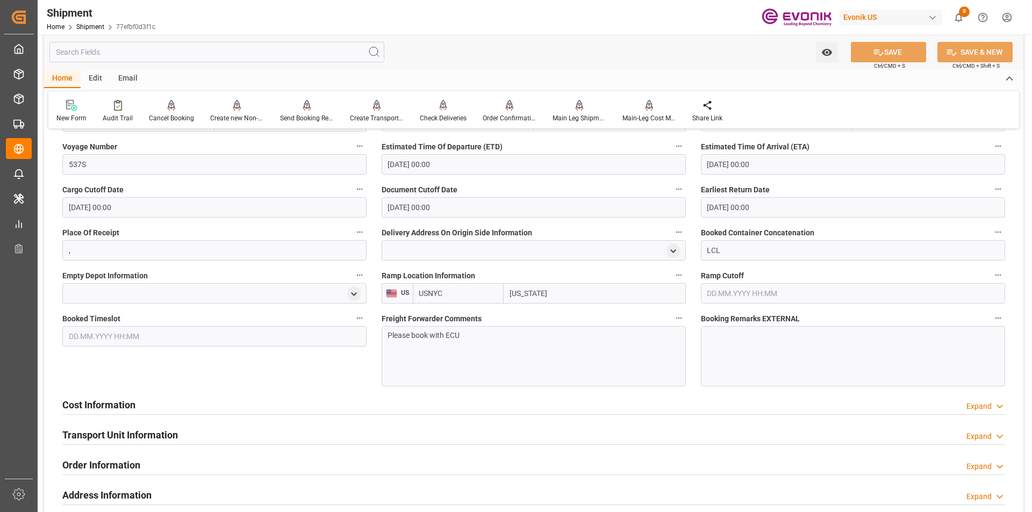
scroll to position [968, 0]
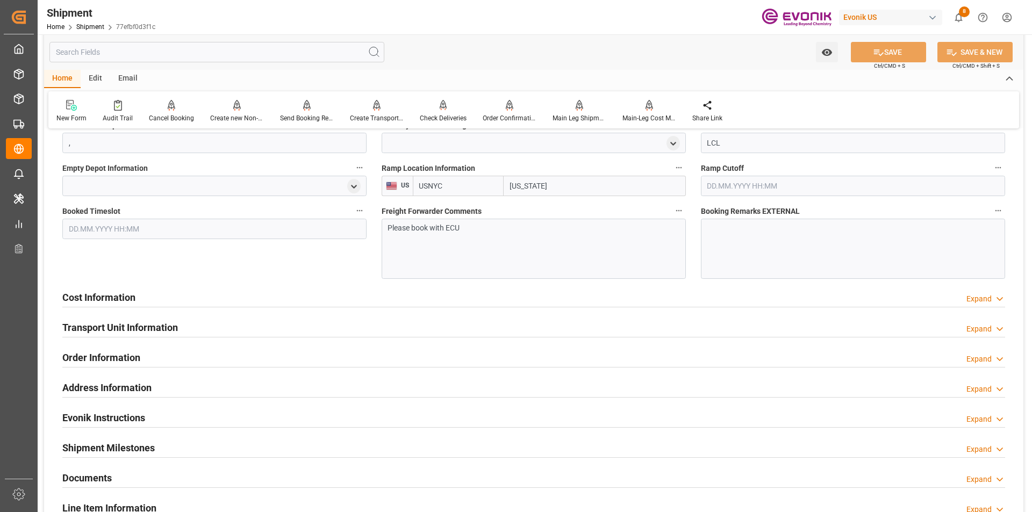
click at [128, 293] on h2 "Cost Information" at bounding box center [98, 297] width 73 height 15
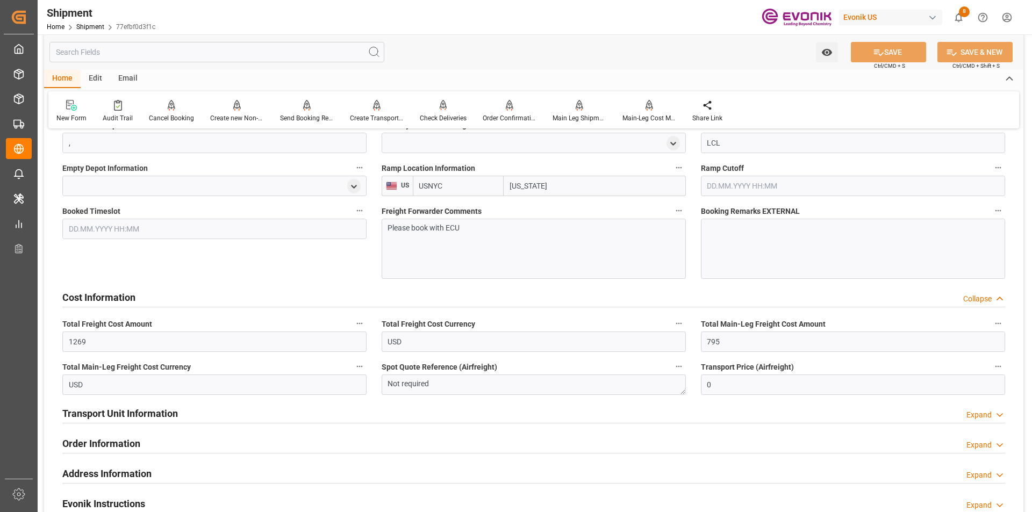
click at [167, 411] on h2 "Transport Unit Information" at bounding box center [120, 413] width 116 height 15
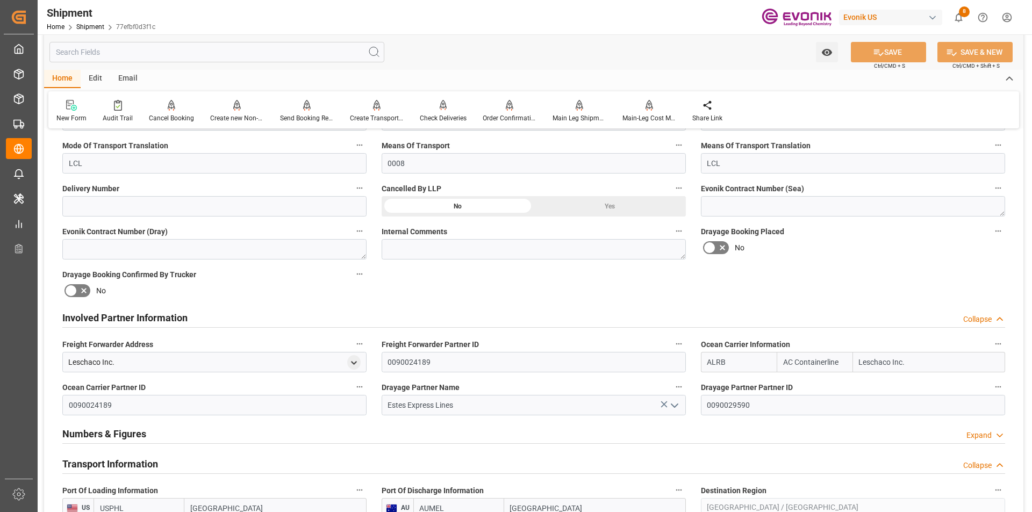
scroll to position [591, 0]
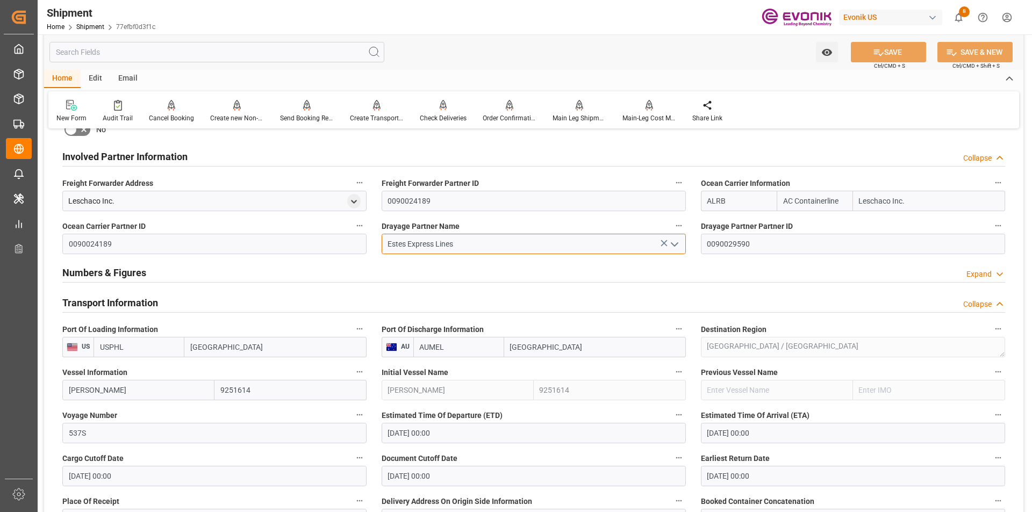
drag, startPoint x: 467, startPoint y: 245, endPoint x: 360, endPoint y: 248, distance: 107.6
click at [360, 248] on div "Booking Confirmation Milestone Bar Collapse Submitted to FFW for Booking (Pendi…" at bounding box center [533, 459] width 979 height 1825
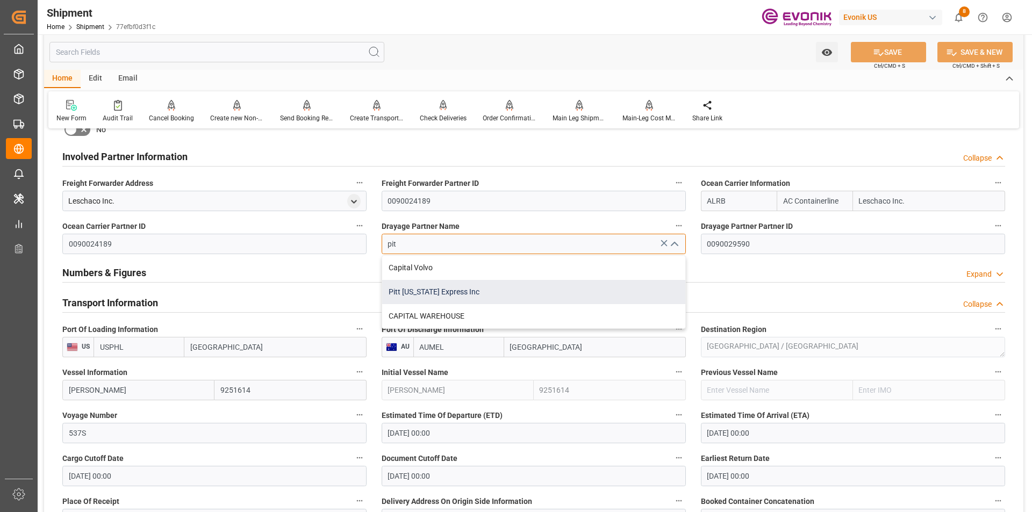
click at [414, 293] on div "Pitt [US_STATE] Express Inc" at bounding box center [533, 292] width 303 height 24
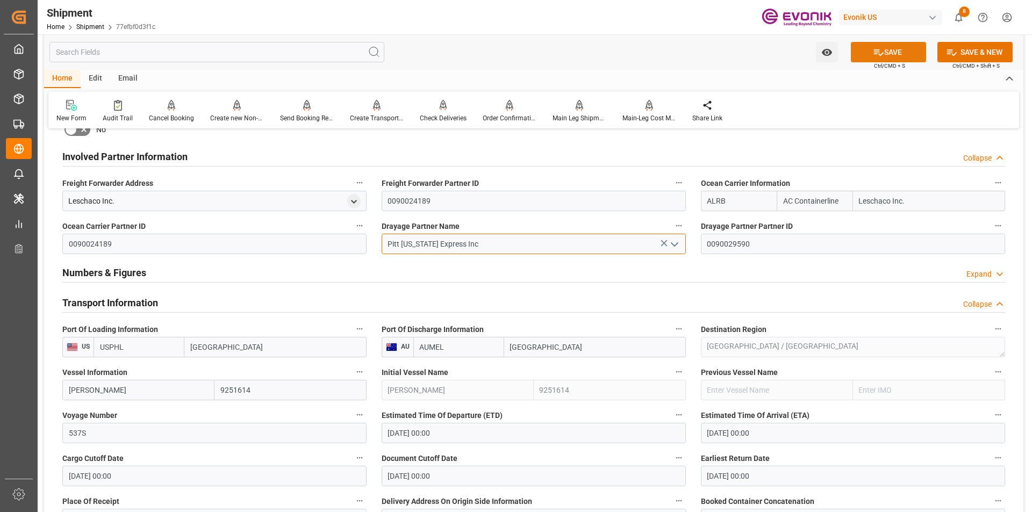
type input "Pitt [US_STATE] Express Inc"
click at [870, 49] on button "SAVE" at bounding box center [888, 52] width 75 height 20
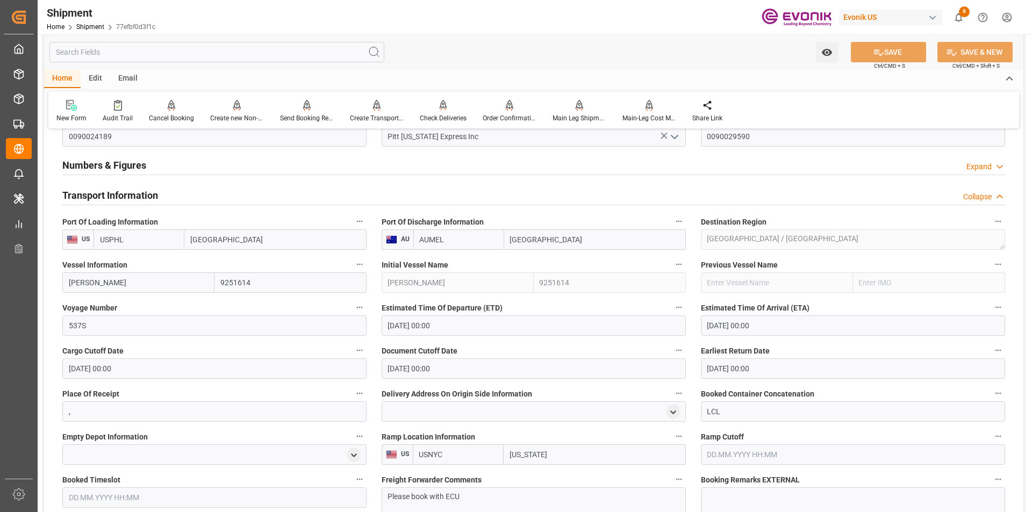
scroll to position [753, 0]
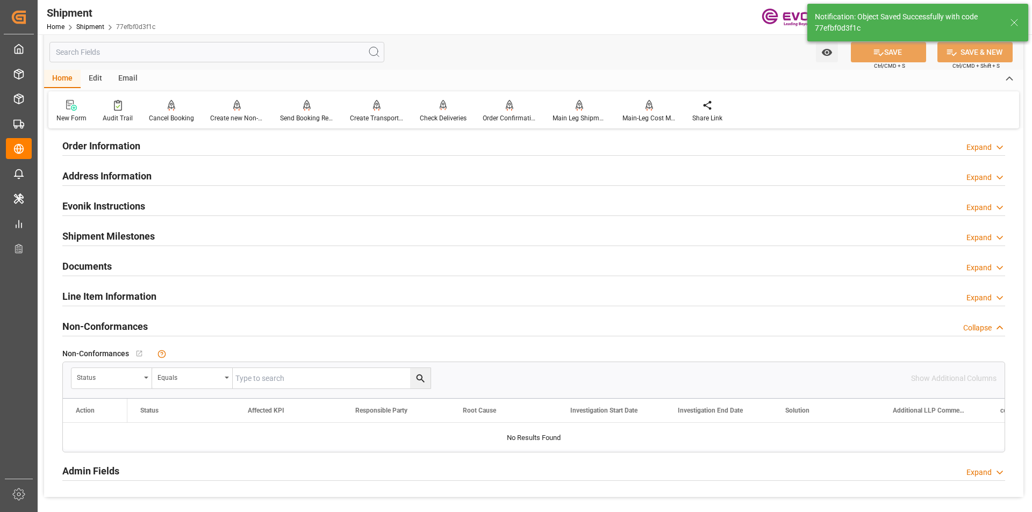
type input "0090028883"
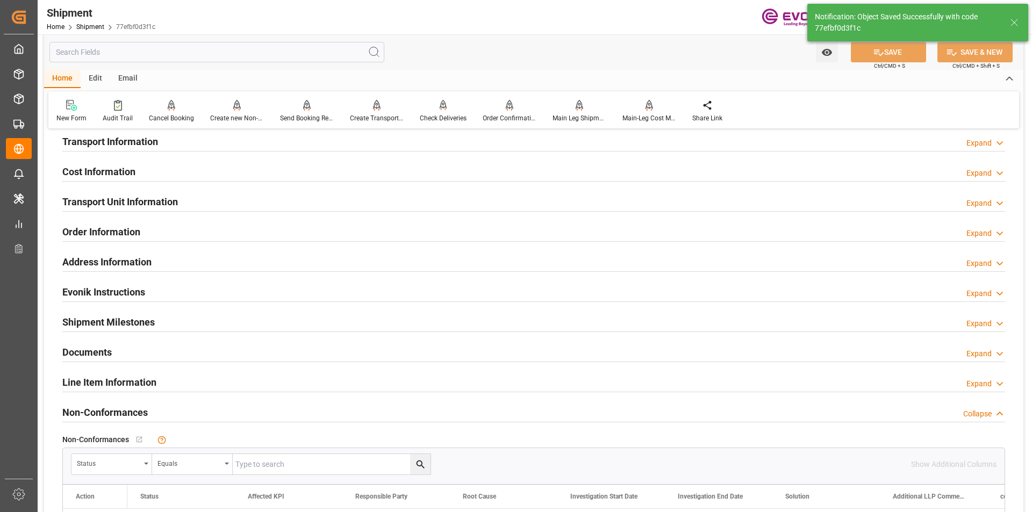
scroll to position [505, 0]
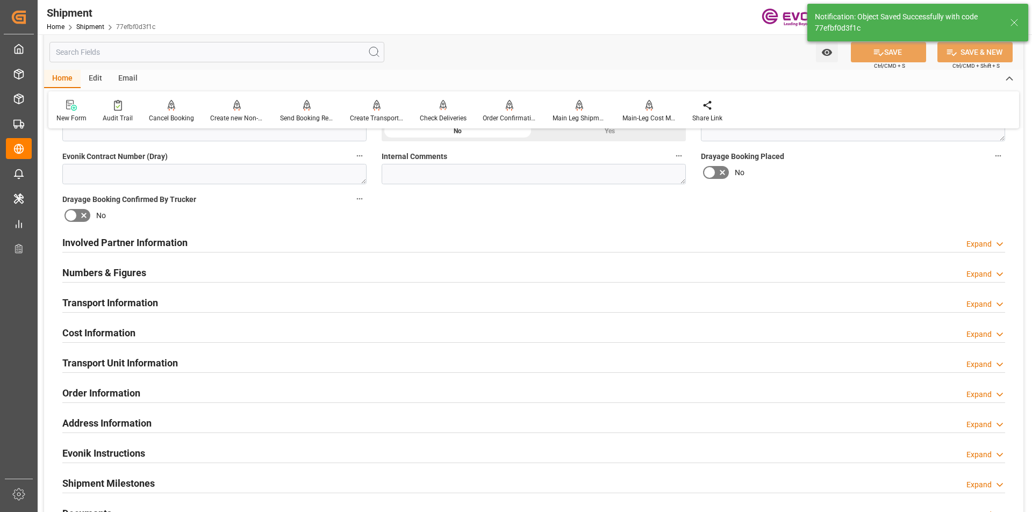
click at [161, 238] on h2 "Involved Partner Information" at bounding box center [124, 242] width 125 height 15
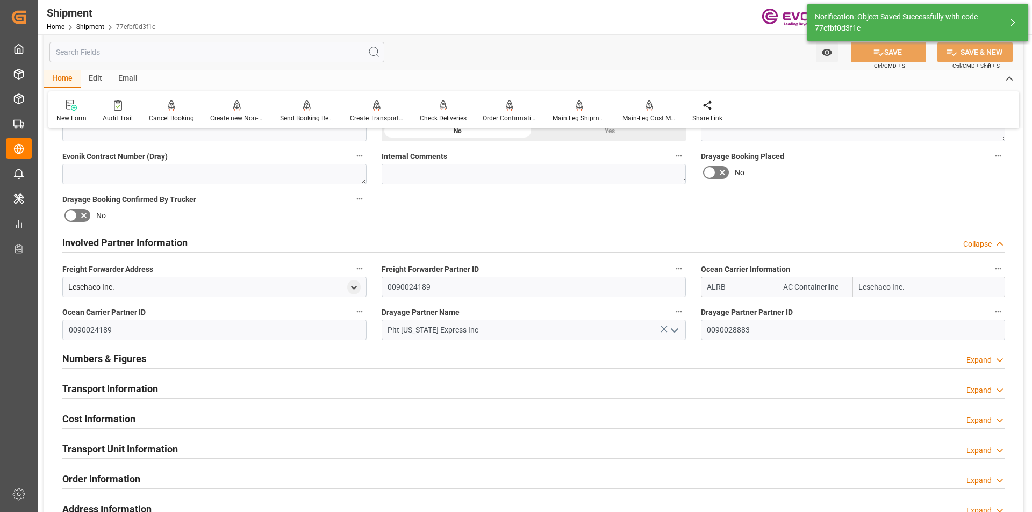
click at [151, 382] on h2 "Transport Information" at bounding box center [110, 389] width 96 height 15
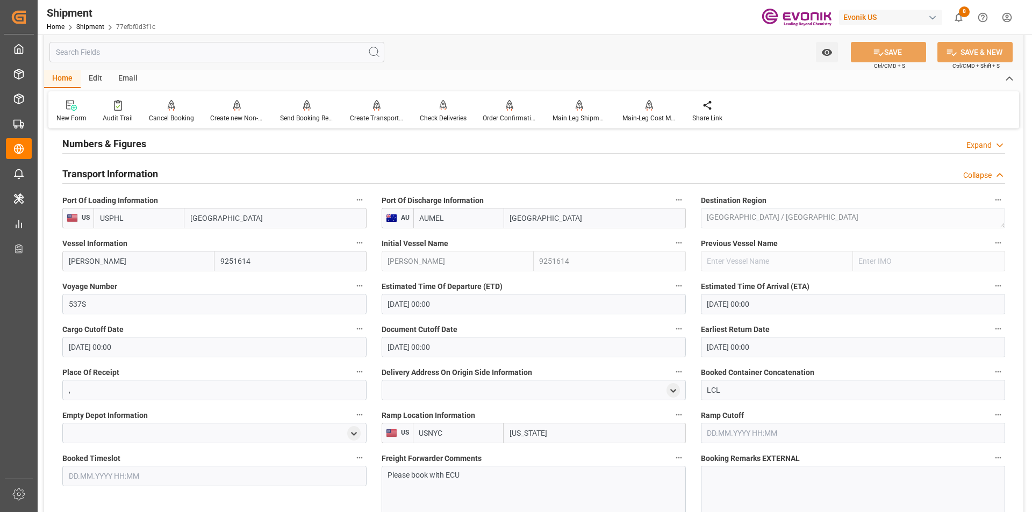
scroll to position [828, 0]
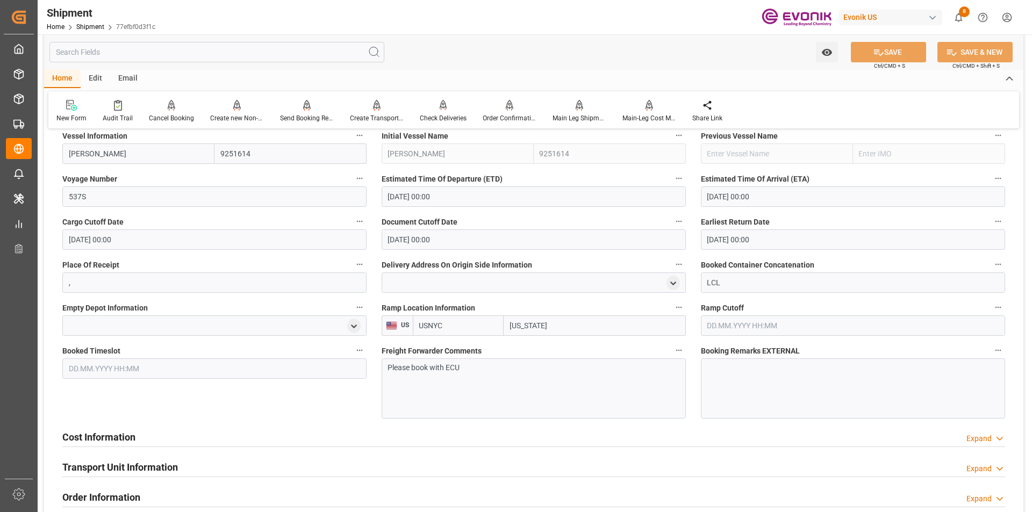
click at [124, 426] on div "Cost Information" at bounding box center [98, 436] width 73 height 20
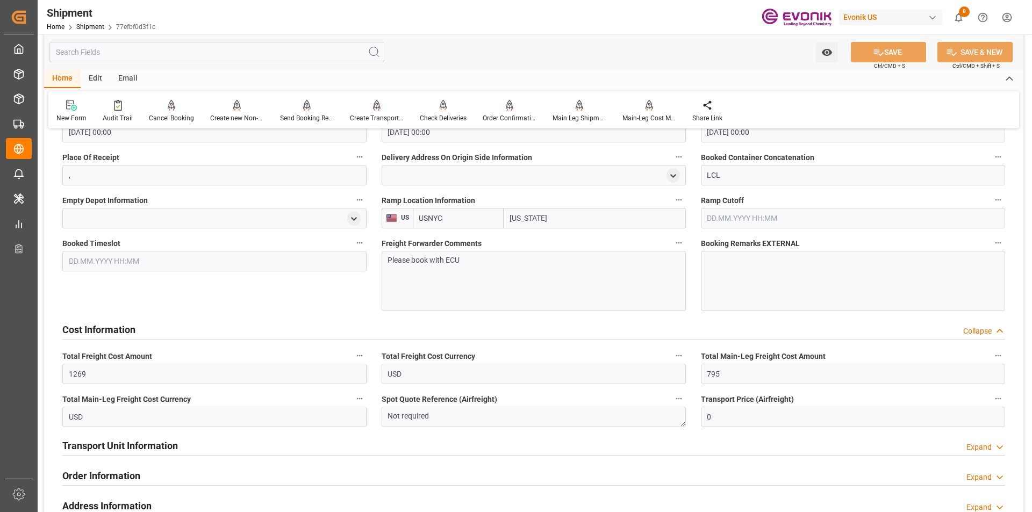
scroll to position [1043, 0]
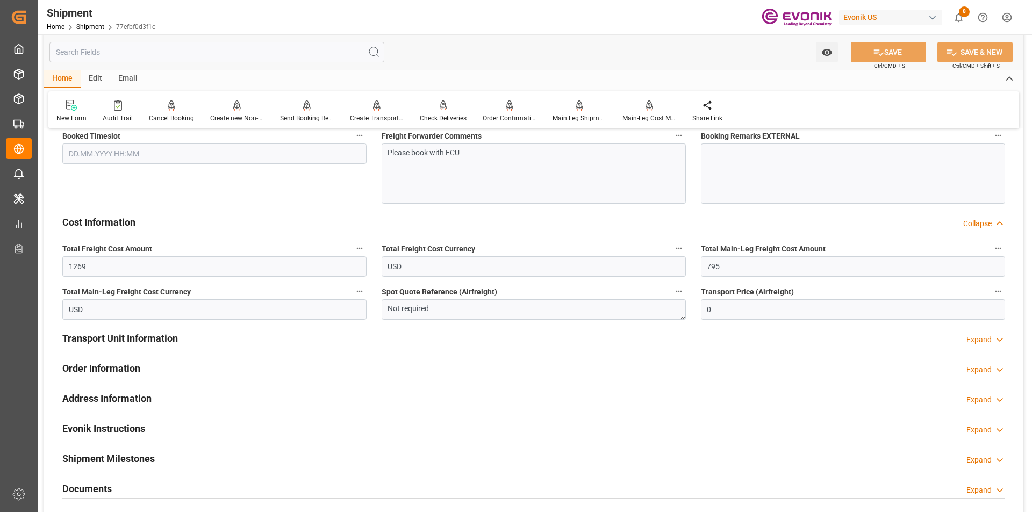
click at [138, 341] on h2 "Transport Unit Information" at bounding box center [120, 338] width 116 height 15
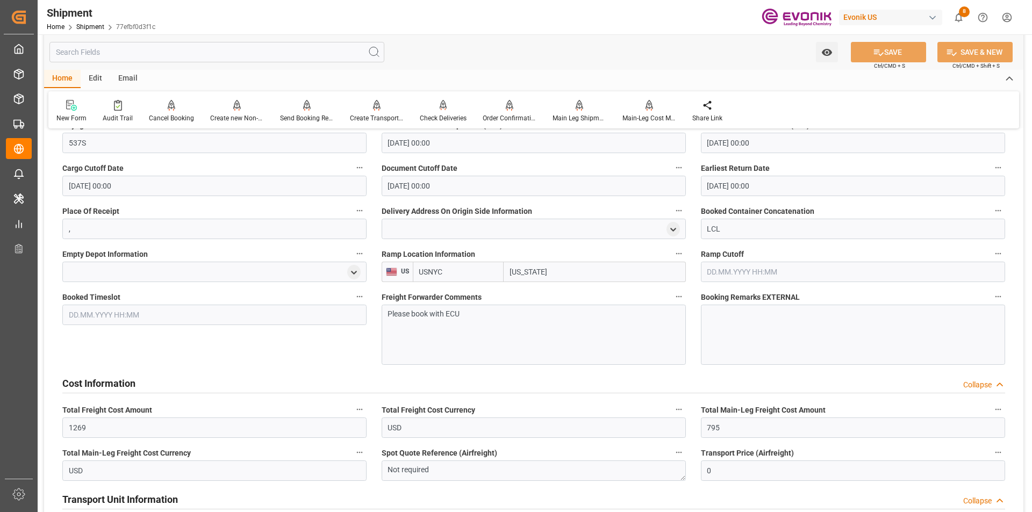
scroll to position [989, 0]
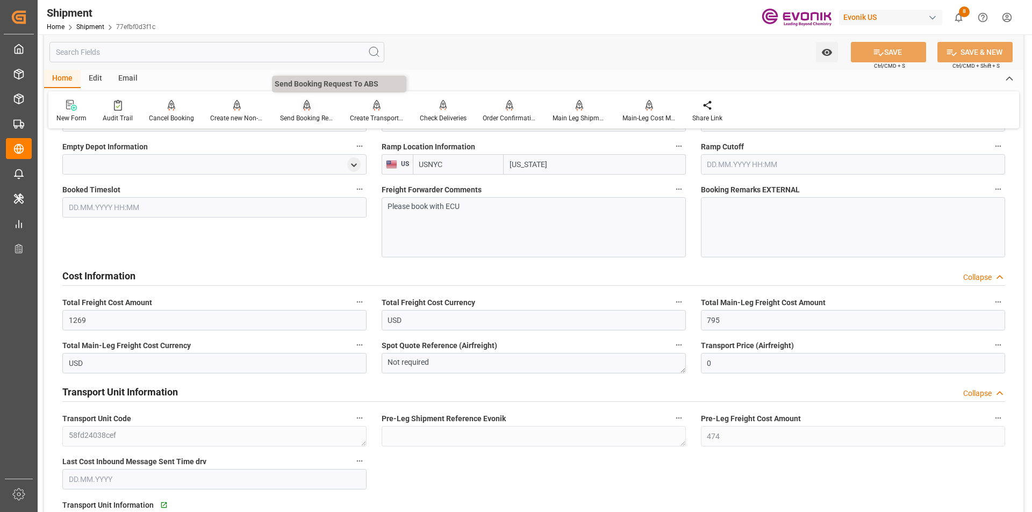
click at [311, 108] on div at bounding box center [307, 104] width 54 height 11
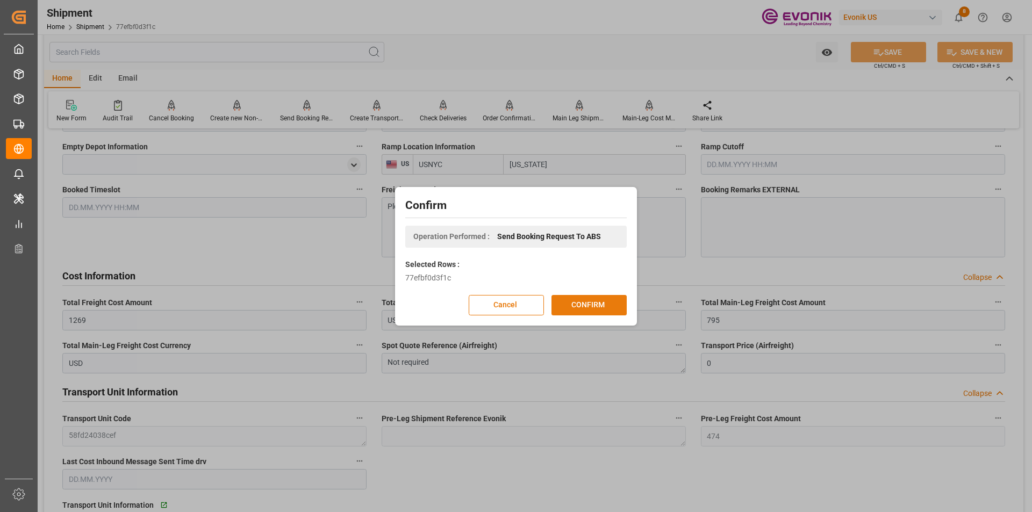
click at [595, 303] on button "CONFIRM" at bounding box center [589, 305] width 75 height 20
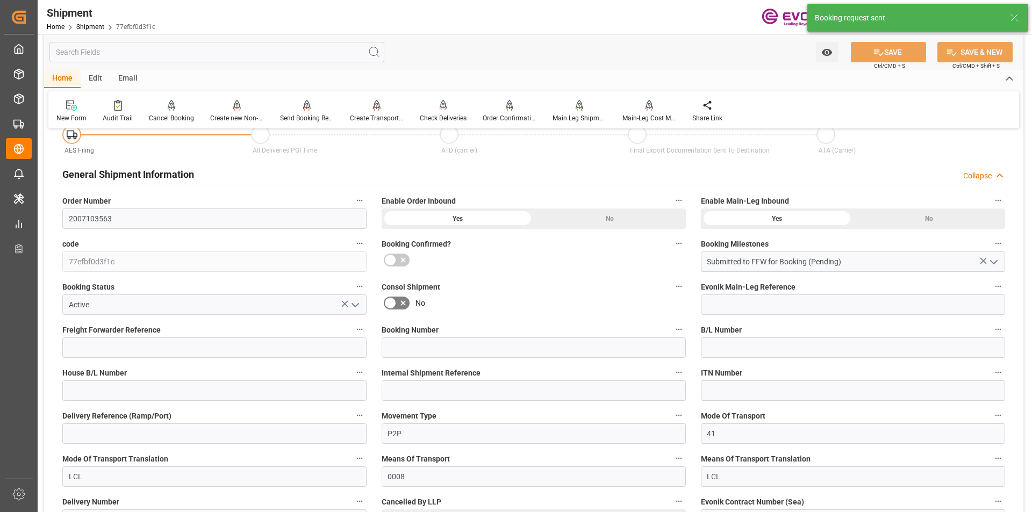
scroll to position [953, 0]
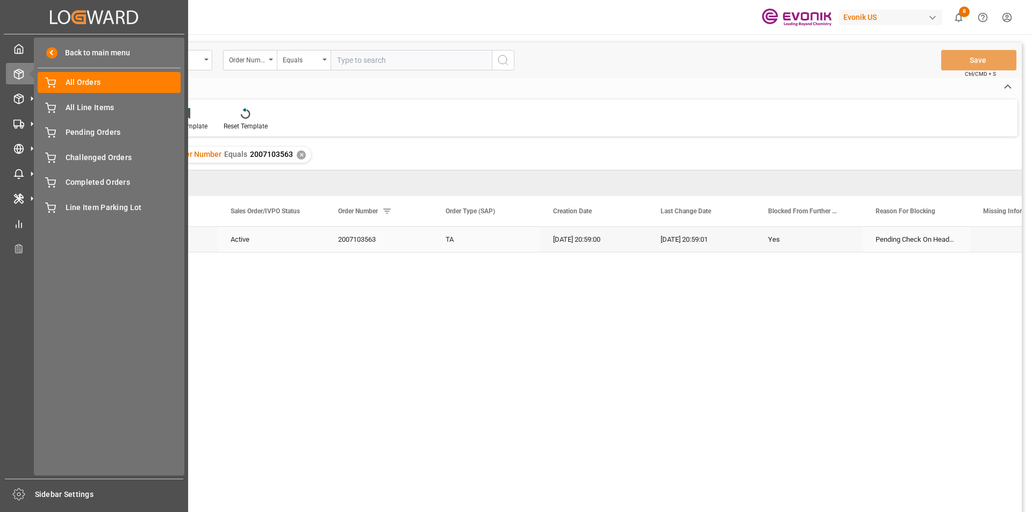
click at [28, 17] on div "Created by potrace 1.15, written by [PERSON_NAME] [DATE]-[DATE] Created by potr…" at bounding box center [94, 17] width 181 height 34
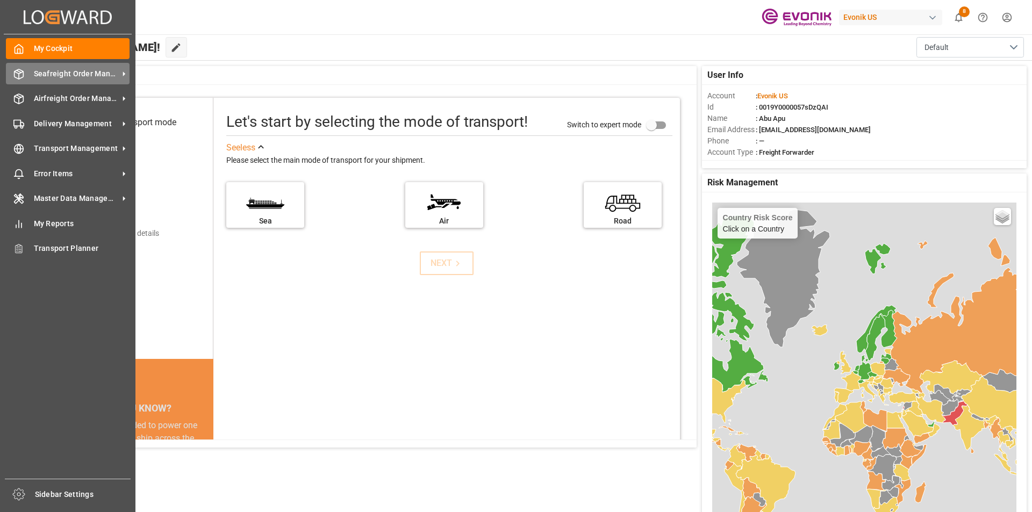
click at [44, 69] on span "Seafreight Order Management" at bounding box center [76, 73] width 85 height 11
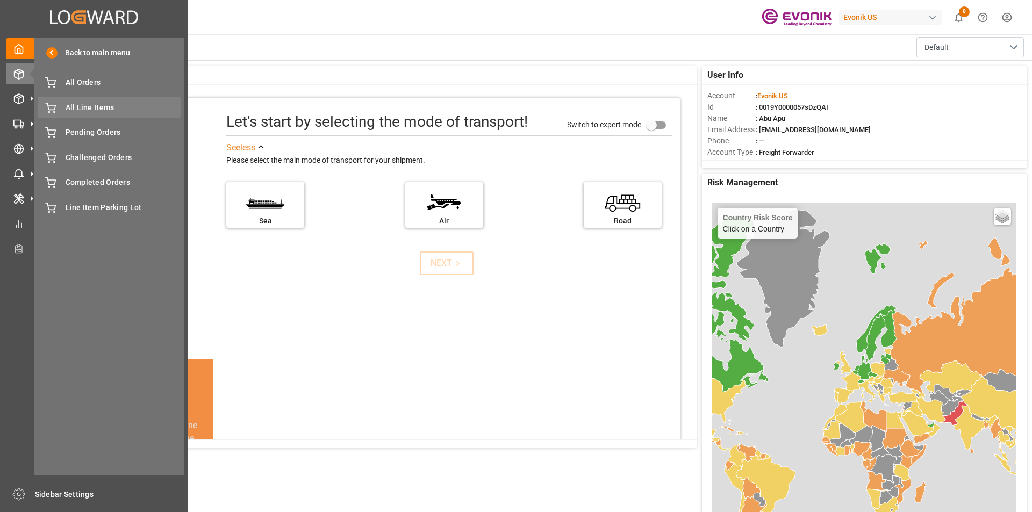
click at [113, 110] on span "All Line Items" at bounding box center [124, 107] width 116 height 11
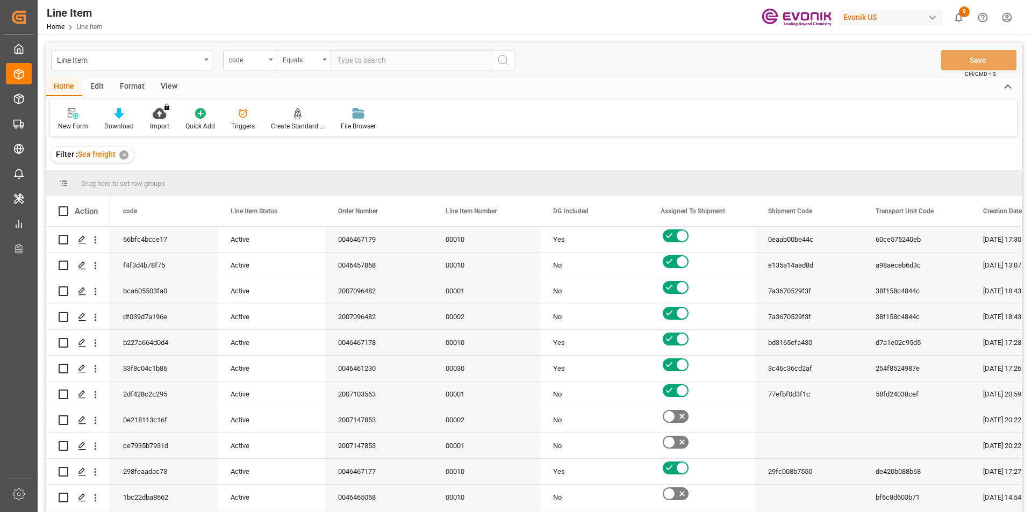
click at [268, 60] on div "code" at bounding box center [250, 60] width 54 height 20
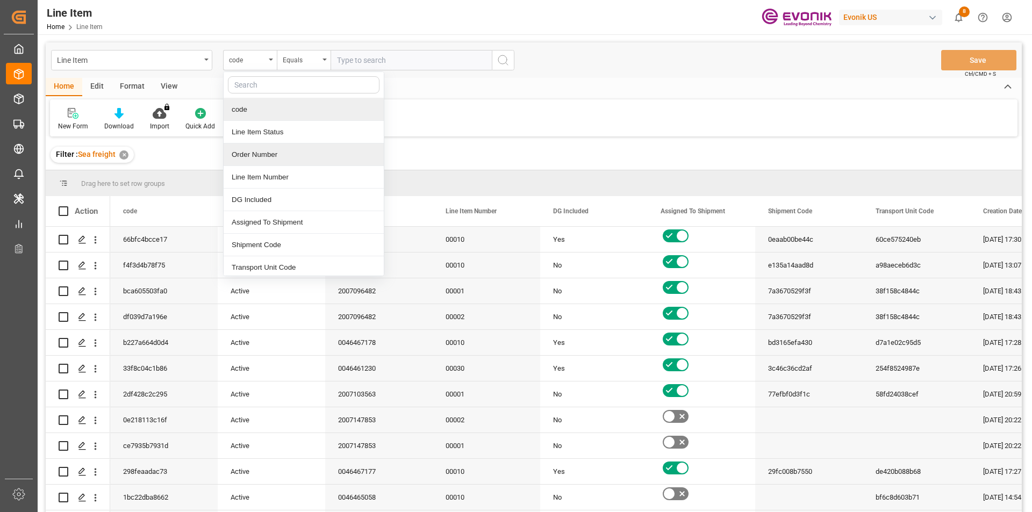
click at [251, 149] on div "Order Number" at bounding box center [304, 155] width 160 height 23
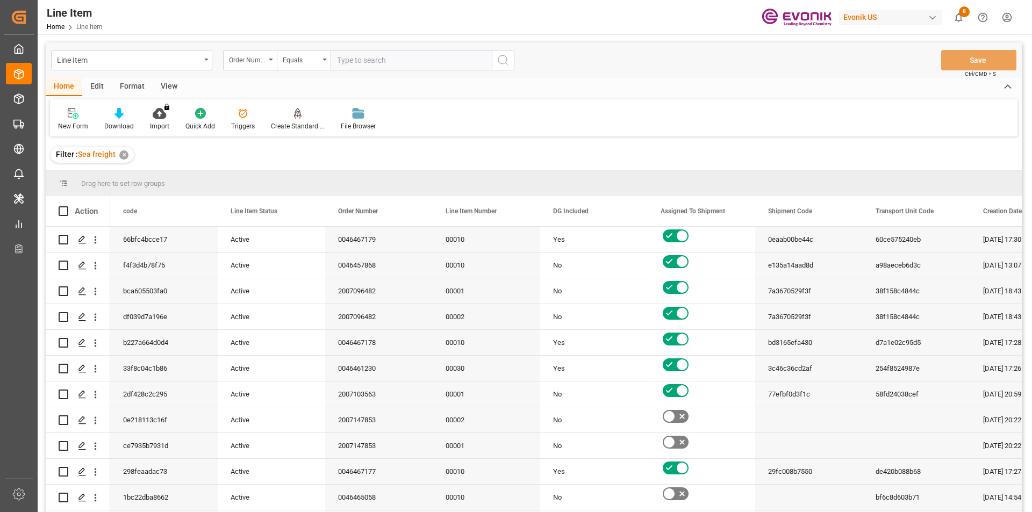
click at [371, 55] on input "text" at bounding box center [411, 60] width 161 height 20
paste input "2007022978"
type input "2007022978"
click at [505, 61] on icon "search button" at bounding box center [503, 60] width 13 height 13
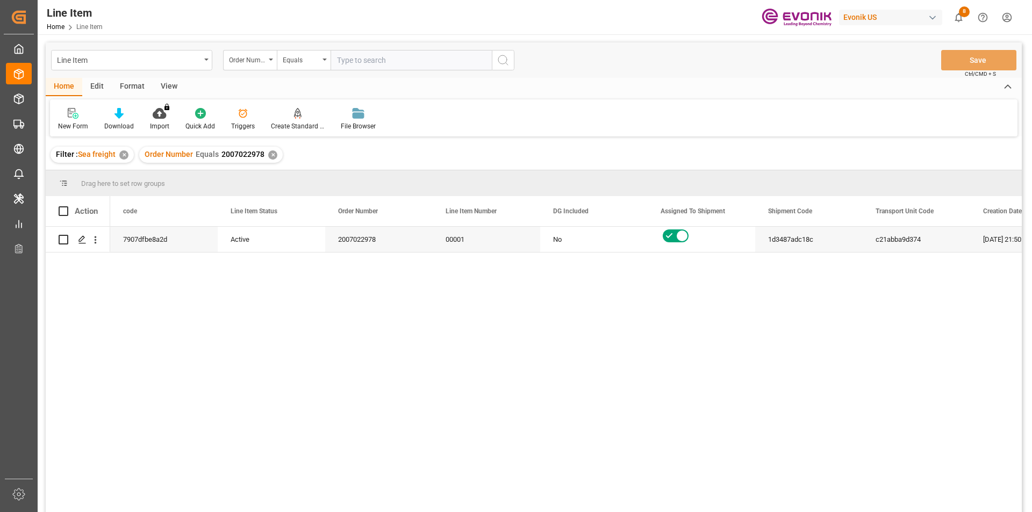
click at [159, 91] on div "View" at bounding box center [169, 87] width 33 height 18
click at [112, 125] on div "Standard Templates" at bounding box center [122, 126] width 54 height 10
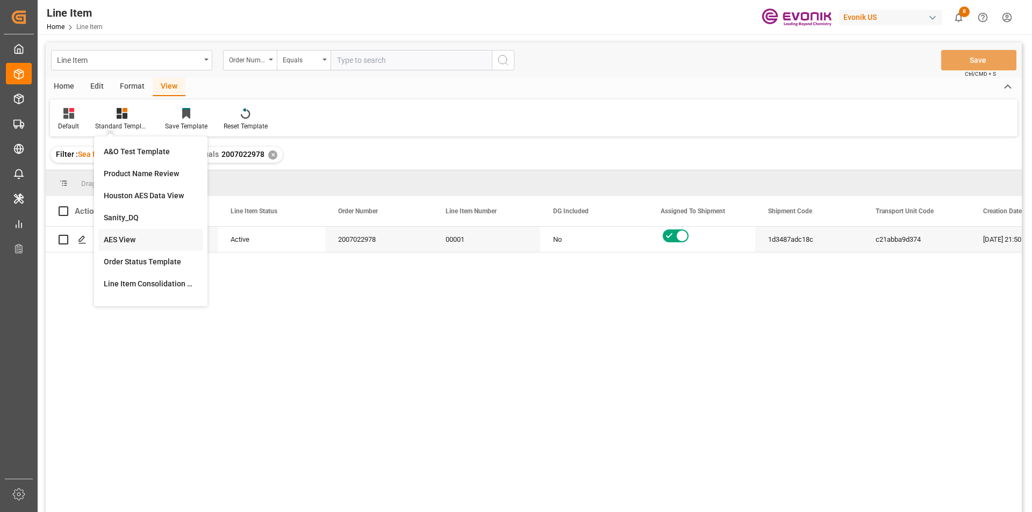
click at [146, 238] on div "AES View" at bounding box center [151, 239] width 94 height 11
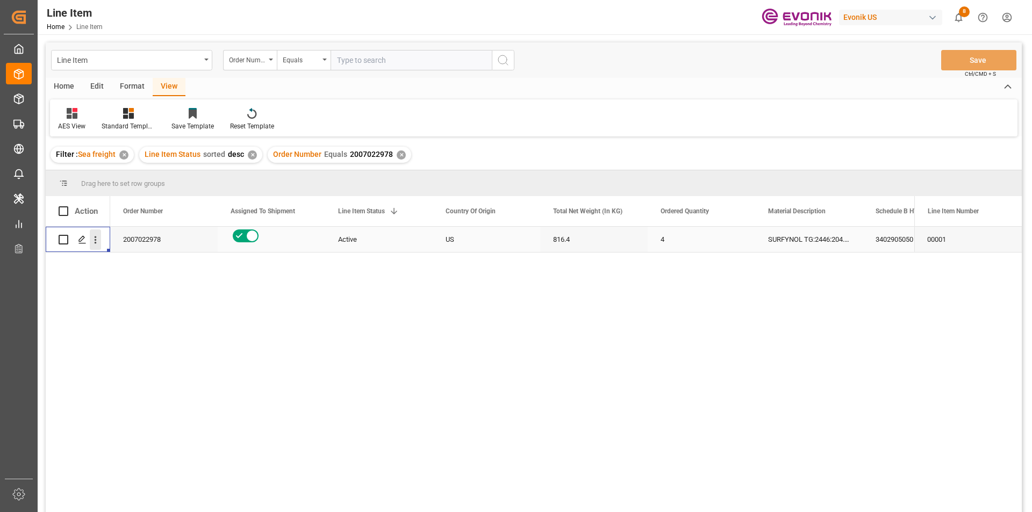
click at [98, 241] on icon "open menu" at bounding box center [95, 239] width 11 height 11
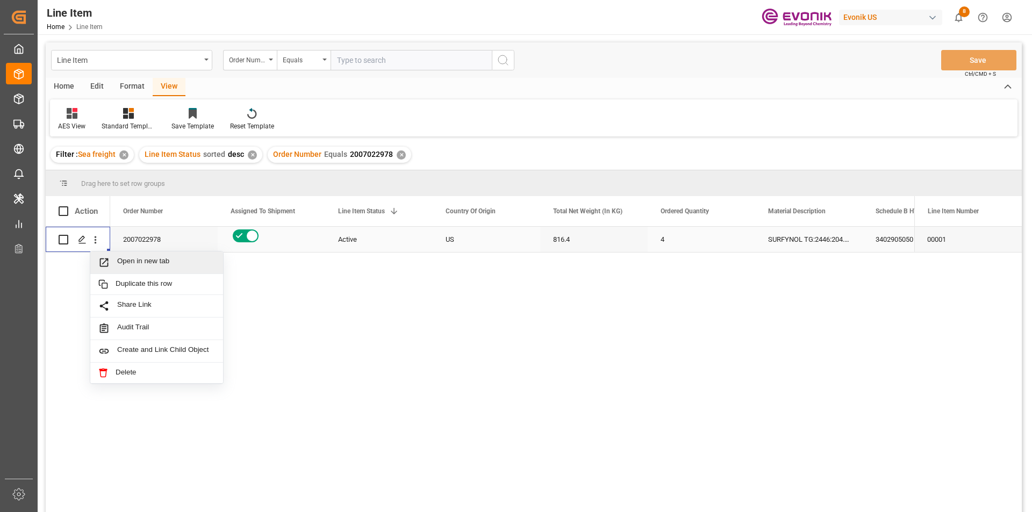
click at [119, 261] on span "Open in new tab" at bounding box center [166, 262] width 98 height 11
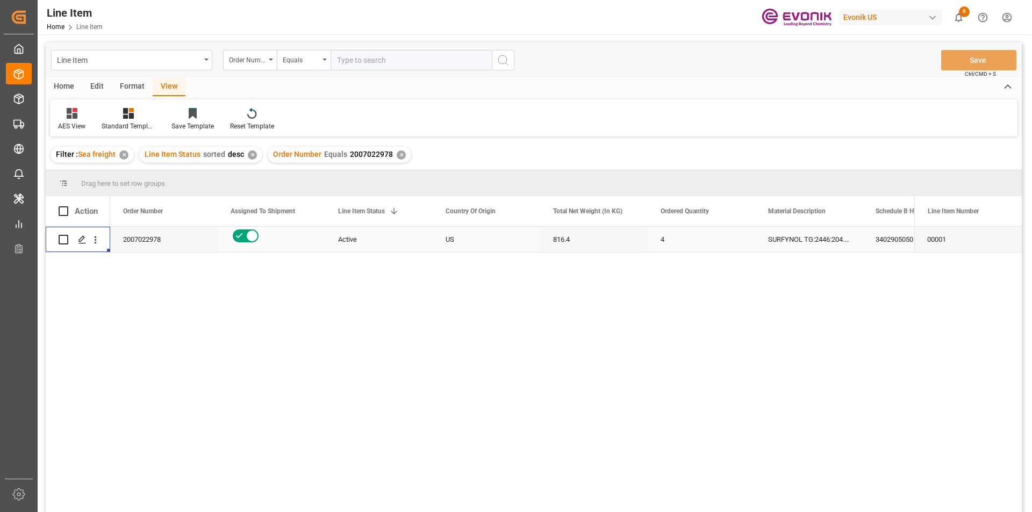
click at [701, 239] on div "4" at bounding box center [702, 239] width 108 height 25
click at [855, 238] on div "SURFYNOL TG:2446:204.1:OI:P" at bounding box center [809, 239] width 108 height 25
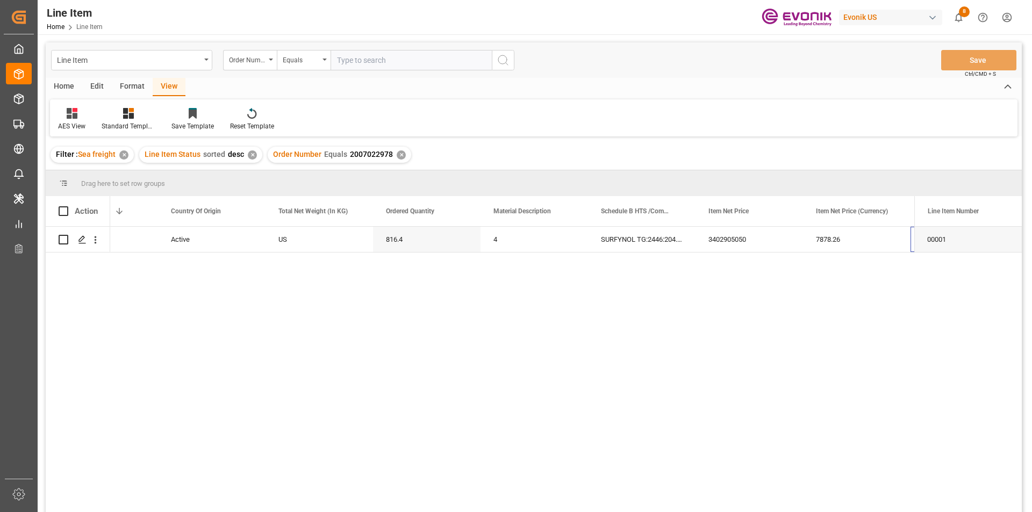
scroll to position [0, 275]
click at [288, 239] on div "816.4" at bounding box center [320, 239] width 108 height 25
click at [727, 235] on div "7878.26" at bounding box center [750, 239] width 108 height 25
click at [383, 55] on input "text" at bounding box center [411, 60] width 161 height 20
paste input "0046466573"
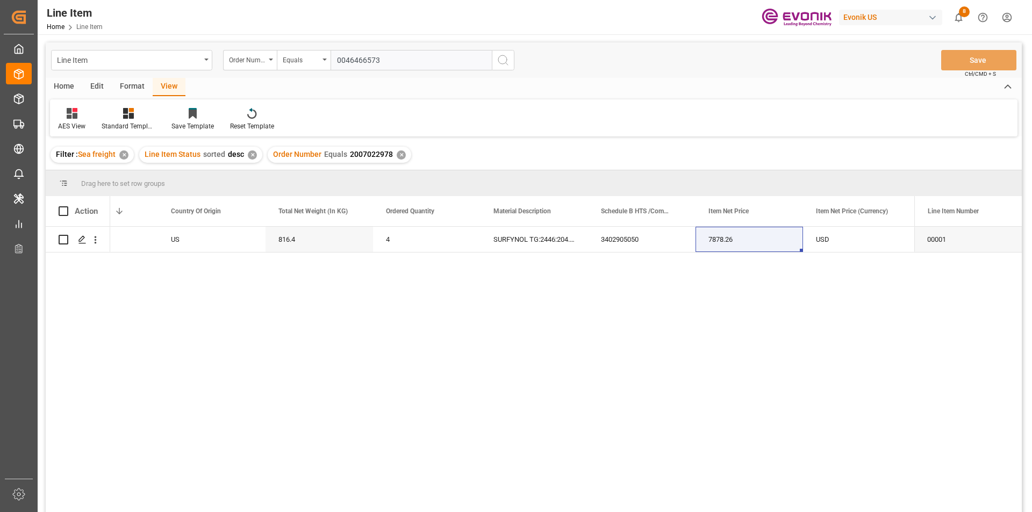
type input "0046466573"
click at [507, 60] on icon "search button" at bounding box center [503, 60] width 13 height 13
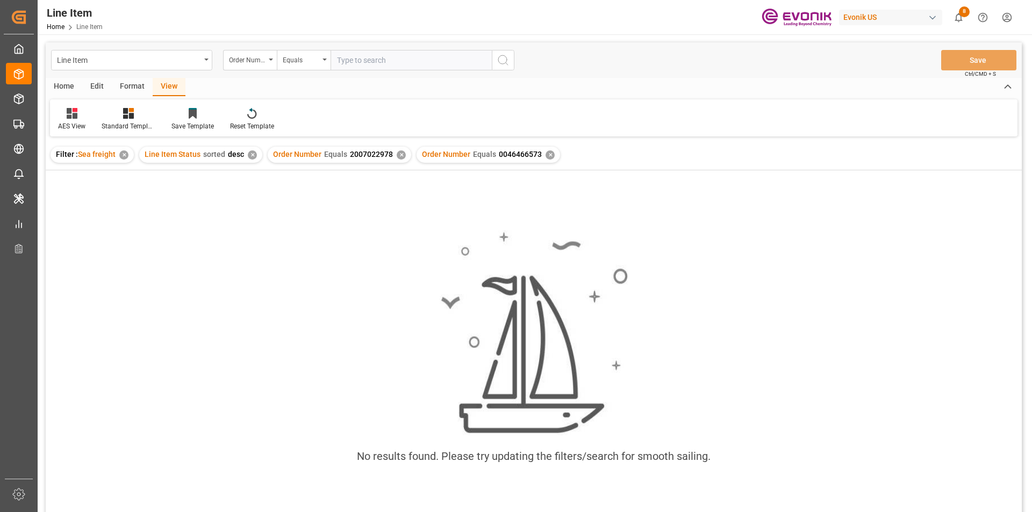
click at [397, 156] on div "✕" at bounding box center [401, 155] width 9 height 9
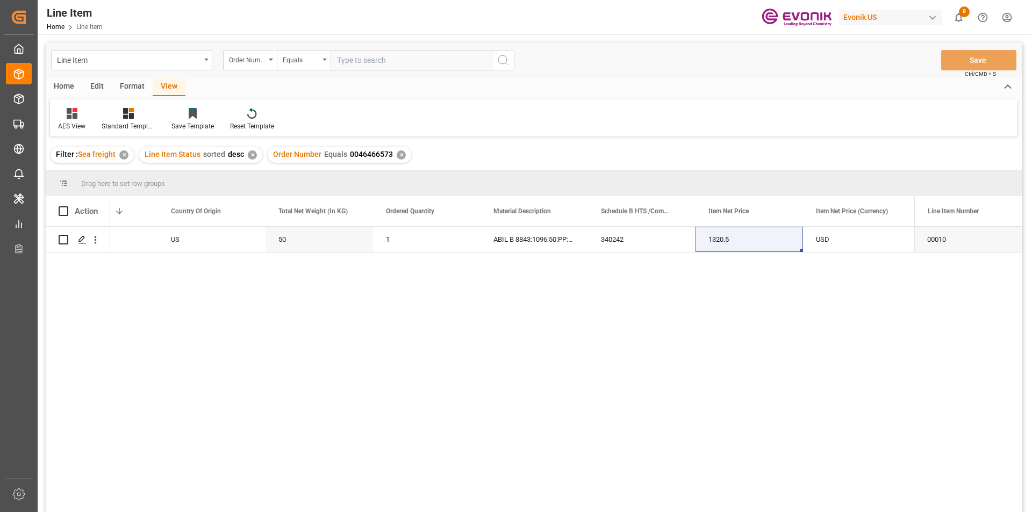
click at [356, 63] on input "text" at bounding box center [411, 60] width 161 height 20
paste input "2007022978"
type input "2007022978"
click at [502, 62] on icon "search button" at bounding box center [503, 60] width 13 height 13
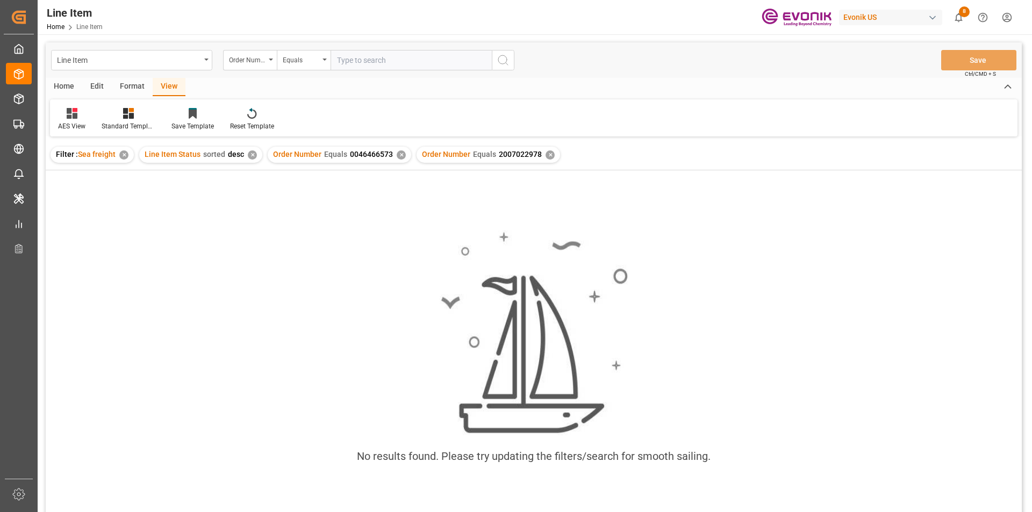
click at [397, 154] on div "✕" at bounding box center [401, 155] width 9 height 9
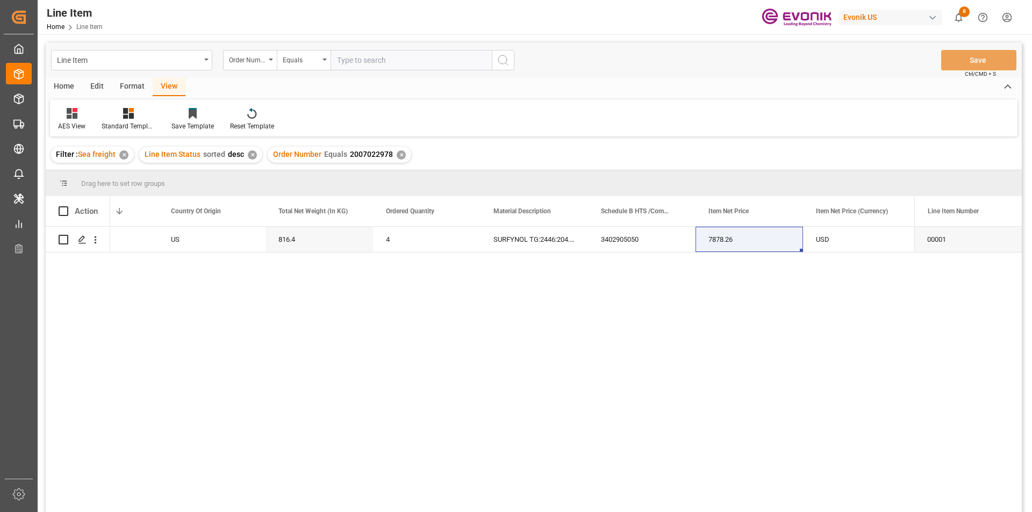
click at [175, 89] on div "View" at bounding box center [169, 87] width 33 height 18
click at [131, 120] on div "Standard Templates" at bounding box center [129, 120] width 70 height 24
click at [126, 241] on div "AES View" at bounding box center [157, 239] width 94 height 11
